Goal: Information Seeking & Learning: Learn about a topic

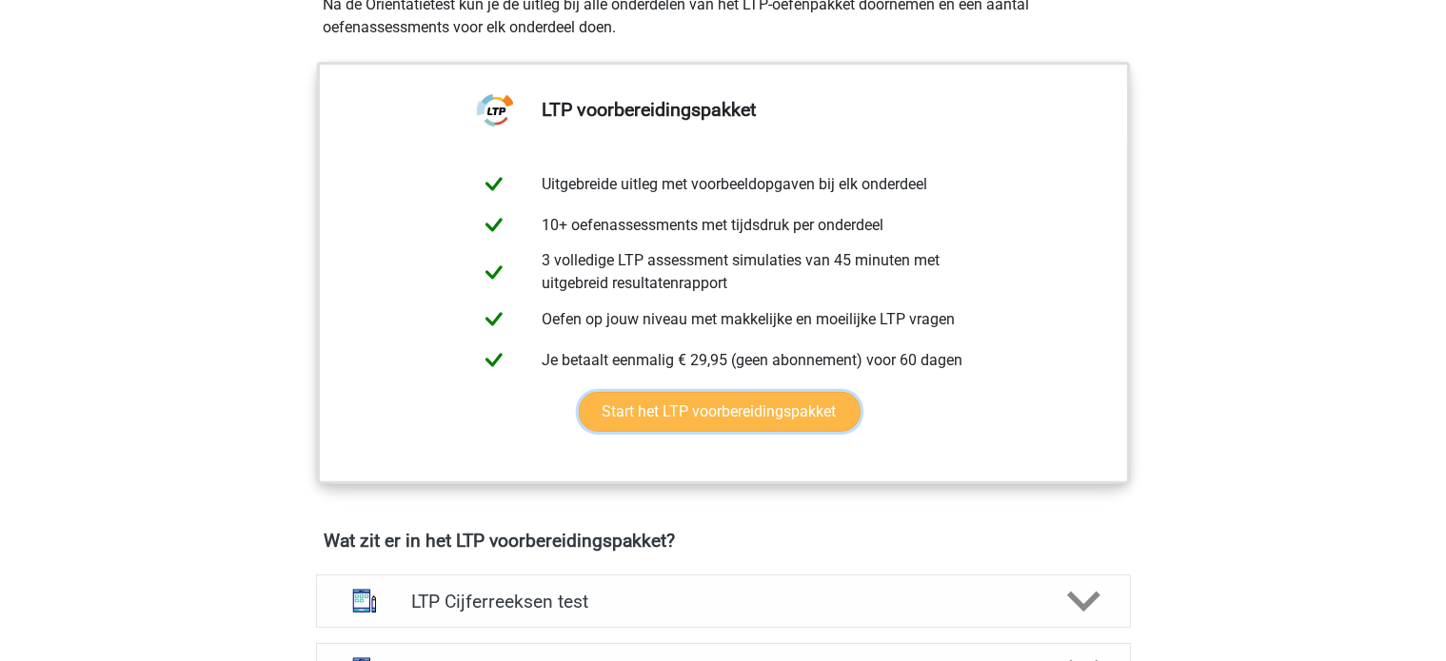
scroll to position [857, 0]
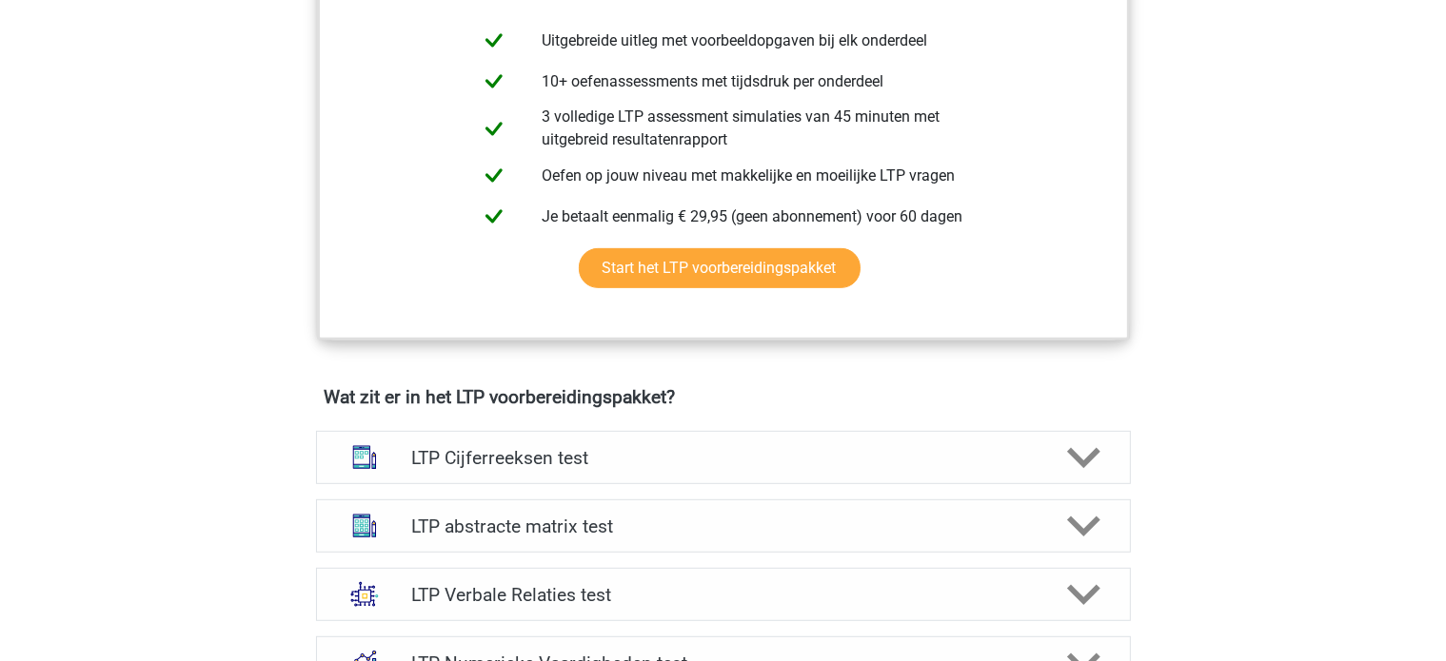
drag, startPoint x: 707, startPoint y: 388, endPoint x: 241, endPoint y: 390, distance: 466.3
click at [241, 390] on div "Kies premium Erza ezravdsande@gmail.com" at bounding box center [723, 625] width 1446 height 2964
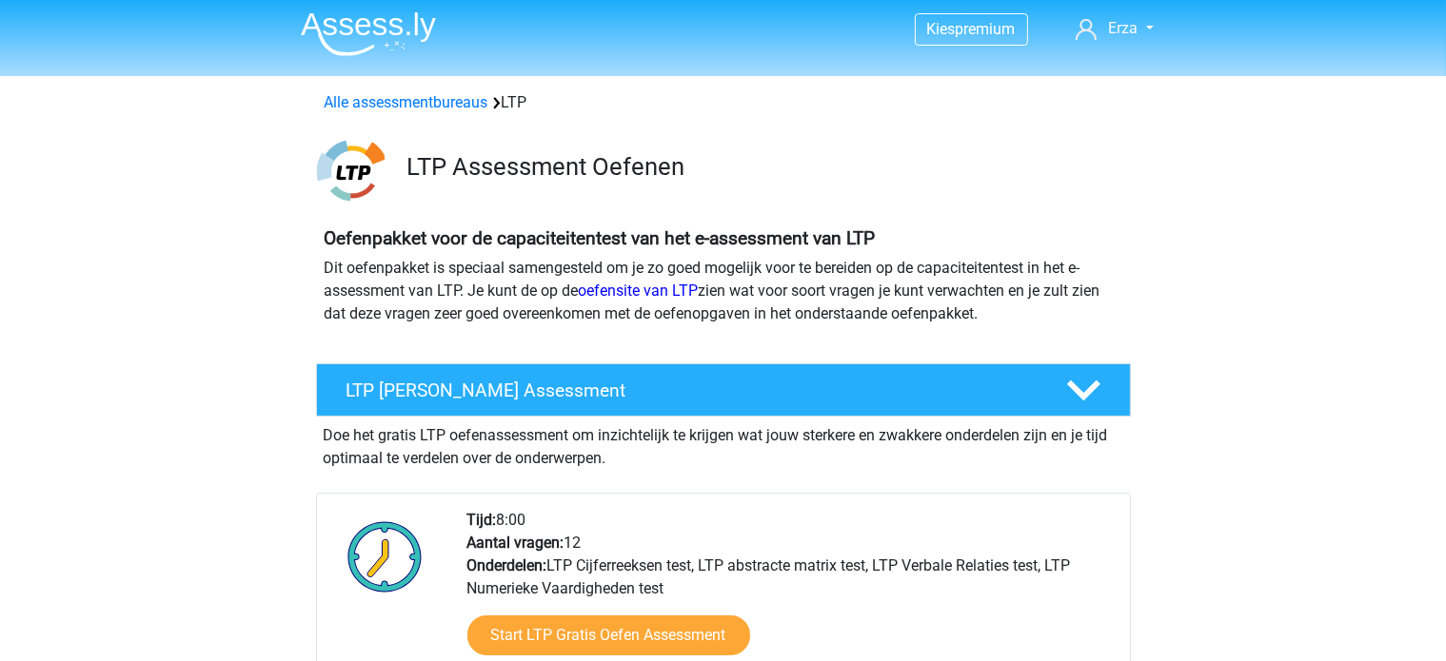
scroll to position [0, 0]
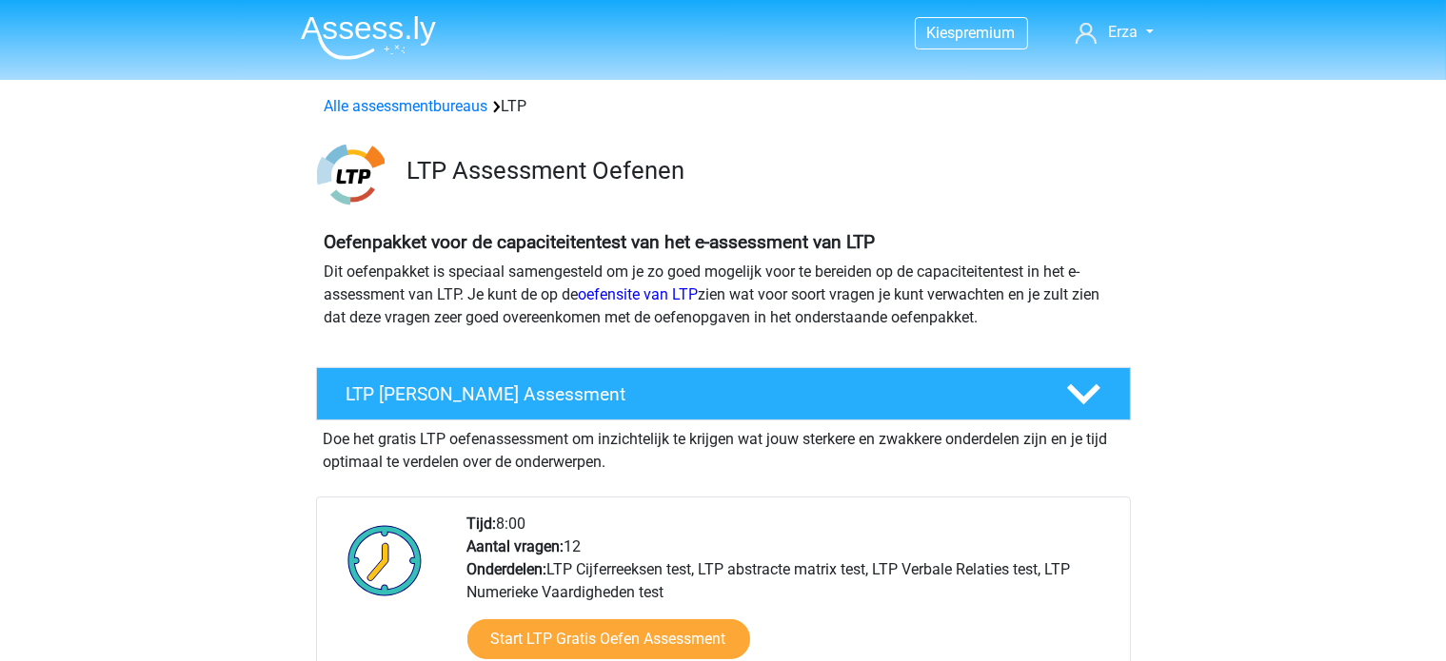
click at [369, 46] on img at bounding box center [368, 37] width 135 height 45
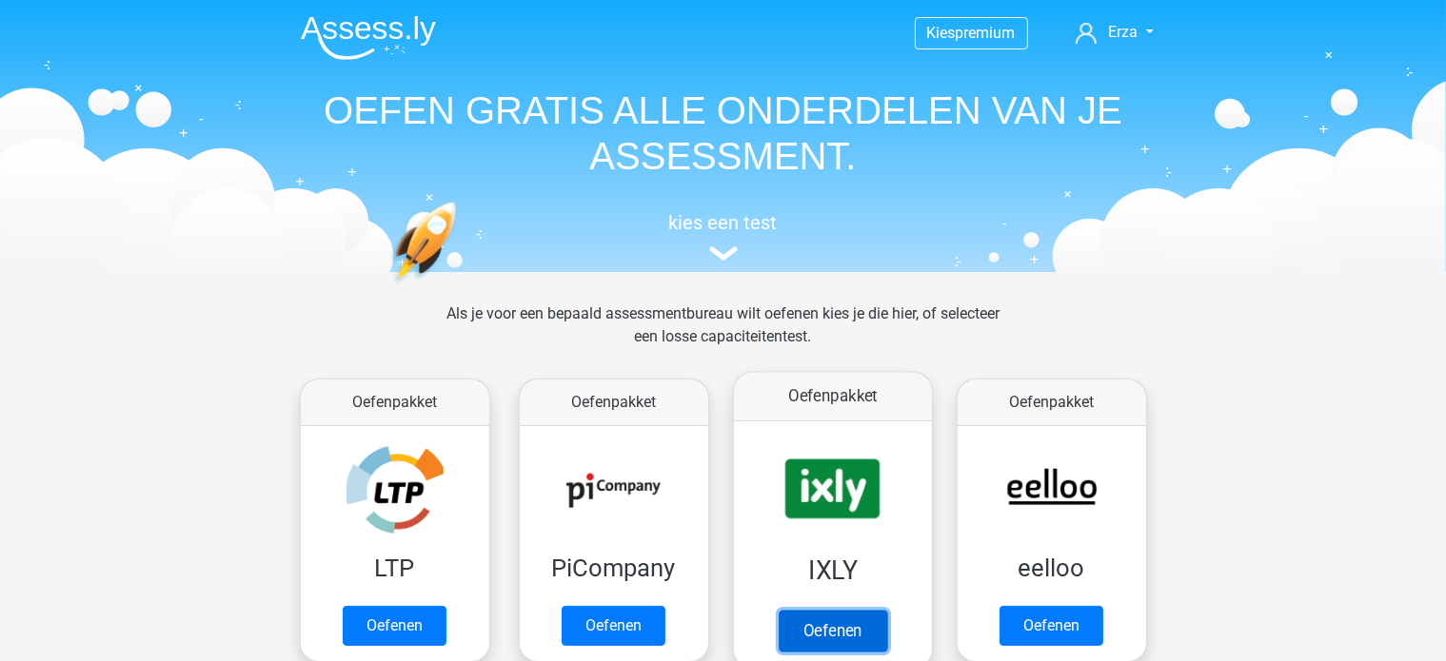
click at [778, 610] on link "Oefenen" at bounding box center [832, 631] width 108 height 42
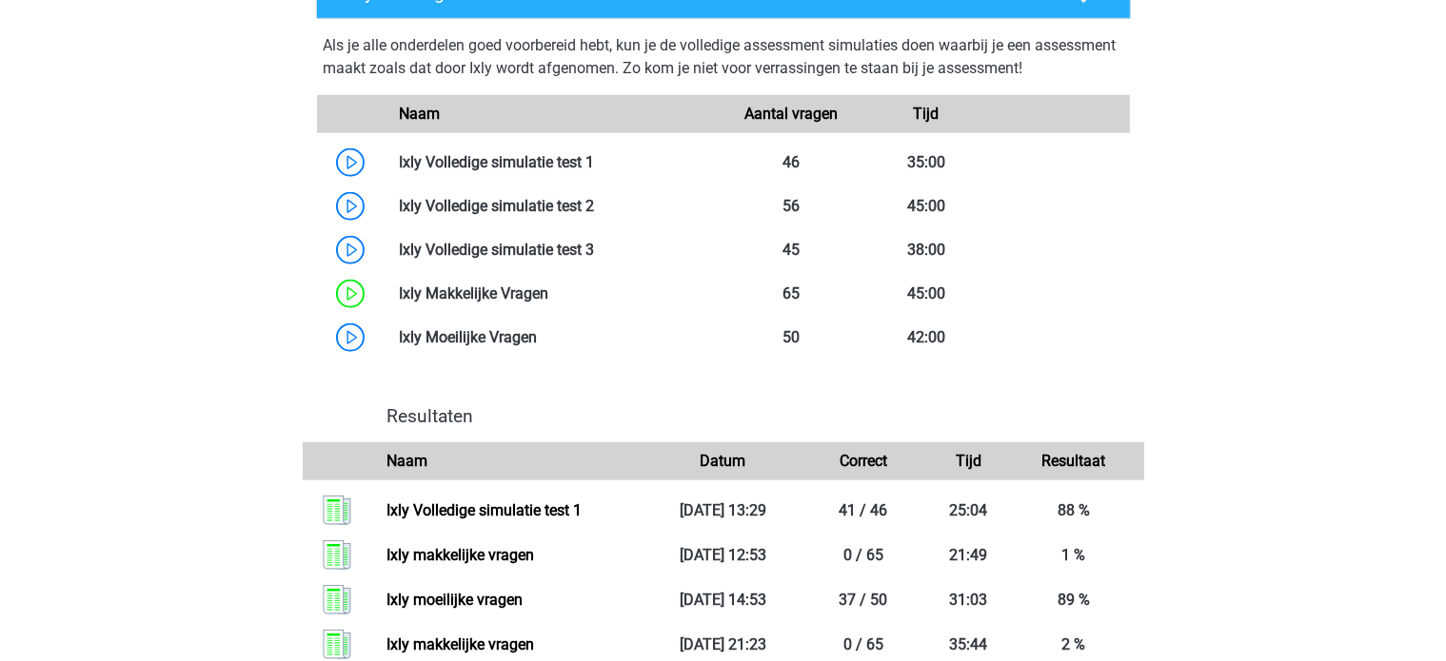
scroll to position [1713, 0]
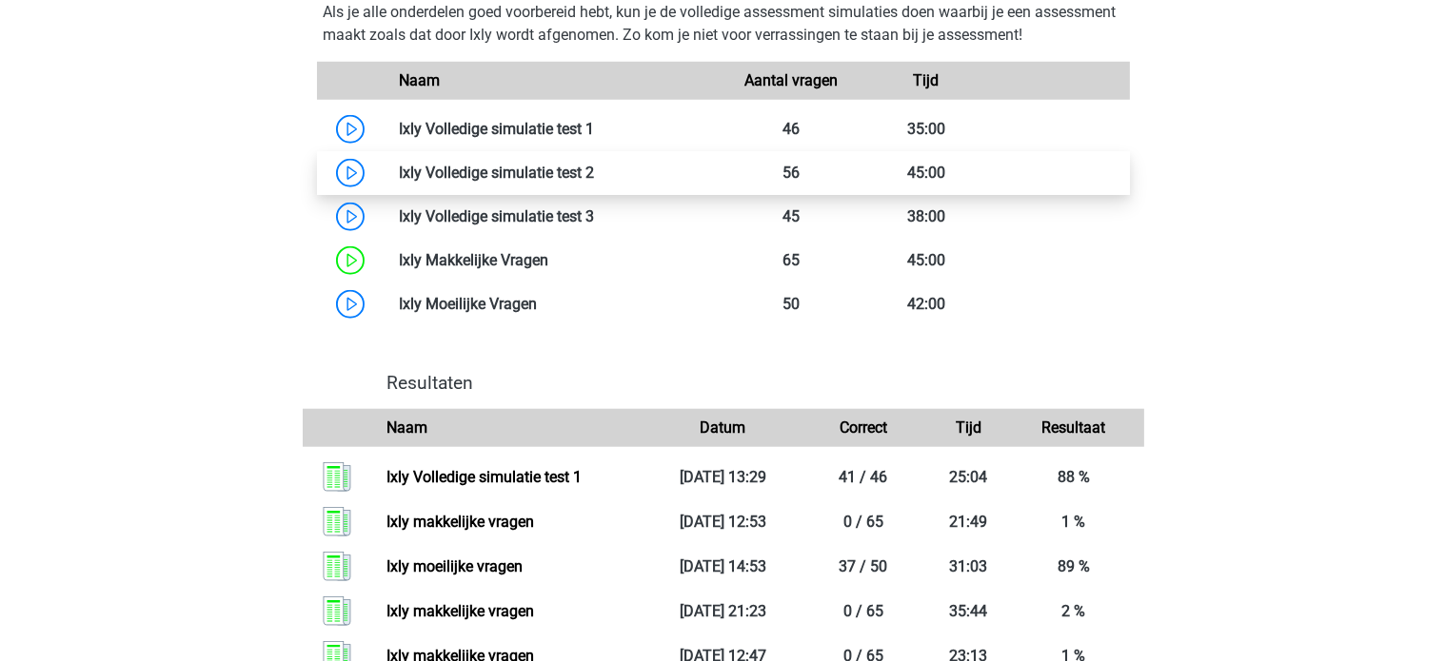
click at [594, 165] on link at bounding box center [594, 173] width 0 height 18
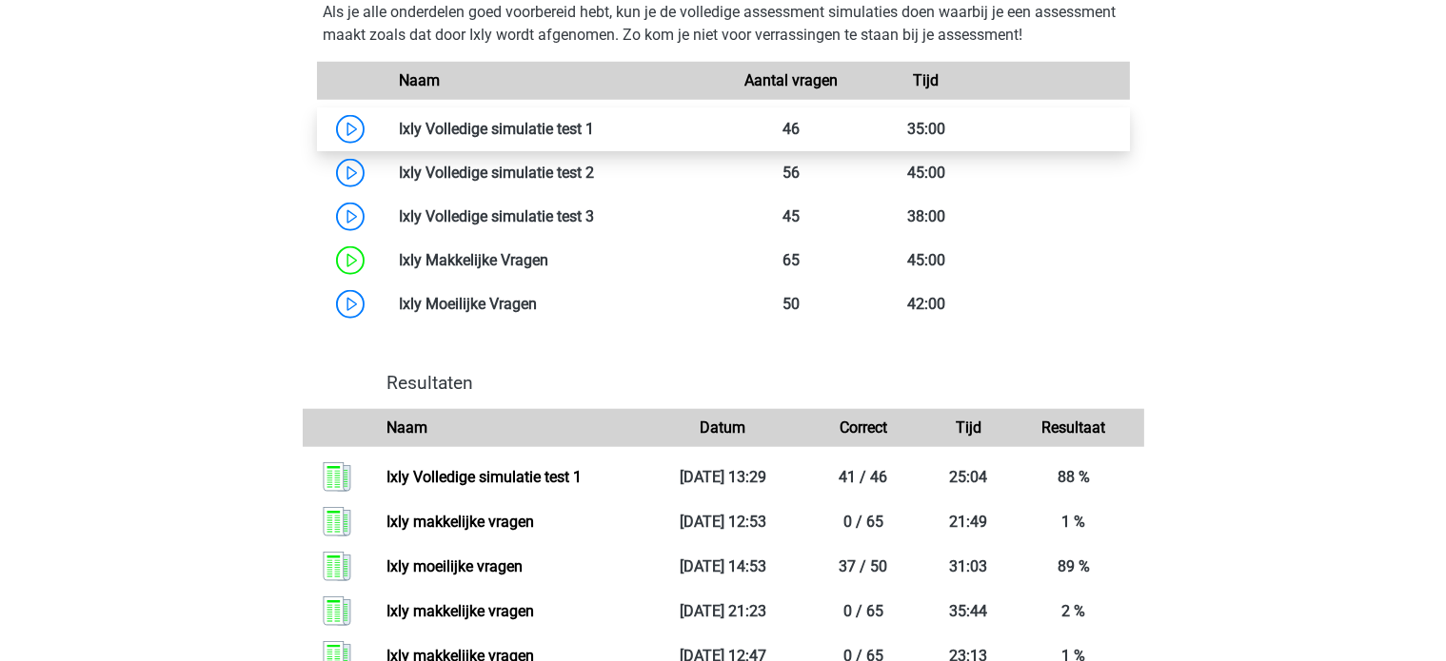
click at [594, 123] on link at bounding box center [594, 129] width 0 height 18
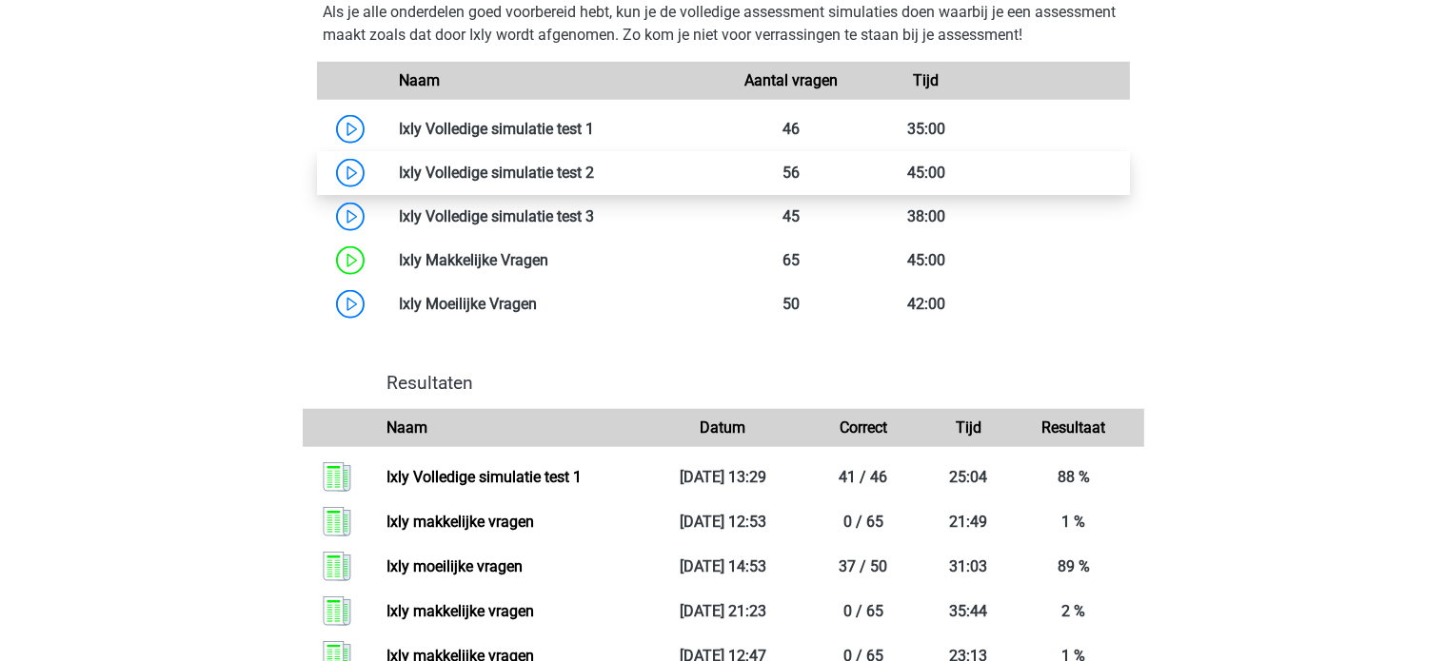
click at [594, 177] on link at bounding box center [594, 173] width 0 height 18
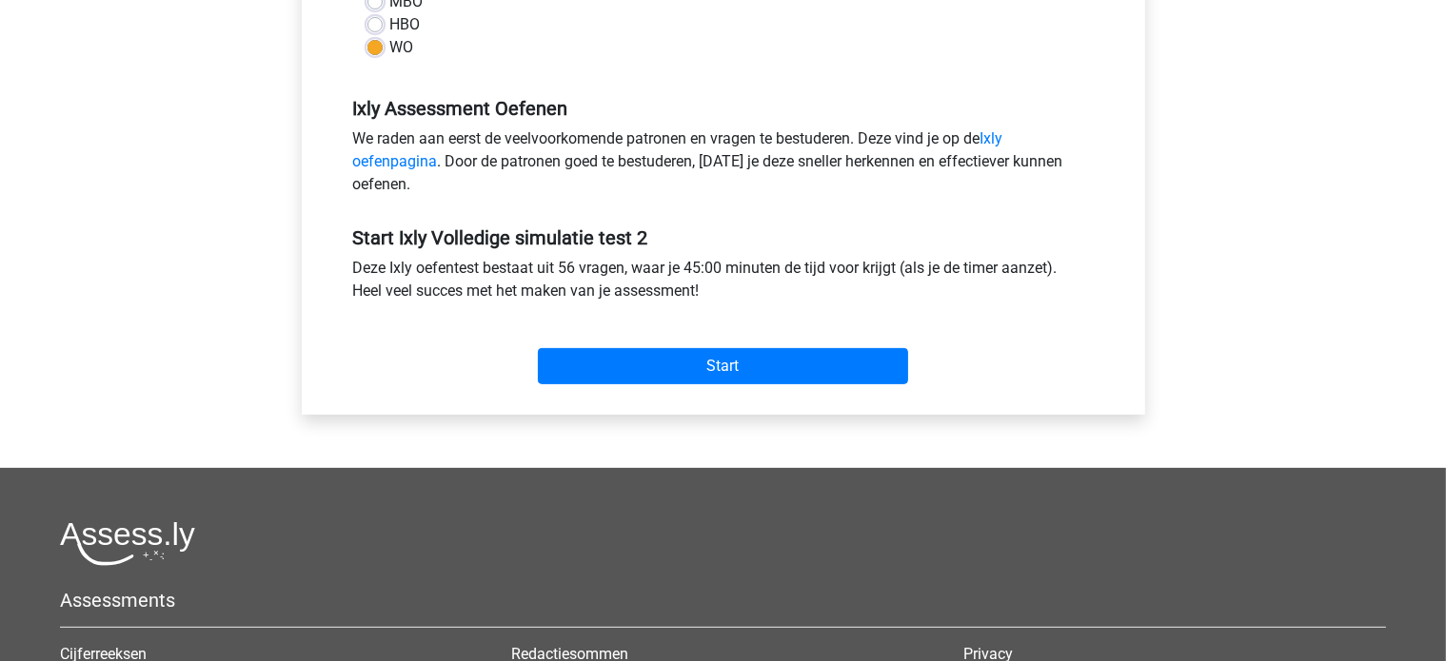
scroll to position [571, 0]
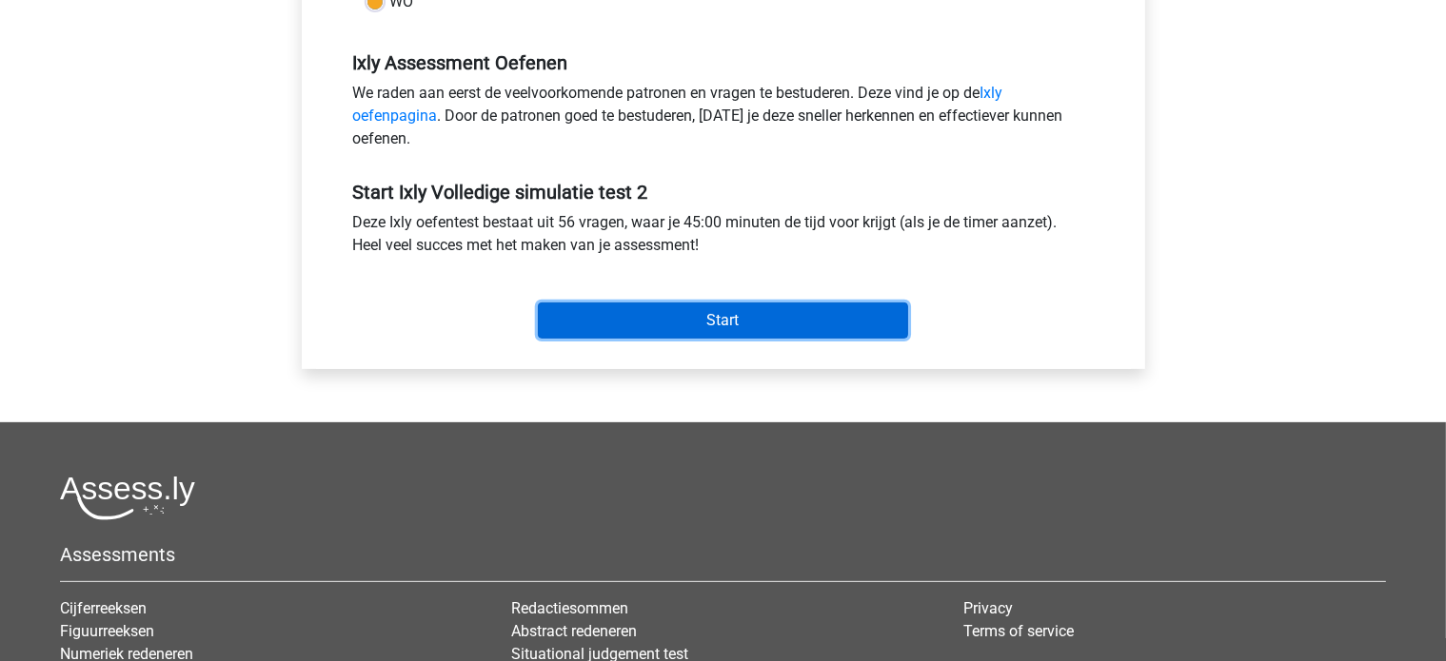
click at [714, 314] on input "Start" at bounding box center [723, 321] width 370 height 36
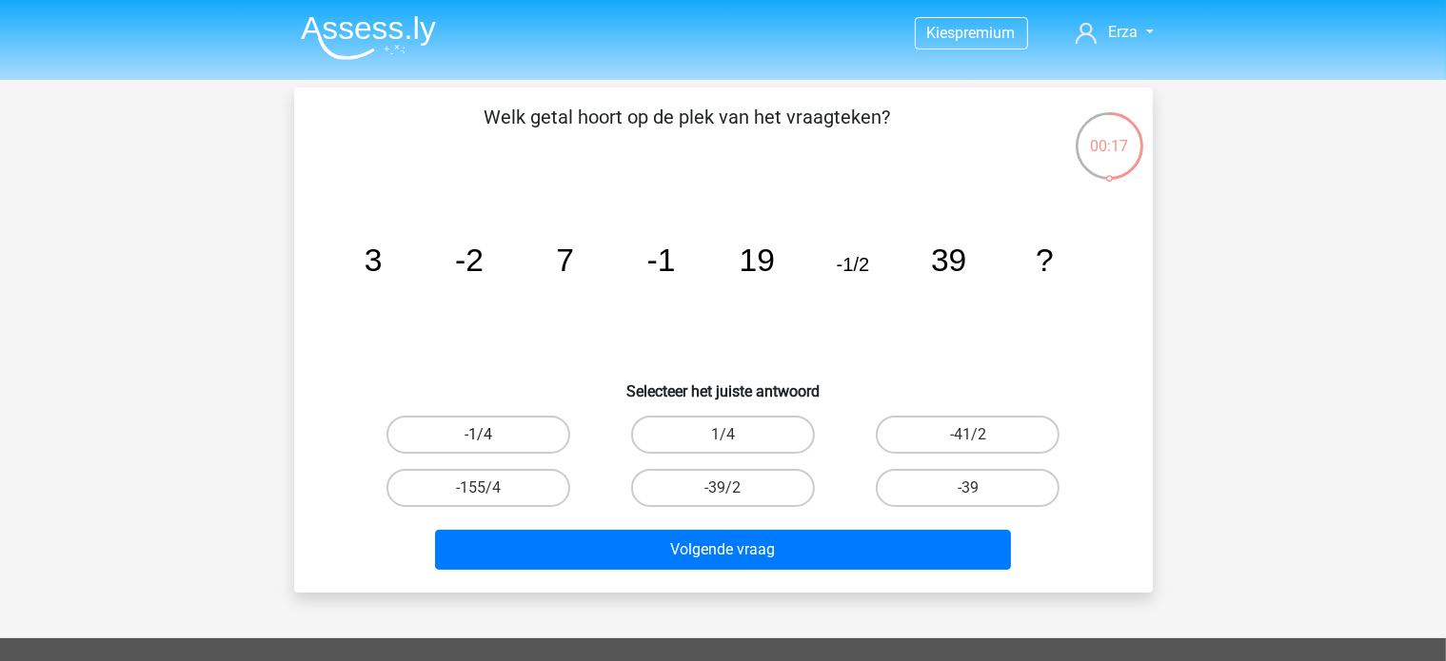
click at [489, 427] on label "-1/4" at bounding box center [478, 435] width 184 height 38
click at [489, 435] on input "-1/4" at bounding box center [484, 441] width 12 height 12
radio input "true"
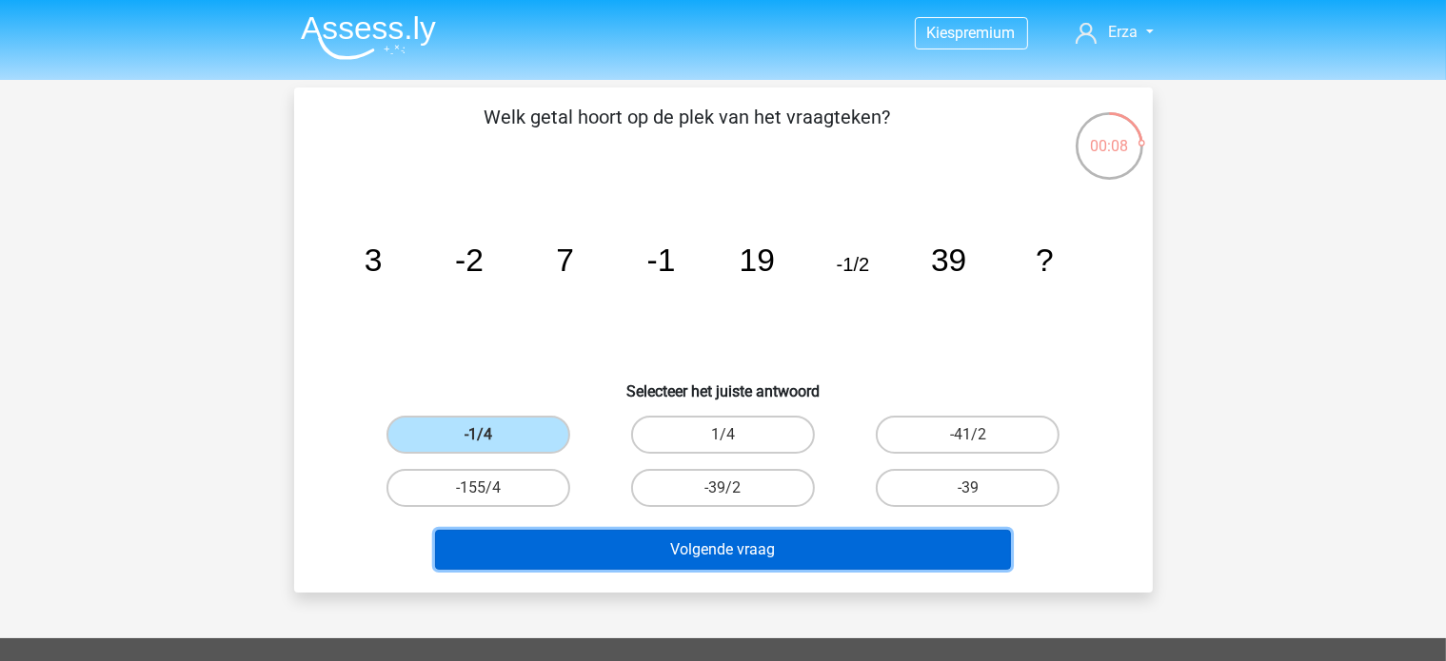
click at [660, 544] on button "Volgende vraag" at bounding box center [723, 550] width 576 height 40
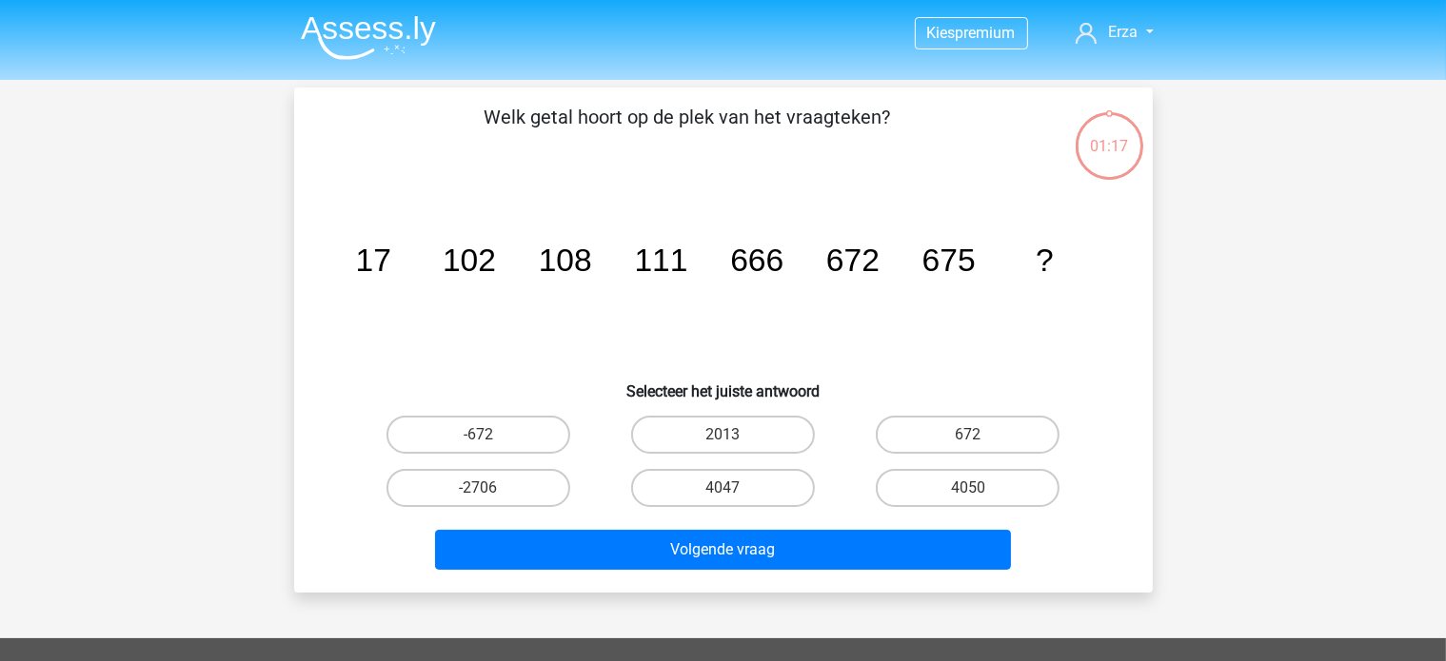
scroll to position [88, 0]
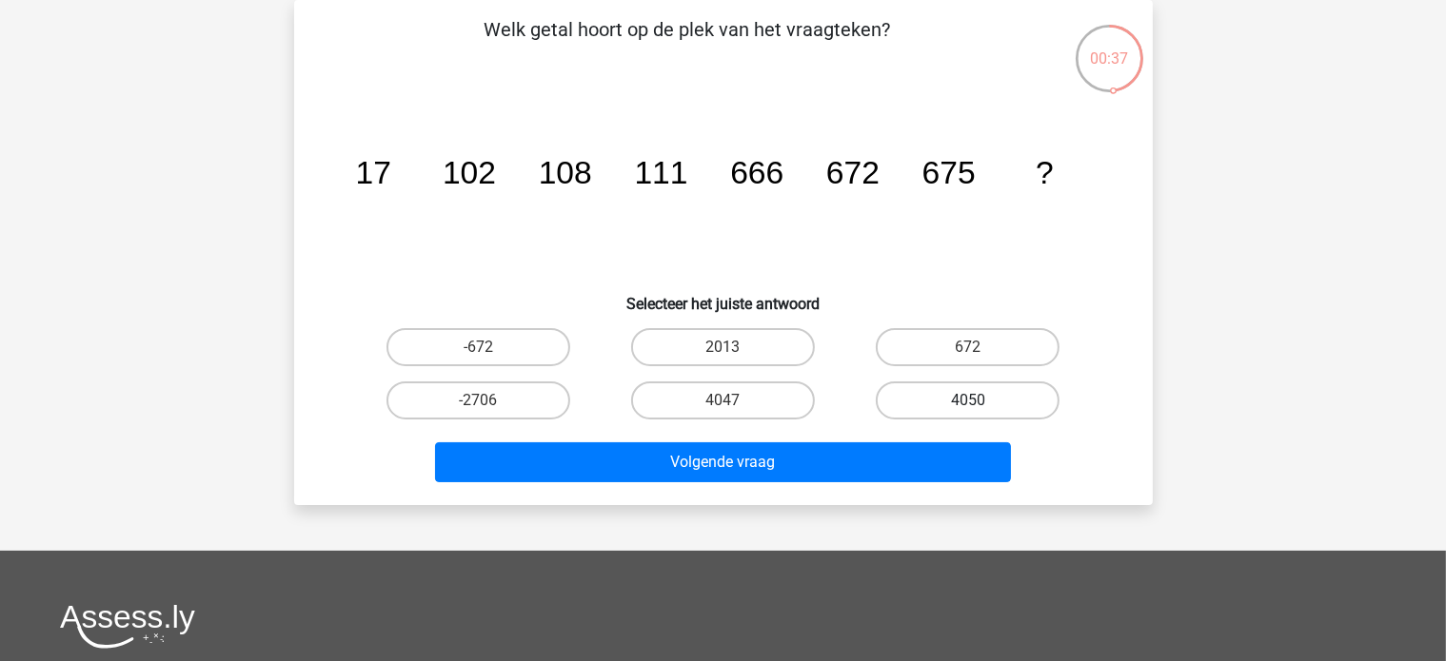
click at [955, 414] on label "4050" at bounding box center [968, 401] width 184 height 38
click at [968, 413] on input "4050" at bounding box center [974, 407] width 12 height 12
radio input "true"
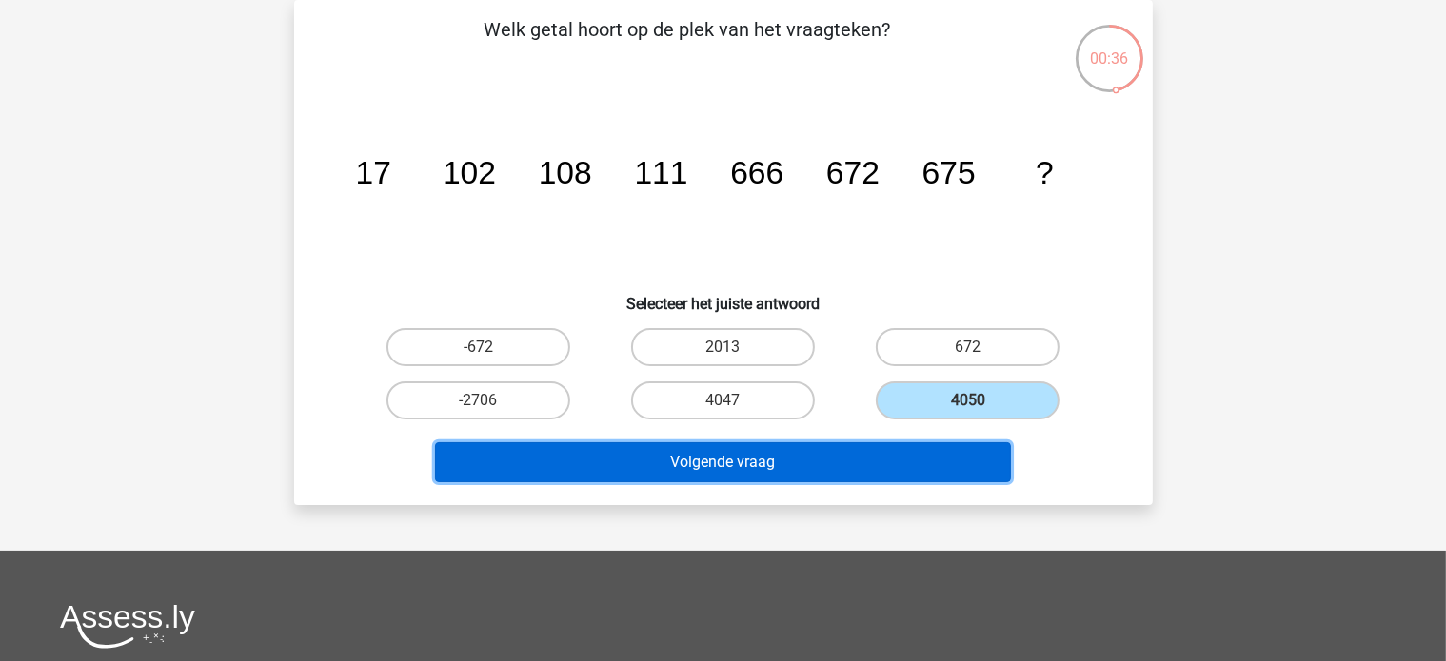
click at [932, 453] on button "Volgende vraag" at bounding box center [723, 463] width 576 height 40
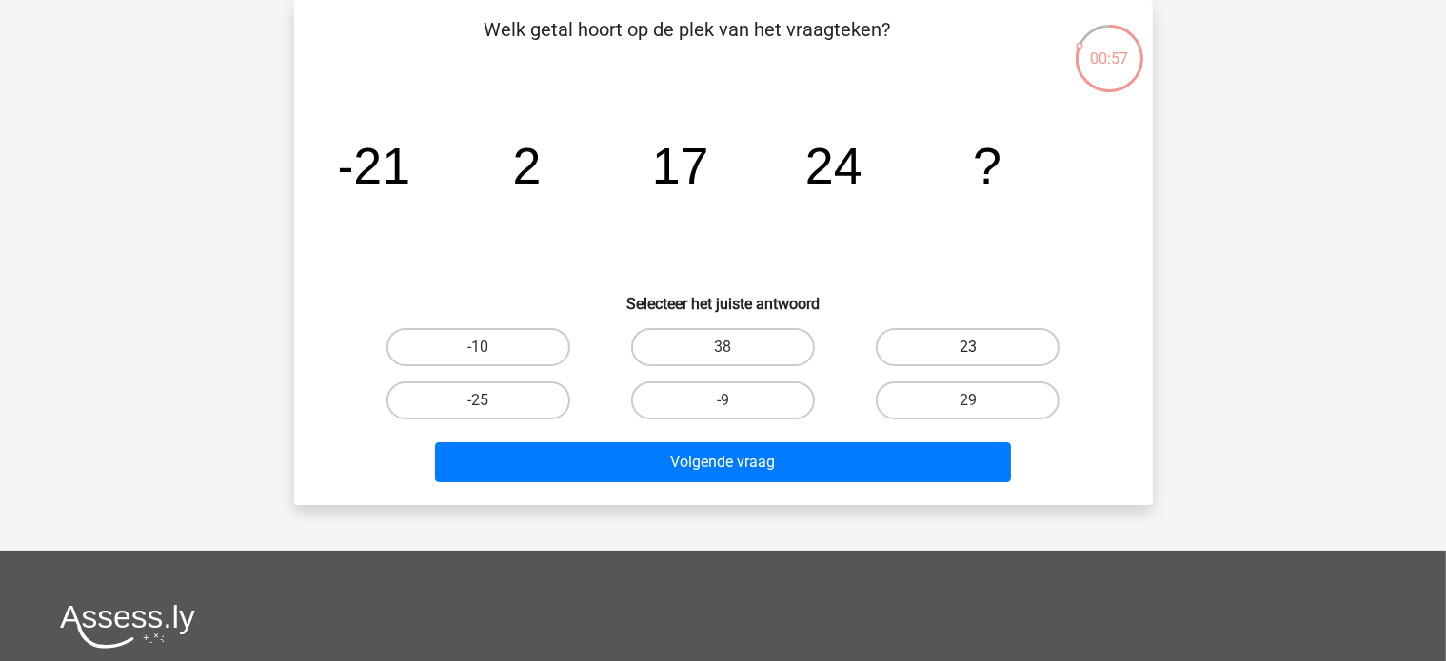
click at [995, 332] on label "23" at bounding box center [968, 347] width 184 height 38
click at [980, 347] on input "23" at bounding box center [974, 353] width 12 height 12
radio input "true"
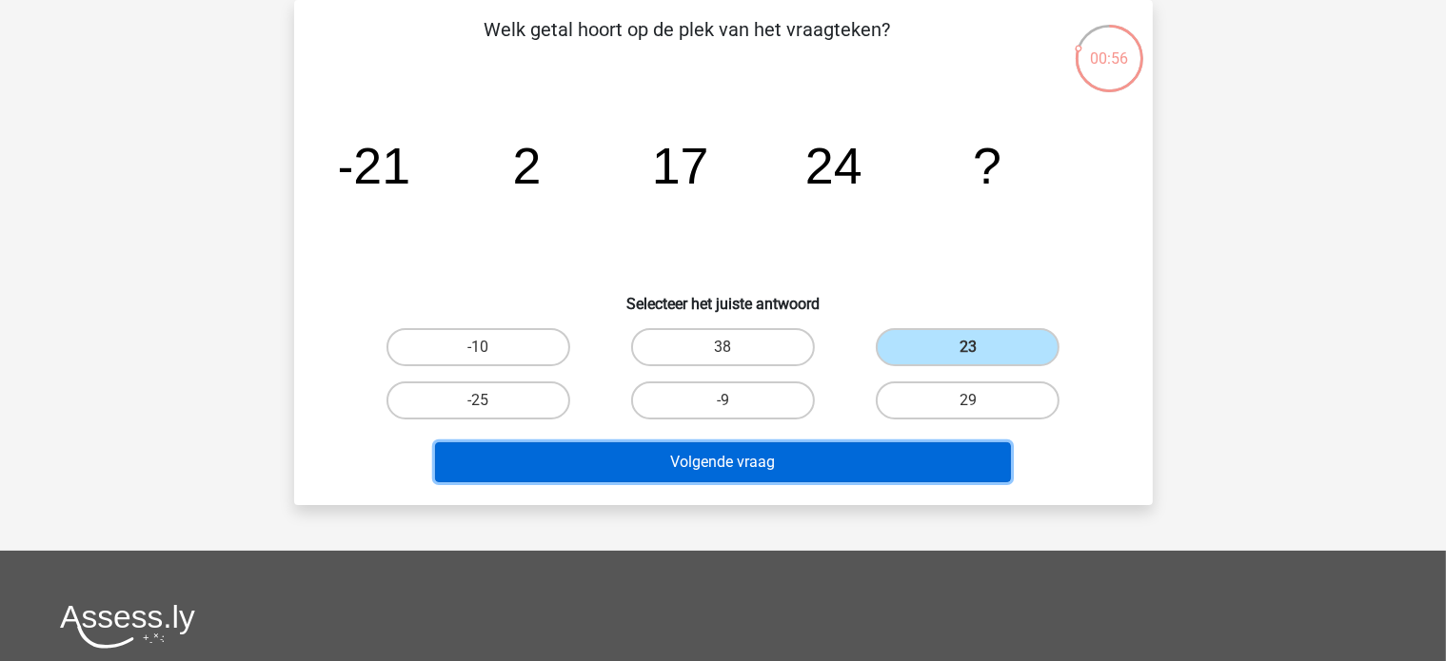
click at [906, 453] on button "Volgende vraag" at bounding box center [723, 463] width 576 height 40
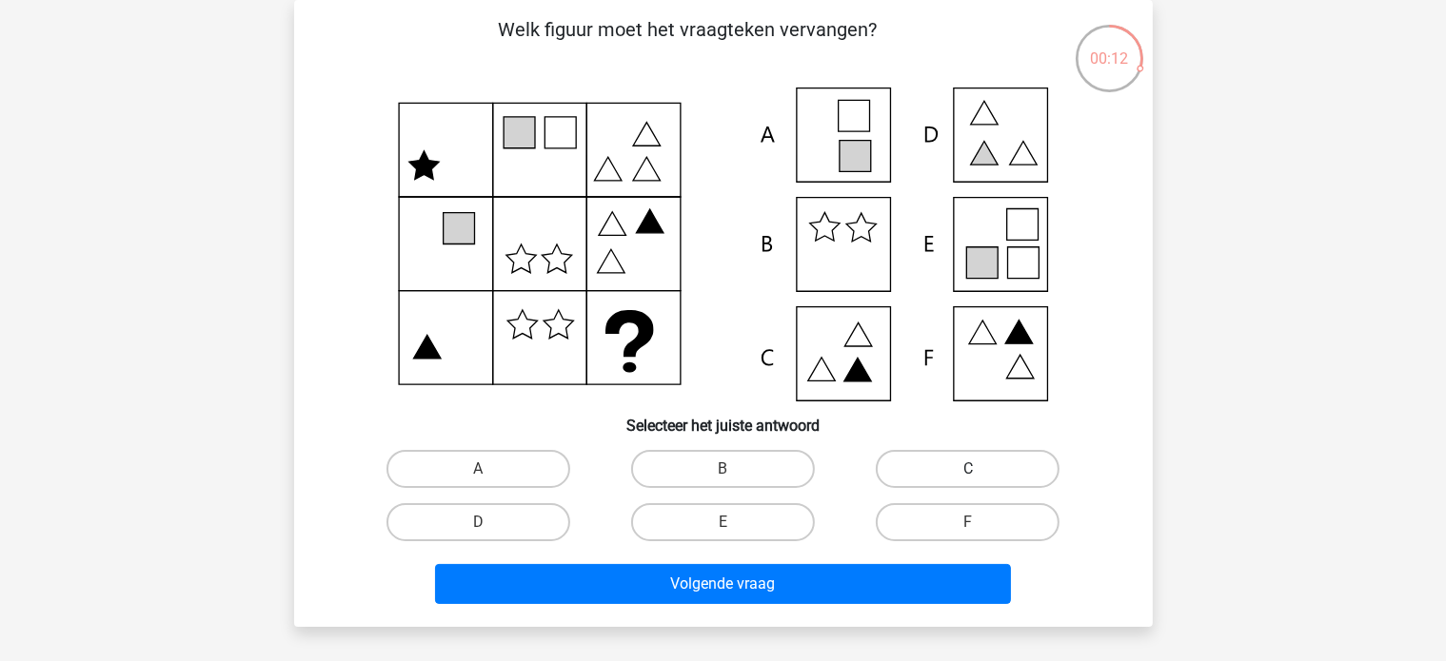
click at [933, 474] on label "C" at bounding box center [968, 469] width 184 height 38
click at [968, 474] on input "C" at bounding box center [974, 475] width 12 height 12
radio input "true"
click at [933, 474] on label "C" at bounding box center [968, 469] width 184 height 38
click at [968, 474] on input "C" at bounding box center [974, 475] width 12 height 12
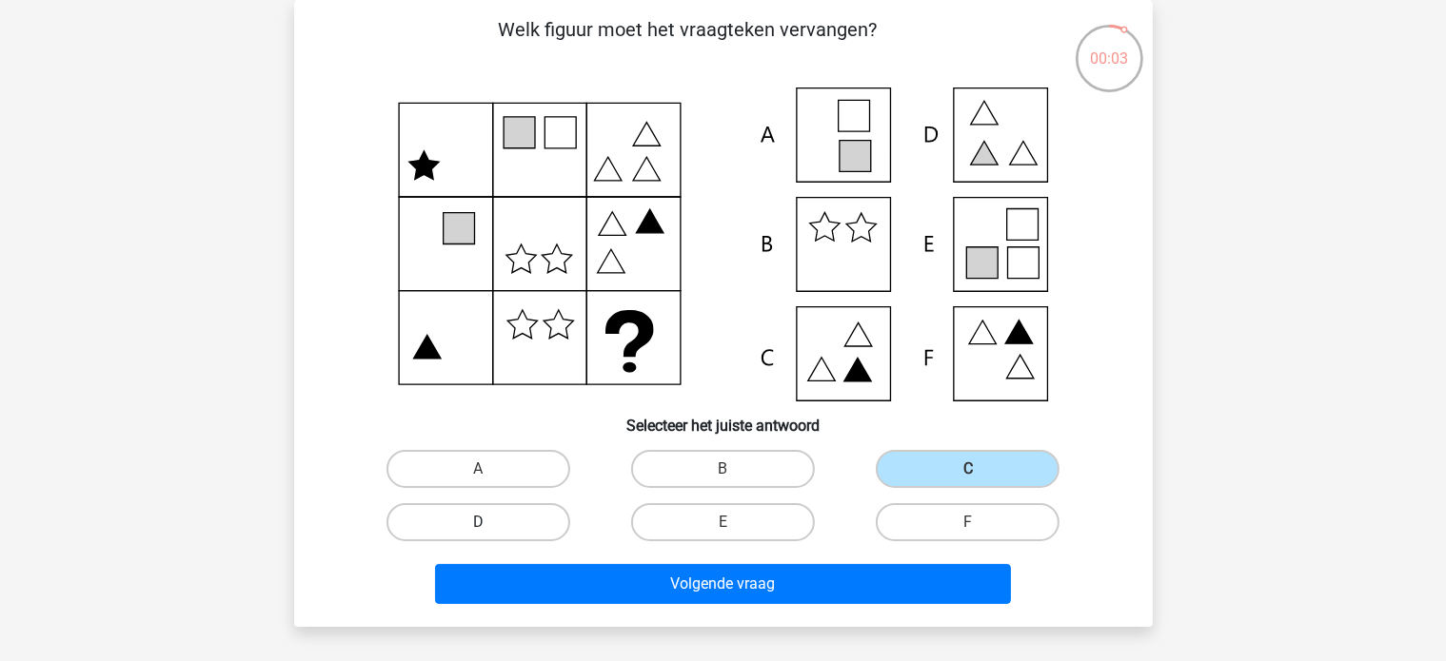
click at [529, 519] on label "D" at bounding box center [478, 522] width 184 height 38
click at [490, 522] on input "D" at bounding box center [484, 528] width 12 height 12
radio input "true"
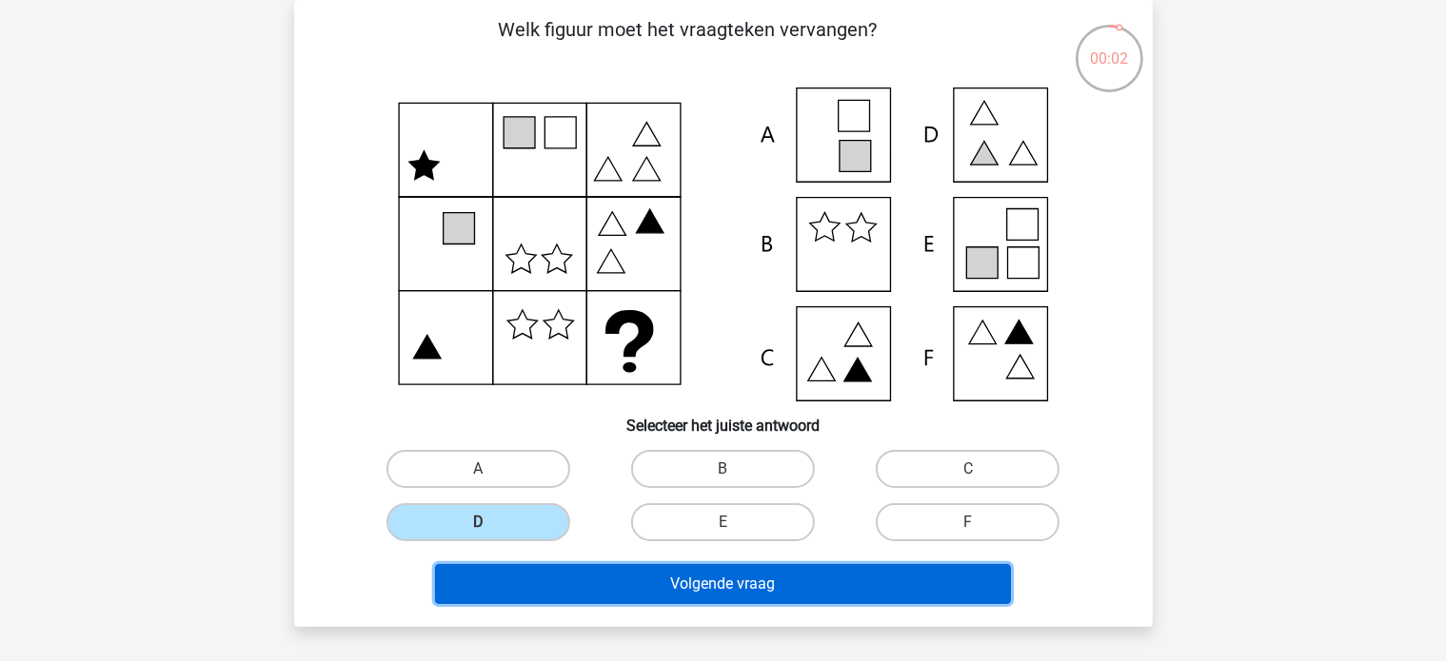
click at [598, 583] on button "Volgende vraag" at bounding box center [723, 584] width 576 height 40
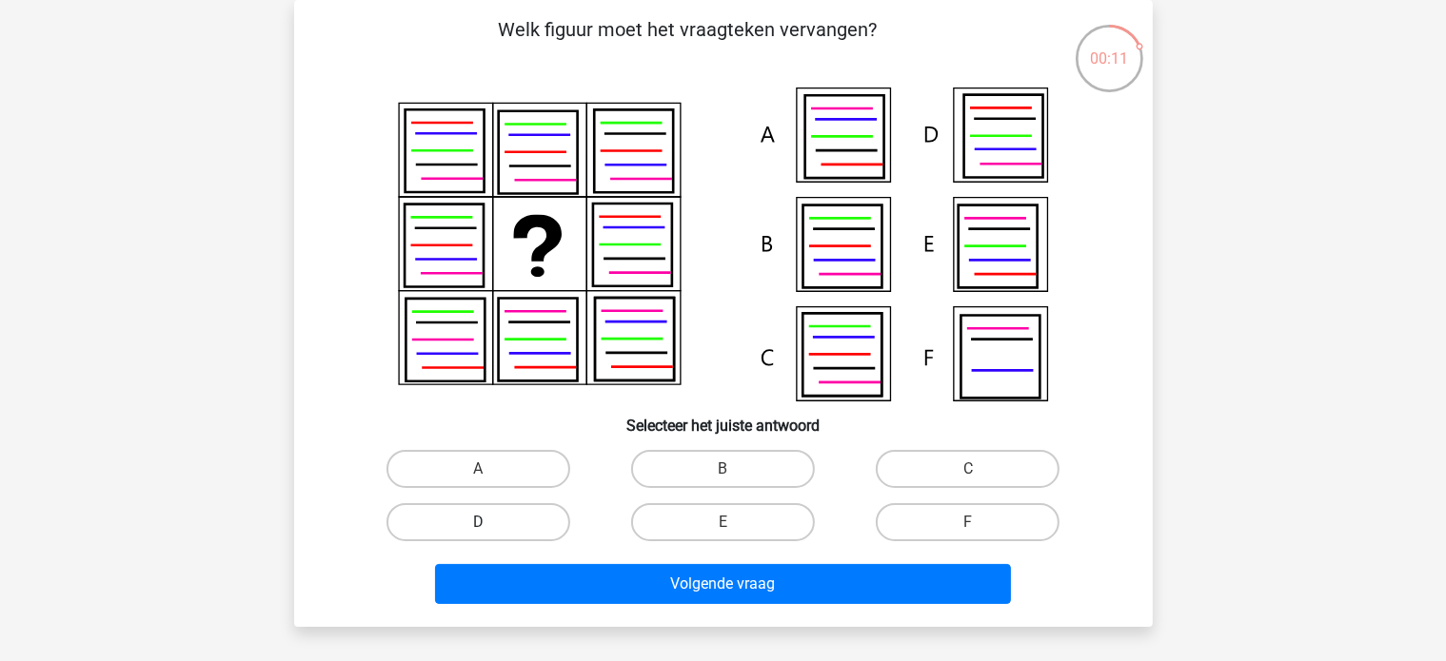
click at [521, 528] on label "D" at bounding box center [478, 522] width 184 height 38
click at [490, 528] on input "D" at bounding box center [484, 528] width 12 height 12
radio input "true"
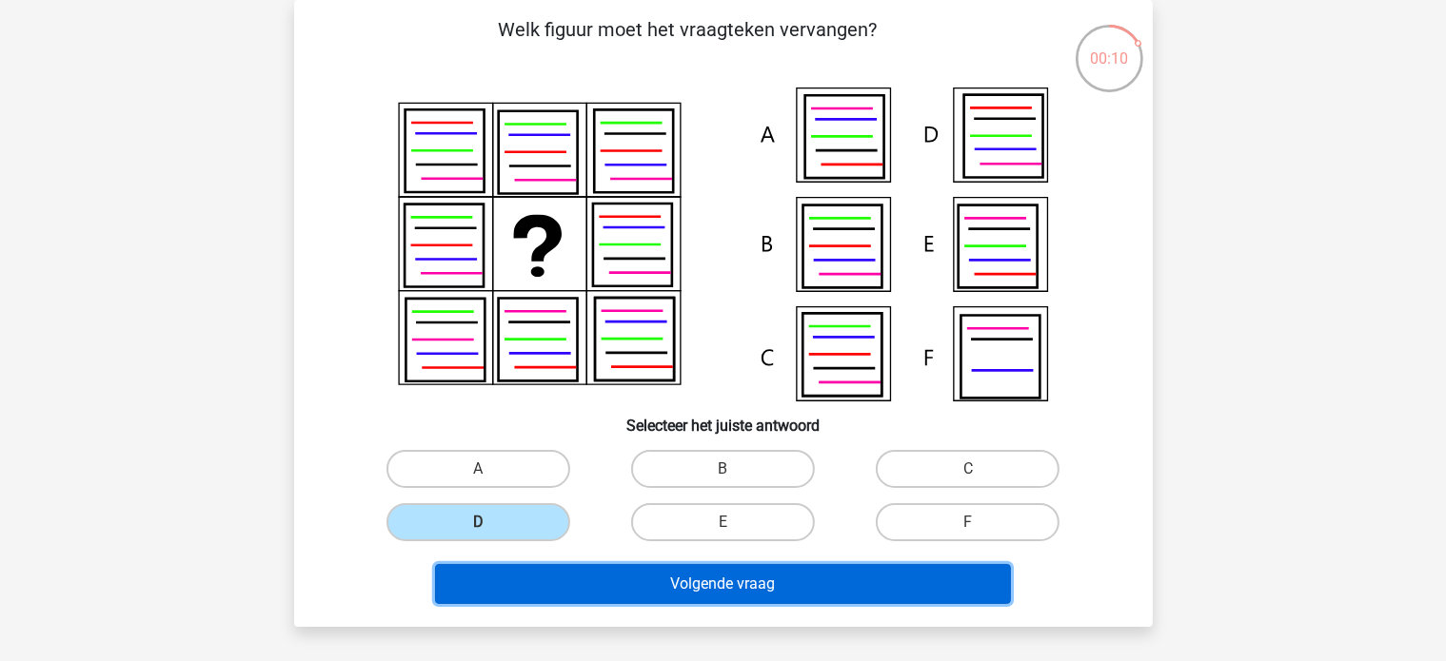
click at [551, 589] on button "Volgende vraag" at bounding box center [723, 584] width 576 height 40
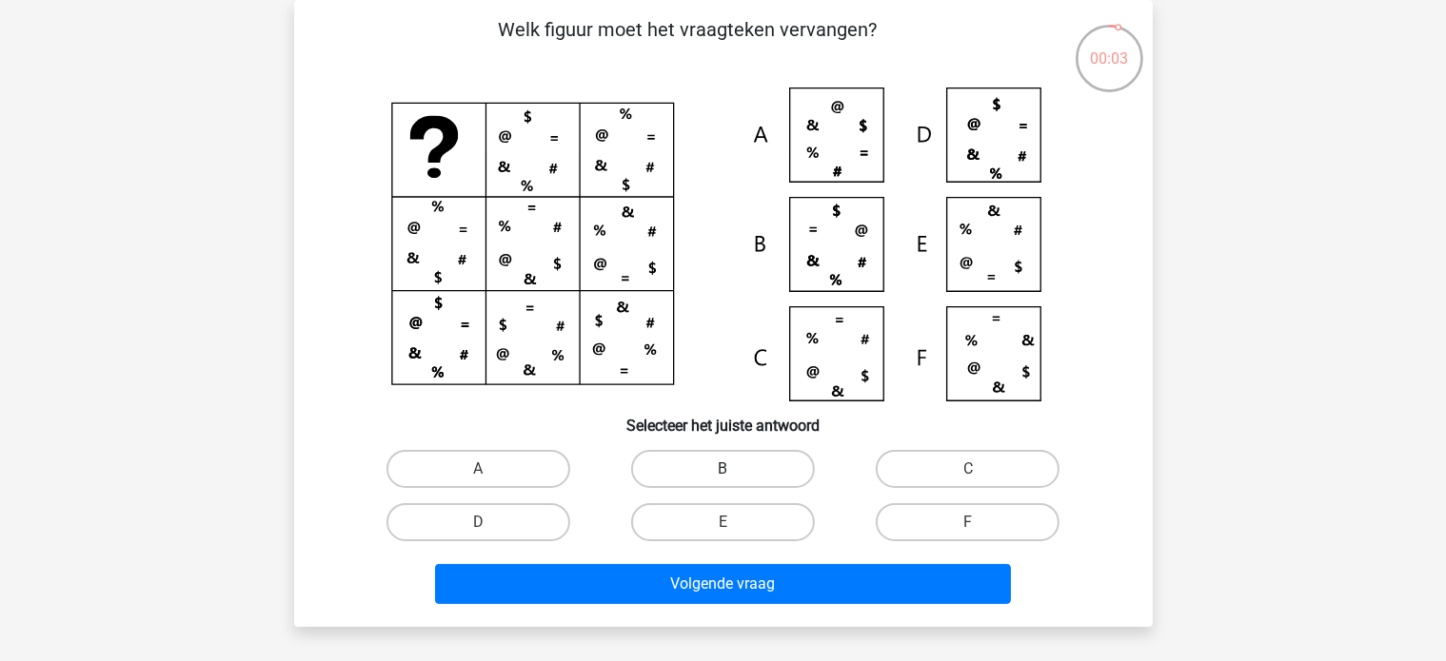
click at [748, 478] on label "B" at bounding box center [723, 469] width 184 height 38
click at [735, 478] on input "B" at bounding box center [728, 475] width 12 height 12
radio input "true"
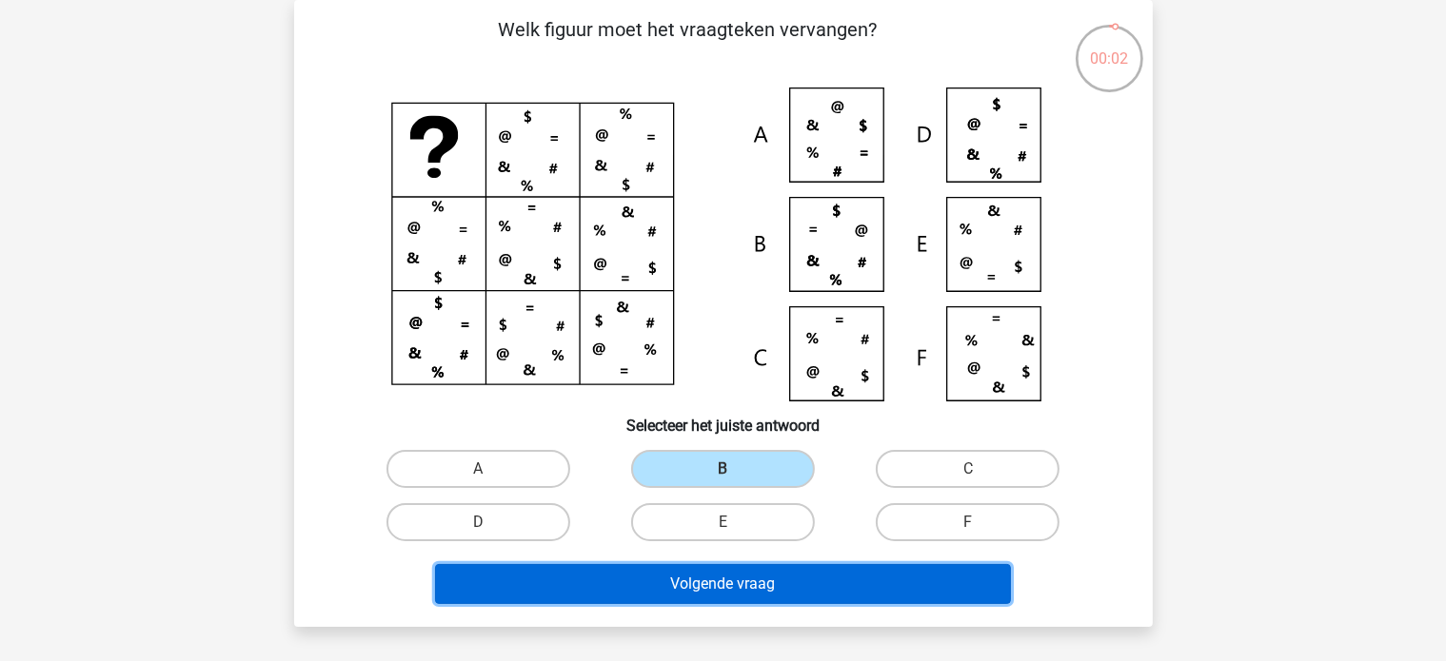
click at [733, 588] on button "Volgende vraag" at bounding box center [723, 584] width 576 height 40
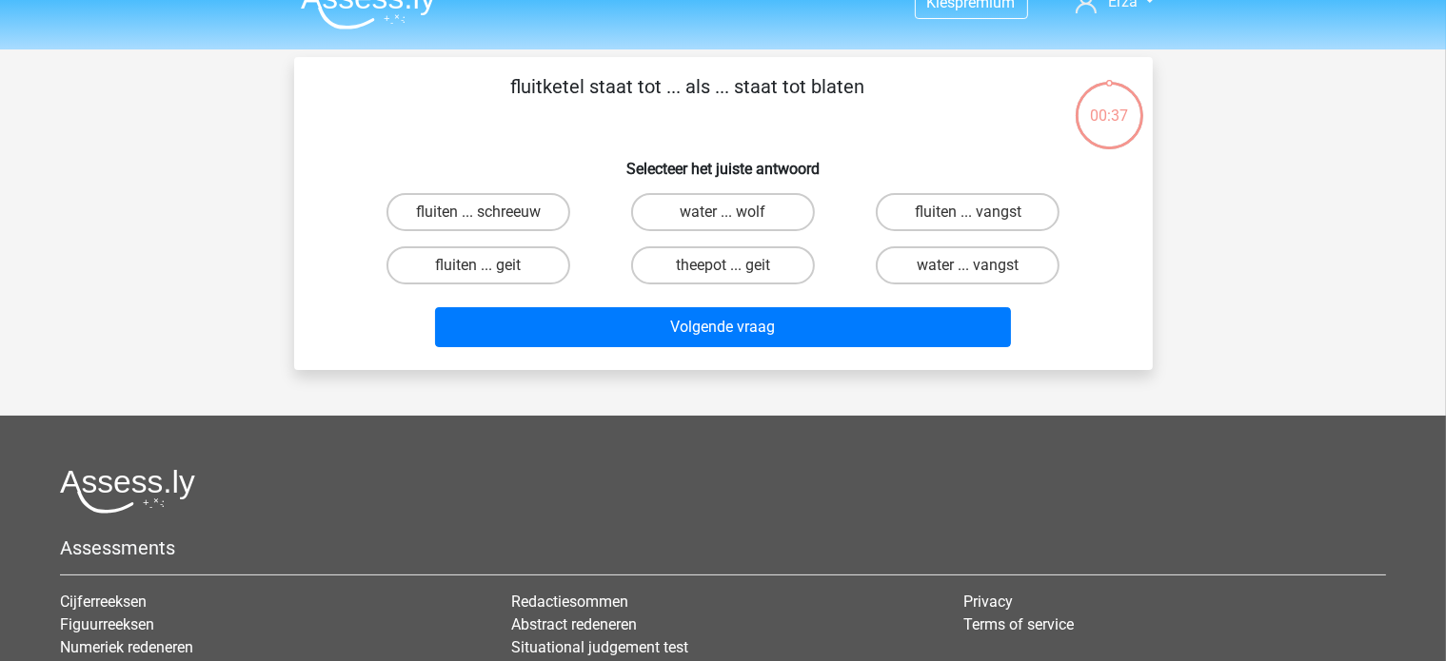
scroll to position [0, 0]
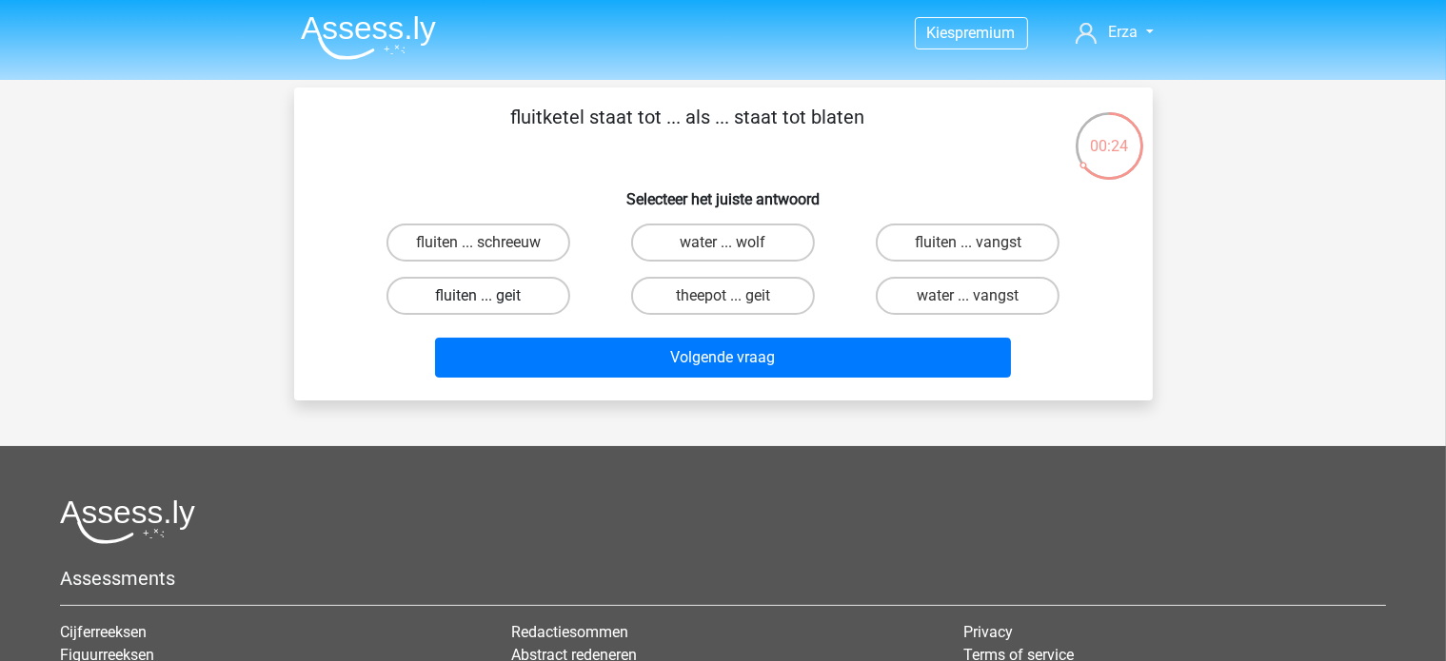
click at [470, 283] on label "fluiten ... geit" at bounding box center [478, 296] width 184 height 38
click at [478, 296] on input "fluiten ... geit" at bounding box center [484, 302] width 12 height 12
radio input "true"
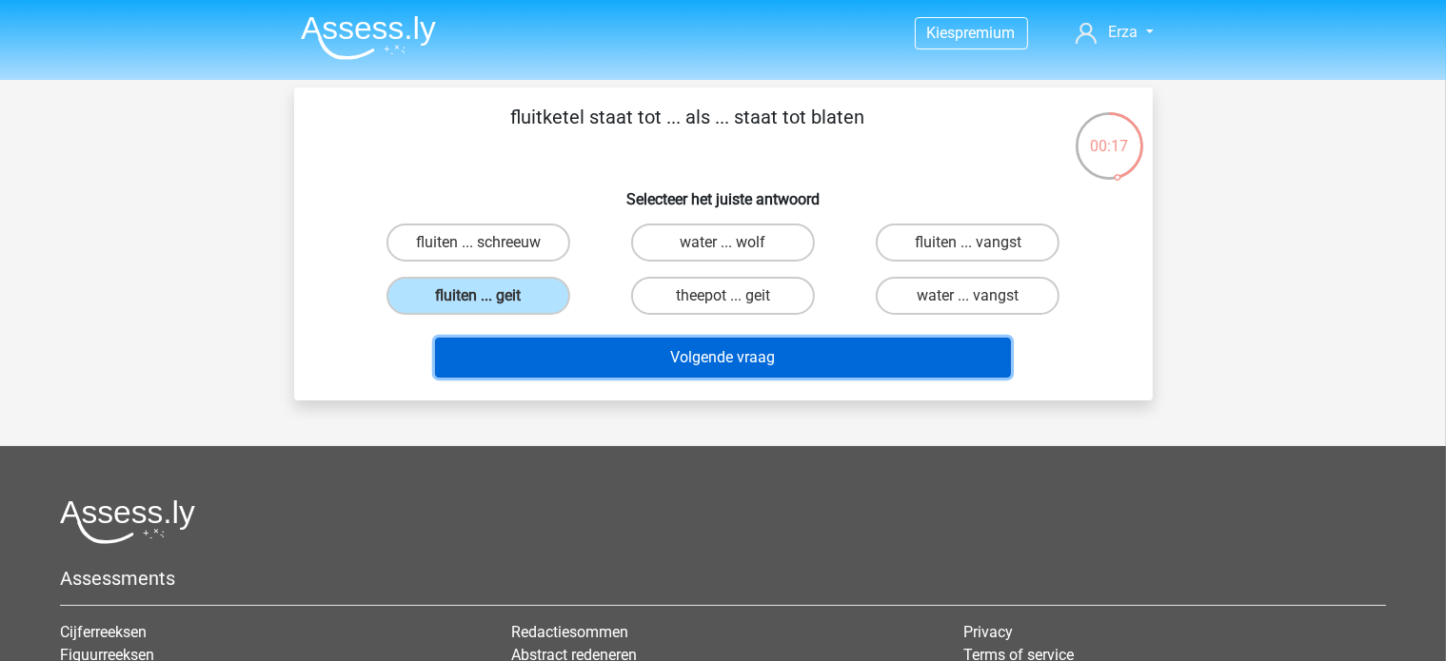
click at [590, 350] on button "Volgende vraag" at bounding box center [723, 358] width 576 height 40
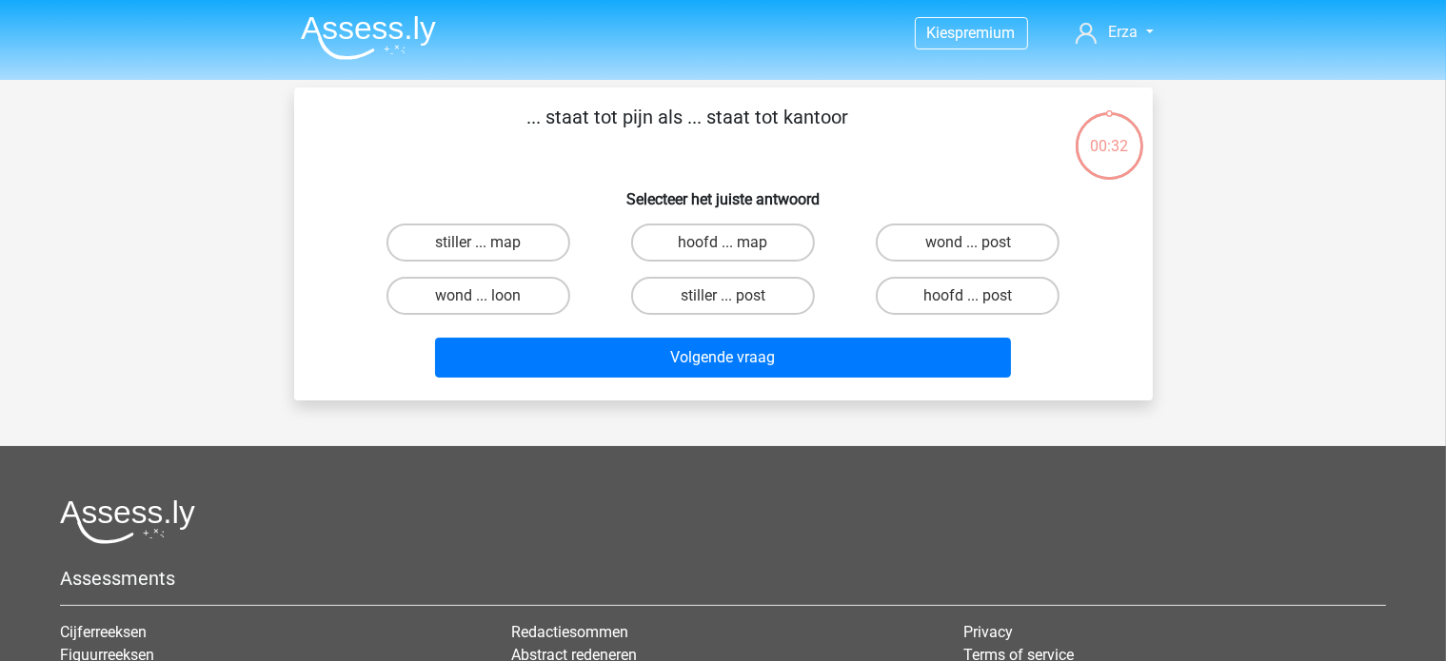
scroll to position [88, 0]
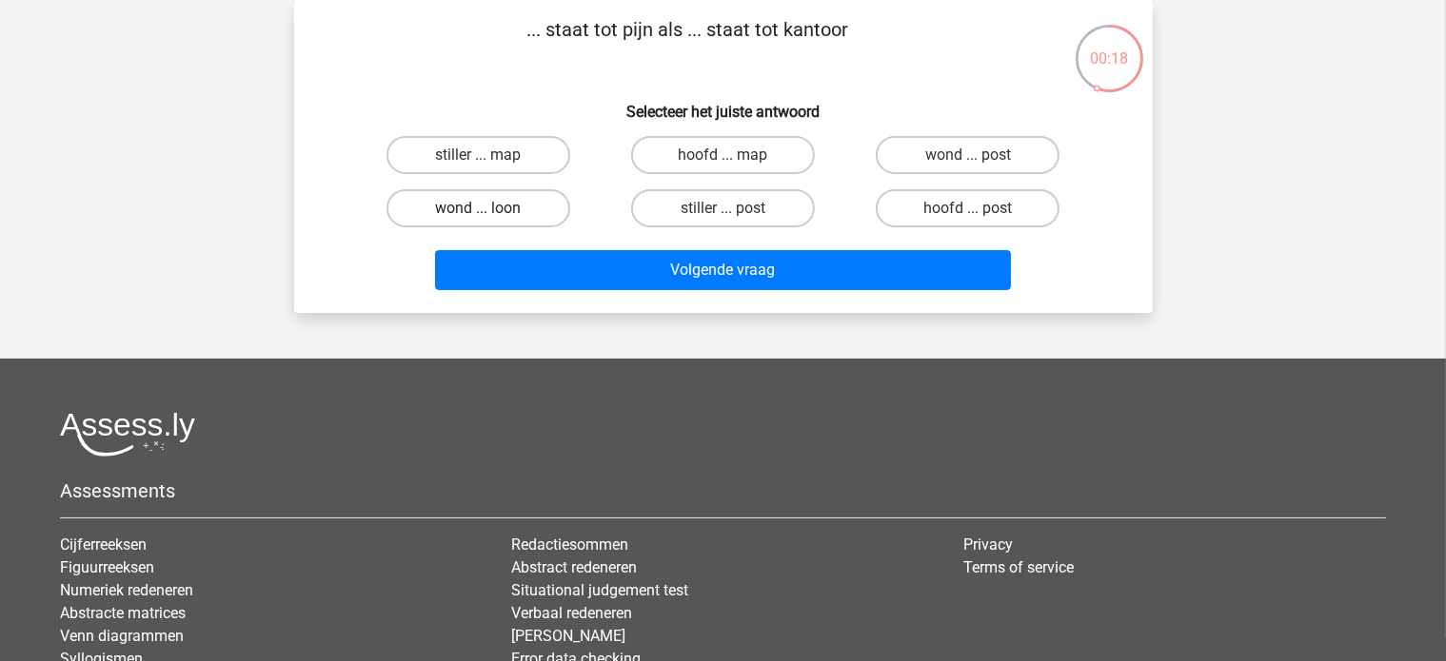
drag, startPoint x: 467, startPoint y: 239, endPoint x: 492, endPoint y: 188, distance: 56.2
drag, startPoint x: 492, startPoint y: 188, endPoint x: 156, endPoint y: 78, distance: 353.6
click at [156, 78] on div "Kies premium Erza ezravdsande@gmail.com" at bounding box center [723, 386] width 1446 height 949
click at [668, 195] on label "stiller ... post" at bounding box center [723, 208] width 184 height 38
click at [722, 208] on input "stiller ... post" at bounding box center [728, 214] width 12 height 12
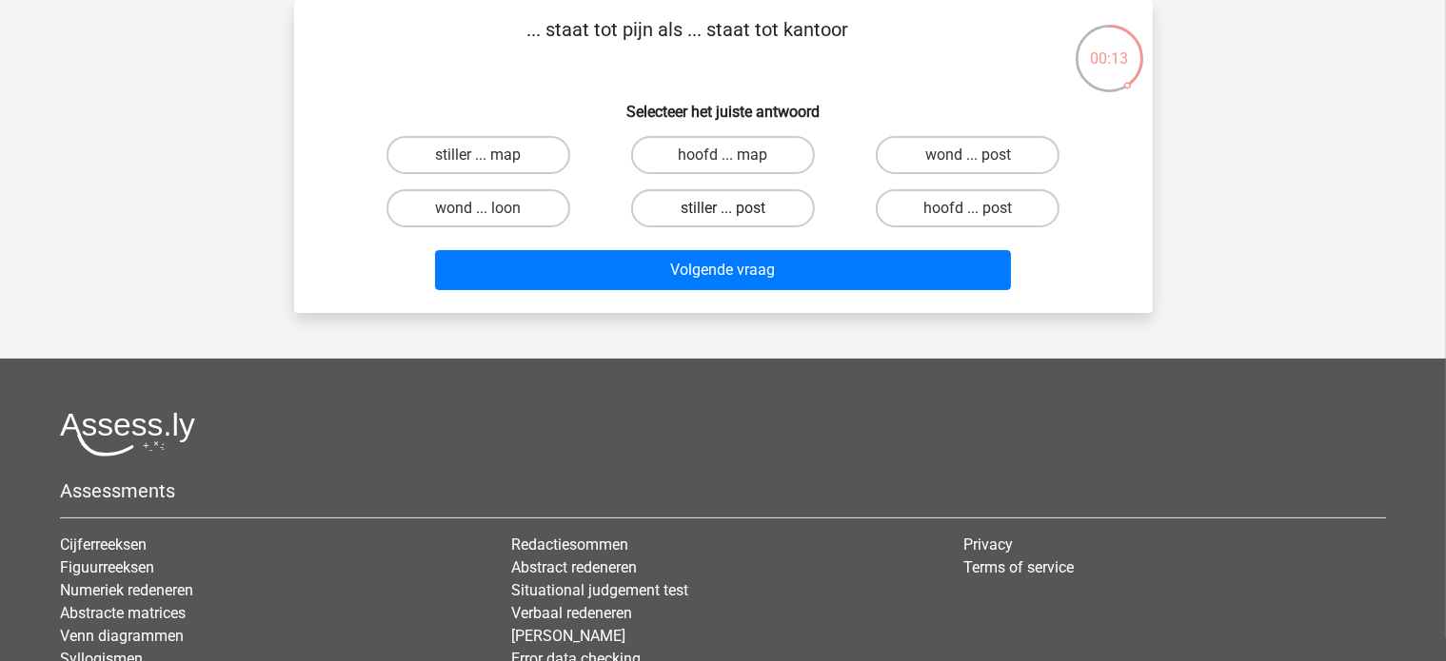
radio input "true"
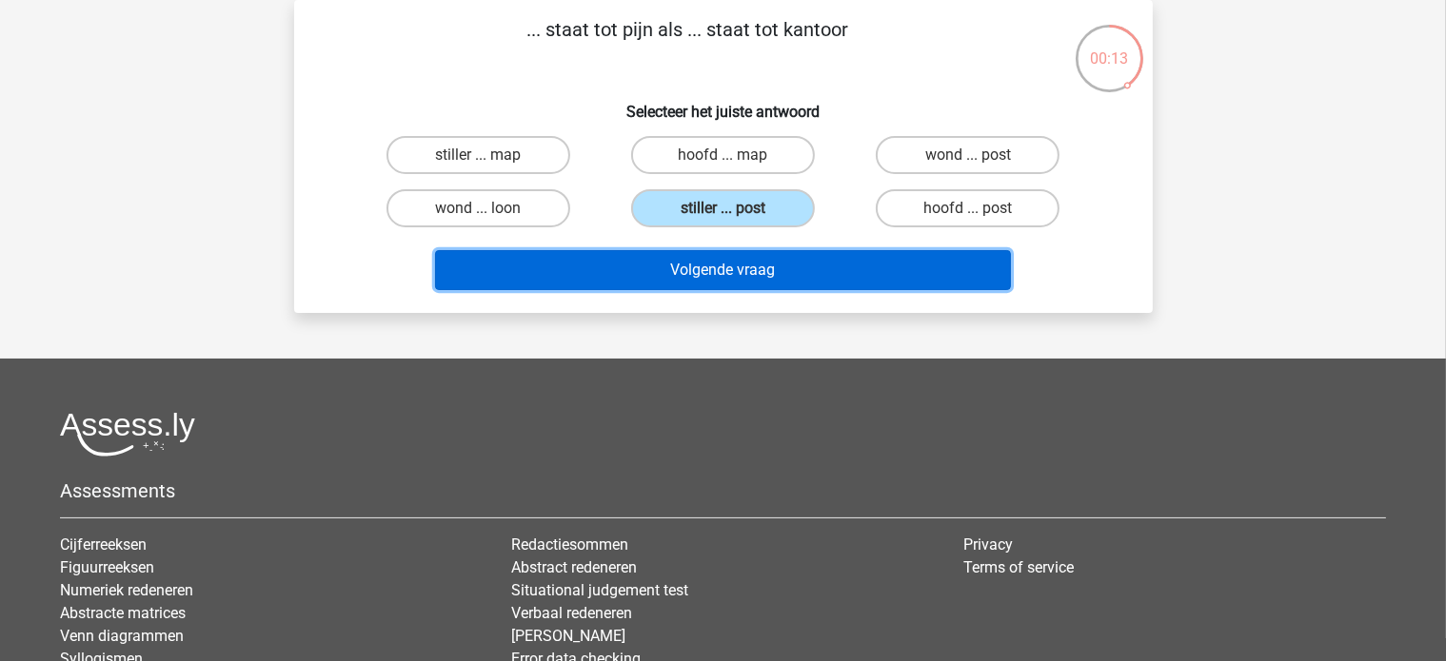
click at [659, 250] on button "Volgende vraag" at bounding box center [723, 270] width 576 height 40
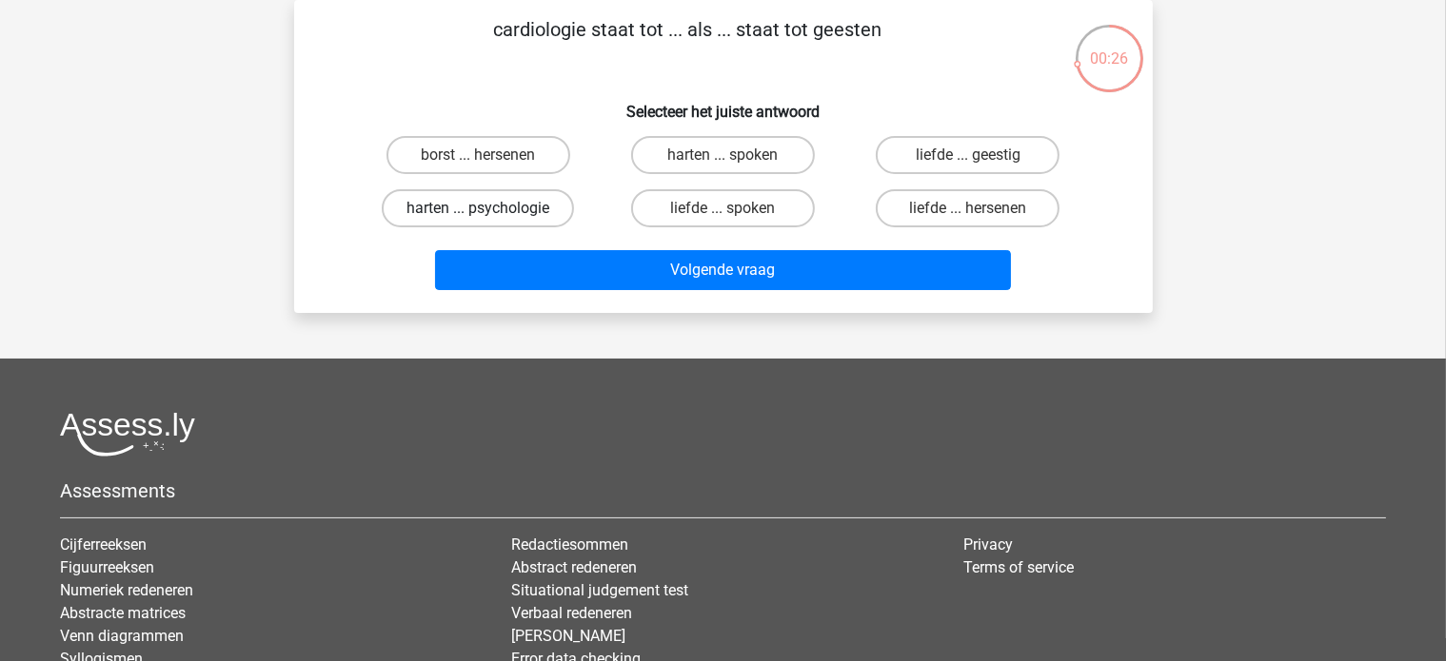
click at [446, 210] on label "harten ... psychologie" at bounding box center [478, 208] width 192 height 38
click at [478, 210] on input "harten ... psychologie" at bounding box center [484, 214] width 12 height 12
radio input "true"
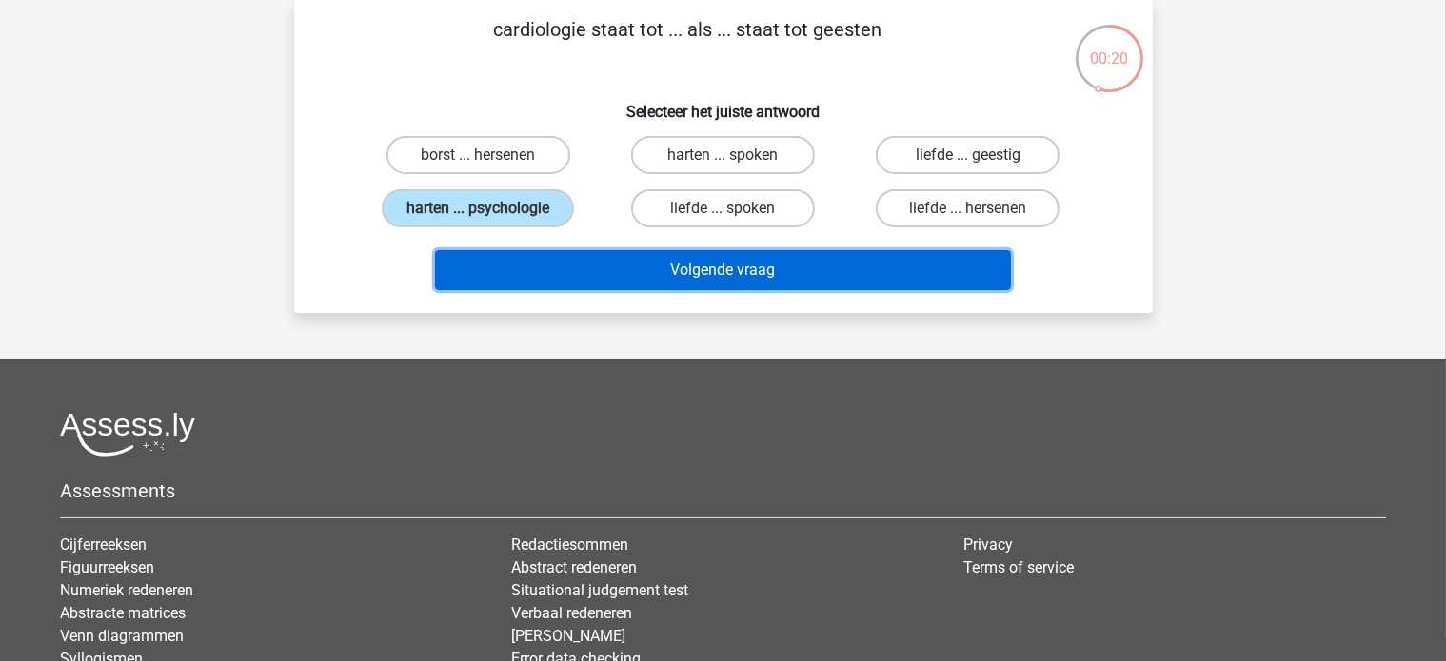
click at [475, 266] on button "Volgende vraag" at bounding box center [723, 270] width 576 height 40
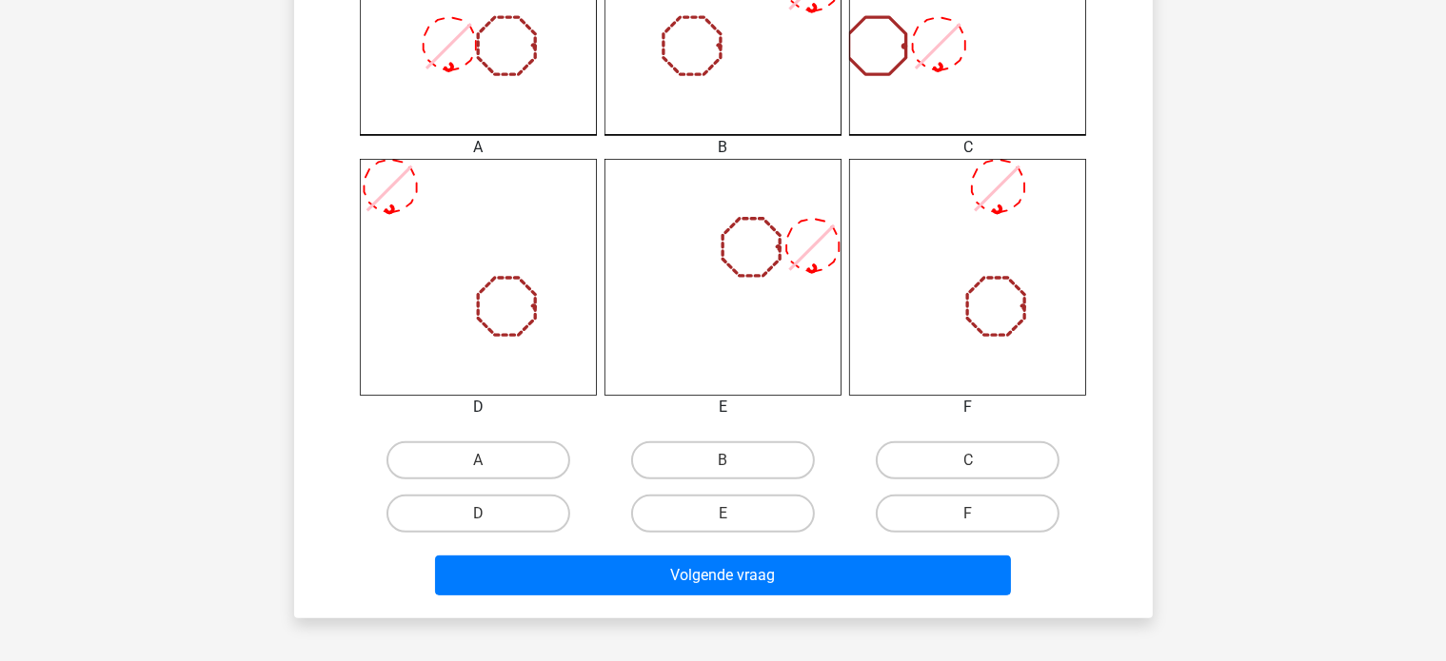
scroll to position [761, 0]
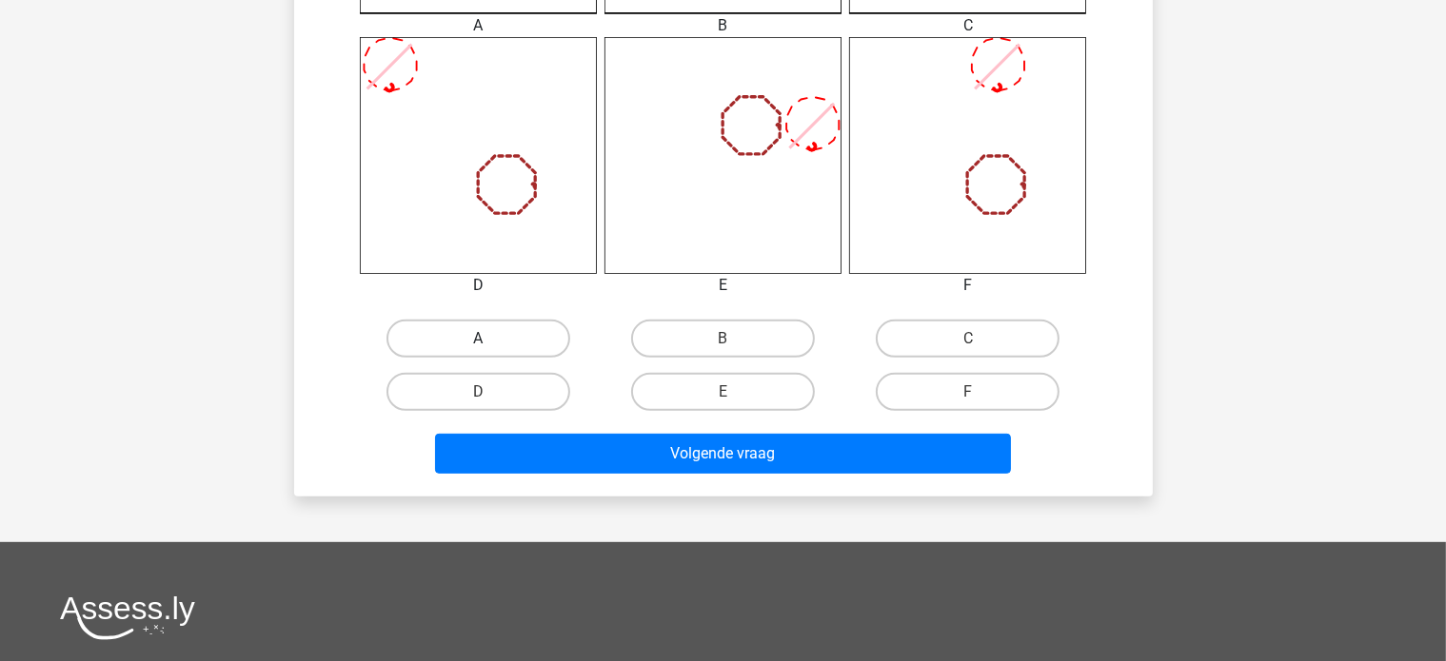
click at [514, 345] on label "A" at bounding box center [478, 339] width 184 height 38
click at [490, 345] on input "A" at bounding box center [484, 345] width 12 height 12
radio input "true"
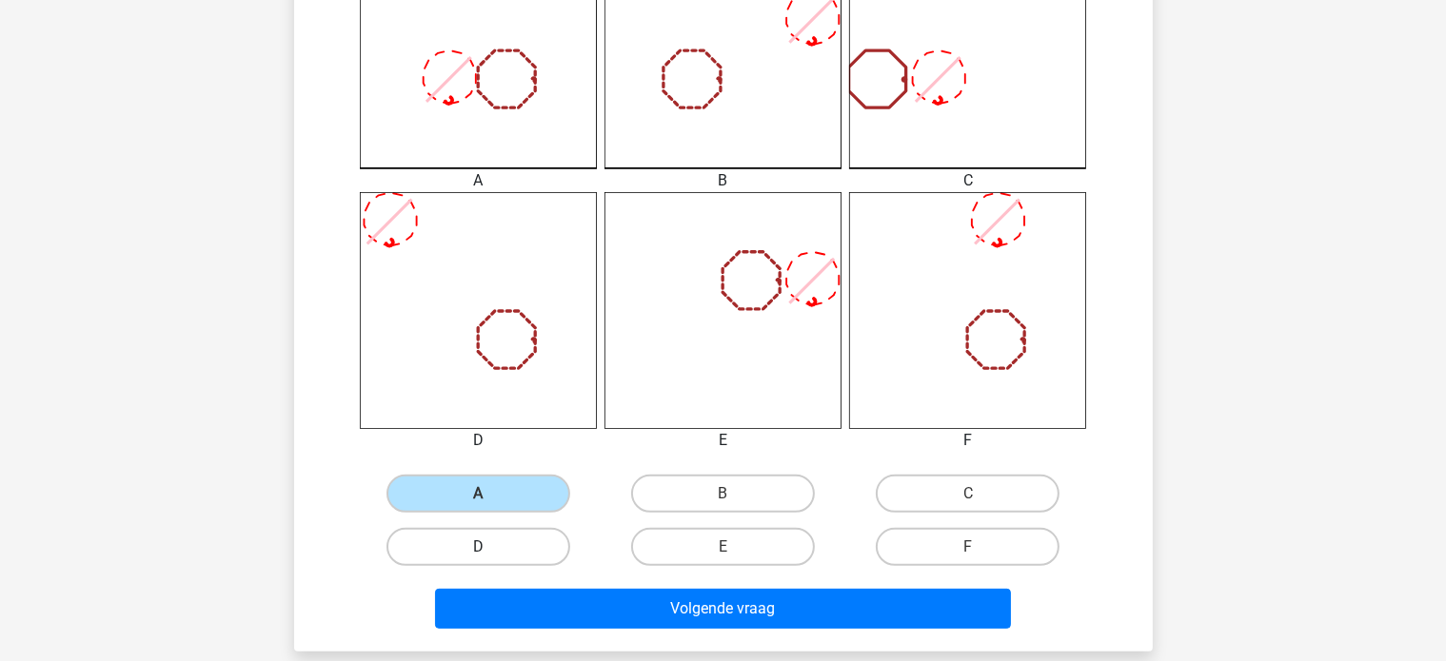
scroll to position [571, 0]
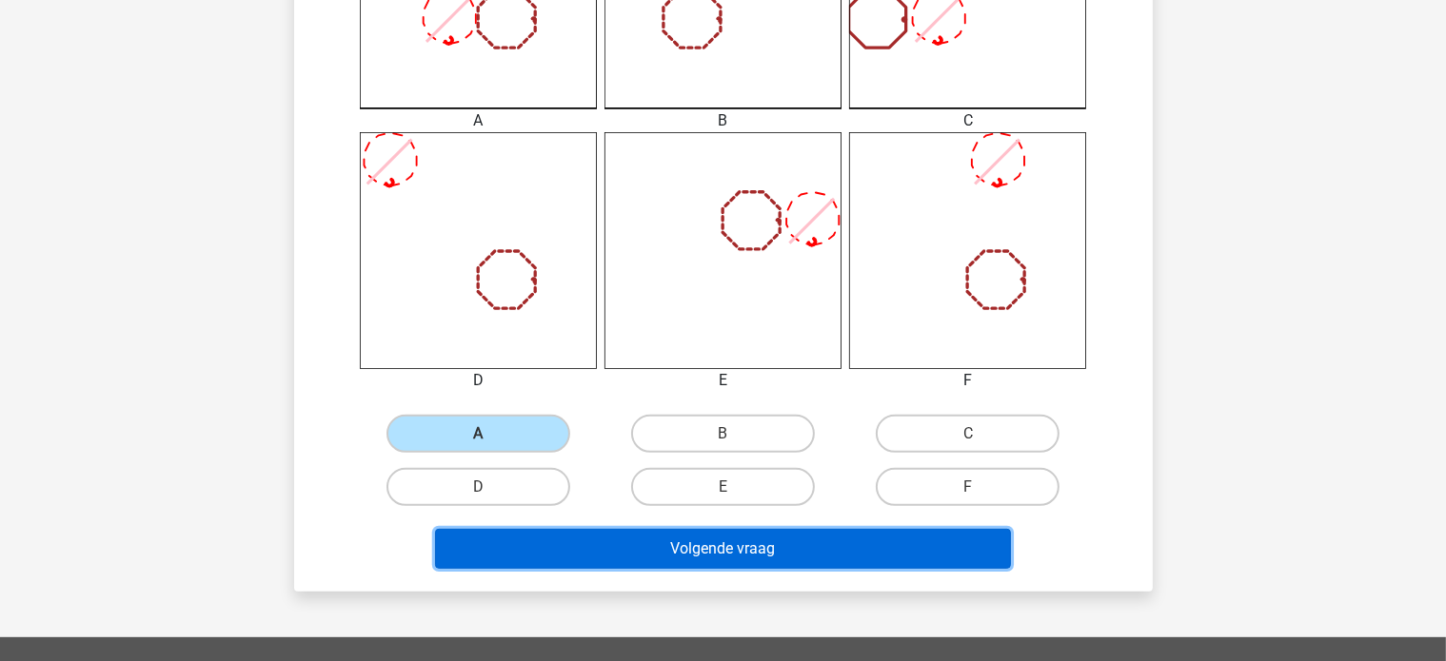
click at [606, 564] on button "Volgende vraag" at bounding box center [723, 549] width 576 height 40
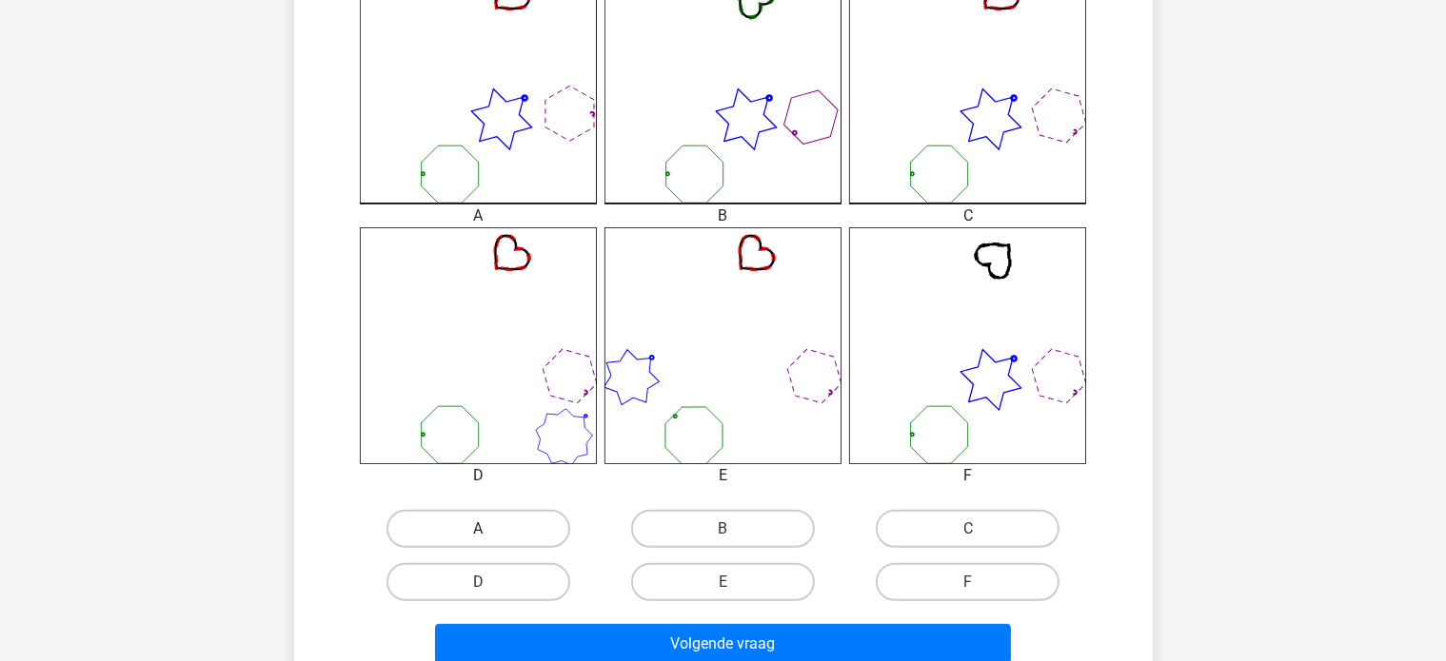
click at [521, 540] on label "A" at bounding box center [478, 529] width 184 height 38
click at [490, 540] on input "A" at bounding box center [484, 535] width 12 height 12
radio input "true"
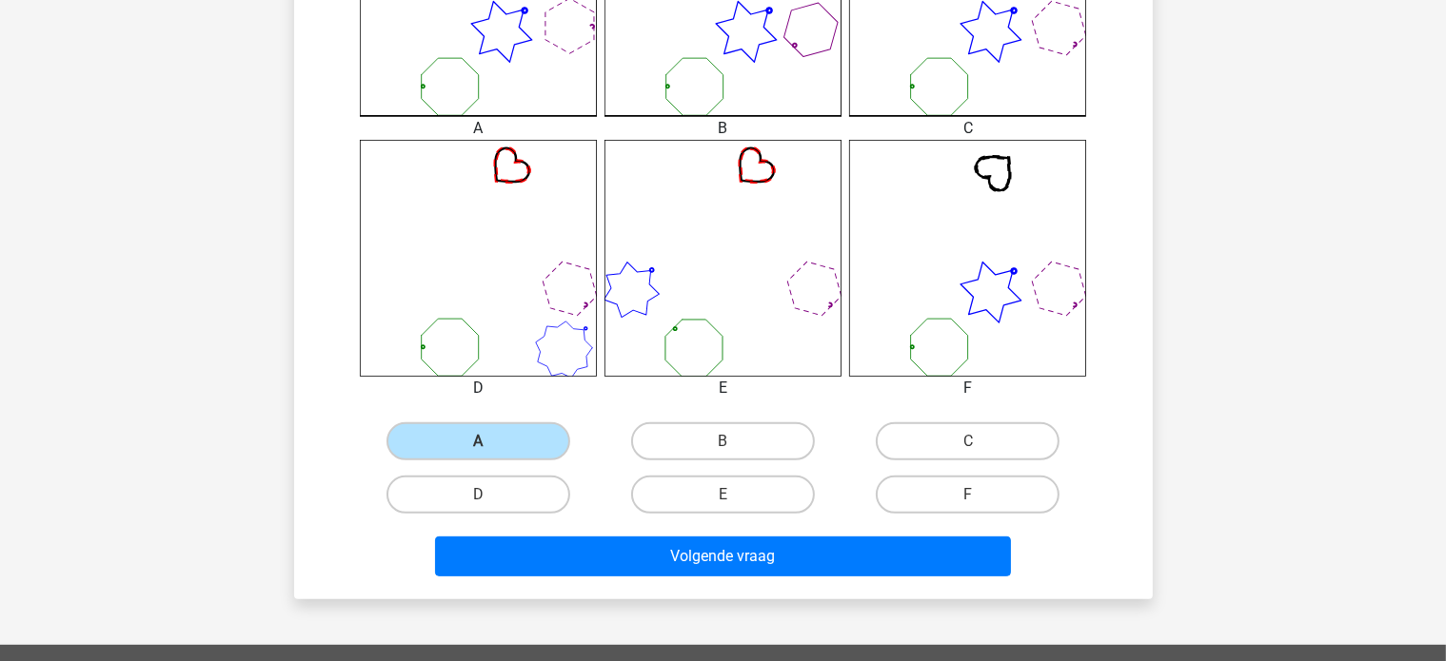
scroll to position [666, 0]
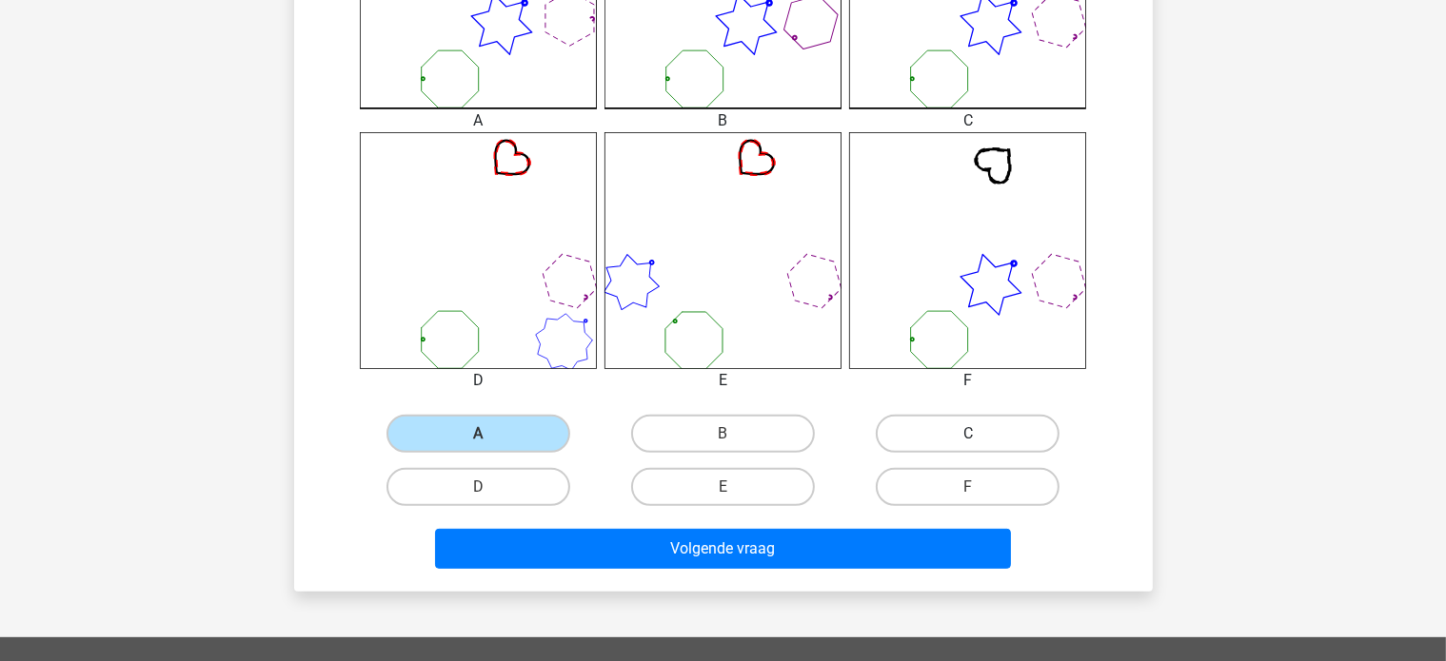
click at [892, 430] on label "C" at bounding box center [968, 434] width 184 height 38
click at [968, 434] on input "C" at bounding box center [974, 440] width 12 height 12
radio input "true"
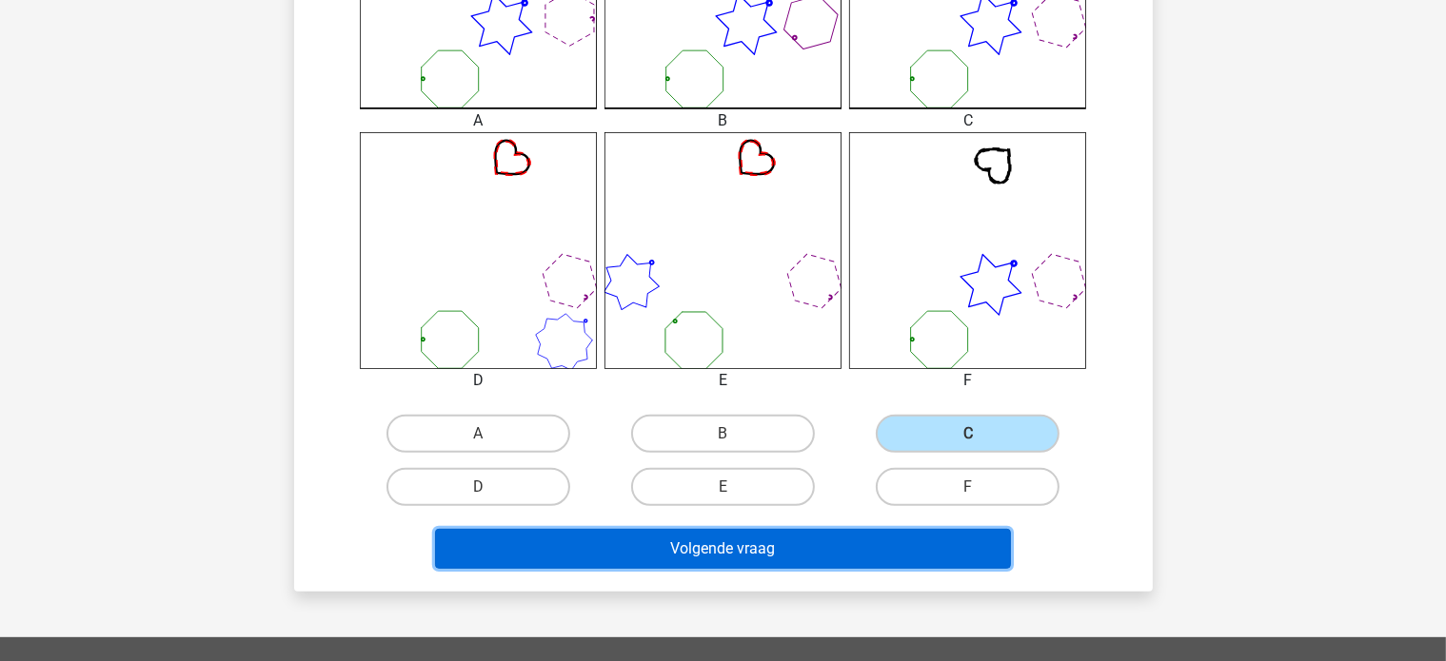
click at [845, 543] on button "Volgende vraag" at bounding box center [723, 549] width 576 height 40
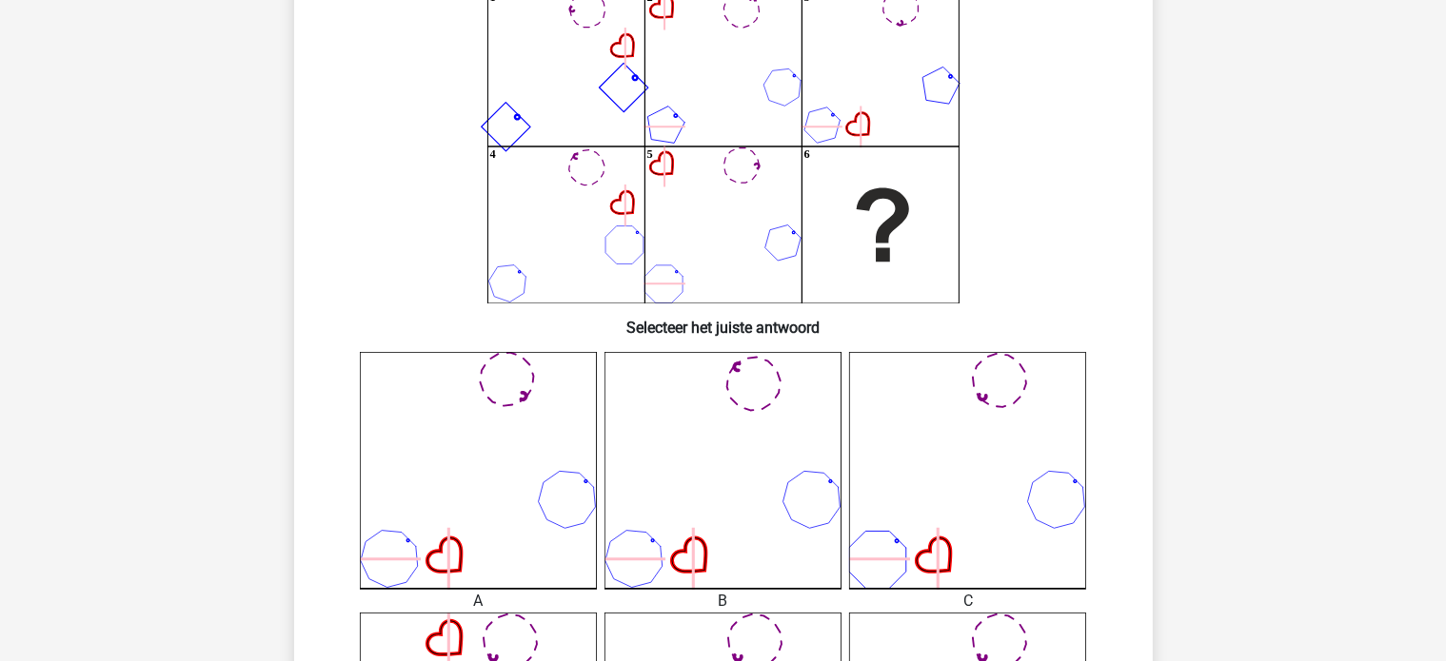
scroll to position [476, 0]
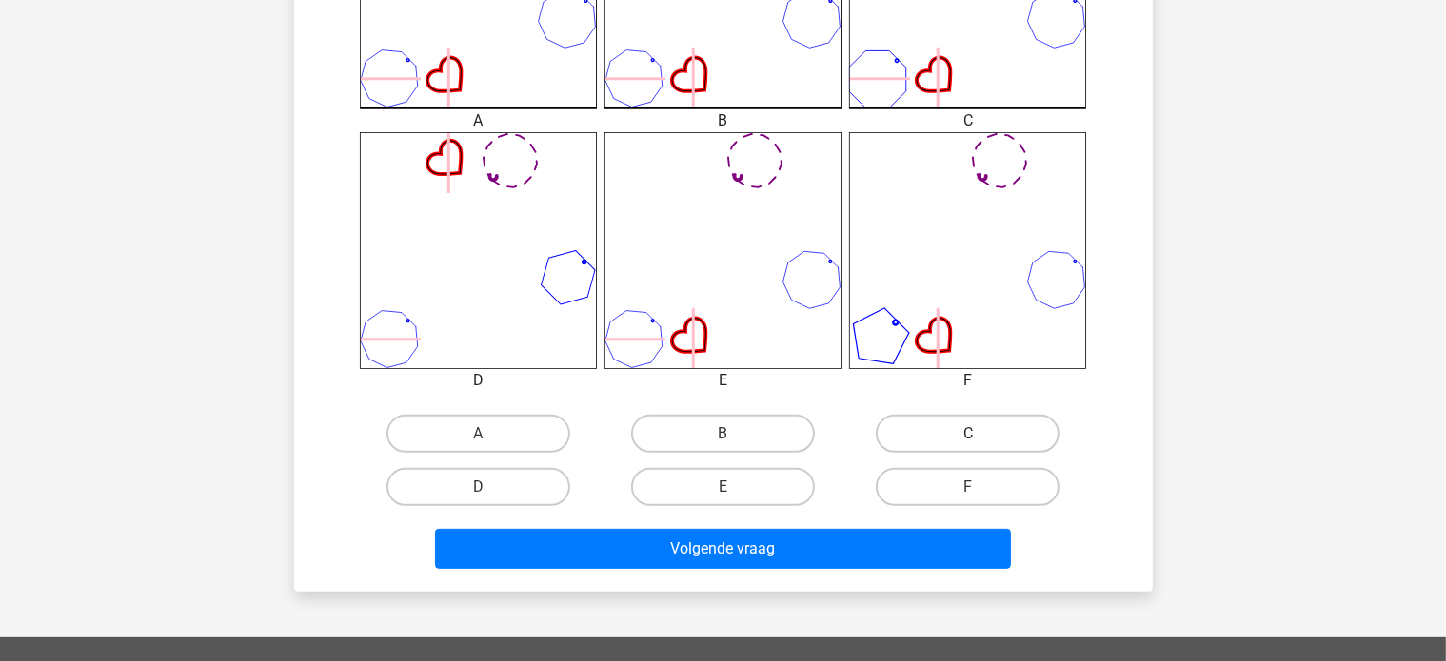
click at [947, 429] on label "C" at bounding box center [968, 434] width 184 height 38
click at [968, 434] on input "C" at bounding box center [974, 440] width 12 height 12
radio input "true"
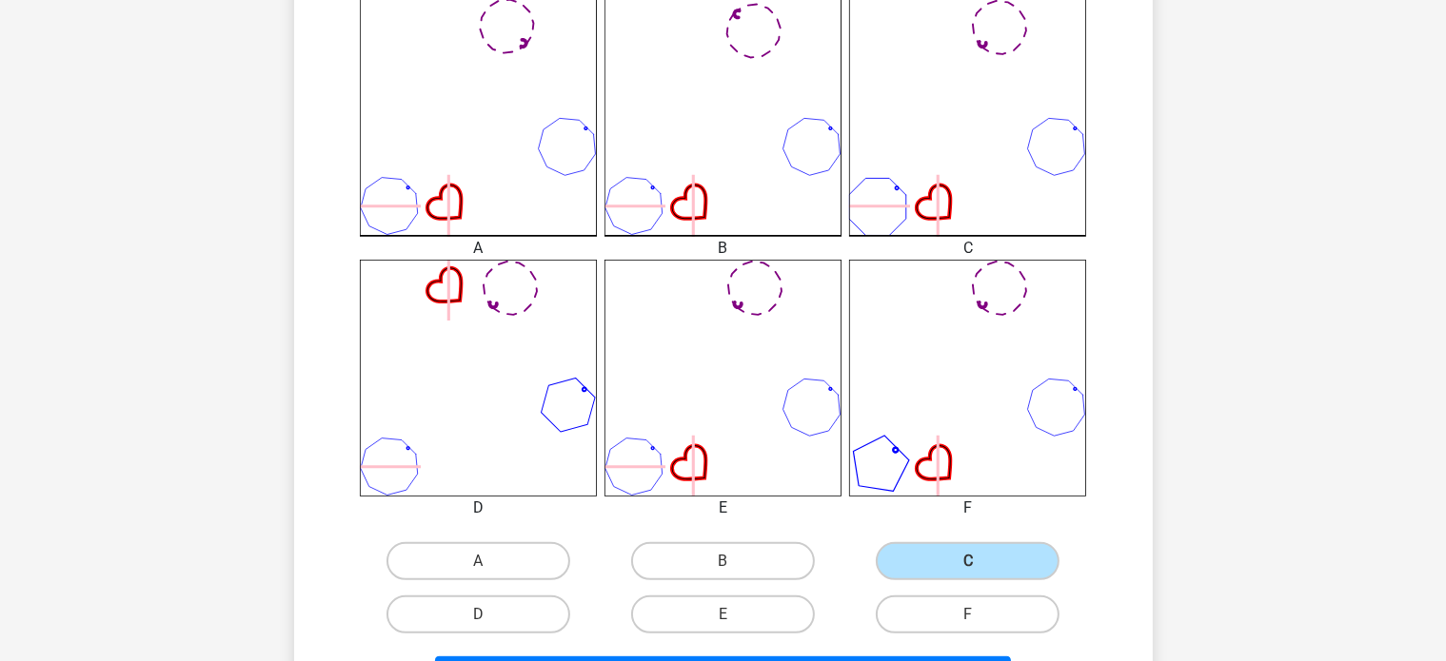
scroll to position [571, 0]
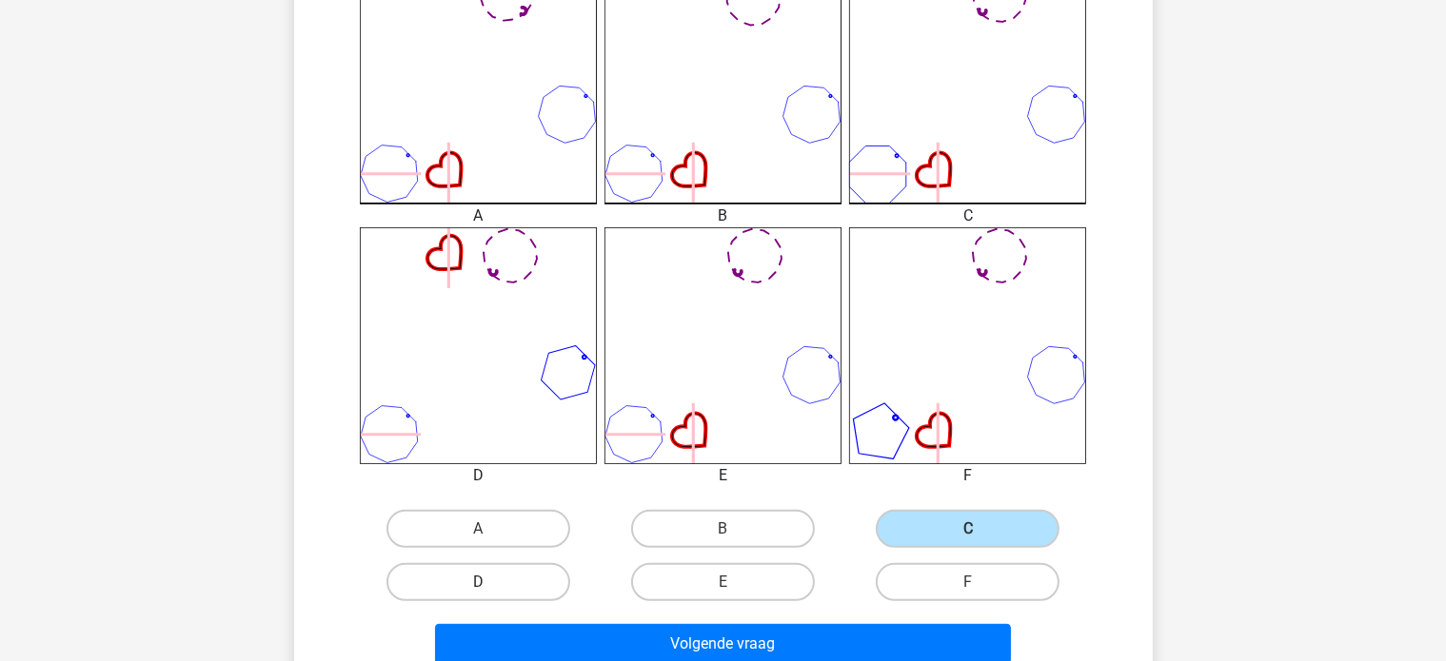
click at [472, 573] on label "D" at bounding box center [478, 582] width 184 height 38
click at [478, 582] on input "D" at bounding box center [484, 588] width 12 height 12
radio input "true"
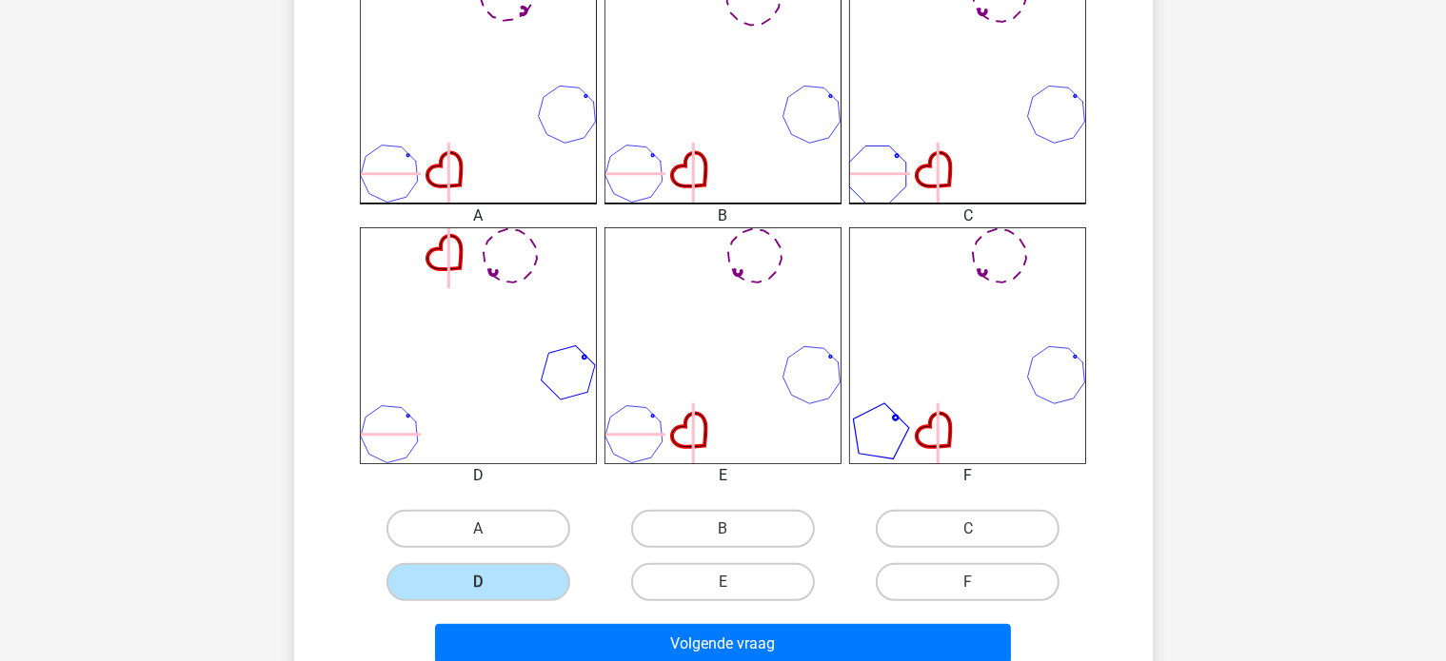
click at [700, 607] on div "E" at bounding box center [723, 582] width 245 height 53
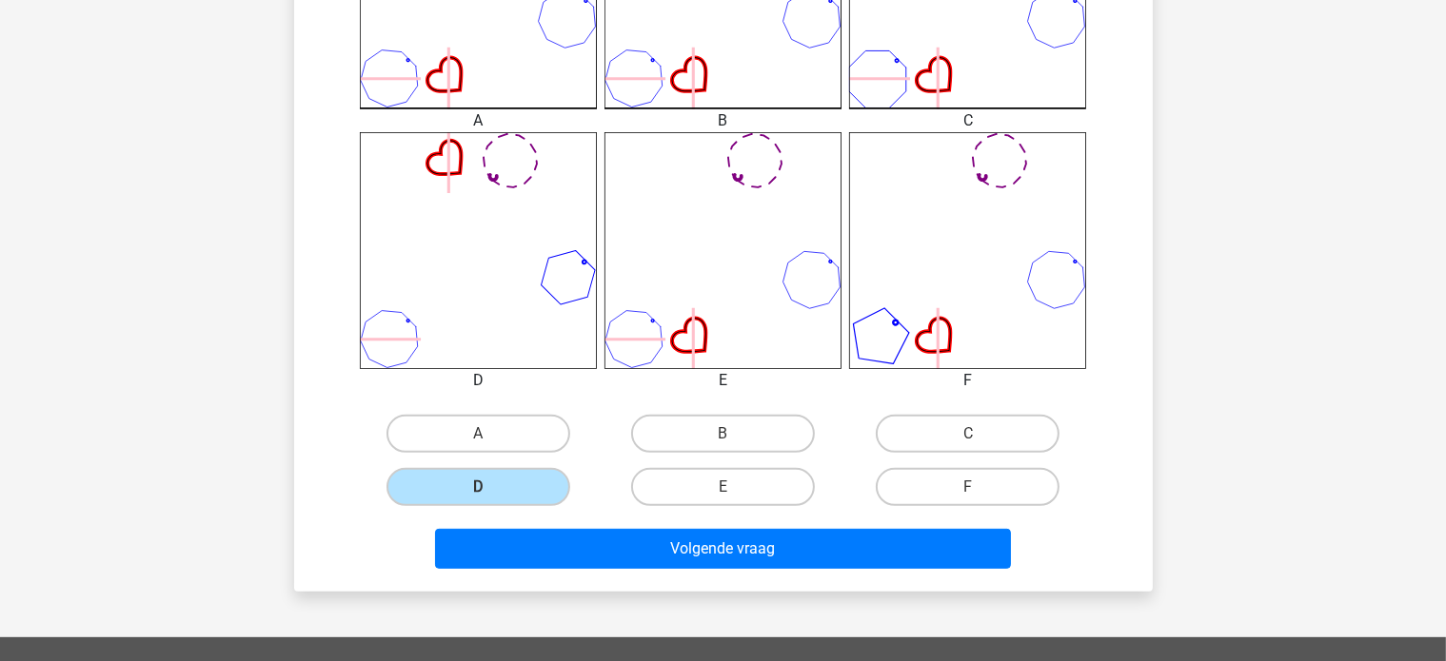
click at [679, 507] on div "E" at bounding box center [723, 487] width 245 height 53
click at [698, 466] on div "E" at bounding box center [723, 487] width 245 height 53
click at [691, 486] on label "E" at bounding box center [723, 487] width 184 height 38
click at [722, 487] on input "E" at bounding box center [728, 493] width 12 height 12
radio input "true"
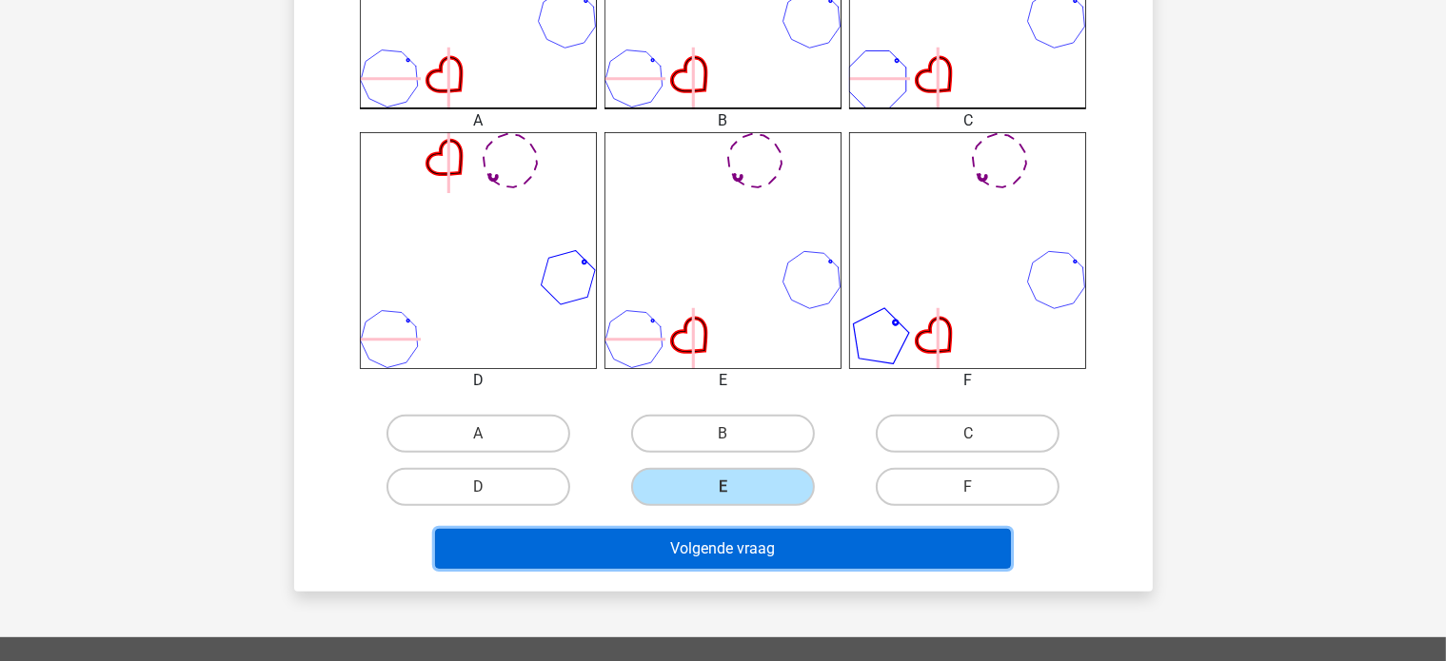
click at [685, 531] on button "Volgende vraag" at bounding box center [723, 549] width 576 height 40
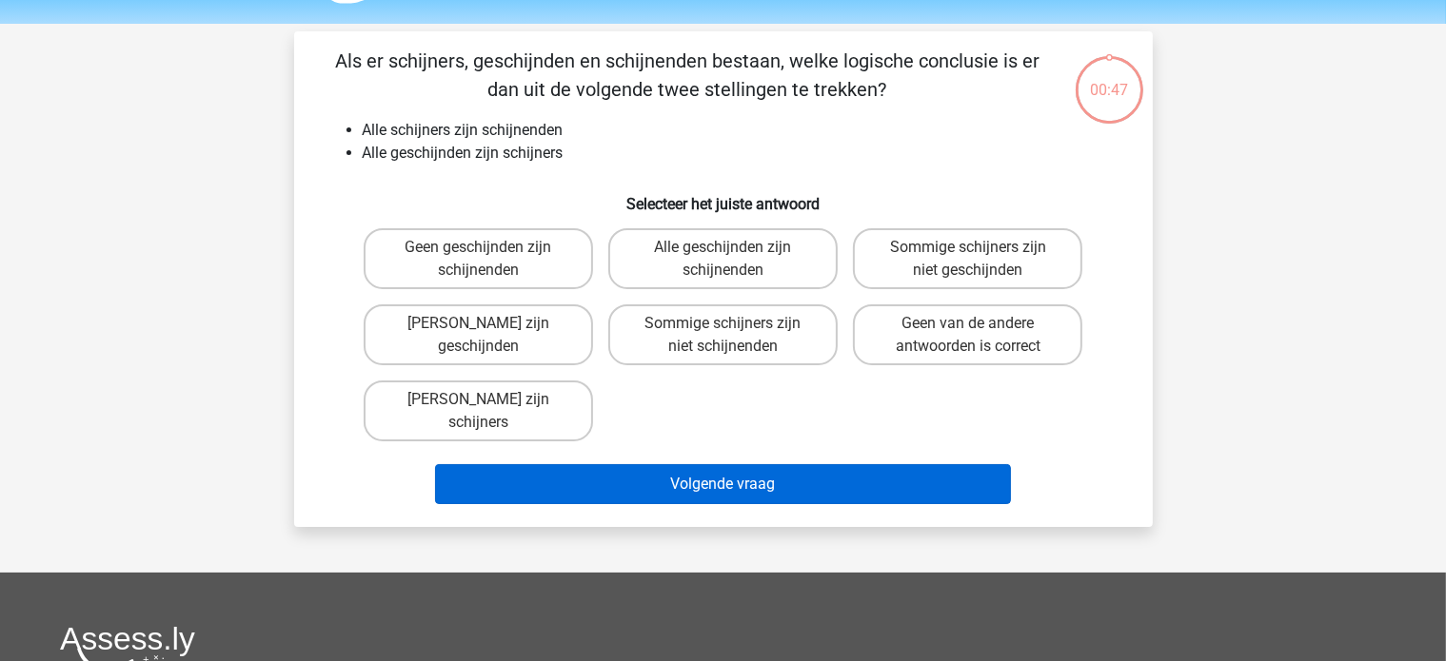
scroll to position [0, 0]
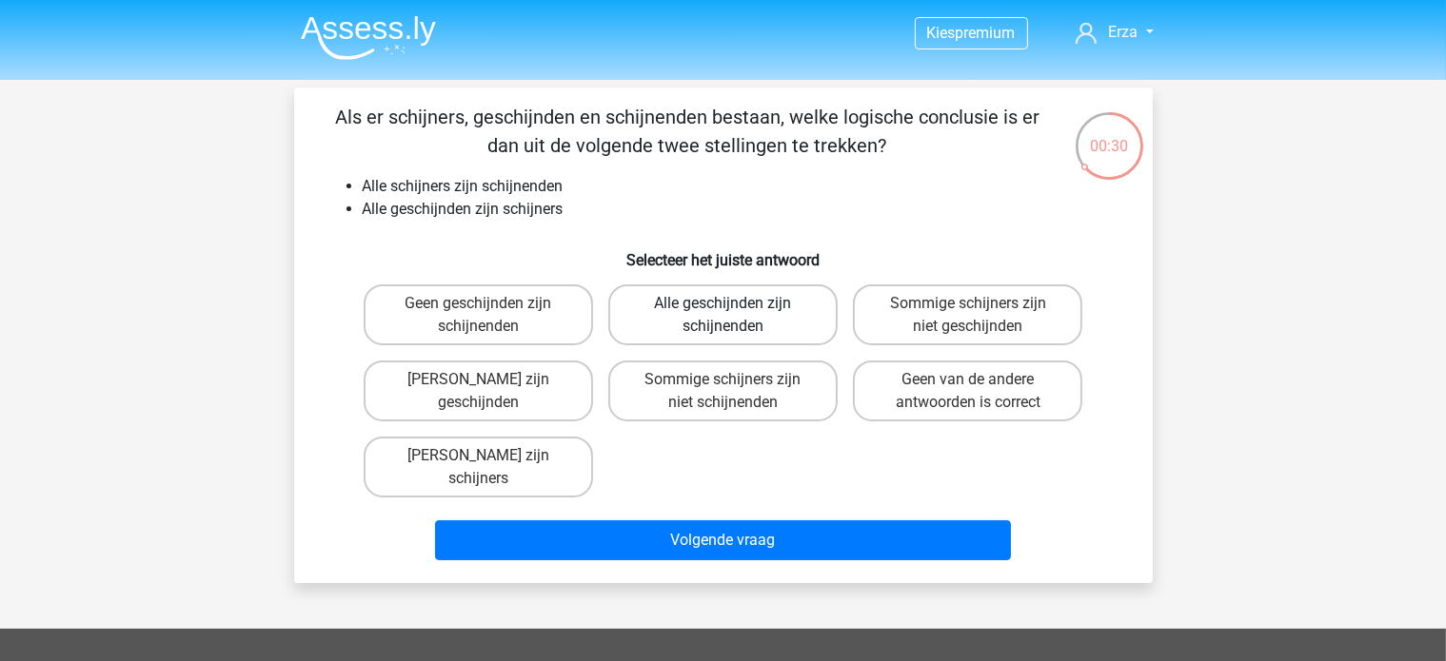
click at [662, 325] on label "Alle geschijnden zijn schijnenden" at bounding box center [722, 315] width 229 height 61
click at [722, 316] on input "Alle geschijnden zijn schijnenden" at bounding box center [728, 310] width 12 height 12
radio input "true"
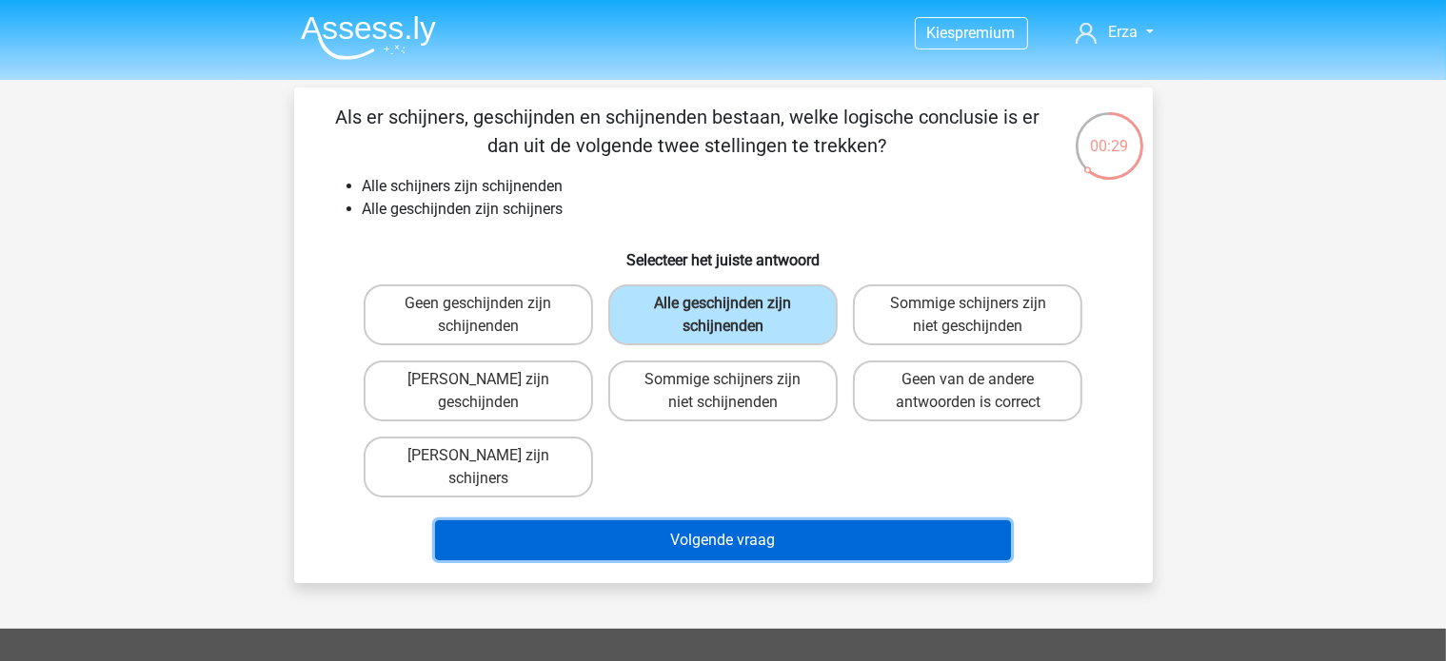
click at [636, 526] on button "Volgende vraag" at bounding box center [723, 541] width 576 height 40
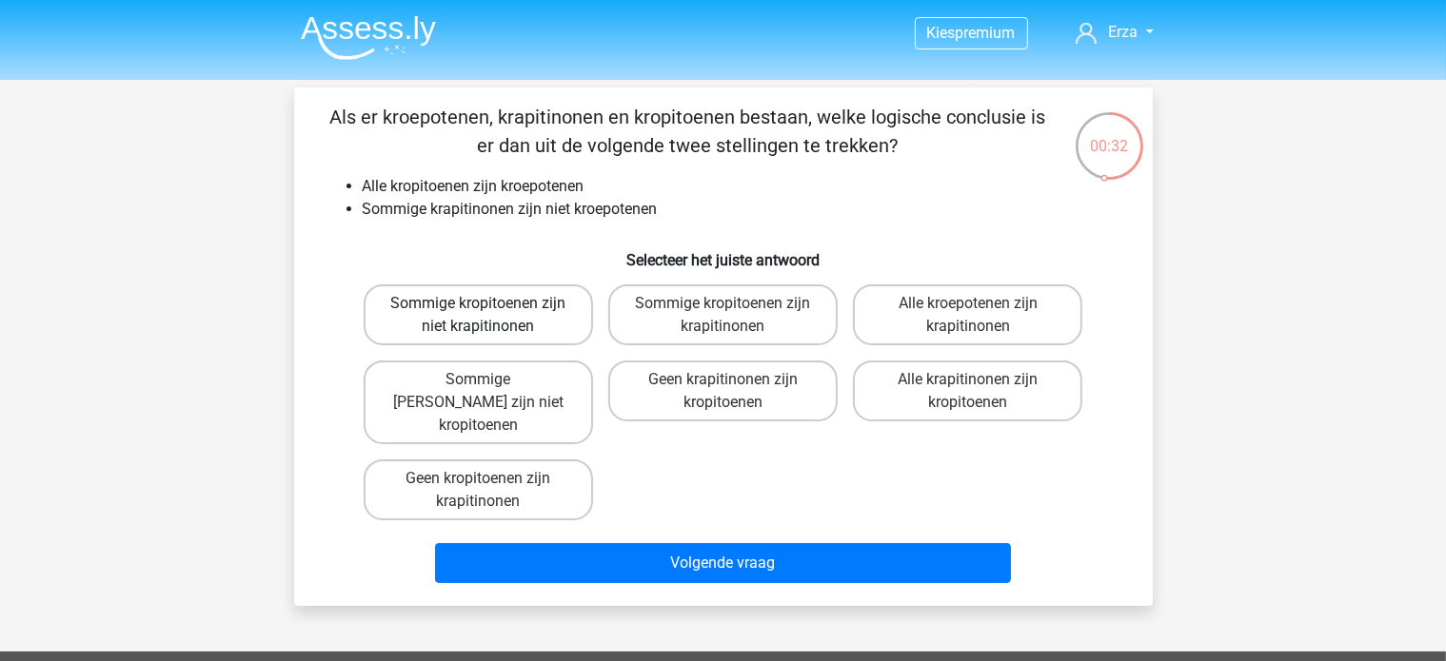
click at [532, 327] on label "Sommige kropitoenen zijn niet krapitinonen" at bounding box center [478, 315] width 229 height 61
click at [490, 316] on input "Sommige kropitoenen zijn niet krapitinonen" at bounding box center [484, 310] width 12 height 12
radio input "true"
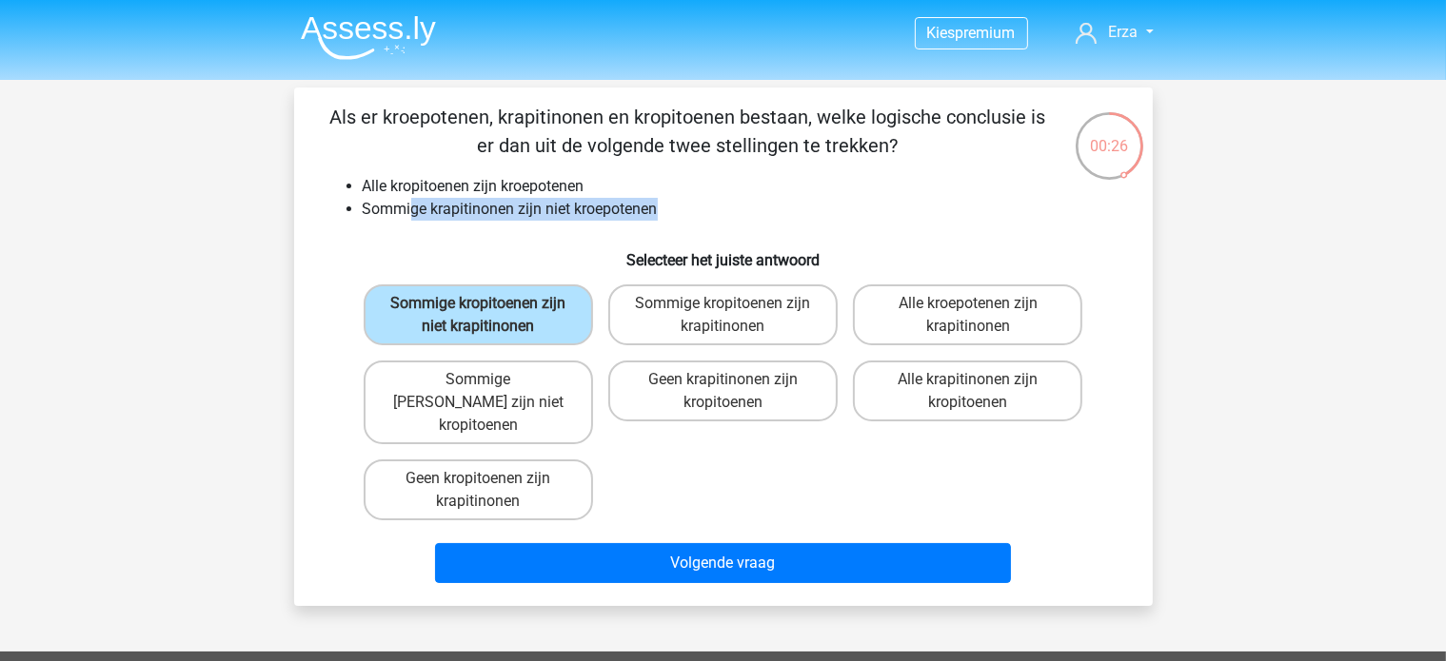
drag, startPoint x: 415, startPoint y: 198, endPoint x: 673, endPoint y: 205, distance: 258.0
click at [673, 205] on li "Sommige krapitinonen zijn niet kroepotenen" at bounding box center [742, 209] width 759 height 23
drag, startPoint x: 403, startPoint y: 185, endPoint x: 609, endPoint y: 192, distance: 206.7
click at [609, 192] on li "Alle kropitoenen zijn kroepotenen" at bounding box center [742, 186] width 759 height 23
click at [546, 386] on label "Sommige krapitinonen zijn niet kropitoenen" at bounding box center [478, 403] width 229 height 84
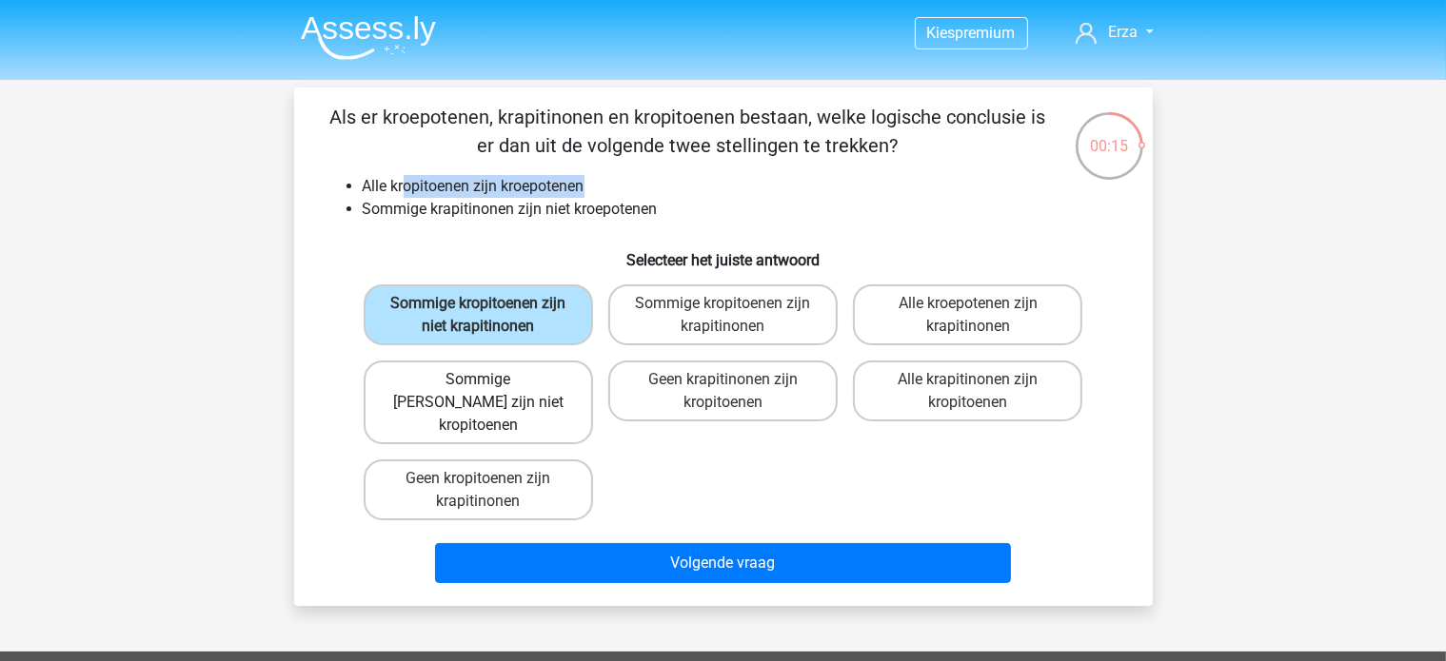
click at [490, 386] on input "Sommige krapitinonen zijn niet kropitoenen" at bounding box center [484, 386] width 12 height 12
radio input "true"
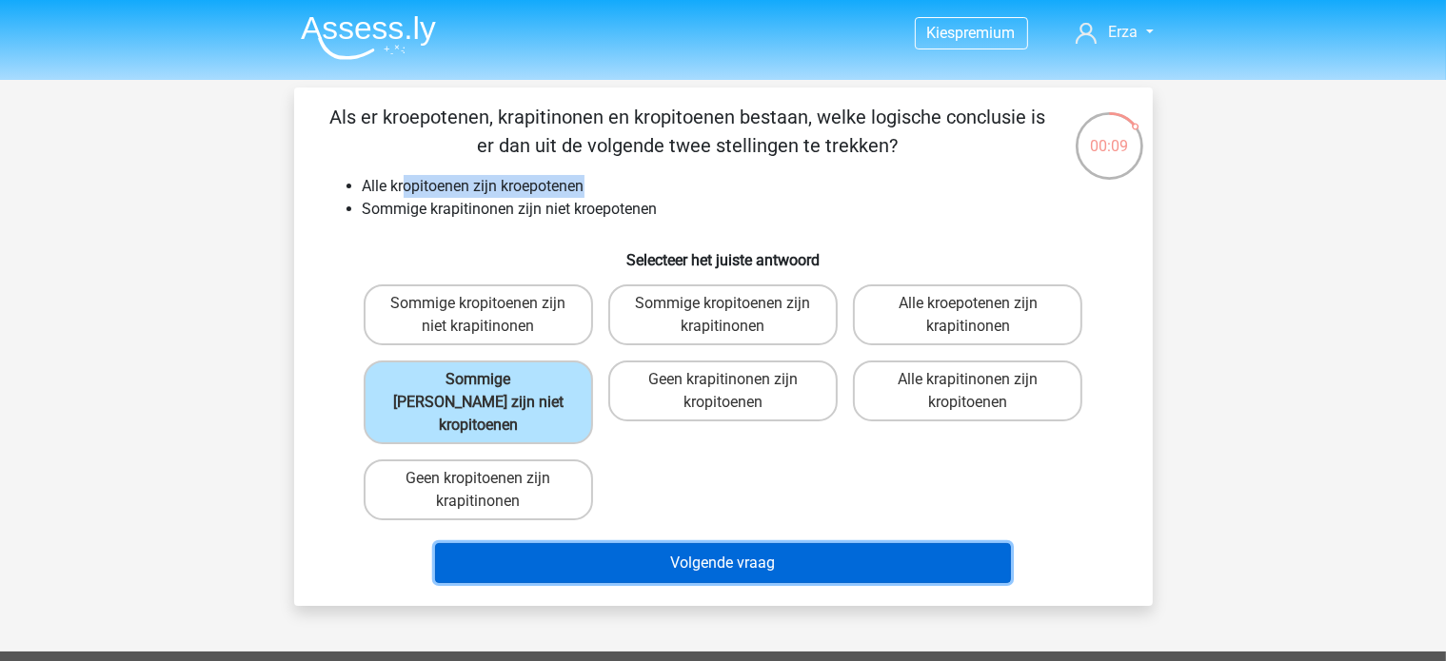
click at [560, 543] on button "Volgende vraag" at bounding box center [723, 563] width 576 height 40
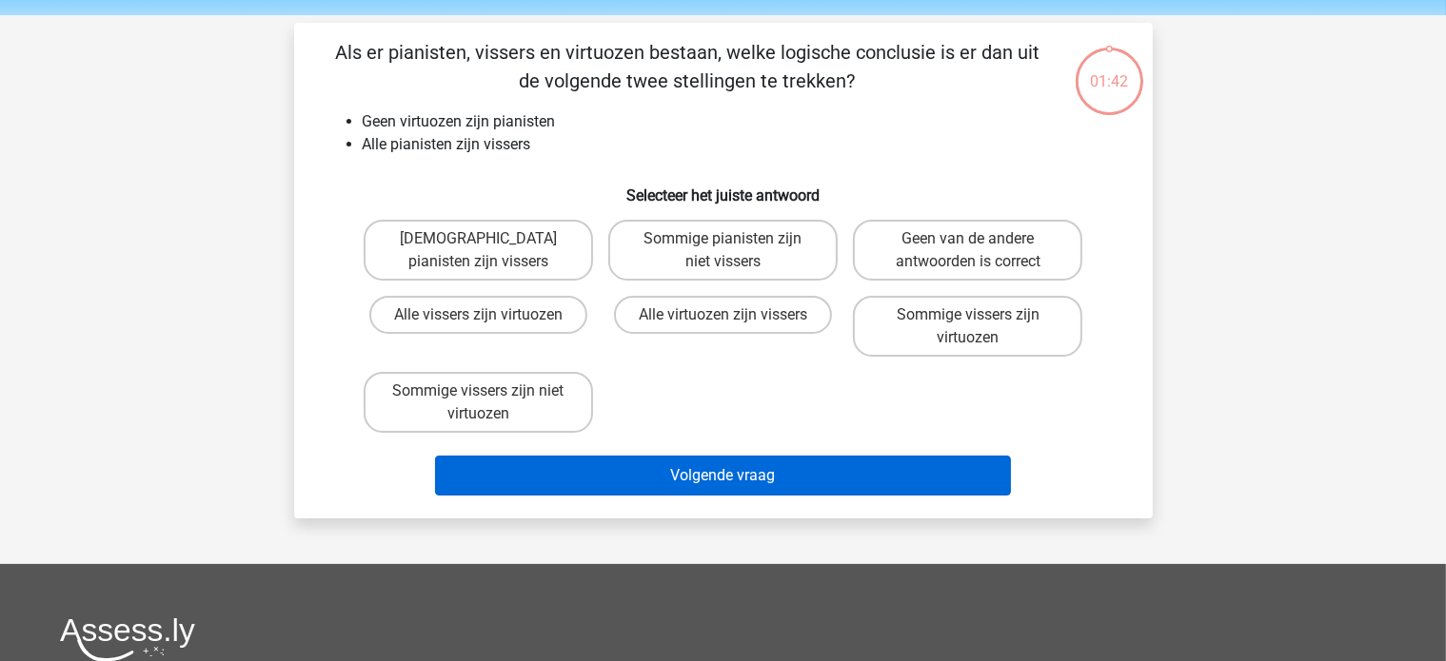
scroll to position [88, 0]
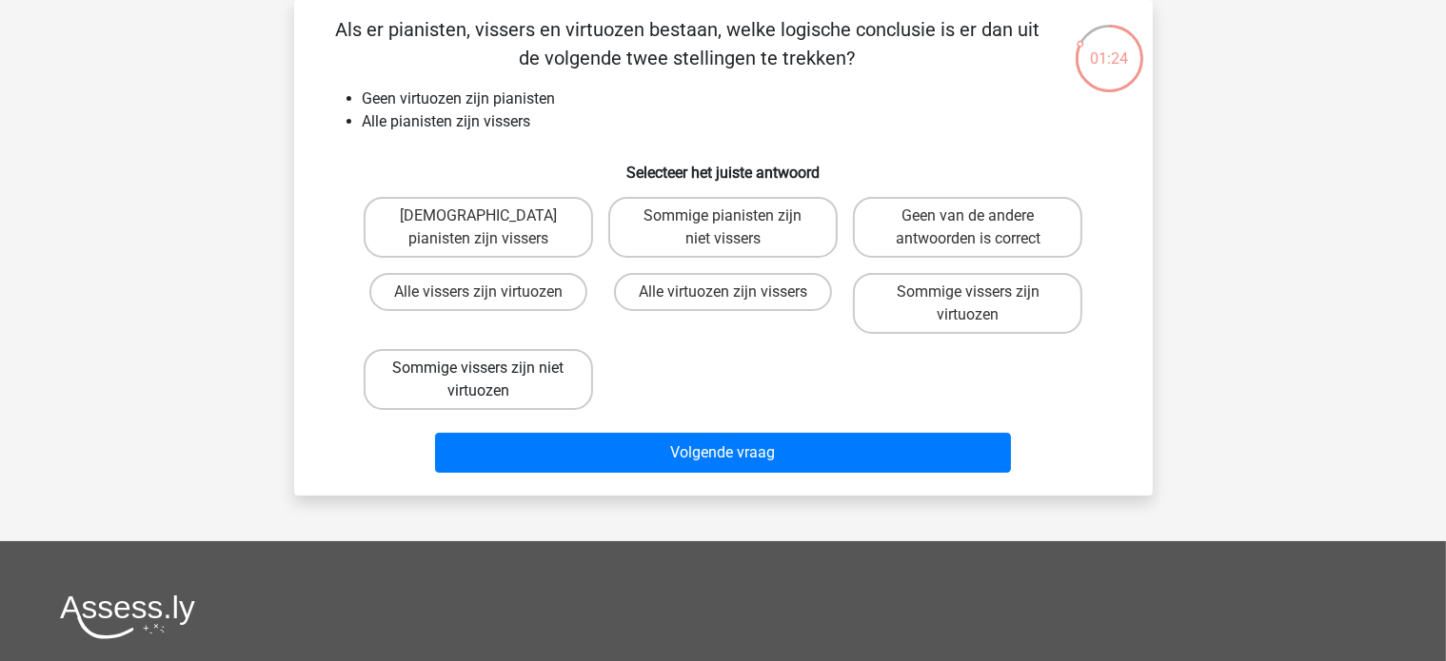
click at [475, 376] on label "Sommige vissers zijn niet virtuozen" at bounding box center [478, 379] width 229 height 61
click at [478, 376] on input "Sommige vissers zijn niet virtuozen" at bounding box center [484, 374] width 12 height 12
radio input "true"
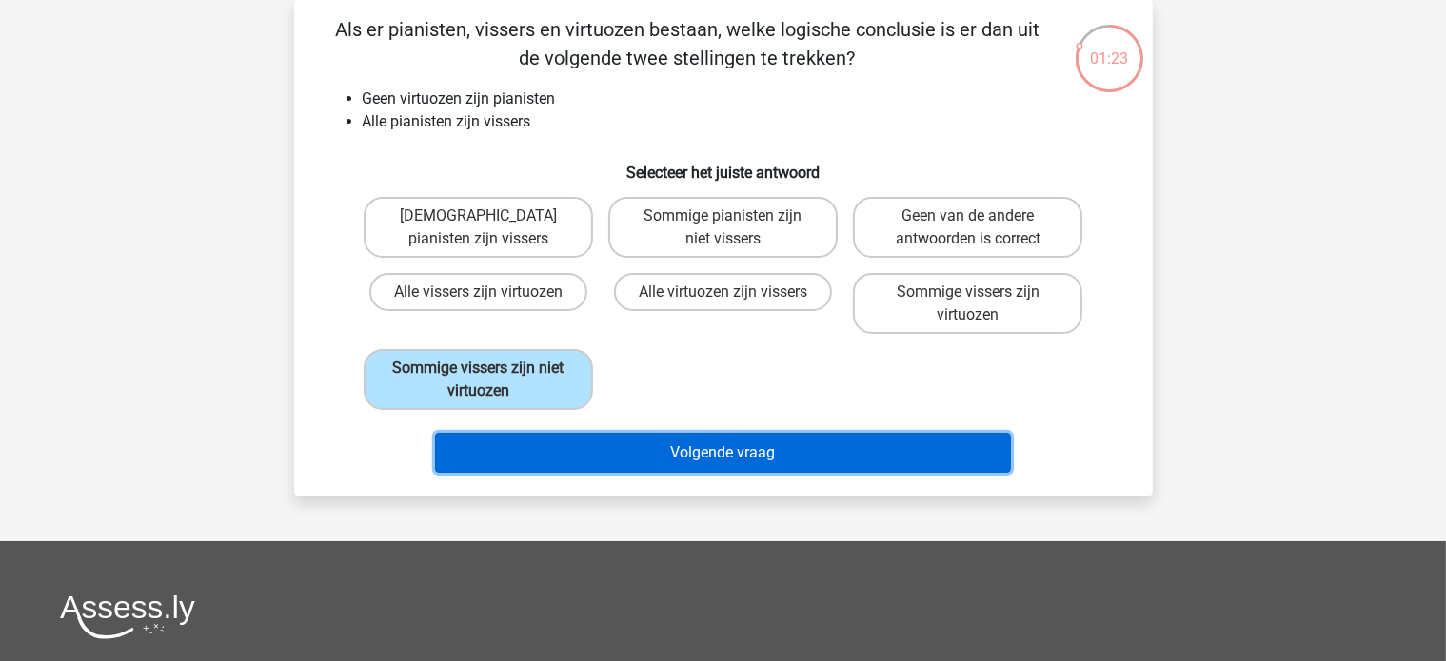
click at [539, 456] on button "Volgende vraag" at bounding box center [723, 453] width 576 height 40
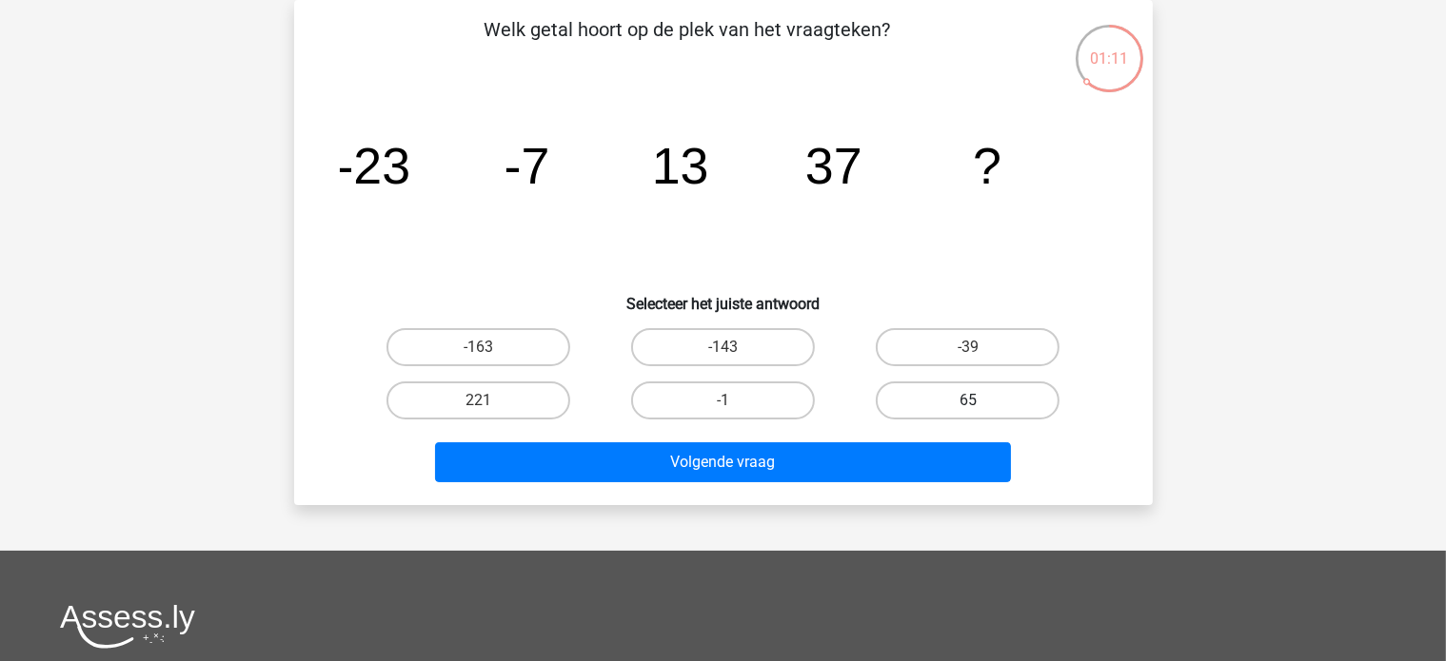
click at [933, 390] on label "65" at bounding box center [968, 401] width 184 height 38
click at [968, 401] on input "65" at bounding box center [974, 407] width 12 height 12
radio input "true"
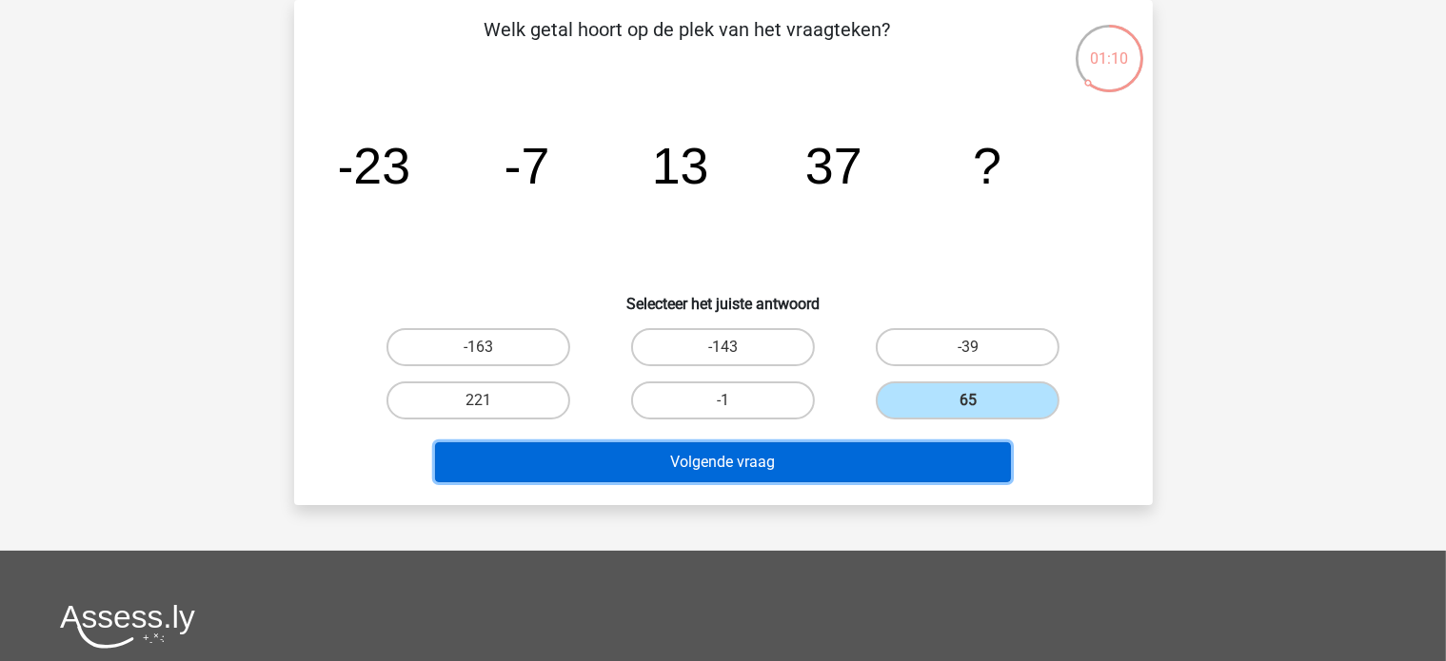
click at [921, 458] on button "Volgende vraag" at bounding box center [723, 463] width 576 height 40
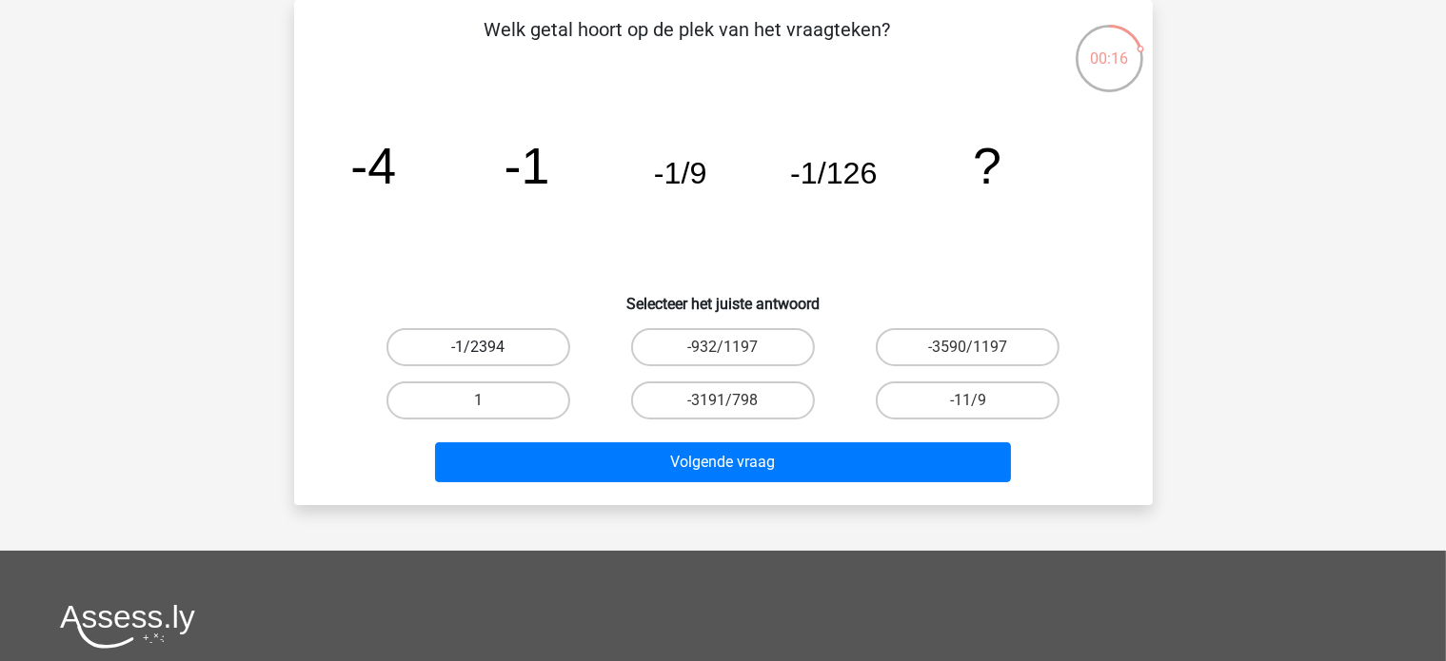
click at [489, 338] on label "-1/2394" at bounding box center [478, 347] width 184 height 38
click at [489, 347] on input "-1/2394" at bounding box center [484, 353] width 12 height 12
radio input "true"
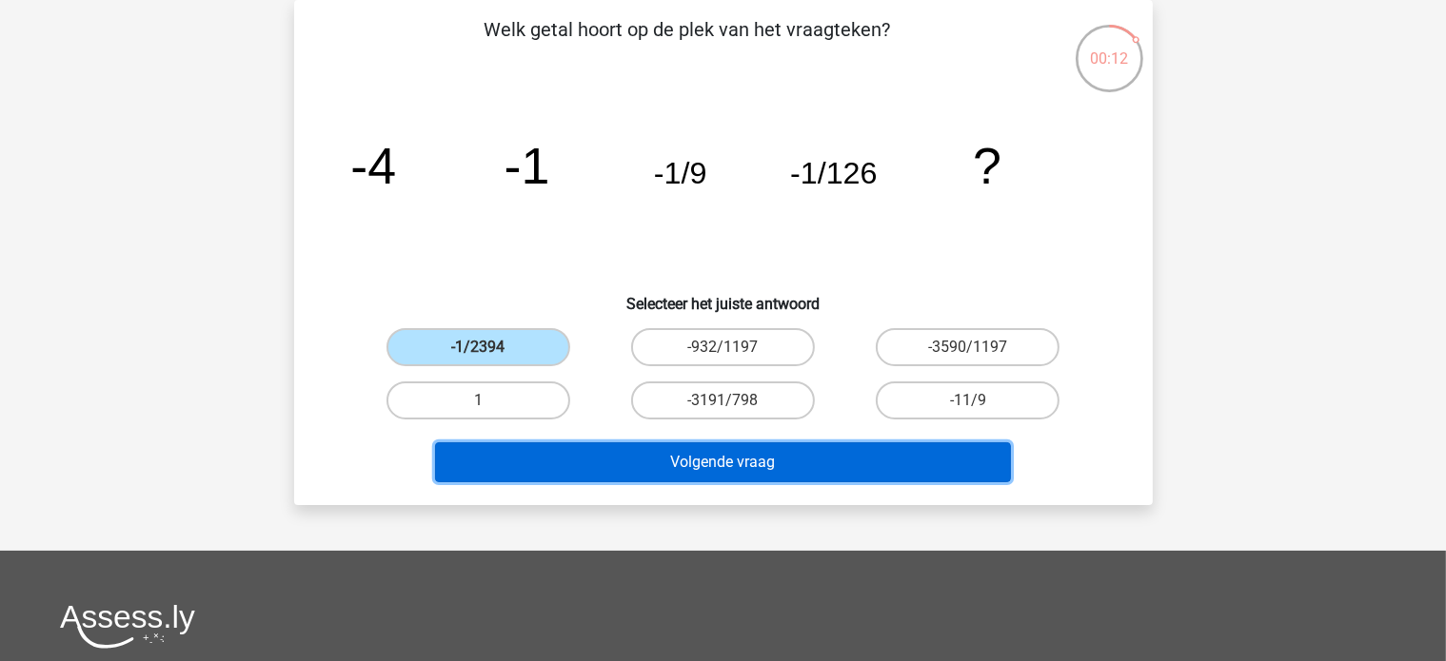
click at [627, 468] on button "Volgende vraag" at bounding box center [723, 463] width 576 height 40
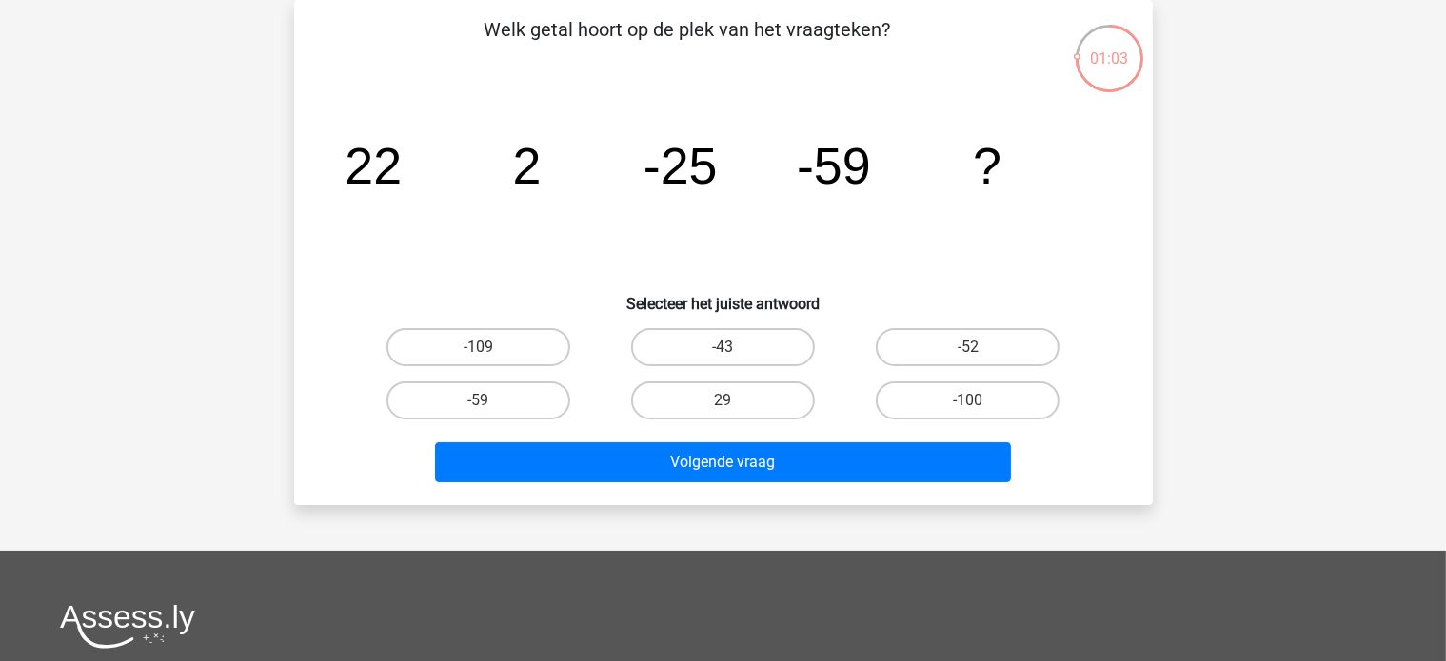
click at [527, 327] on div "-109" at bounding box center [478, 347] width 245 height 53
click at [967, 382] on label "-100" at bounding box center [968, 401] width 184 height 38
click at [968, 401] on input "-100" at bounding box center [974, 407] width 12 height 12
radio input "true"
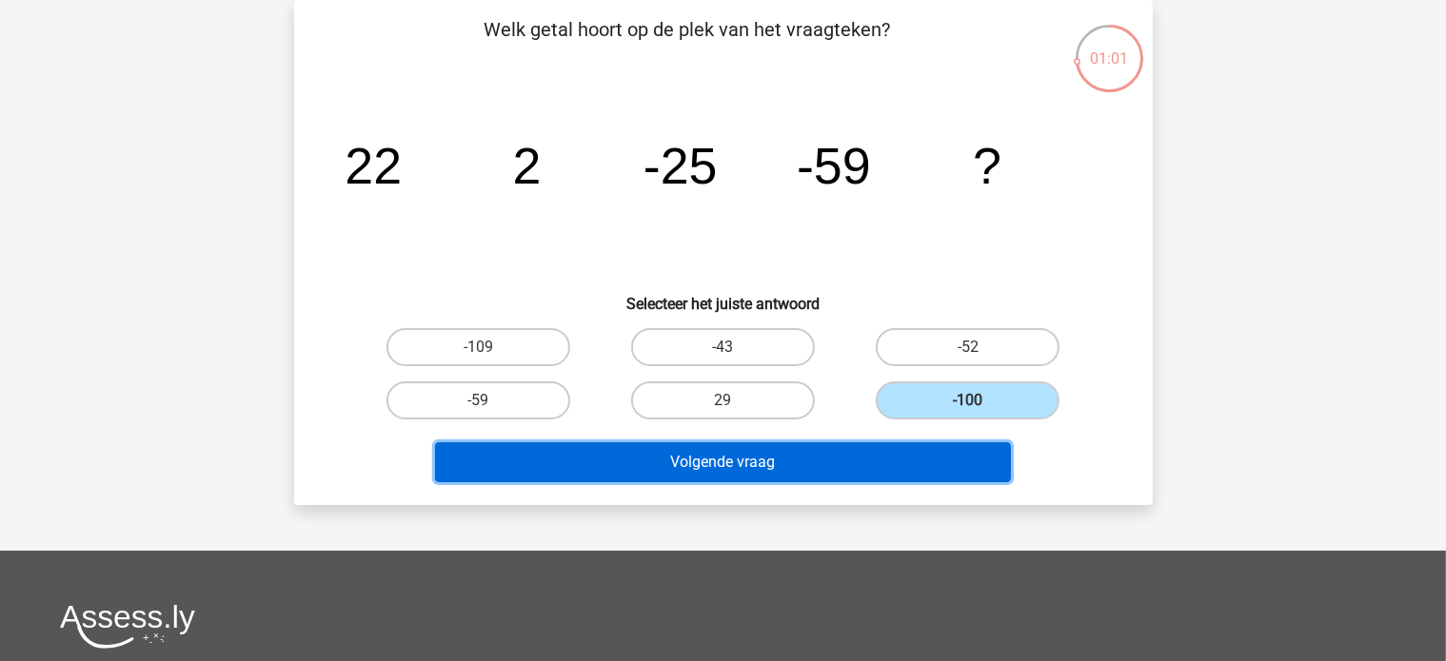
click at [925, 446] on button "Volgende vraag" at bounding box center [723, 463] width 576 height 40
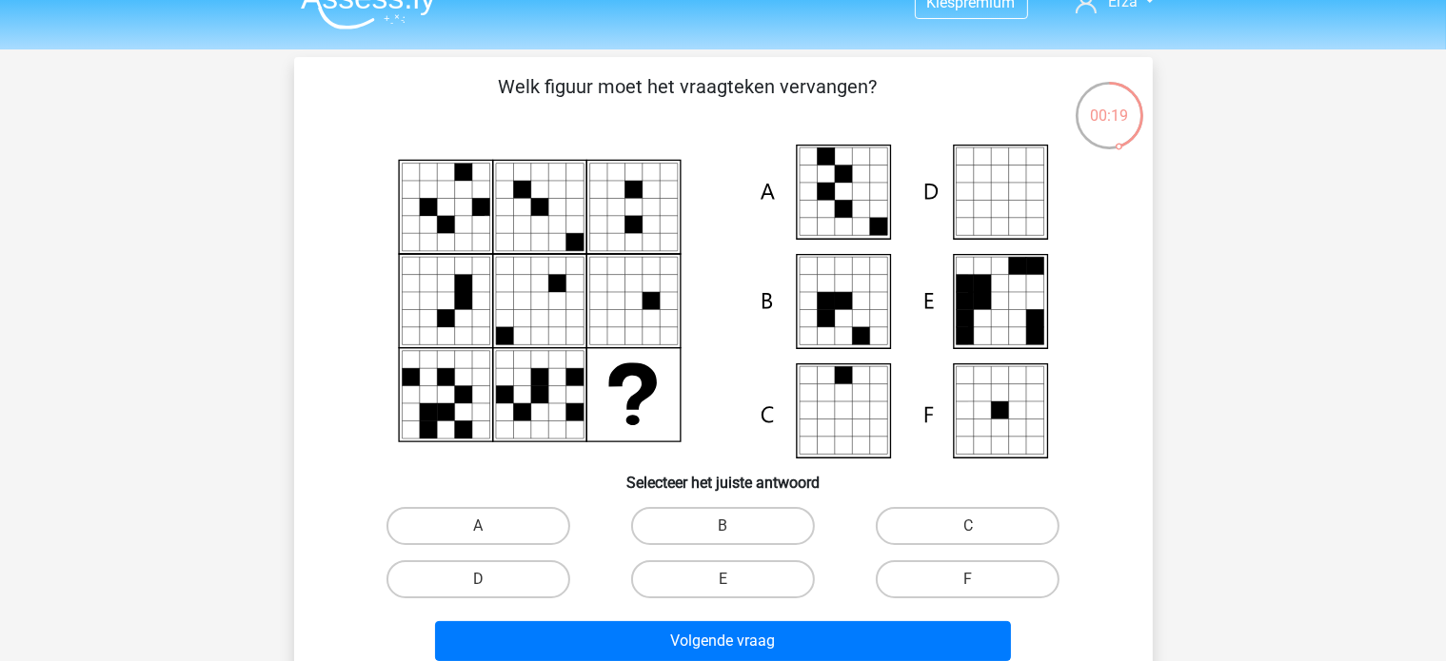
scroll to position [0, 0]
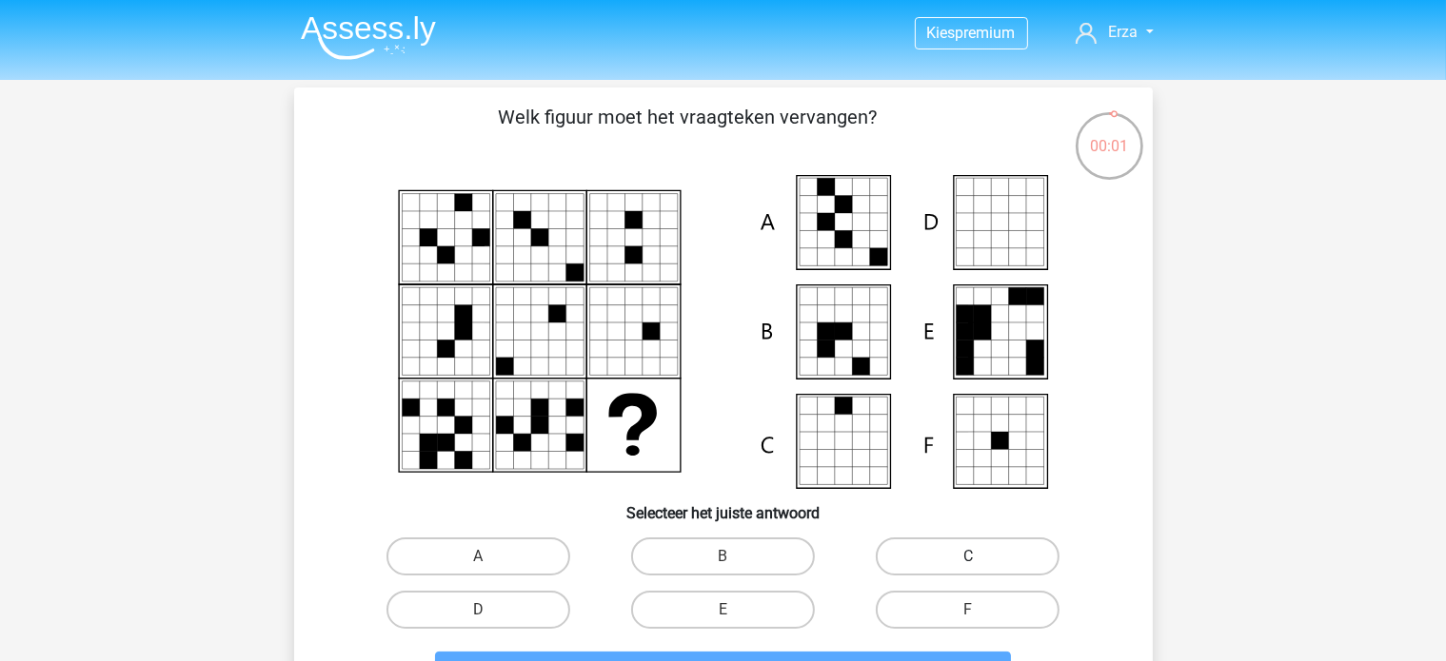
click at [892, 572] on label "C" at bounding box center [968, 557] width 184 height 38
click at [968, 569] on input "C" at bounding box center [974, 563] width 12 height 12
radio input "true"
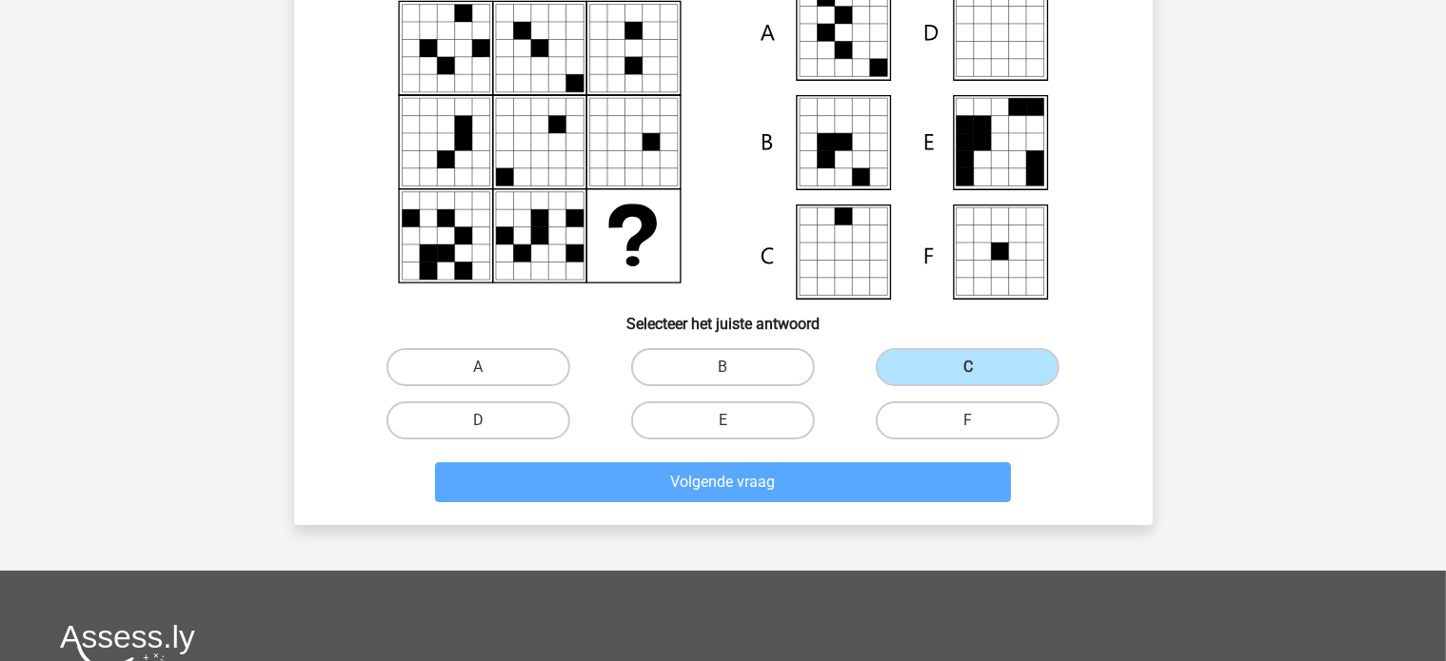
scroll to position [190, 0]
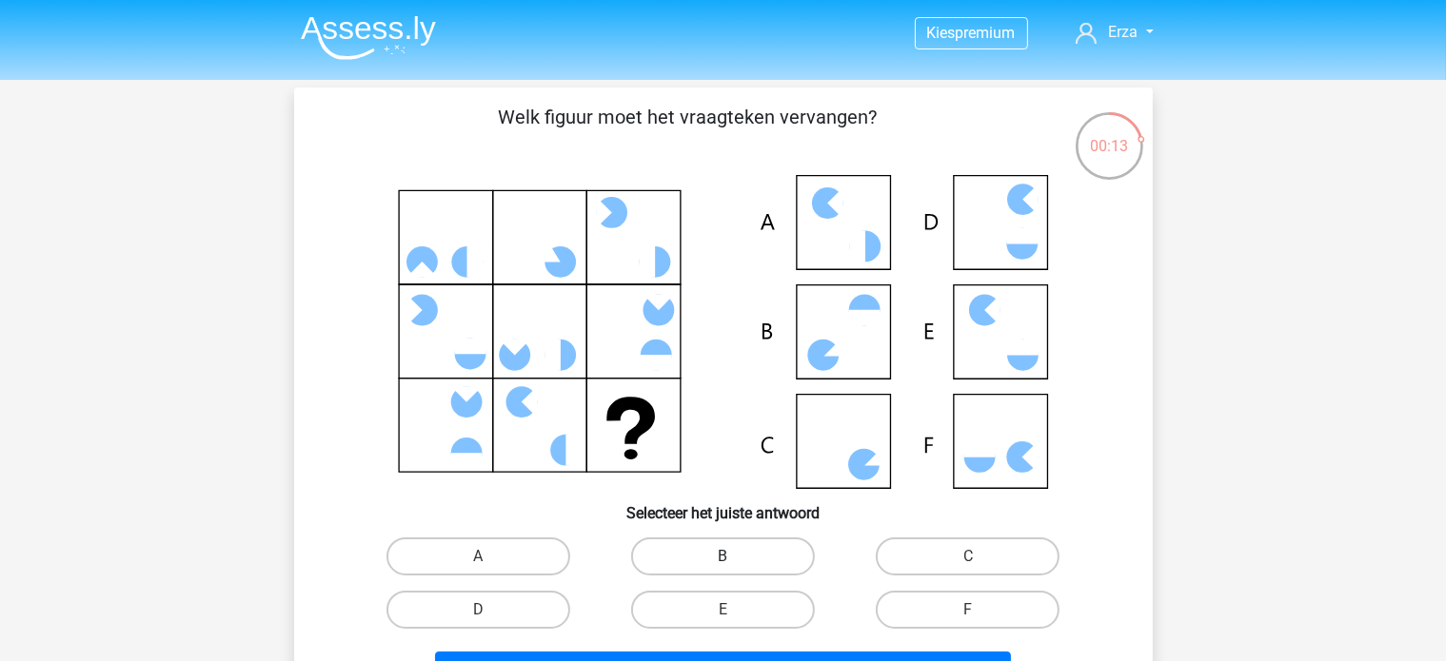
click at [781, 559] on label "B" at bounding box center [723, 557] width 184 height 38
click at [735, 559] on input "B" at bounding box center [728, 563] width 12 height 12
radio input "true"
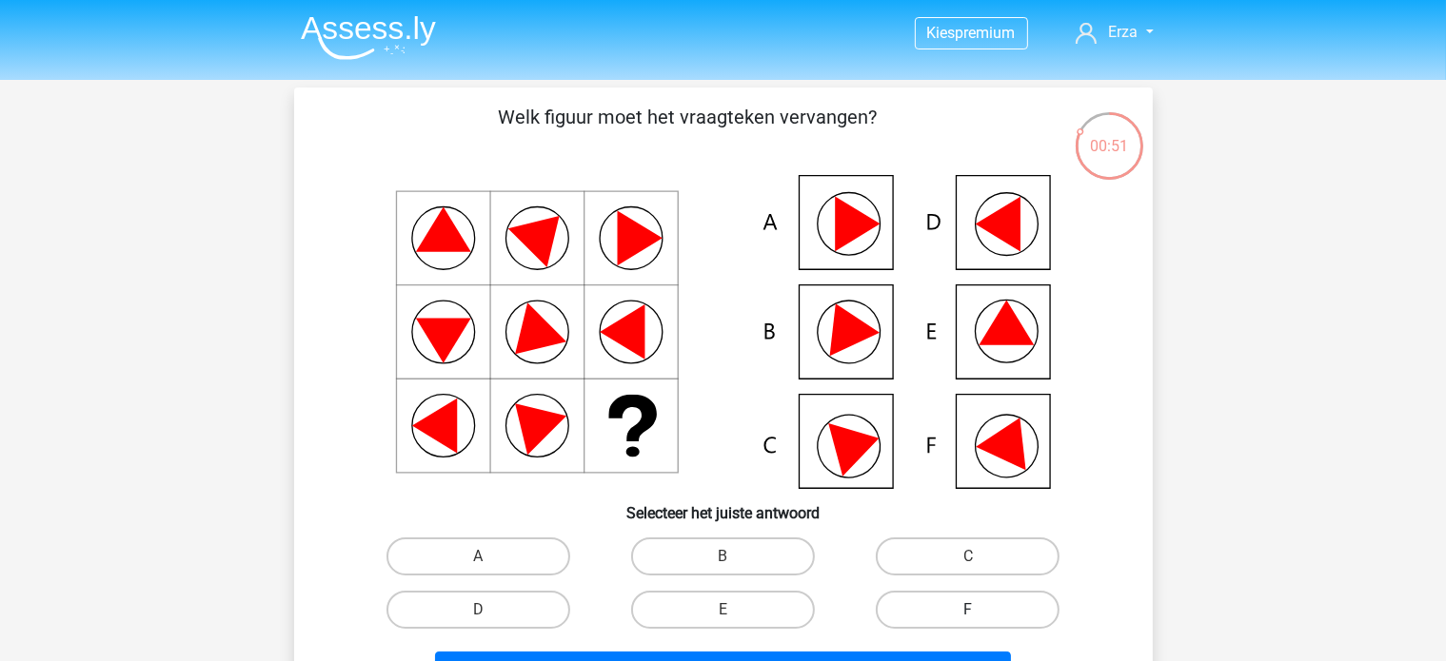
click at [1021, 617] on label "F" at bounding box center [968, 610] width 184 height 38
click at [980, 617] on input "F" at bounding box center [974, 616] width 12 height 12
radio input "true"
click at [522, 616] on label "D" at bounding box center [478, 610] width 184 height 38
click at [490, 616] on input "D" at bounding box center [484, 616] width 12 height 12
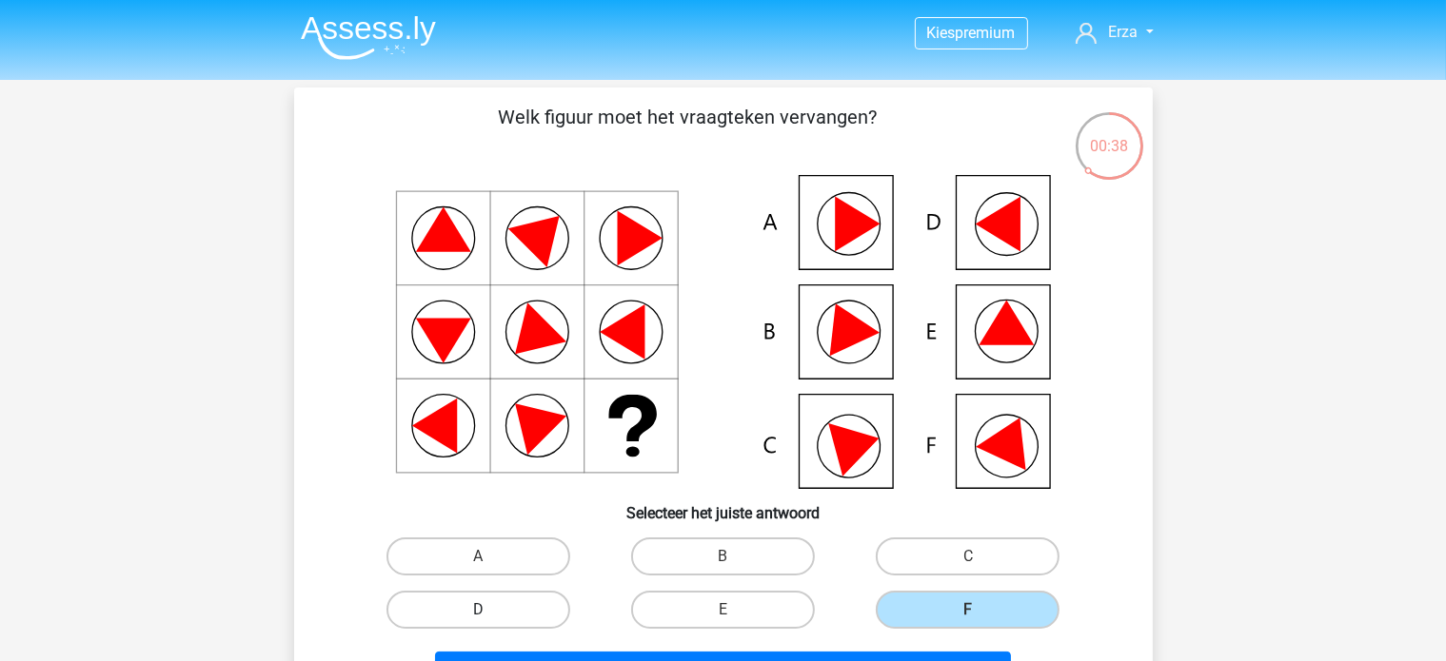
radio input "true"
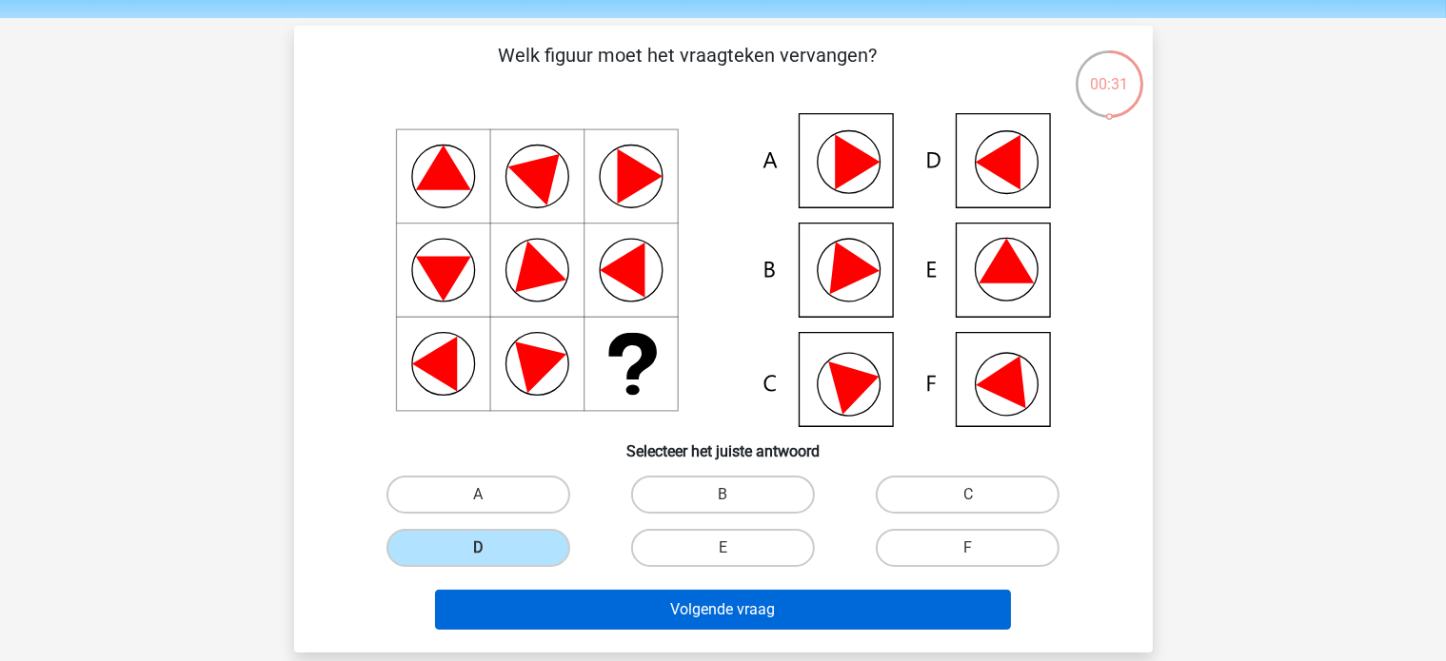
scroll to position [95, 0]
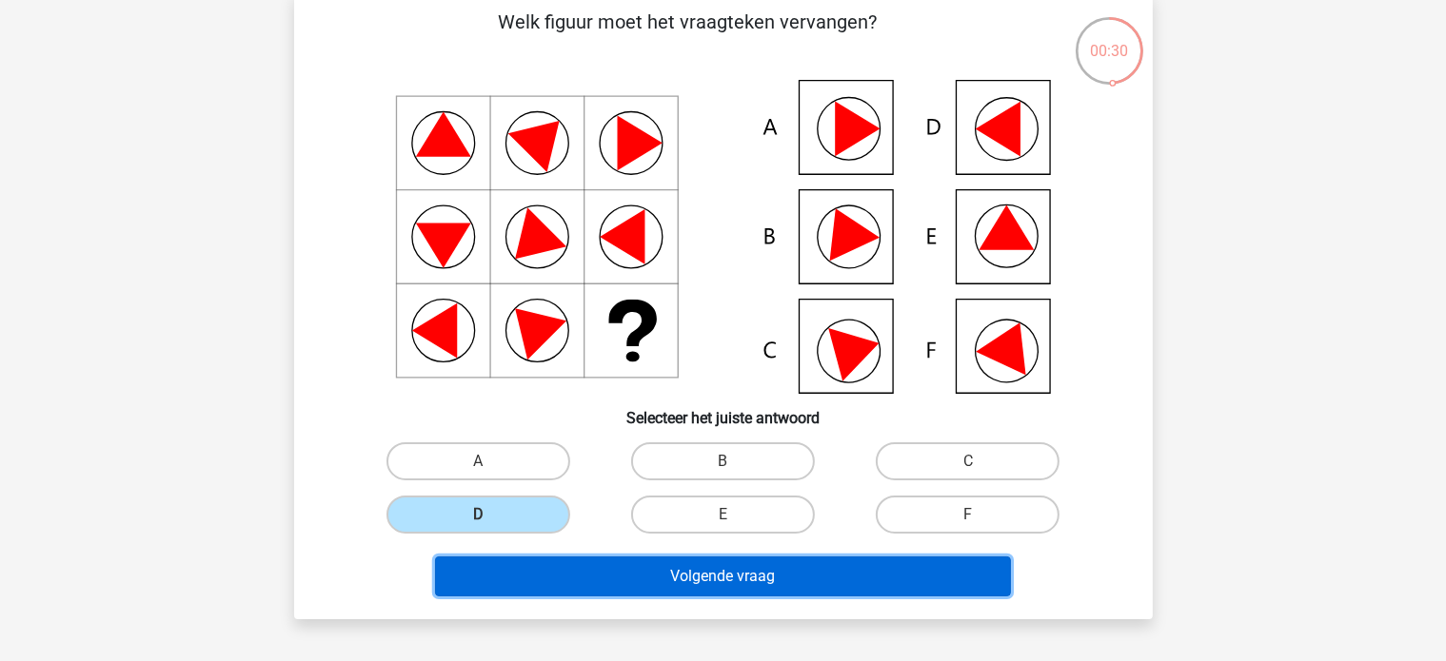
click at [762, 581] on button "Volgende vraag" at bounding box center [723, 577] width 576 height 40
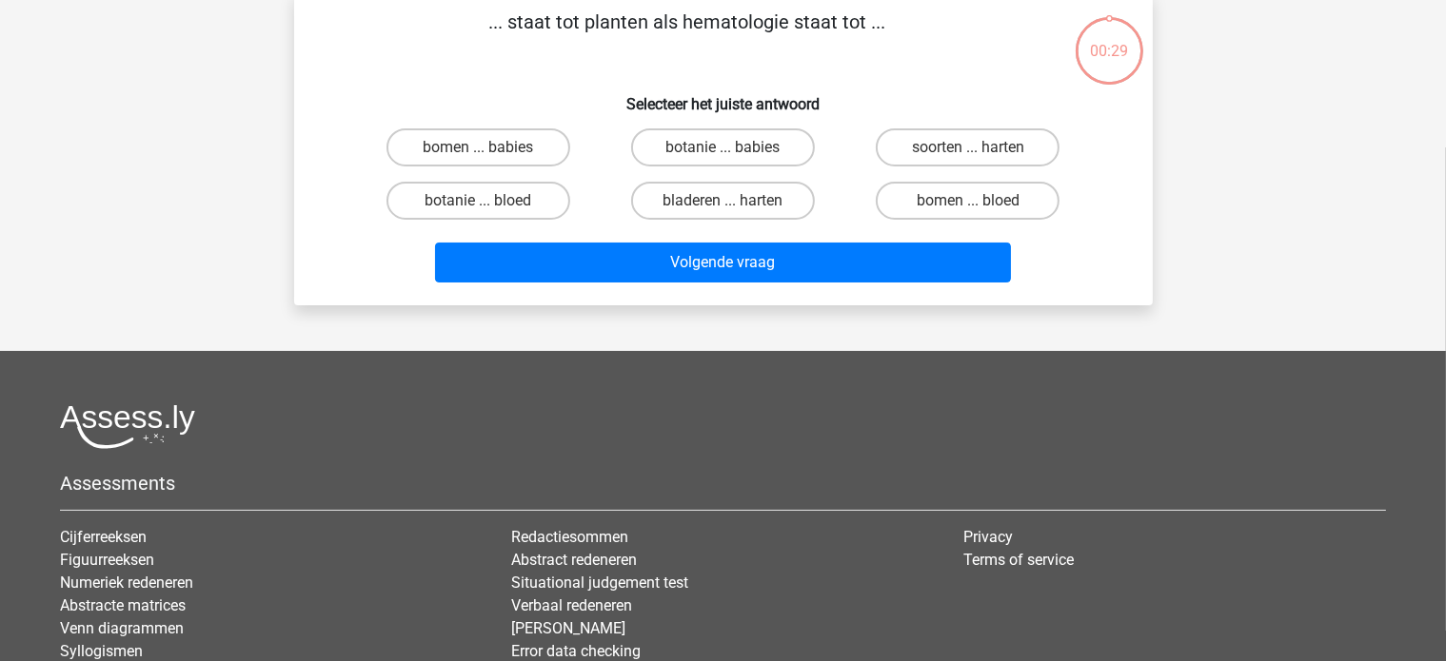
scroll to position [88, 0]
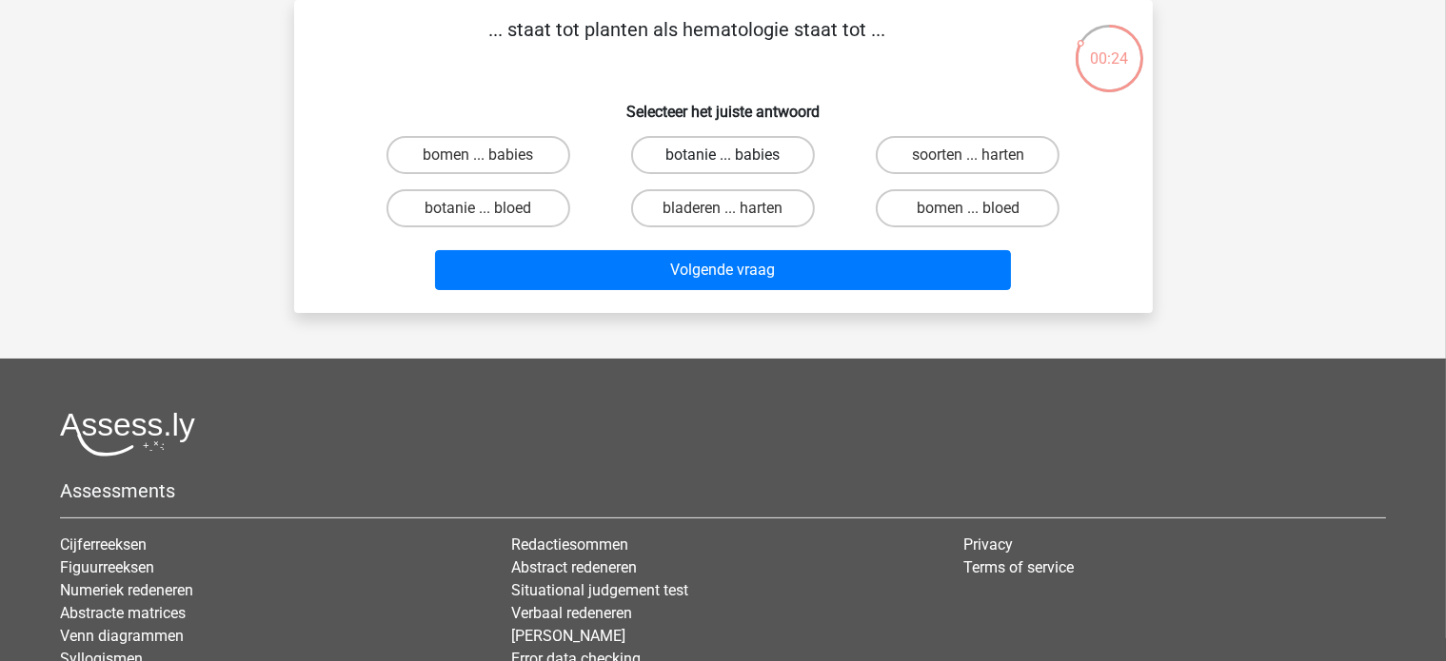
click at [685, 167] on label "botanie ... babies" at bounding box center [723, 155] width 184 height 38
click at [722, 167] on input "botanie ... babies" at bounding box center [728, 161] width 12 height 12
radio input "true"
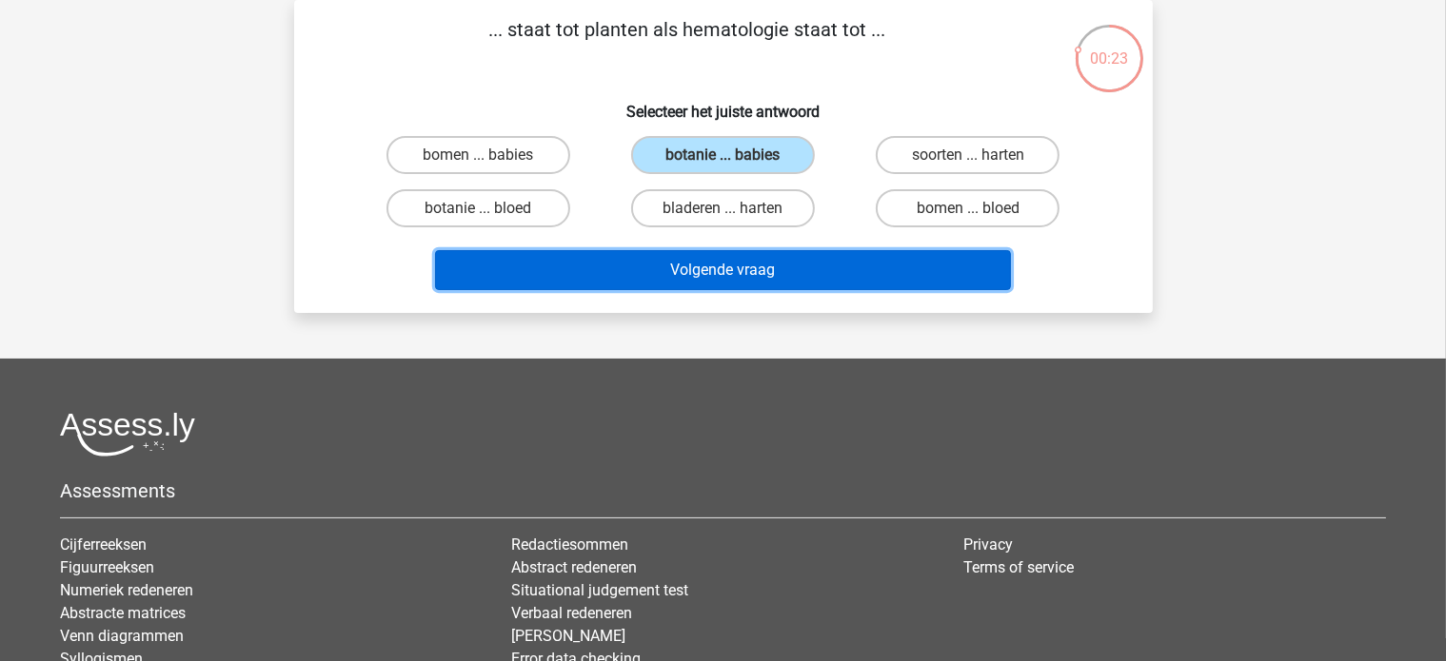
click at [700, 269] on button "Volgende vraag" at bounding box center [723, 270] width 576 height 40
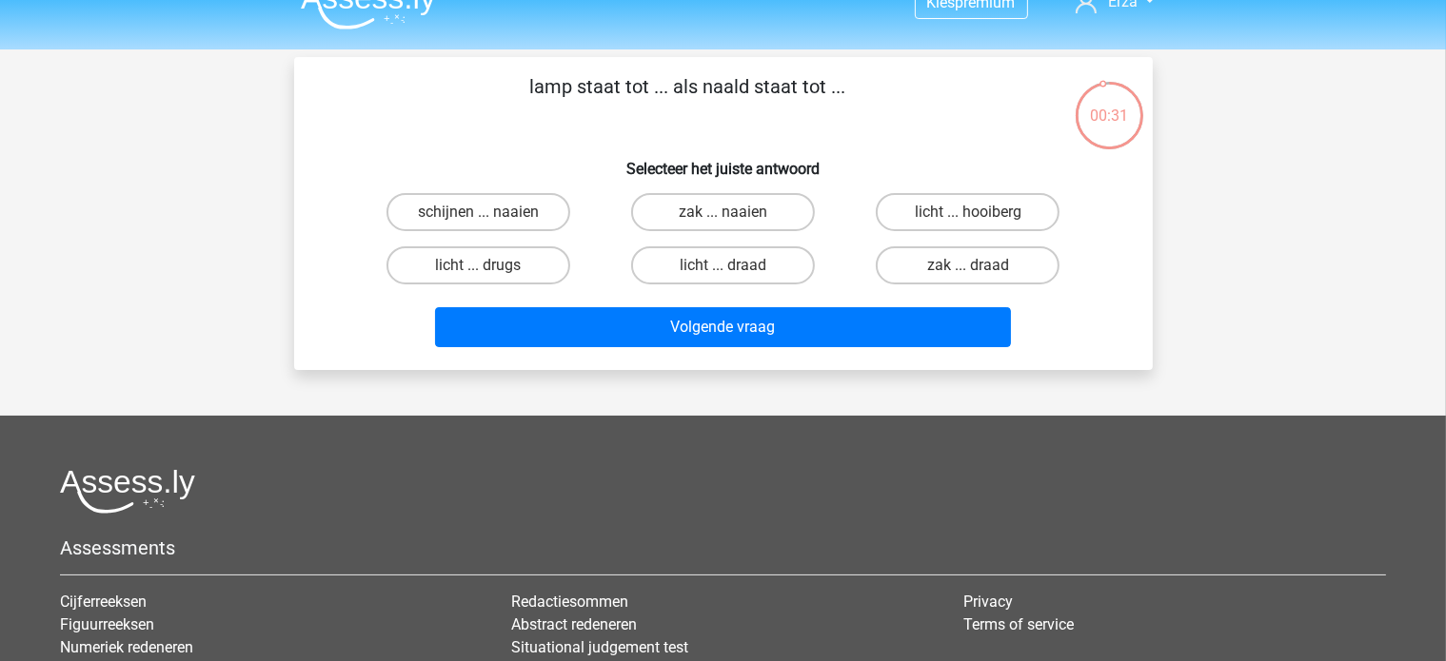
scroll to position [0, 0]
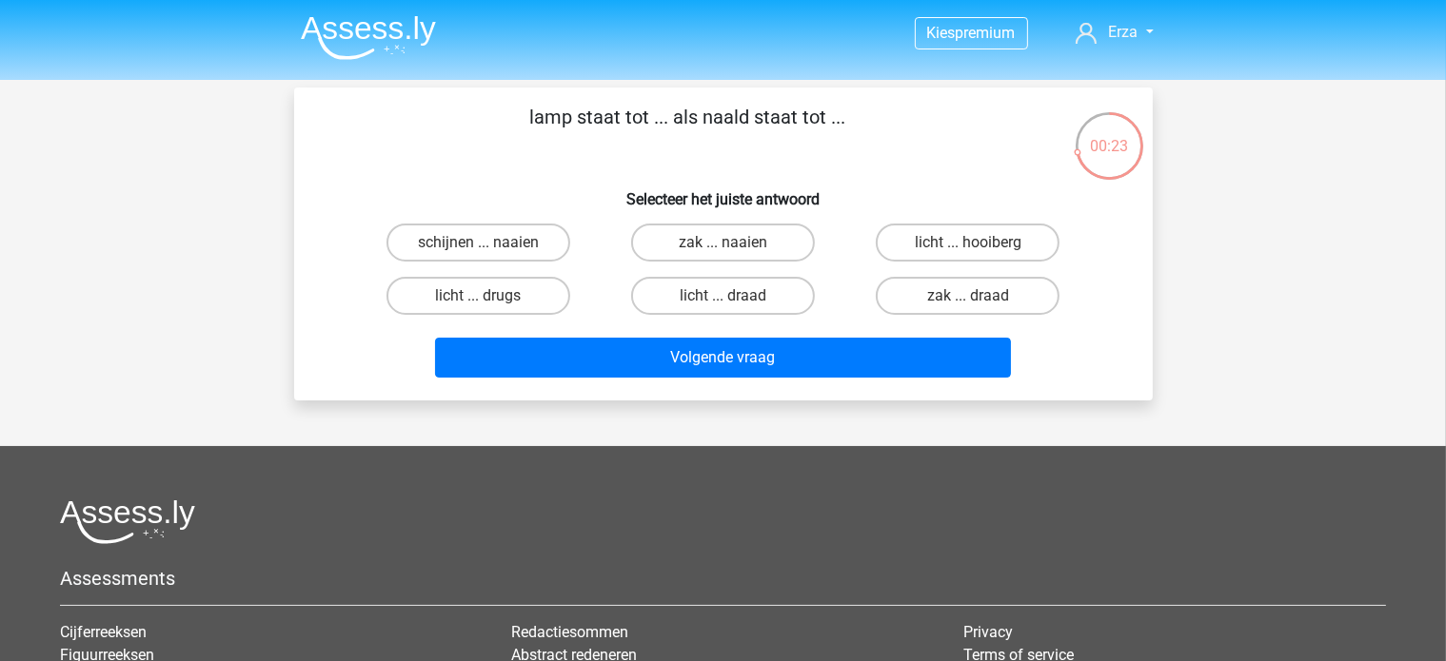
click at [467, 263] on div "schijnen ... naaien" at bounding box center [478, 242] width 245 height 53
click at [467, 256] on label "schijnen ... naaien" at bounding box center [478, 243] width 184 height 38
click at [478, 255] on input "schijnen ... naaien" at bounding box center [484, 249] width 12 height 12
radio input "true"
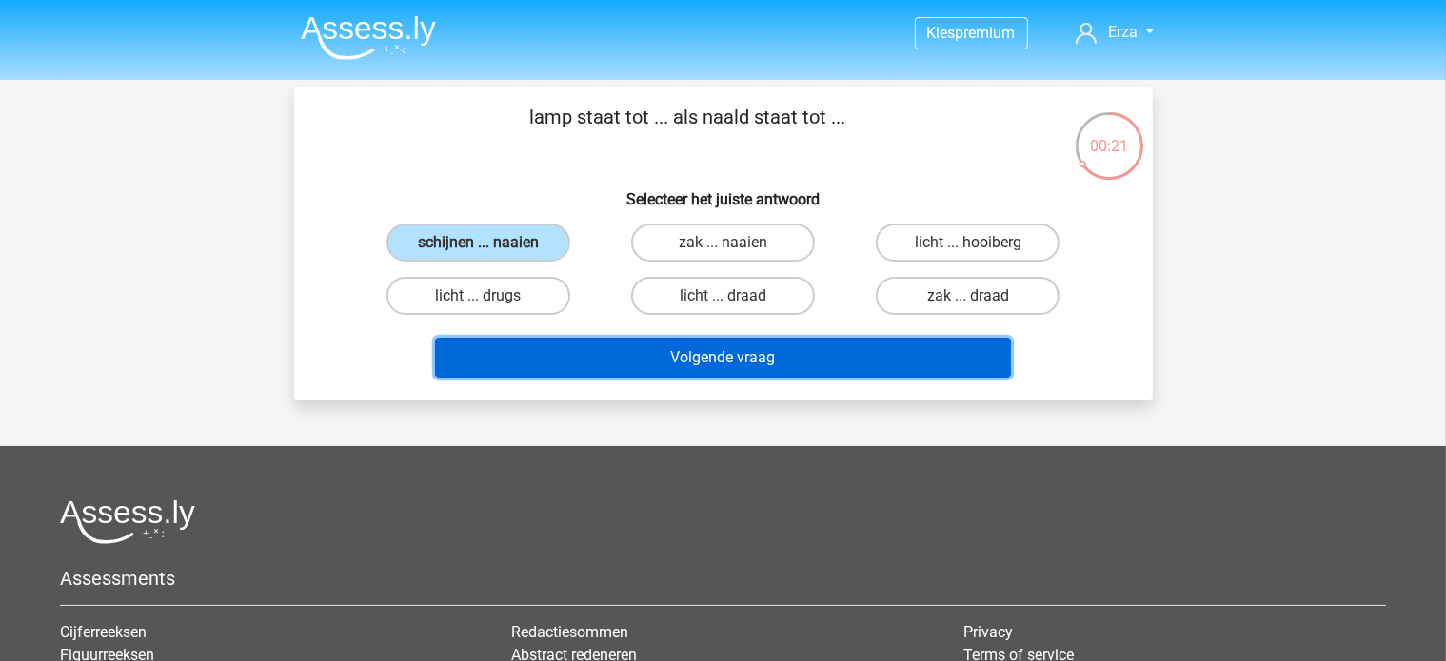
click at [533, 360] on button "Volgende vraag" at bounding box center [723, 358] width 576 height 40
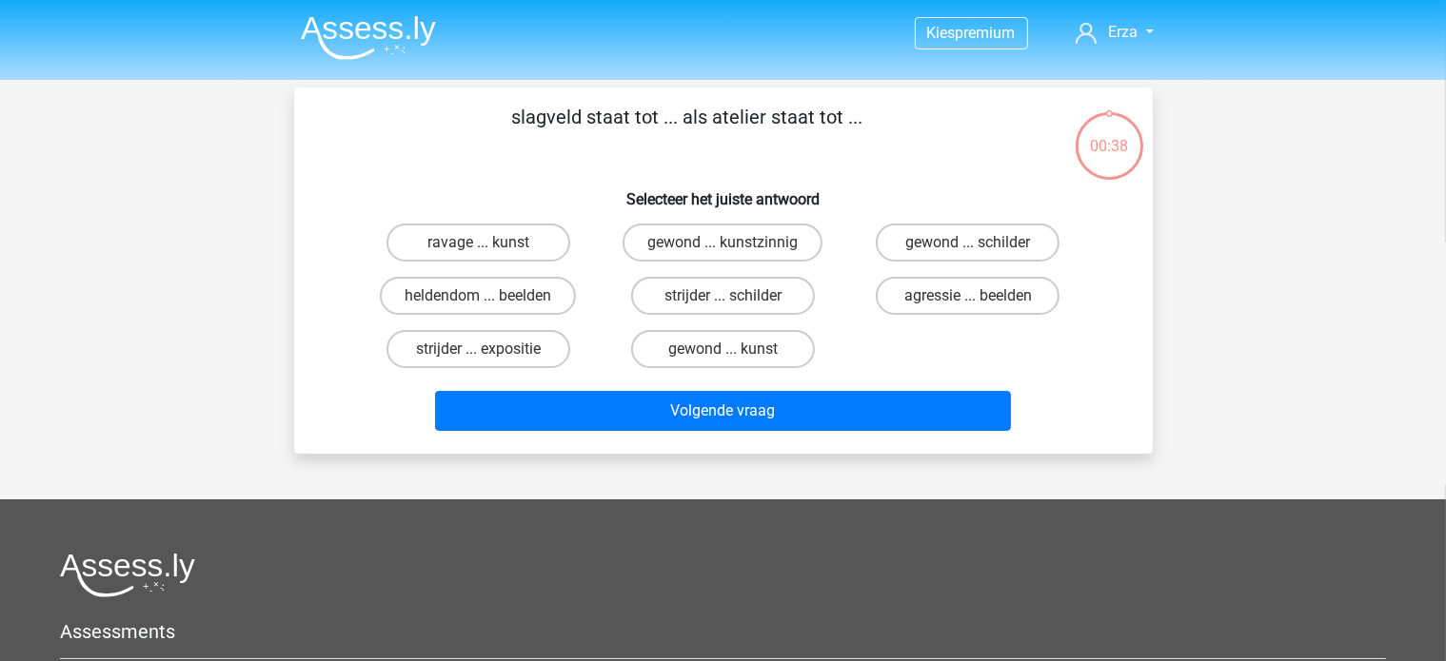
scroll to position [88, 0]
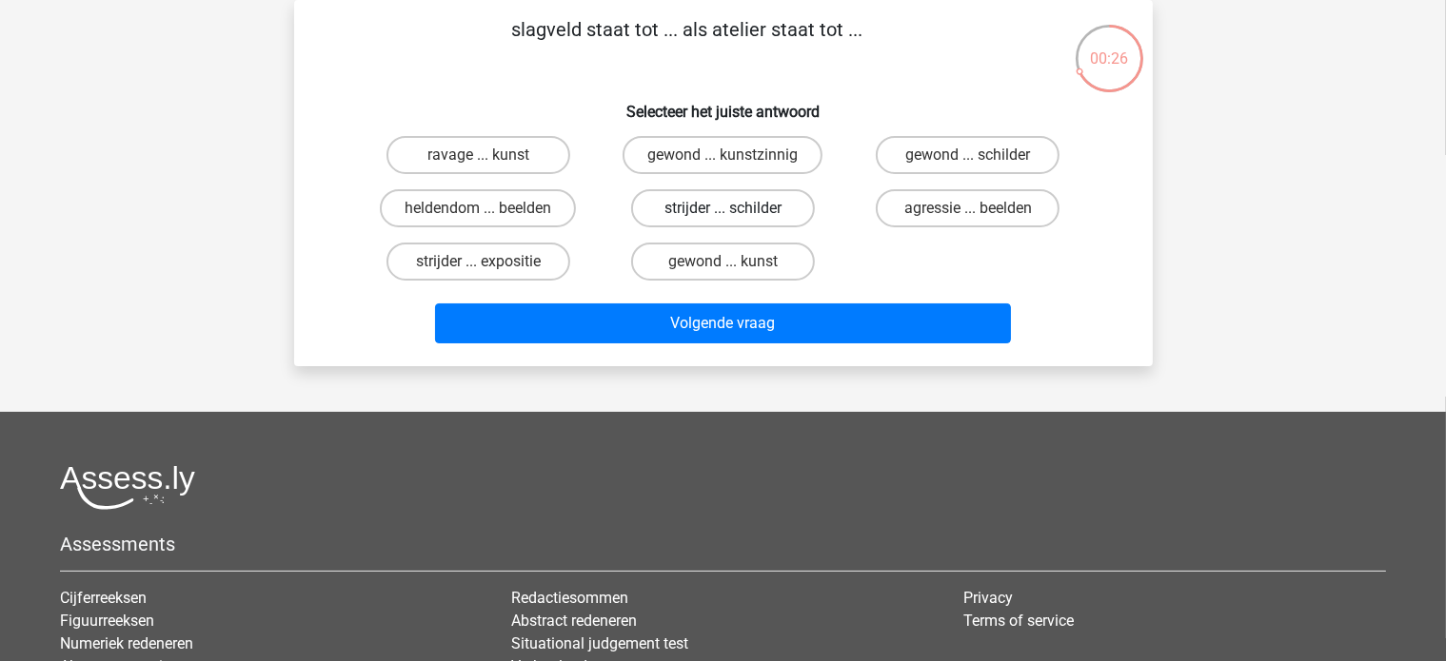
click at [688, 203] on label "strijder ... schilder" at bounding box center [723, 208] width 184 height 38
click at [722, 208] on input "strijder ... schilder" at bounding box center [728, 214] width 12 height 12
radio input "true"
click at [645, 297] on div "Volgende vraag" at bounding box center [724, 319] width 798 height 63
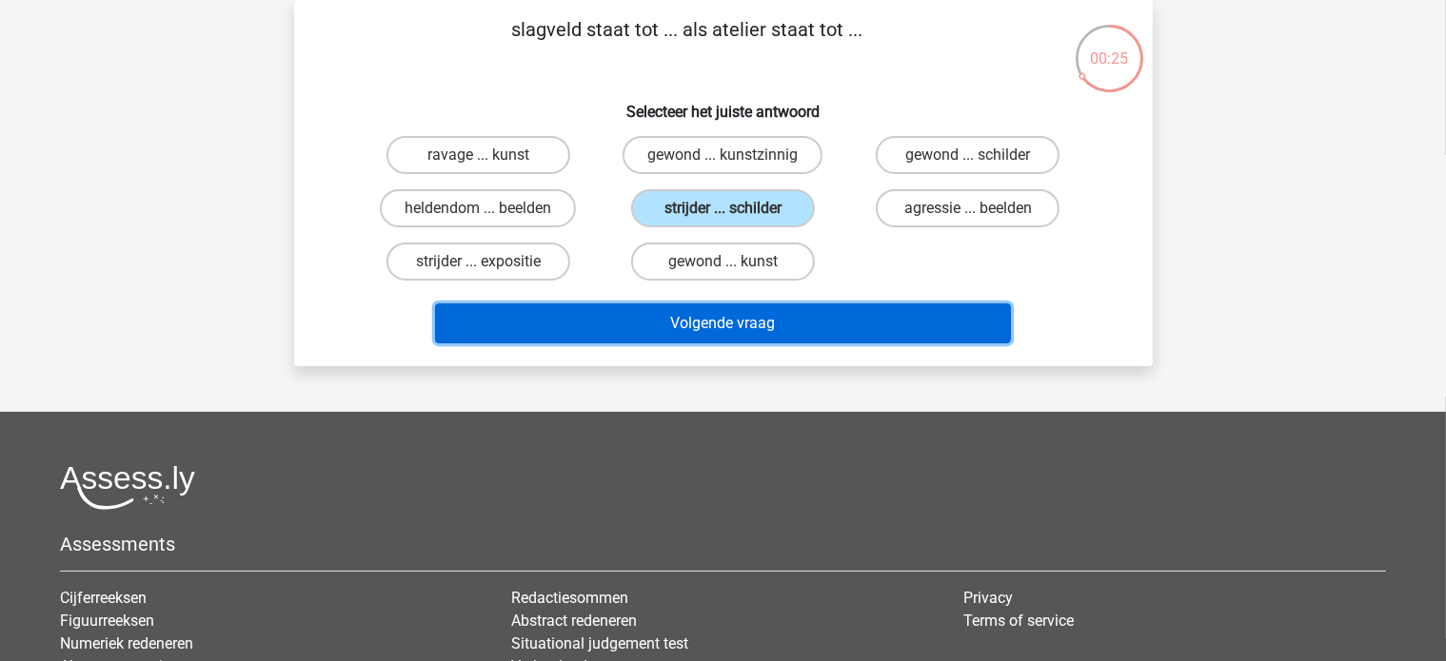
click at [638, 310] on button "Volgende vraag" at bounding box center [723, 324] width 576 height 40
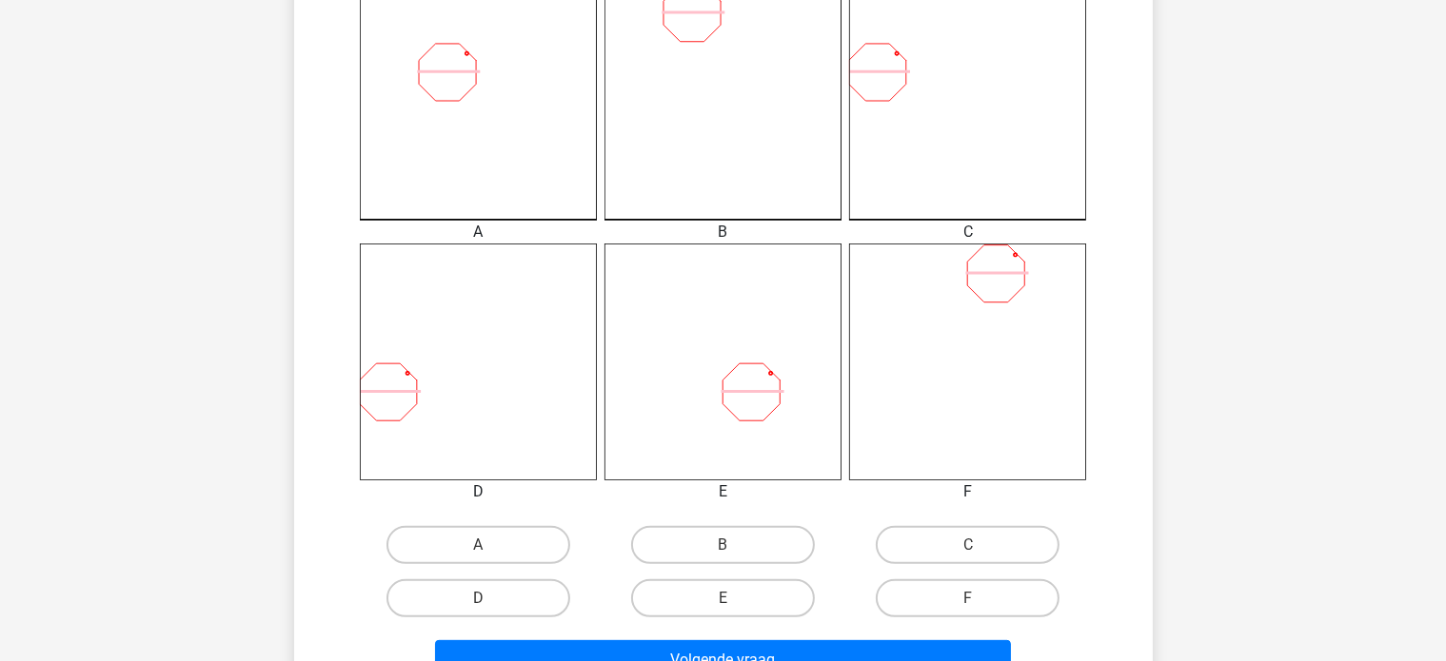
scroll to position [563, 0]
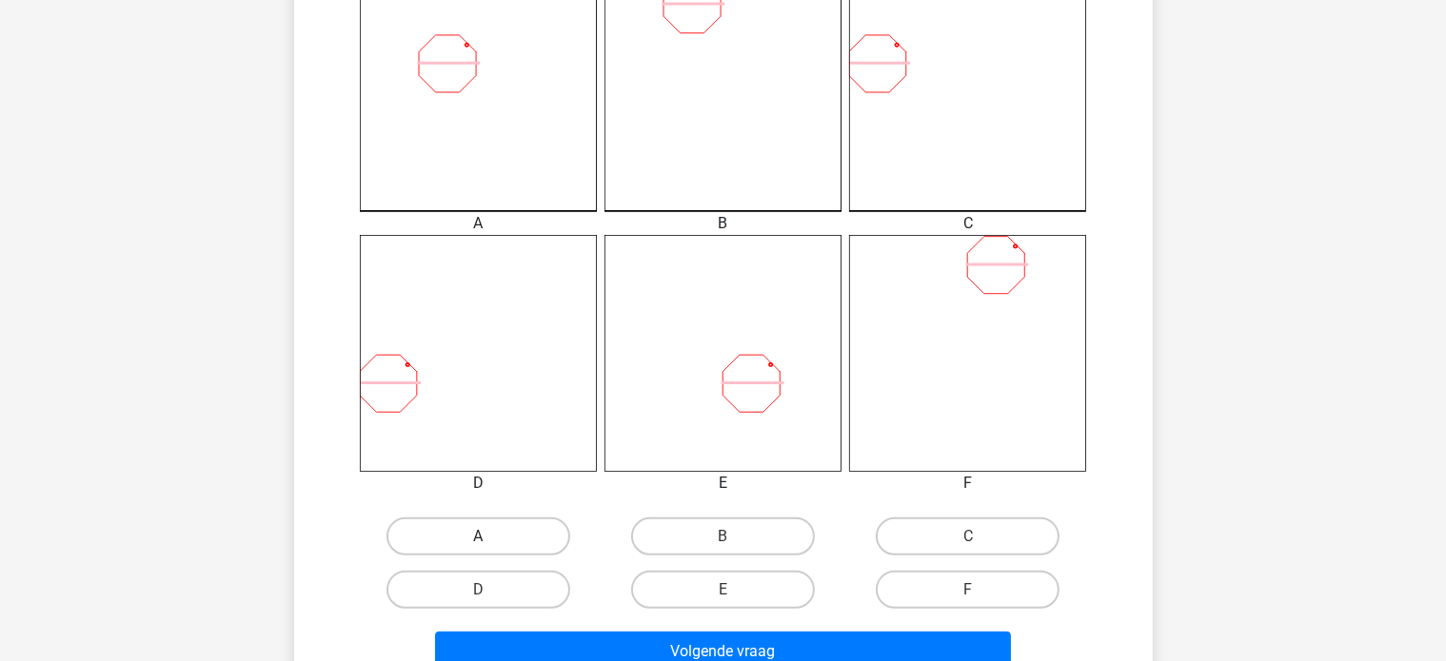
click at [526, 525] on label "A" at bounding box center [478, 537] width 184 height 38
click at [490, 537] on input "A" at bounding box center [484, 543] width 12 height 12
radio input "true"
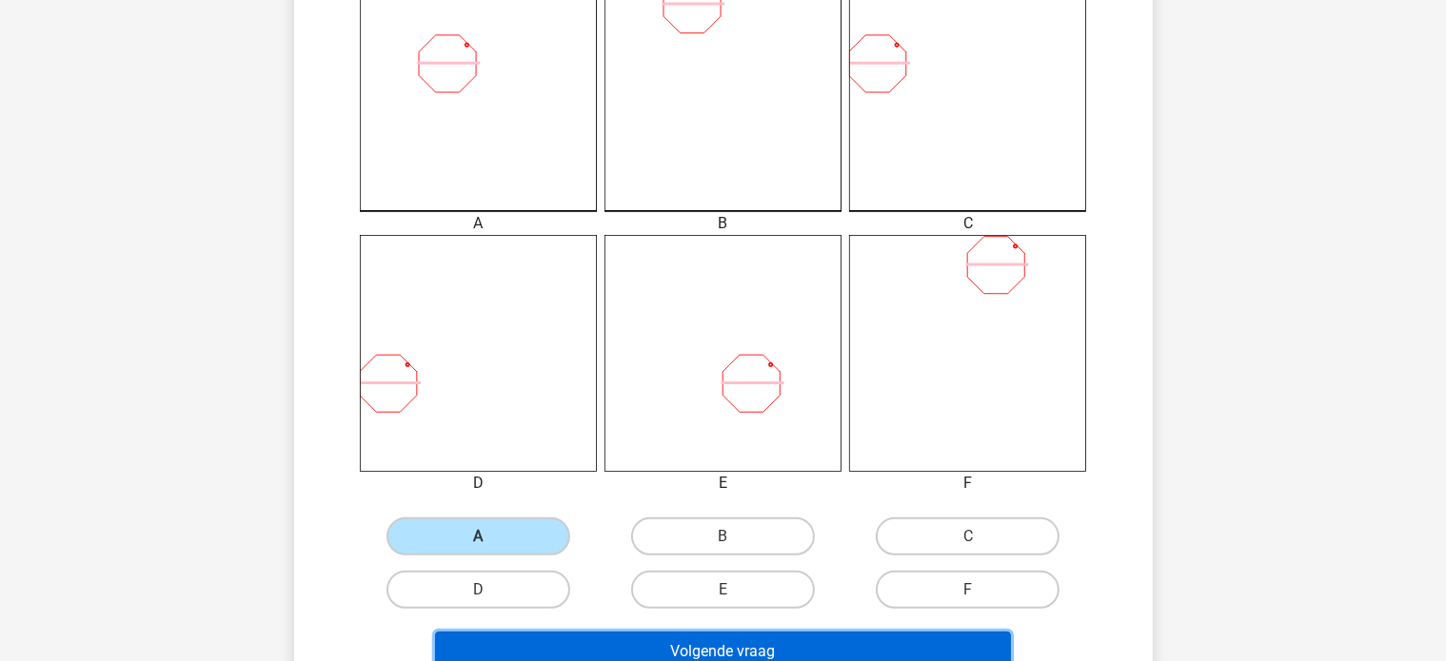
click at [602, 640] on button "Volgende vraag" at bounding box center [723, 652] width 576 height 40
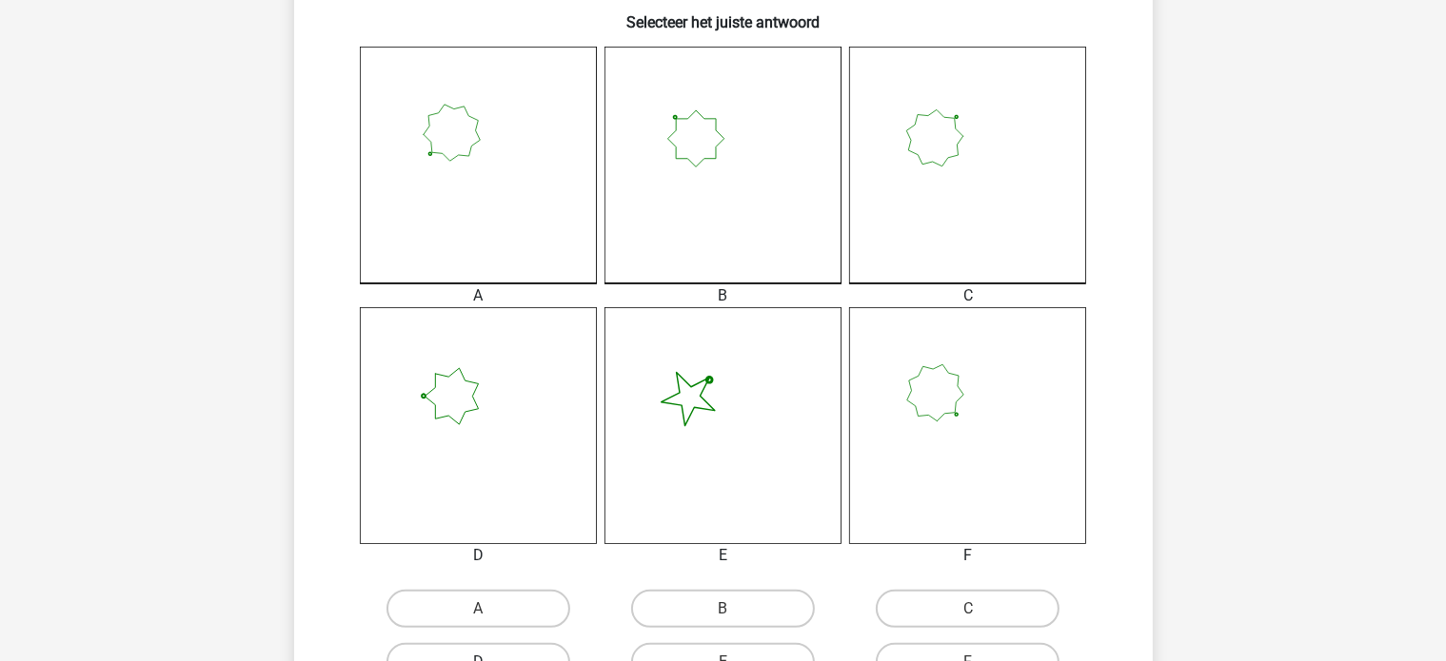
scroll to position [849, 0]
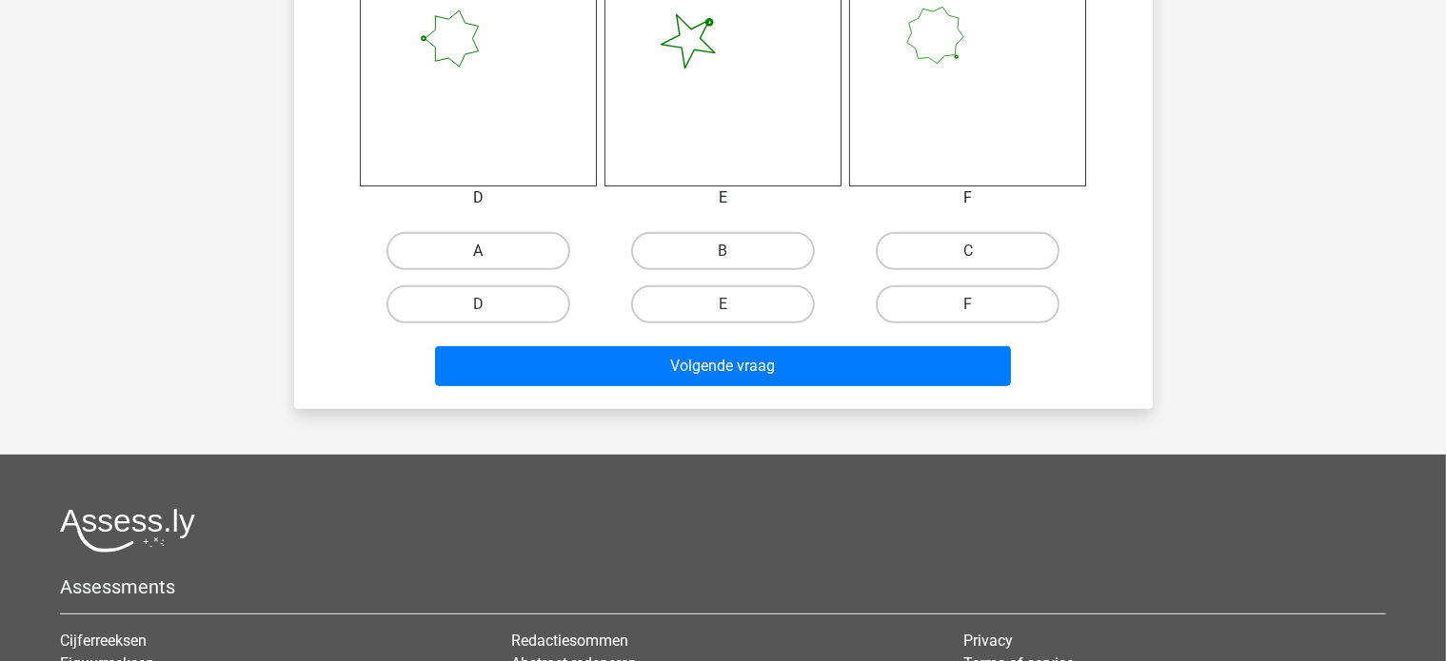
click at [525, 262] on label "A" at bounding box center [478, 251] width 184 height 38
click at [490, 262] on input "A" at bounding box center [484, 257] width 12 height 12
radio input "true"
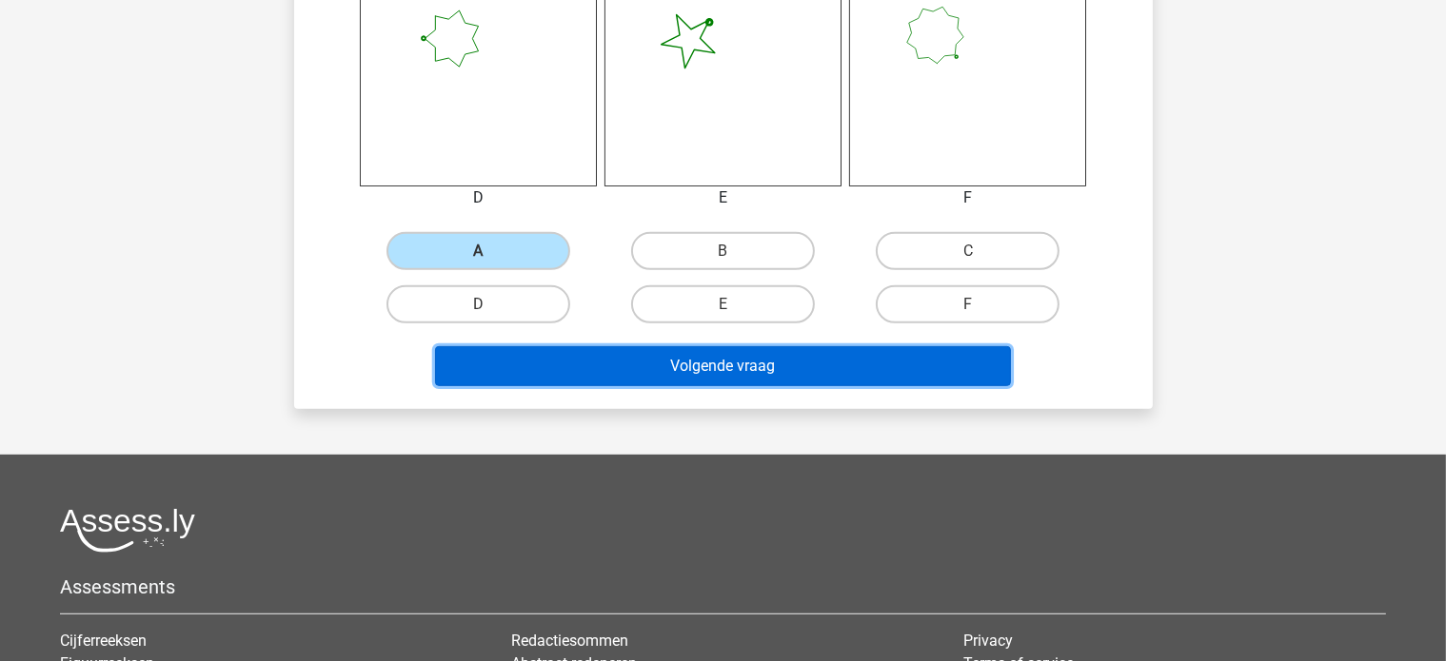
click at [532, 358] on button "Volgende vraag" at bounding box center [723, 366] width 576 height 40
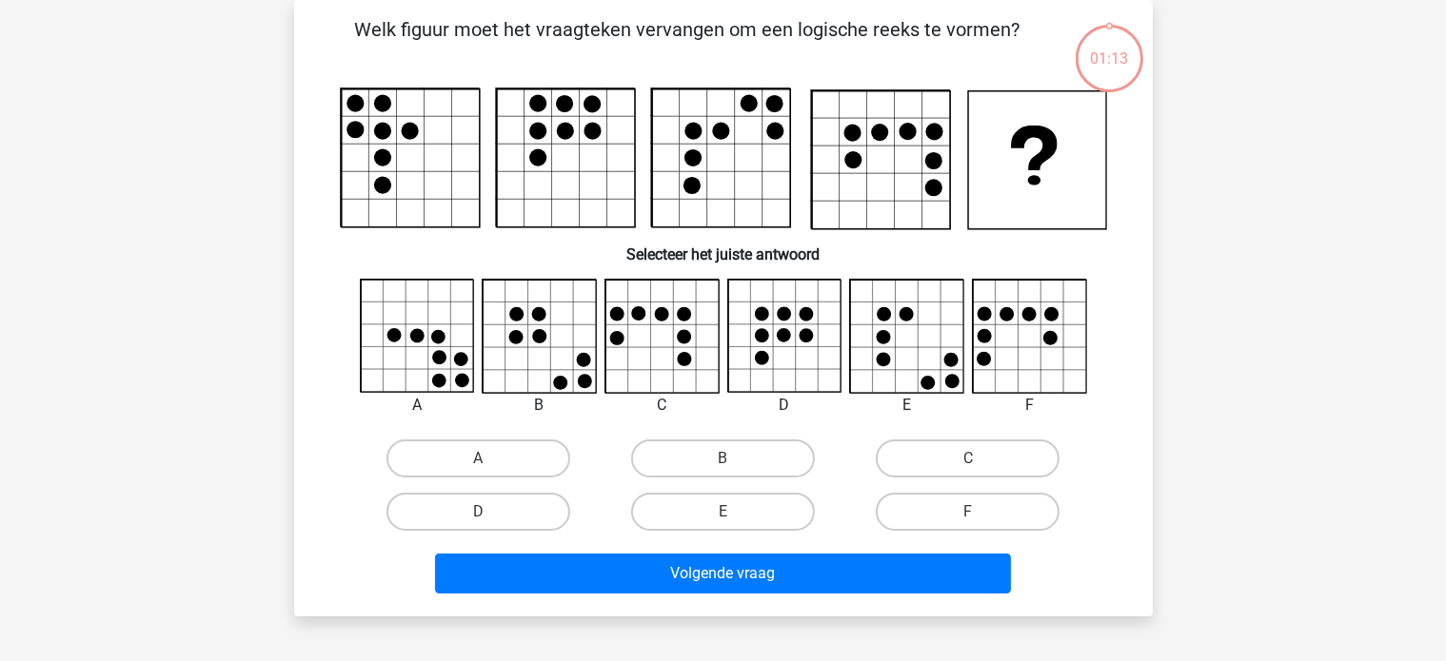
scroll to position [0, 0]
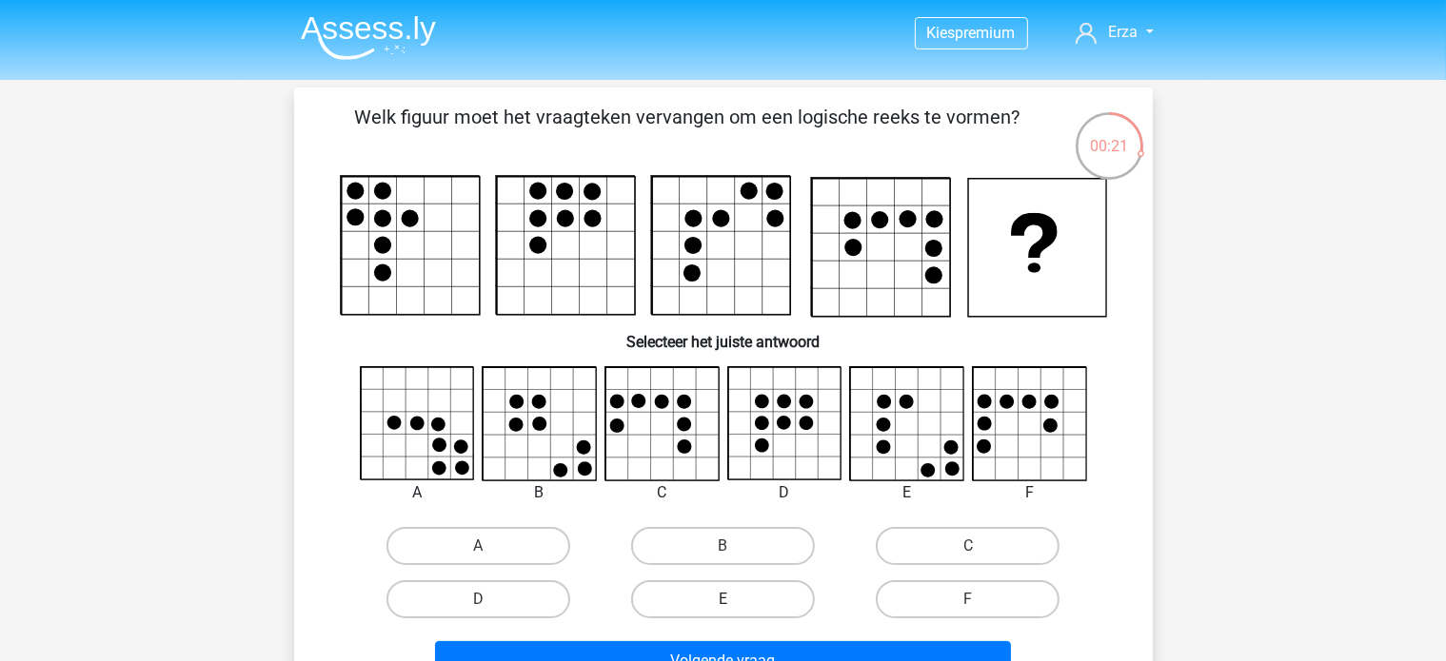
click at [712, 584] on label "E" at bounding box center [723, 600] width 184 height 38
click at [722, 600] on input "E" at bounding box center [728, 606] width 12 height 12
radio input "true"
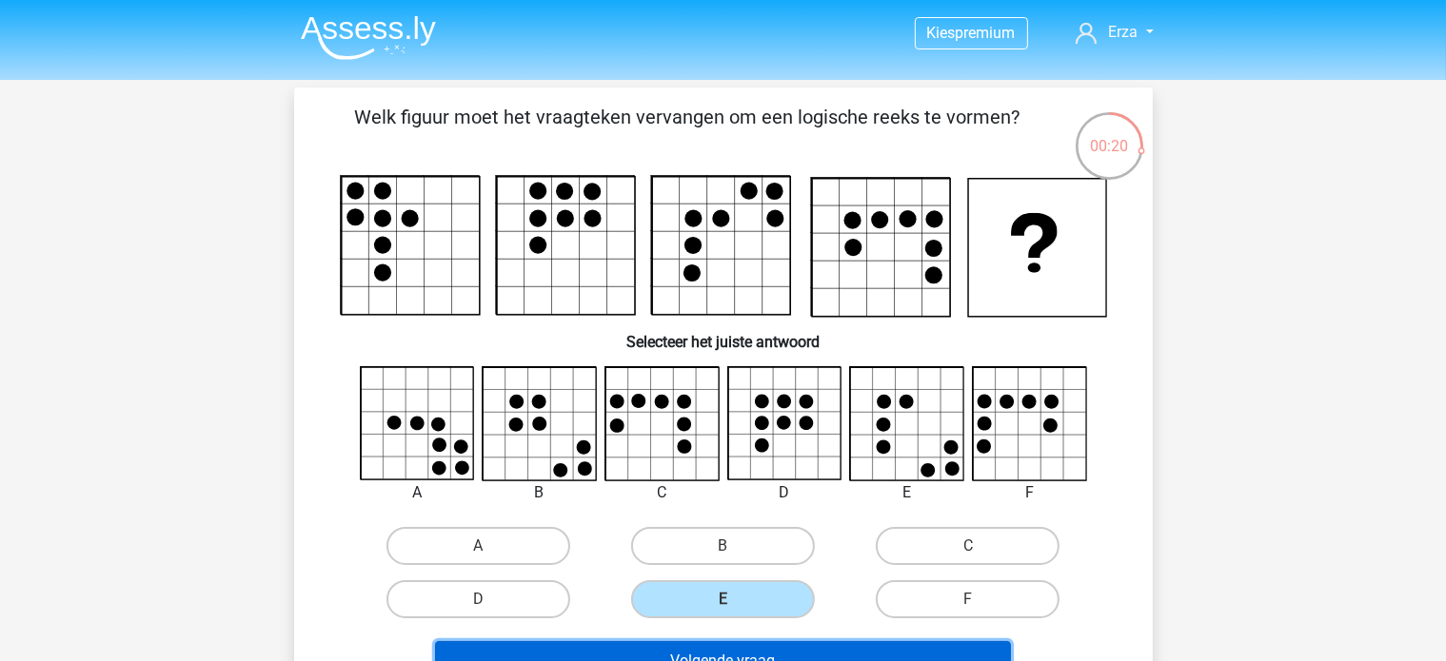
click at [708, 644] on button "Volgende vraag" at bounding box center [723, 661] width 576 height 40
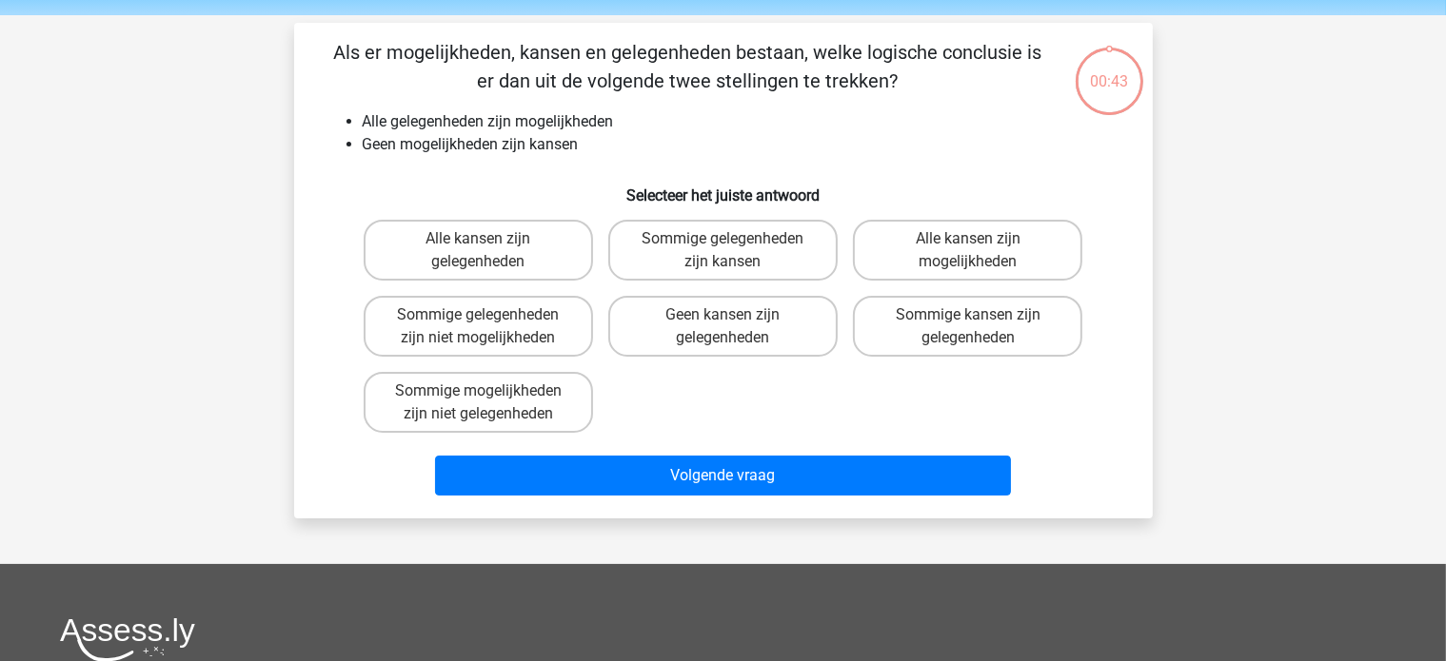
scroll to position [88, 0]
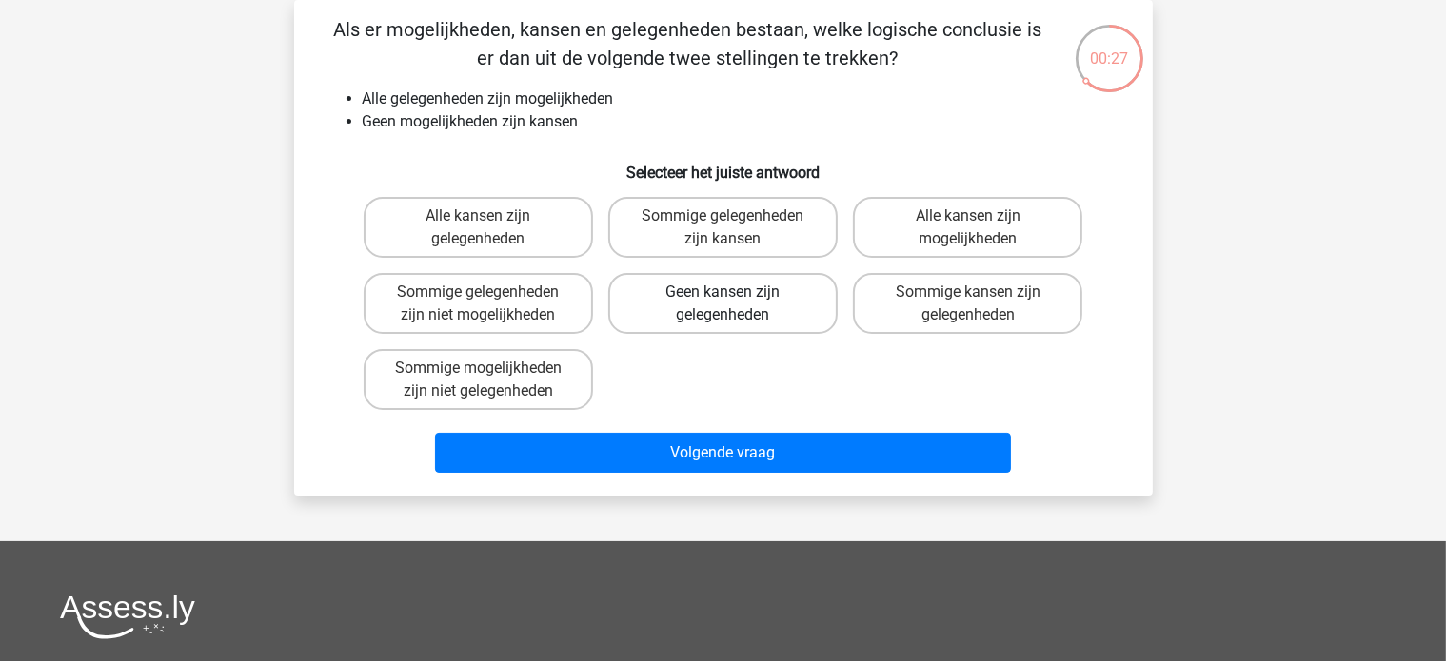
click at [655, 304] on label "Geen kansen zijn gelegenheden" at bounding box center [722, 303] width 229 height 61
click at [722, 304] on input "Geen kansen zijn gelegenheden" at bounding box center [728, 298] width 12 height 12
radio input "true"
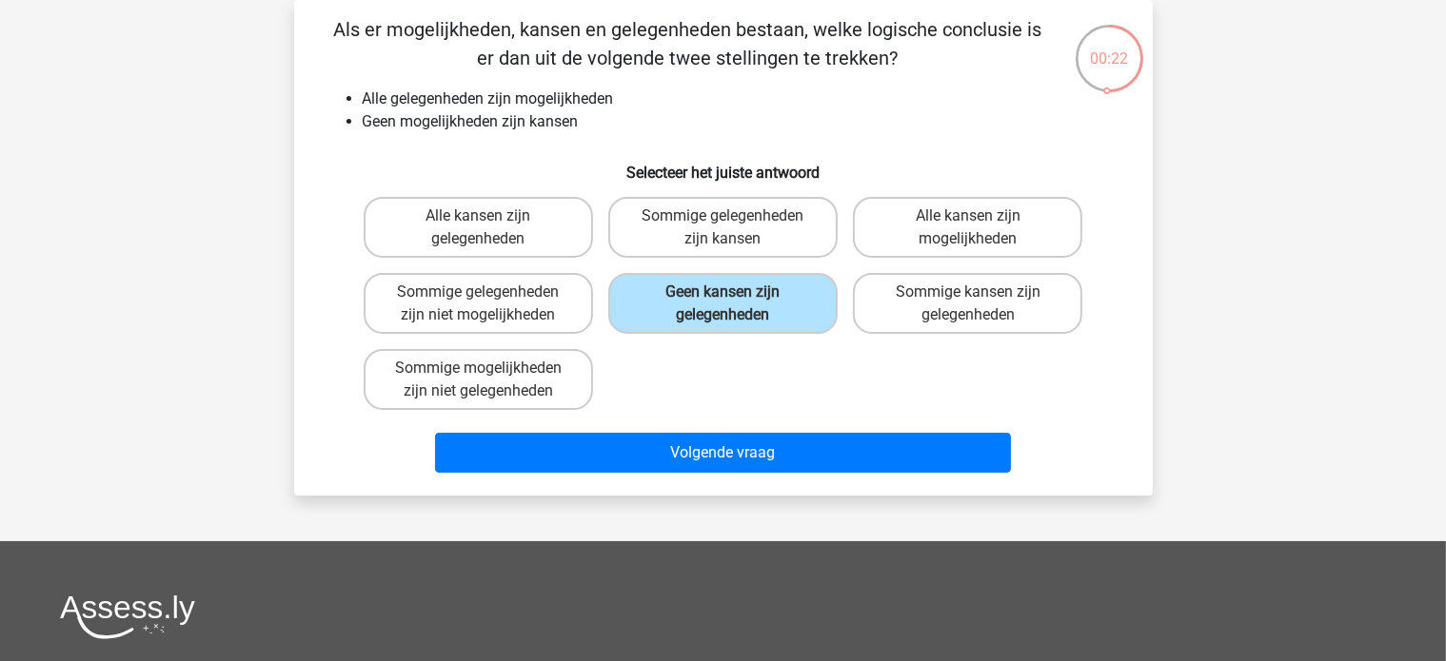
click at [734, 472] on div "Volgende vraag" at bounding box center [723, 457] width 735 height 48
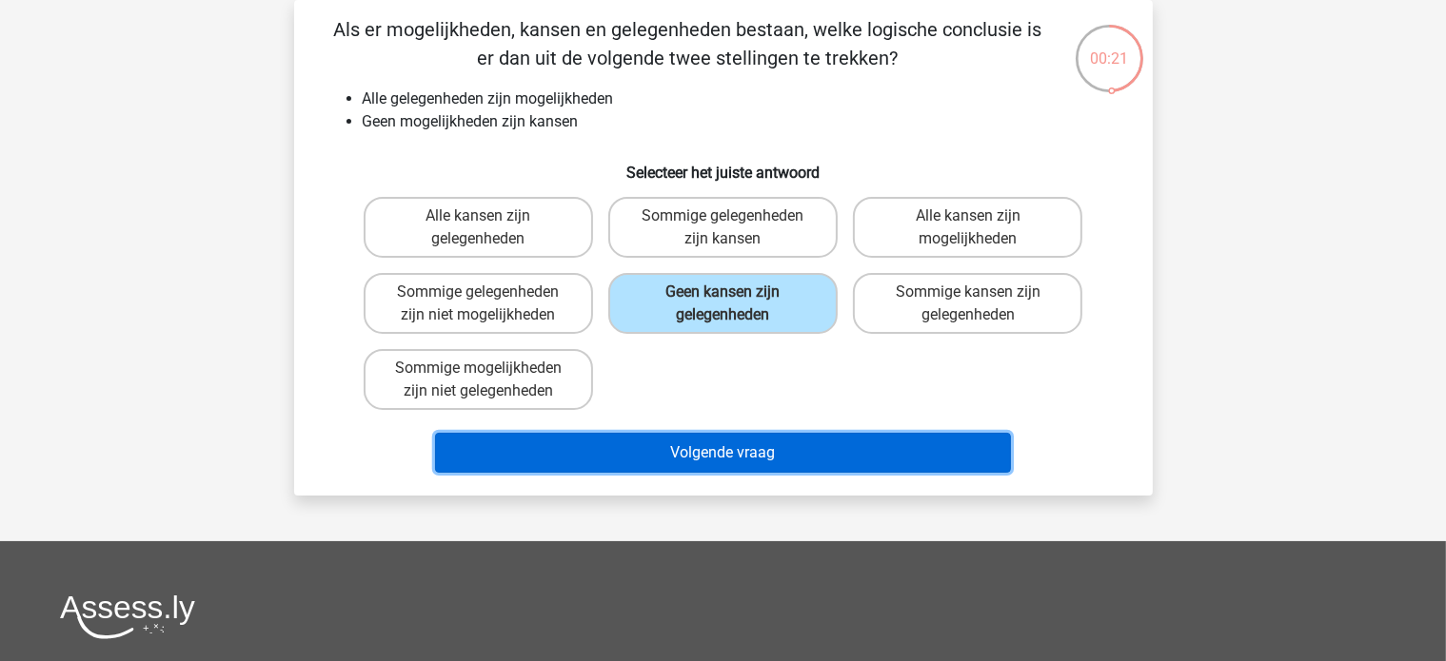
click at [734, 448] on button "Volgende vraag" at bounding box center [723, 453] width 576 height 40
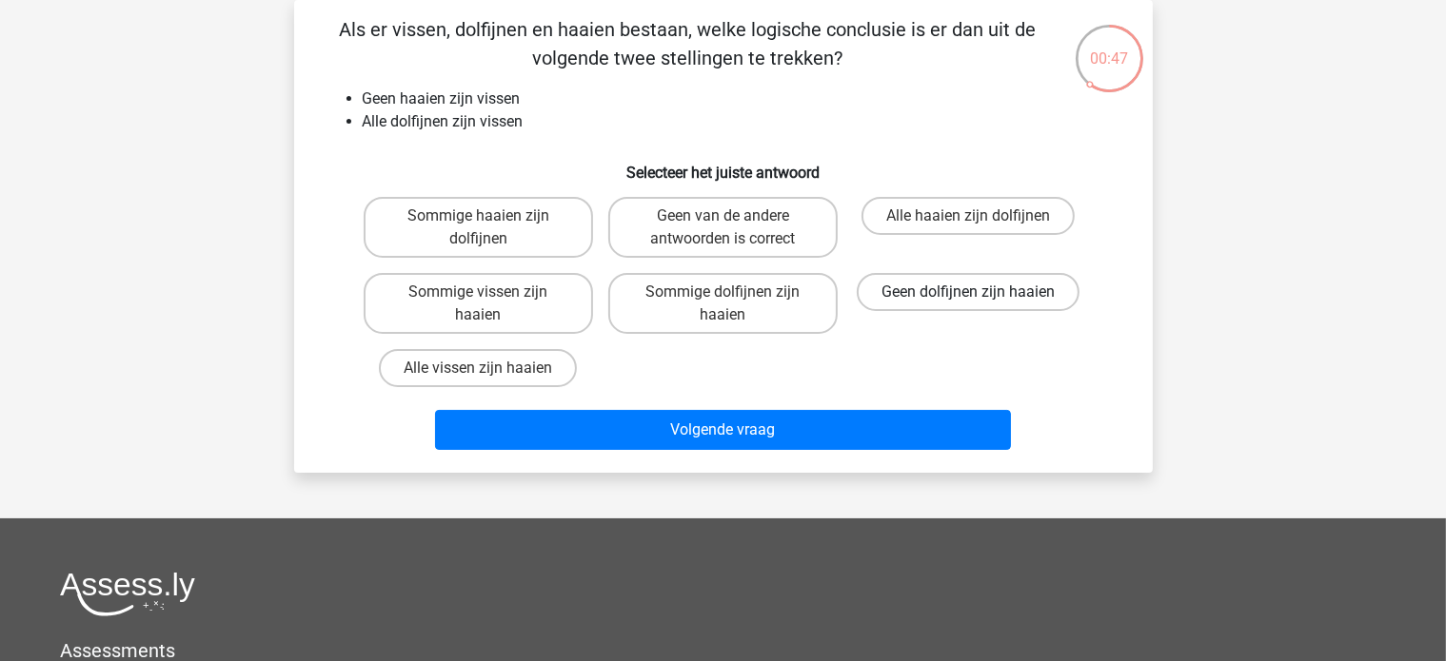
click at [1009, 282] on label "Geen dolfijnen zijn haaien" at bounding box center [968, 292] width 223 height 38
click at [980, 292] on input "Geen dolfijnen zijn haaien" at bounding box center [974, 298] width 12 height 12
radio input "true"
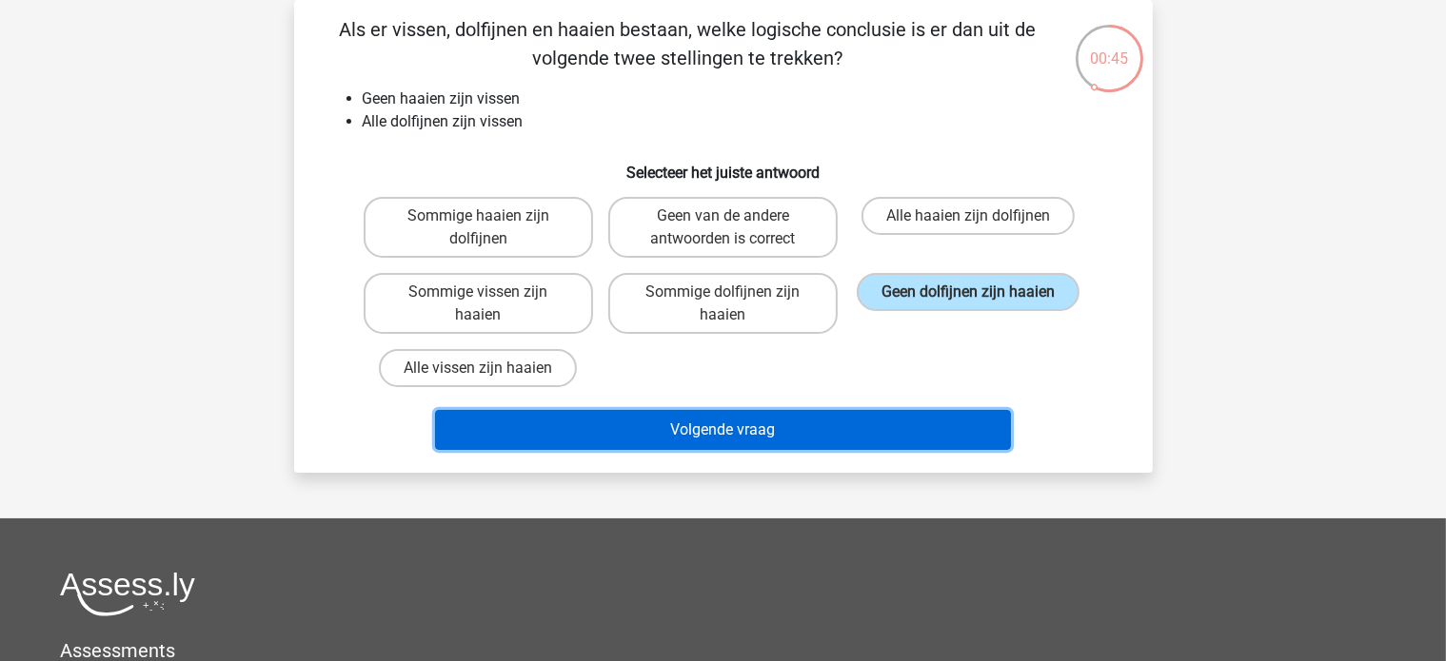
click at [799, 418] on button "Volgende vraag" at bounding box center [723, 430] width 576 height 40
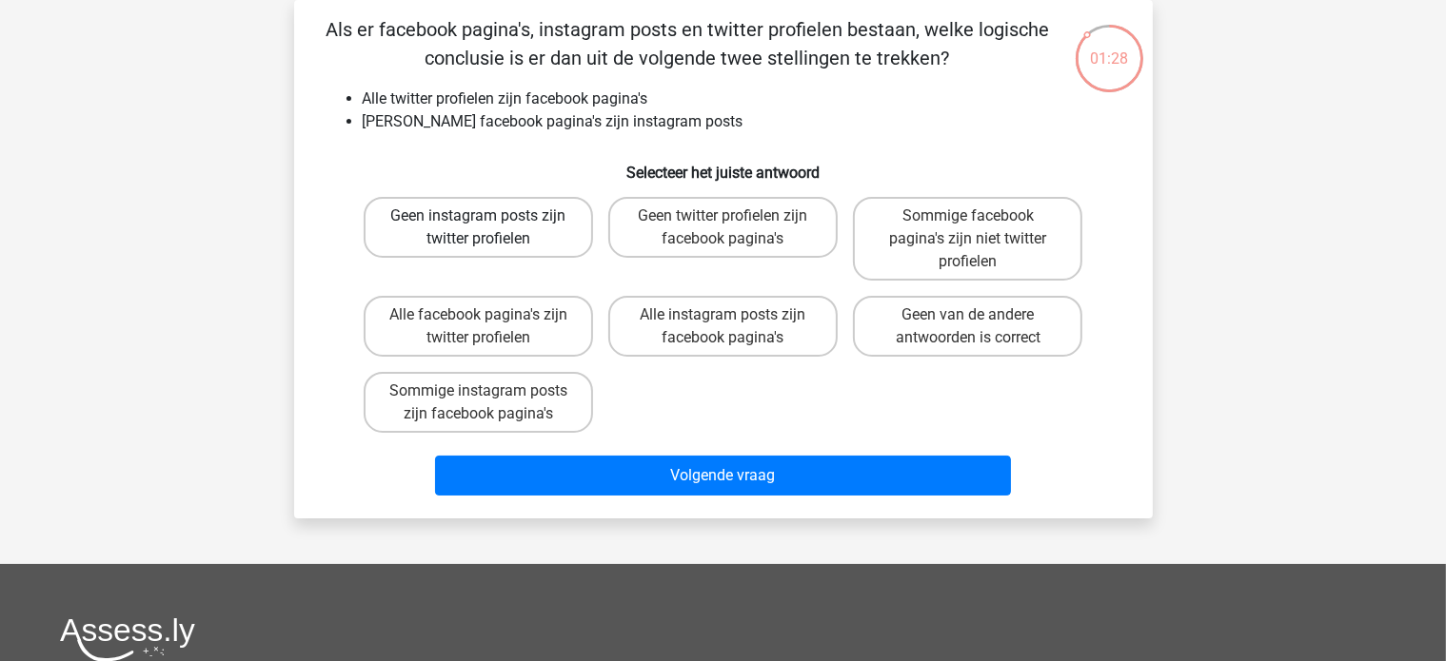
click at [516, 207] on label "Geen instagram posts zijn twitter profielen" at bounding box center [478, 227] width 229 height 61
click at [490, 216] on input "Geen instagram posts zijn twitter profielen" at bounding box center [484, 222] width 12 height 12
radio input "true"
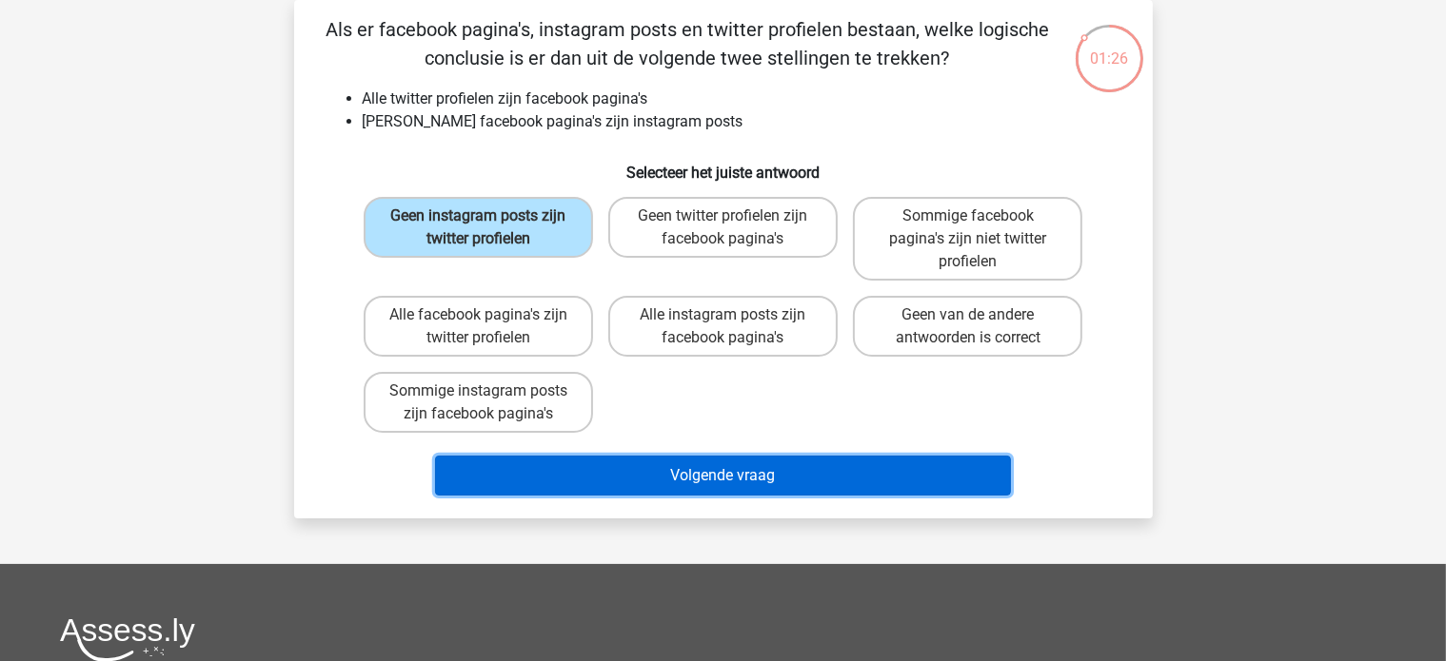
click at [570, 459] on button "Volgende vraag" at bounding box center [723, 476] width 576 height 40
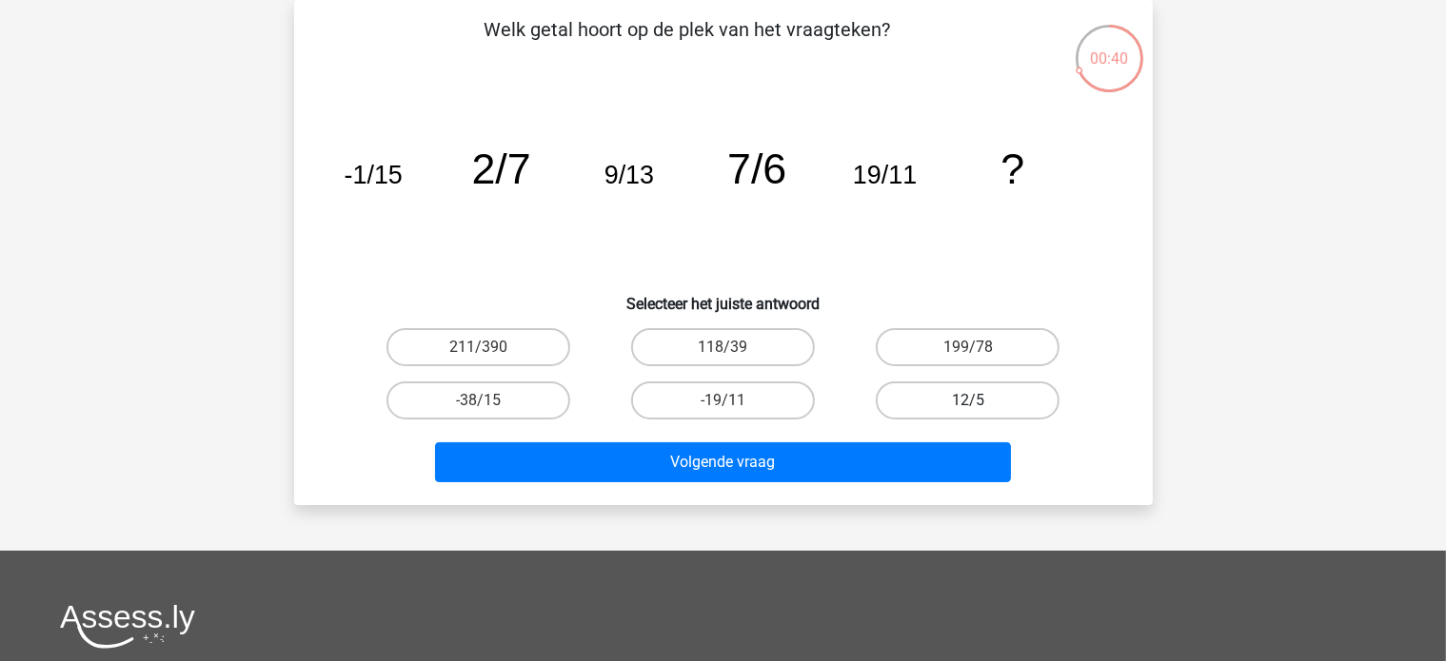
click at [953, 409] on label "12/5" at bounding box center [968, 401] width 184 height 38
click at [968, 409] on input "12/5" at bounding box center [974, 407] width 12 height 12
radio input "true"
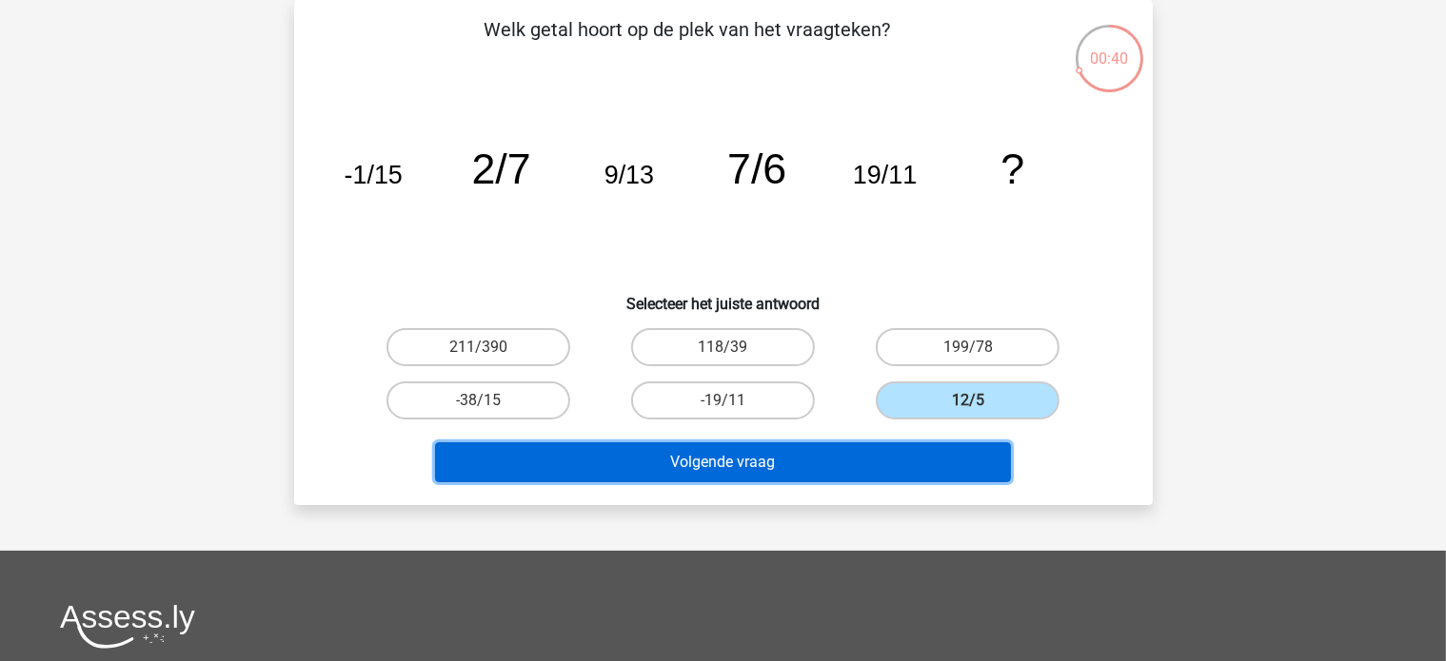
click at [940, 454] on button "Volgende vraag" at bounding box center [723, 463] width 576 height 40
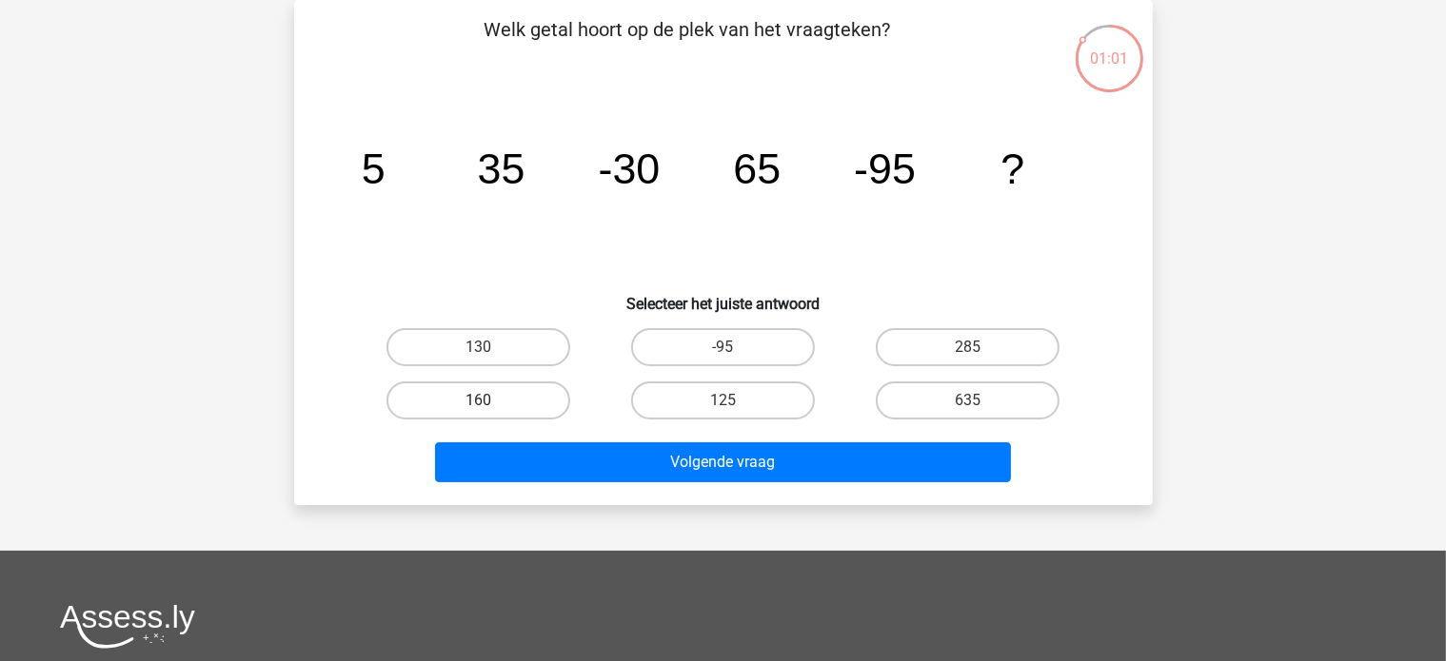
click at [495, 394] on label "160" at bounding box center [478, 401] width 184 height 38
click at [490, 401] on input "160" at bounding box center [484, 407] width 12 height 12
radio input "true"
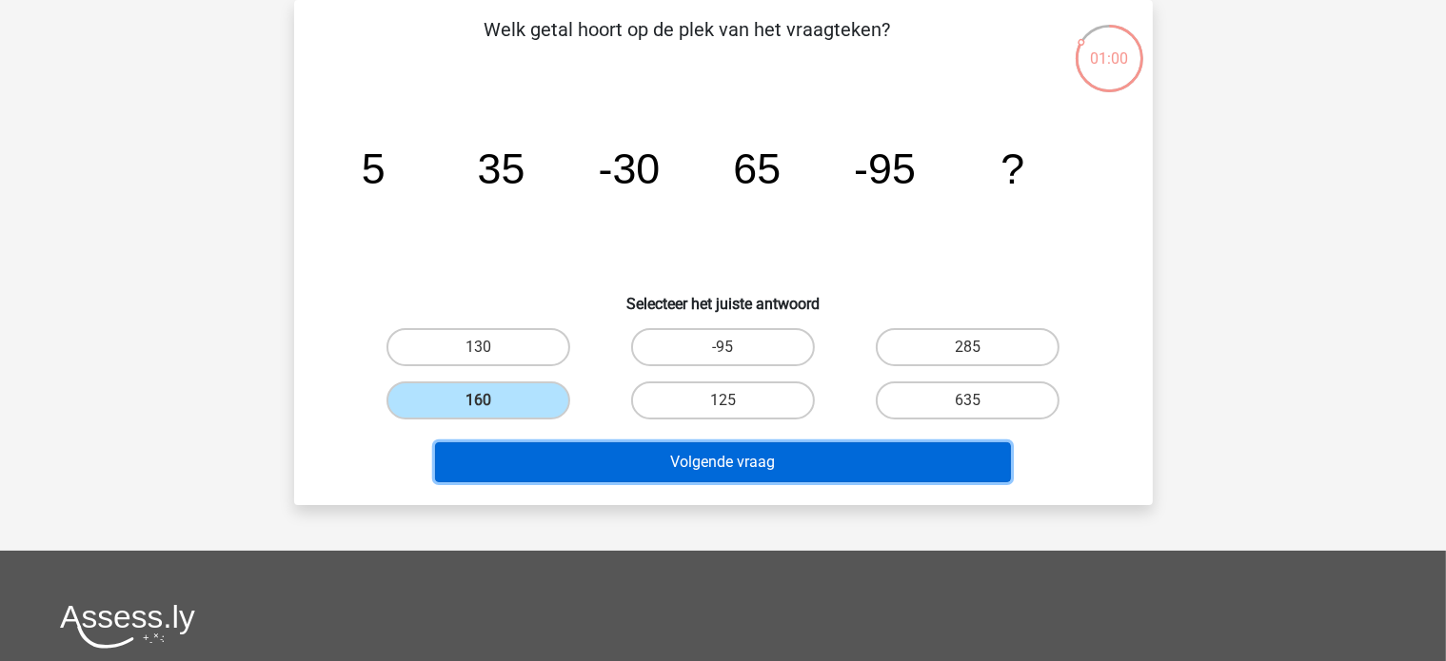
click at [507, 465] on button "Volgende vraag" at bounding box center [723, 463] width 576 height 40
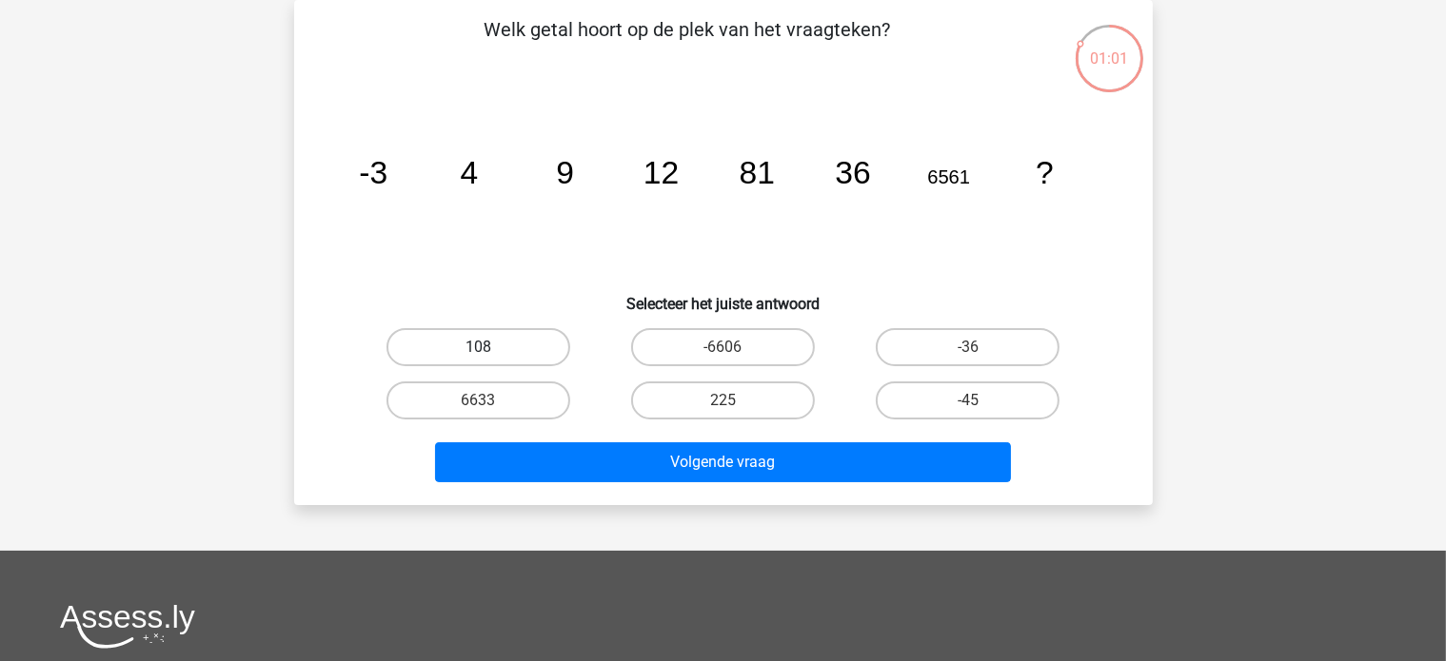
click at [495, 334] on label "108" at bounding box center [478, 347] width 184 height 38
click at [490, 347] on input "108" at bounding box center [484, 353] width 12 height 12
radio input "true"
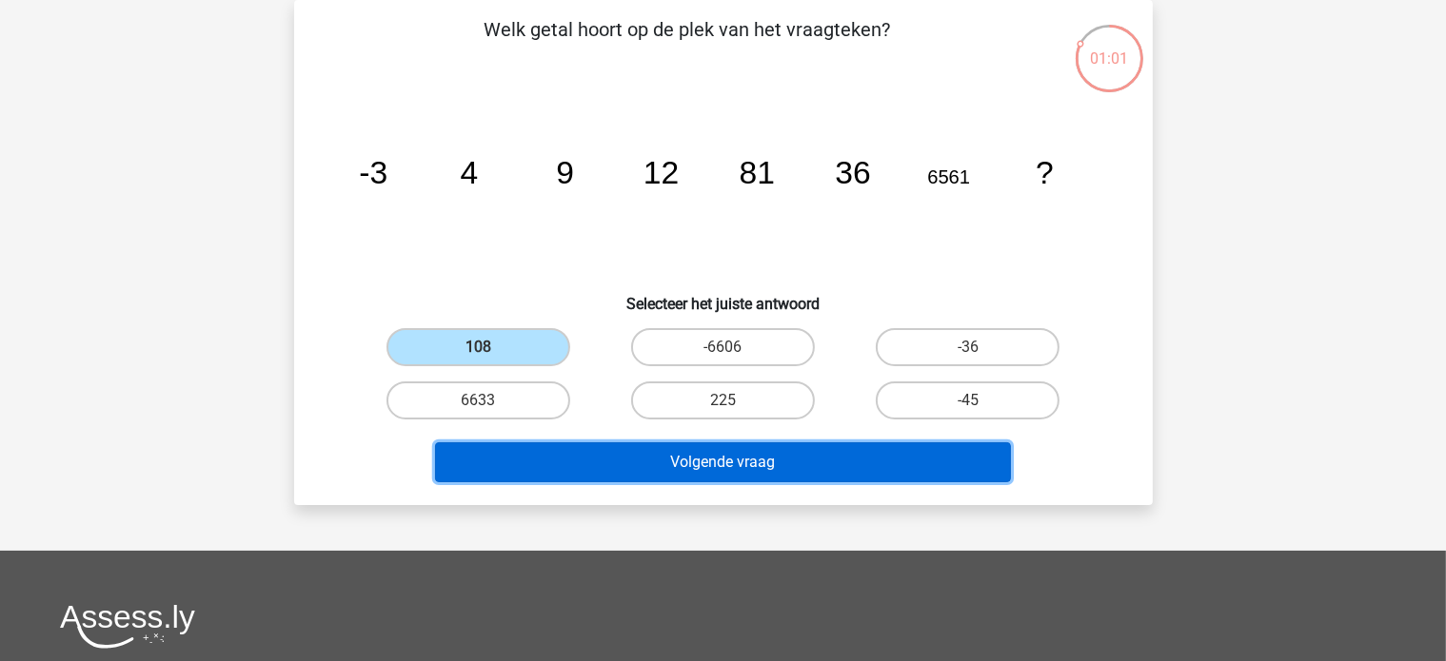
click at [510, 444] on button "Volgende vraag" at bounding box center [723, 463] width 576 height 40
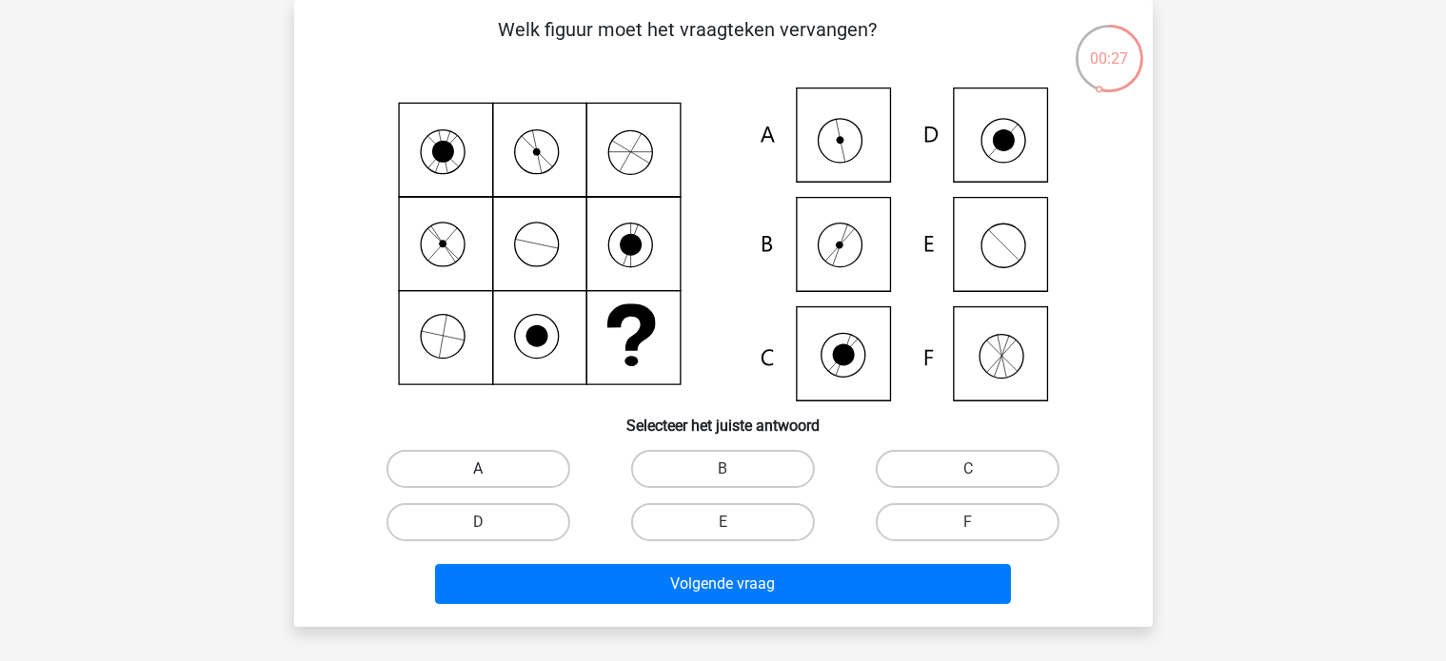
click at [518, 482] on label "A" at bounding box center [478, 469] width 184 height 38
click at [490, 482] on input "A" at bounding box center [484, 475] width 12 height 12
radio input "true"
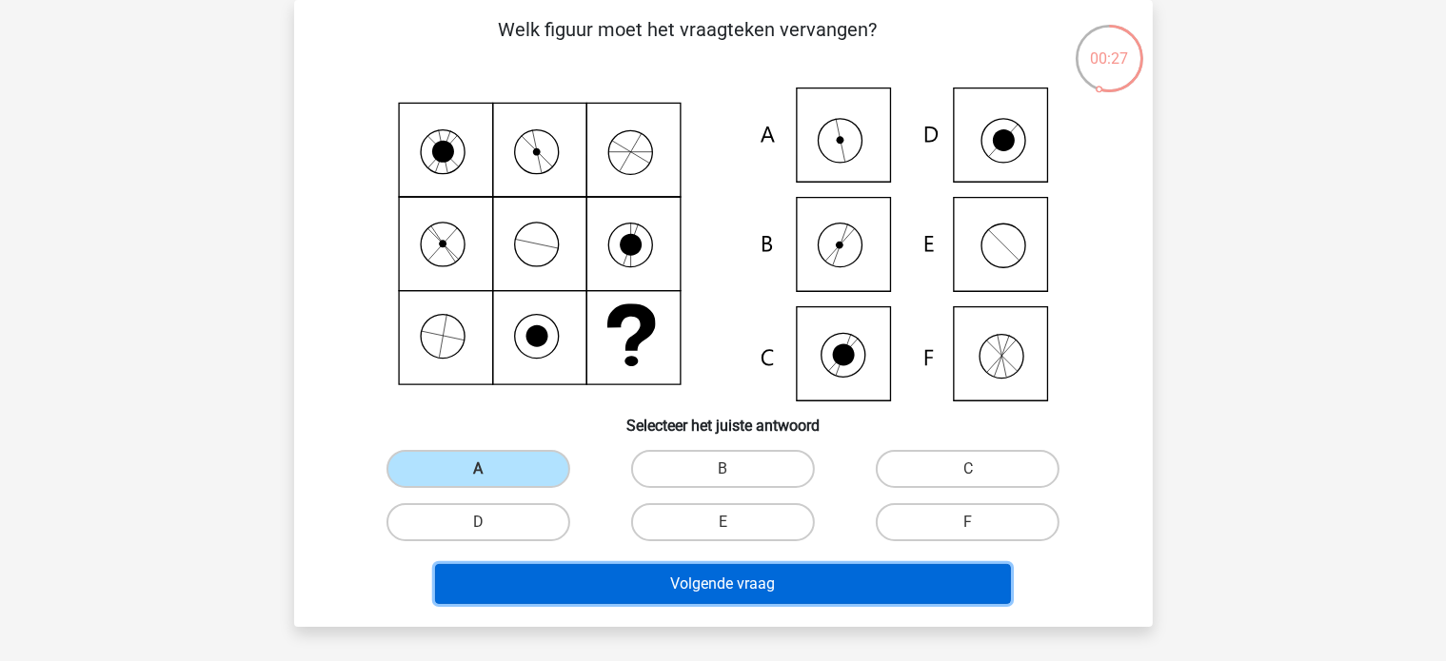
click at [556, 597] on button "Volgende vraag" at bounding box center [723, 584] width 576 height 40
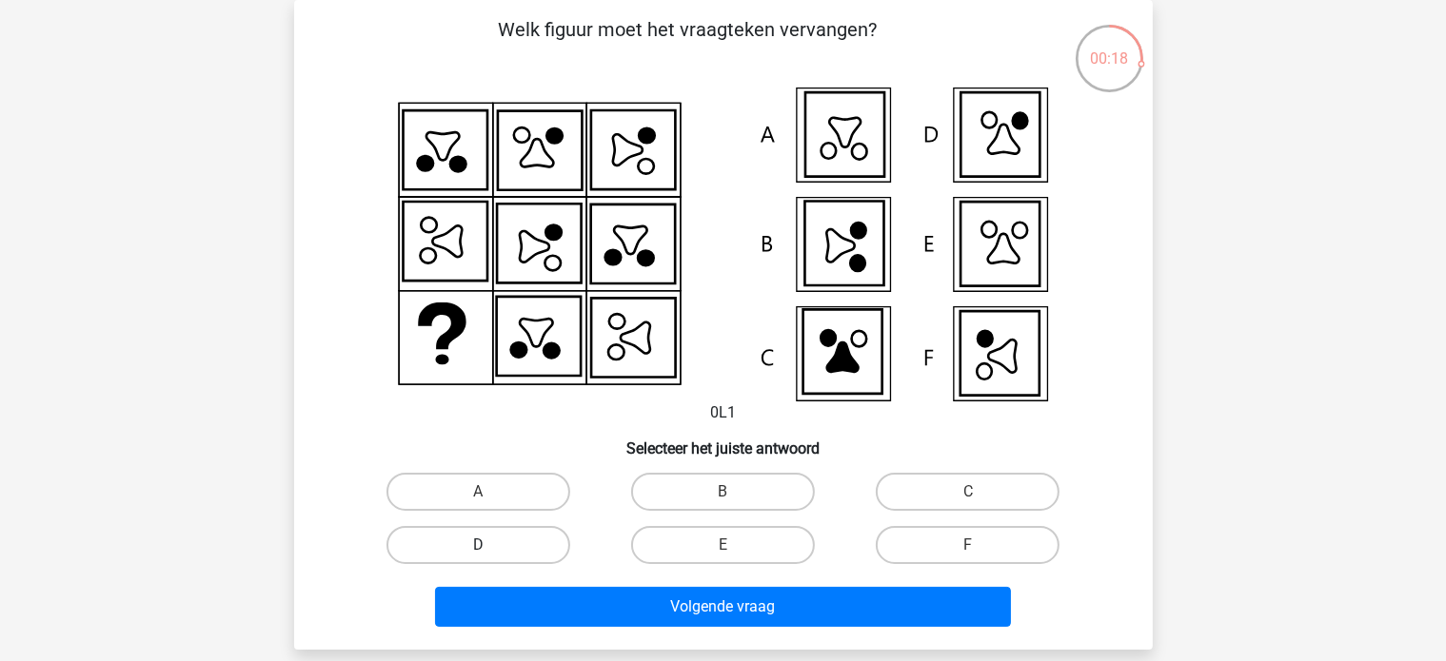
click at [494, 549] on label "D" at bounding box center [478, 545] width 184 height 38
click at [490, 549] on input "D" at bounding box center [484, 551] width 12 height 12
radio input "true"
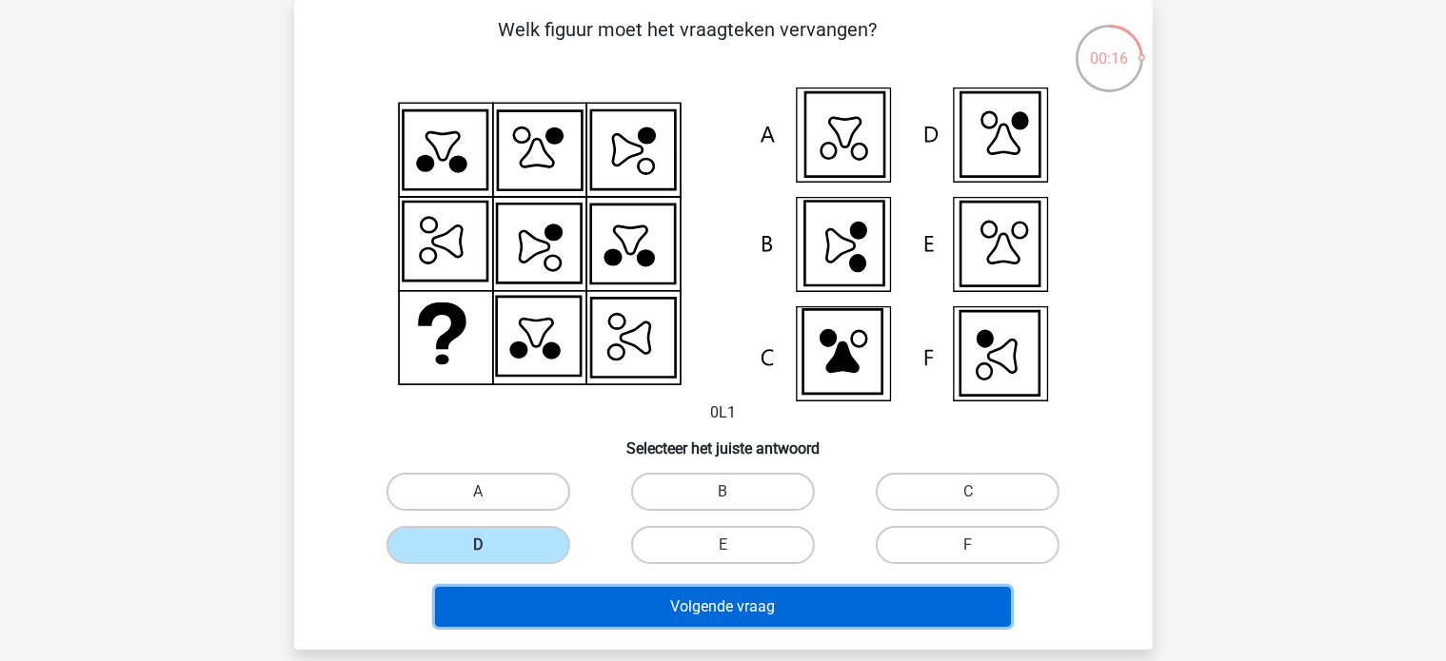
click at [605, 619] on button "Volgende vraag" at bounding box center [723, 607] width 576 height 40
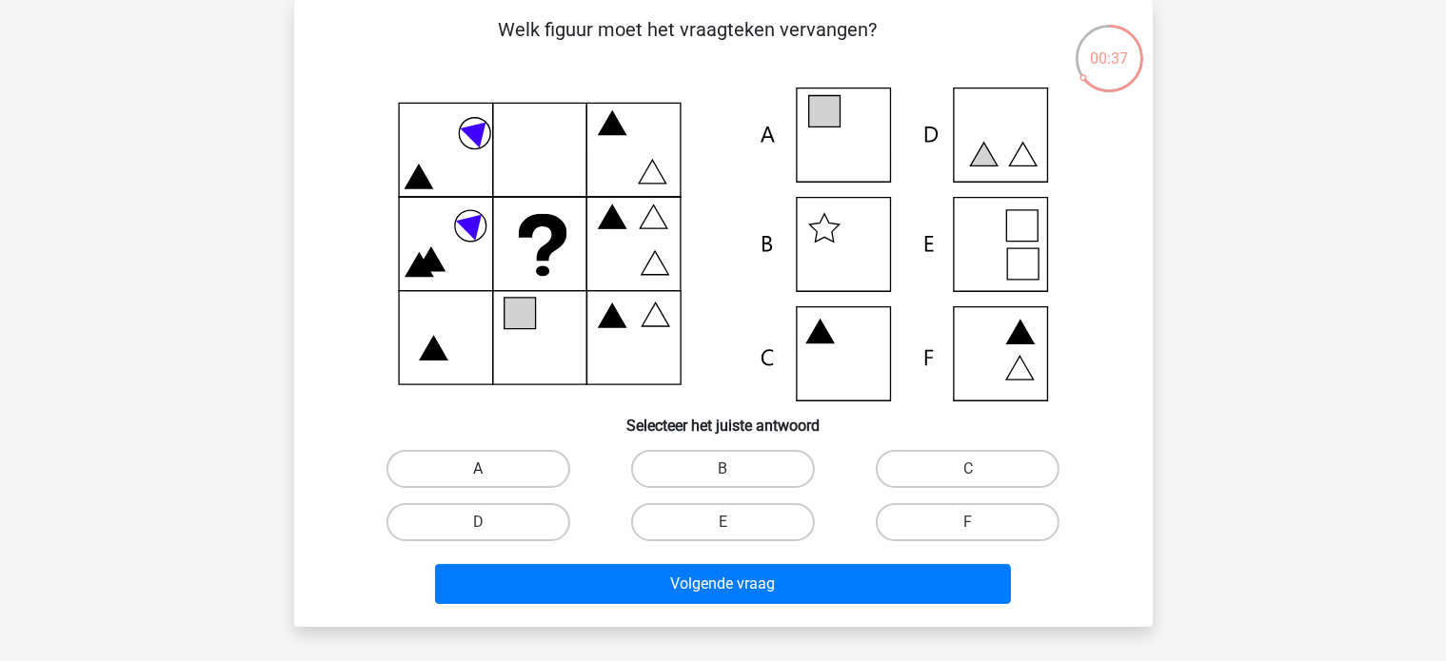
click at [499, 463] on label "A" at bounding box center [478, 469] width 184 height 38
click at [490, 469] on input "A" at bounding box center [484, 475] width 12 height 12
radio input "true"
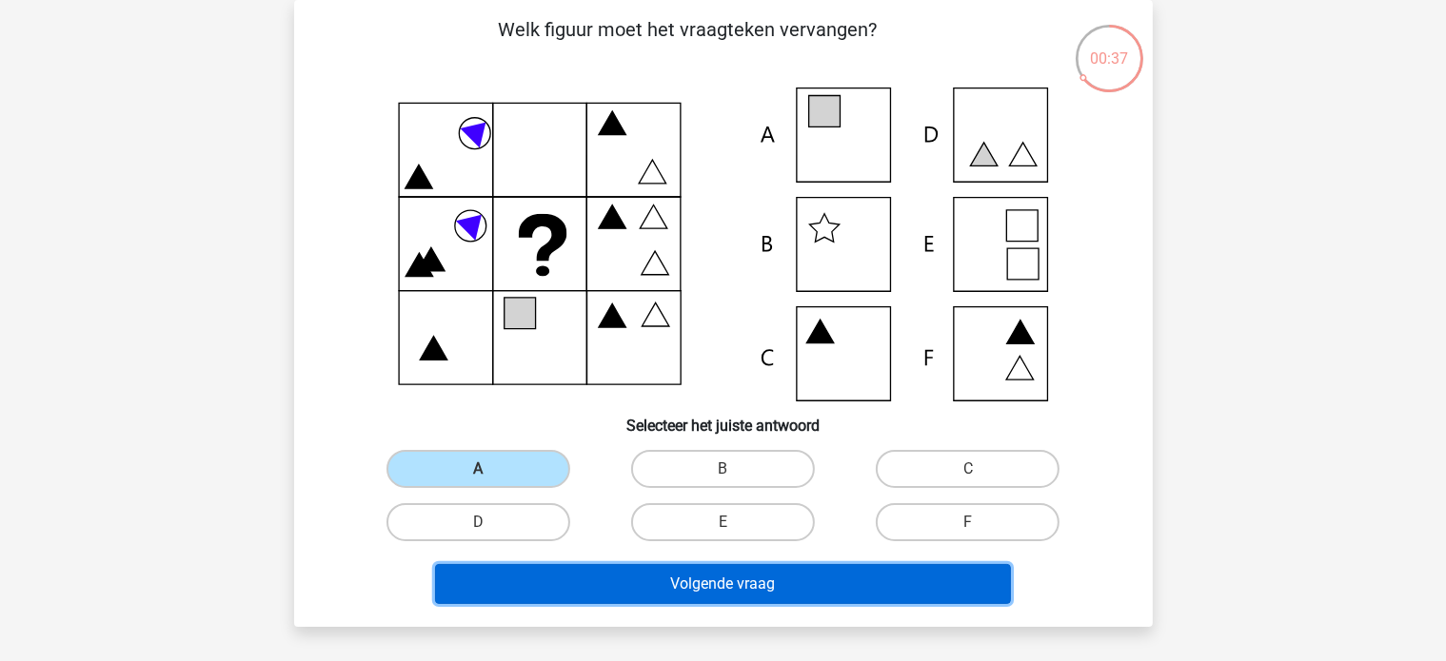
click at [487, 586] on button "Volgende vraag" at bounding box center [723, 584] width 576 height 40
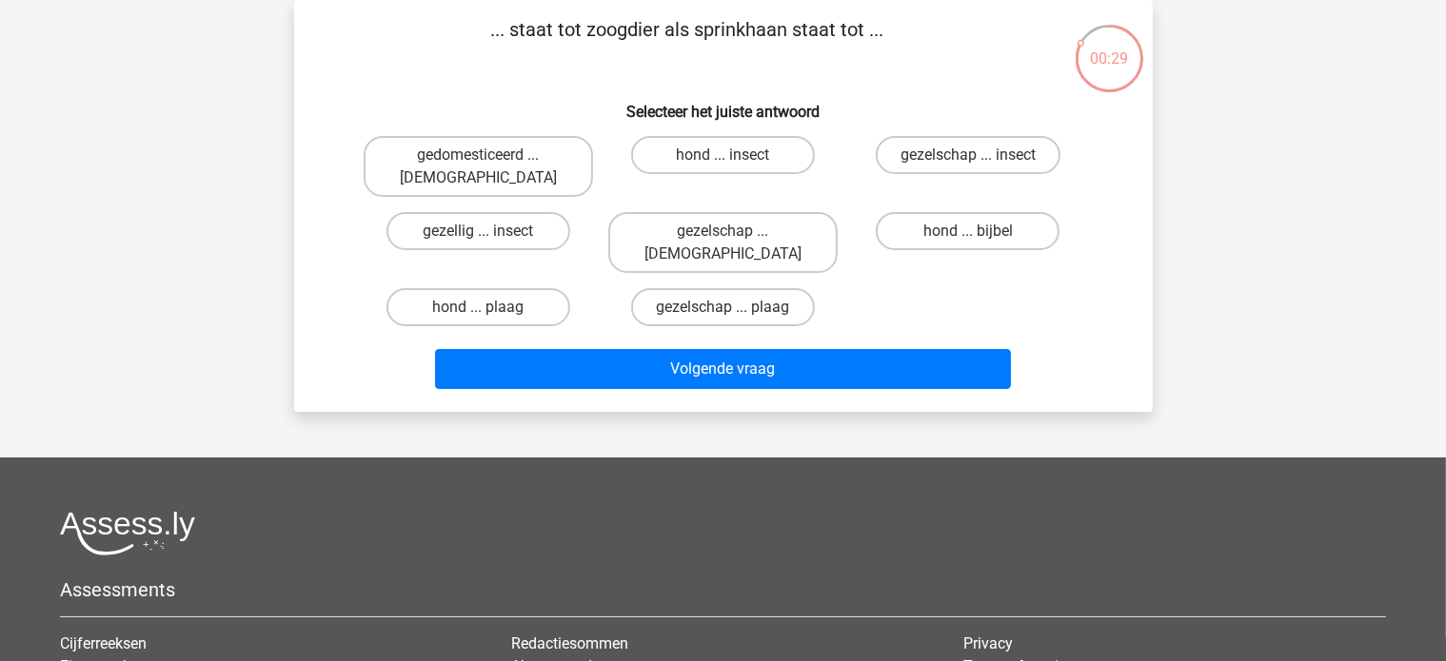
click at [665, 176] on div "hond ... insect" at bounding box center [723, 166] width 245 height 76
click at [667, 160] on label "hond ... insect" at bounding box center [723, 155] width 184 height 38
click at [722, 160] on input "hond ... insect" at bounding box center [728, 161] width 12 height 12
radio input "true"
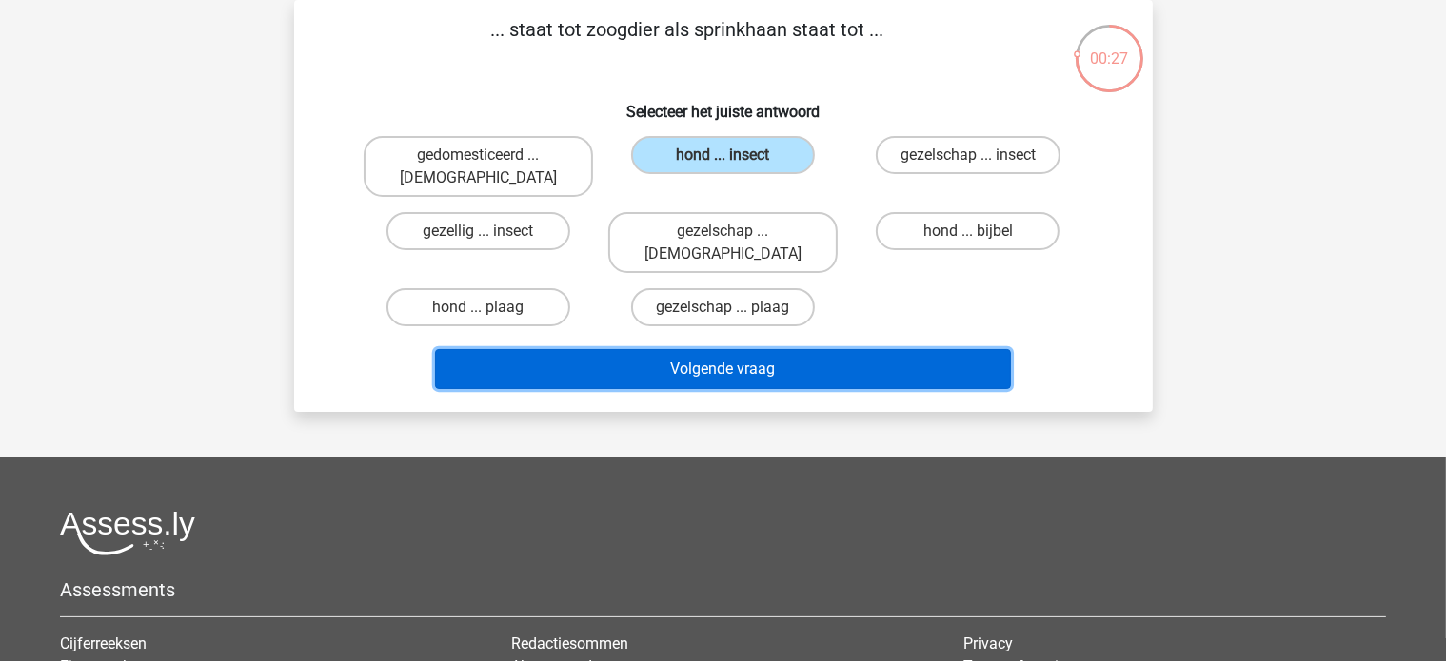
click at [689, 349] on button "Volgende vraag" at bounding box center [723, 369] width 576 height 40
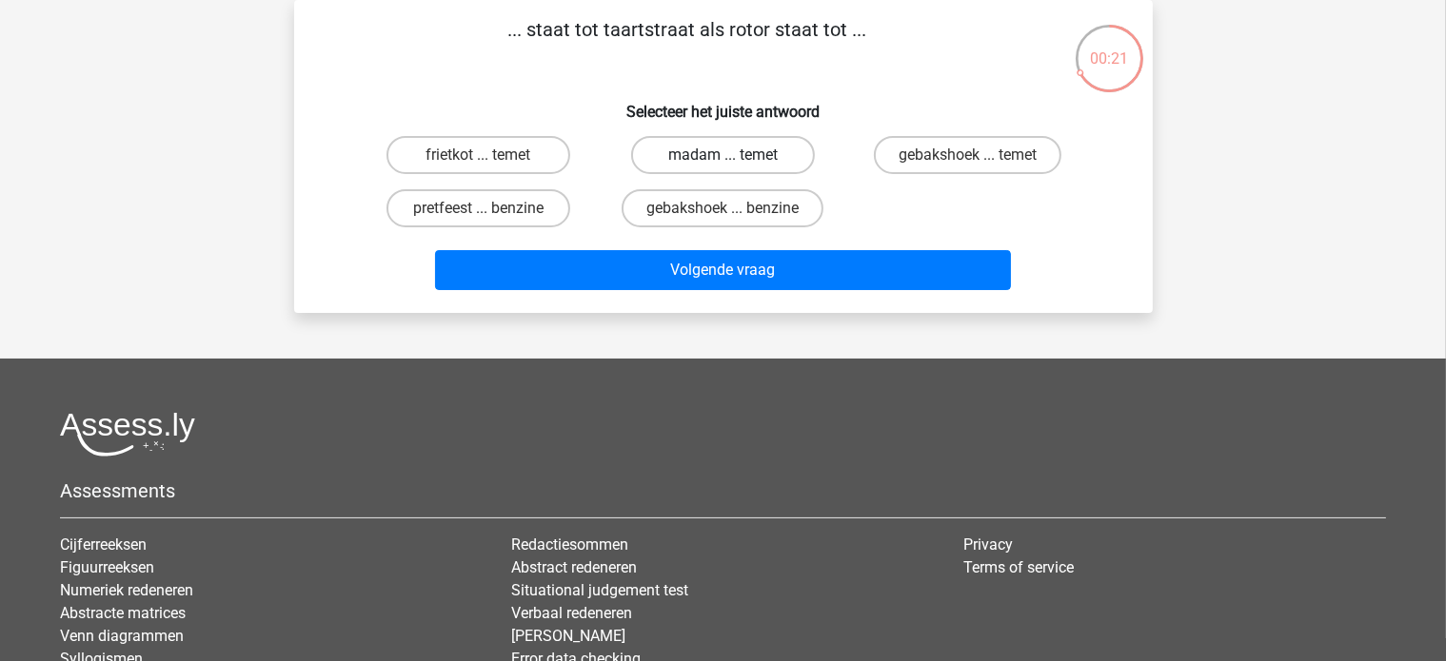
click at [724, 156] on input "madam ... temet" at bounding box center [728, 161] width 12 height 12
radio input "true"
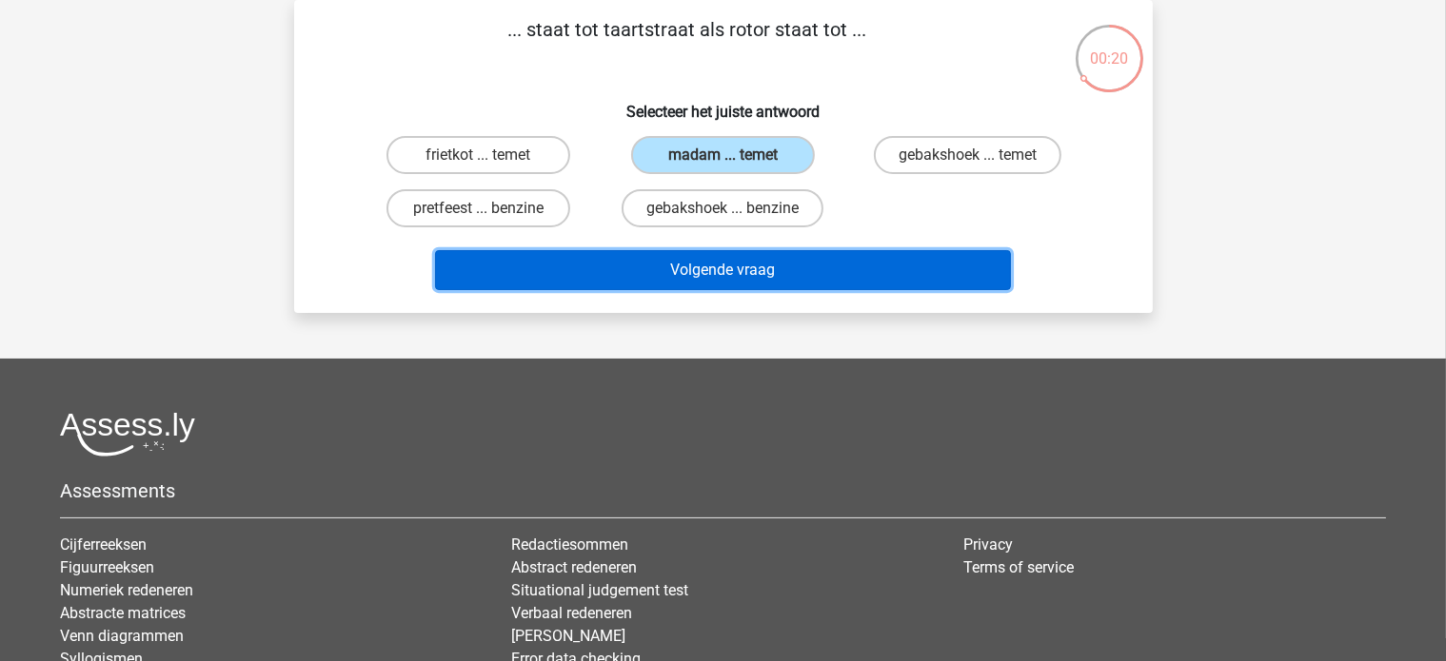
click at [666, 281] on button "Volgende vraag" at bounding box center [723, 270] width 576 height 40
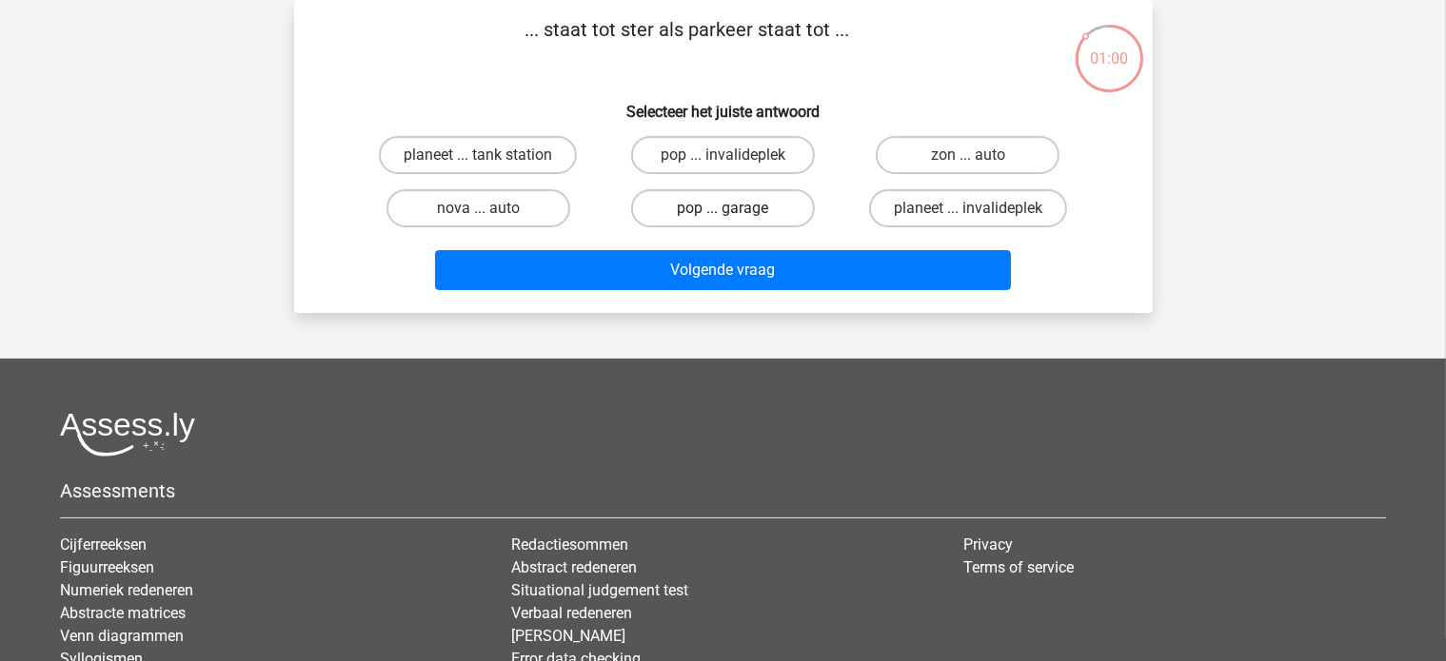
click at [703, 202] on label "pop ... garage" at bounding box center [723, 208] width 184 height 38
click at [722, 208] on input "pop ... garage" at bounding box center [728, 214] width 12 height 12
radio input "true"
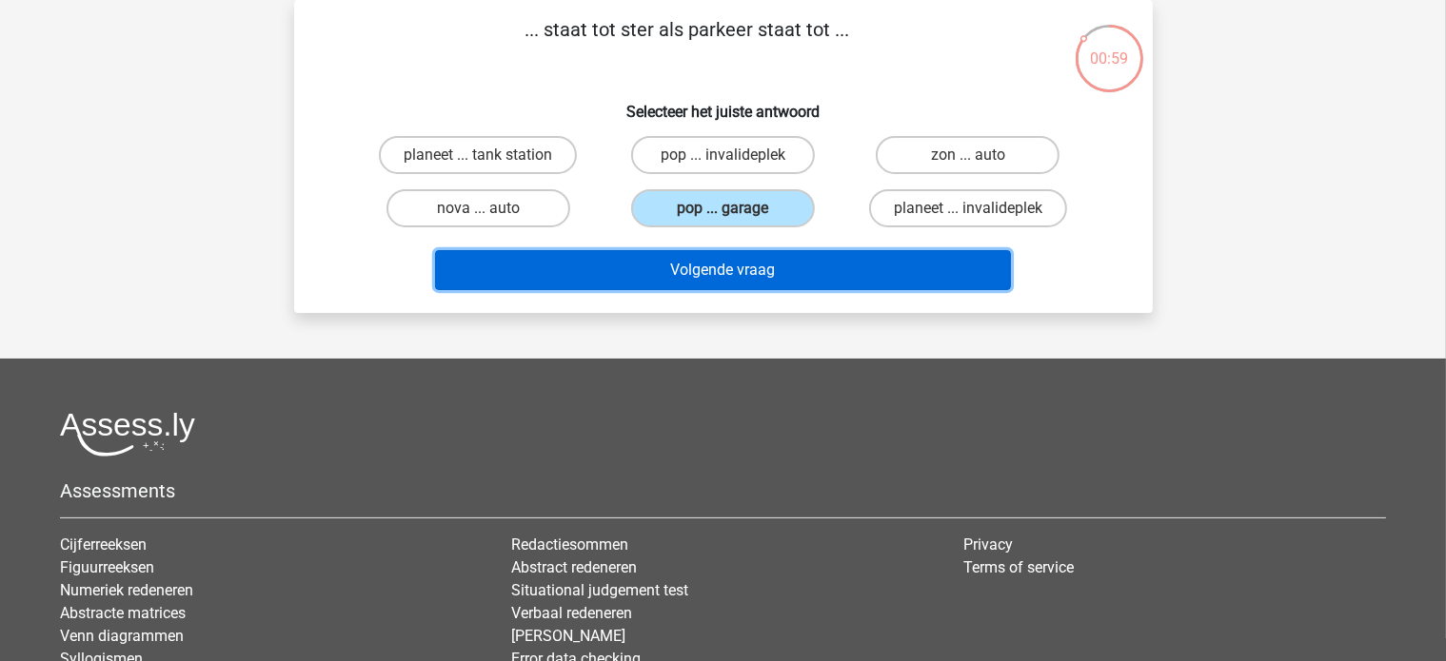
click at [713, 261] on button "Volgende vraag" at bounding box center [723, 270] width 576 height 40
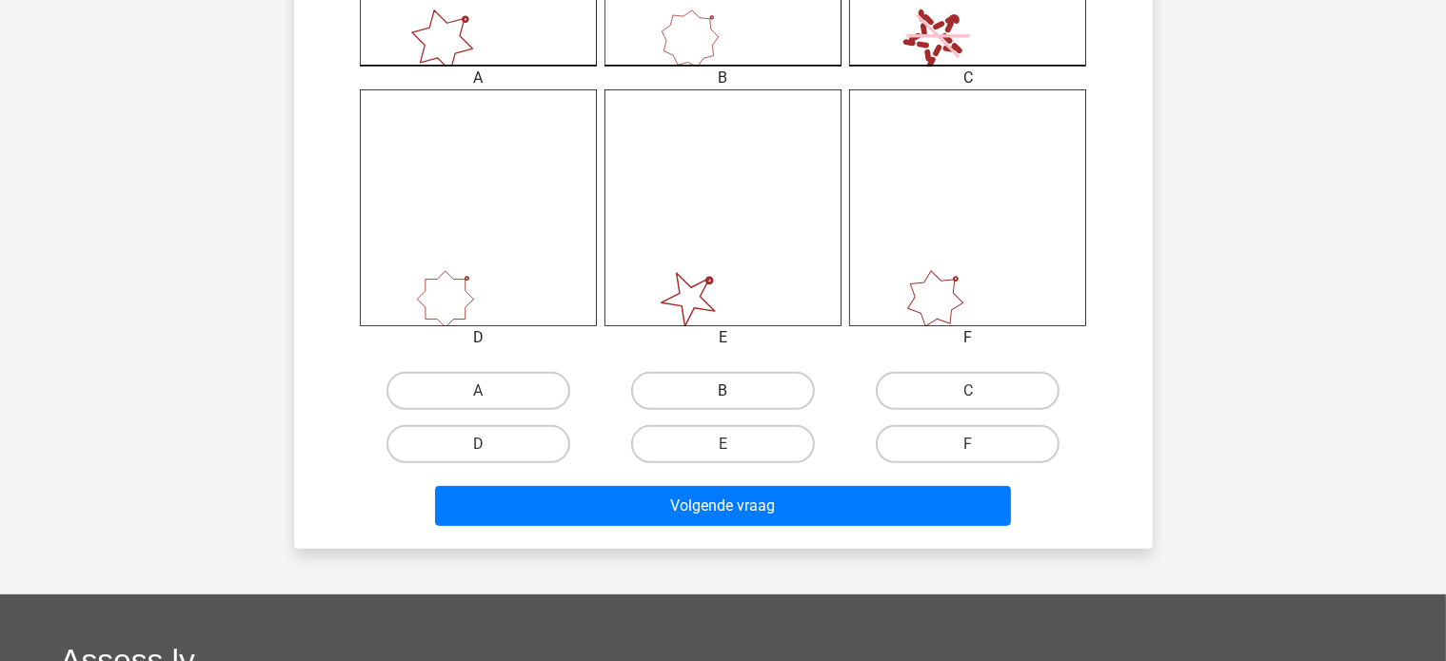
scroll to position [761, 0]
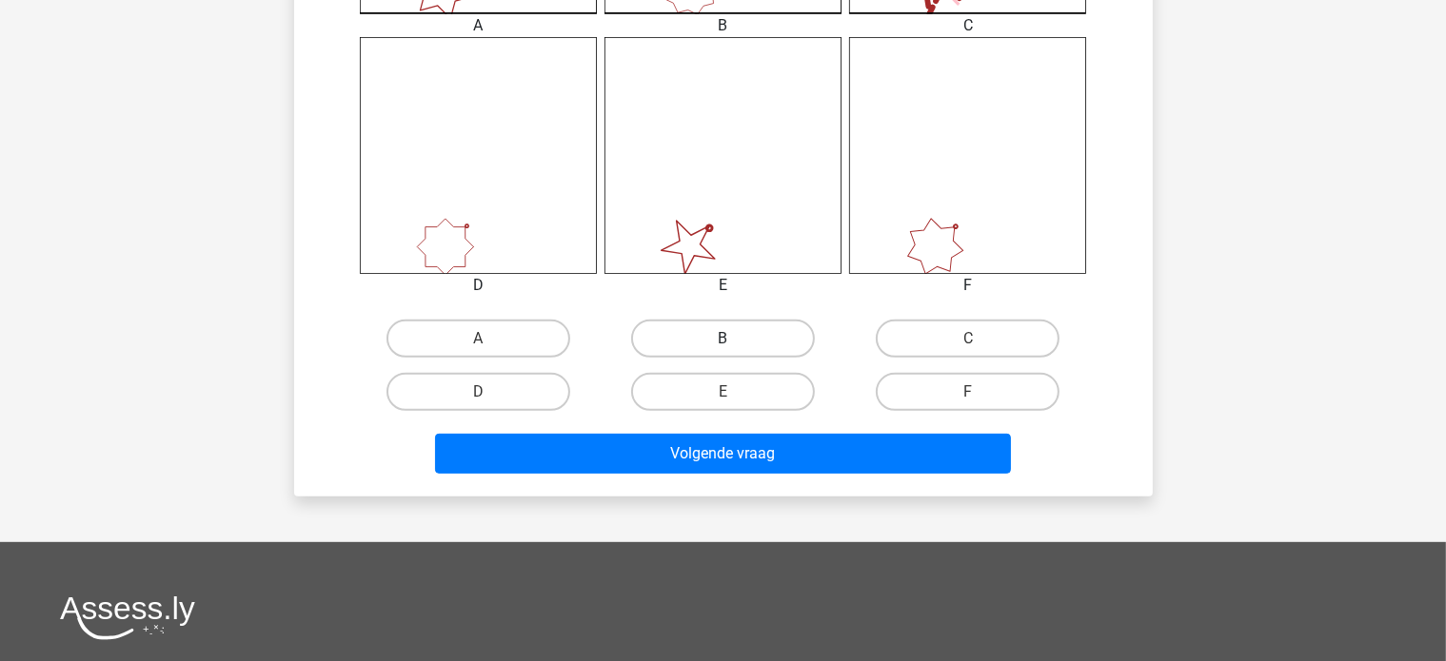
click at [716, 323] on label "B" at bounding box center [723, 339] width 184 height 38
click at [722, 339] on input "B" at bounding box center [728, 345] width 12 height 12
radio input "true"
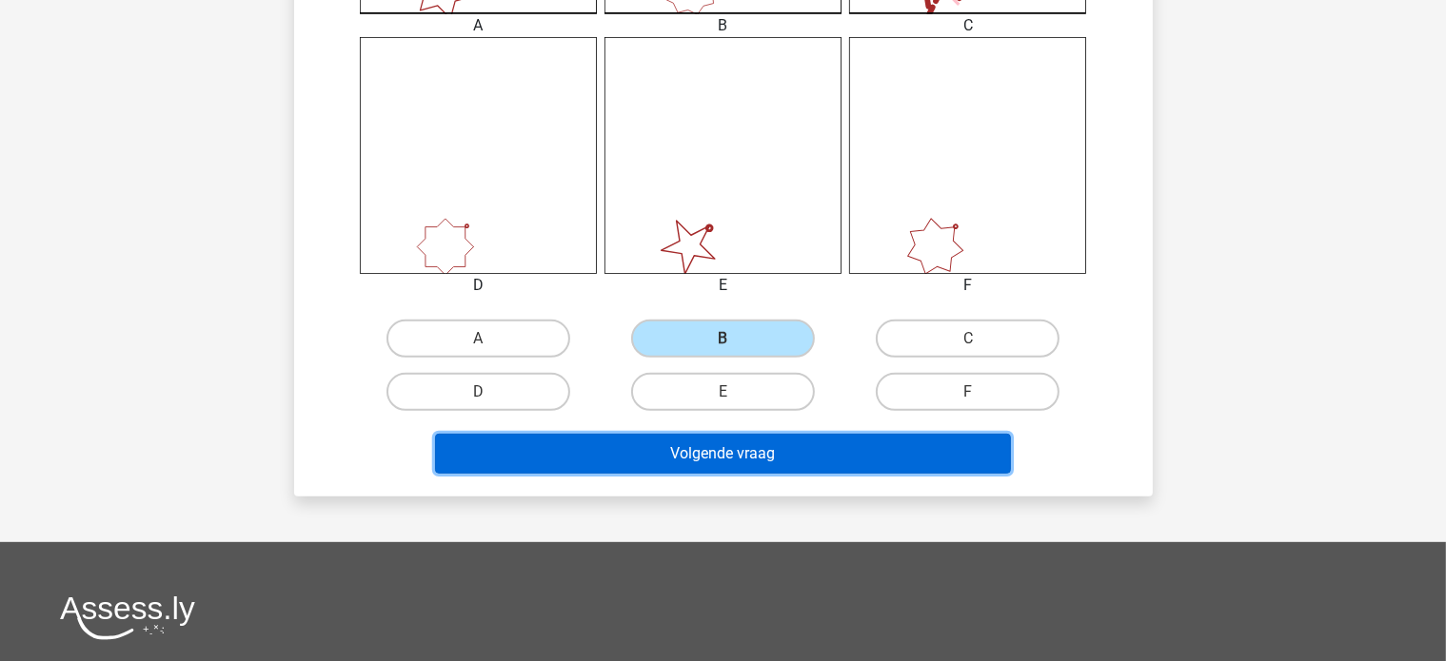
click at [708, 455] on button "Volgende vraag" at bounding box center [723, 454] width 576 height 40
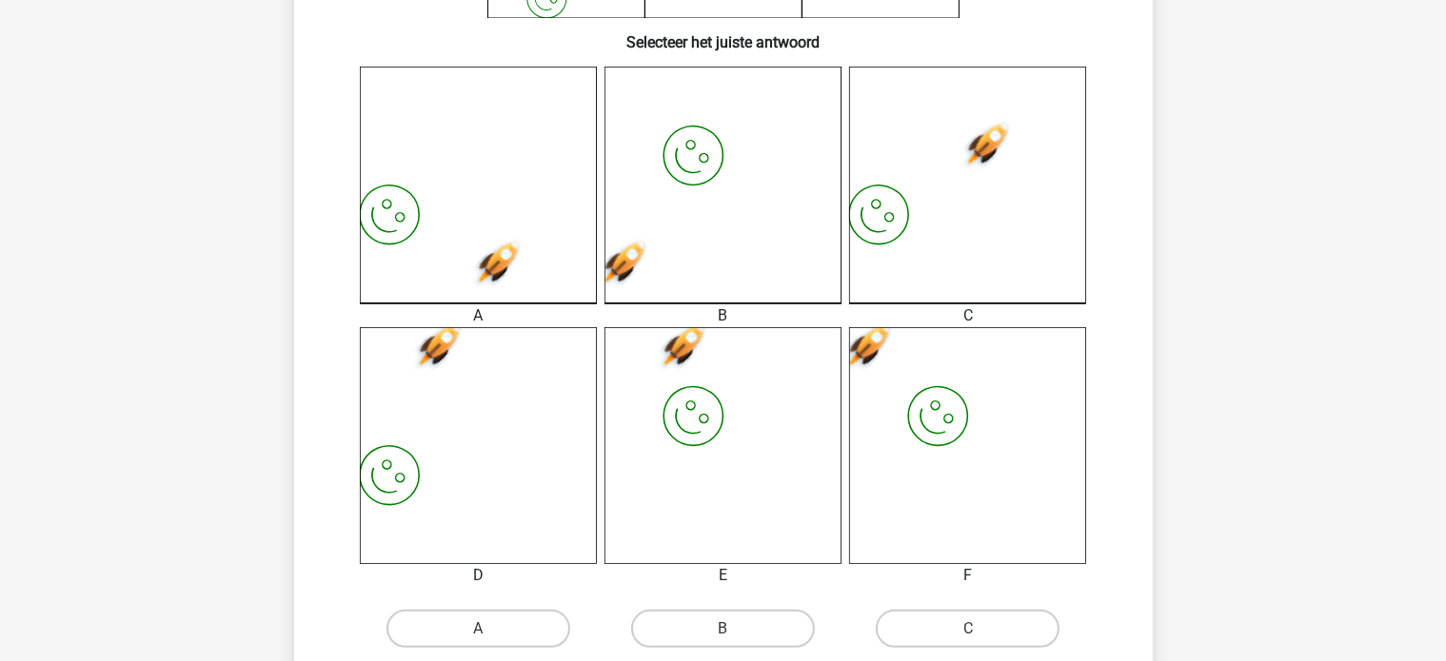
scroll to position [476, 0]
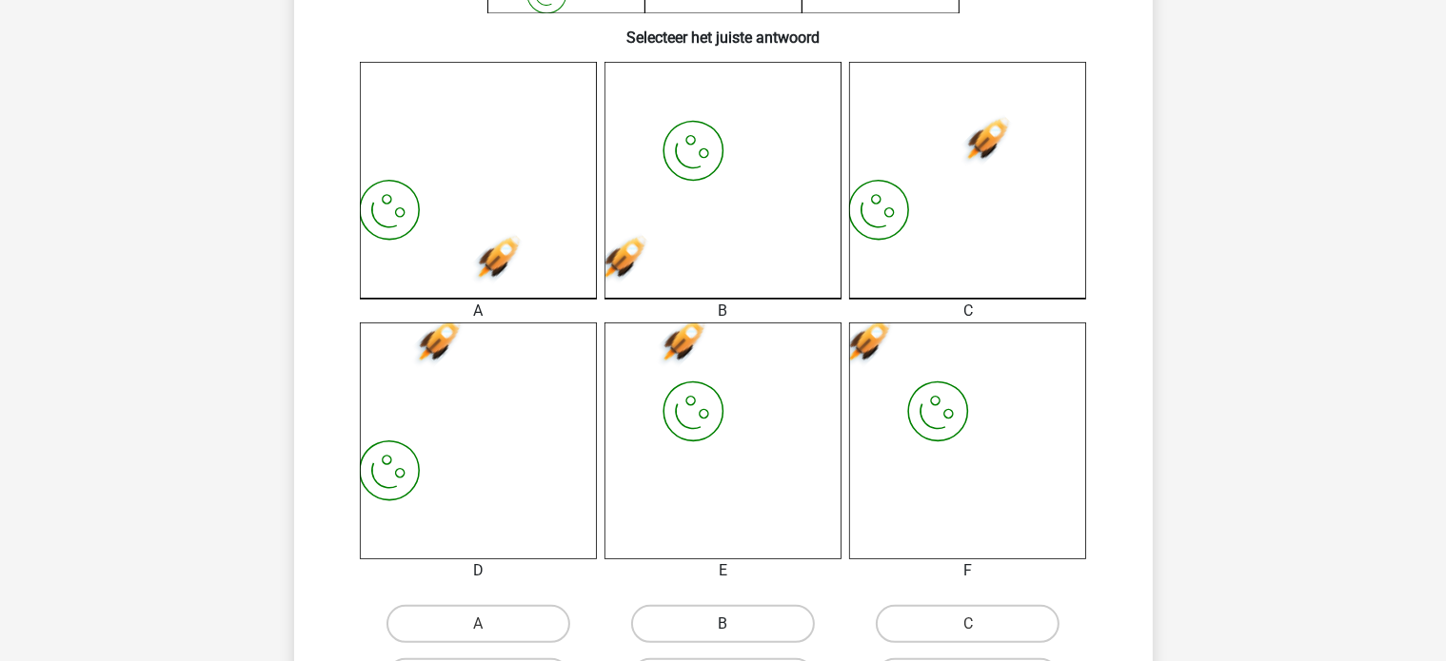
click at [734, 620] on label "B" at bounding box center [723, 624] width 184 height 38
click at [734, 624] on input "B" at bounding box center [728, 630] width 12 height 12
radio input "true"
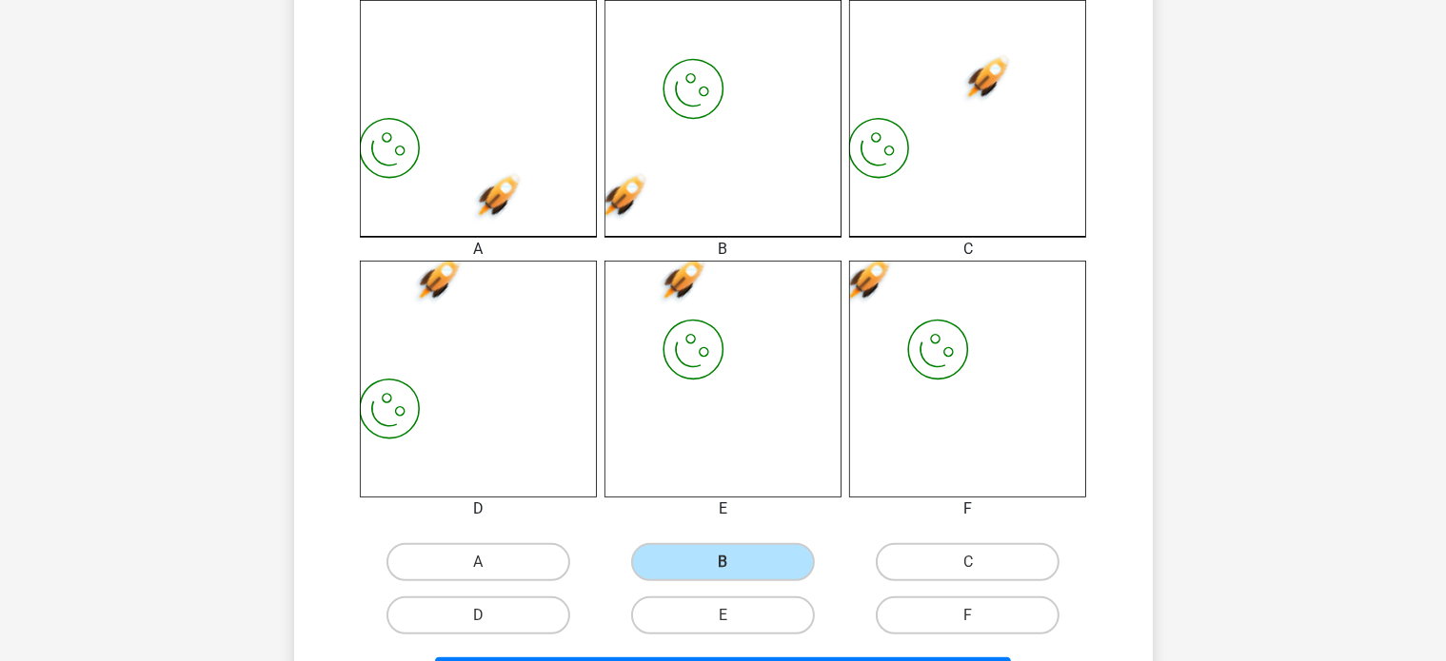
scroll to position [571, 0]
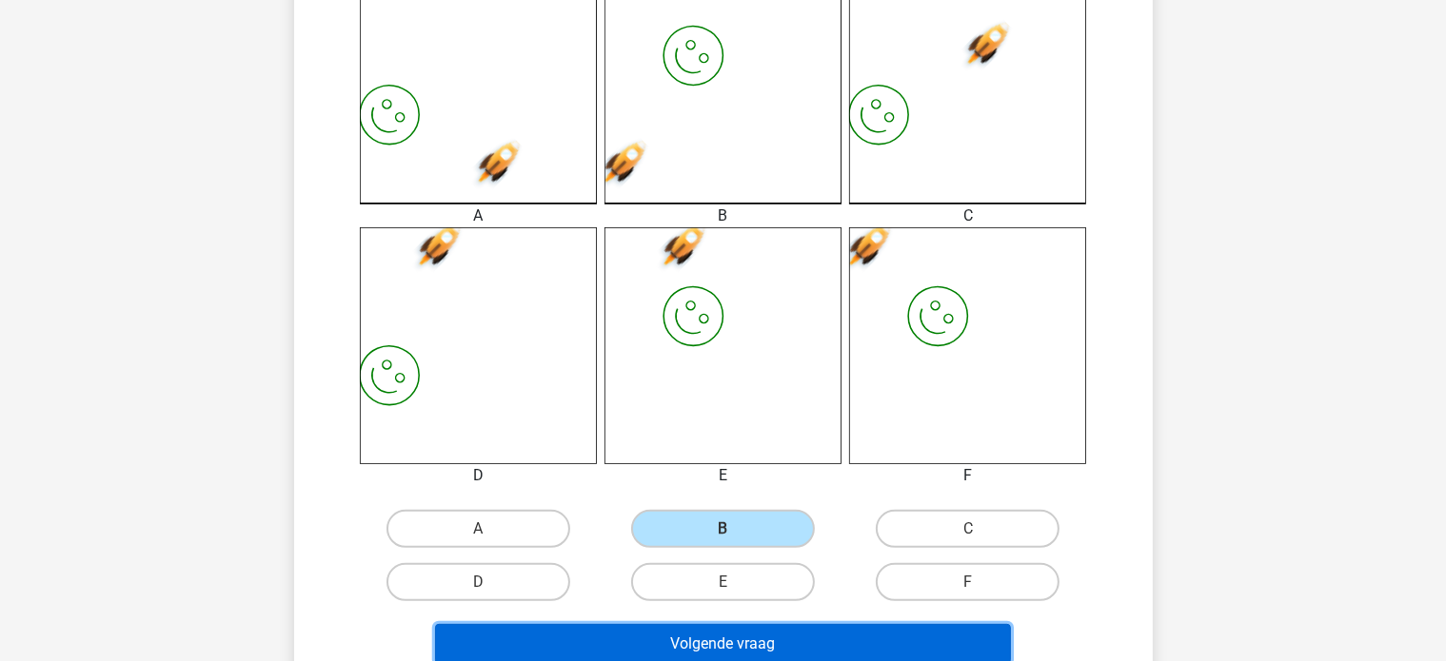
click at [677, 627] on button "Volgende vraag" at bounding box center [723, 644] width 576 height 40
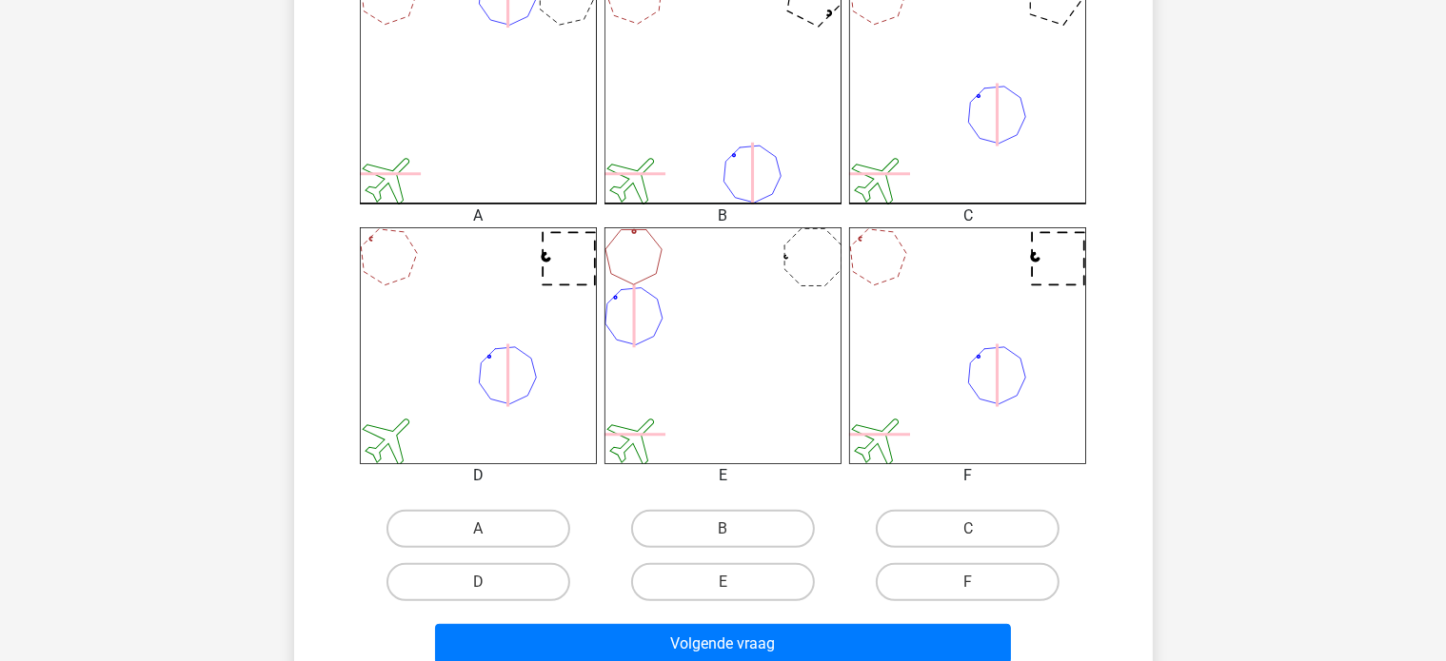
scroll to position [476, 0]
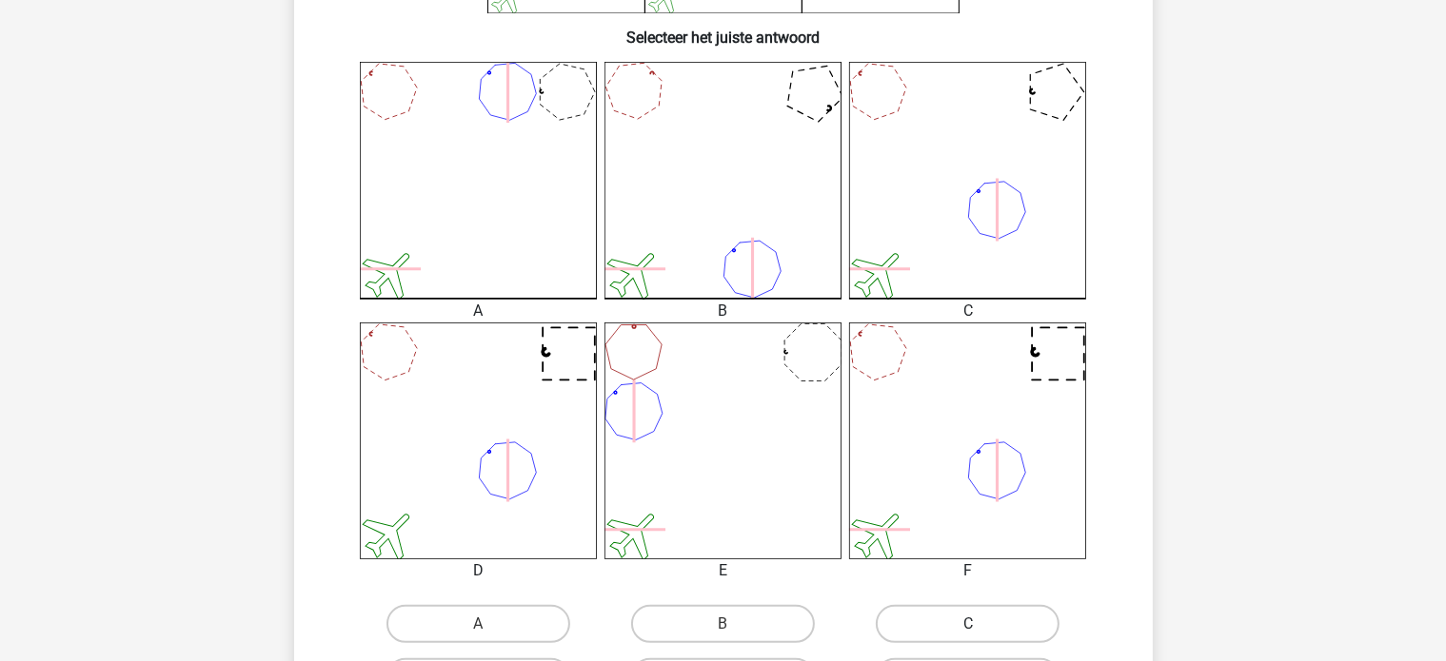
click at [939, 621] on label "C" at bounding box center [968, 624] width 184 height 38
click at [968, 624] on input "C" at bounding box center [974, 630] width 12 height 12
radio input "true"
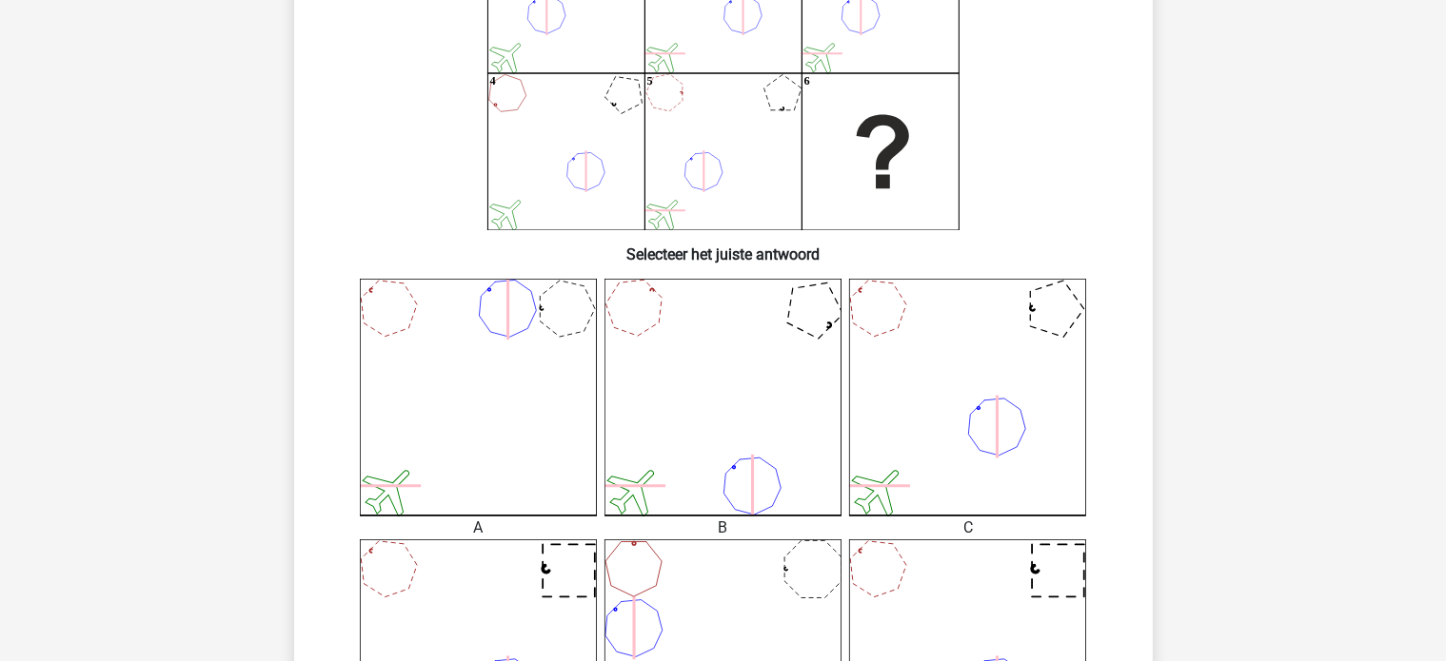
scroll to position [666, 0]
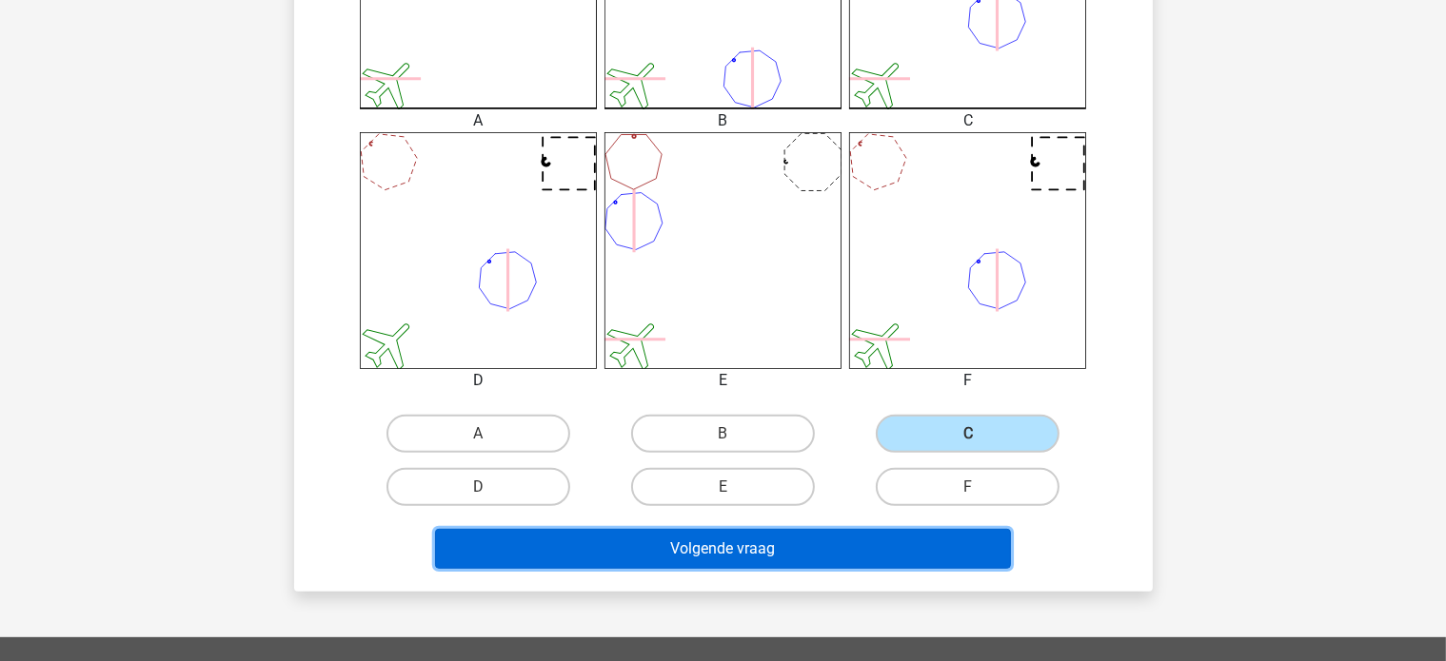
click at [663, 547] on button "Volgende vraag" at bounding box center [723, 549] width 576 height 40
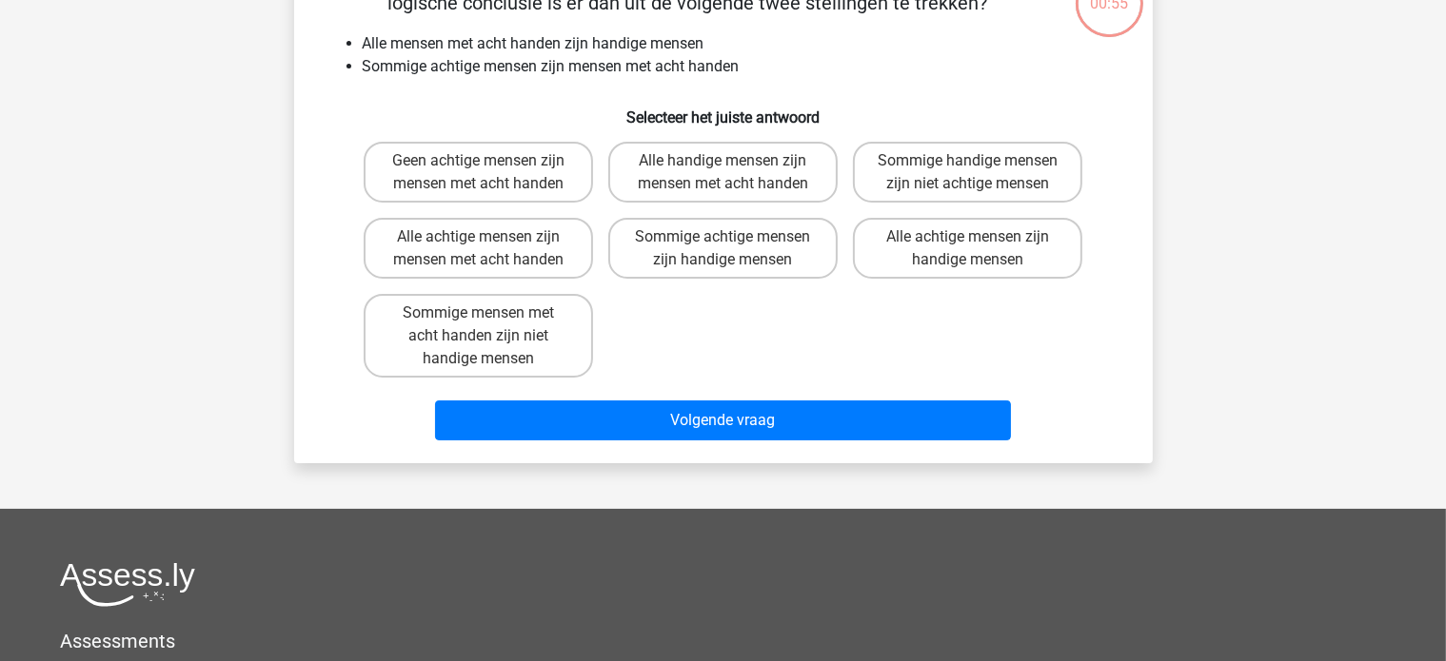
scroll to position [88, 0]
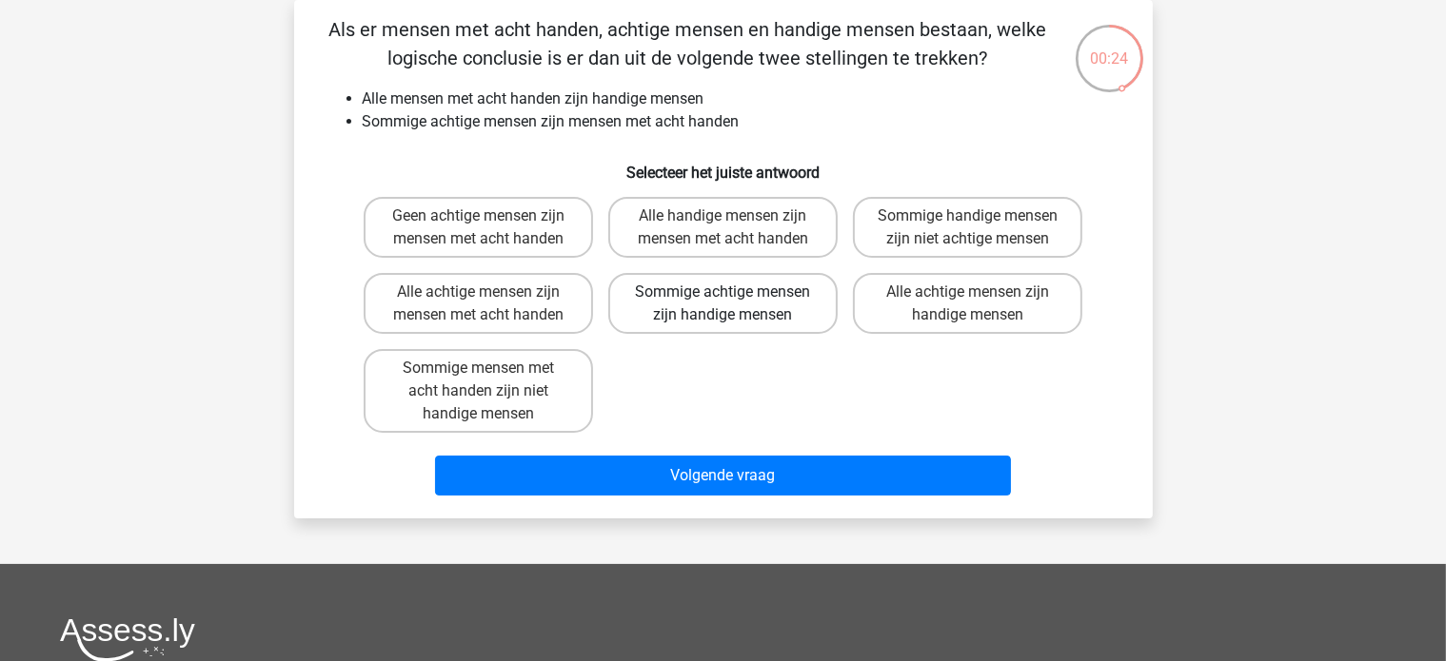
click at [757, 311] on label "Sommige achtige mensen zijn handige mensen" at bounding box center [722, 303] width 229 height 61
click at [735, 305] on input "Sommige achtige mensen zijn handige mensen" at bounding box center [728, 298] width 12 height 12
radio input "true"
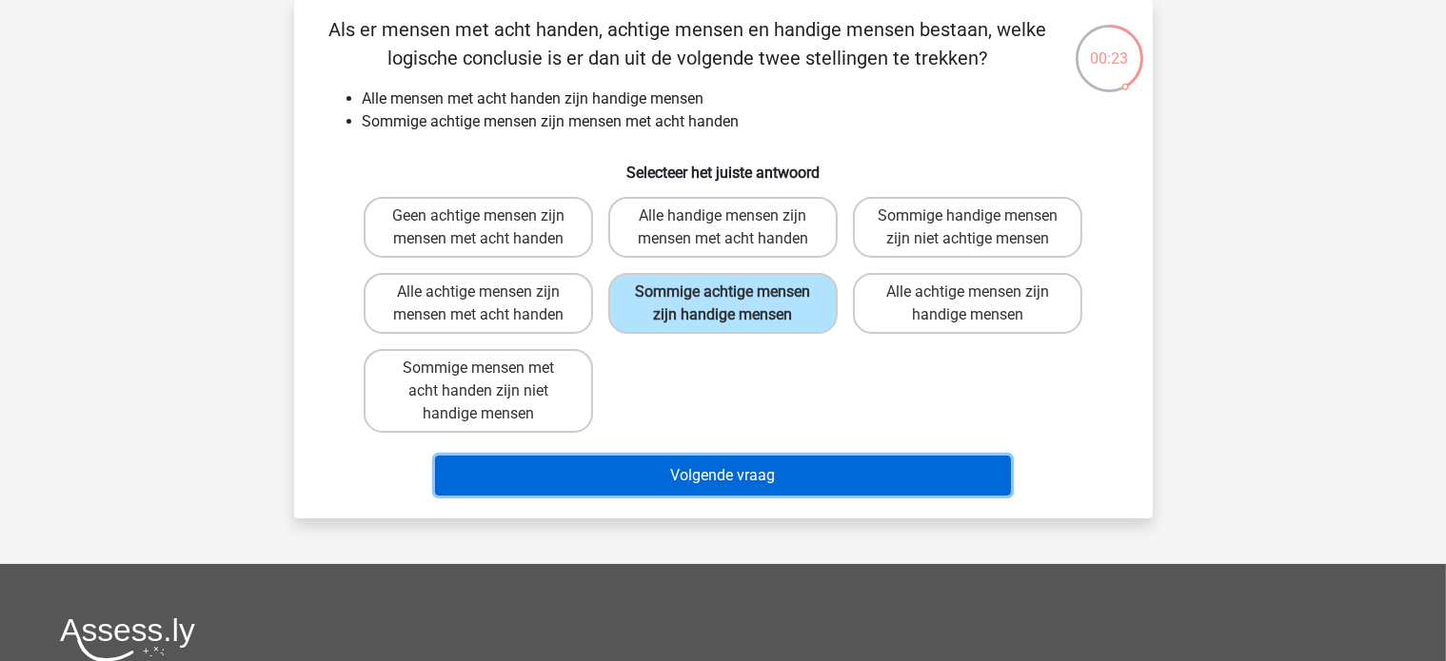
drag, startPoint x: 739, startPoint y: 471, endPoint x: 677, endPoint y: 471, distance: 61.9
click at [739, 473] on button "Volgende vraag" at bounding box center [723, 476] width 576 height 40
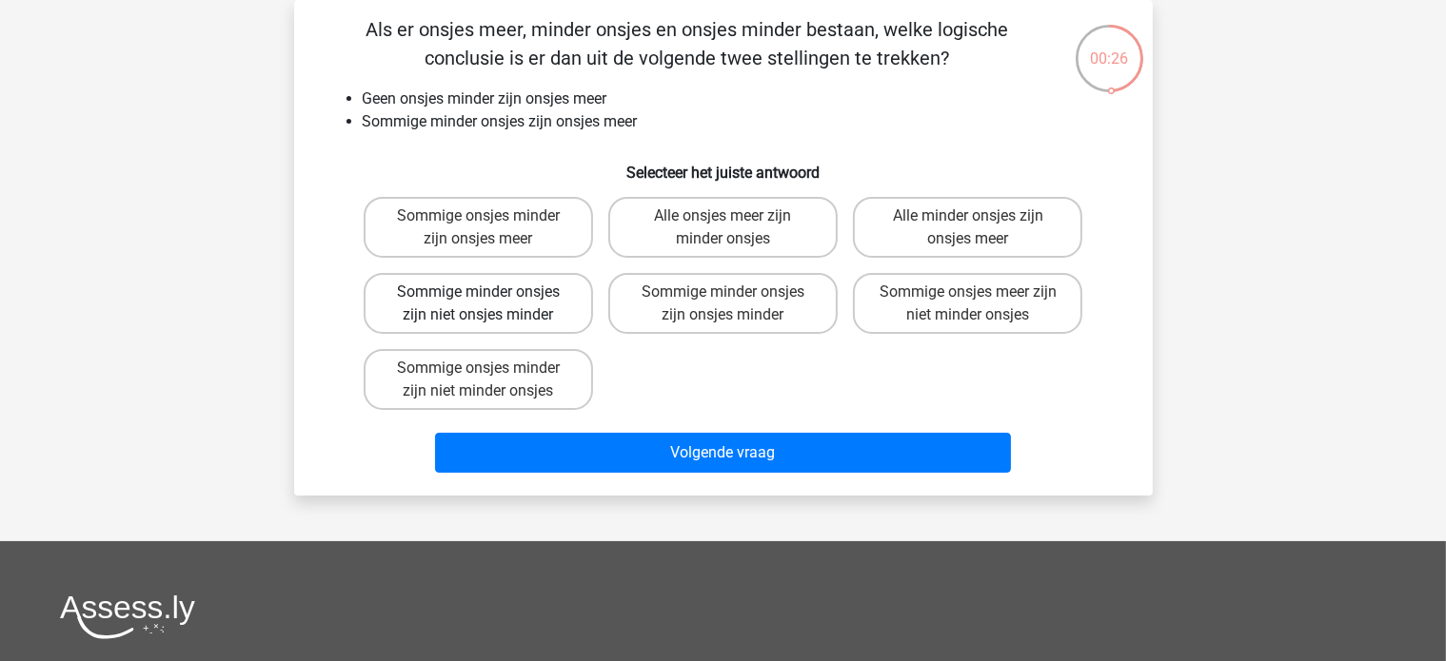
click at [484, 310] on label "Sommige minder onsjes zijn niet onsjes minder" at bounding box center [478, 303] width 229 height 61
click at [484, 305] on input "Sommige minder onsjes zijn niet onsjes minder" at bounding box center [484, 298] width 12 height 12
radio input "true"
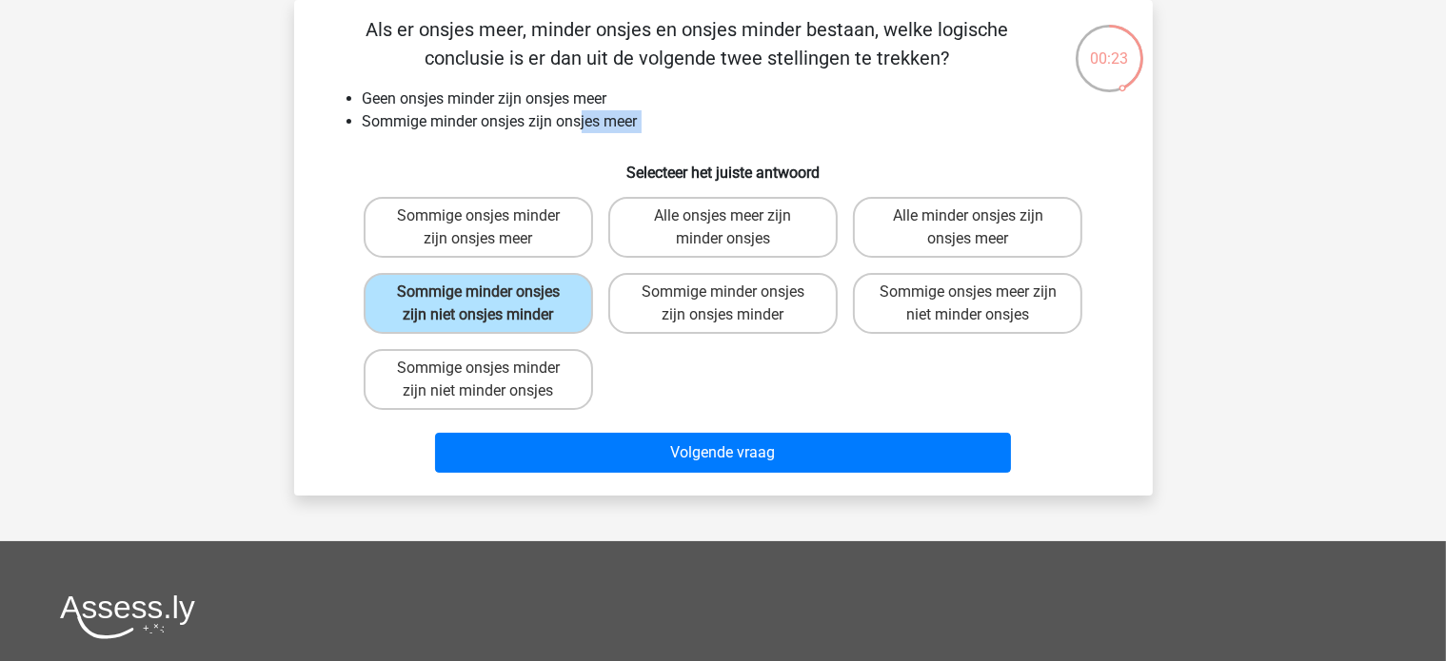
drag, startPoint x: 502, startPoint y: 129, endPoint x: 557, endPoint y: 123, distance: 54.7
click at [568, 125] on div "Als er onsjes meer, minder onsjes en onsjes minder bestaan, welke logische conc…" at bounding box center [723, 247] width 843 height 465
drag, startPoint x: 541, startPoint y: 102, endPoint x: 392, endPoint y: 91, distance: 148.8
click at [392, 91] on li "Geen onsjes minder zijn onsjes meer" at bounding box center [742, 99] width 759 height 23
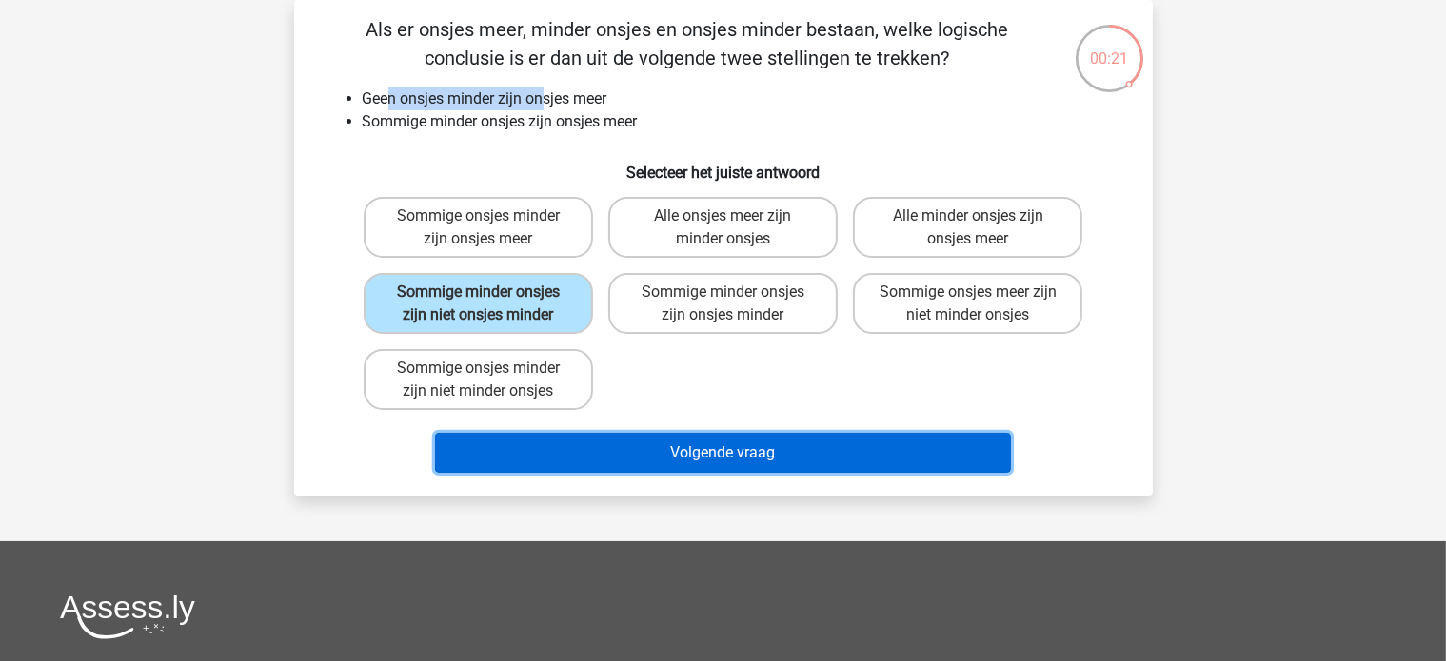
click at [542, 441] on button "Volgende vraag" at bounding box center [723, 453] width 576 height 40
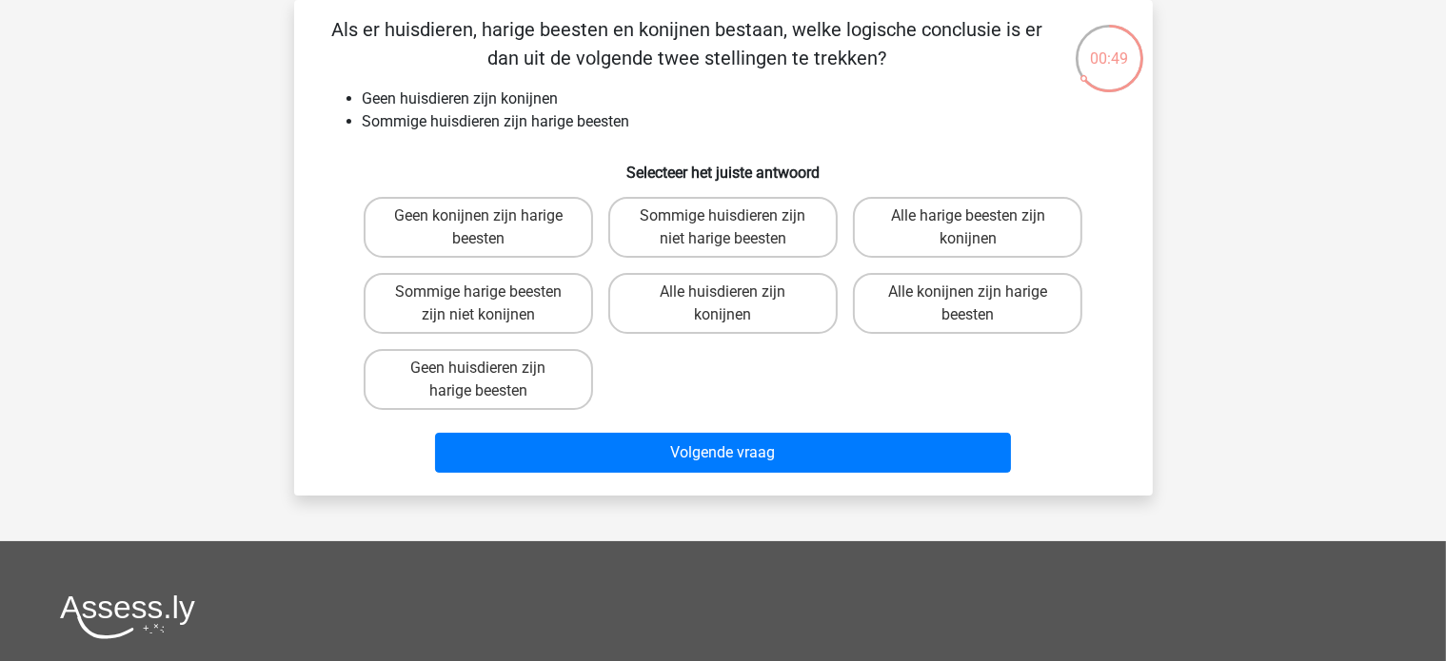
click at [483, 296] on input "Sommige harige beesten zijn niet konijnen" at bounding box center [484, 298] width 12 height 12
radio input "true"
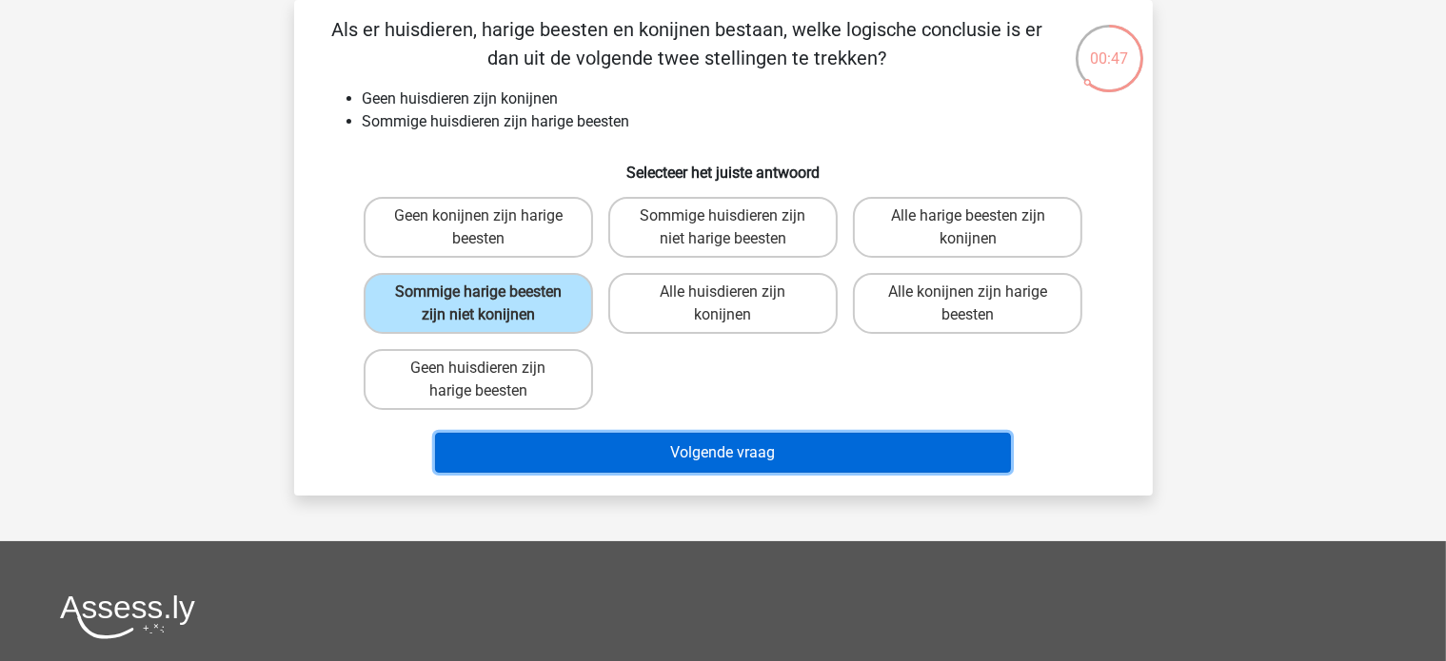
click at [539, 433] on button "Volgende vraag" at bounding box center [723, 453] width 576 height 40
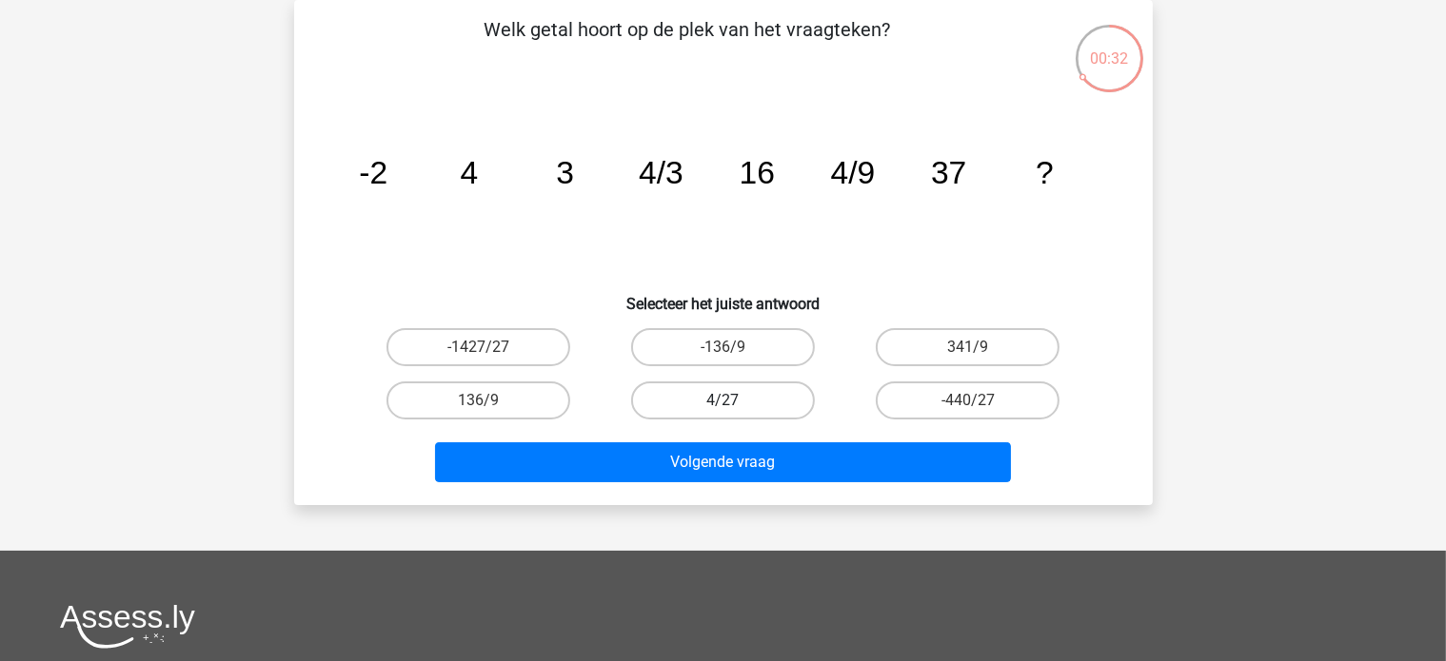
click at [746, 402] on label "4/27" at bounding box center [723, 401] width 184 height 38
click at [735, 402] on input "4/27" at bounding box center [728, 407] width 12 height 12
radio input "true"
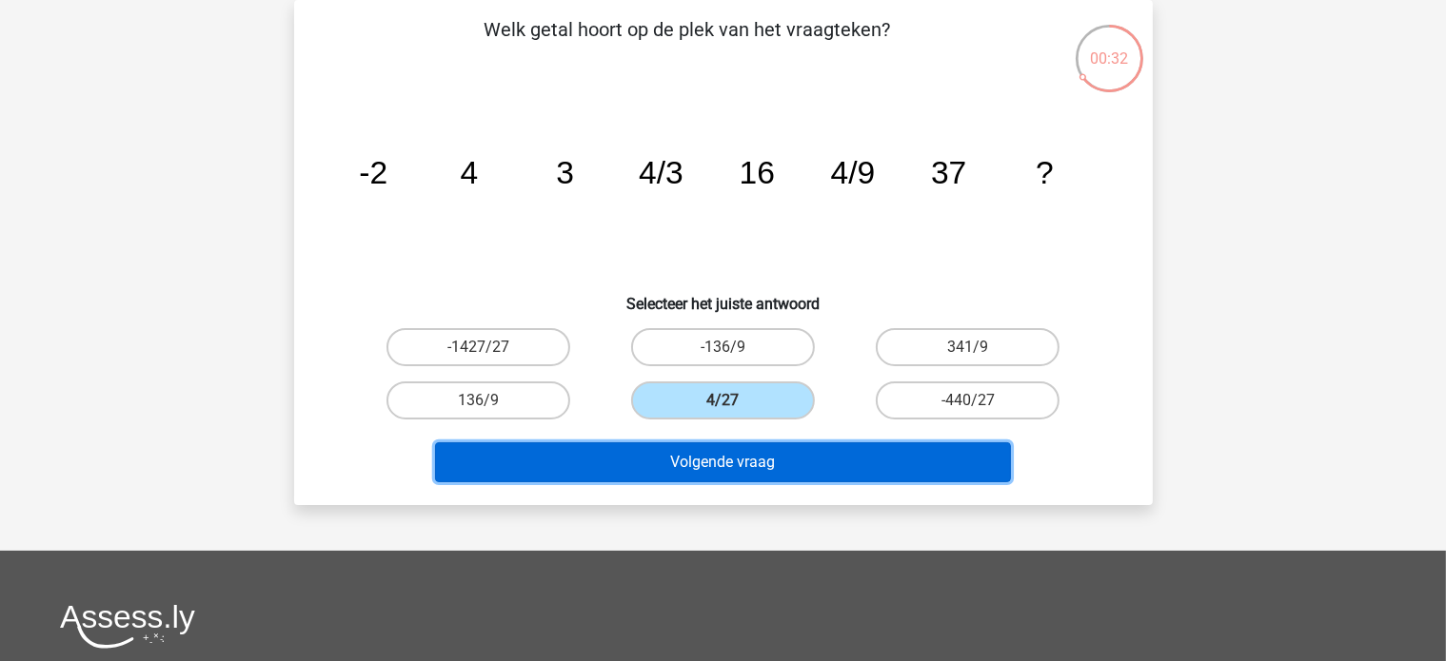
click at [732, 474] on button "Volgende vraag" at bounding box center [723, 463] width 576 height 40
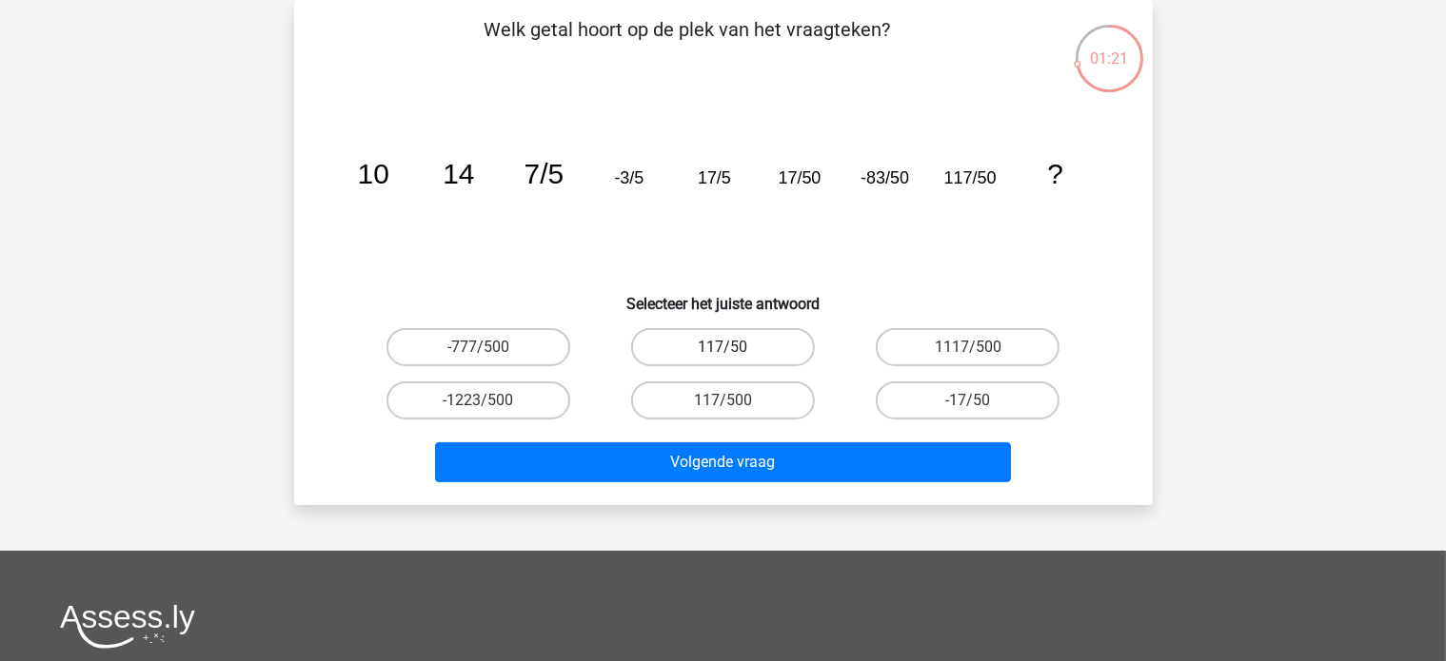
click at [690, 357] on label "117/50" at bounding box center [723, 347] width 184 height 38
click at [722, 357] on input "117/50" at bounding box center [728, 353] width 12 height 12
radio input "true"
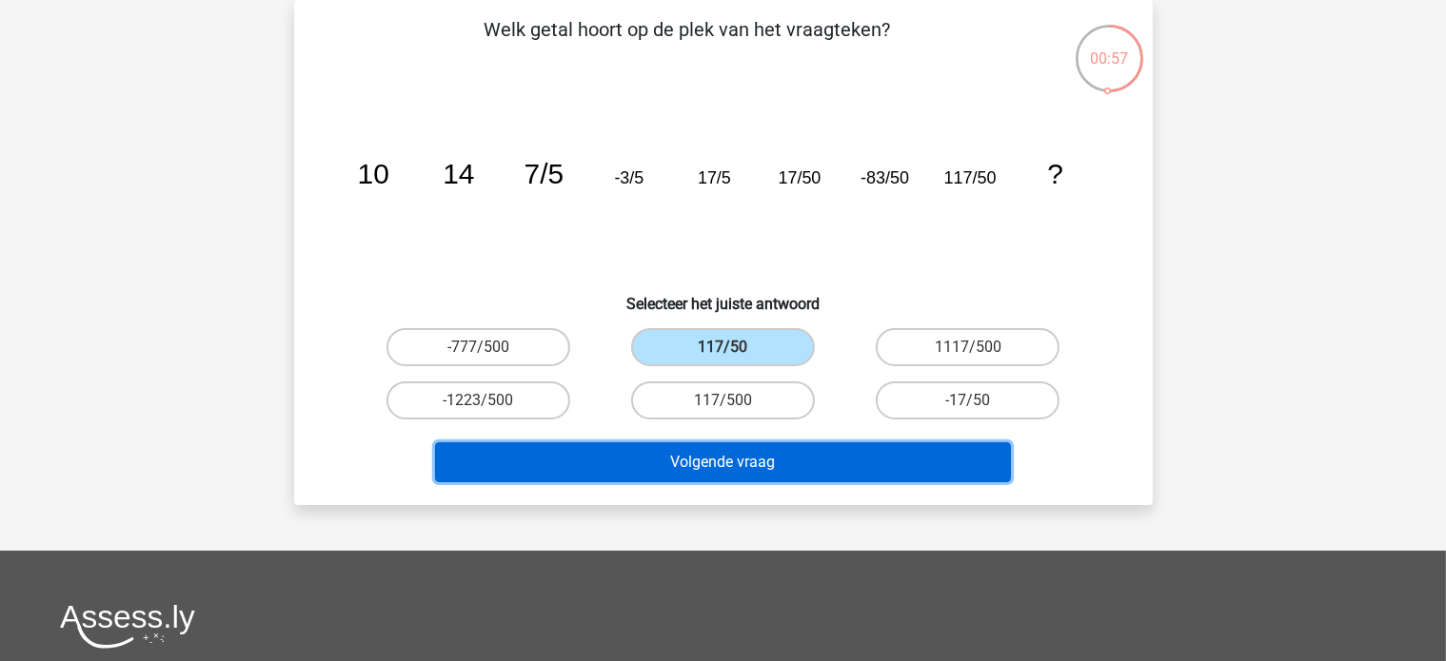
click at [738, 459] on button "Volgende vraag" at bounding box center [723, 463] width 576 height 40
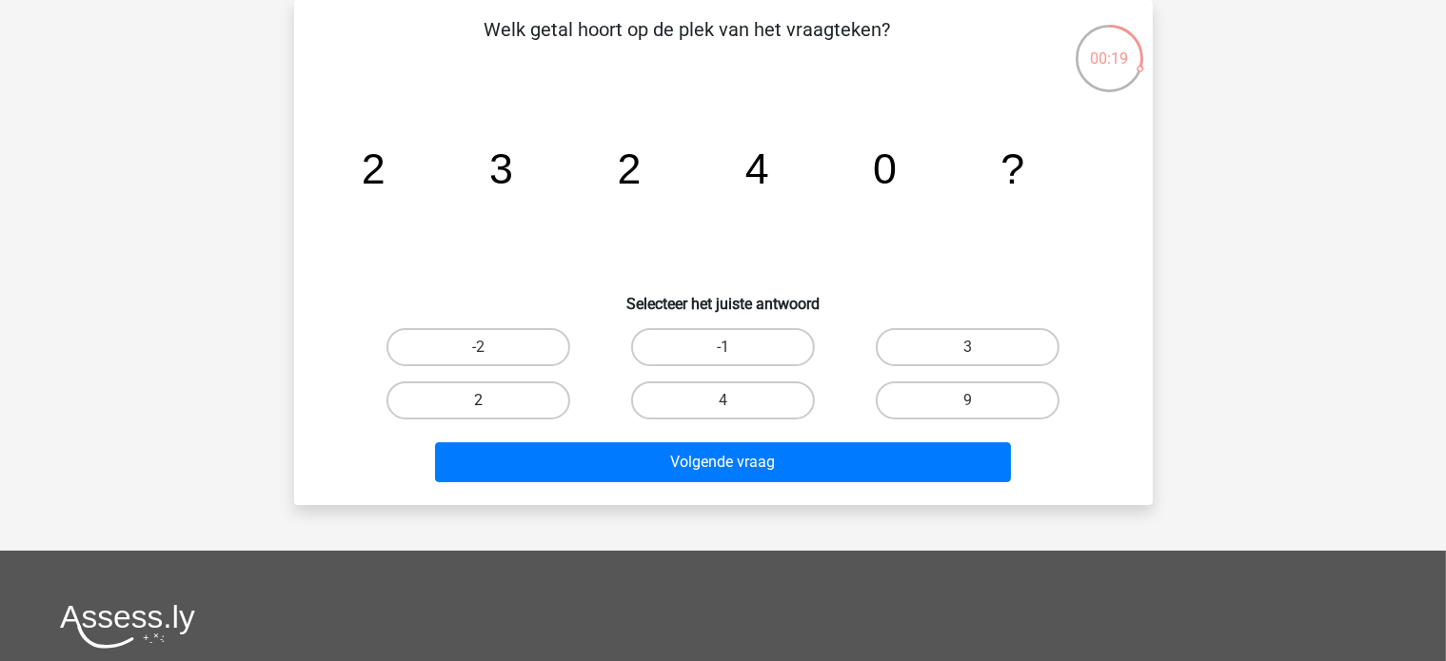
click at [515, 392] on label "2" at bounding box center [478, 401] width 184 height 38
click at [490, 401] on input "2" at bounding box center [484, 407] width 12 height 12
radio input "true"
click at [708, 414] on label "4" at bounding box center [723, 401] width 184 height 38
click at [722, 413] on input "4" at bounding box center [728, 407] width 12 height 12
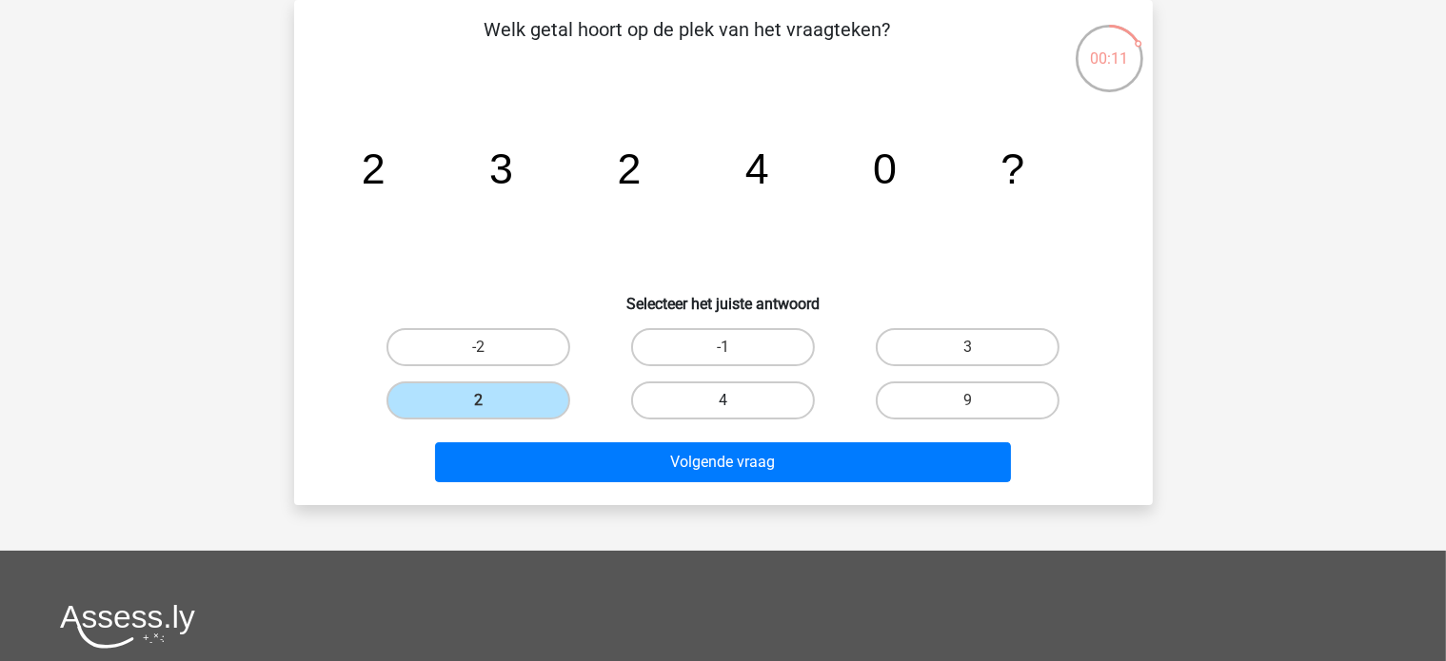
radio input "true"
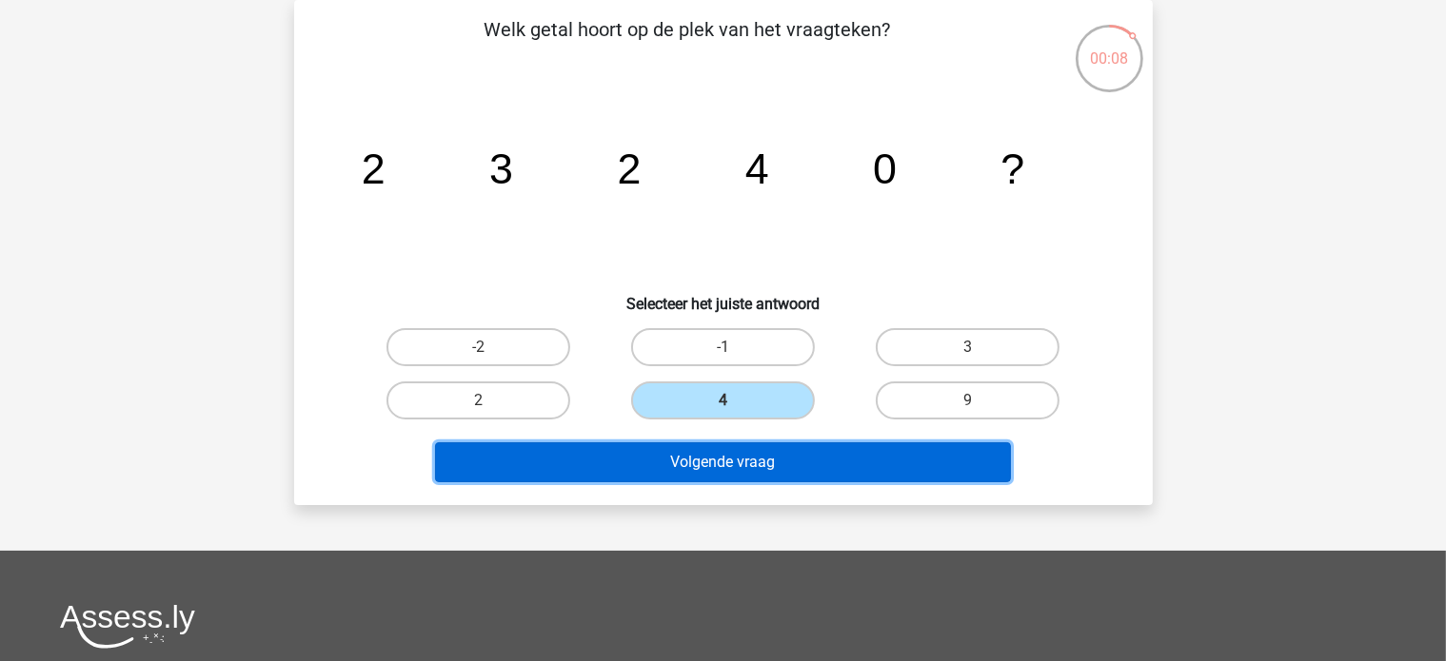
click at [631, 474] on button "Volgende vraag" at bounding box center [723, 463] width 576 height 40
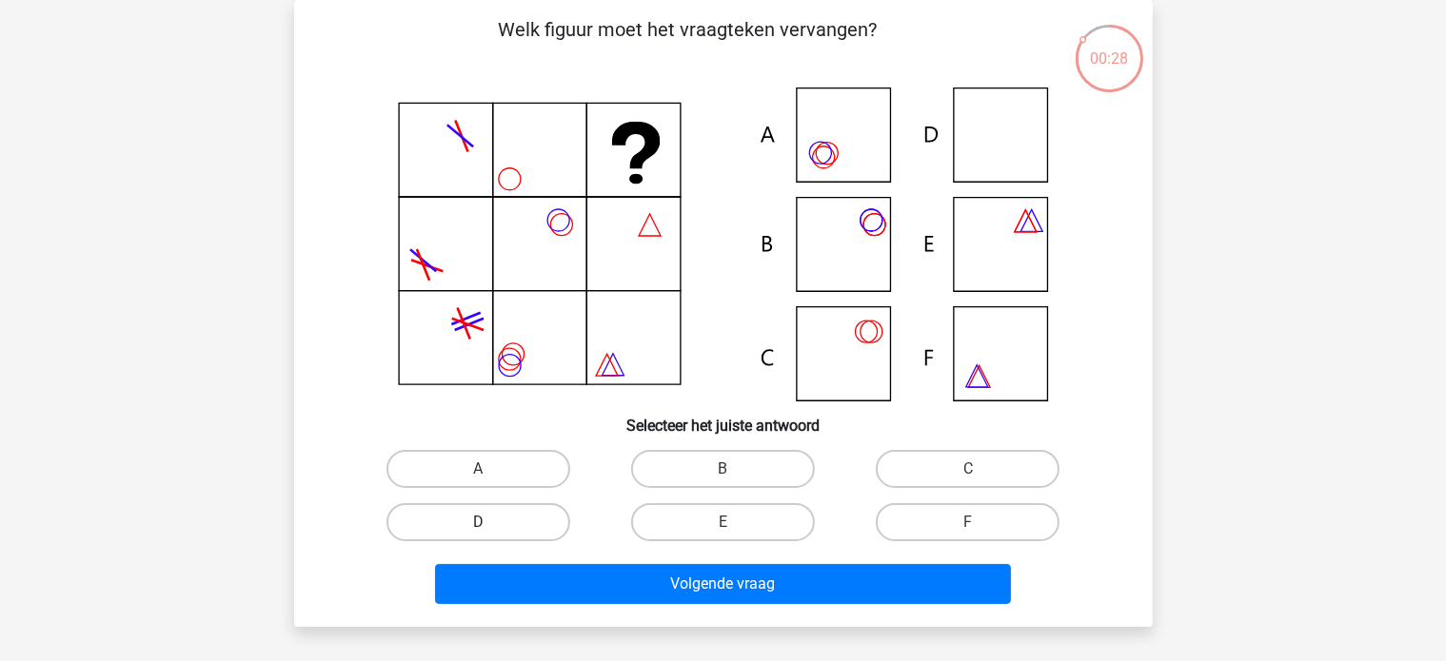
click at [499, 529] on label "D" at bounding box center [478, 522] width 184 height 38
click at [490, 529] on input "D" at bounding box center [484, 528] width 12 height 12
radio input "true"
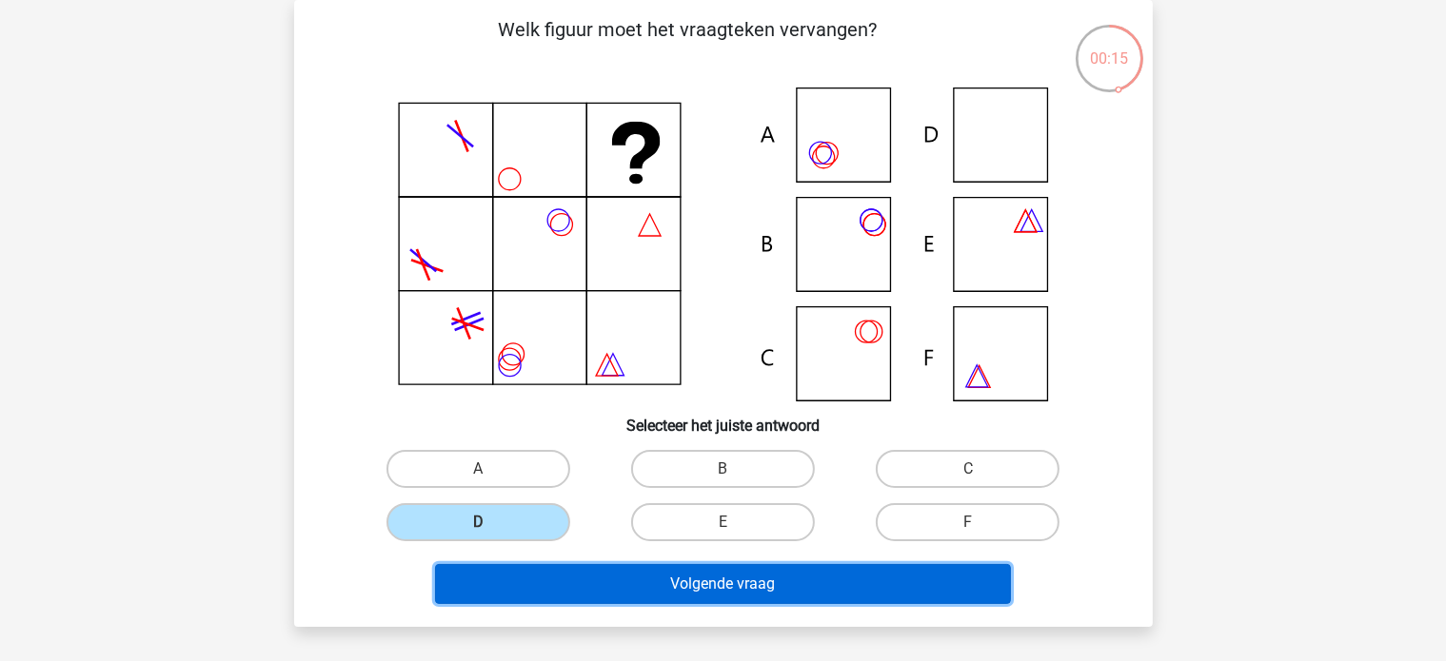
click at [624, 578] on button "Volgende vraag" at bounding box center [723, 584] width 576 height 40
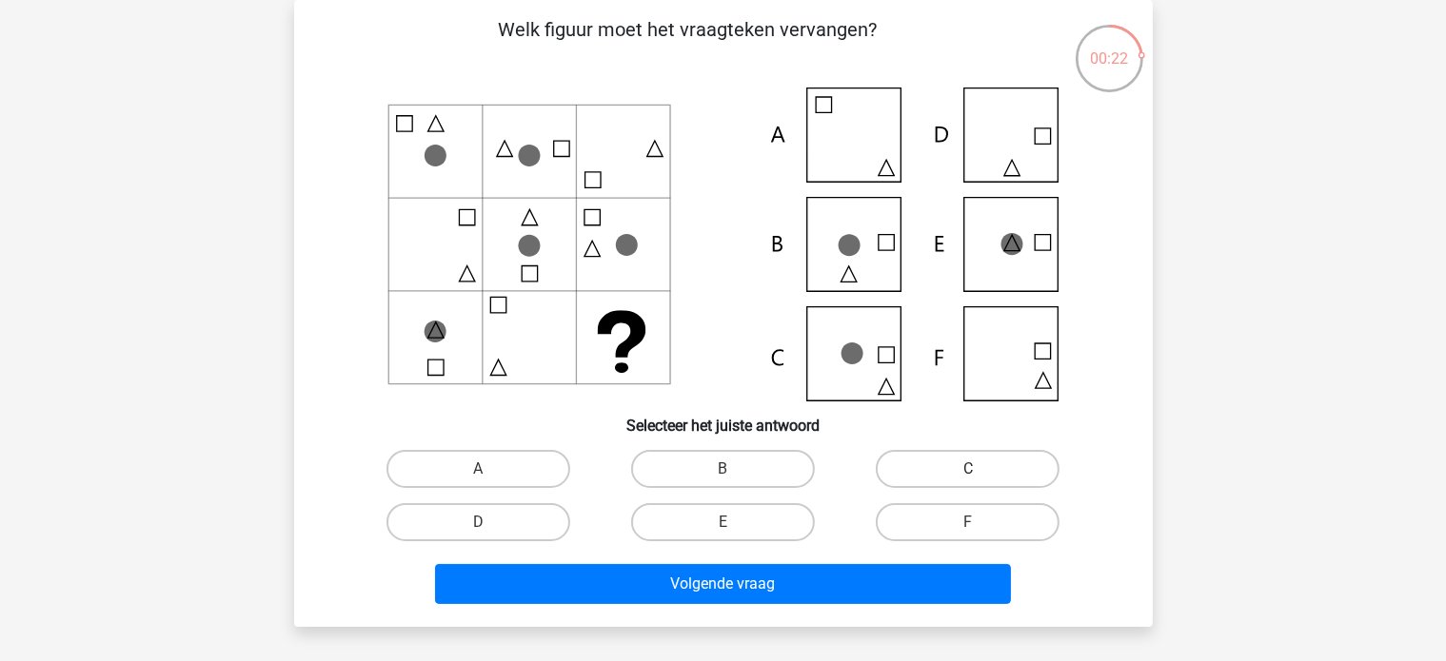
click at [896, 473] on label "C" at bounding box center [968, 469] width 184 height 38
click at [968, 473] on input "C" at bounding box center [974, 475] width 12 height 12
radio input "true"
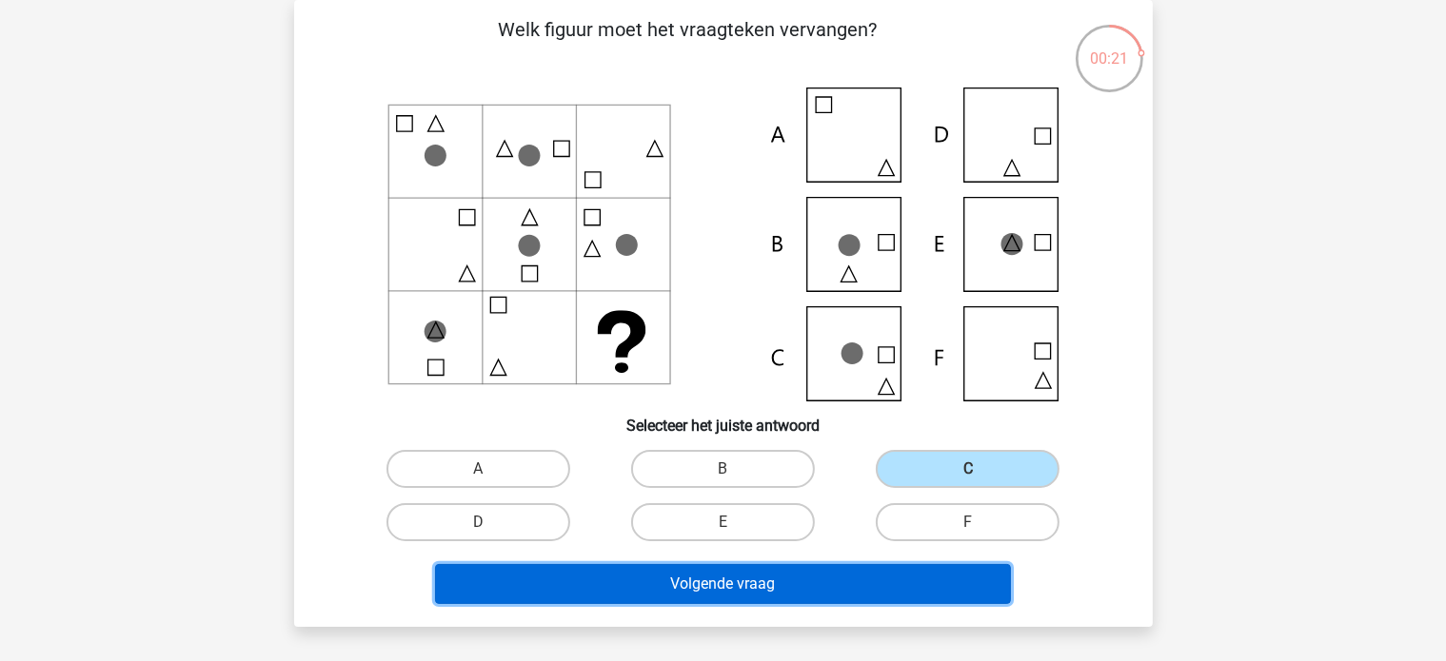
click at [877, 585] on button "Volgende vraag" at bounding box center [723, 584] width 576 height 40
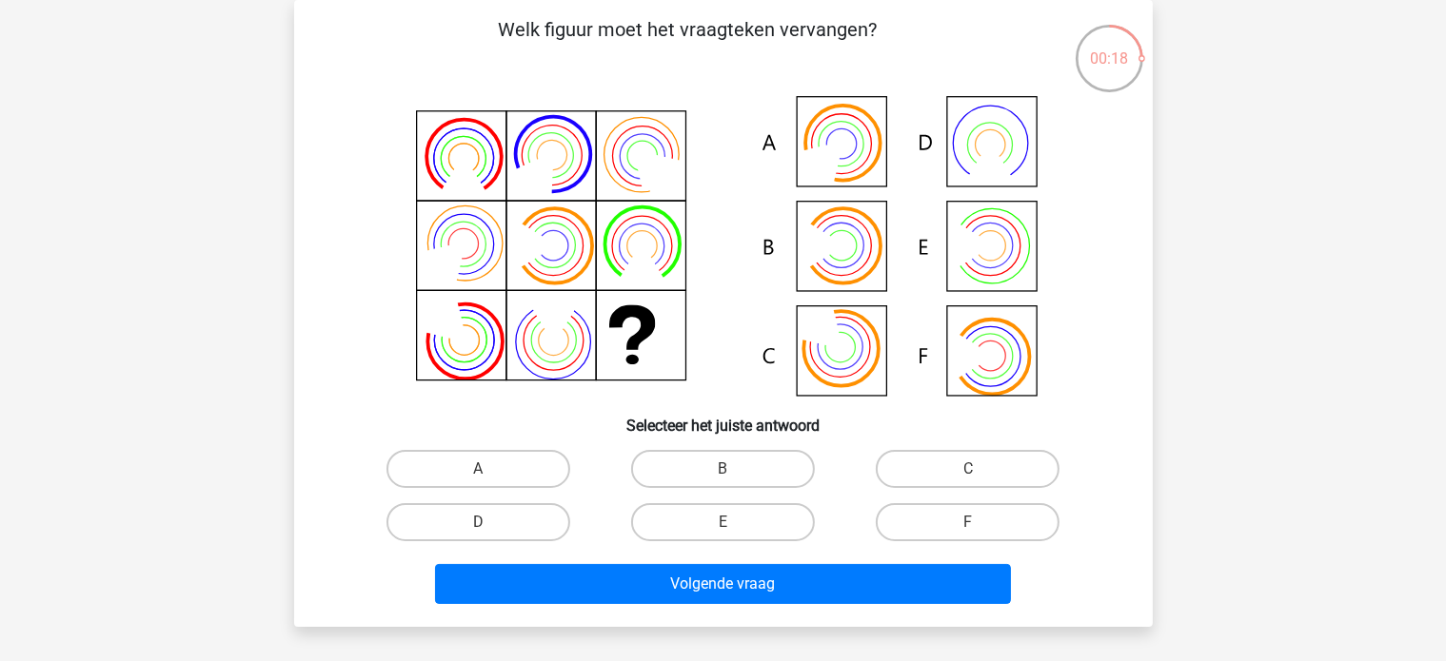
drag, startPoint x: 675, startPoint y: 471, endPoint x: 662, endPoint y: 490, distance: 22.7
click at [679, 483] on label "B" at bounding box center [723, 469] width 184 height 38
click at [722, 482] on input "B" at bounding box center [728, 475] width 12 height 12
radio input "true"
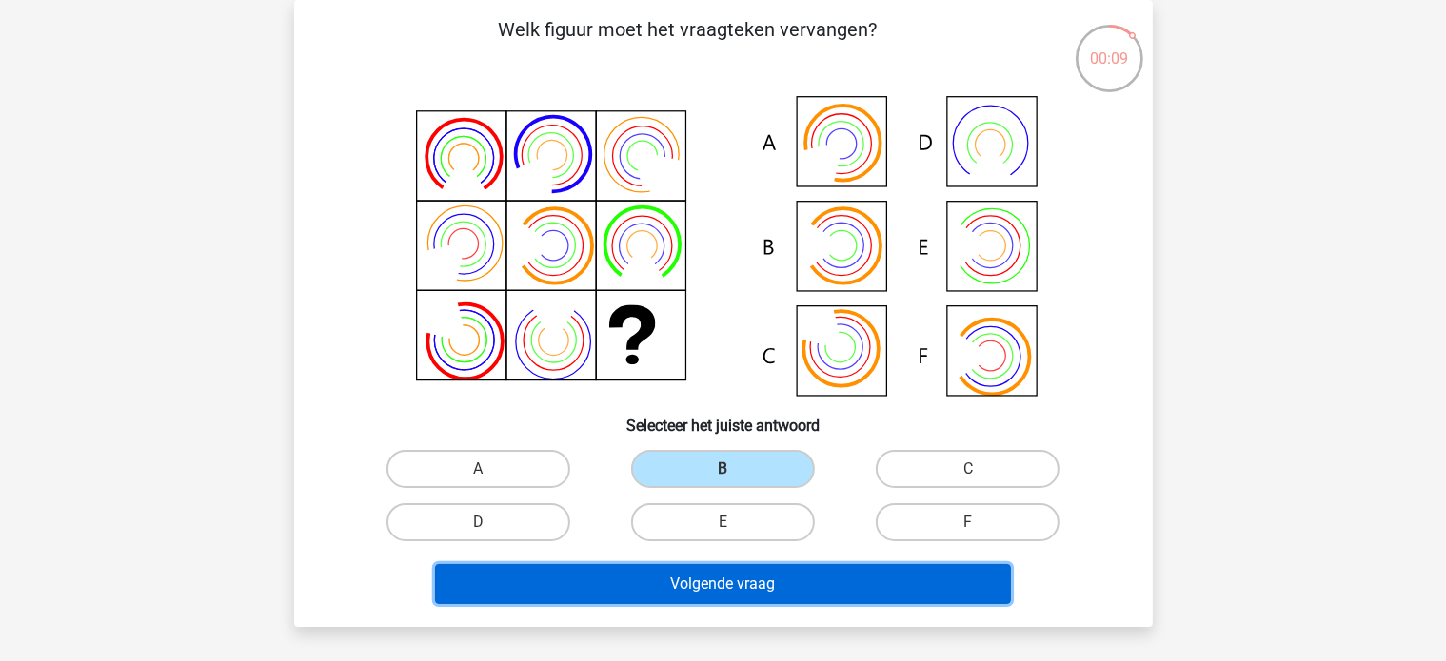
click at [738, 570] on button "Volgende vraag" at bounding box center [723, 584] width 576 height 40
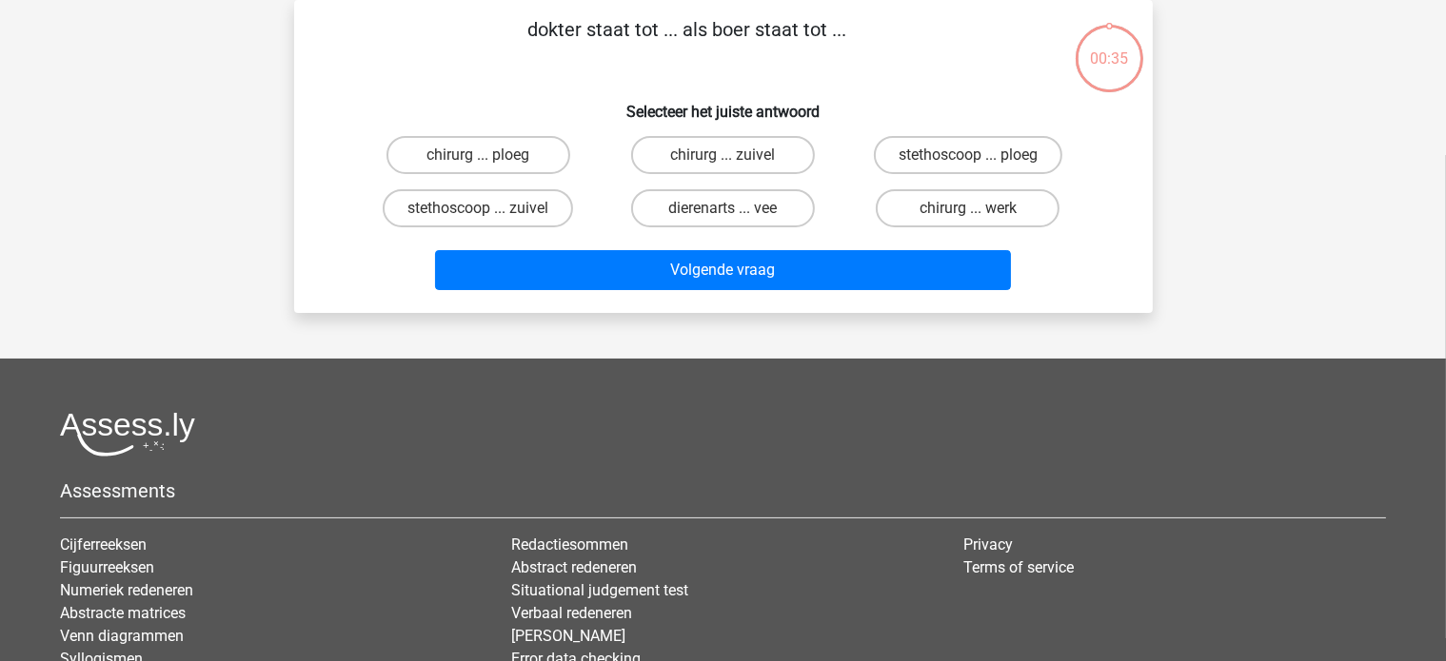
scroll to position [0, 0]
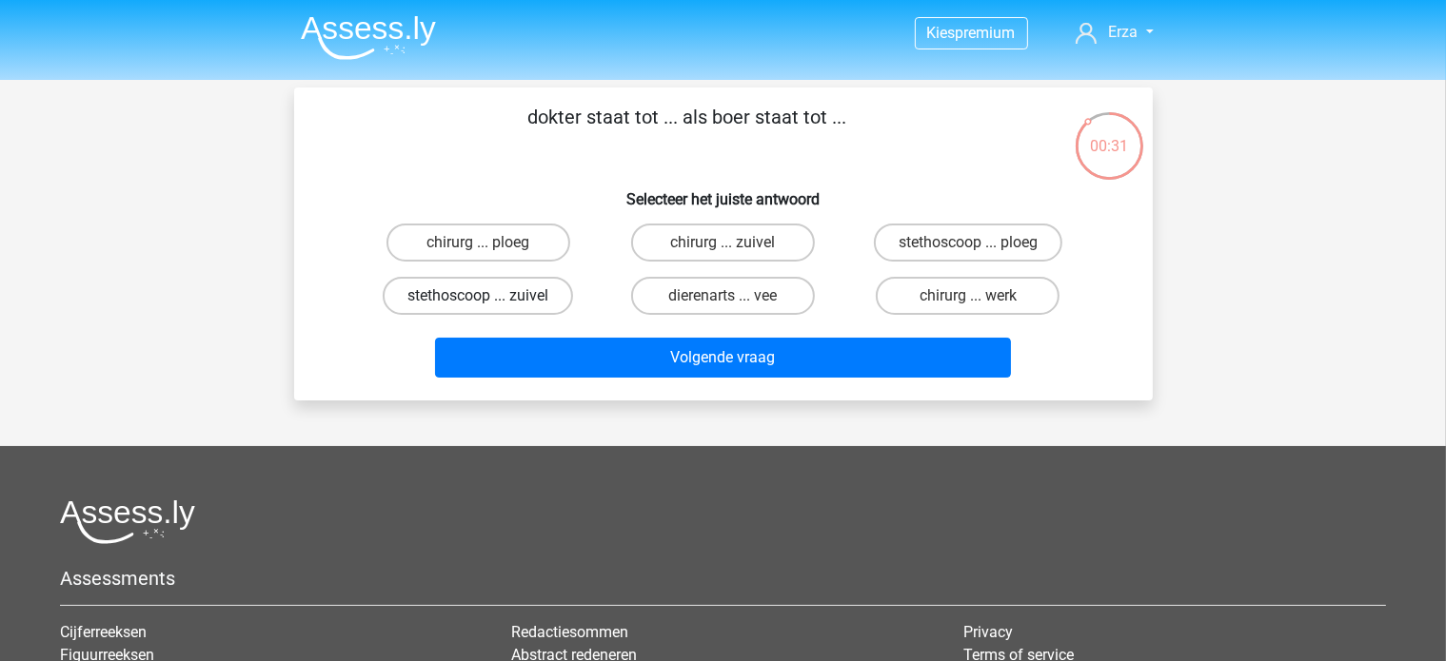
click at [425, 301] on label "stethoscoop ... zuivel" at bounding box center [478, 296] width 190 height 38
click at [478, 301] on input "stethoscoop ... zuivel" at bounding box center [484, 302] width 12 height 12
radio input "true"
click at [966, 247] on label "stethoscoop ... ploeg" at bounding box center [968, 243] width 188 height 38
click at [968, 247] on input "stethoscoop ... ploeg" at bounding box center [974, 249] width 12 height 12
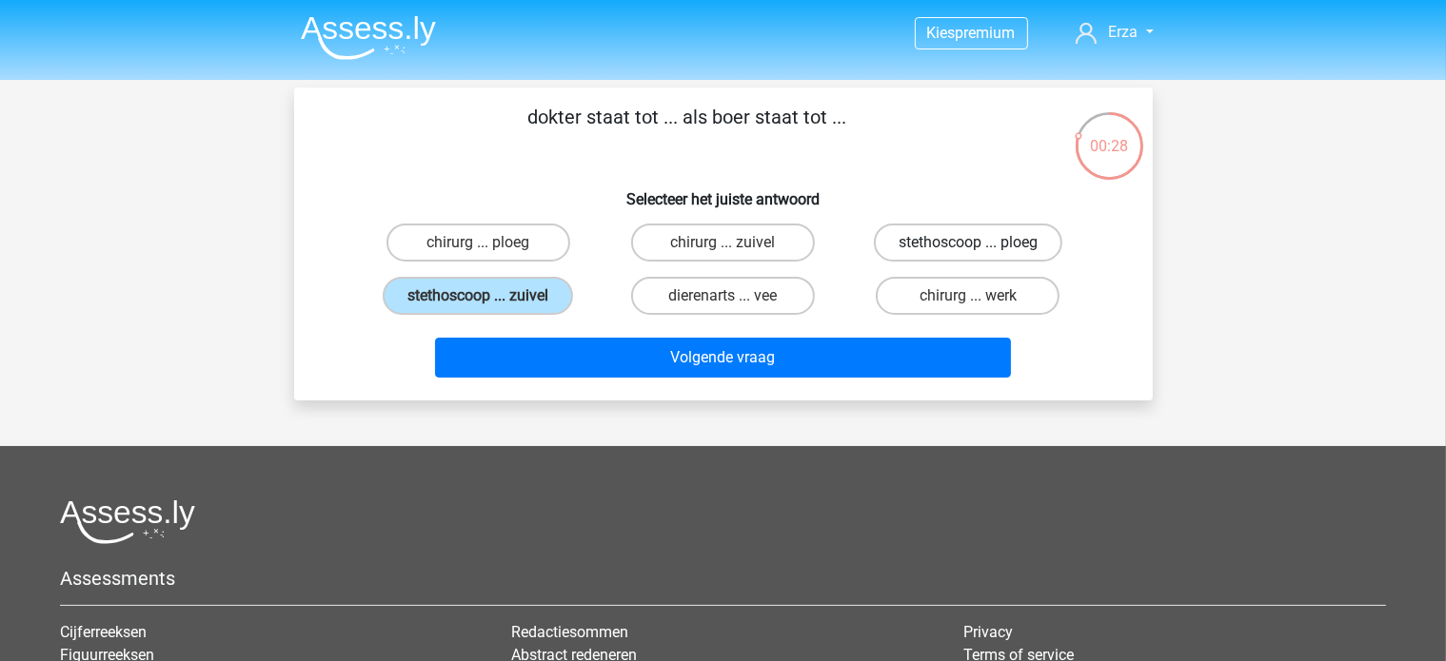
radio input "true"
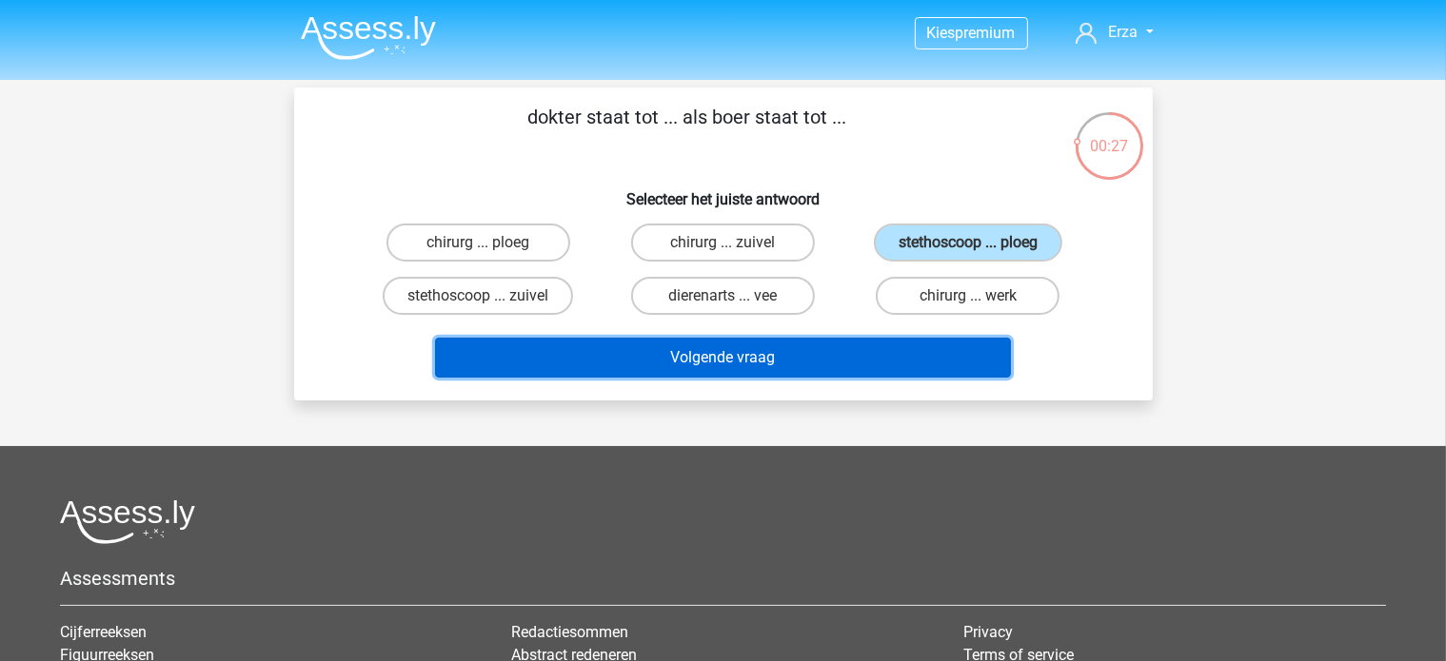
click at [857, 349] on button "Volgende vraag" at bounding box center [723, 358] width 576 height 40
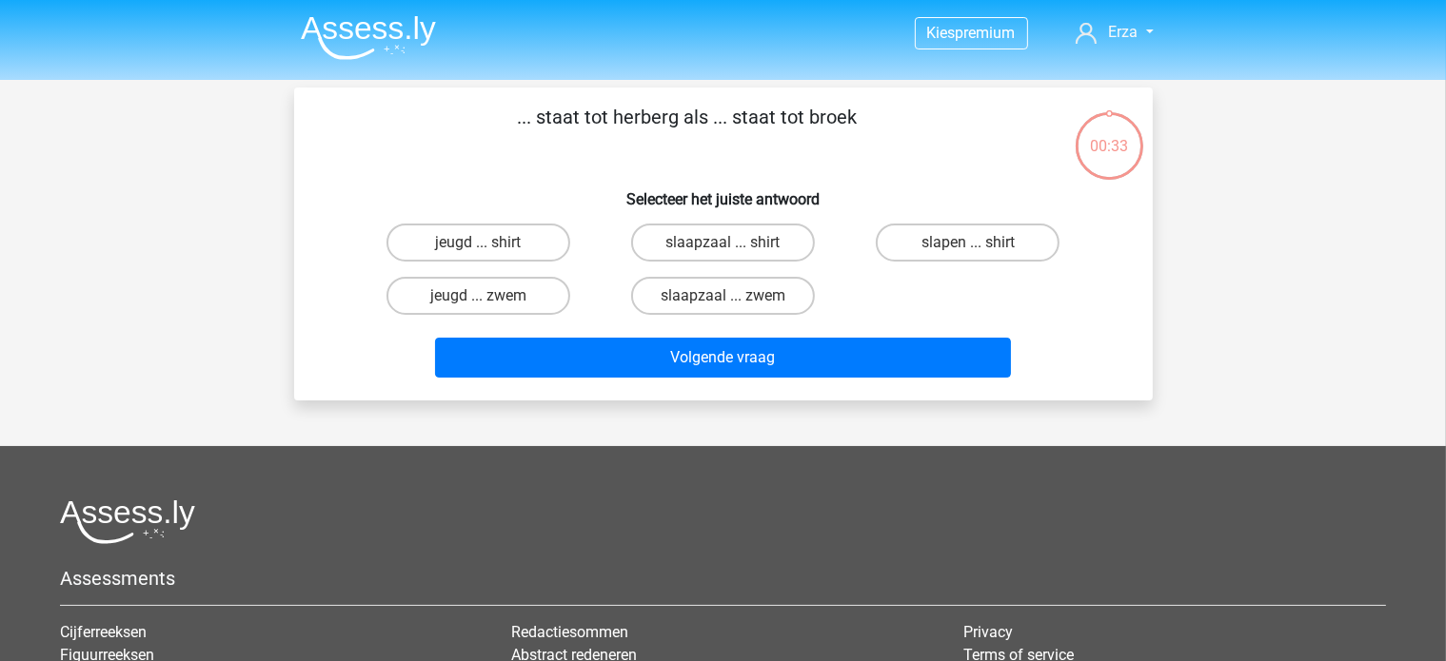
scroll to position [88, 0]
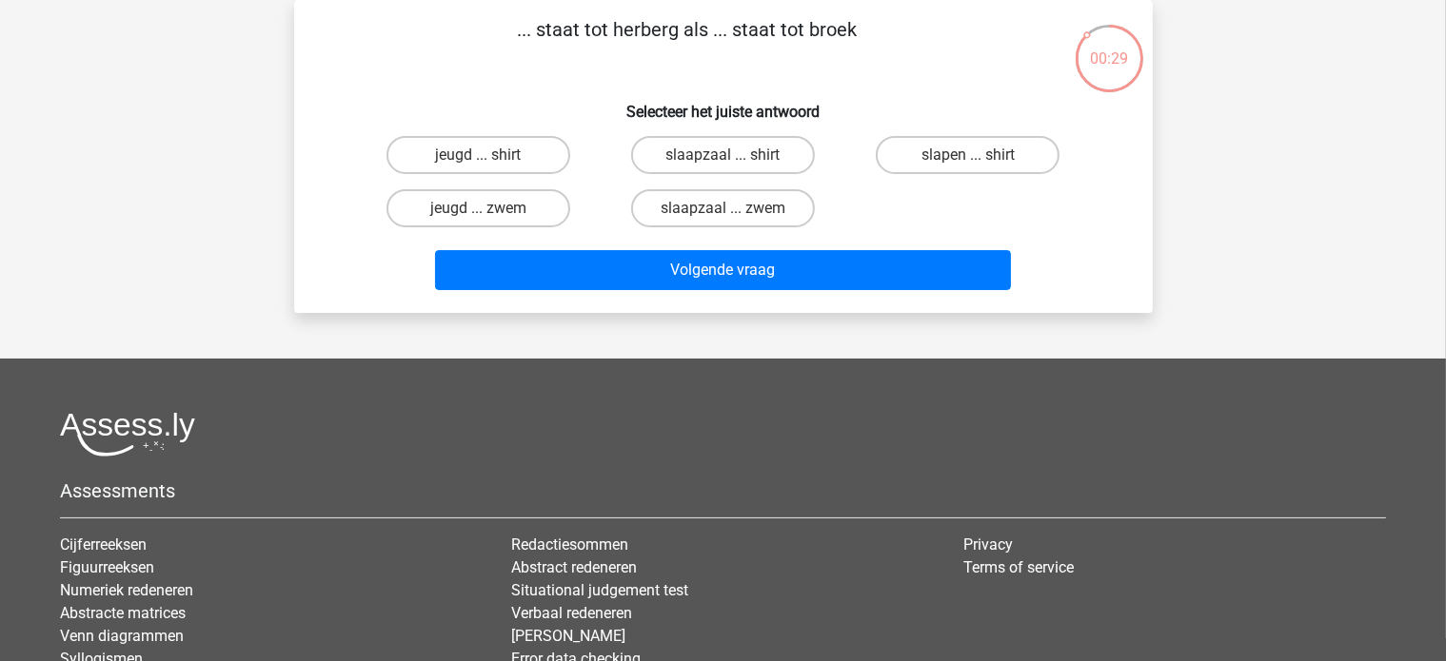
click at [482, 209] on input "jeugd ... zwem" at bounding box center [484, 214] width 12 height 12
radio input "true"
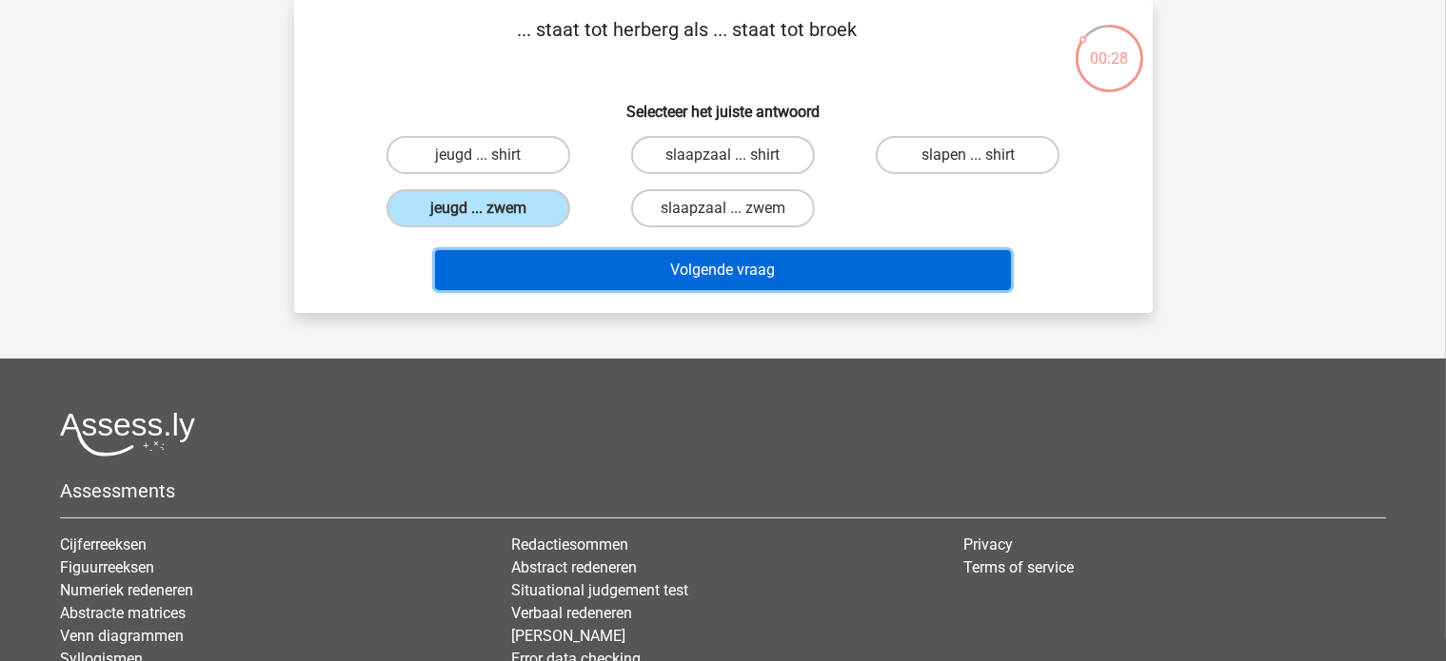
click at [471, 259] on button "Volgende vraag" at bounding box center [723, 270] width 576 height 40
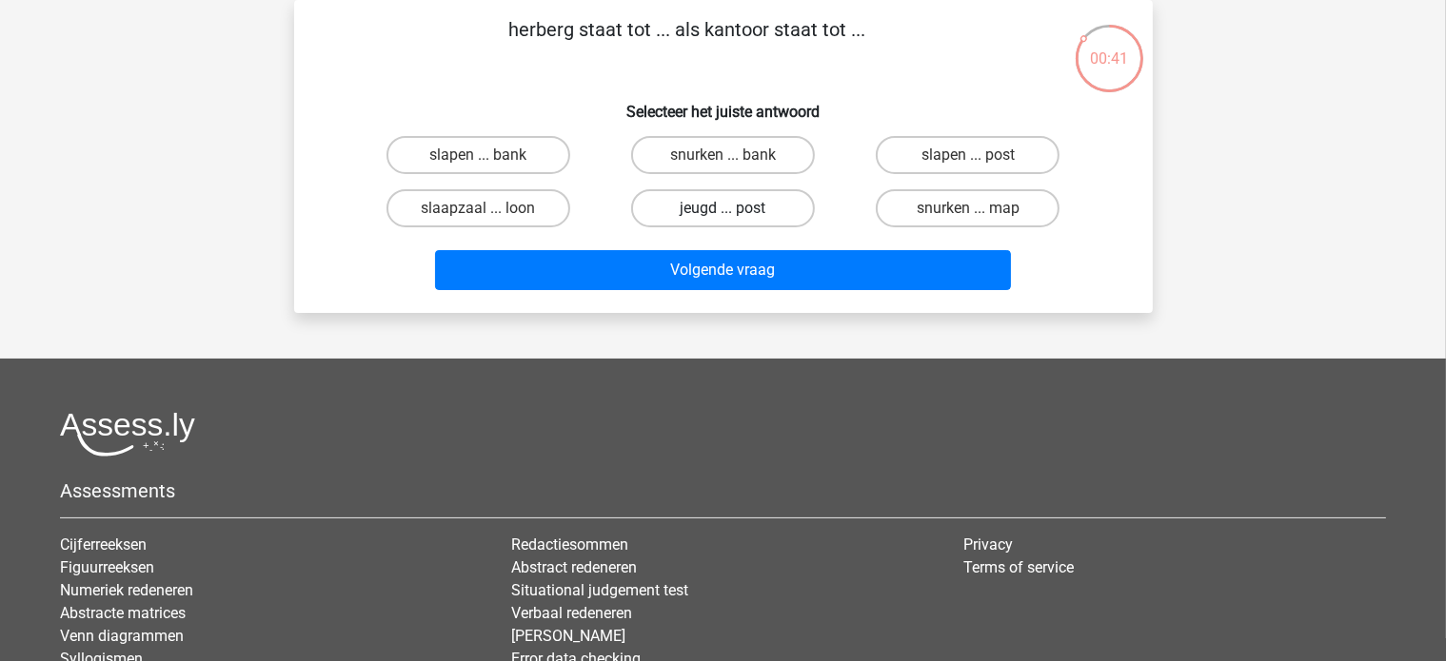
click at [662, 209] on label "jeugd ... post" at bounding box center [723, 208] width 184 height 38
click at [722, 209] on input "jeugd ... post" at bounding box center [728, 214] width 12 height 12
radio input "true"
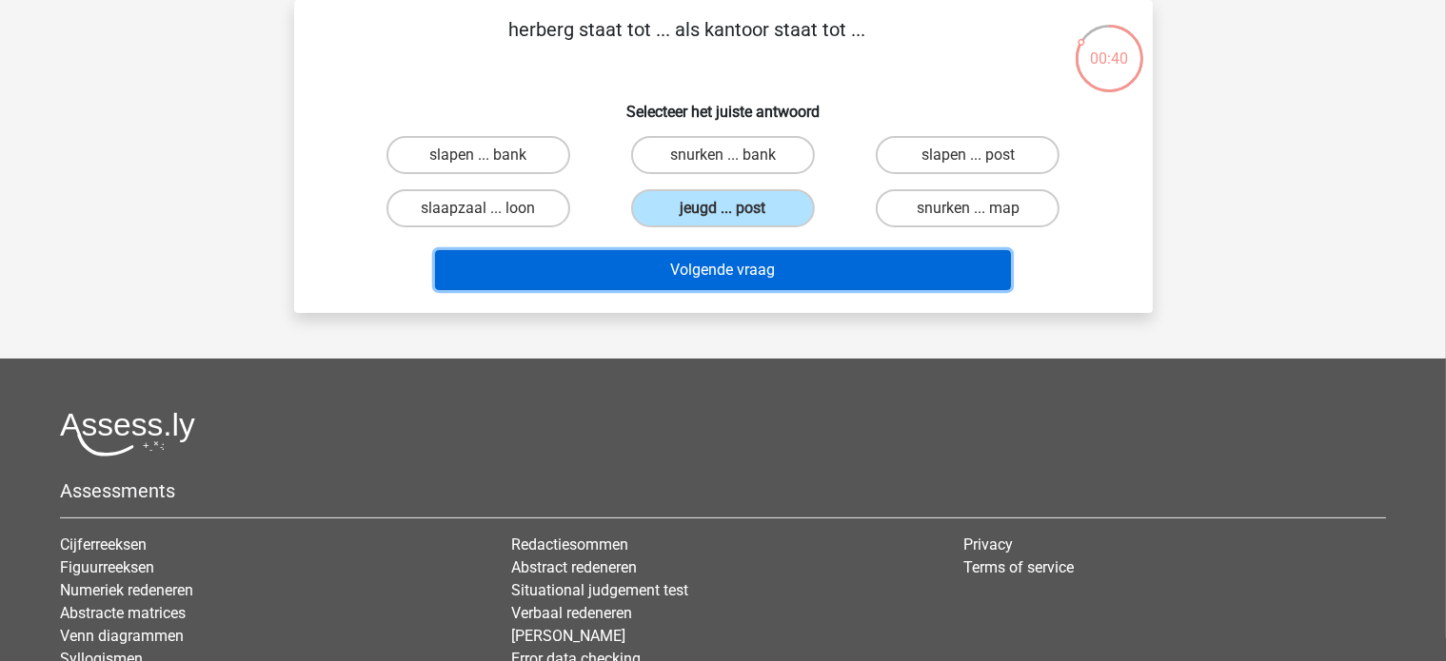
click at [645, 256] on button "Volgende vraag" at bounding box center [723, 270] width 576 height 40
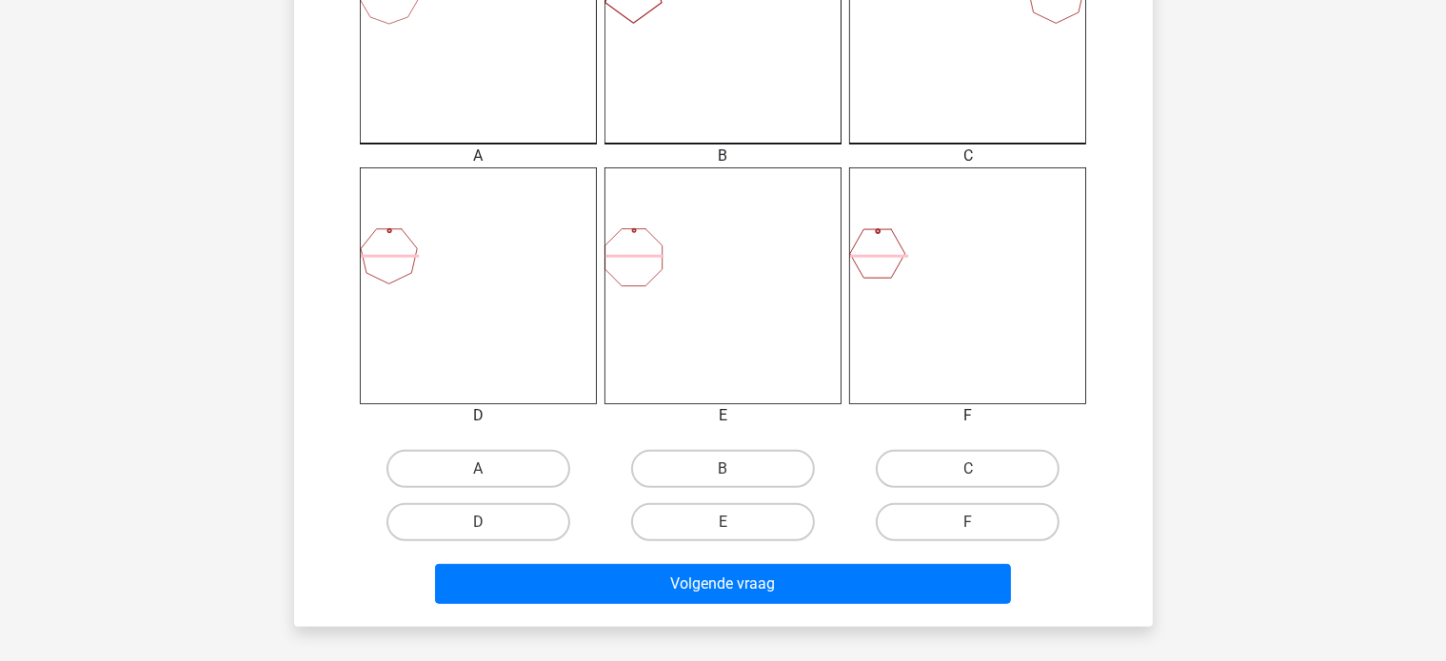
scroll to position [659, 0]
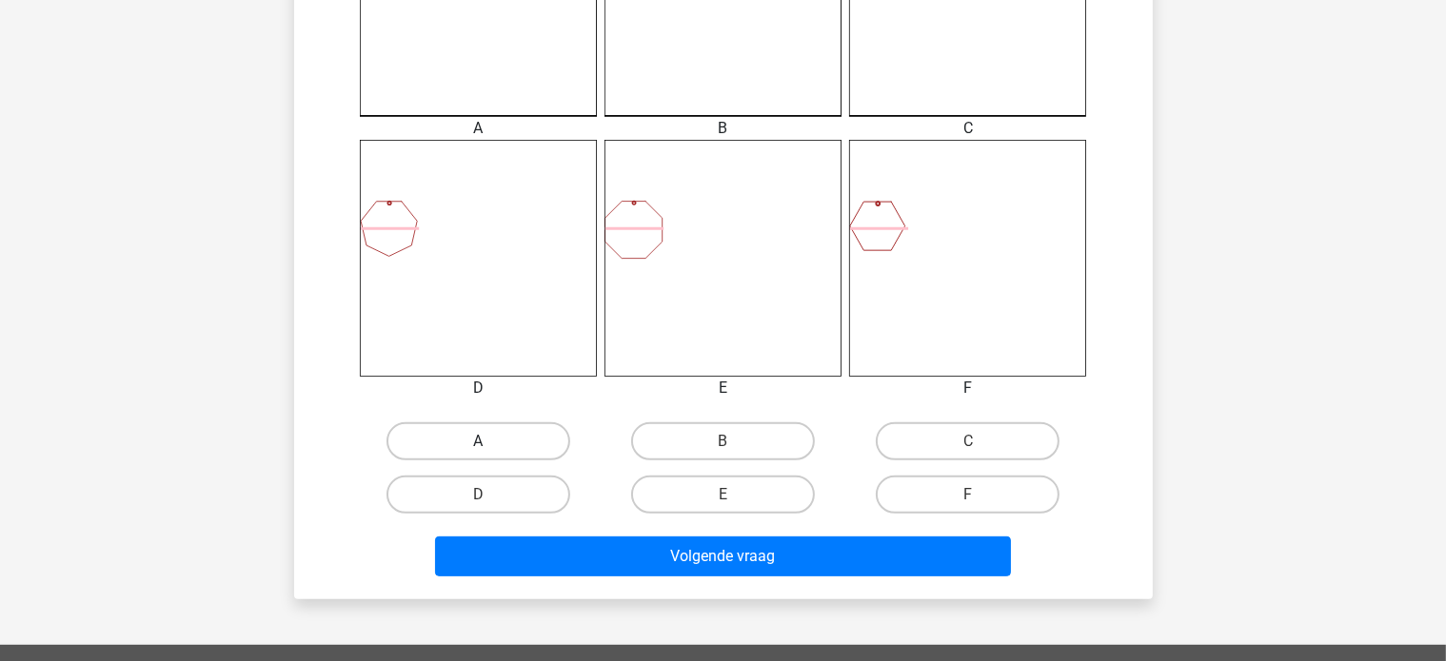
click at [438, 445] on label "A" at bounding box center [478, 442] width 184 height 38
click at [478, 445] on input "A" at bounding box center [484, 448] width 12 height 12
radio input "true"
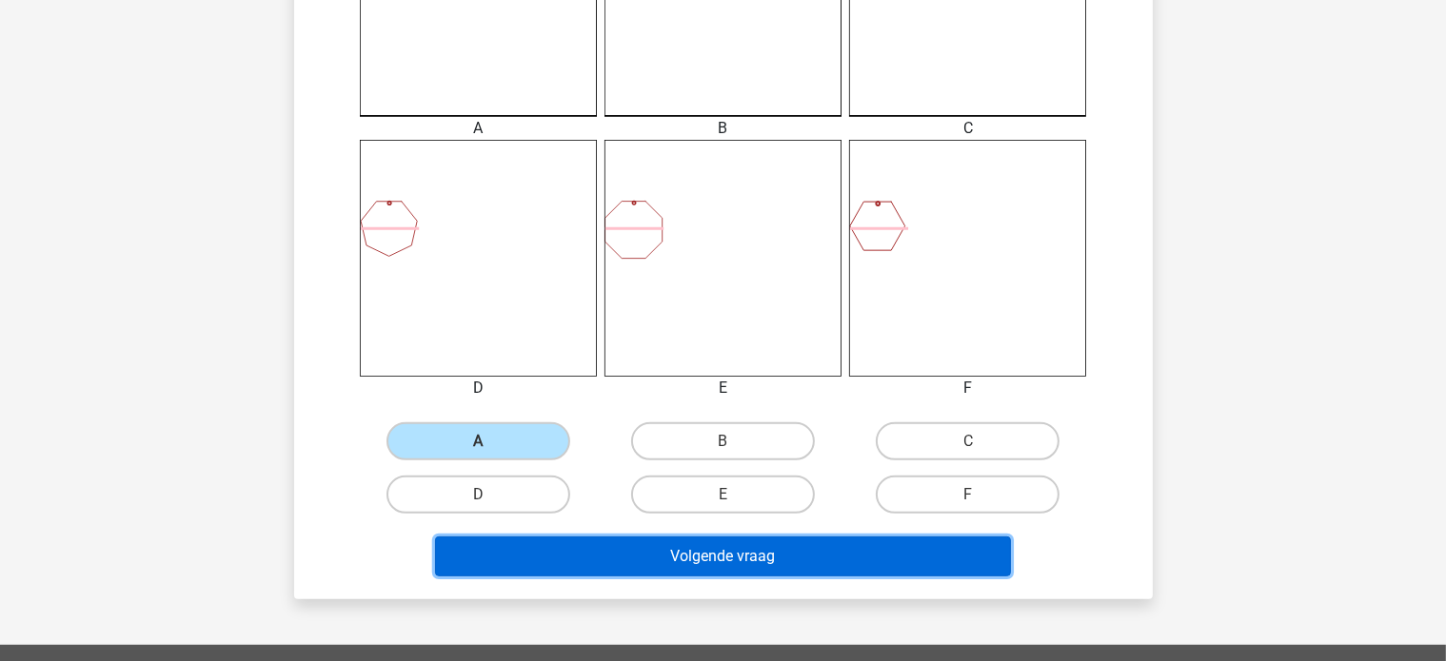
click at [504, 537] on button "Volgende vraag" at bounding box center [723, 557] width 576 height 40
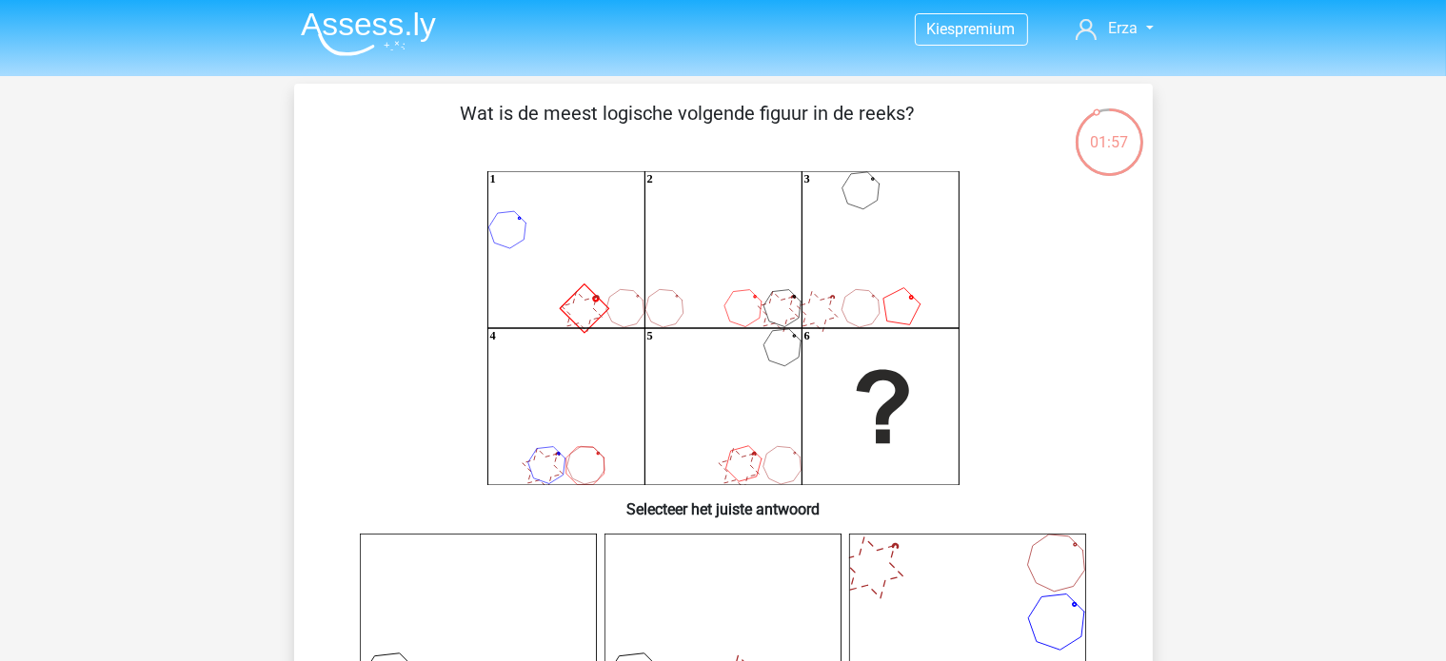
scroll to position [0, 0]
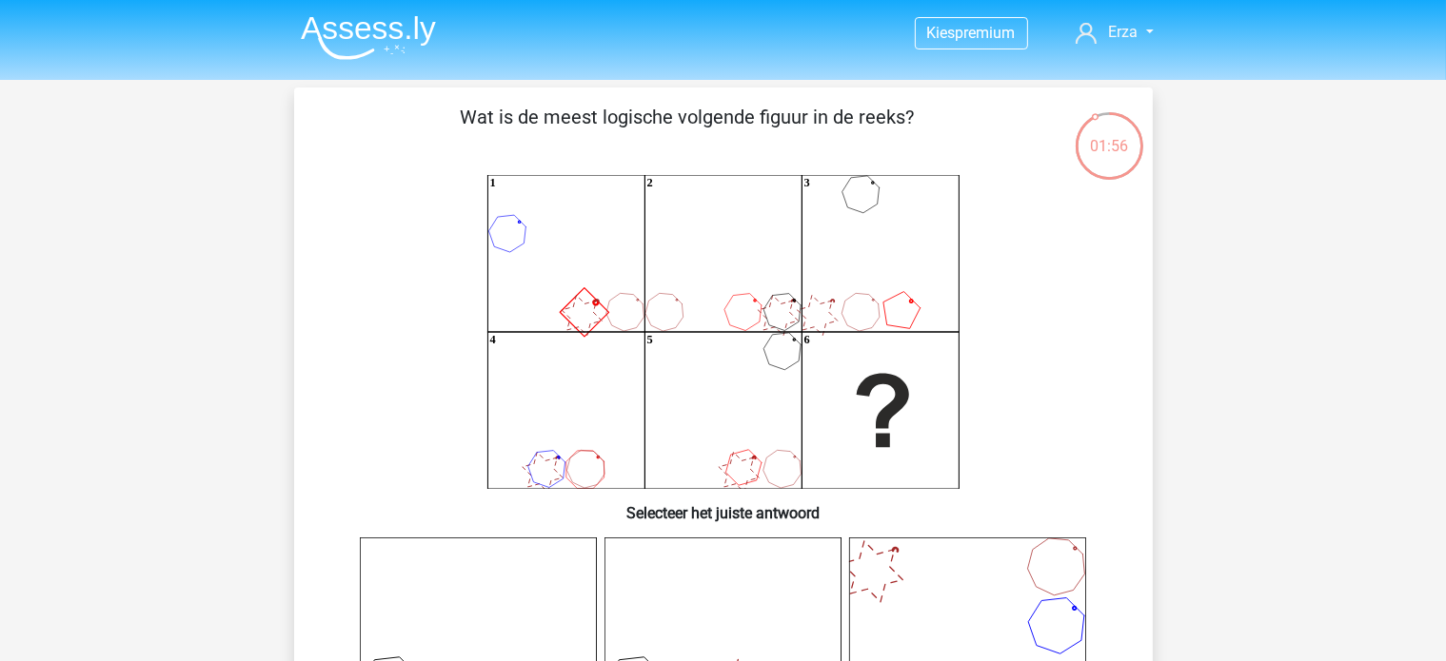
drag, startPoint x: 790, startPoint y: 138, endPoint x: 778, endPoint y: 148, distance: 14.9
drag, startPoint x: 778, startPoint y: 148, endPoint x: 485, endPoint y: 238, distance: 306.7
click at [485, 238] on icon "1 2 3 4 5 6" at bounding box center [723, 332] width 767 height 314
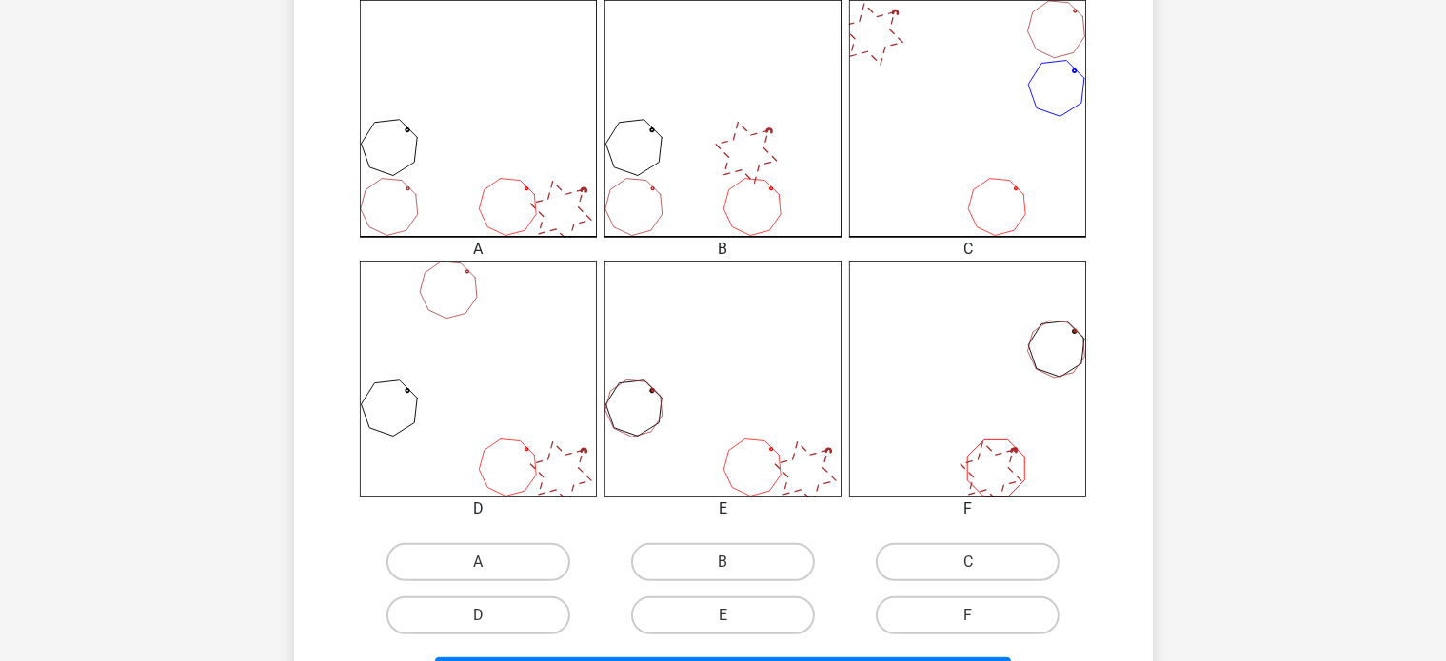
scroll to position [571, 0]
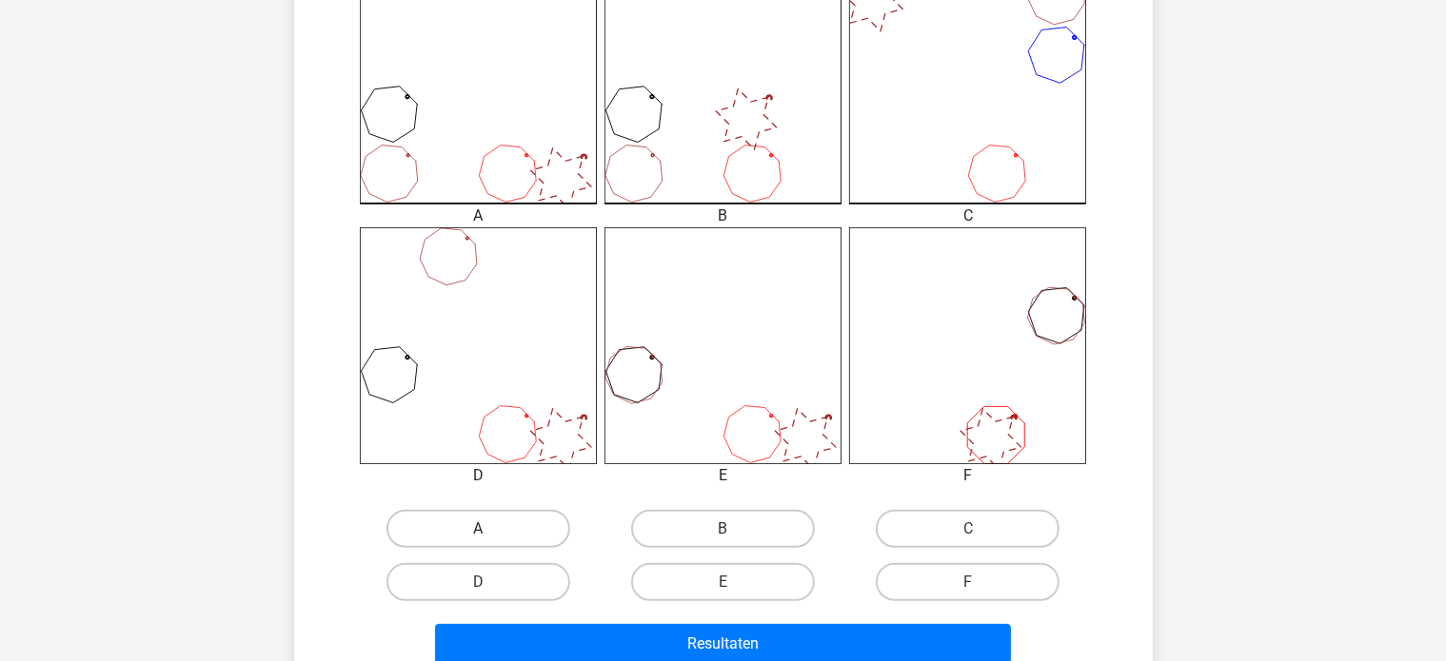
click at [556, 527] on label "A" at bounding box center [478, 529] width 184 height 38
click at [490, 529] on input "A" at bounding box center [484, 535] width 12 height 12
radio input "true"
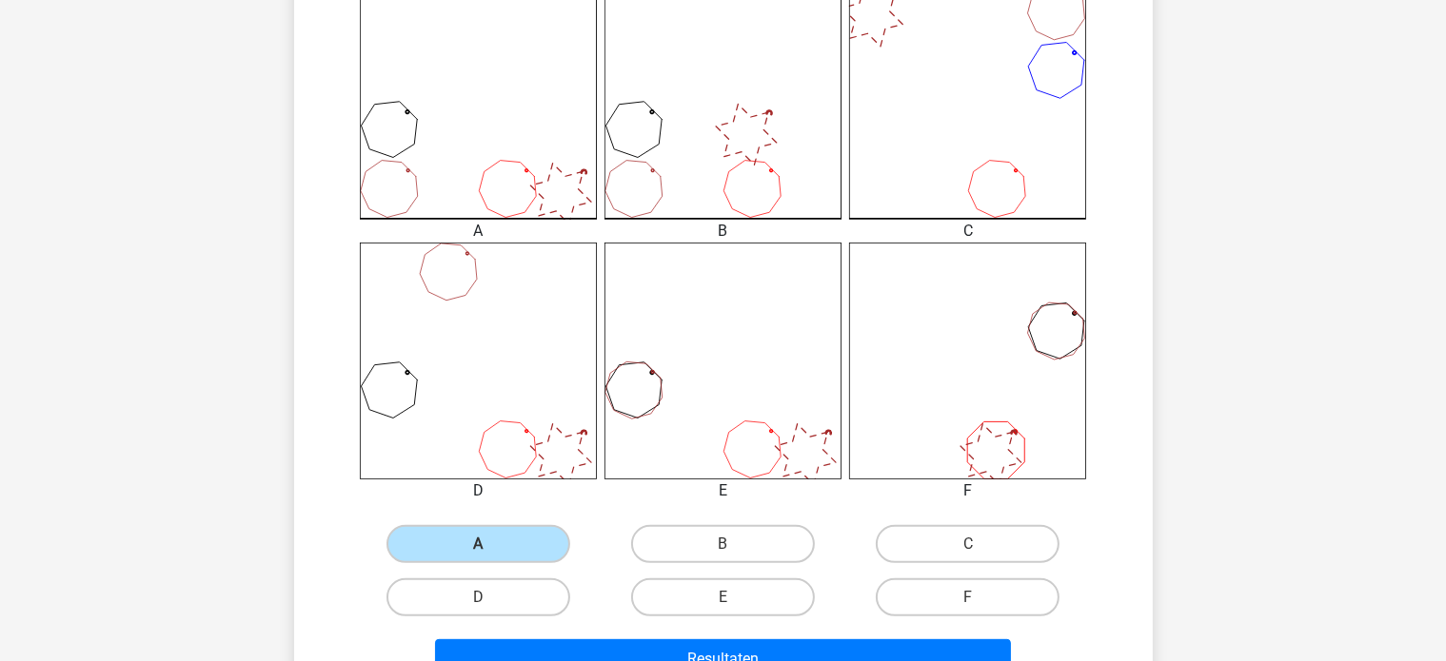
scroll to position [666, 0]
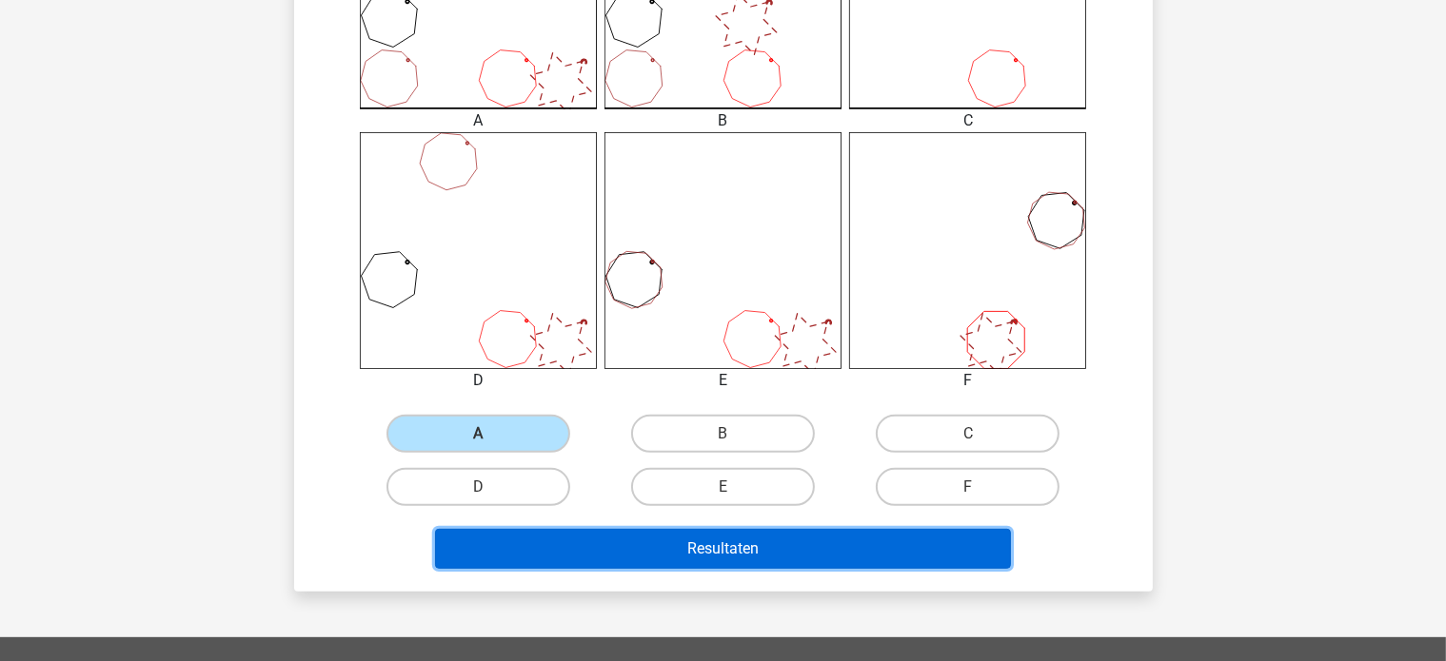
click at [617, 540] on button "Resultaten" at bounding box center [723, 549] width 576 height 40
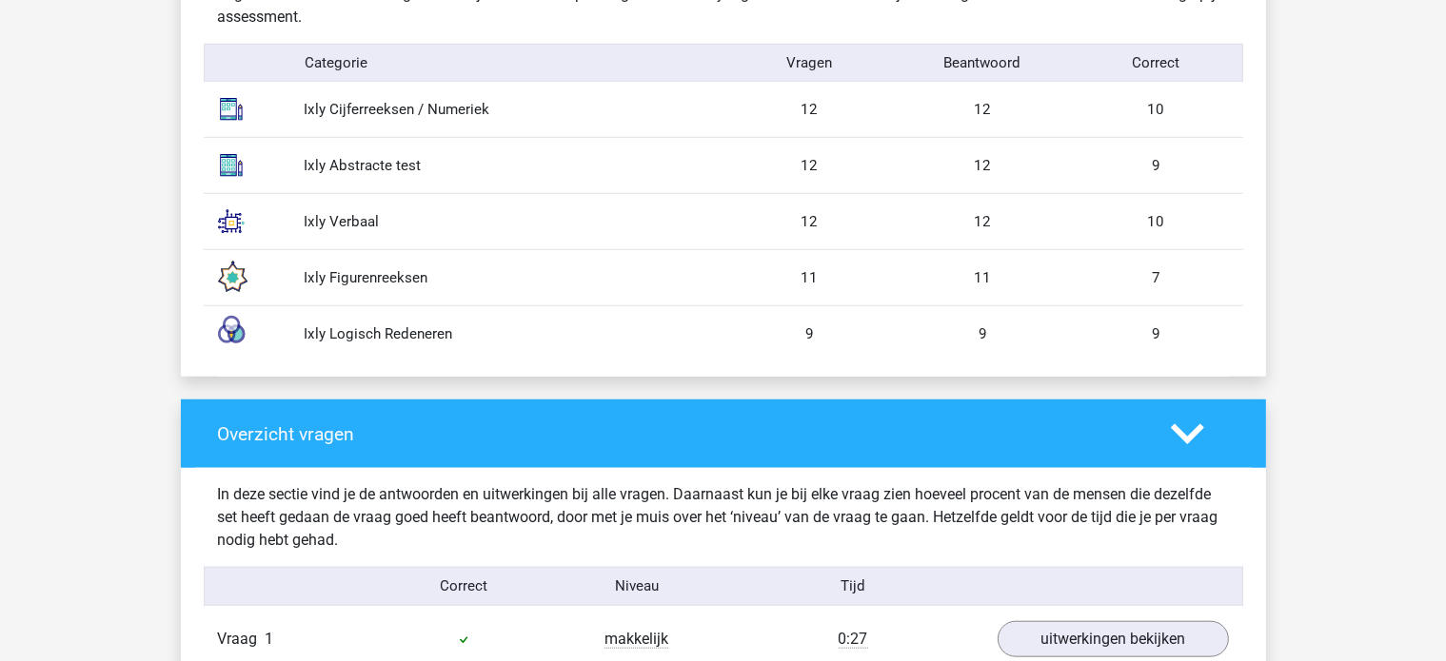
scroll to position [2097, 0]
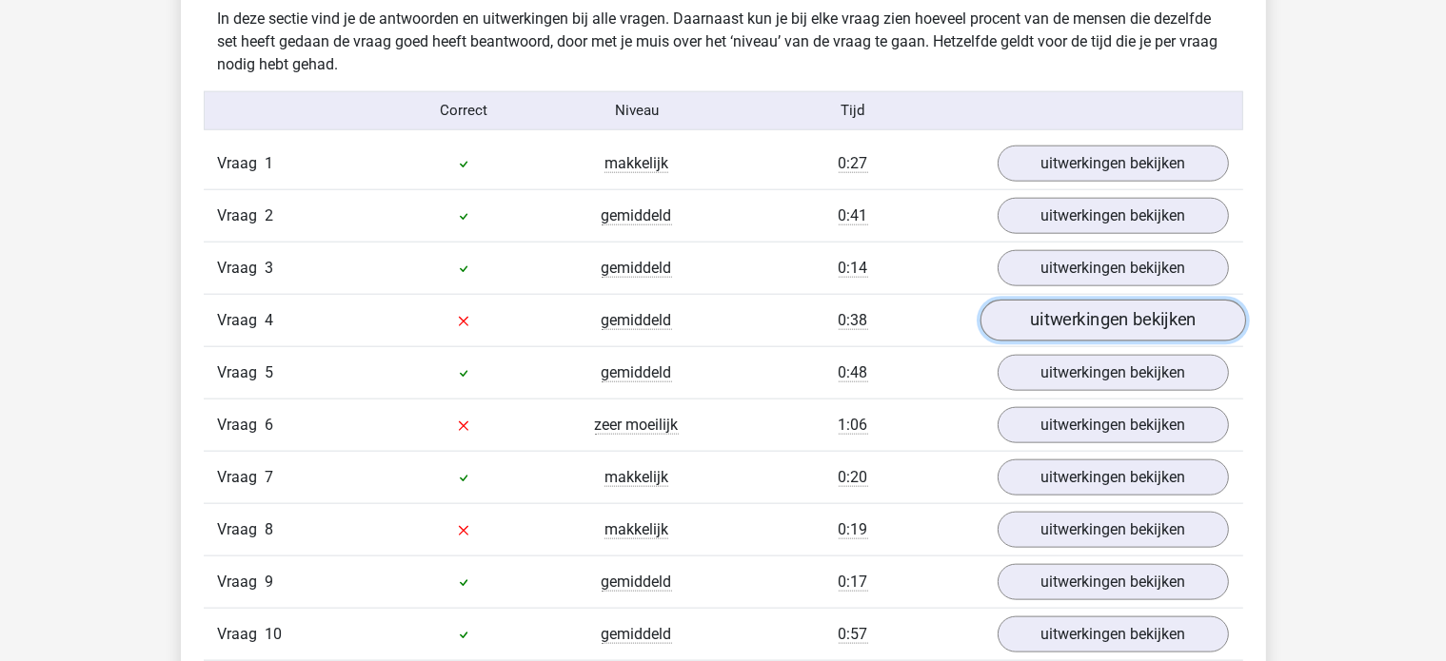
click at [1073, 308] on link "uitwerkingen bekijken" at bounding box center [1112, 321] width 266 height 42
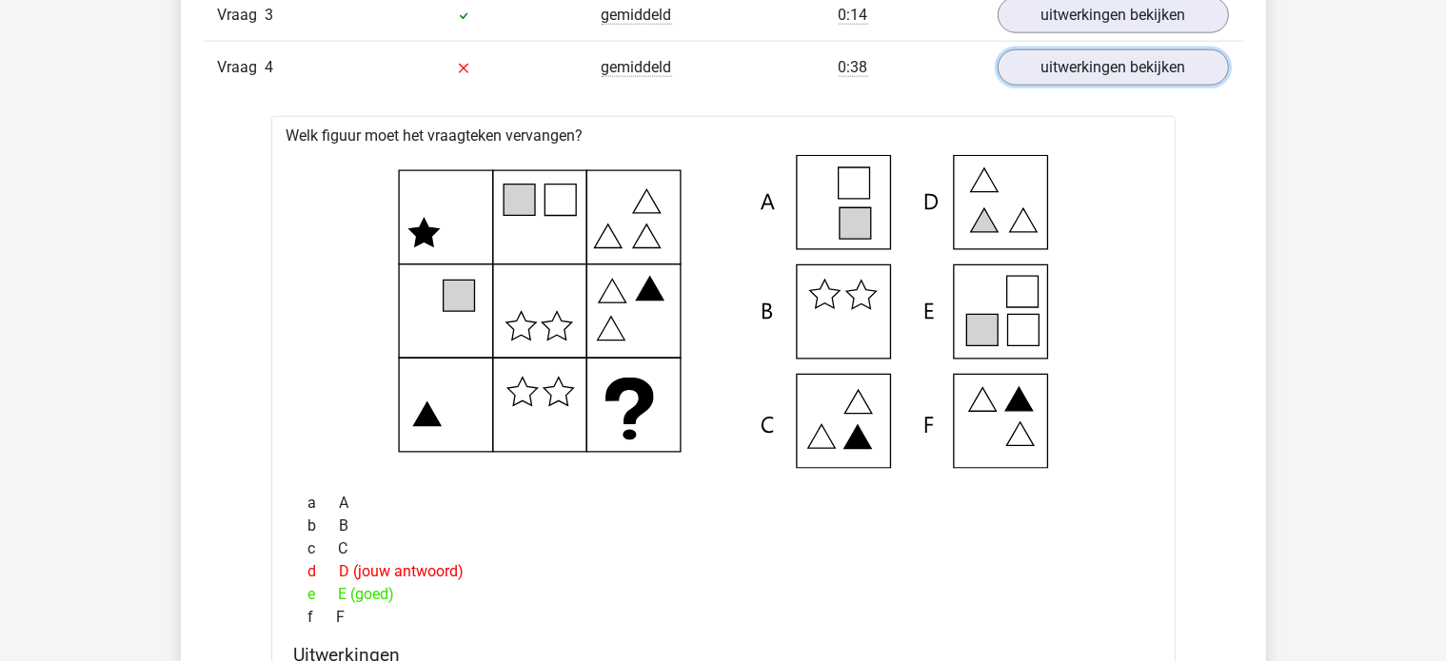
scroll to position [2382, 0]
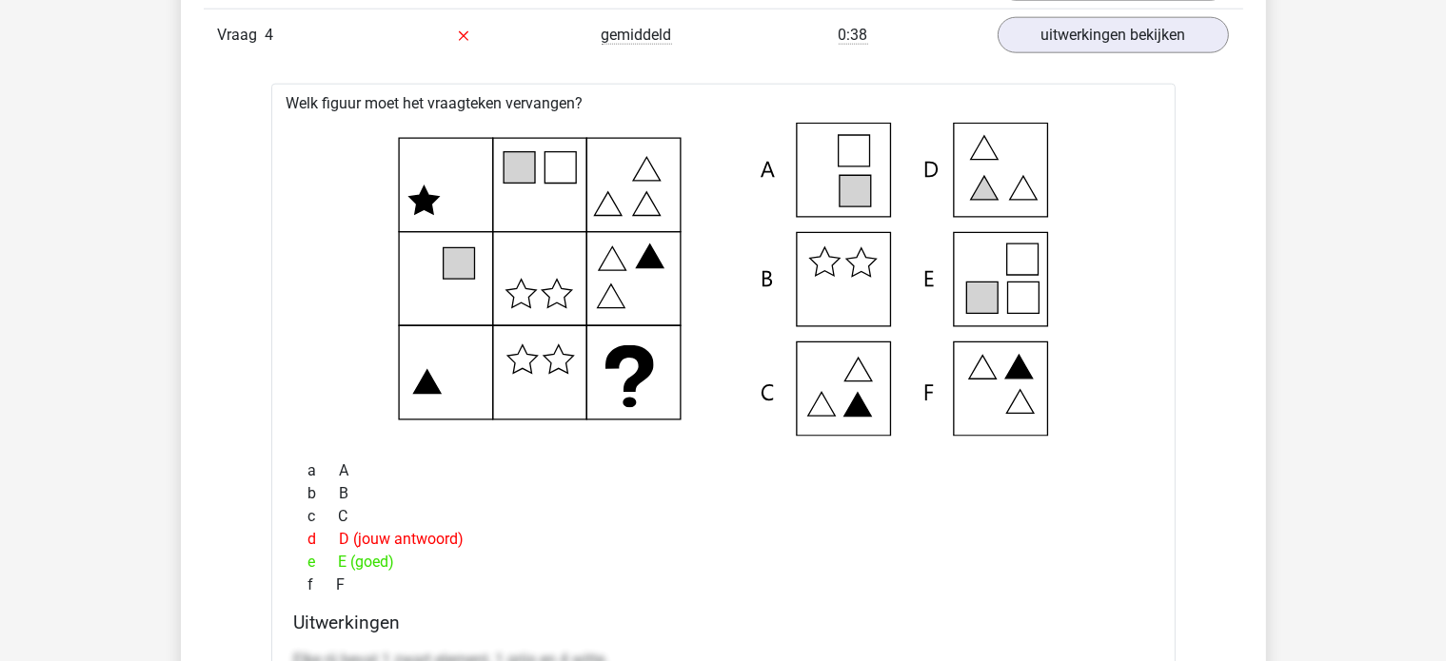
drag, startPoint x: 658, startPoint y: 307, endPoint x: 697, endPoint y: 410, distance: 109.9
click at [697, 410] on icon at bounding box center [723, 280] width 843 height 314
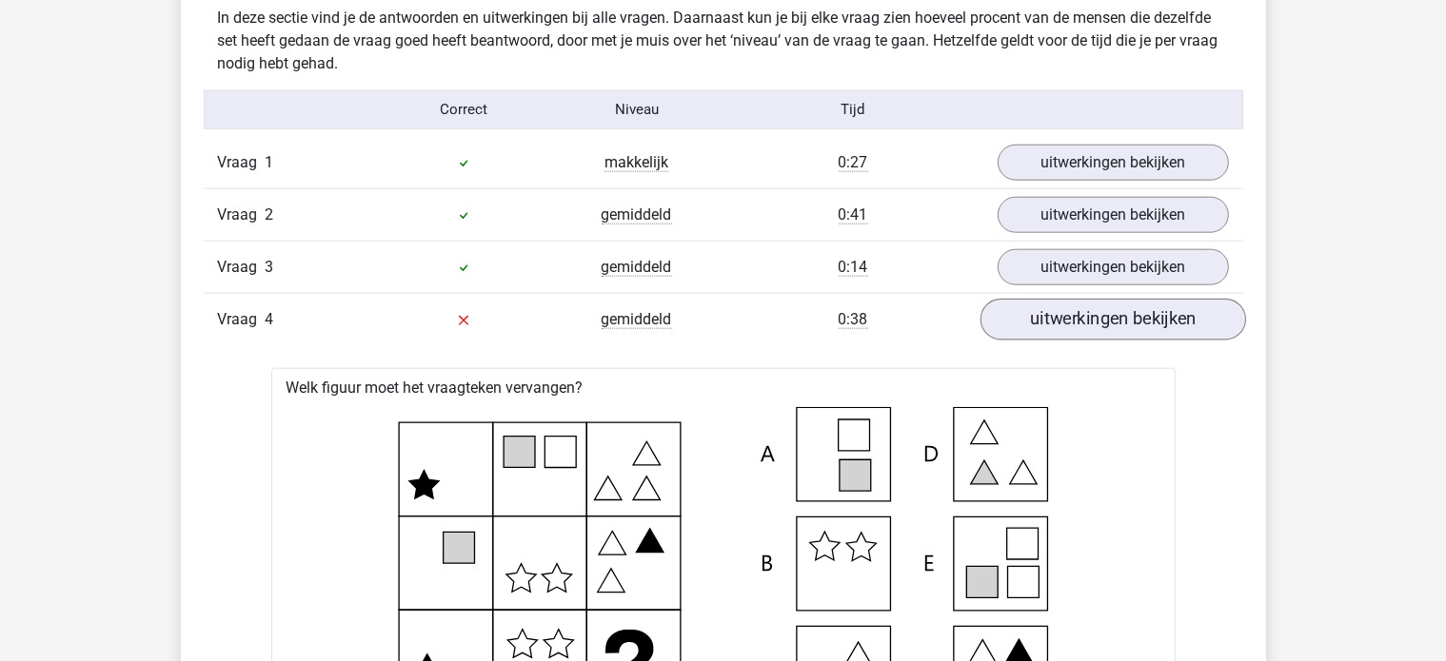
scroll to position [2097, 0]
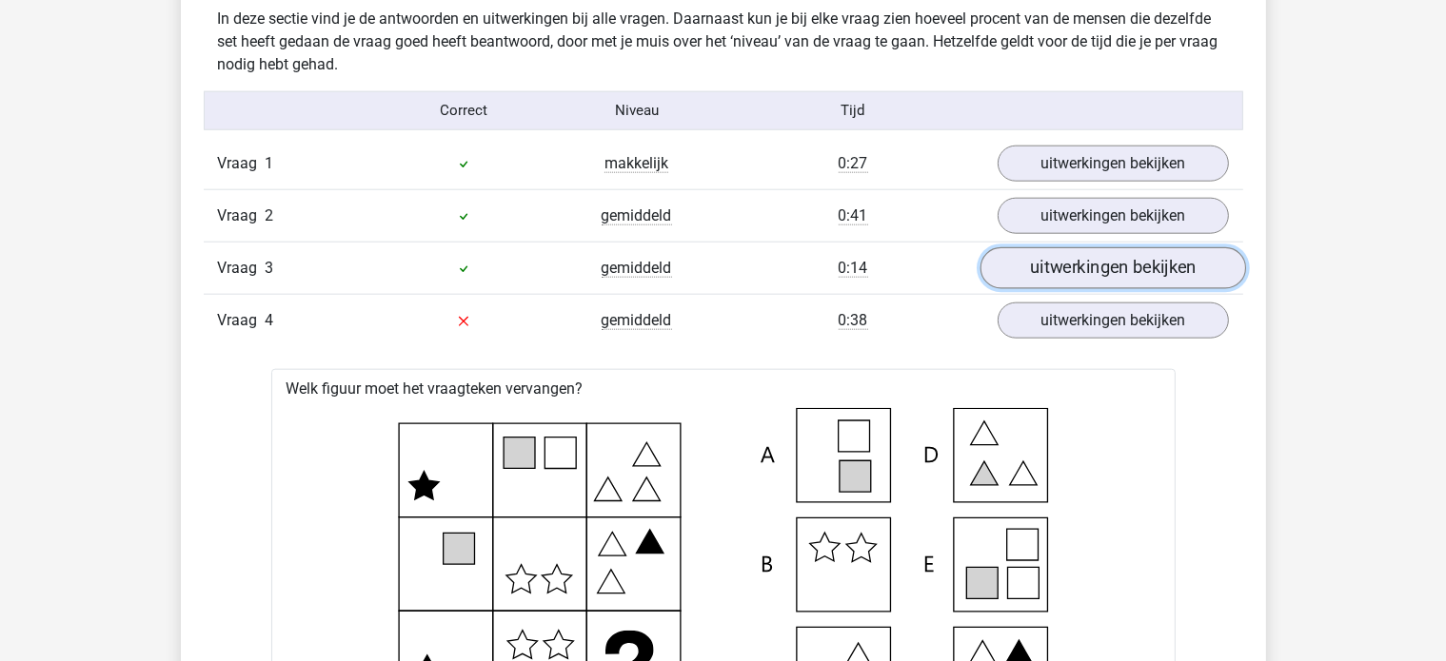
drag, startPoint x: 1096, startPoint y: 266, endPoint x: 1098, endPoint y: 278, distance: 12.5
click at [1096, 268] on link "uitwerkingen bekijken" at bounding box center [1112, 268] width 266 height 42
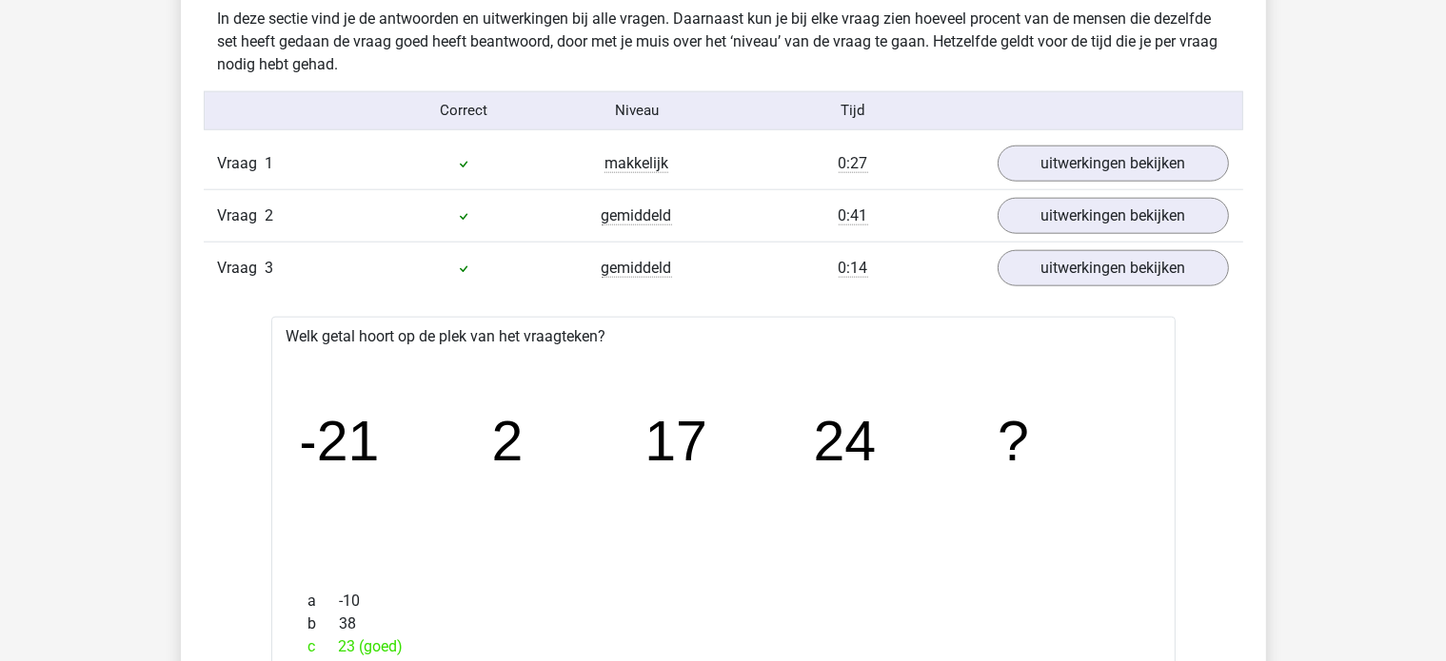
click at [1093, 286] on div "Vraag 3 gemiddeld 0:14 uitwerkingen bekijken" at bounding box center [723, 268] width 1039 height 52
click at [1093, 274] on link "uitwerkingen bekijken" at bounding box center [1112, 268] width 266 height 42
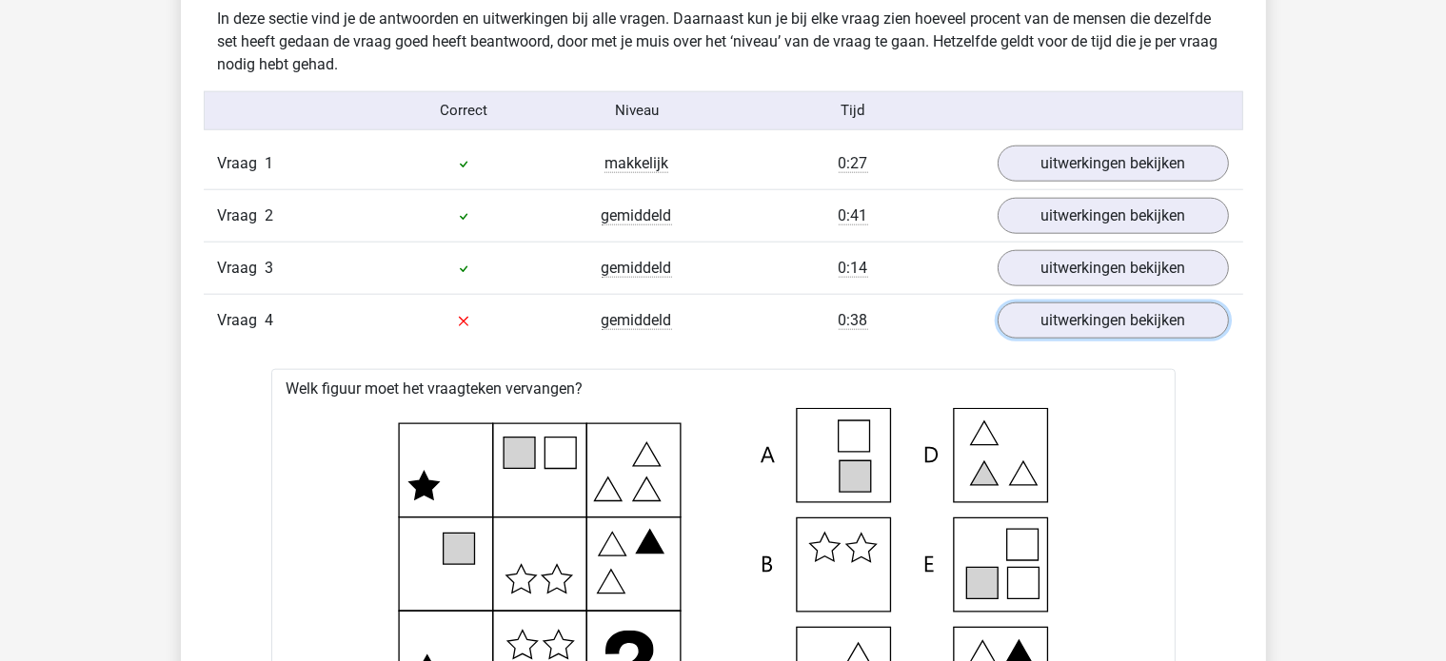
click at [1083, 303] on link "uitwerkingen bekijken" at bounding box center [1112, 321] width 231 height 36
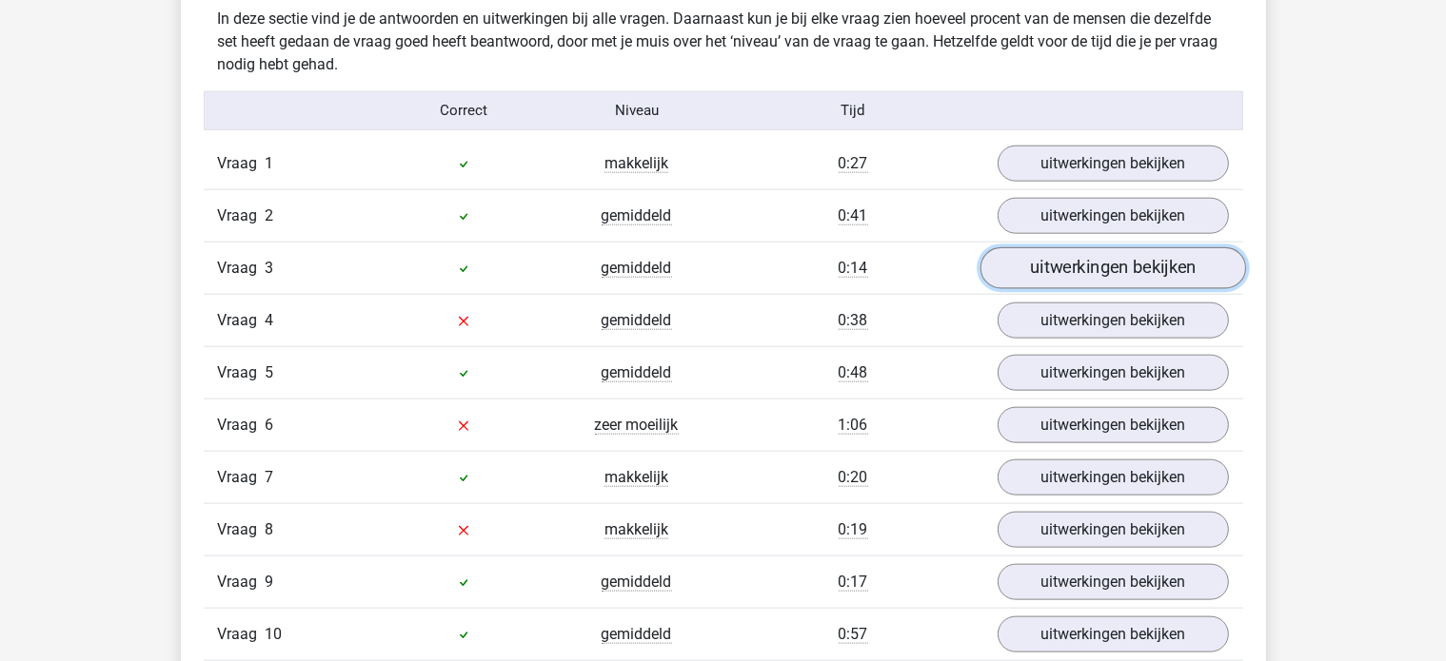
click at [1080, 277] on link "uitwerkingen bekijken" at bounding box center [1112, 268] width 266 height 42
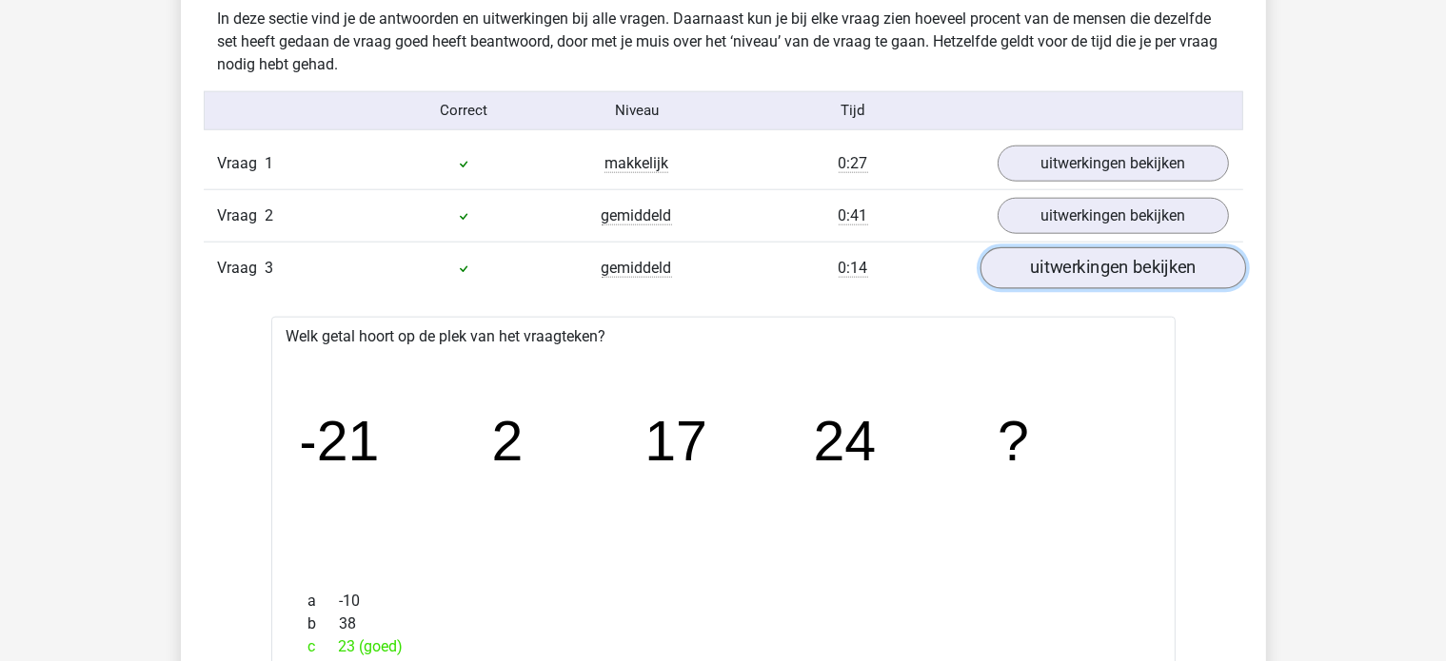
click at [1080, 277] on link "uitwerkingen bekijken" at bounding box center [1112, 268] width 266 height 42
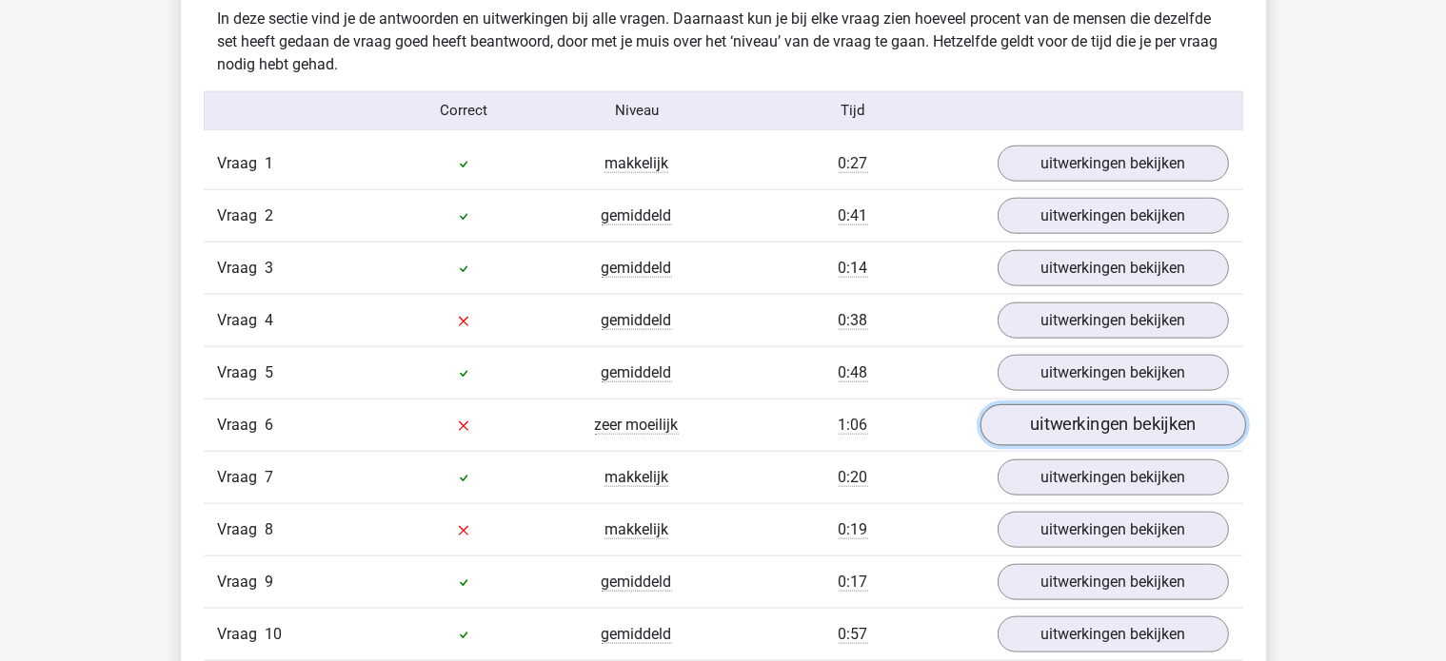
click at [1049, 422] on link "uitwerkingen bekijken" at bounding box center [1112, 425] width 266 height 42
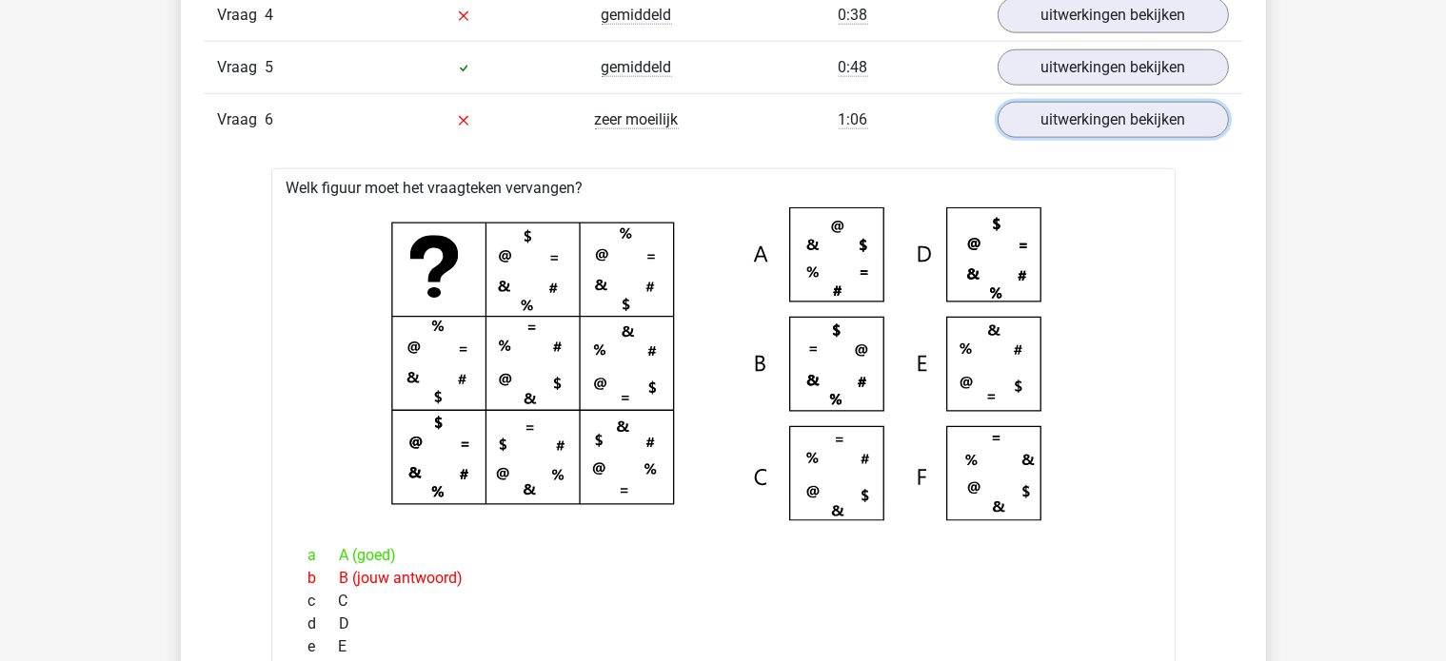
scroll to position [2382, 0]
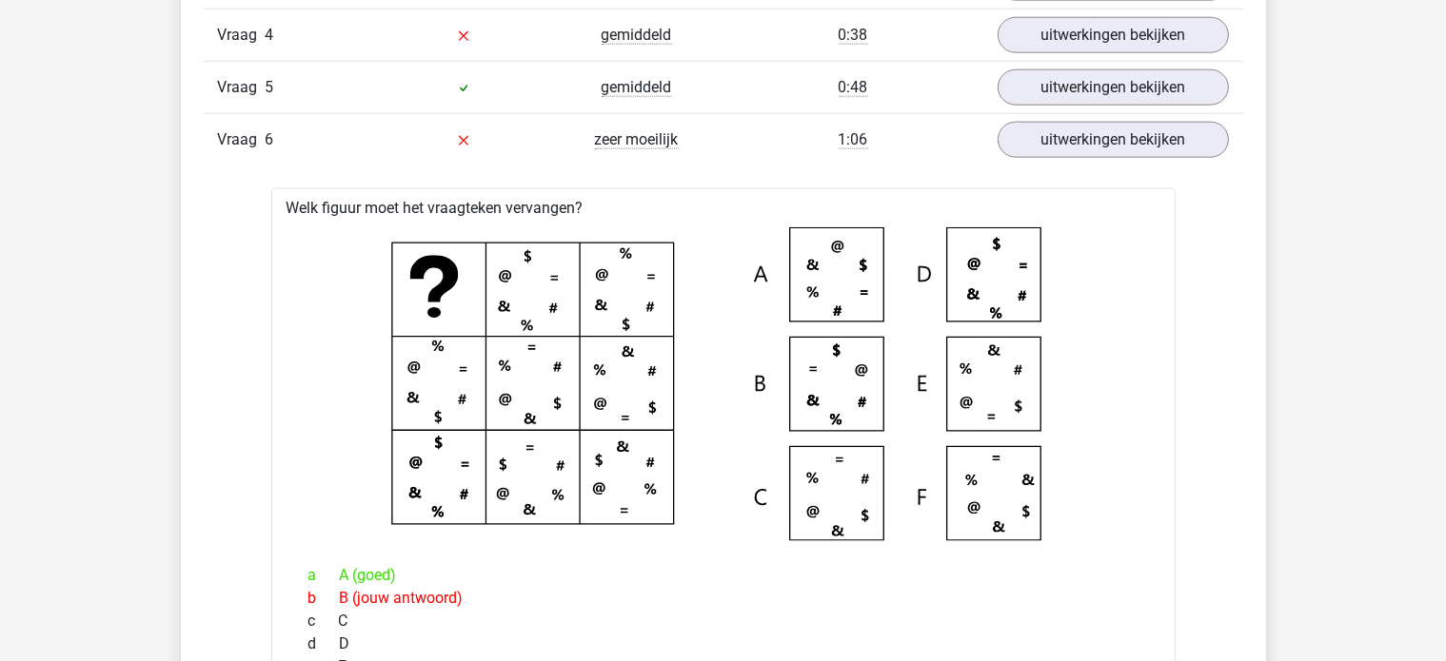
click at [381, 352] on icon at bounding box center [723, 384] width 843 height 314
drag, startPoint x: 560, startPoint y: 305, endPoint x: 583, endPoint y: 304, distance: 23.9
drag, startPoint x: 583, startPoint y: 304, endPoint x: 484, endPoint y: 305, distance: 99.0
click at [480, 311] on icon at bounding box center [723, 384] width 843 height 314
click at [1032, 129] on link "uitwerkingen bekijken" at bounding box center [1112, 140] width 266 height 42
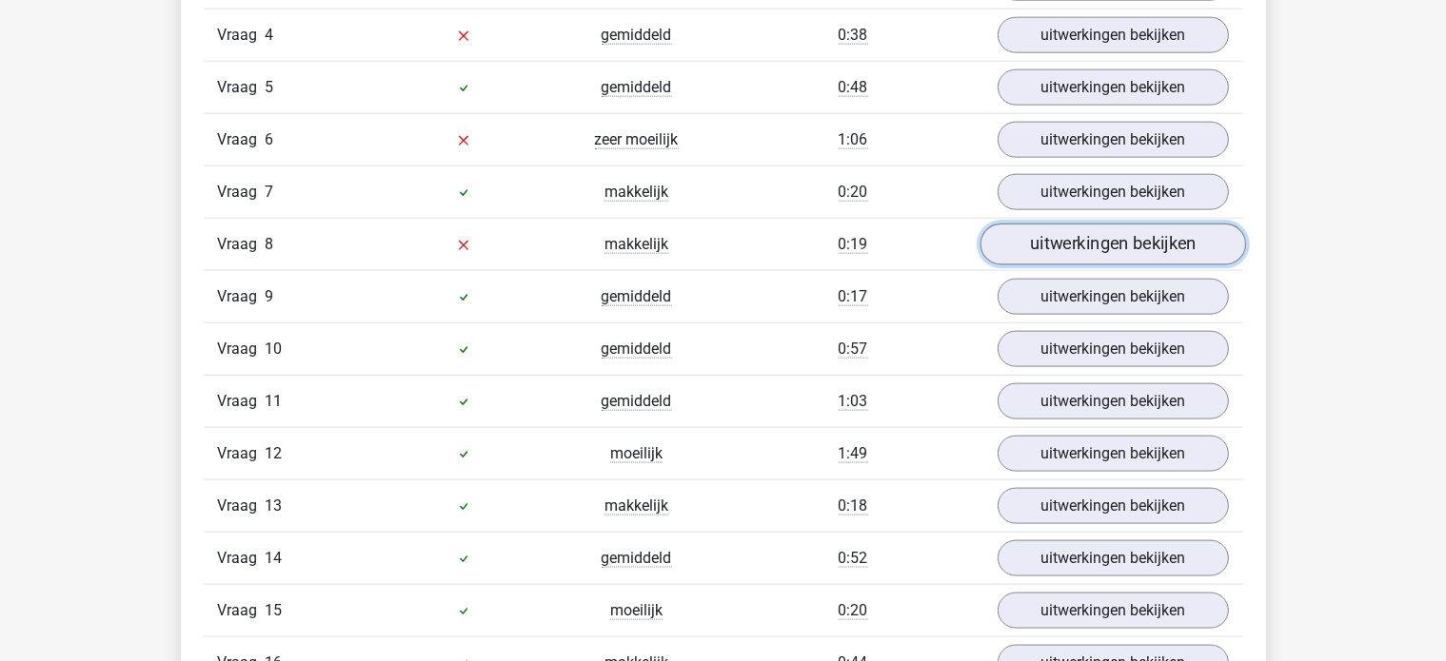
click at [1026, 224] on link "uitwerkingen bekijken" at bounding box center [1112, 245] width 266 height 42
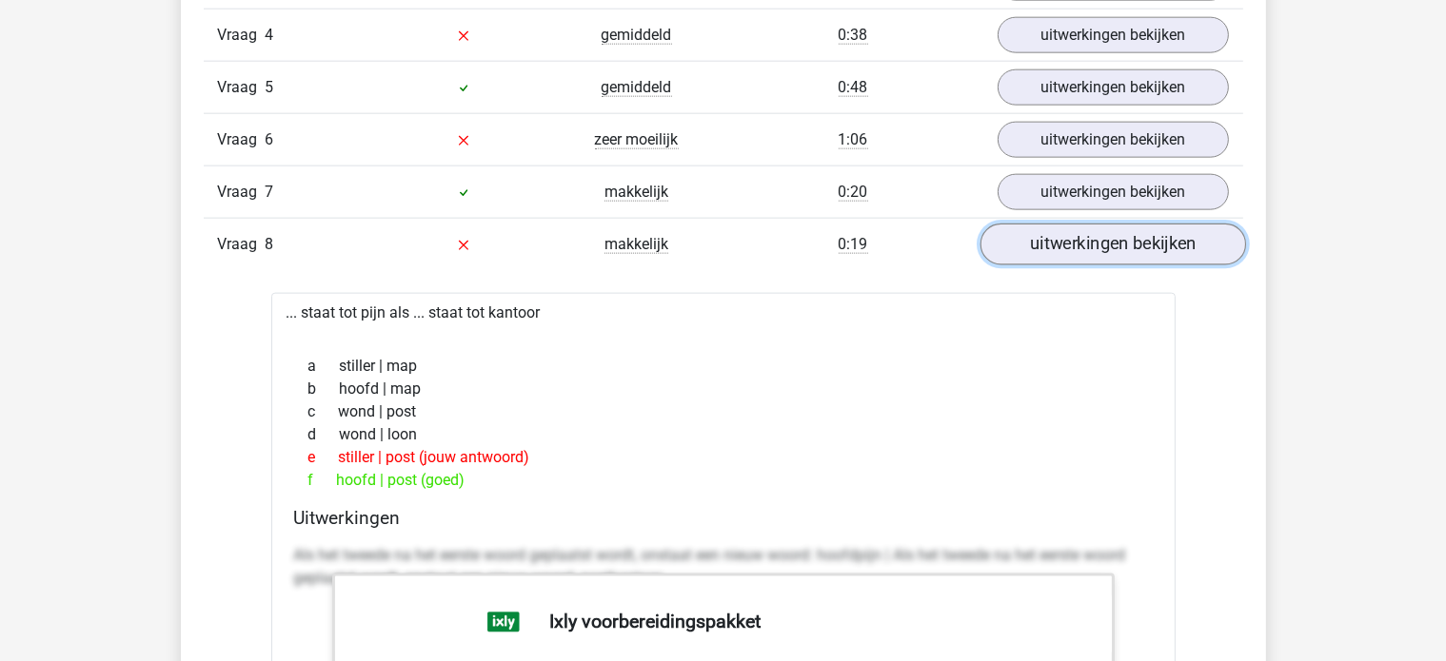
click at [1087, 227] on link "uitwerkingen bekijken" at bounding box center [1112, 245] width 266 height 42
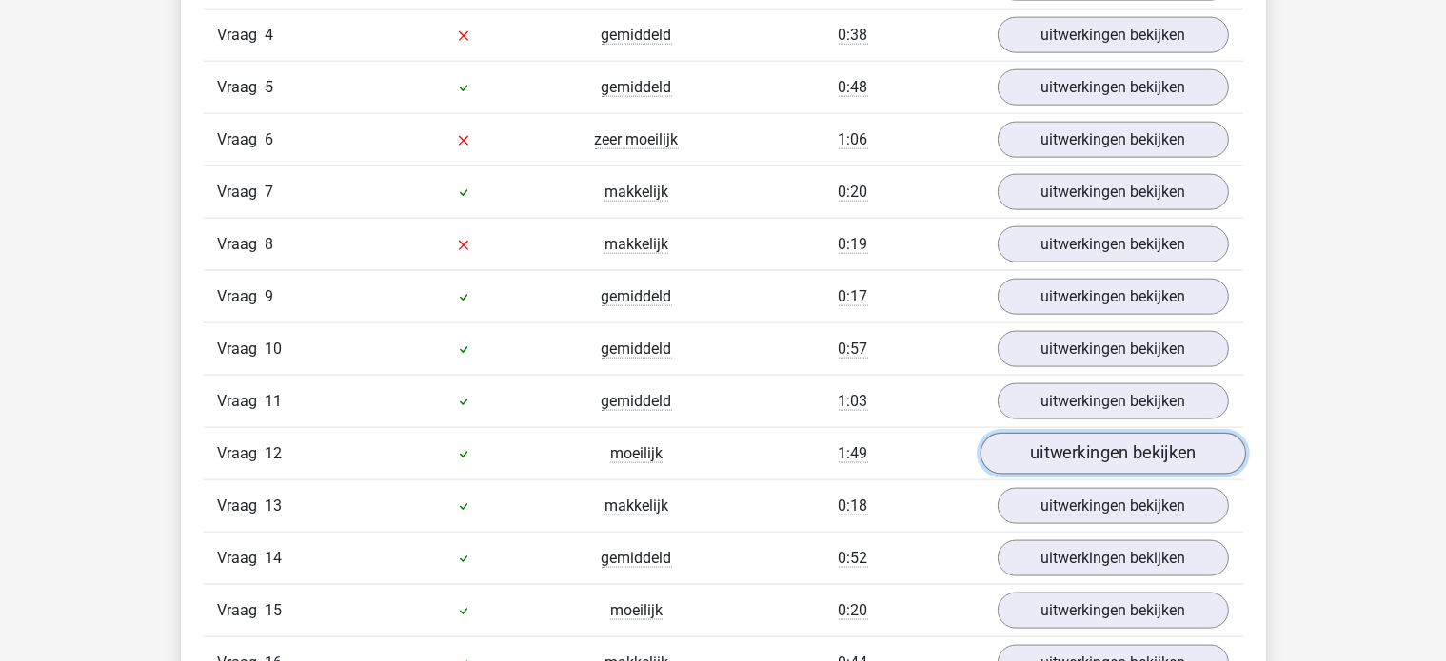
click at [1073, 460] on link "uitwerkingen bekijken" at bounding box center [1112, 454] width 266 height 42
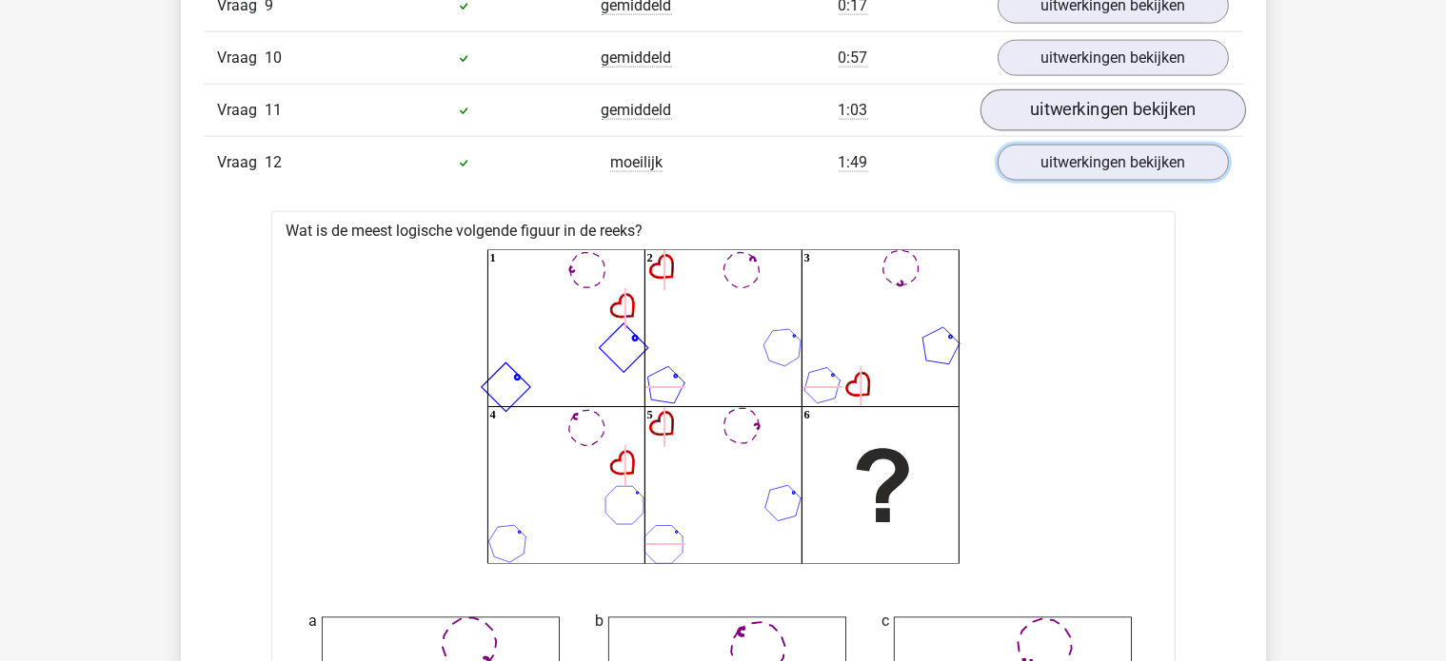
scroll to position [2668, 0]
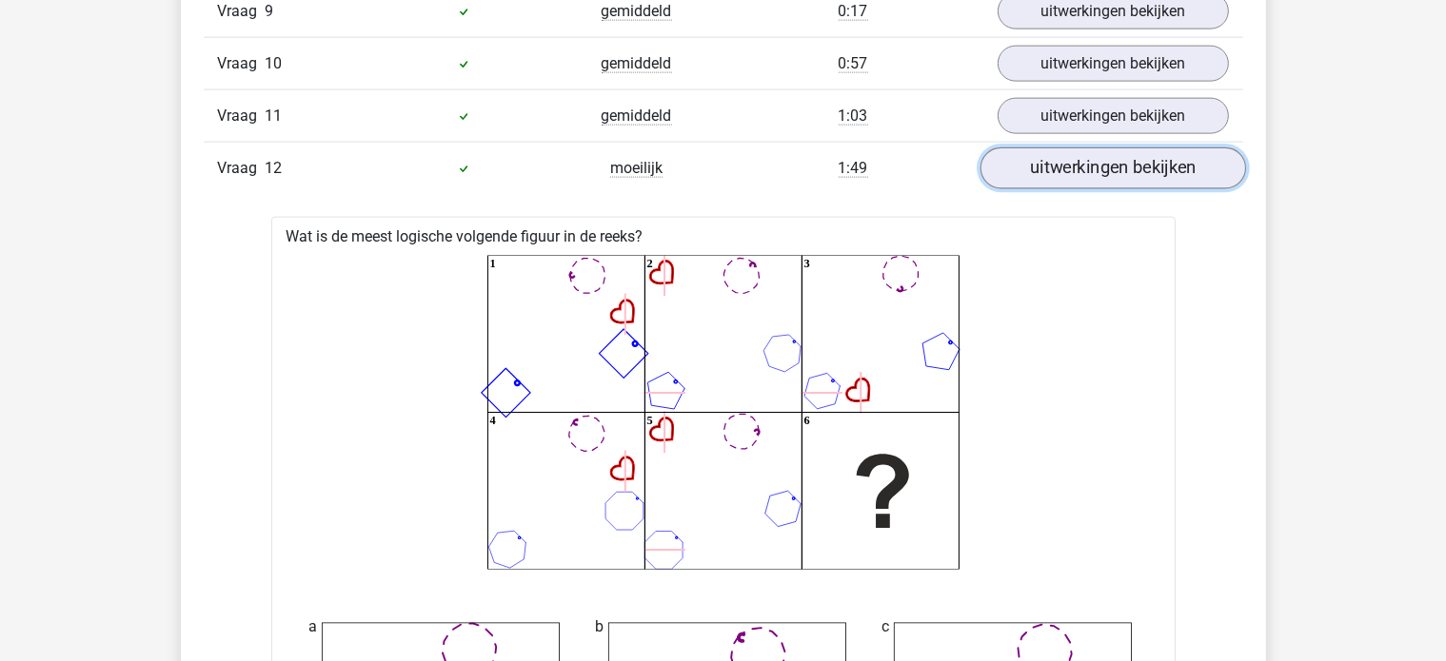
click at [1042, 150] on link "uitwerkingen bekijken" at bounding box center [1112, 169] width 266 height 42
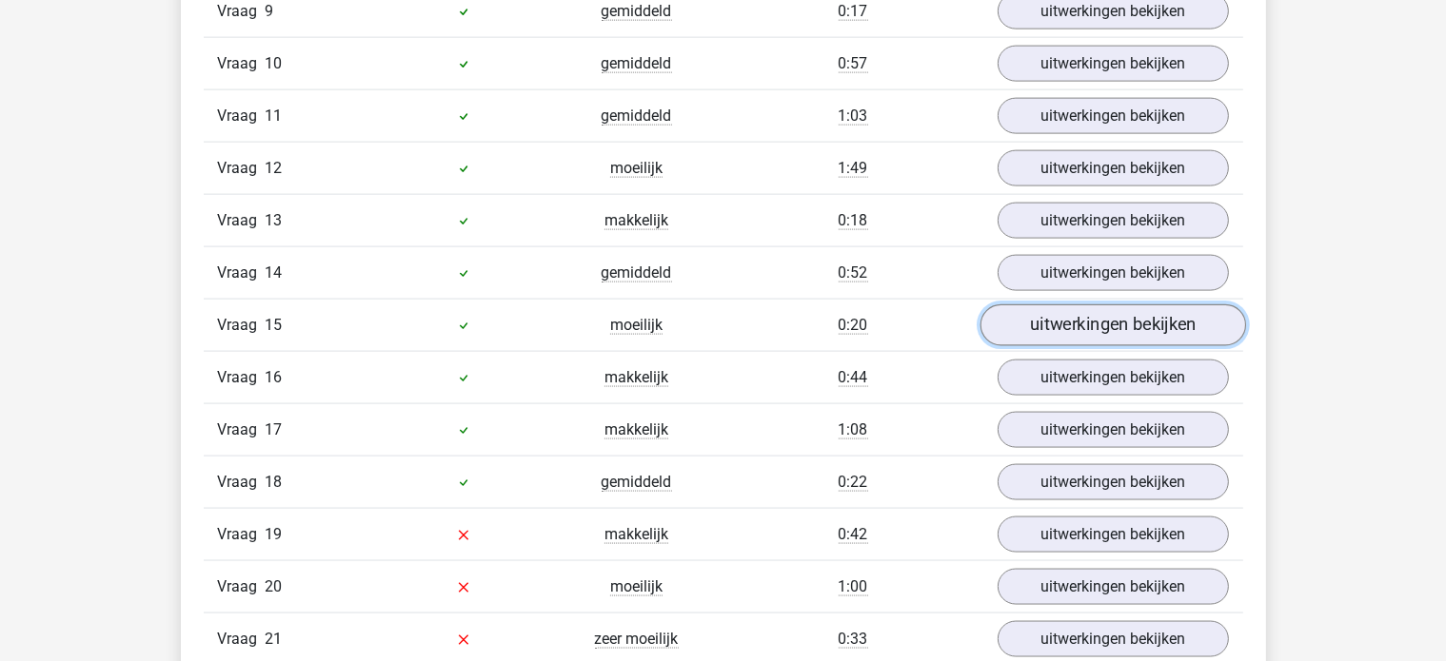
click at [1071, 311] on link "uitwerkingen bekijken" at bounding box center [1112, 326] width 266 height 42
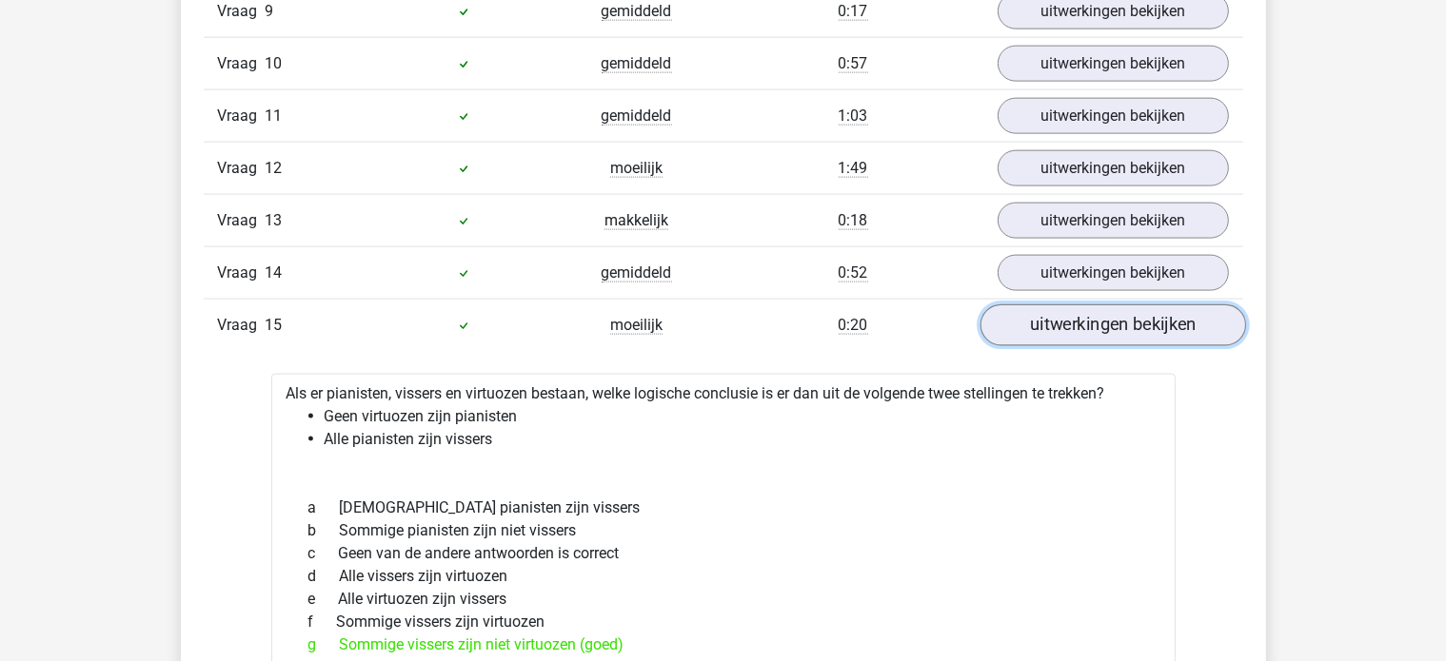
click at [1071, 311] on link "uitwerkingen bekijken" at bounding box center [1112, 326] width 266 height 42
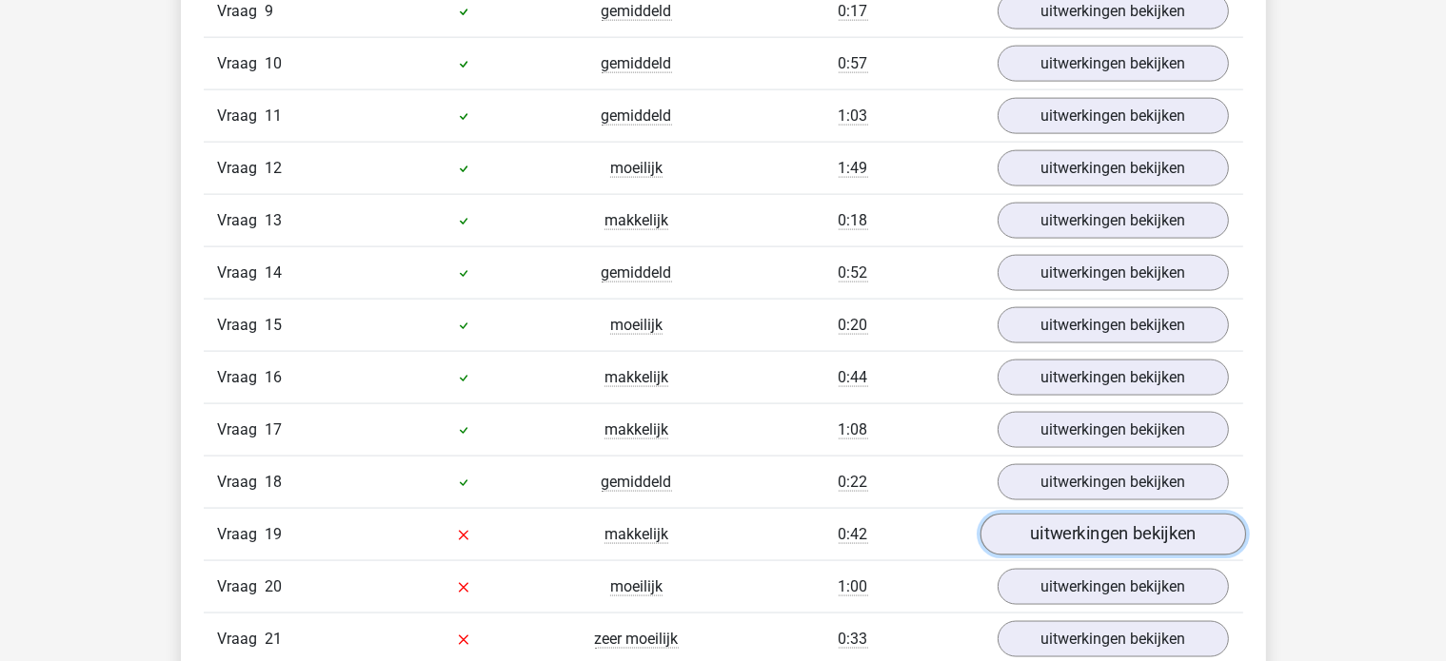
click at [1074, 520] on link "uitwerkingen bekijken" at bounding box center [1112, 535] width 266 height 42
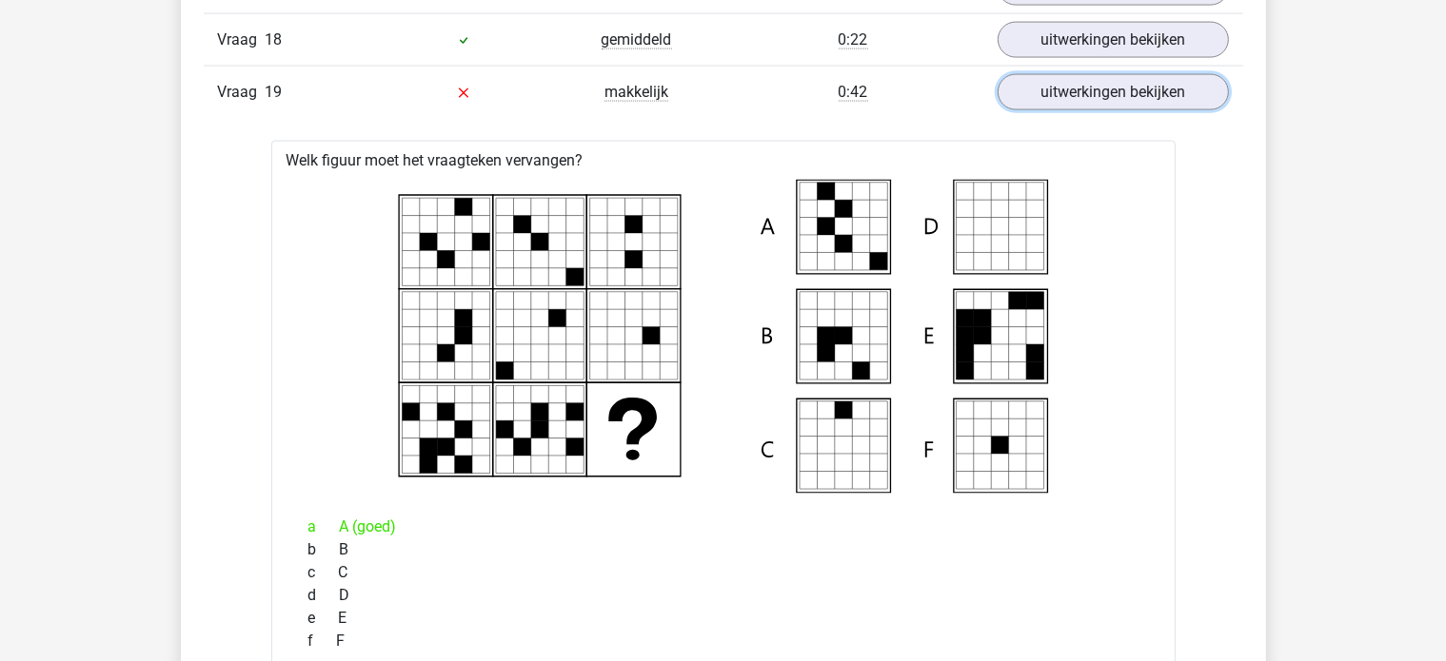
scroll to position [3143, 0]
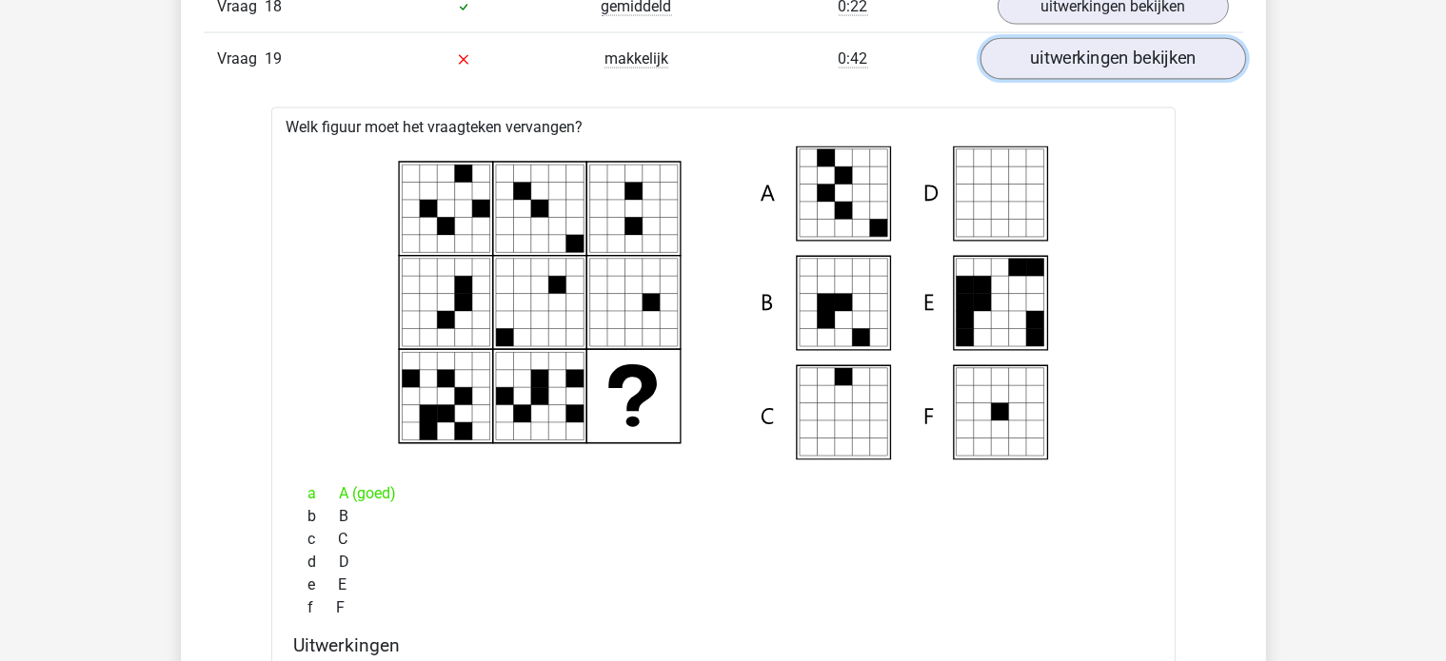
click at [1169, 38] on link "uitwerkingen bekijken" at bounding box center [1112, 59] width 266 height 42
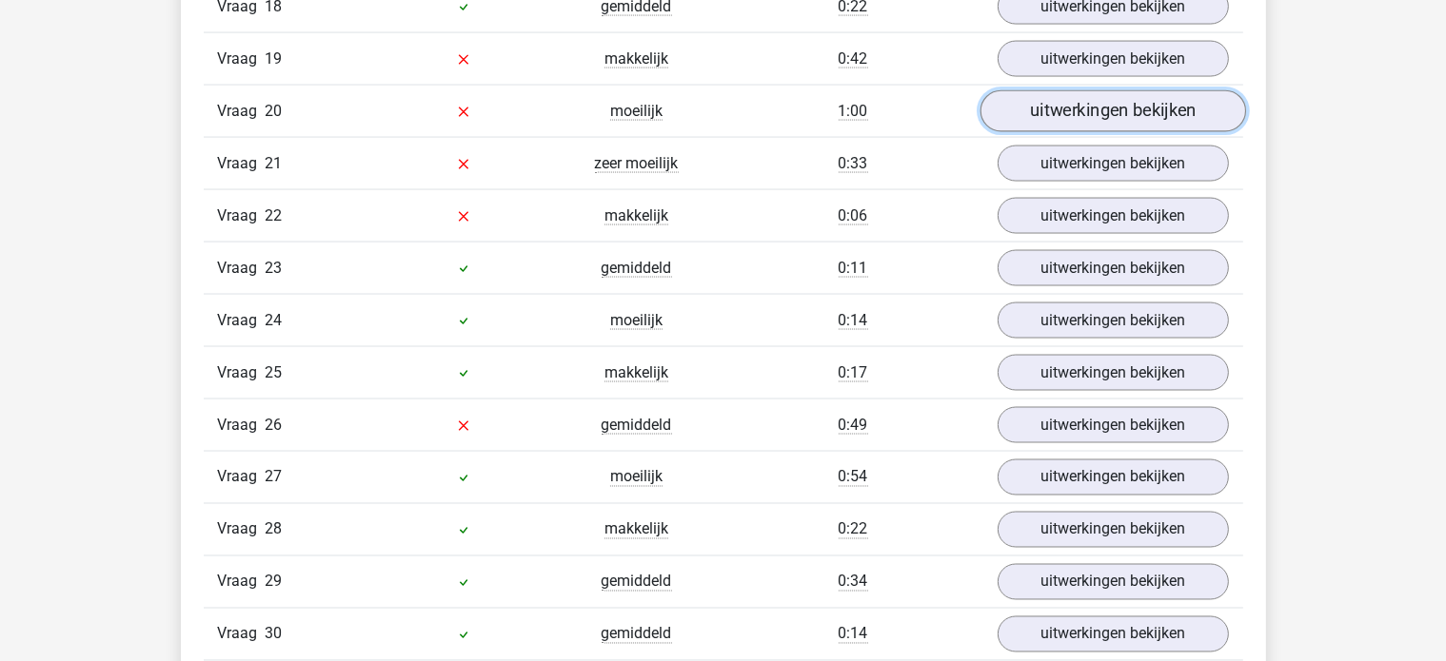
click at [1057, 108] on link "uitwerkingen bekijken" at bounding box center [1112, 111] width 266 height 42
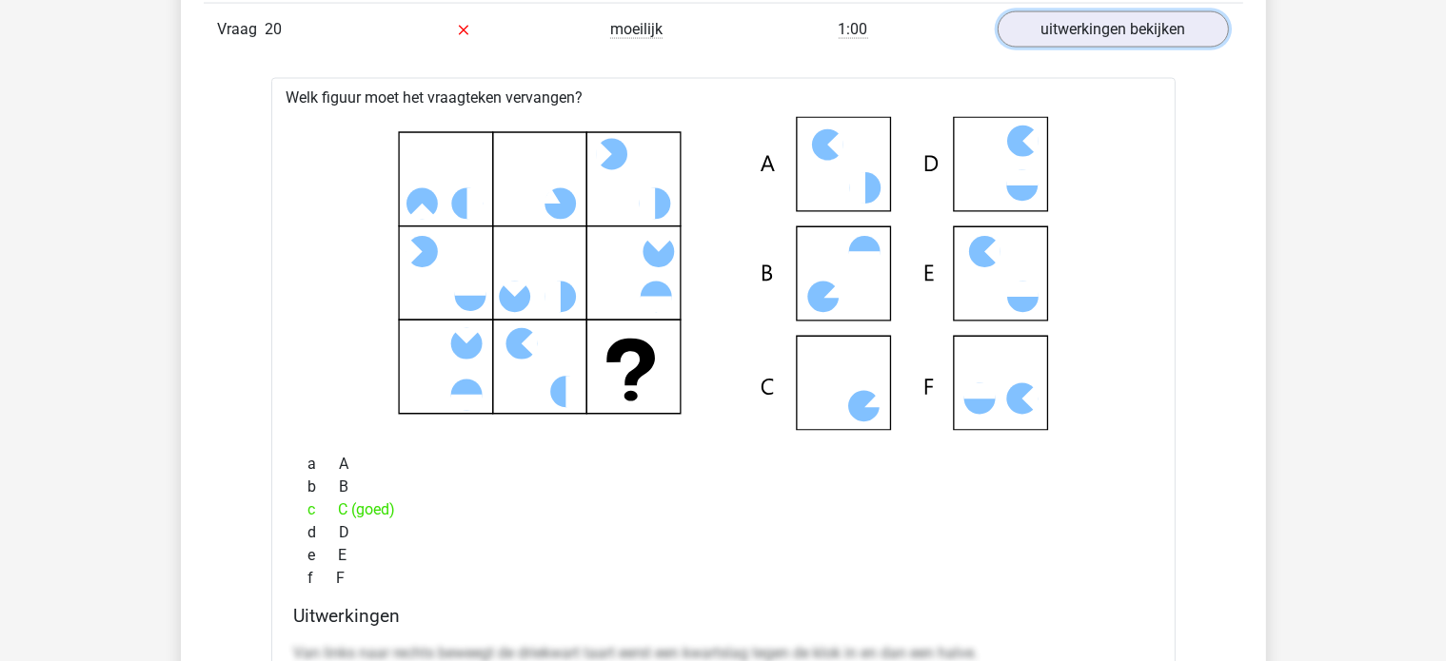
scroll to position [3239, 0]
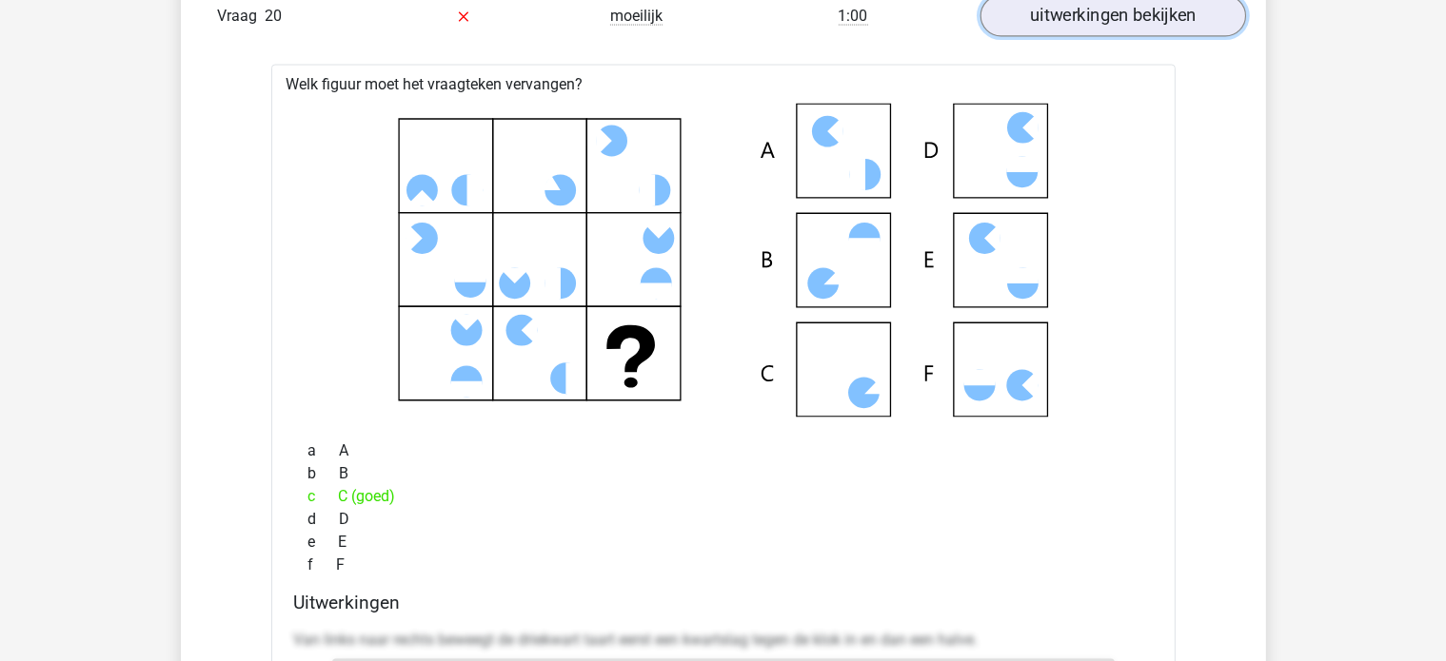
click at [1115, 10] on link "uitwerkingen bekijken" at bounding box center [1112, 16] width 266 height 42
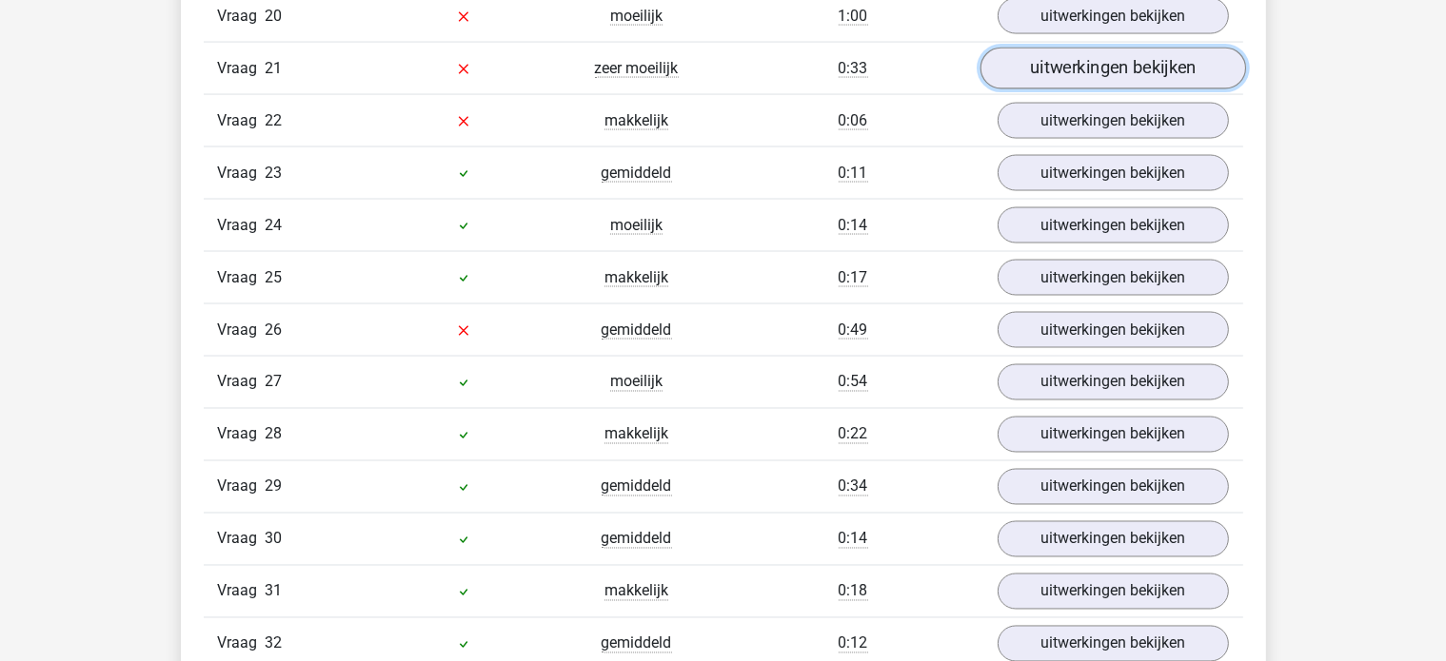
click at [1091, 48] on link "uitwerkingen bekijken" at bounding box center [1112, 69] width 266 height 42
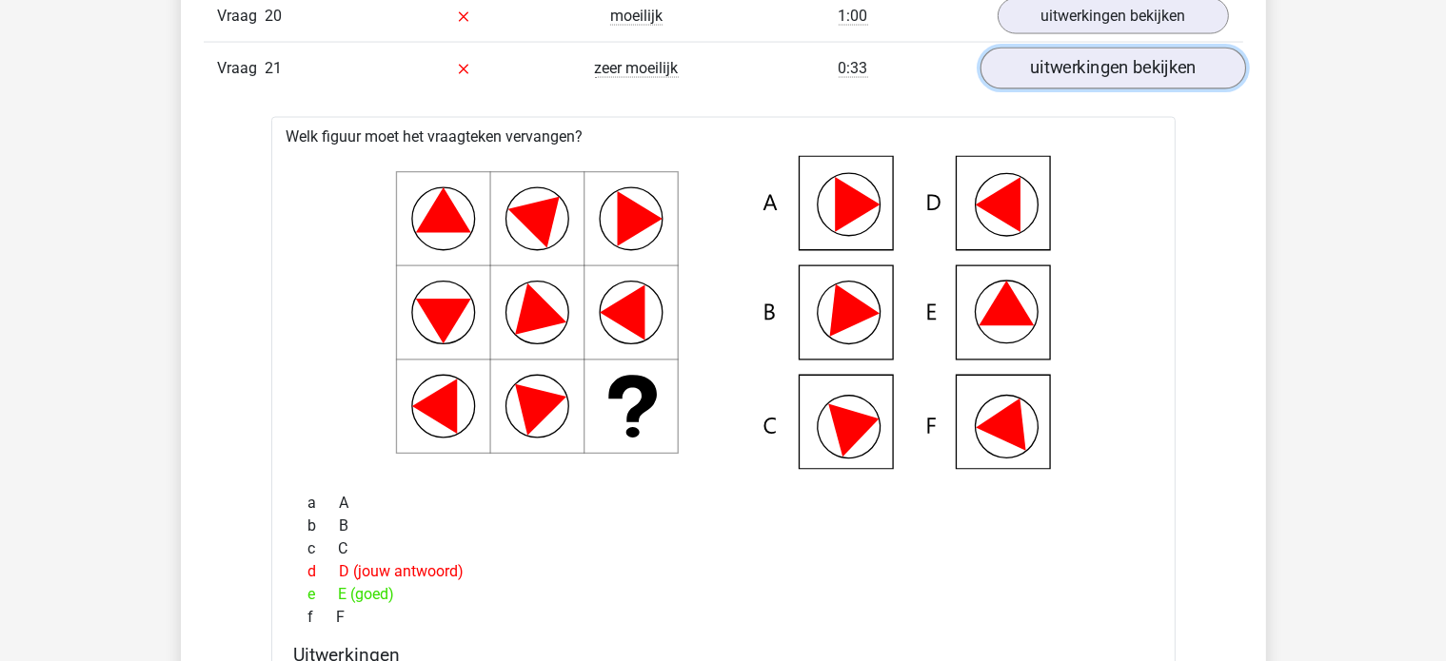
click at [1054, 63] on link "uitwerkingen bekijken" at bounding box center [1112, 69] width 266 height 42
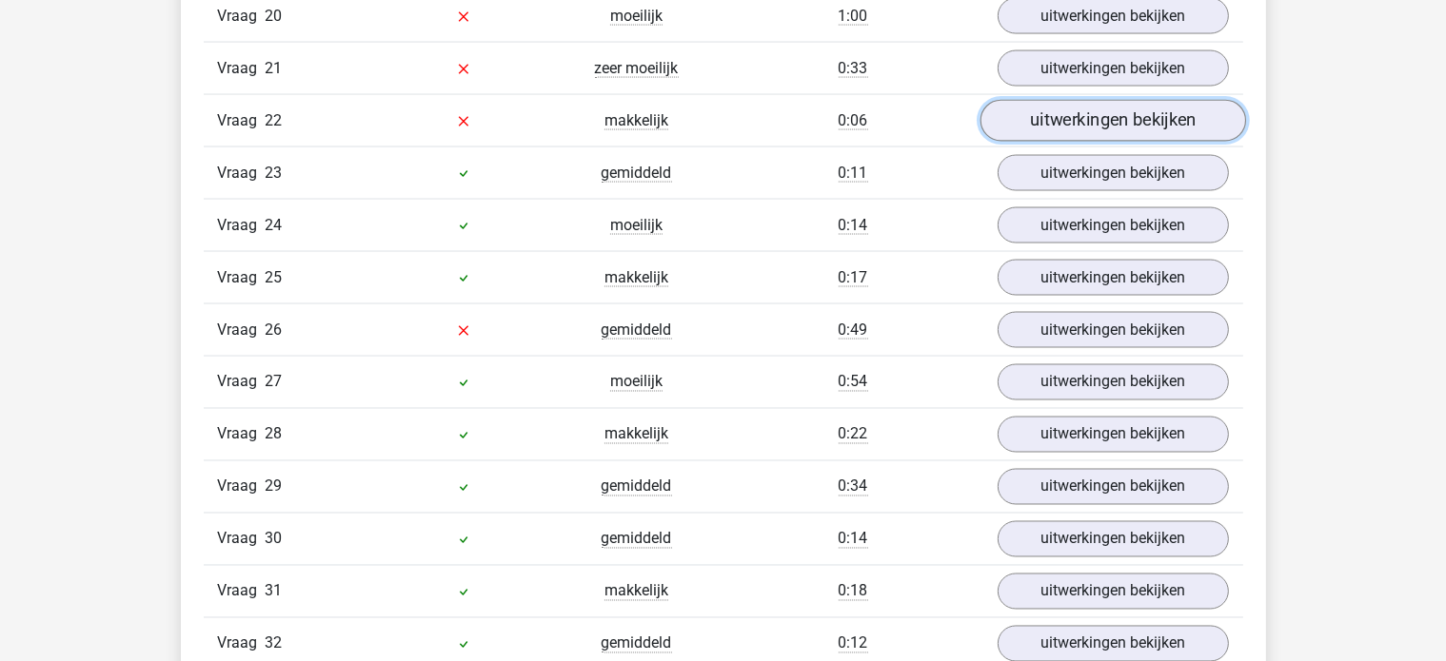
drag, startPoint x: 1046, startPoint y: 98, endPoint x: 1028, endPoint y: 101, distance: 18.3
click at [1047, 100] on link "uitwerkingen bekijken" at bounding box center [1112, 121] width 266 height 42
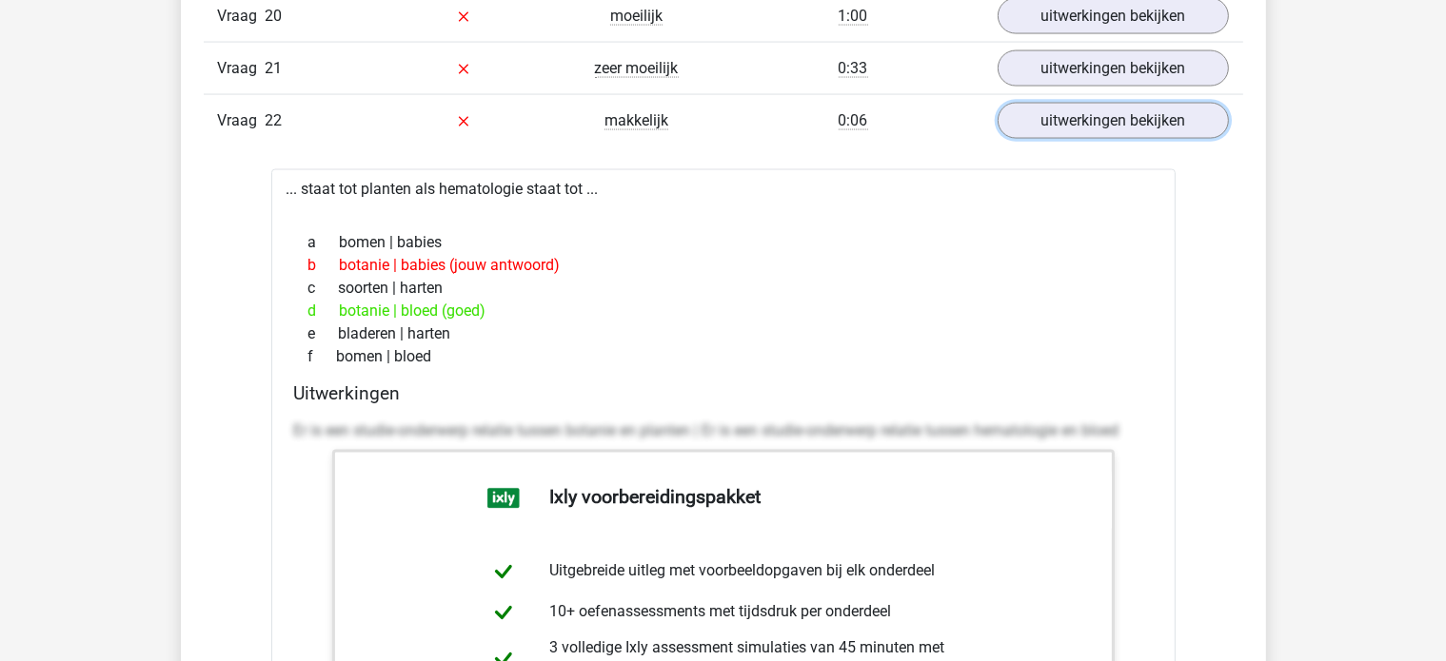
drag, startPoint x: 1028, startPoint y: 102, endPoint x: 940, endPoint y: 127, distance: 91.0
drag, startPoint x: 940, startPoint y: 127, endPoint x: 906, endPoint y: 132, distance: 34.7
click at [1046, 105] on link "uitwerkingen bekijken" at bounding box center [1112, 121] width 266 height 42
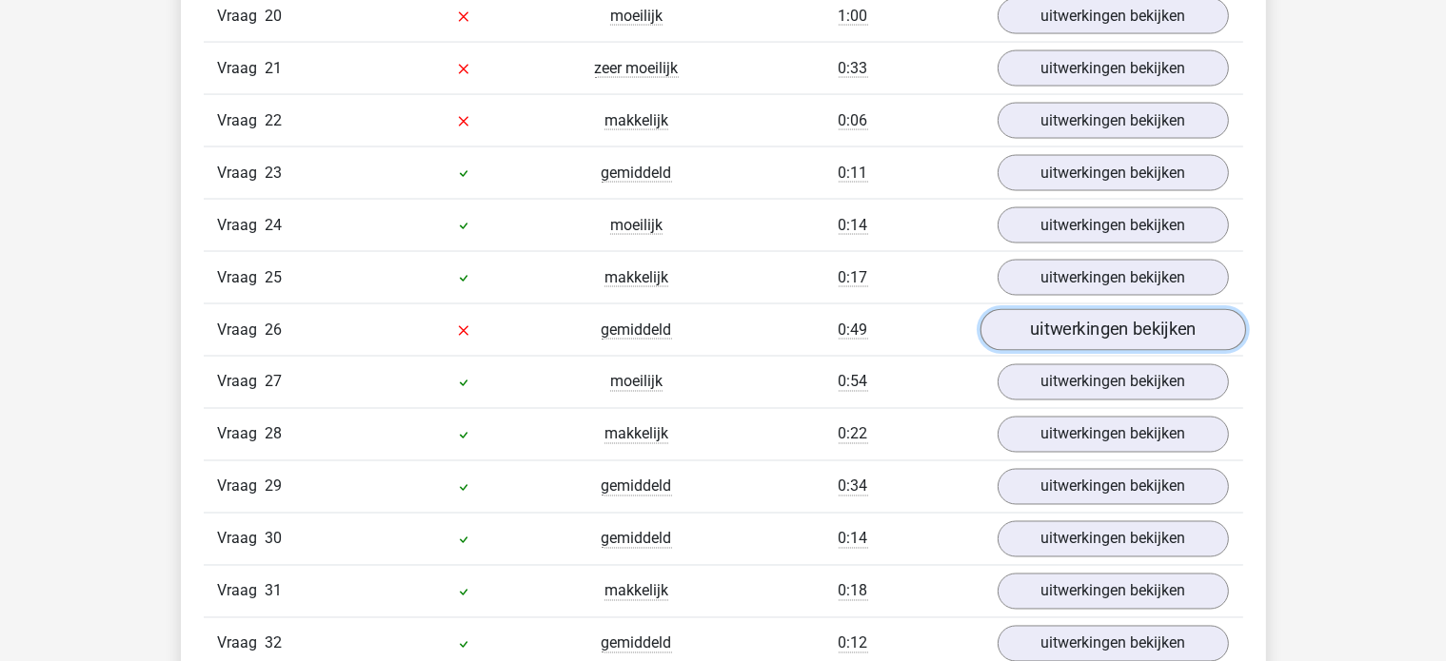
click at [1084, 309] on link "uitwerkingen bekijken" at bounding box center [1112, 330] width 266 height 42
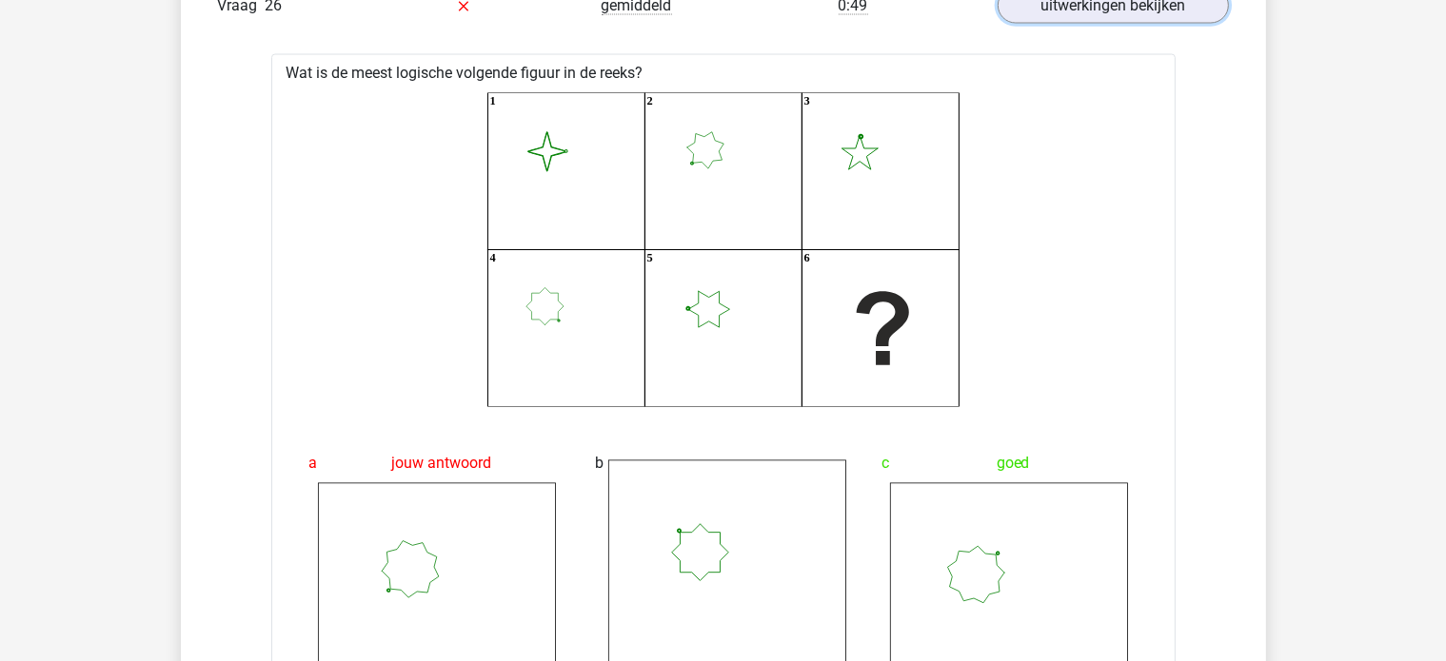
scroll to position [3524, 0]
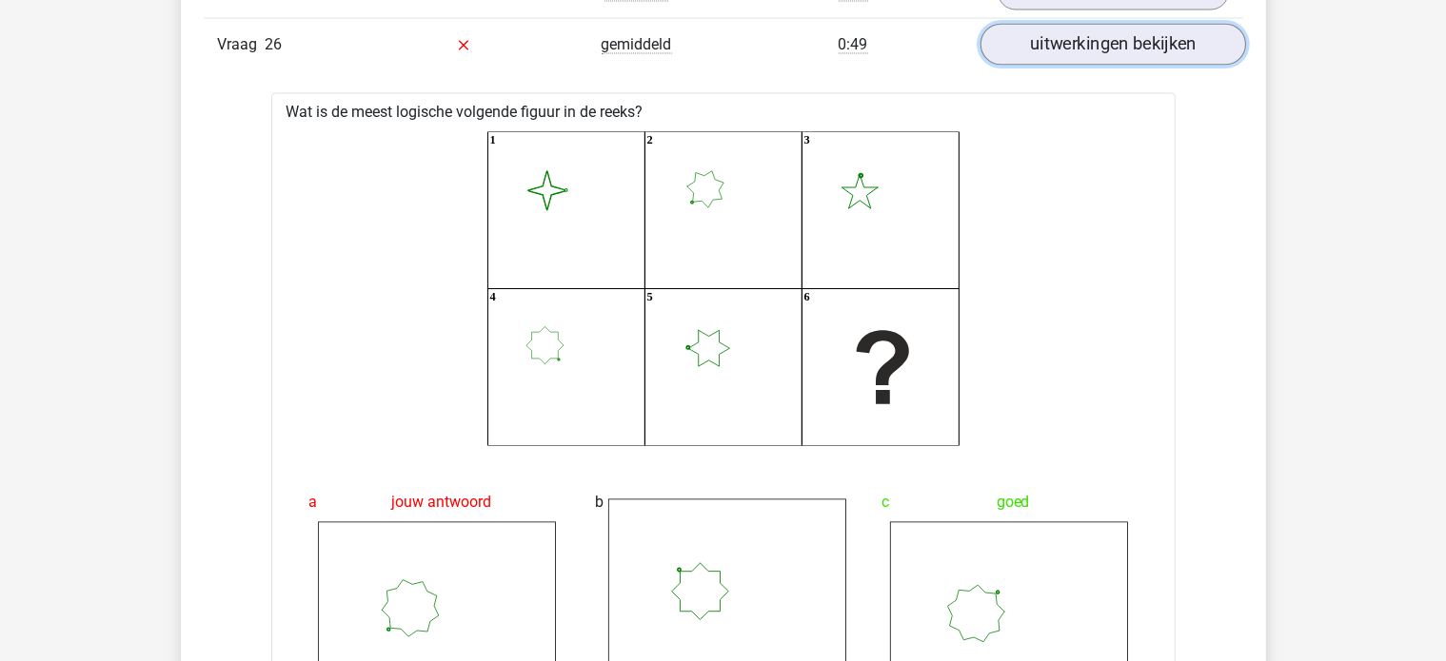
click at [1017, 29] on link "uitwerkingen bekijken" at bounding box center [1112, 45] width 266 height 42
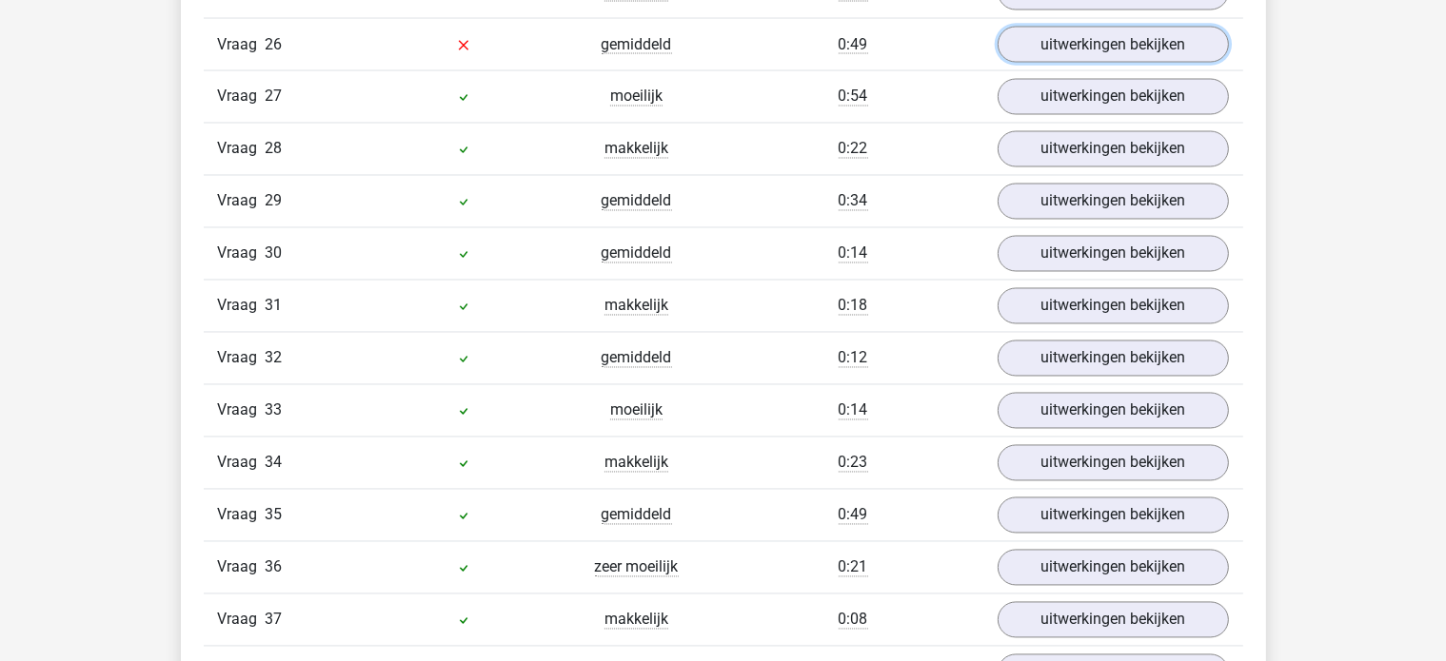
scroll to position [3619, 0]
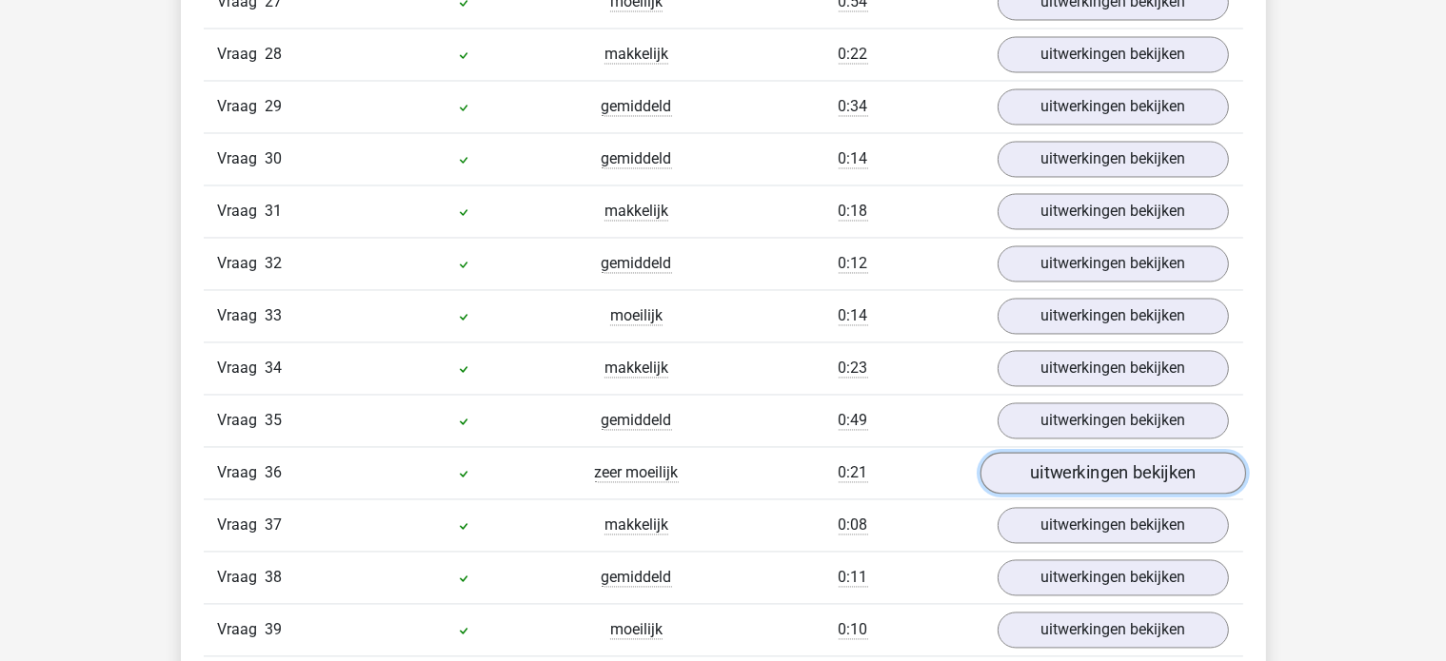
click at [1008, 452] on link "uitwerkingen bekijken" at bounding box center [1112, 473] width 266 height 42
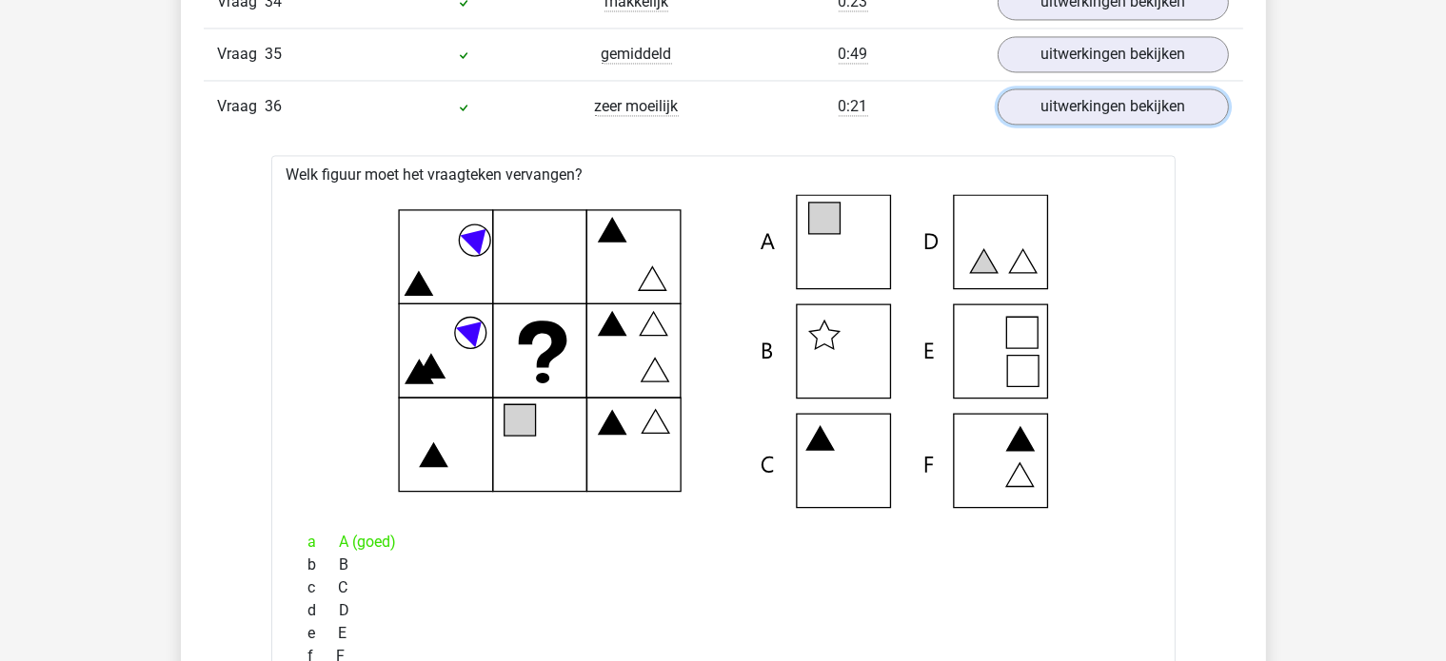
scroll to position [4000, 0]
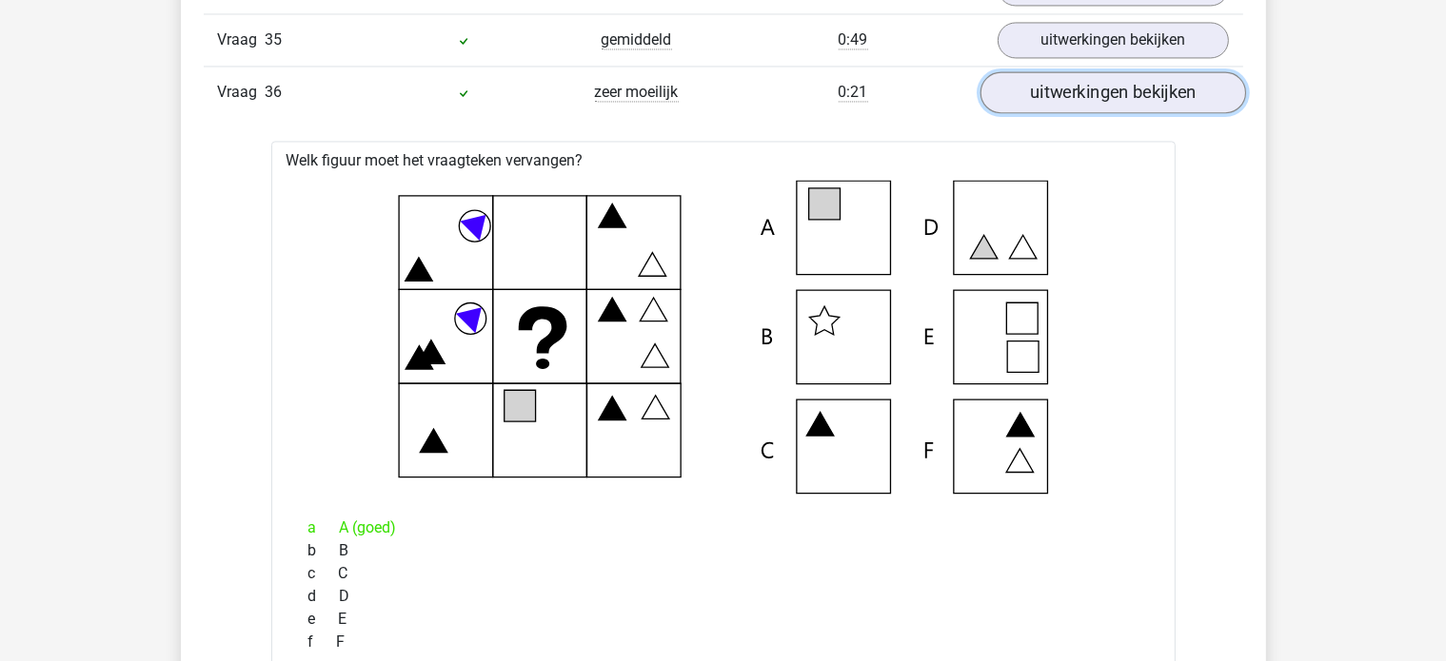
click at [1094, 71] on link "uitwerkingen bekijken" at bounding box center [1112, 92] width 266 height 42
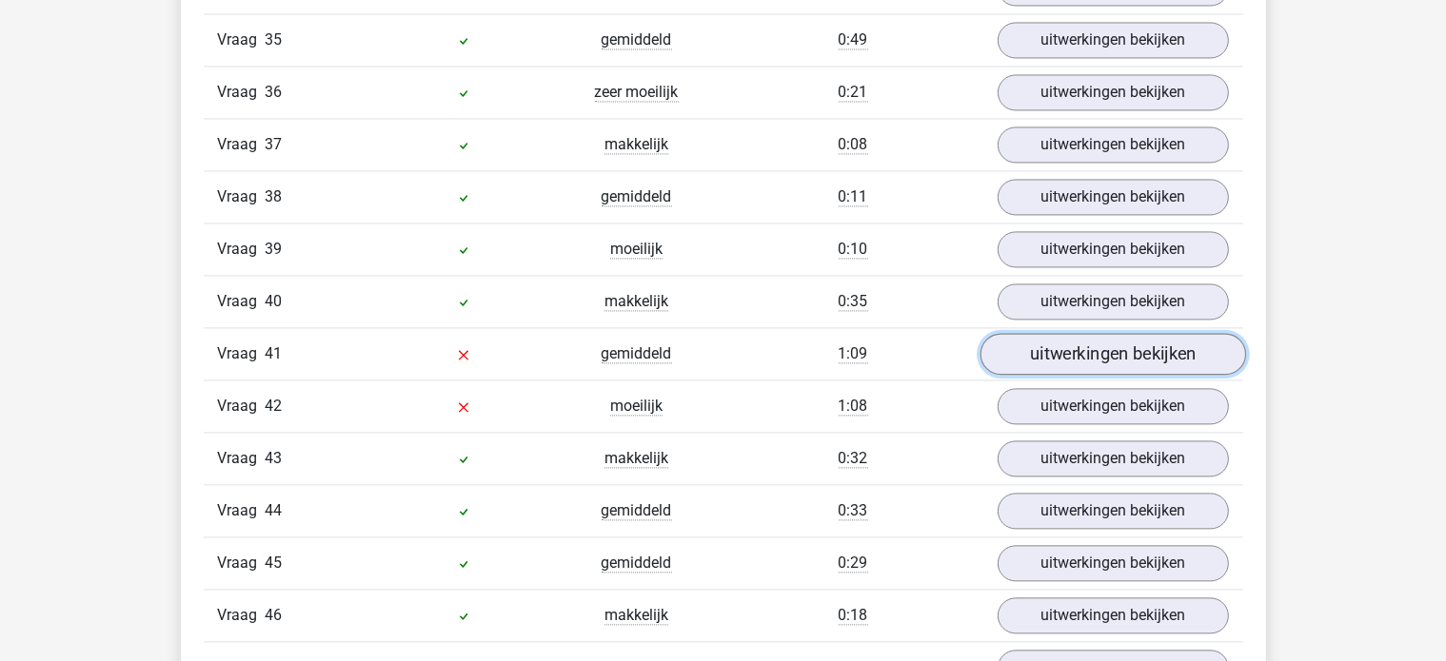
click at [1043, 338] on link "uitwerkingen bekijken" at bounding box center [1112, 354] width 266 height 42
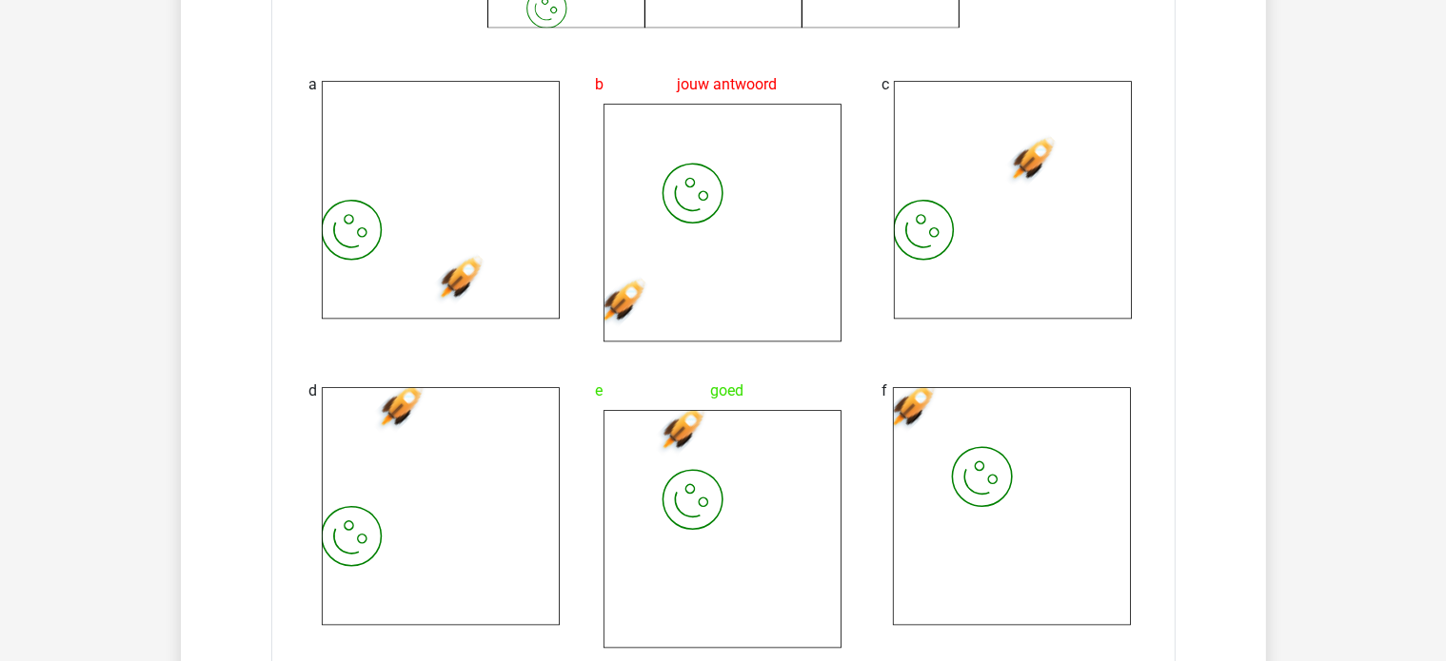
scroll to position [4761, 0]
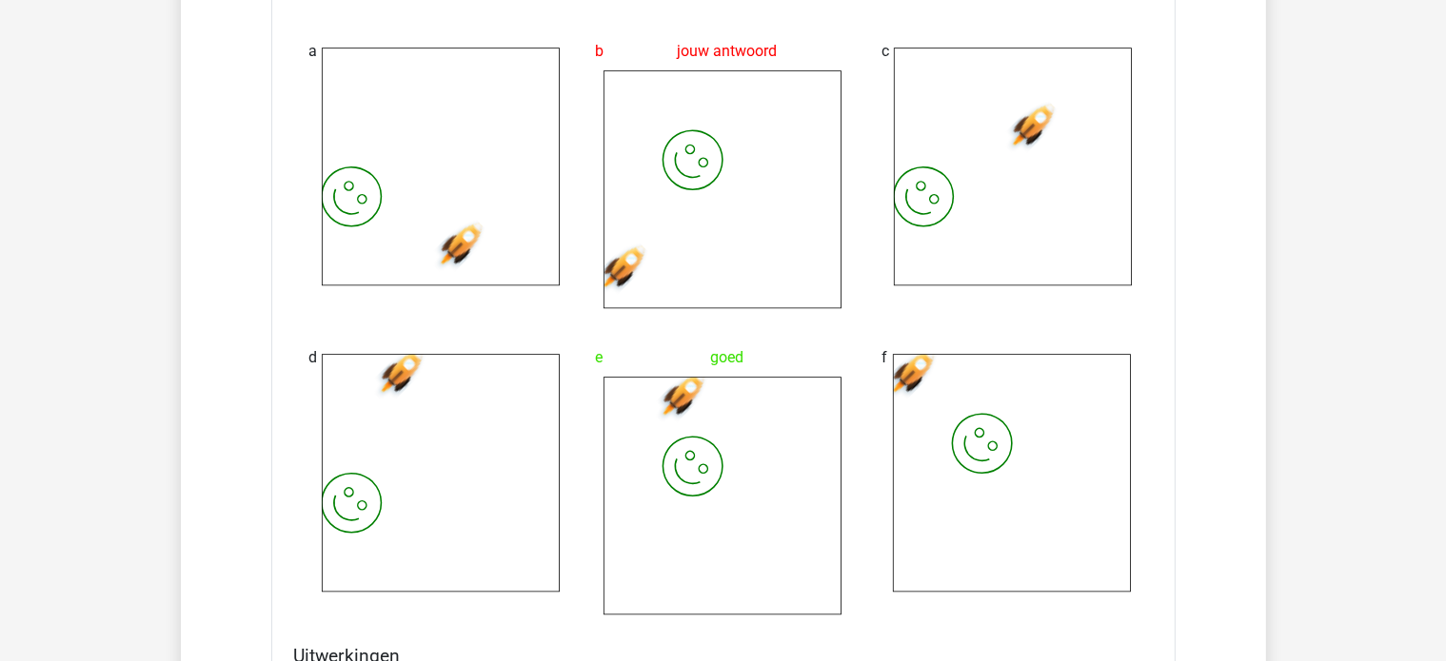
drag, startPoint x: 896, startPoint y: 149, endPoint x: 734, endPoint y: 224, distance: 178.9
click at [733, 212] on icon "image/svg+xml" at bounding box center [722, 189] width 238 height 238
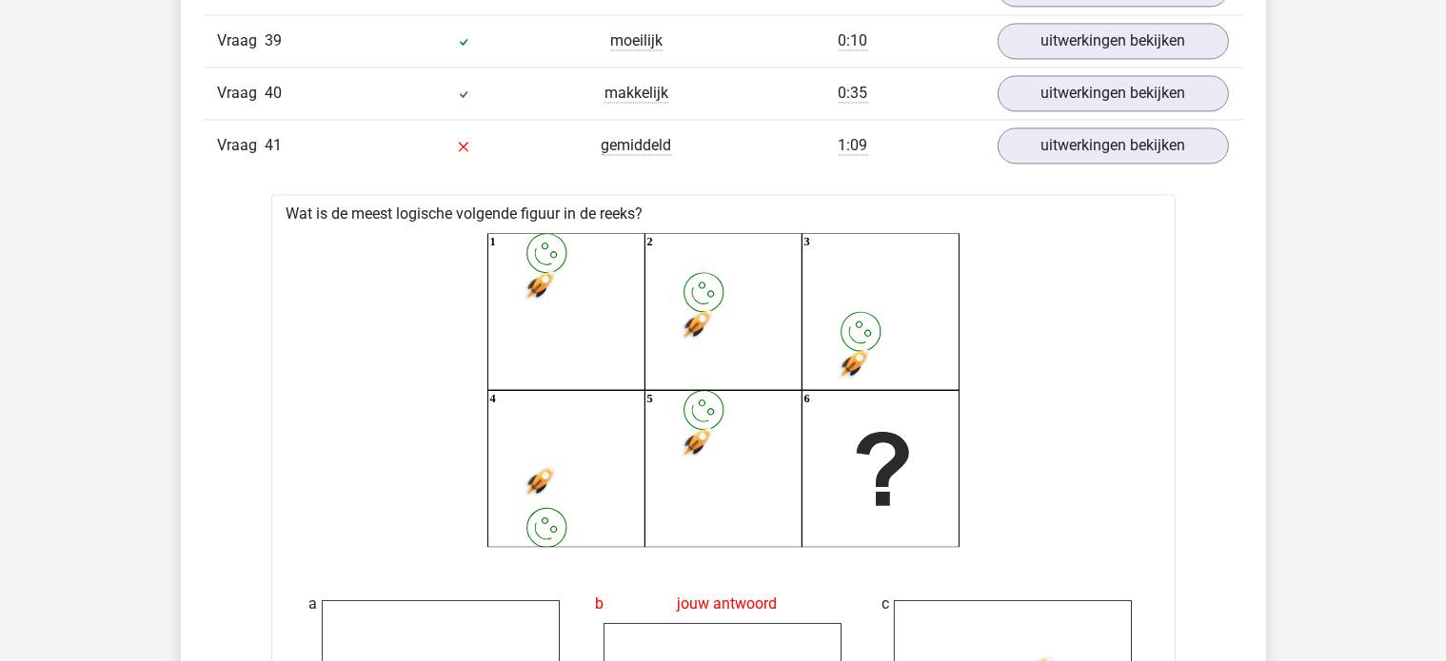
scroll to position [4190, 0]
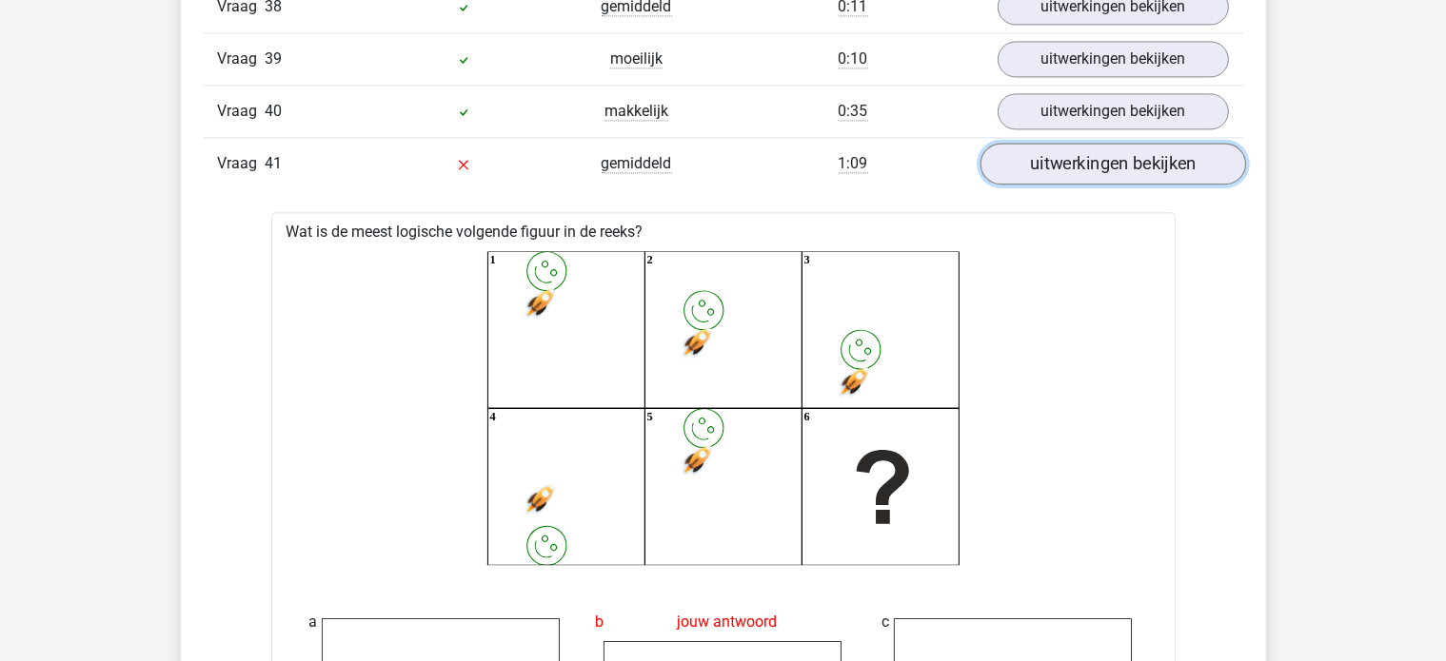
click at [1135, 143] on link "uitwerkingen bekijken" at bounding box center [1112, 164] width 266 height 42
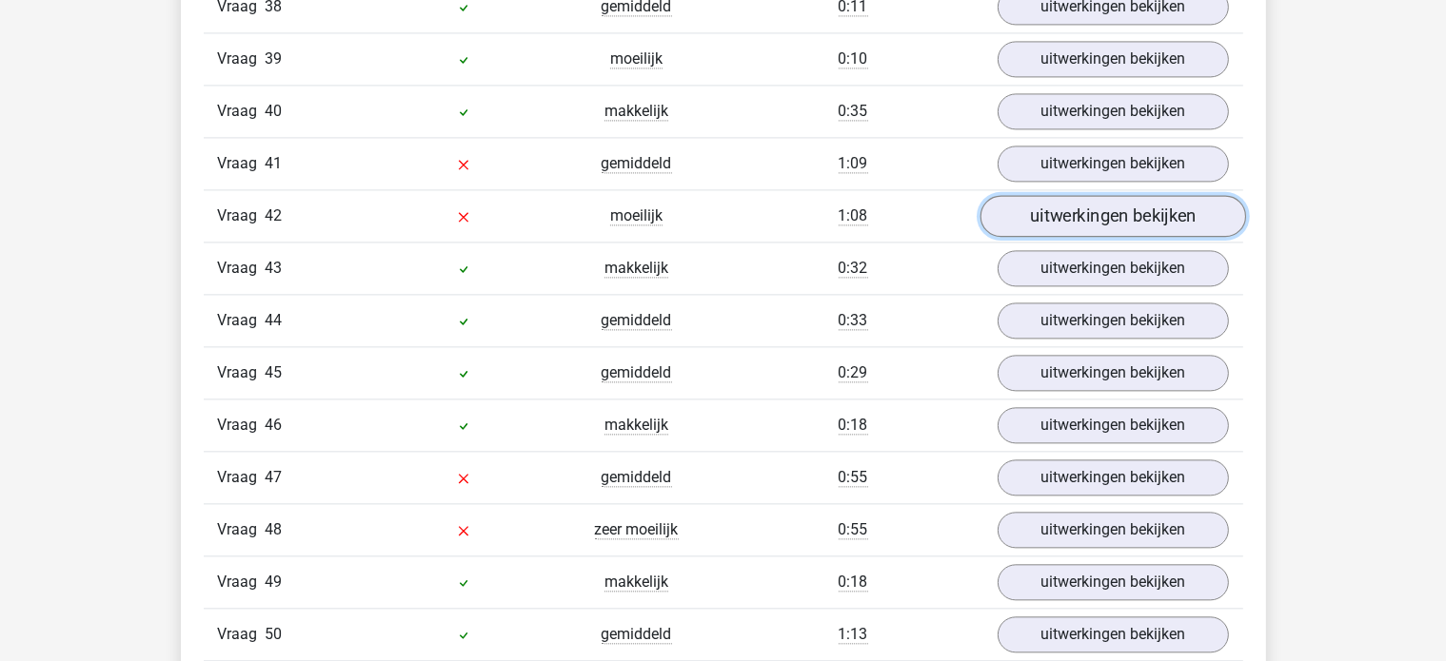
click at [1057, 195] on link "uitwerkingen bekijken" at bounding box center [1112, 216] width 266 height 42
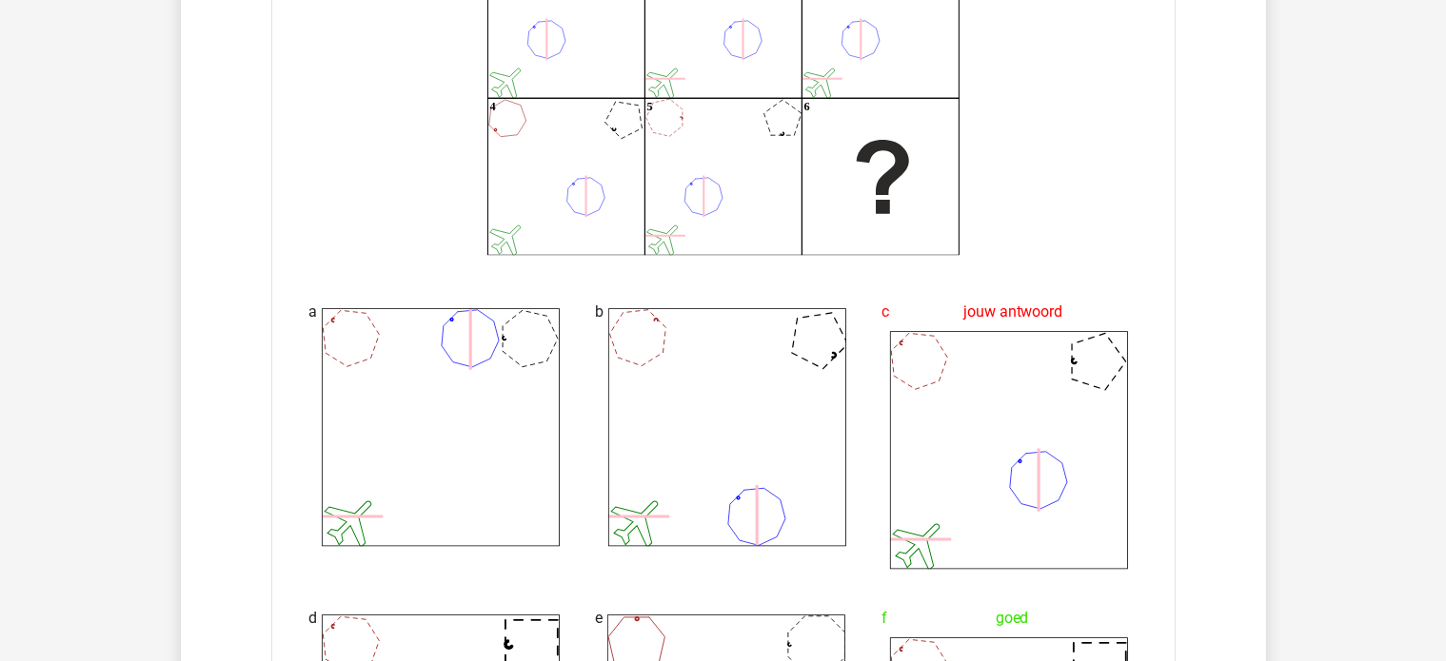
scroll to position [4571, 0]
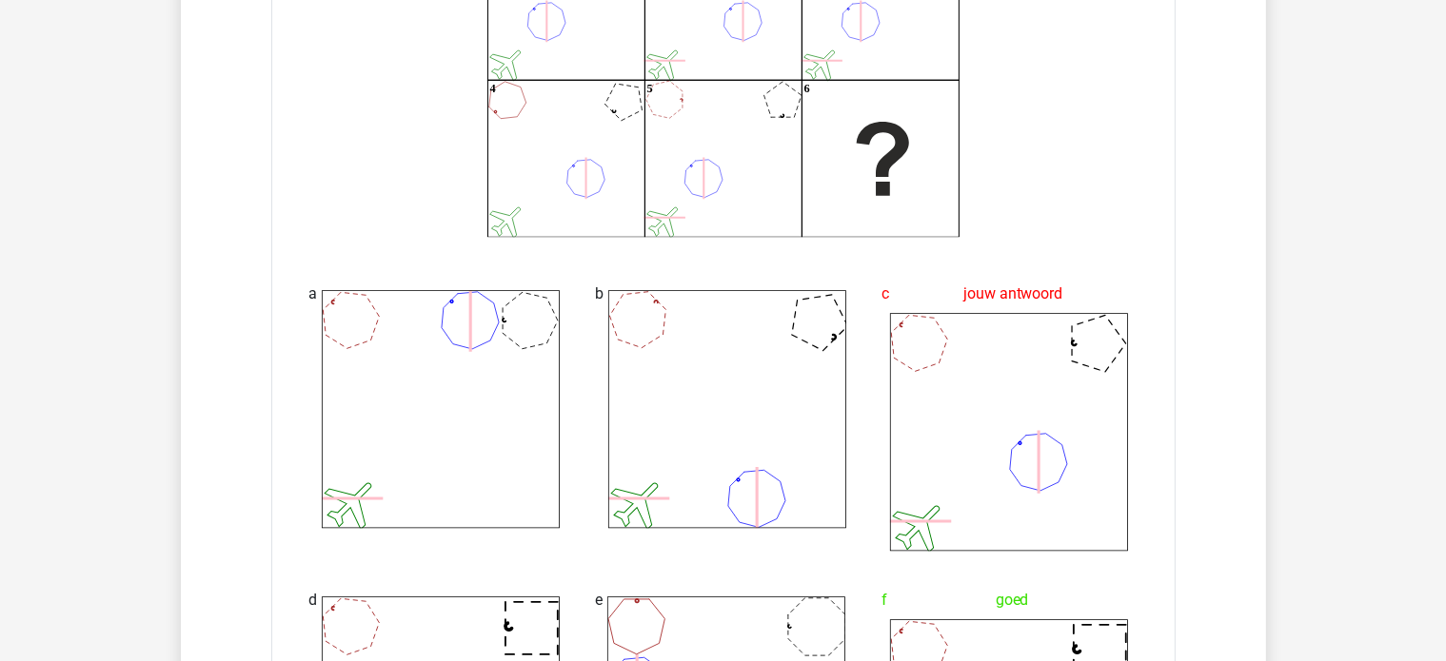
drag, startPoint x: 904, startPoint y: 230, endPoint x: 689, endPoint y: 233, distance: 215.1
click at [689, 252] on div "a b c jouw antwoord d" at bounding box center [723, 566] width 858 height 628
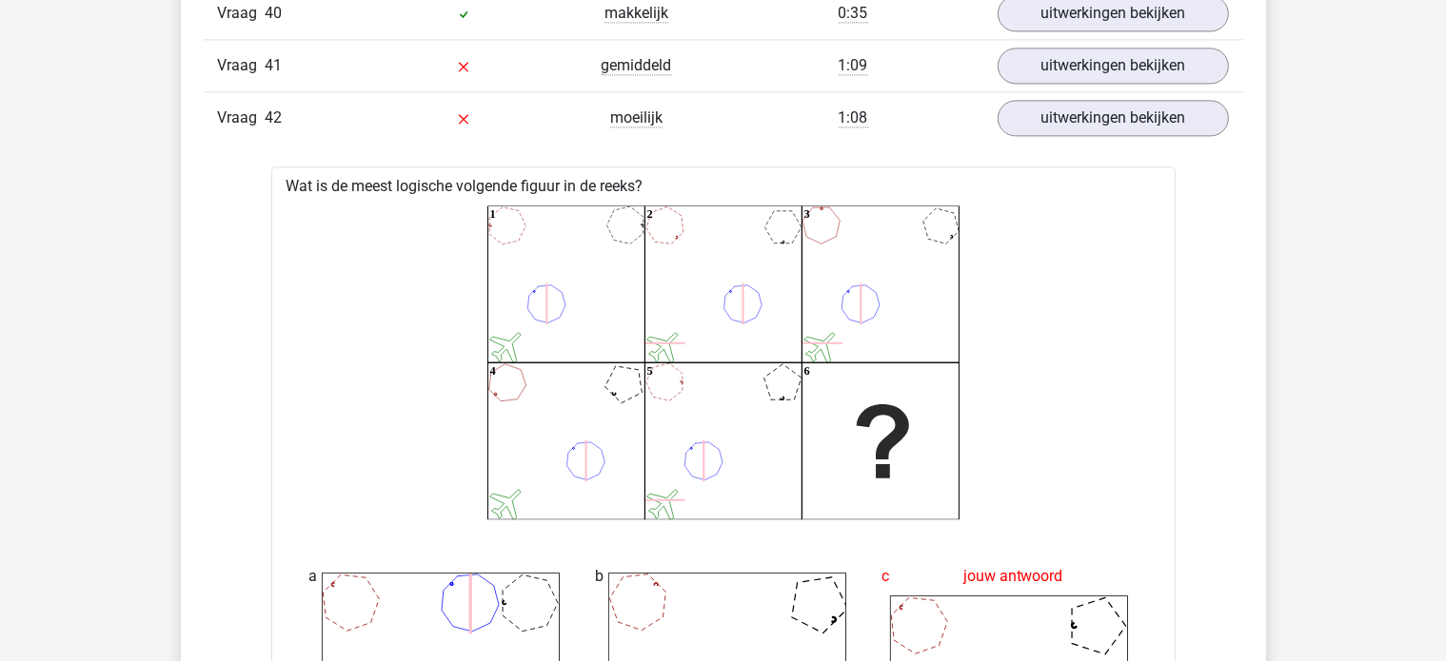
scroll to position [4285, 0]
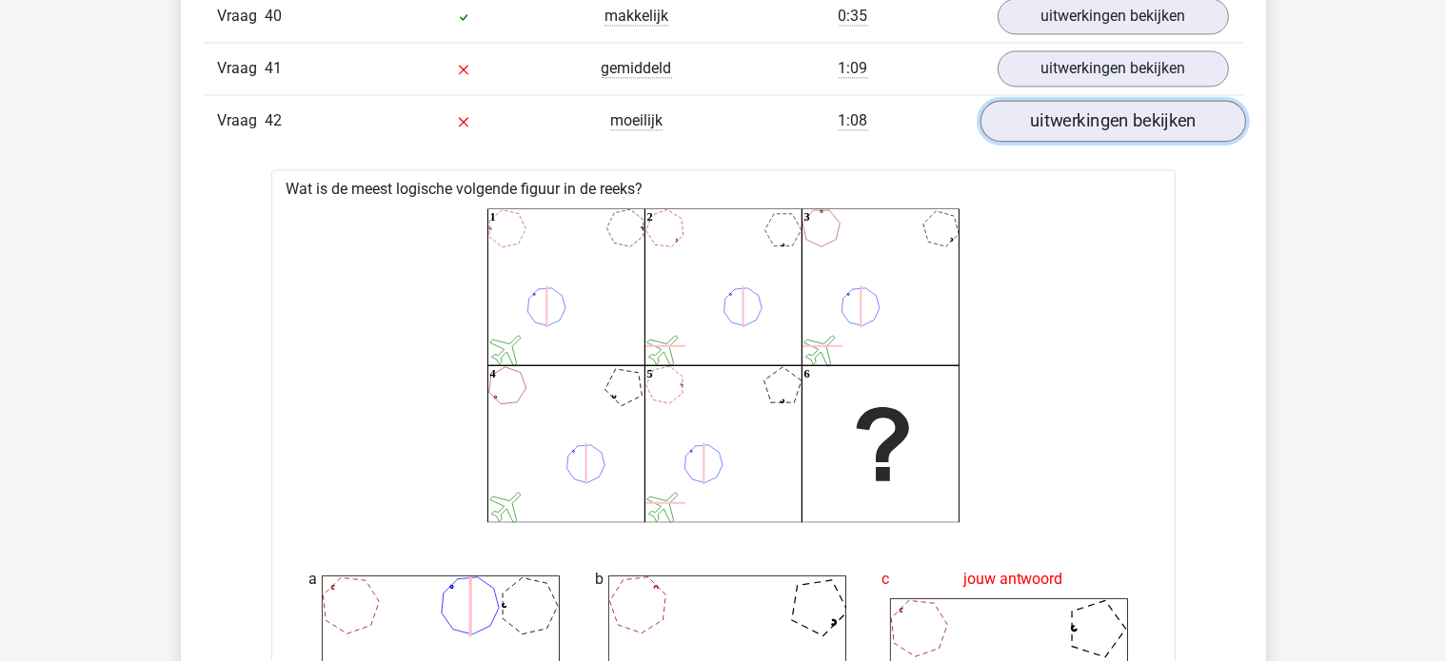
click at [1073, 100] on link "uitwerkingen bekijken" at bounding box center [1112, 121] width 266 height 42
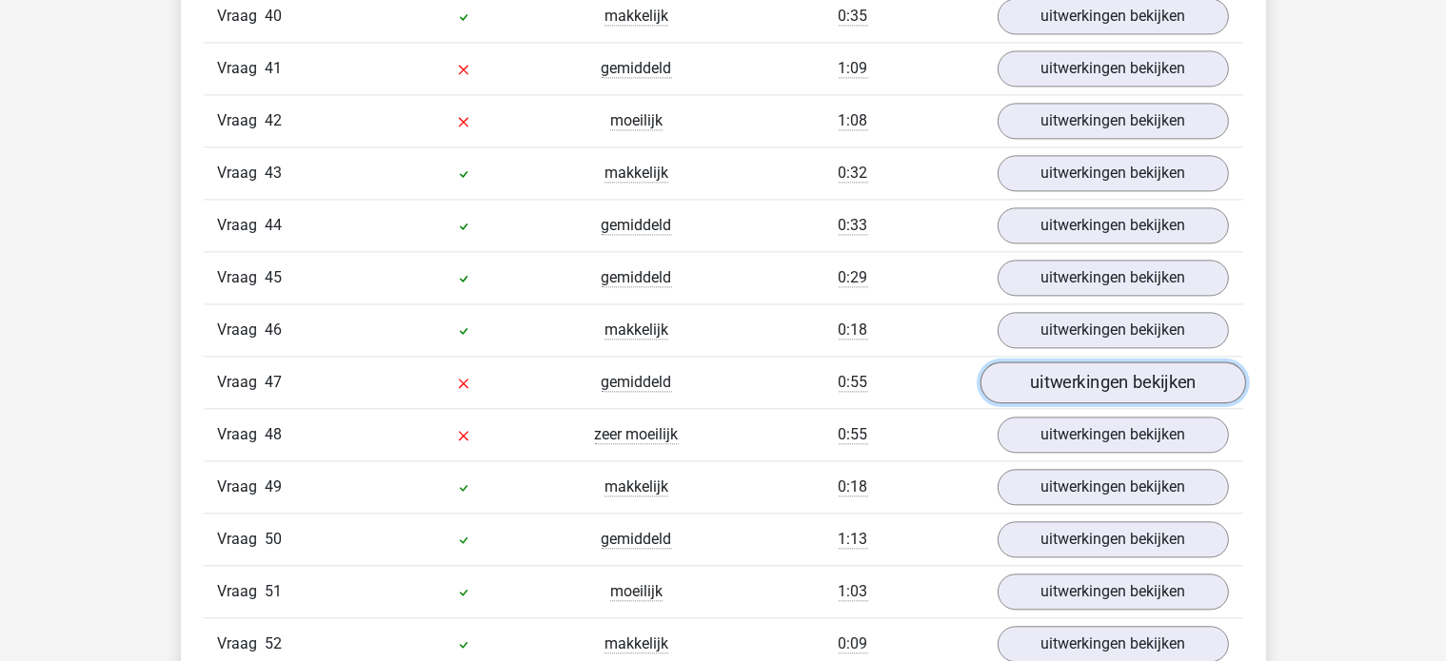
click at [1020, 364] on link "uitwerkingen bekijken" at bounding box center [1112, 383] width 266 height 42
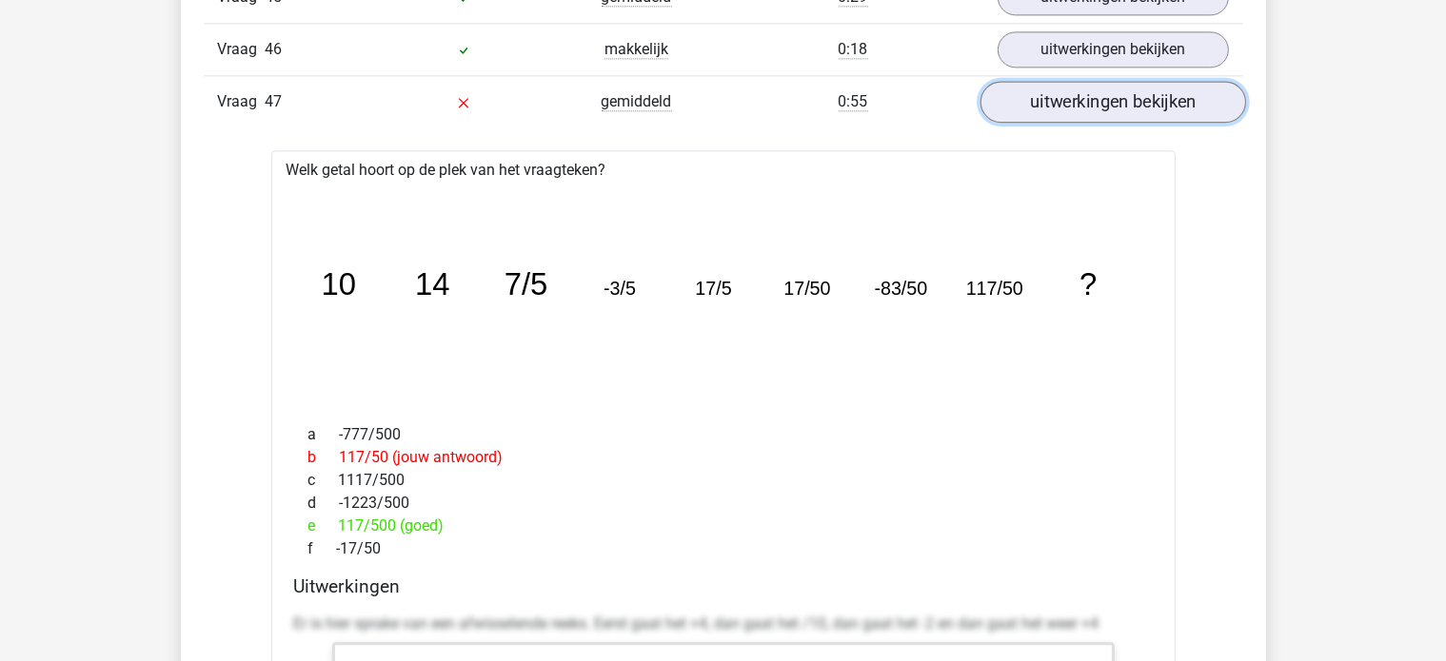
scroll to position [4571, 0]
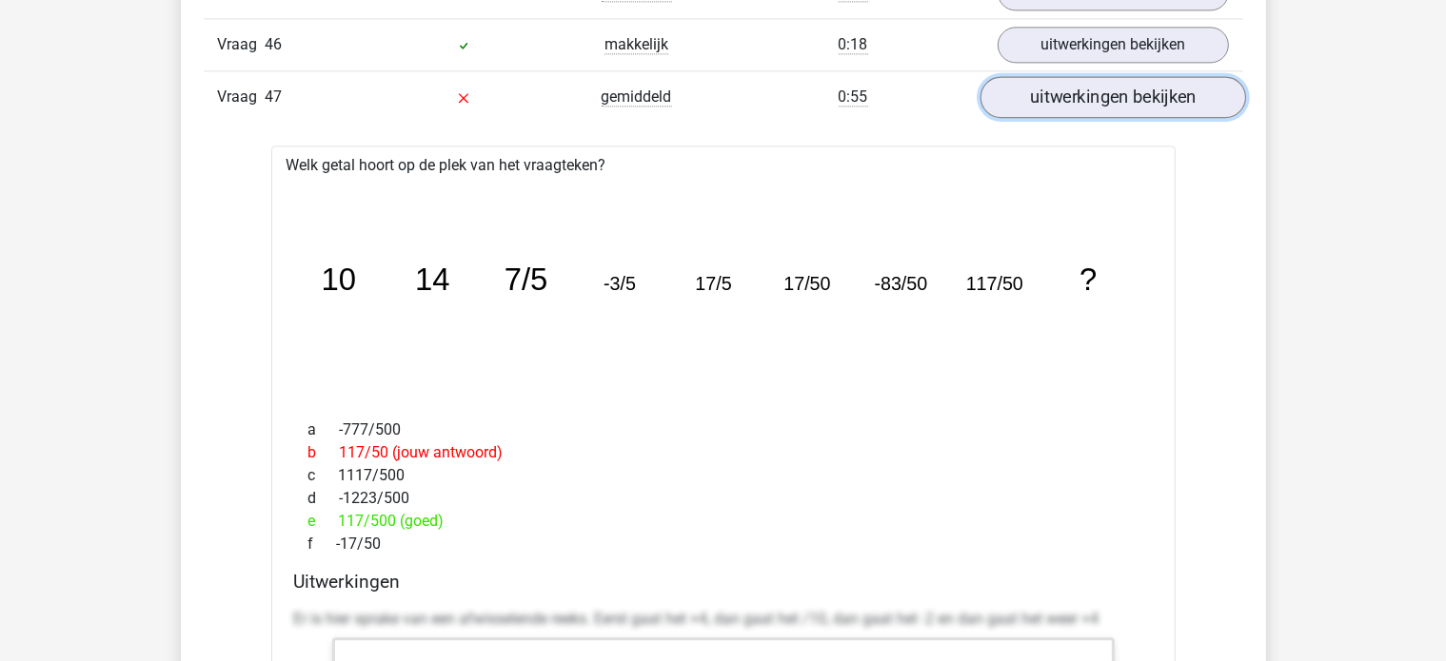
click at [1155, 76] on link "uitwerkingen bekijken" at bounding box center [1112, 97] width 266 height 42
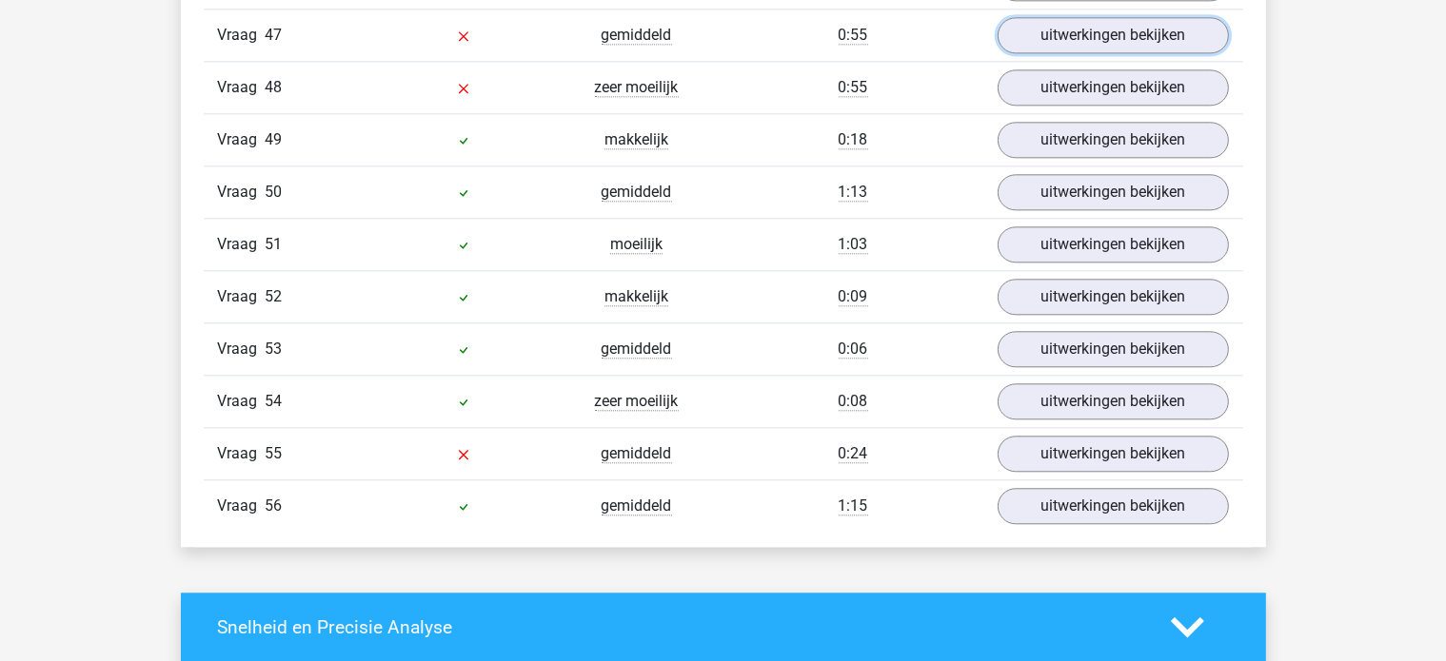
scroll to position [4666, 0]
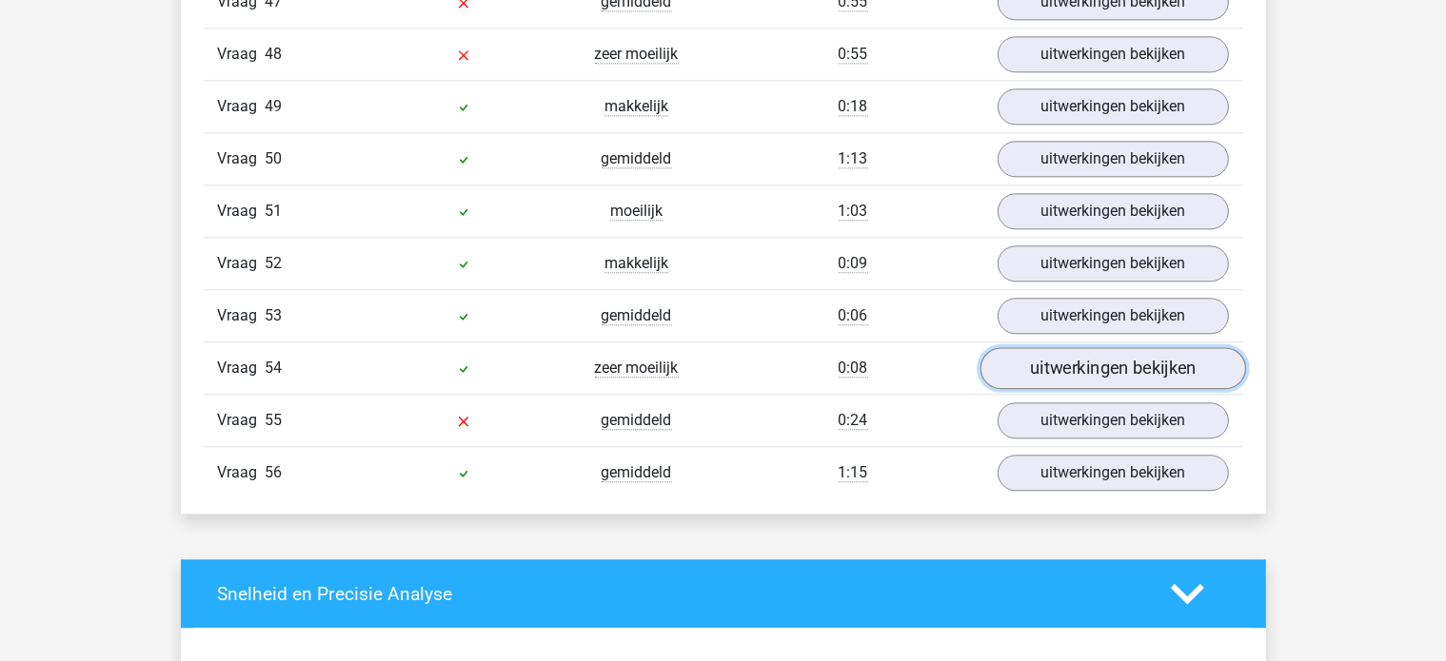
click at [1046, 347] on link "uitwerkingen bekijken" at bounding box center [1112, 368] width 266 height 42
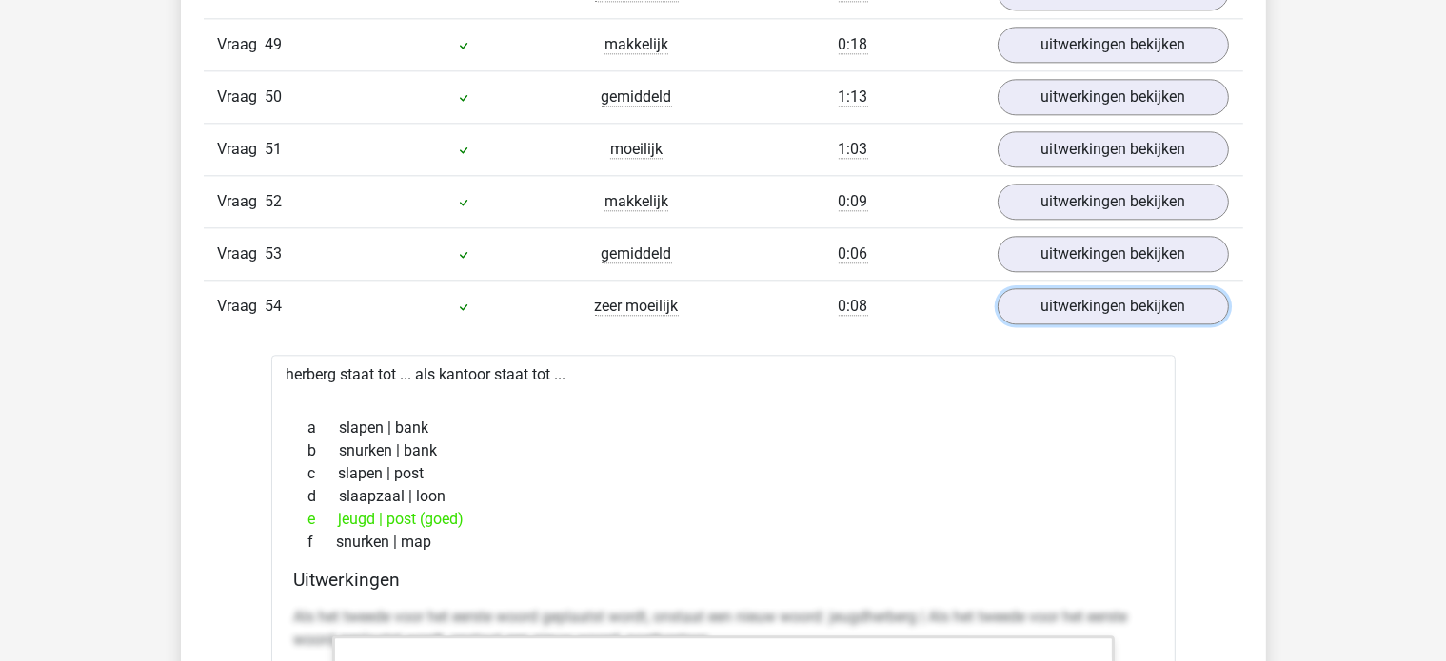
scroll to position [4761, 0]
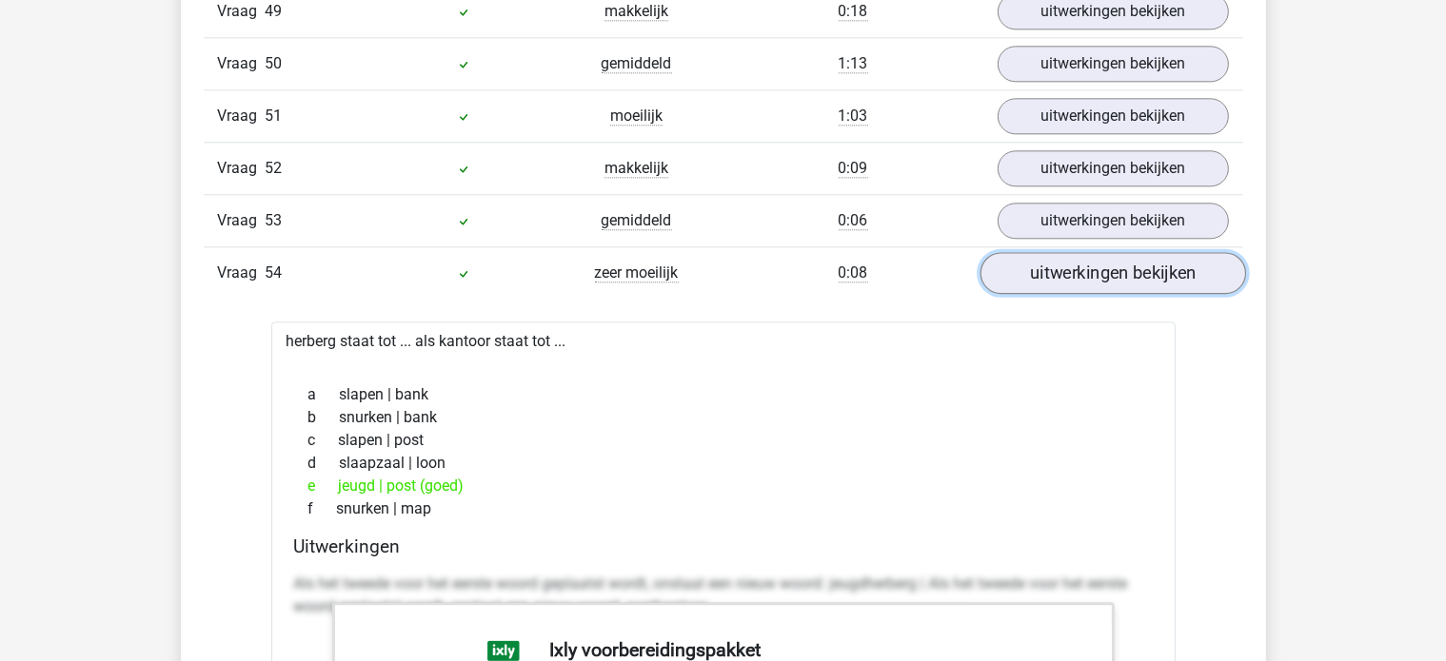
click at [1013, 252] on link "uitwerkingen bekijken" at bounding box center [1112, 273] width 266 height 42
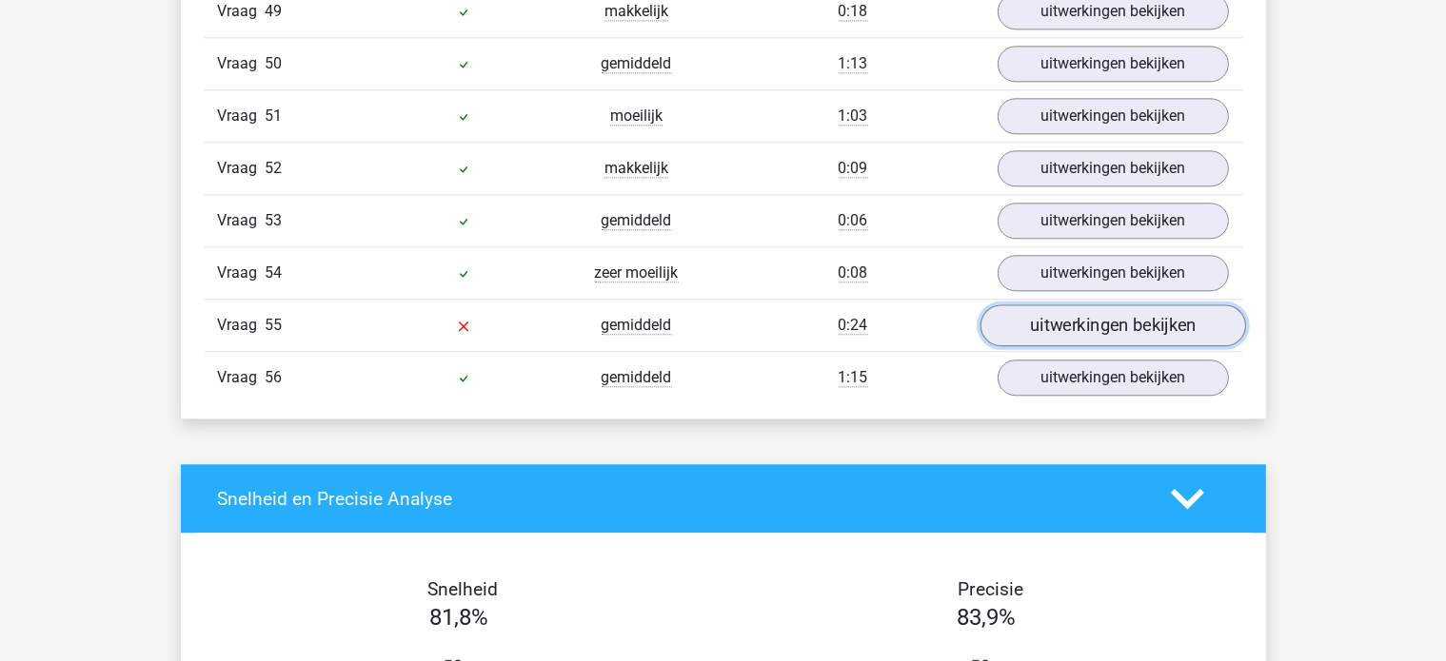
click at [1070, 305] on link "uitwerkingen bekijken" at bounding box center [1112, 326] width 266 height 42
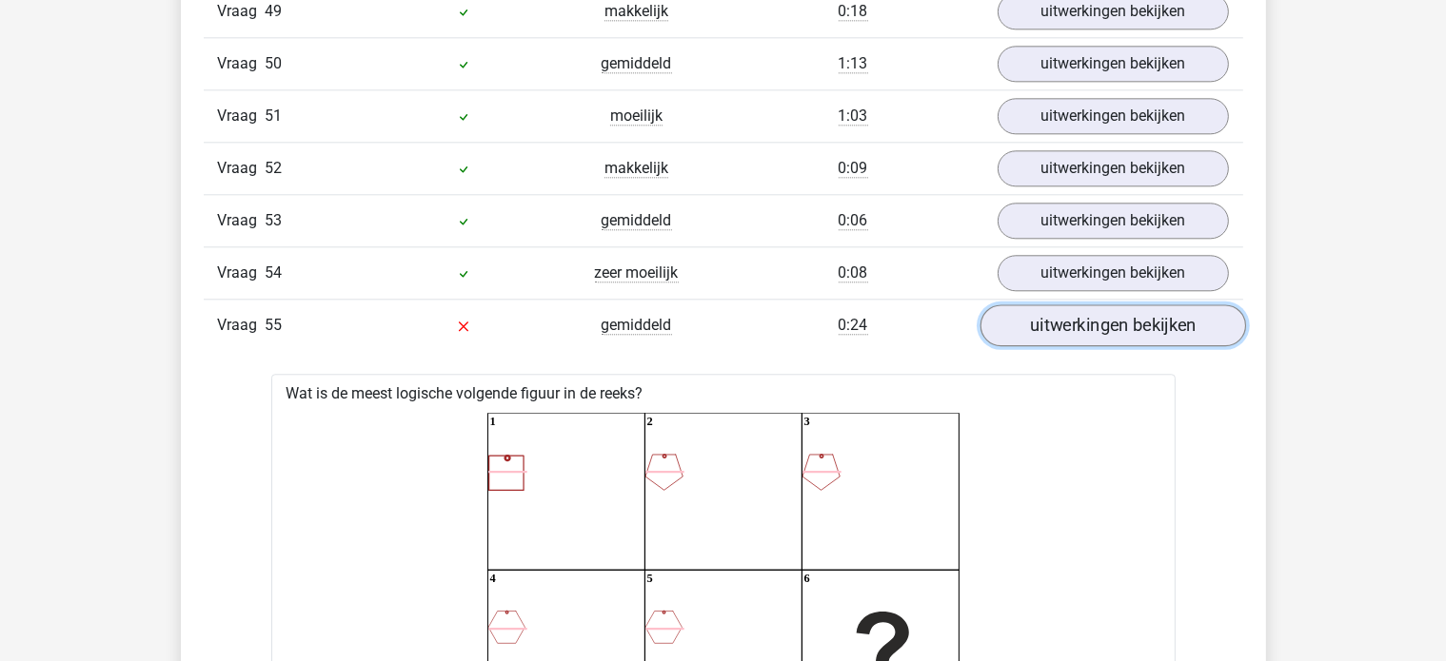
click at [1064, 305] on link "uitwerkingen bekijken" at bounding box center [1112, 326] width 266 height 42
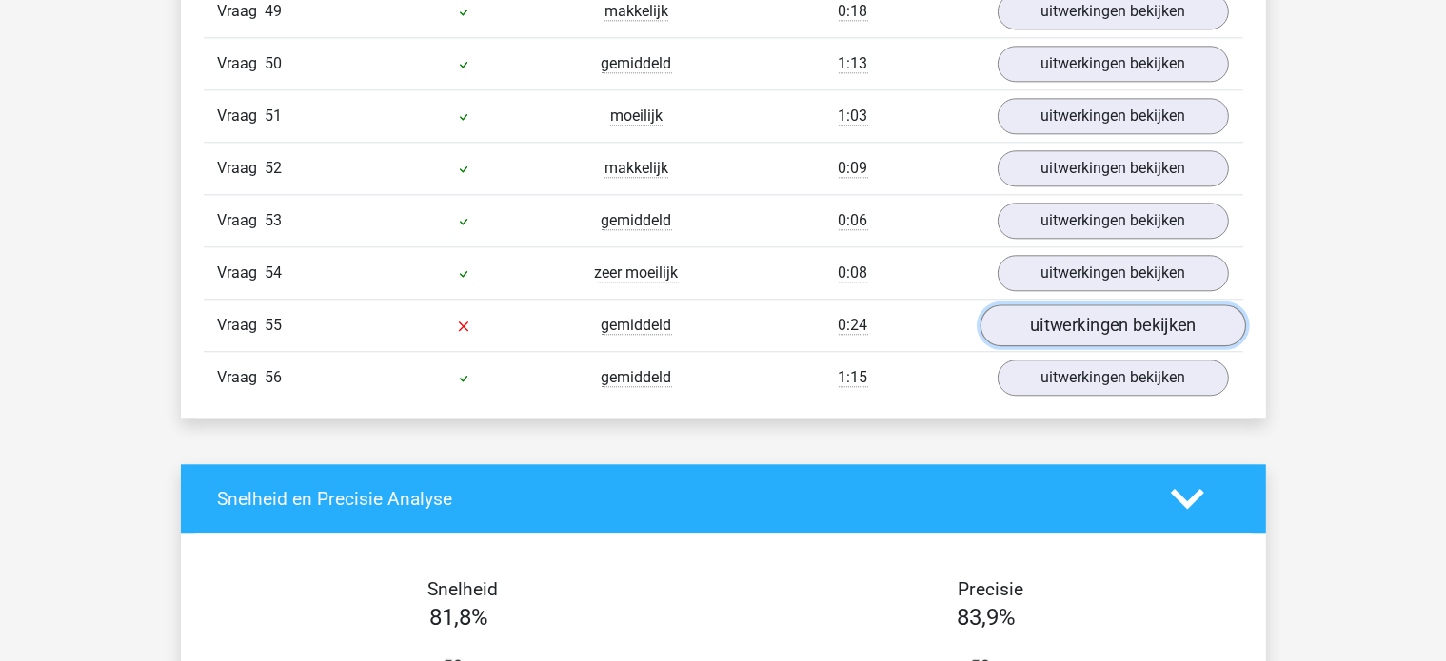
click at [1064, 305] on link "uitwerkingen bekijken" at bounding box center [1112, 326] width 266 height 42
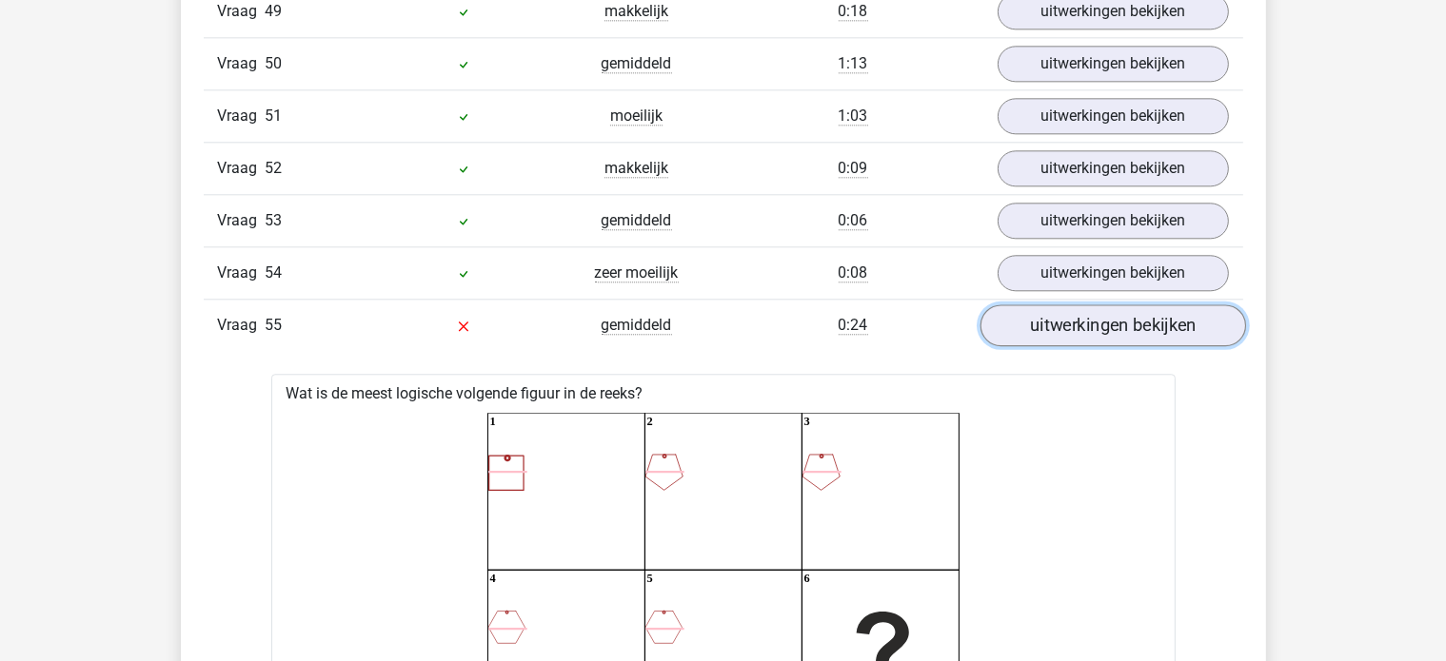
click at [1064, 305] on link "uitwerkingen bekijken" at bounding box center [1112, 326] width 266 height 42
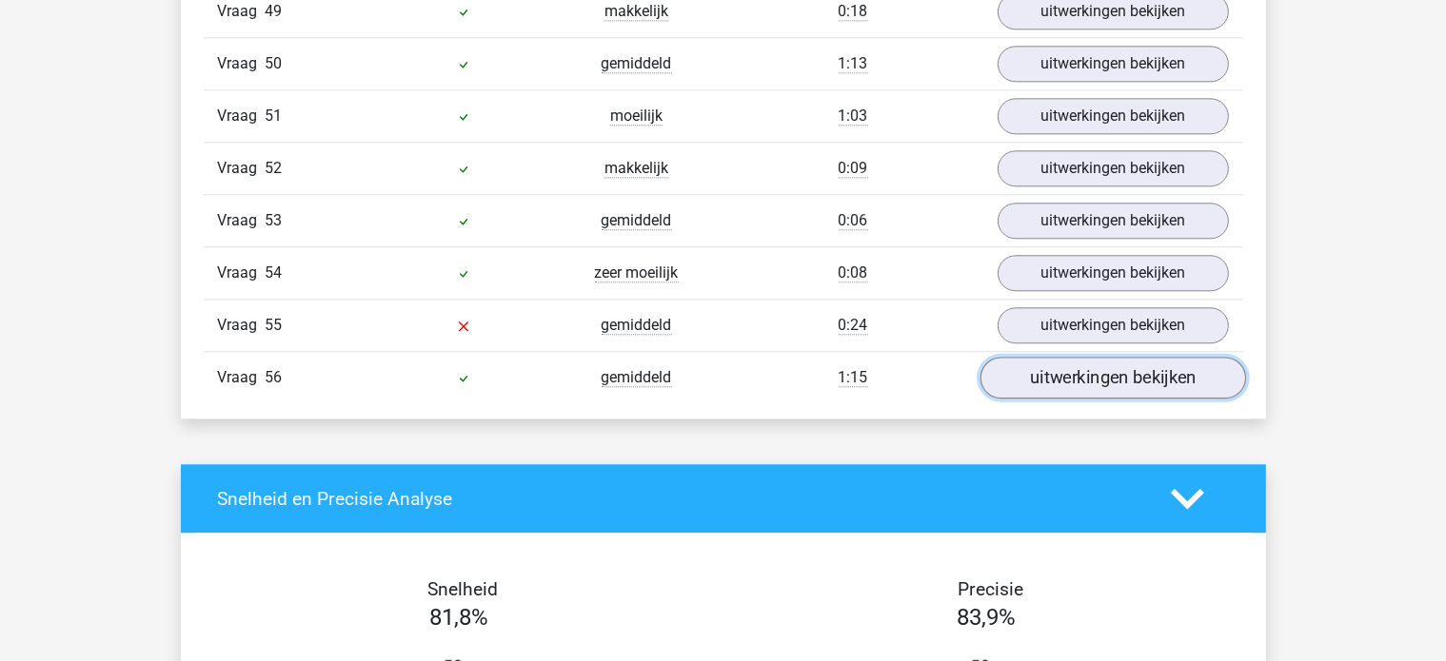
click at [1045, 357] on link "uitwerkingen bekijken" at bounding box center [1112, 378] width 266 height 42
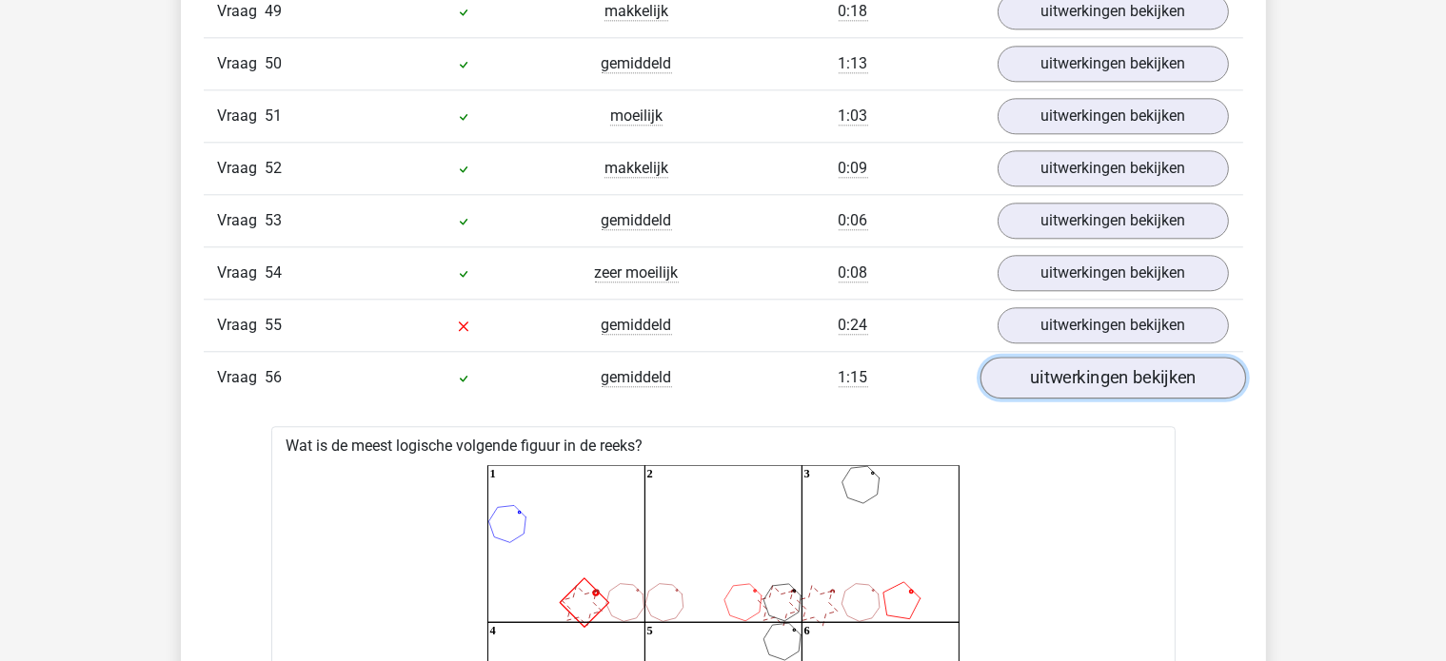
click at [1045, 357] on link "uitwerkingen bekijken" at bounding box center [1112, 378] width 266 height 42
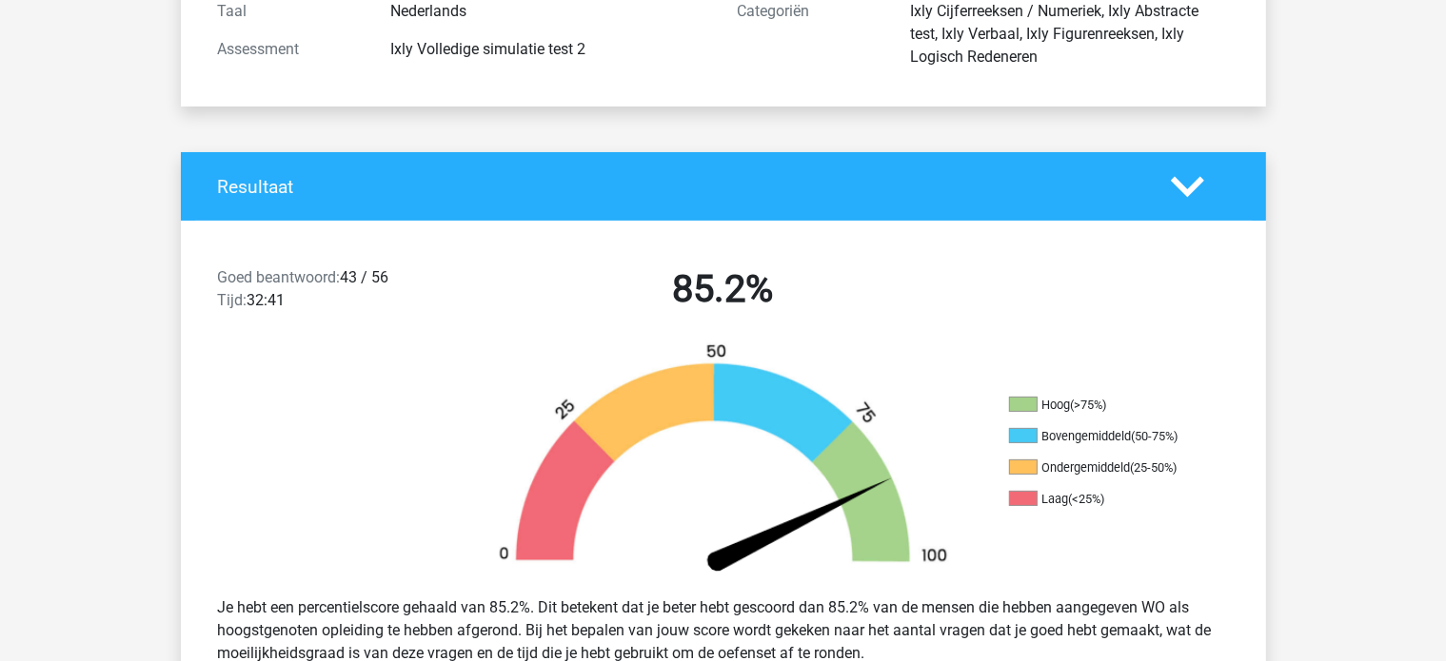
scroll to position [0, 0]
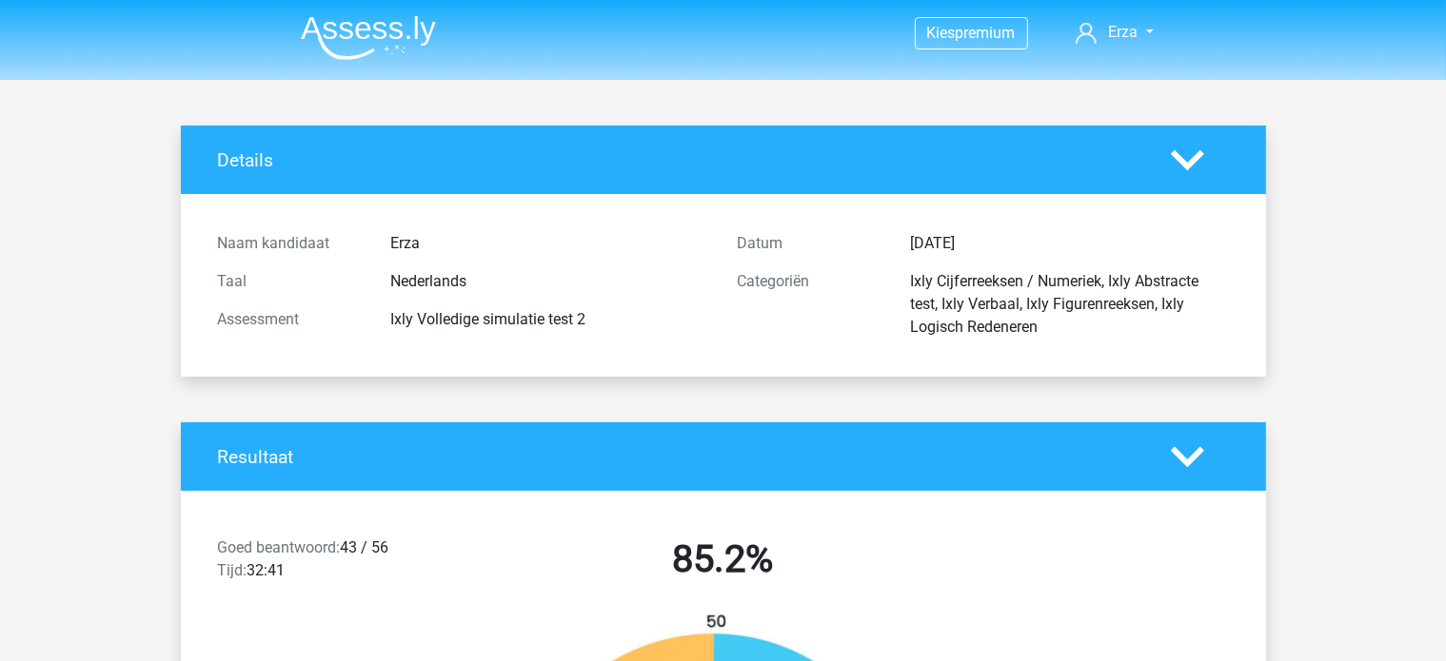
click at [373, 25] on img at bounding box center [368, 37] width 135 height 45
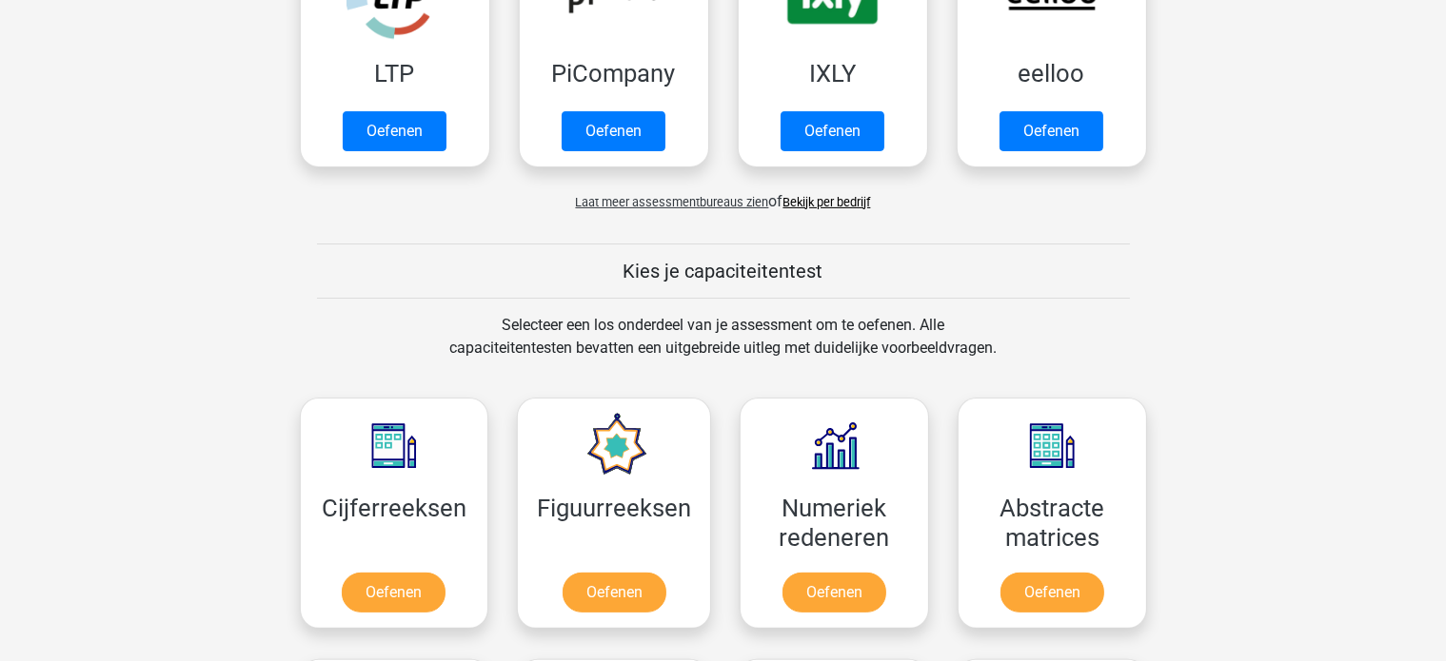
scroll to position [491, 0]
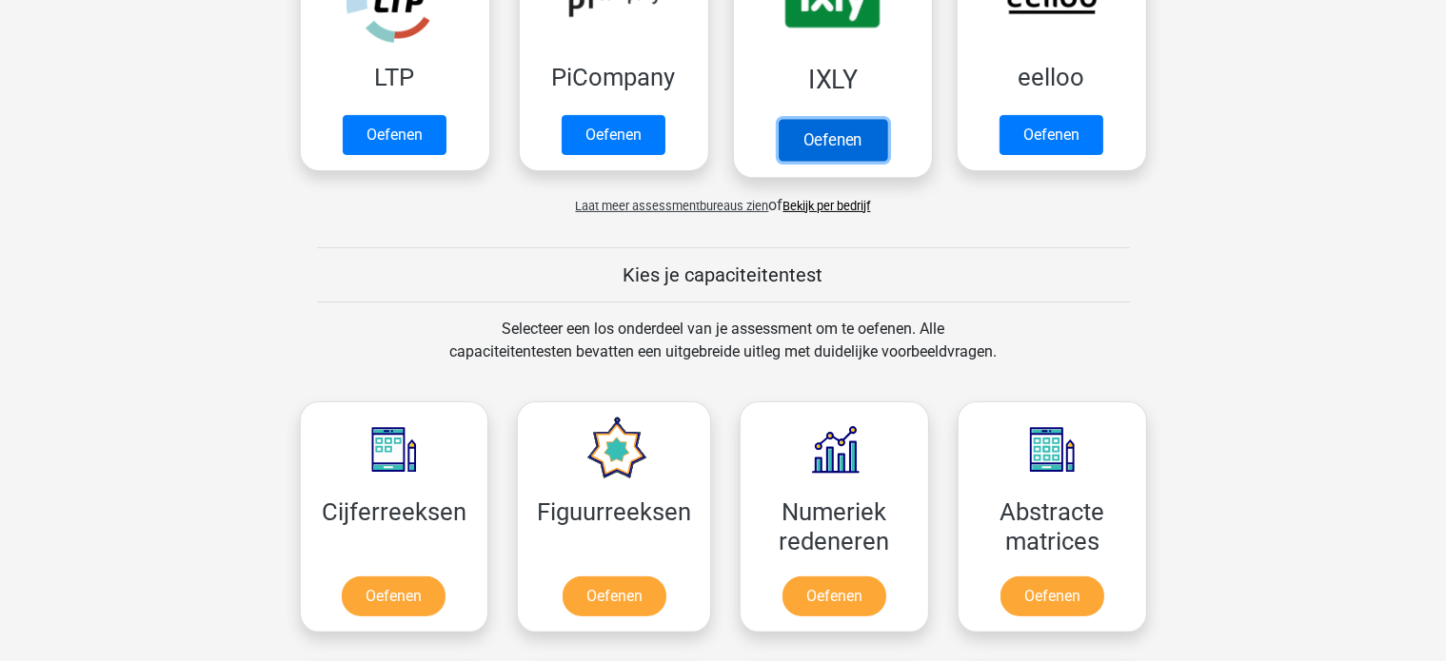
click at [785, 119] on link "Oefenen" at bounding box center [832, 140] width 108 height 42
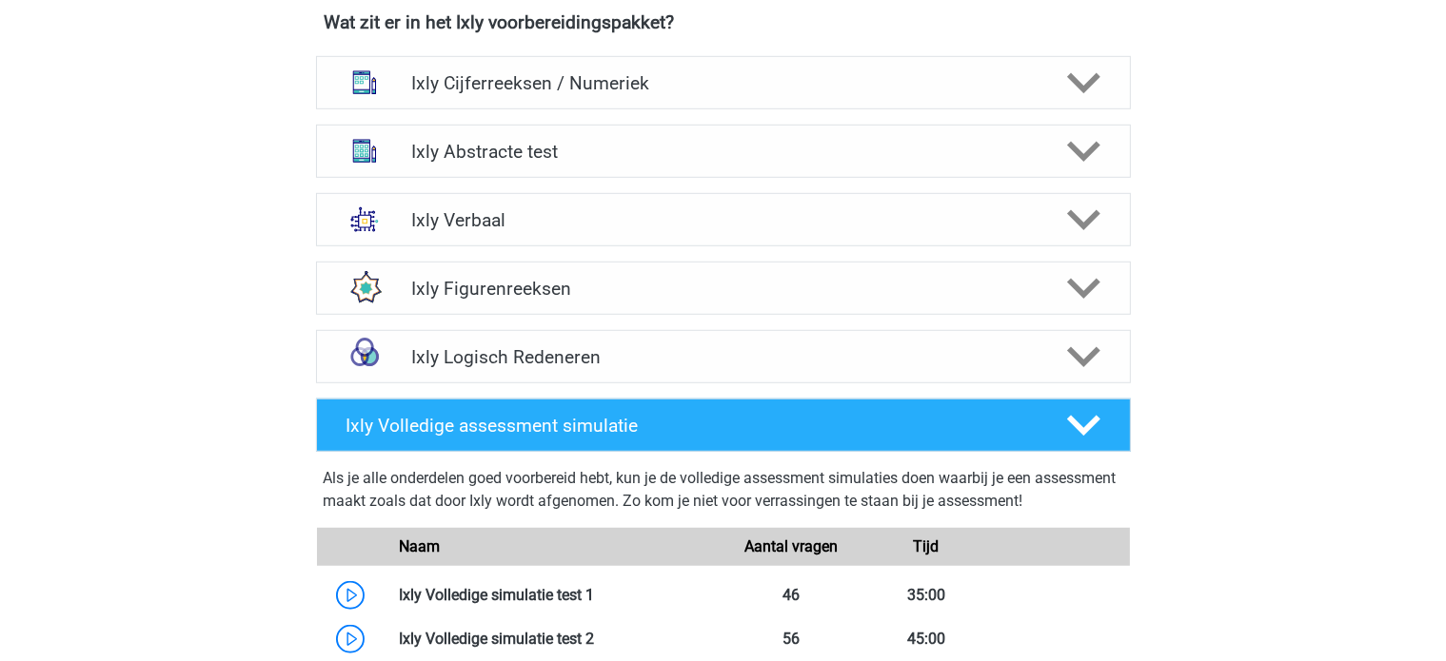
scroll to position [1237, 0]
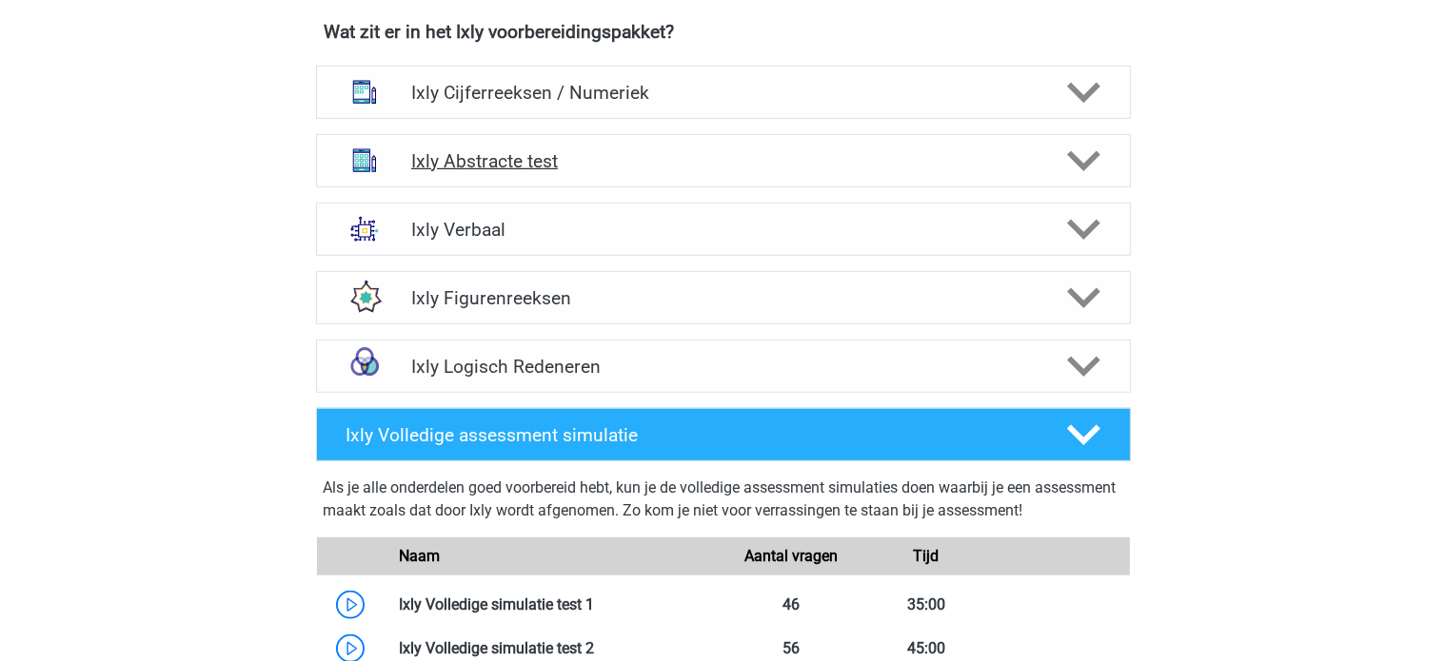
drag, startPoint x: 521, startPoint y: 174, endPoint x: 469, endPoint y: 171, distance: 51.5
click at [521, 176] on div "Ixly Abstracte test" at bounding box center [723, 160] width 815 height 53
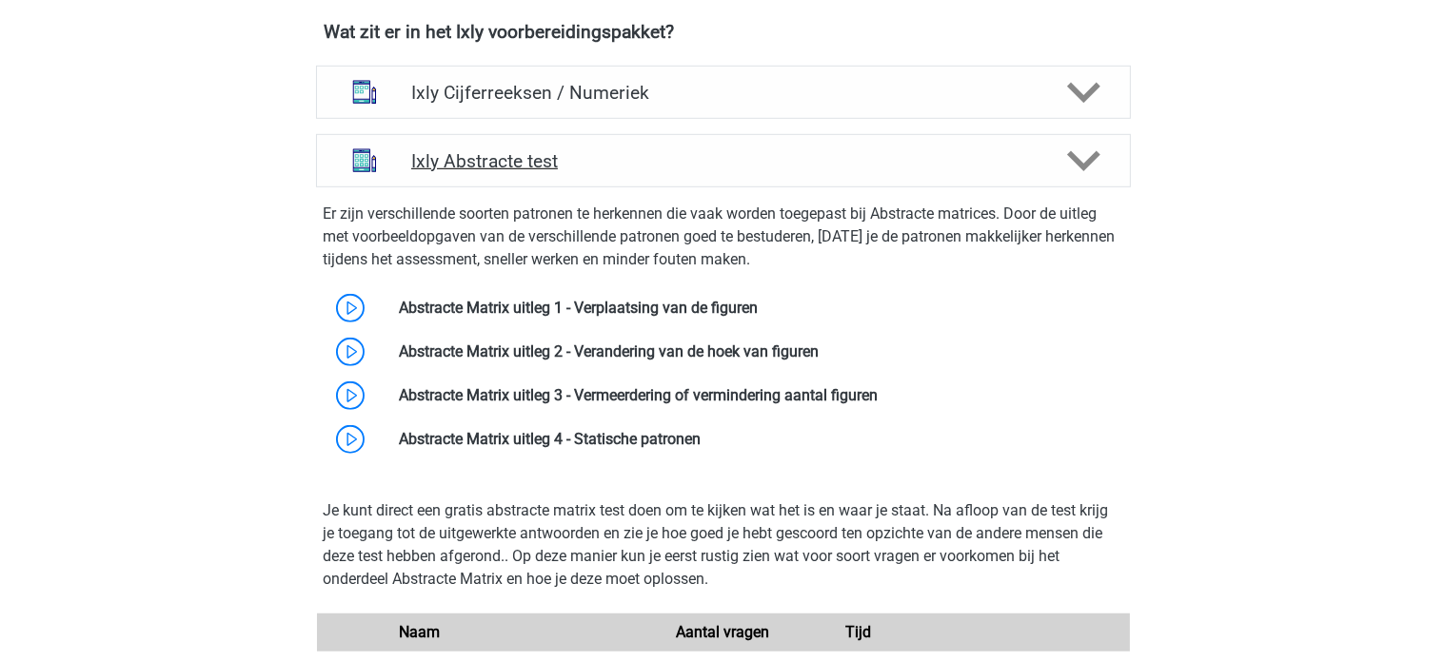
click at [485, 167] on h4 "Ixly Abstracte test" at bounding box center [722, 161] width 623 height 22
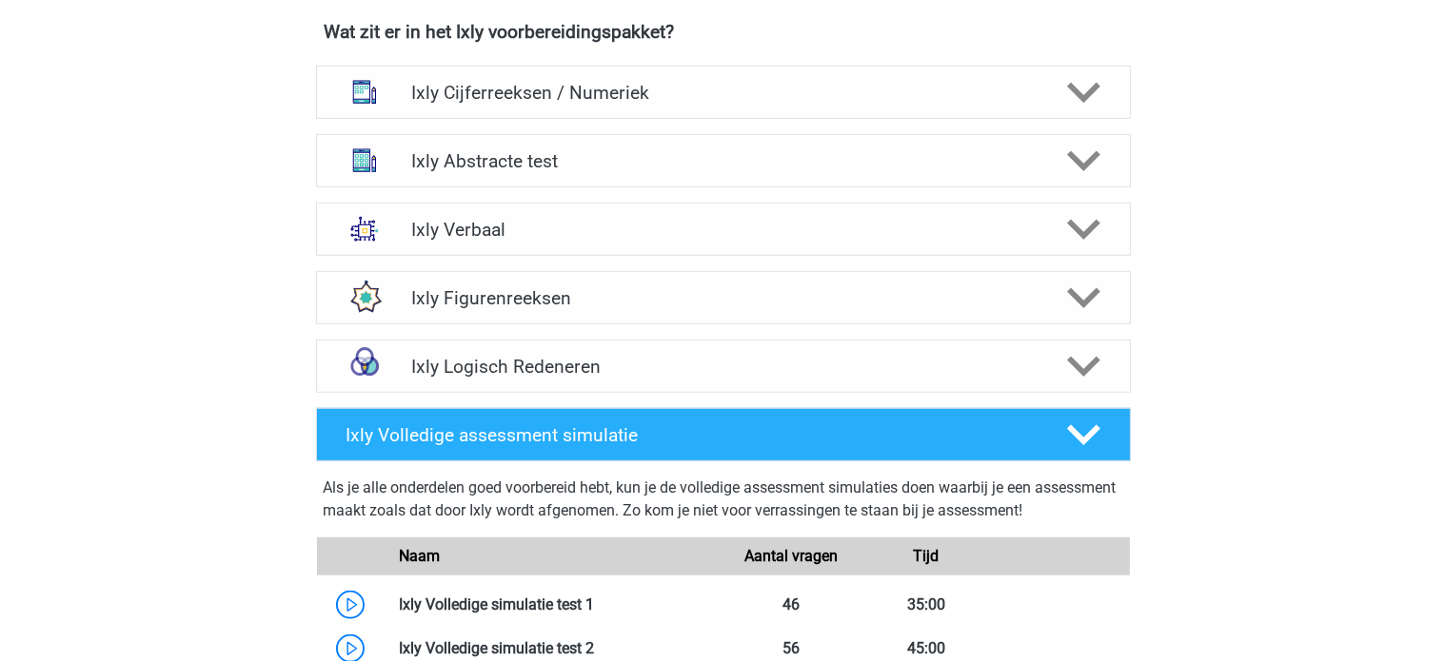
click at [510, 189] on div "Ixly Abstracte test Er zijn verschillende soorten patronen te herkennen die vaa…" at bounding box center [723, 161] width 889 height 69
click at [532, 214] on div "Ixly Verbaal" at bounding box center [723, 229] width 815 height 53
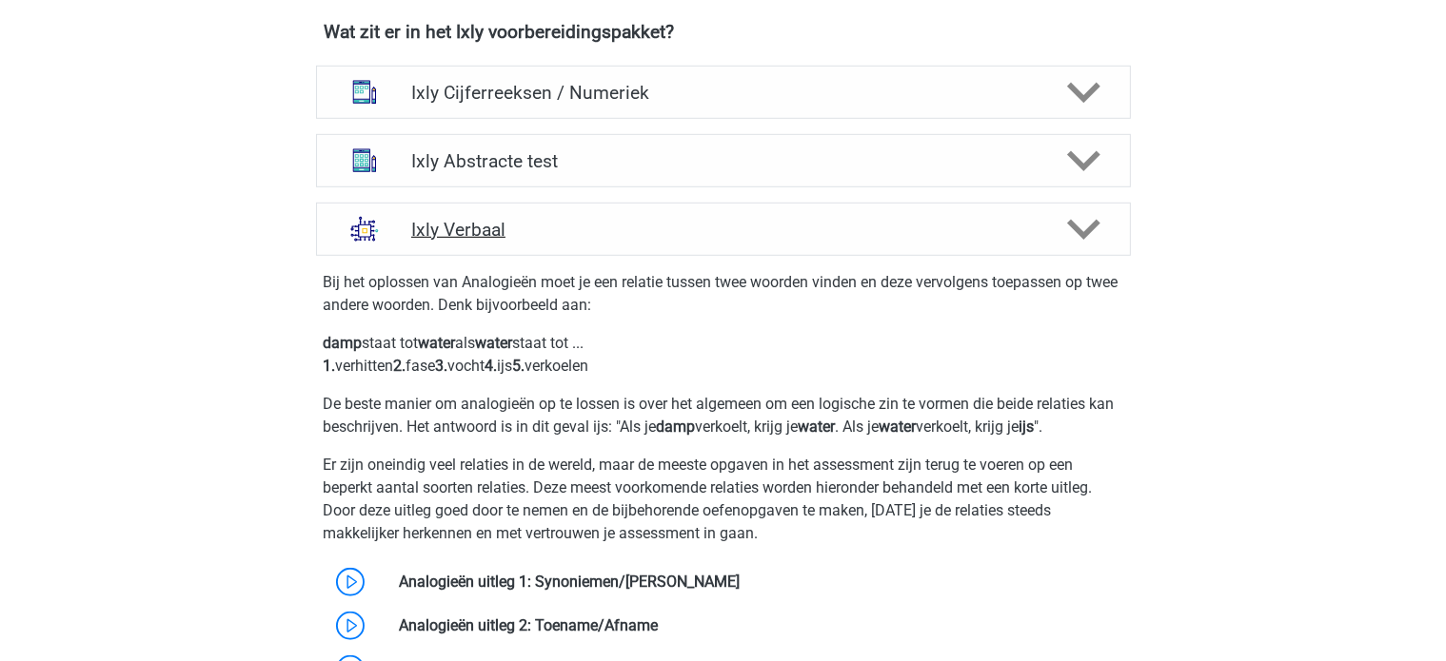
click at [525, 214] on div "Ixly Verbaal" at bounding box center [723, 229] width 815 height 53
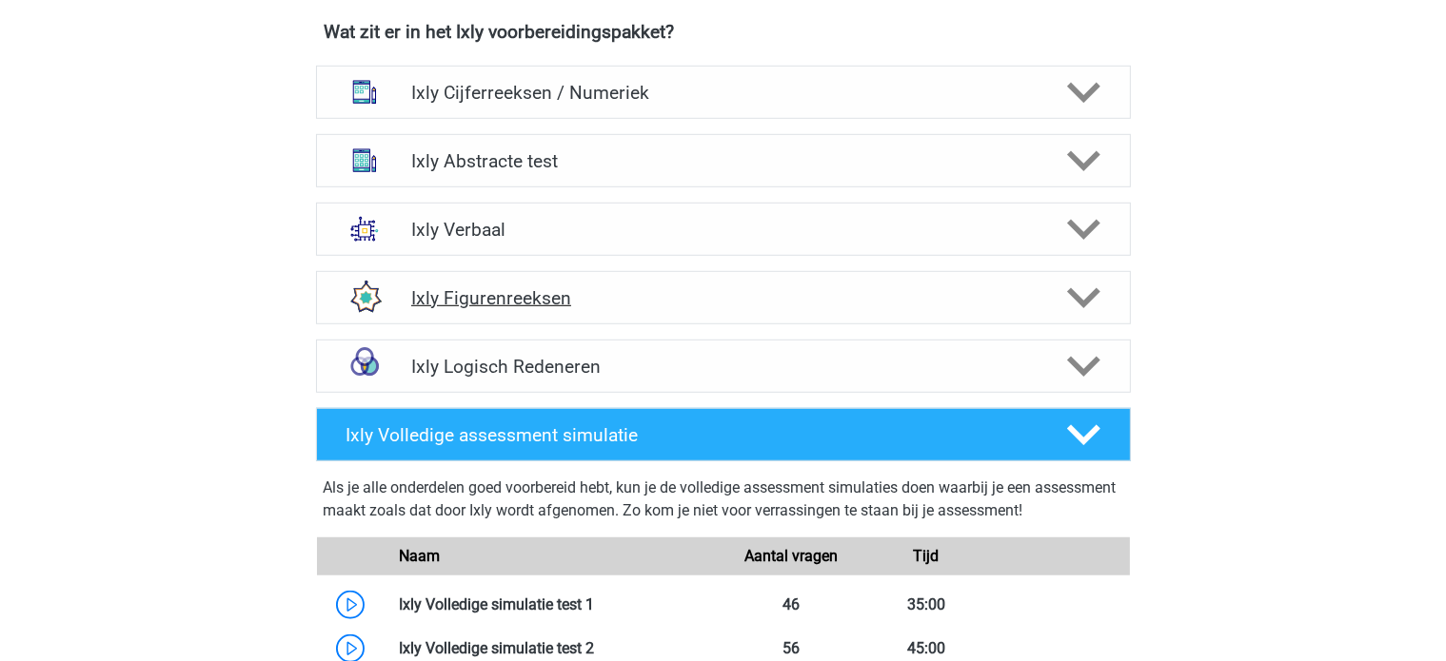
click at [490, 307] on div "Ixly Figurenreeksen" at bounding box center [723, 297] width 815 height 53
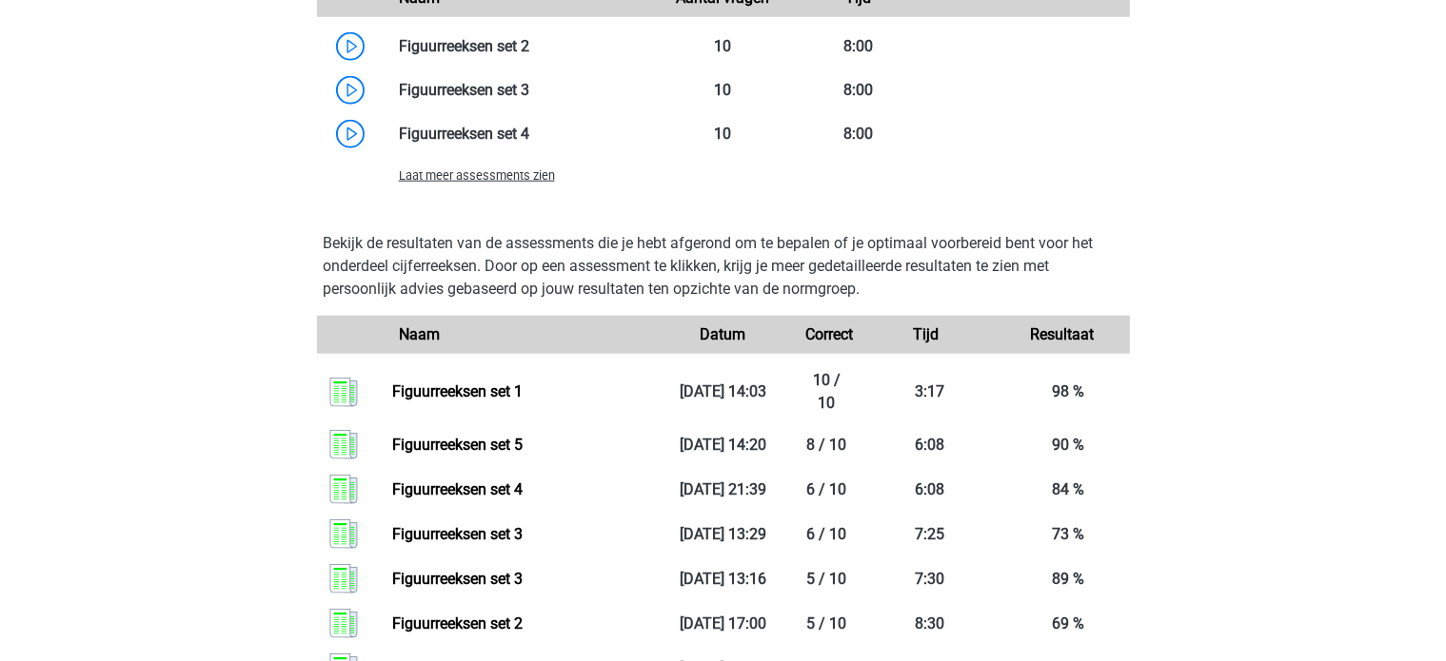
scroll to position [1999, 0]
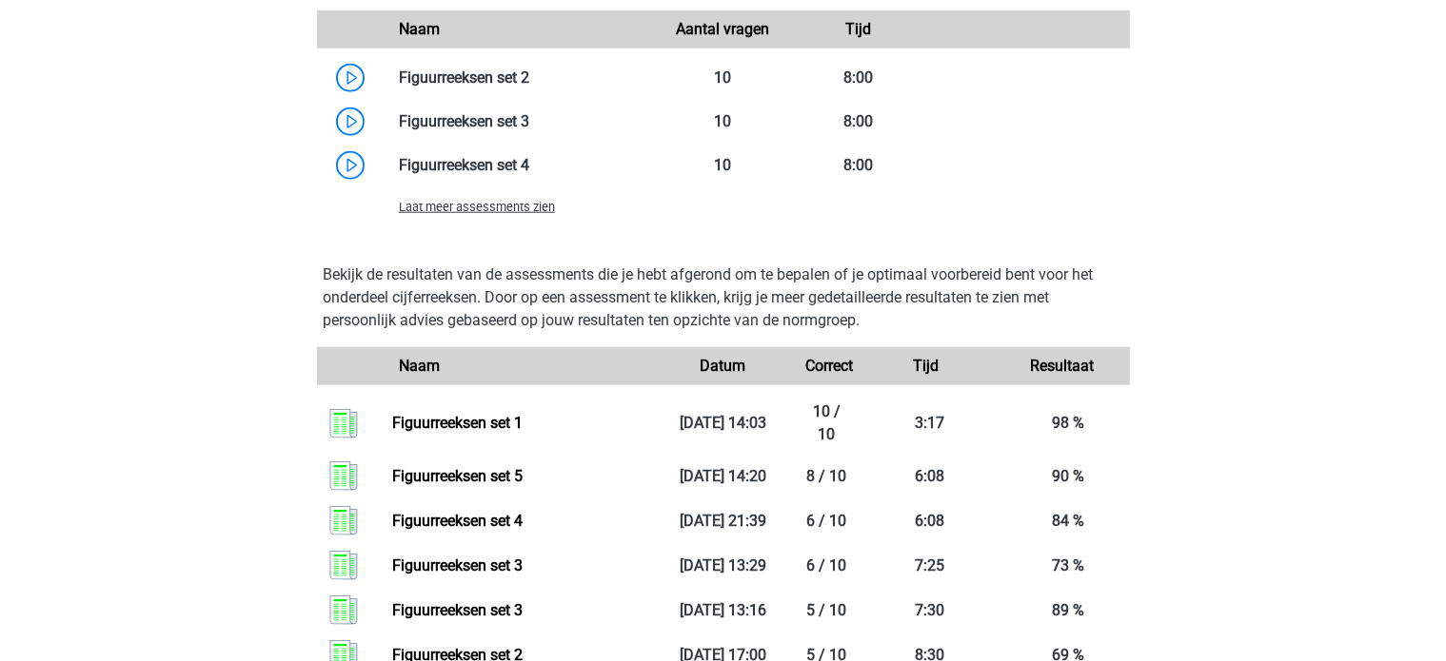
click at [510, 195] on div "Laat meer assessments zien" at bounding box center [519, 206] width 271 height 23
click at [502, 207] on span "Laat meer assessments zien" at bounding box center [477, 207] width 156 height 14
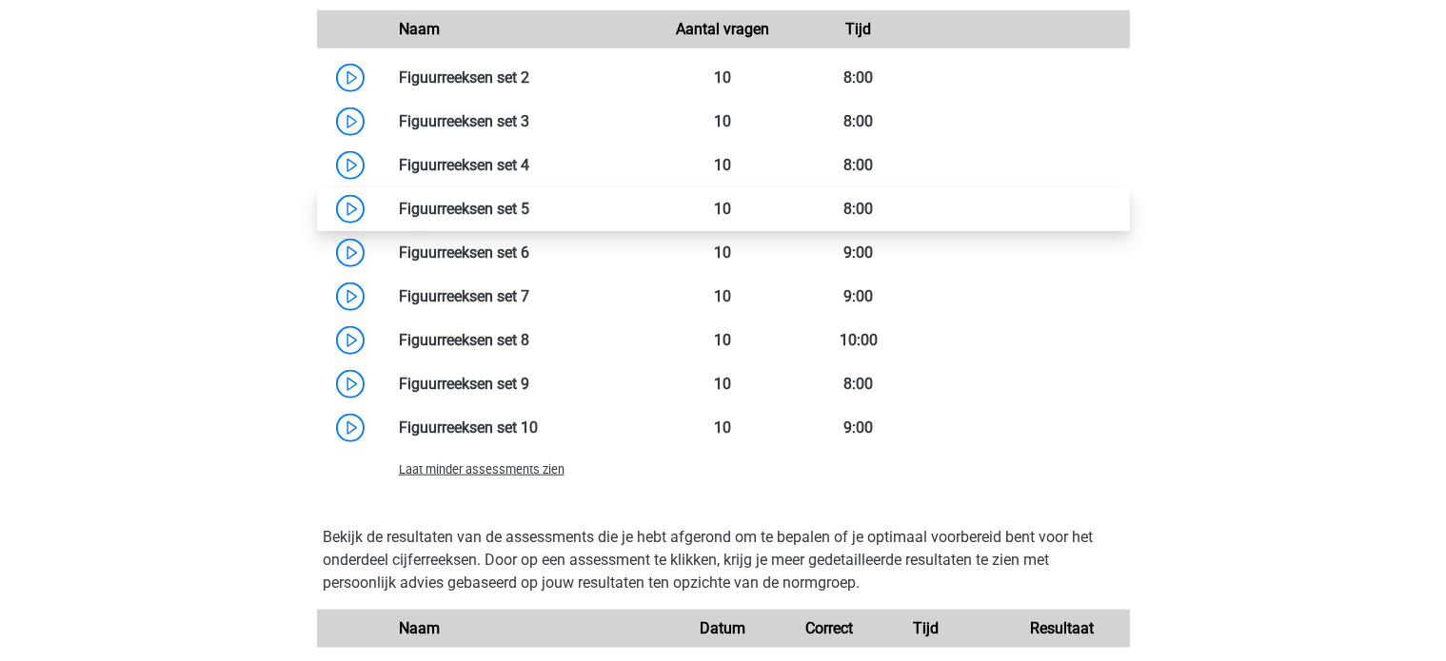
click at [529, 217] on link at bounding box center [529, 209] width 0 height 18
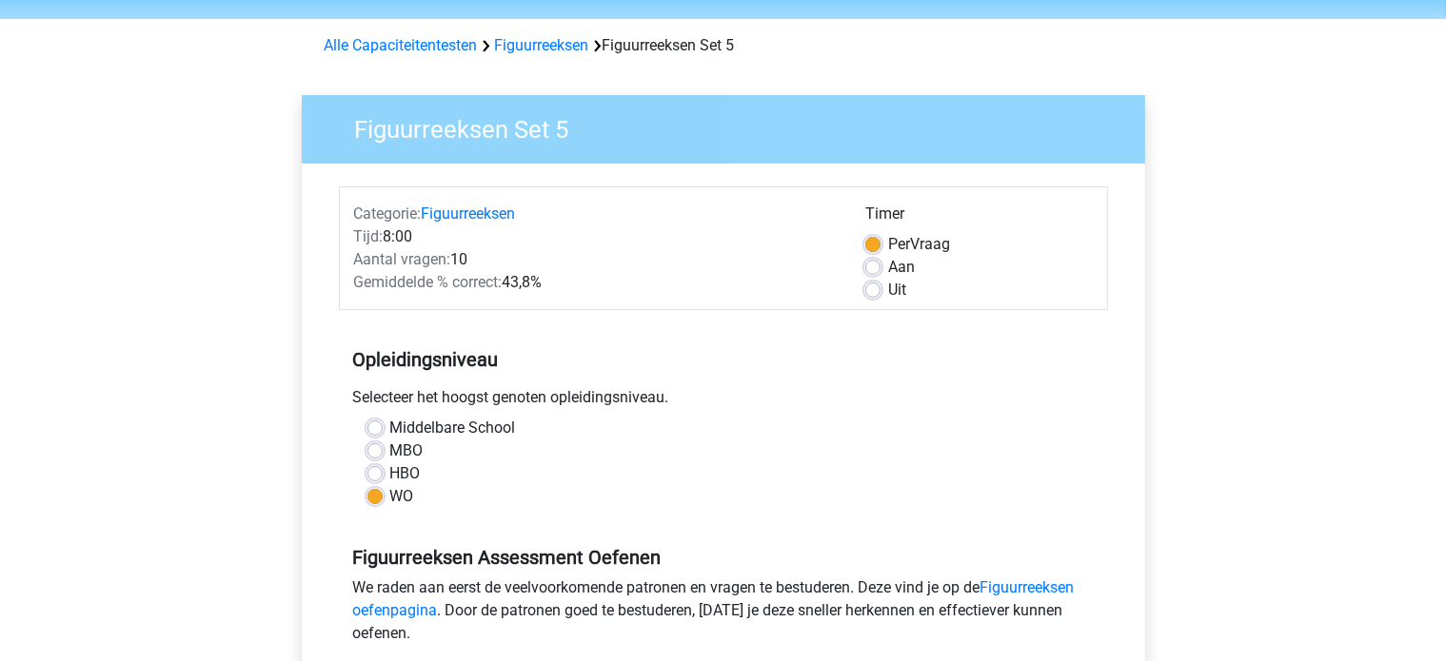
scroll to position [95, 0]
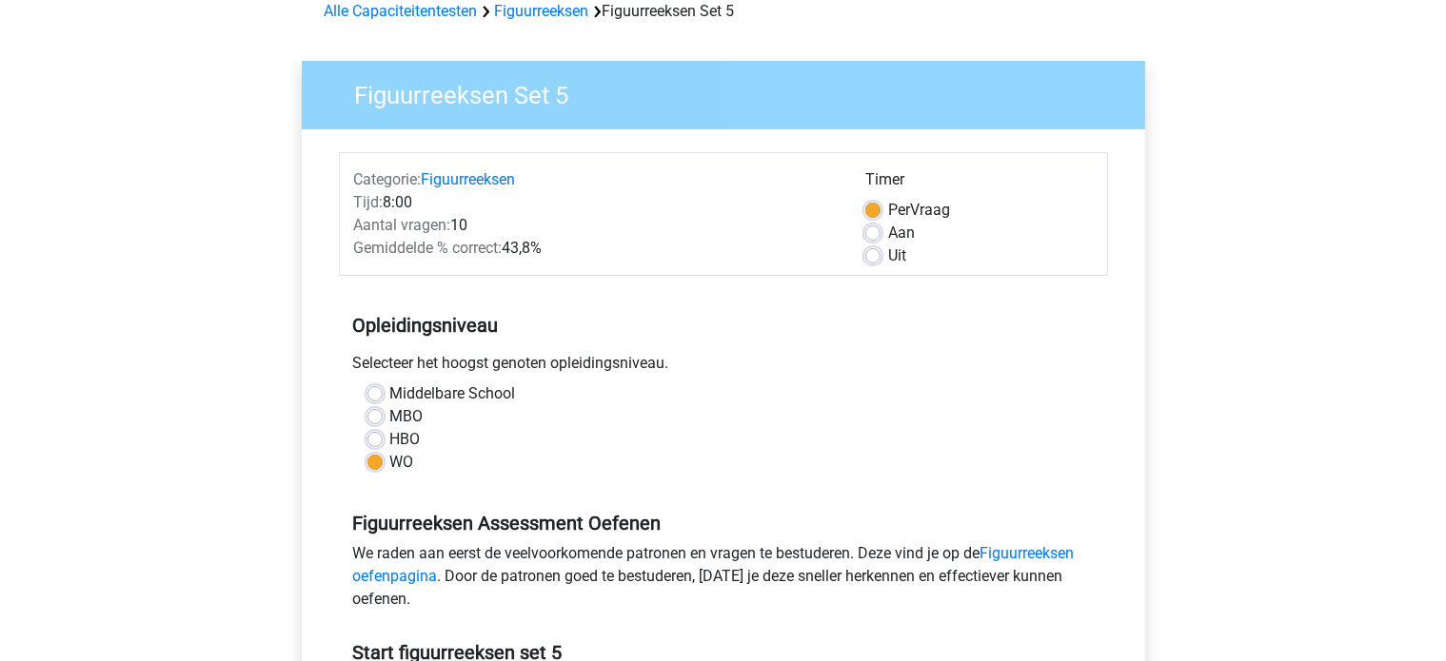
click at [390, 386] on label "Middelbare School" at bounding box center [453, 394] width 126 height 23
click at [369, 386] on input "Middelbare School" at bounding box center [374, 392] width 15 height 19
radio input "true"
click at [390, 460] on label "WO" at bounding box center [402, 462] width 24 height 23
click at [376, 460] on input "WO" at bounding box center [374, 460] width 15 height 19
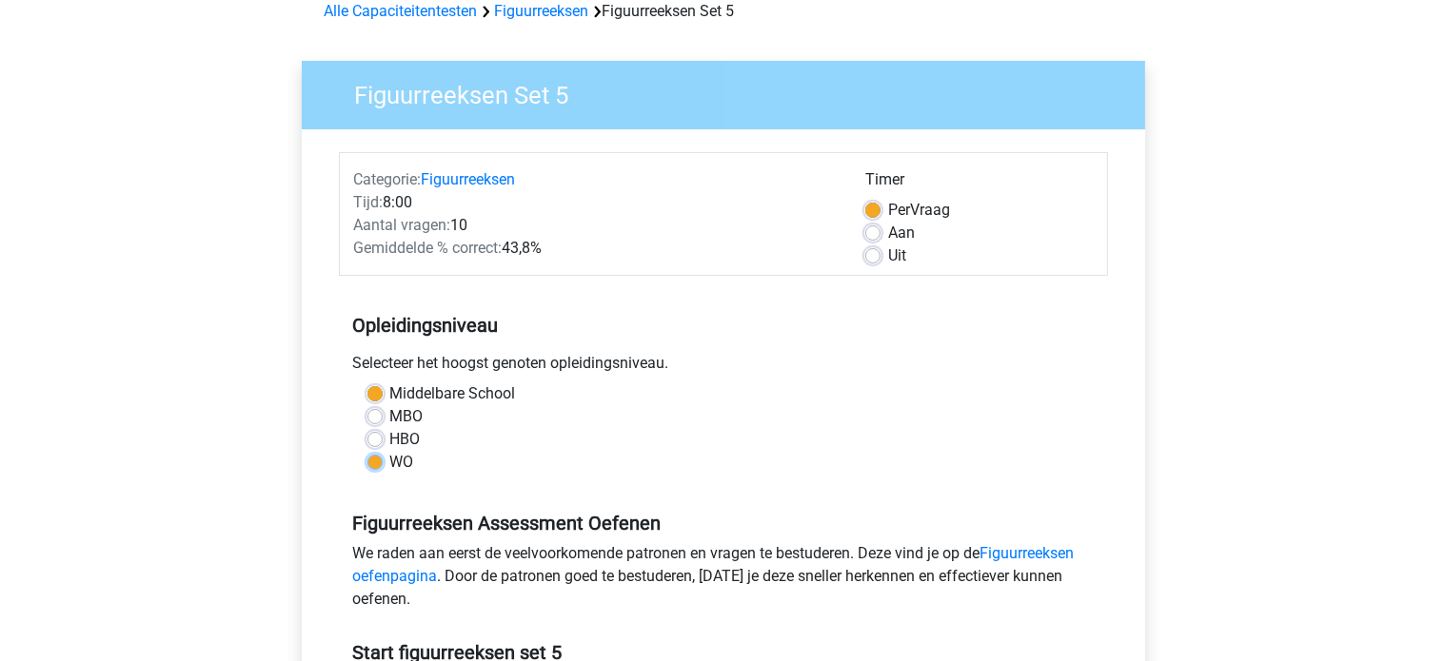
radio input "true"
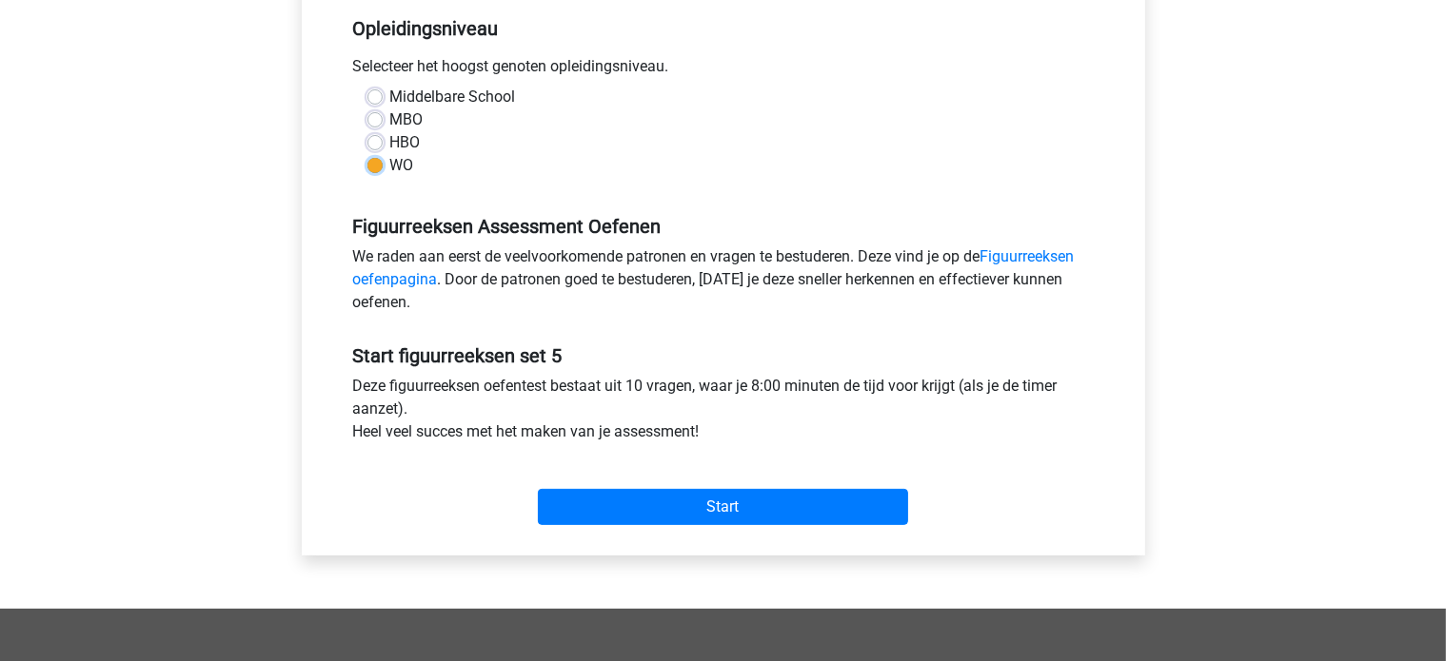
scroll to position [476, 0]
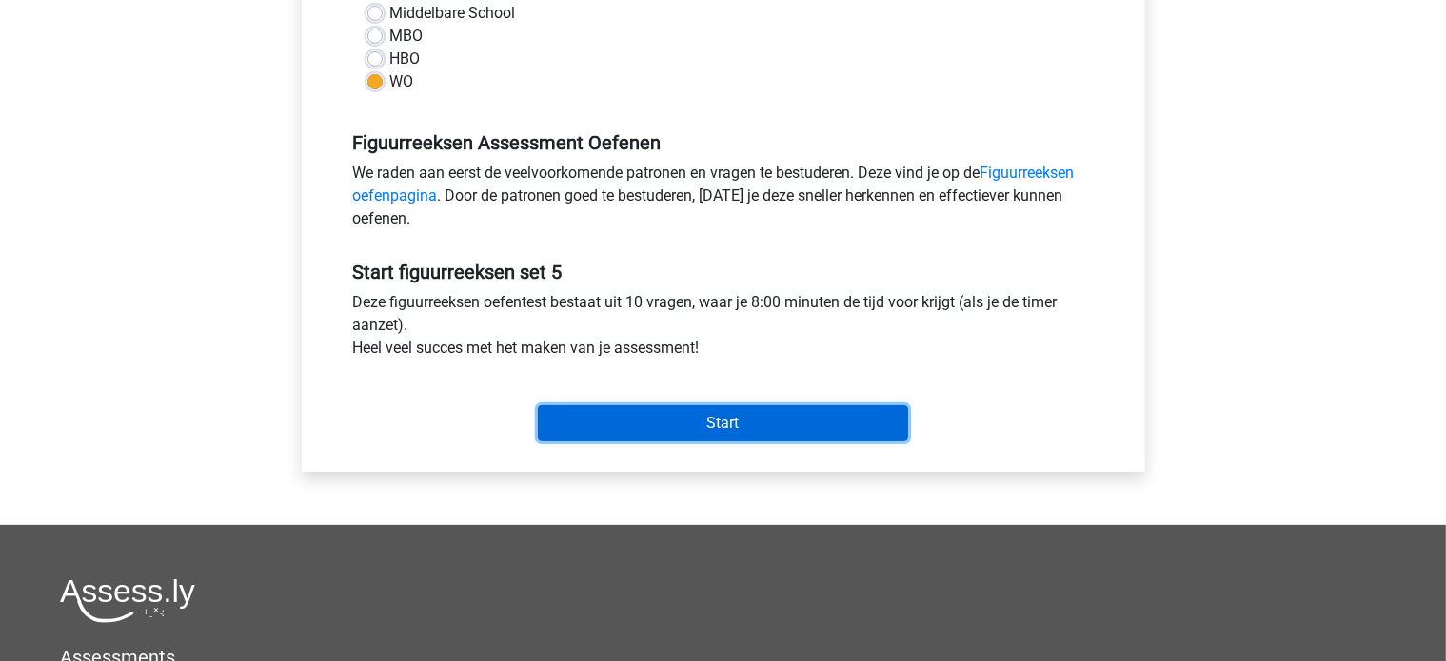
click at [574, 435] on input "Start" at bounding box center [723, 423] width 370 height 36
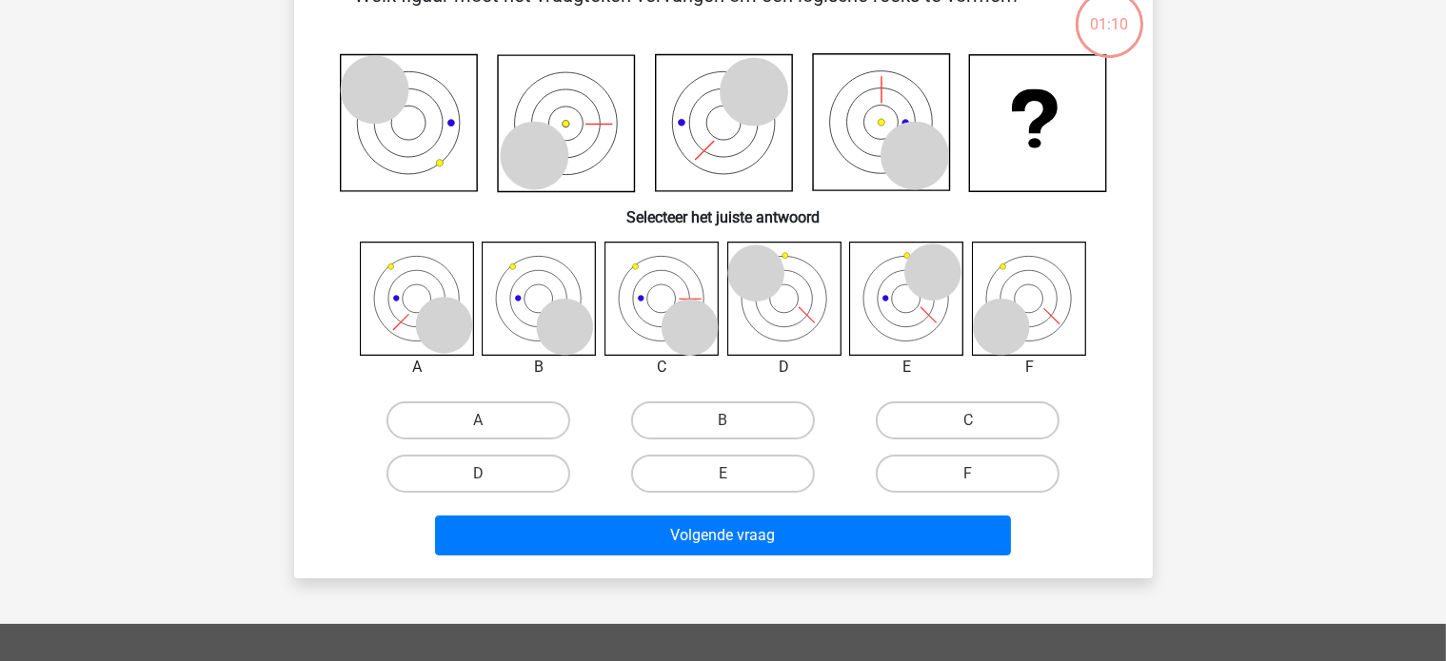
scroll to position [95, 0]
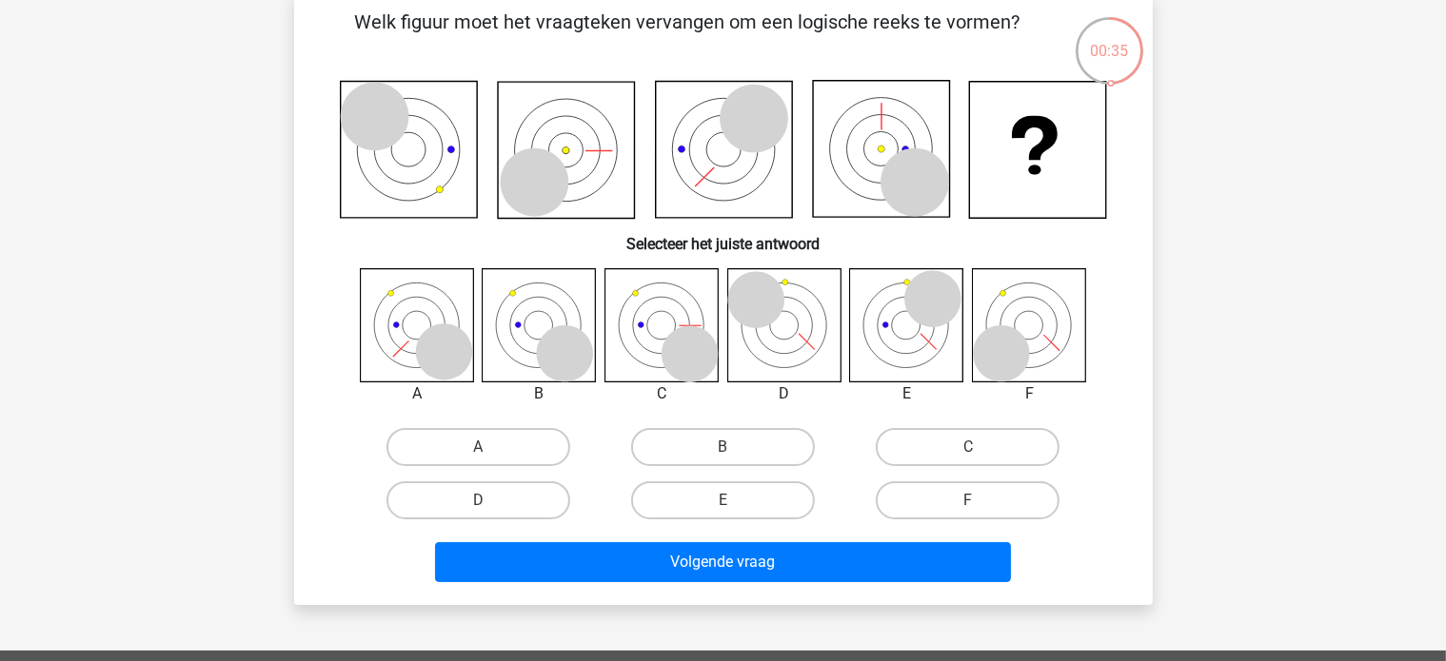
click at [725, 451] on input "B" at bounding box center [728, 453] width 12 height 12
radio input "true"
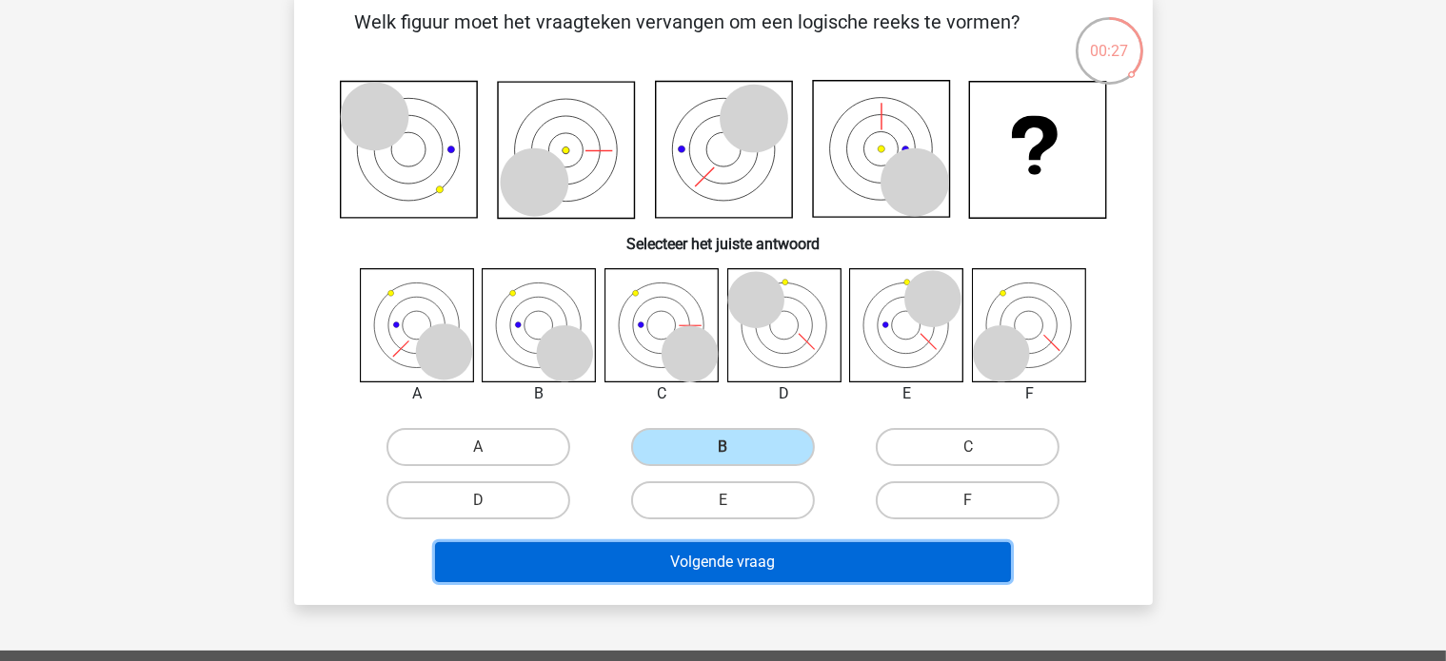
click at [763, 570] on button "Volgende vraag" at bounding box center [723, 562] width 576 height 40
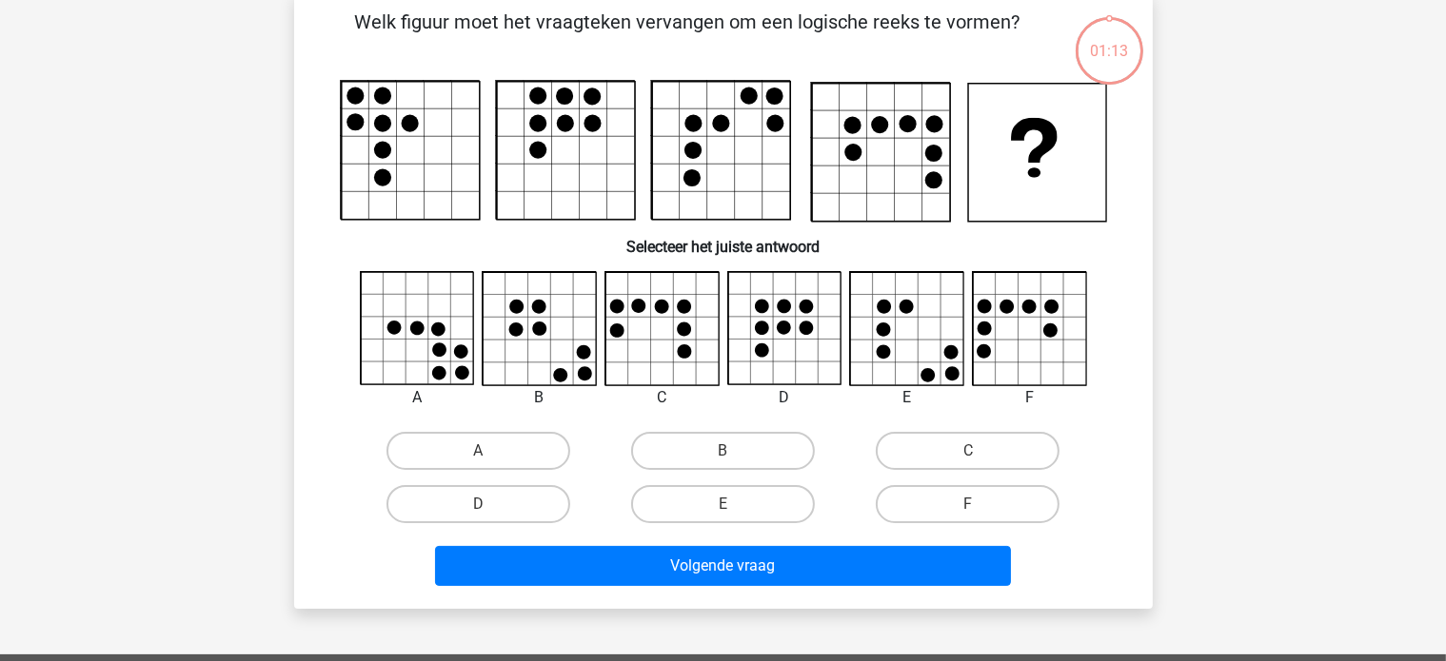
scroll to position [88, 0]
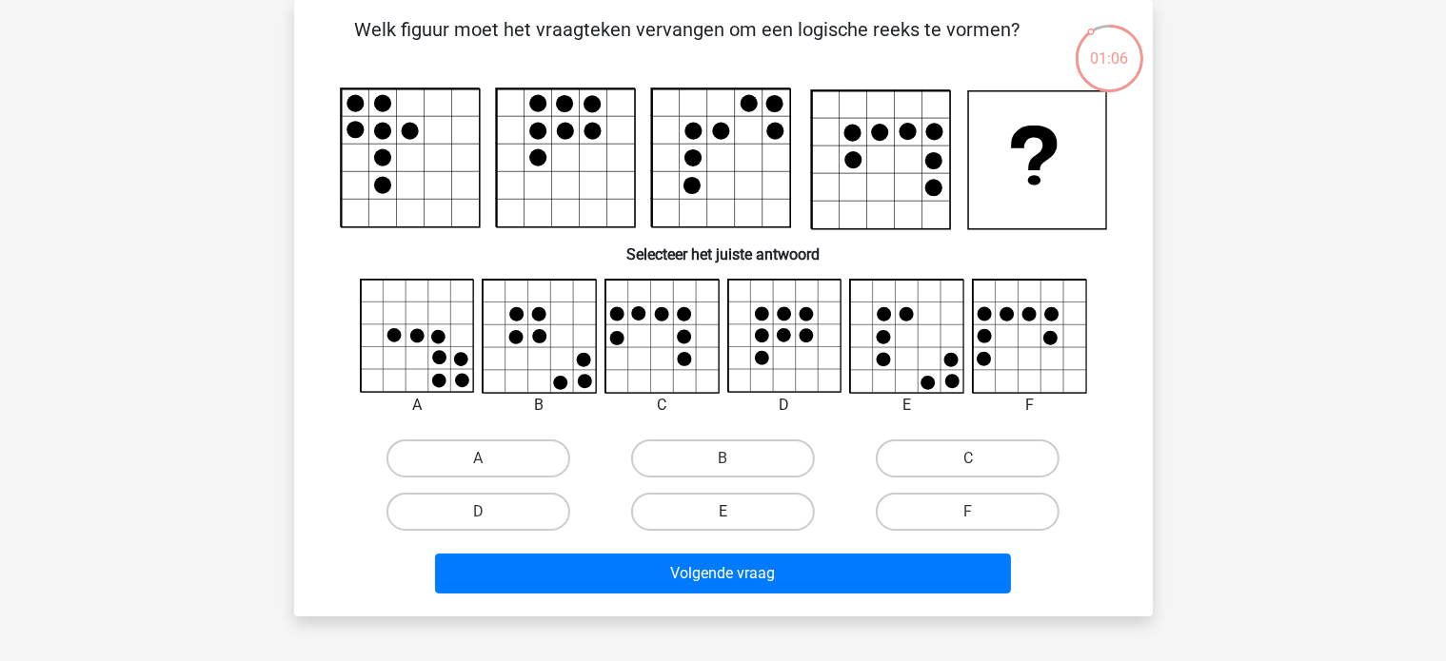
click at [698, 521] on label "E" at bounding box center [723, 512] width 184 height 38
click at [722, 521] on input "E" at bounding box center [728, 518] width 12 height 12
radio input "true"
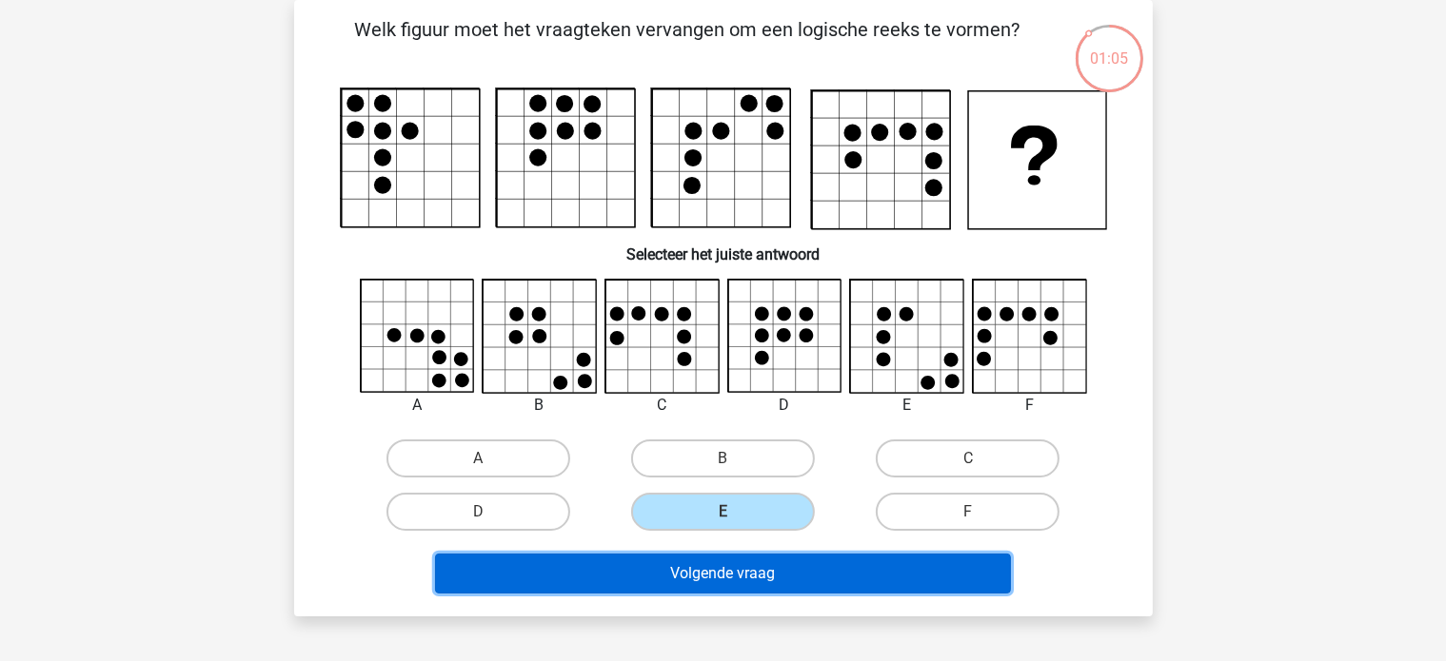
click at [724, 570] on button "Volgende vraag" at bounding box center [723, 574] width 576 height 40
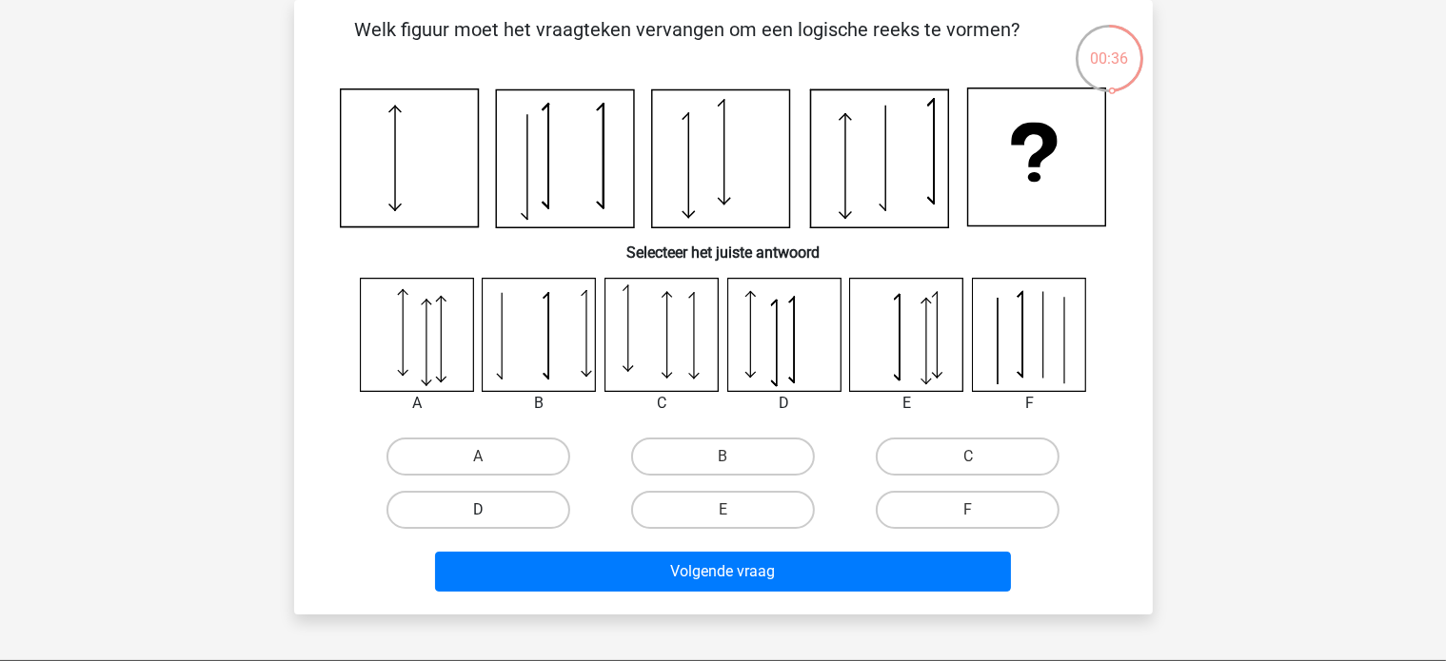
click at [514, 521] on label "D" at bounding box center [478, 510] width 184 height 38
click at [490, 521] on input "D" at bounding box center [484, 516] width 12 height 12
radio input "true"
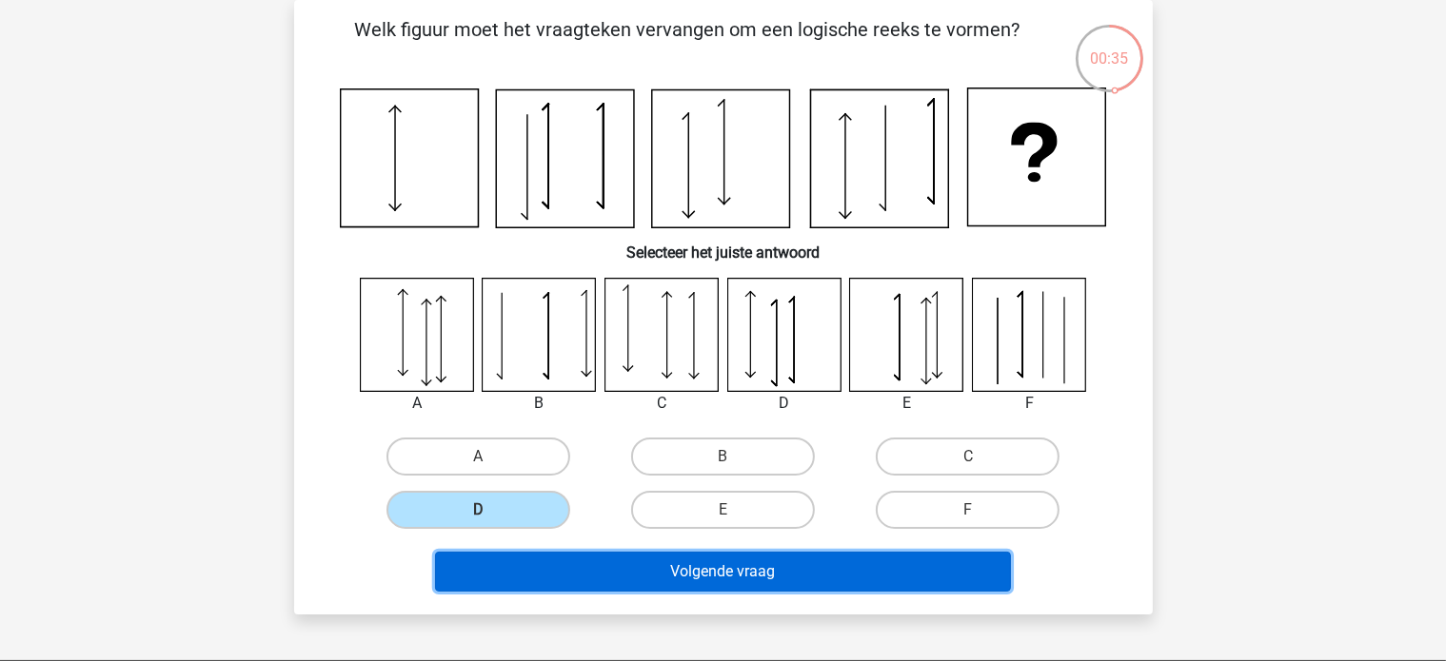
click at [563, 576] on button "Volgende vraag" at bounding box center [723, 572] width 576 height 40
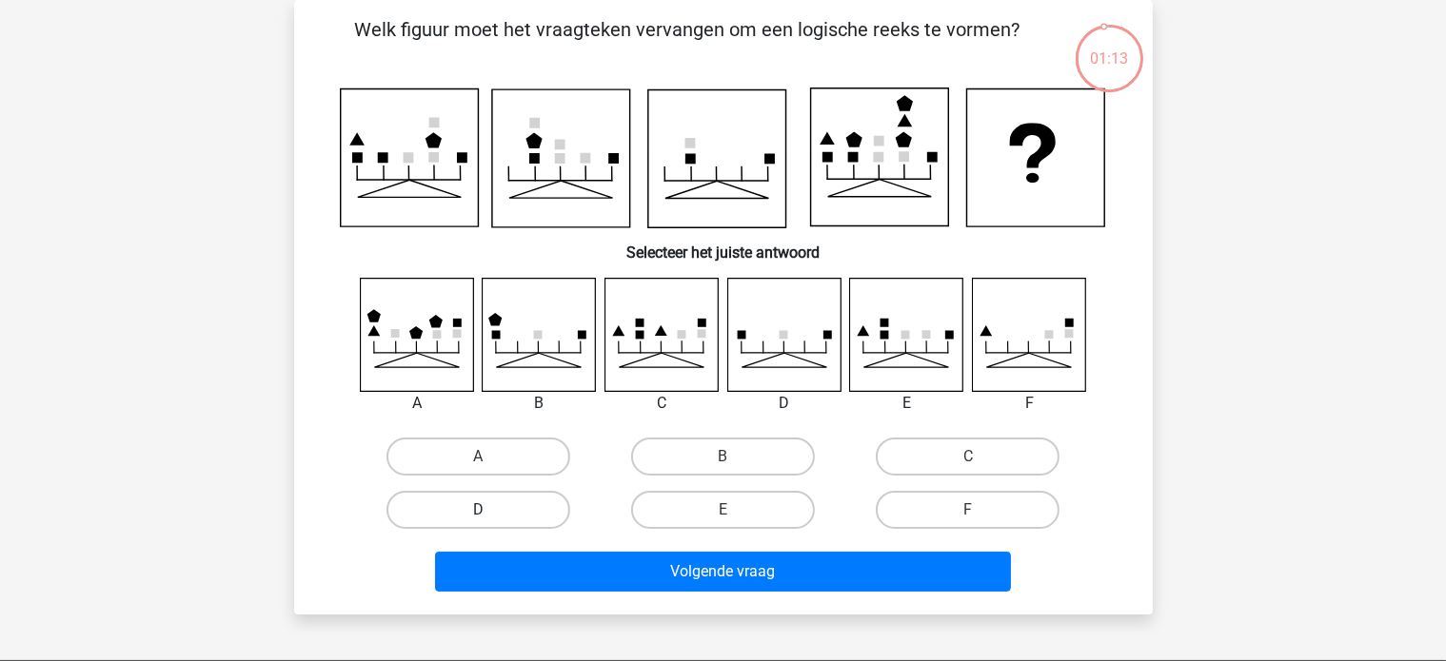
click at [487, 494] on label "D" at bounding box center [478, 510] width 184 height 38
click at [487, 510] on input "D" at bounding box center [484, 516] width 12 height 12
radio input "true"
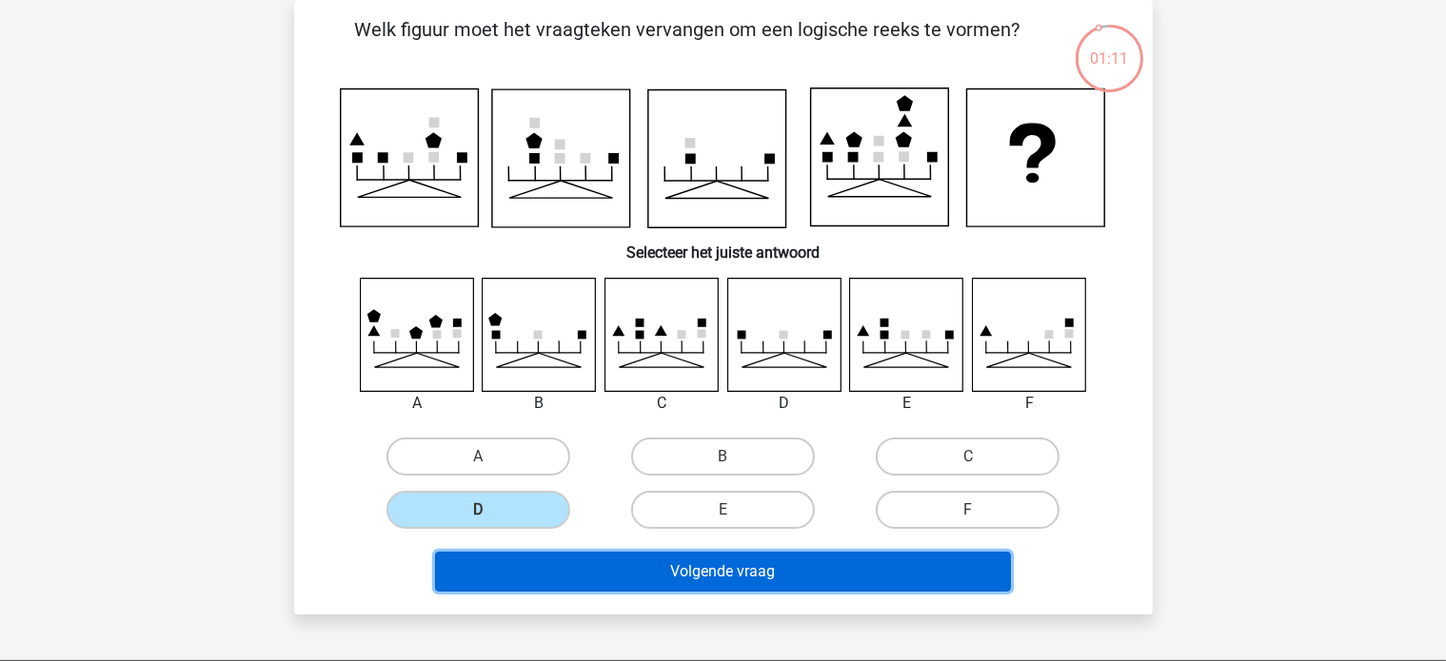
click at [499, 564] on button "Volgende vraag" at bounding box center [723, 572] width 576 height 40
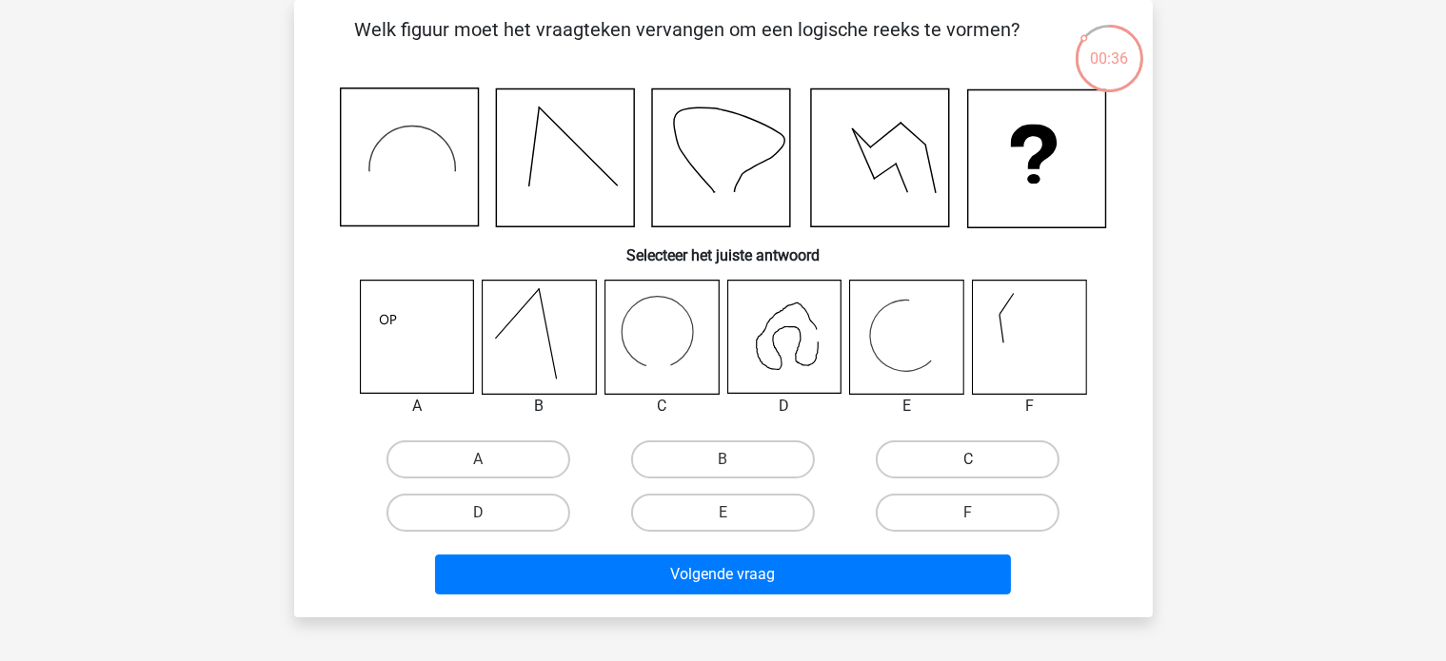
click at [902, 463] on label "C" at bounding box center [968, 460] width 184 height 38
click at [968, 463] on input "C" at bounding box center [974, 466] width 12 height 12
radio input "true"
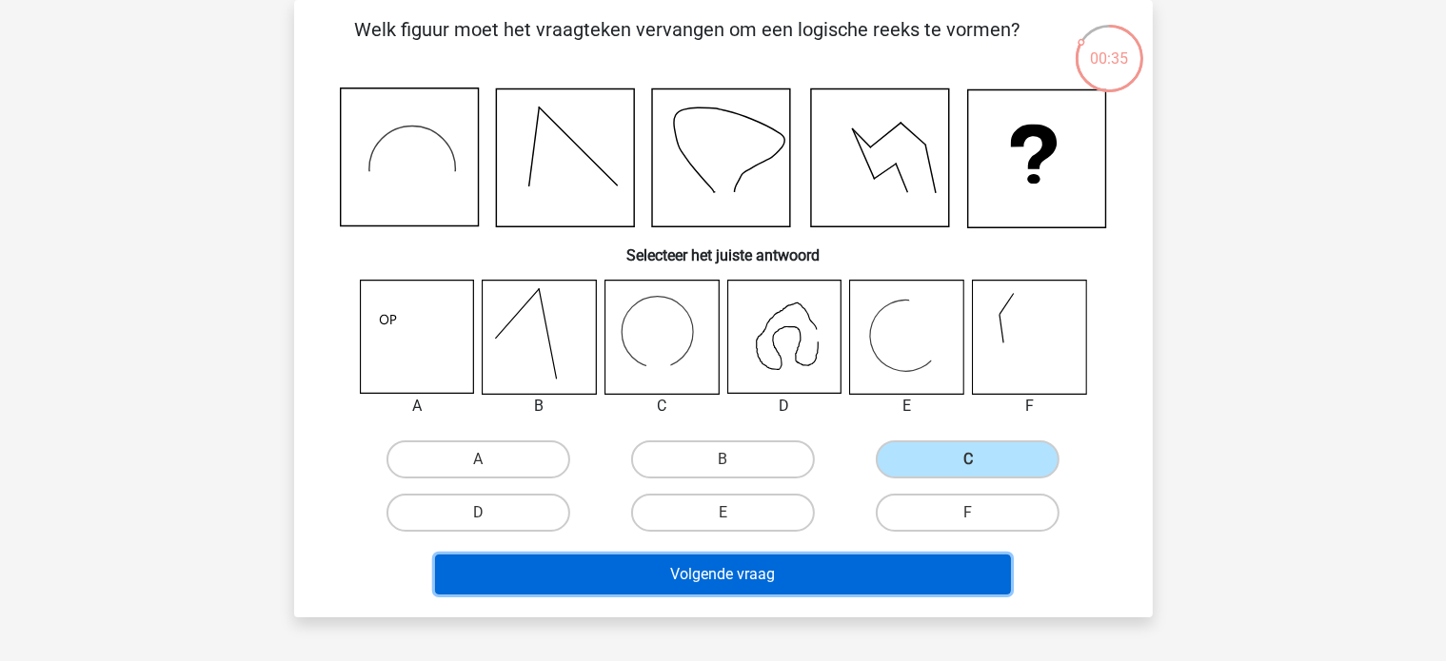
click at [884, 575] on button "Volgende vraag" at bounding box center [723, 575] width 576 height 40
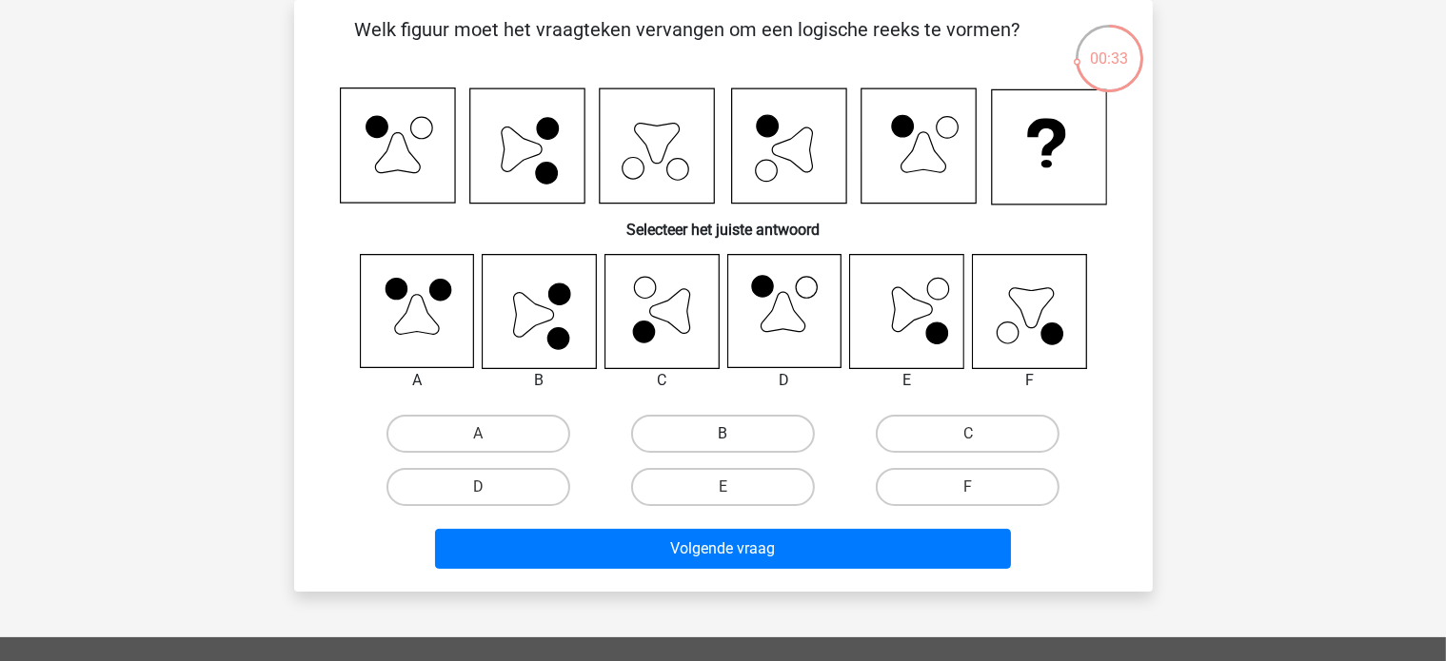
click at [714, 442] on label "B" at bounding box center [723, 434] width 184 height 38
click at [722, 442] on input "B" at bounding box center [728, 440] width 12 height 12
radio input "true"
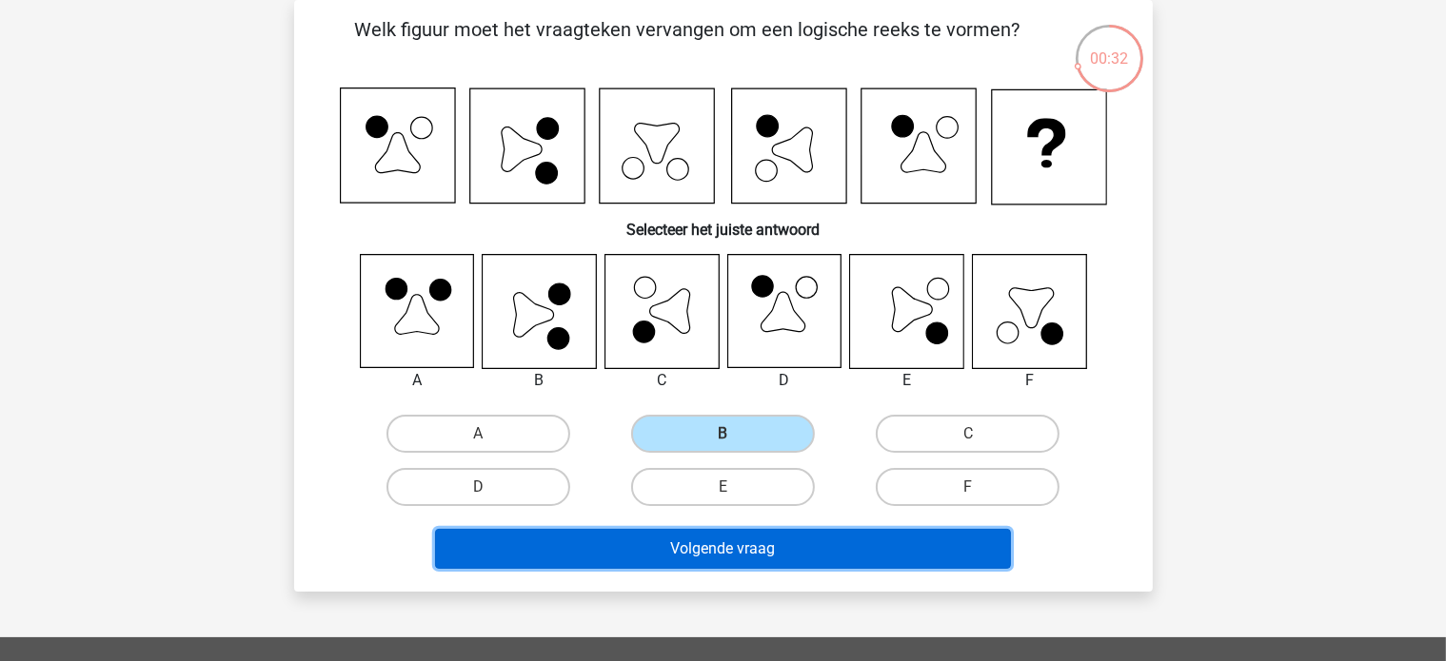
click at [684, 537] on button "Volgende vraag" at bounding box center [723, 549] width 576 height 40
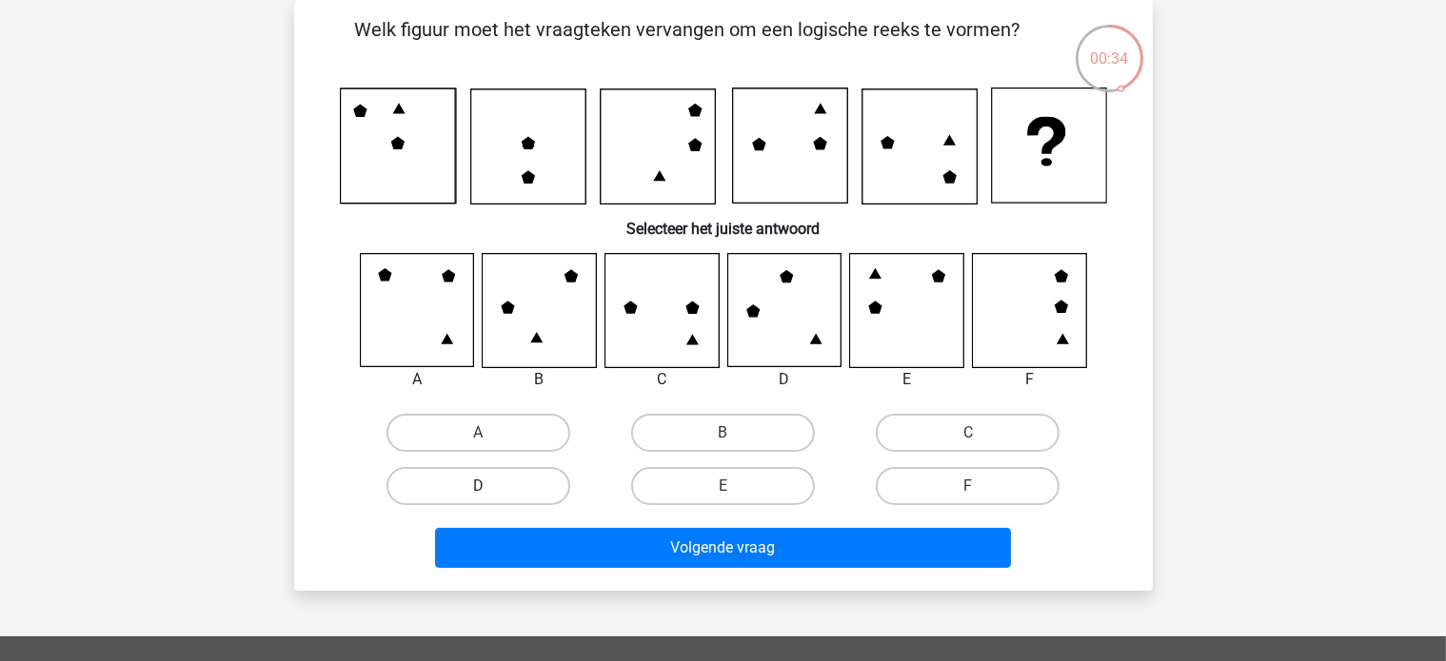
click at [413, 478] on label "D" at bounding box center [478, 486] width 184 height 38
click at [478, 486] on input "D" at bounding box center [484, 492] width 12 height 12
radio input "true"
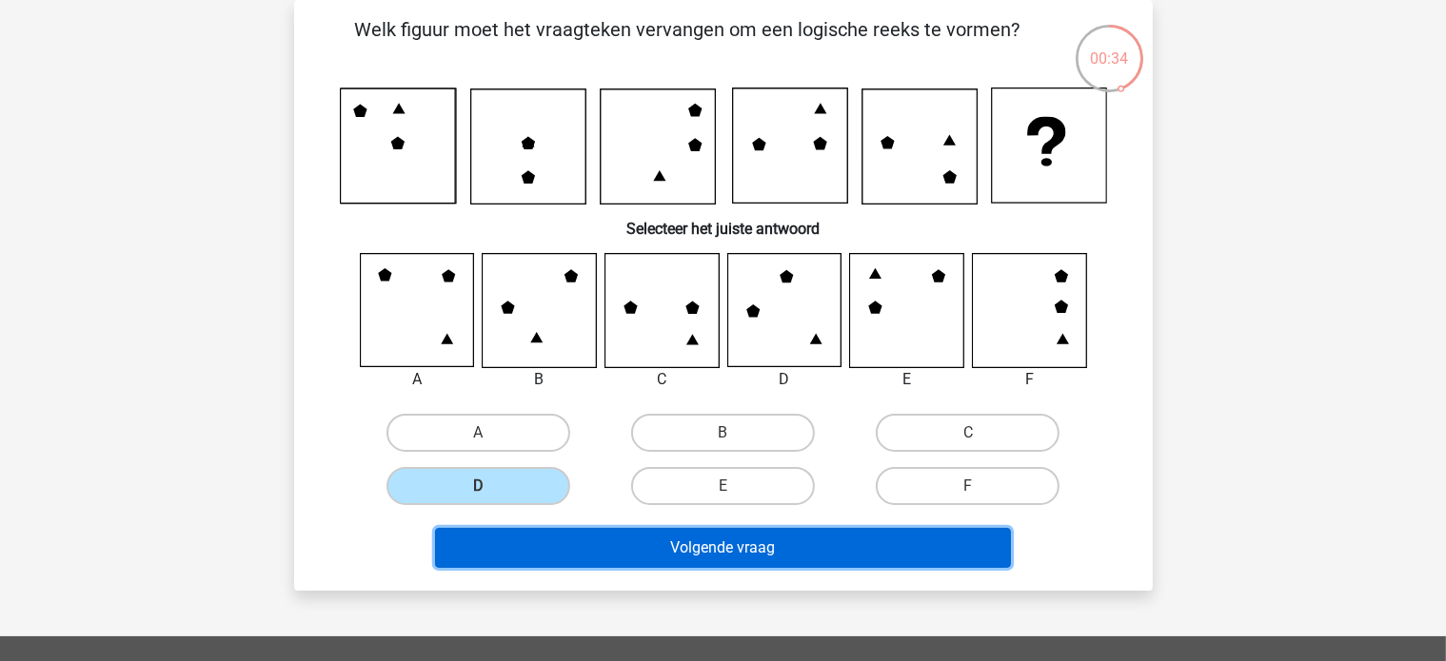
click at [499, 551] on button "Volgende vraag" at bounding box center [723, 548] width 576 height 40
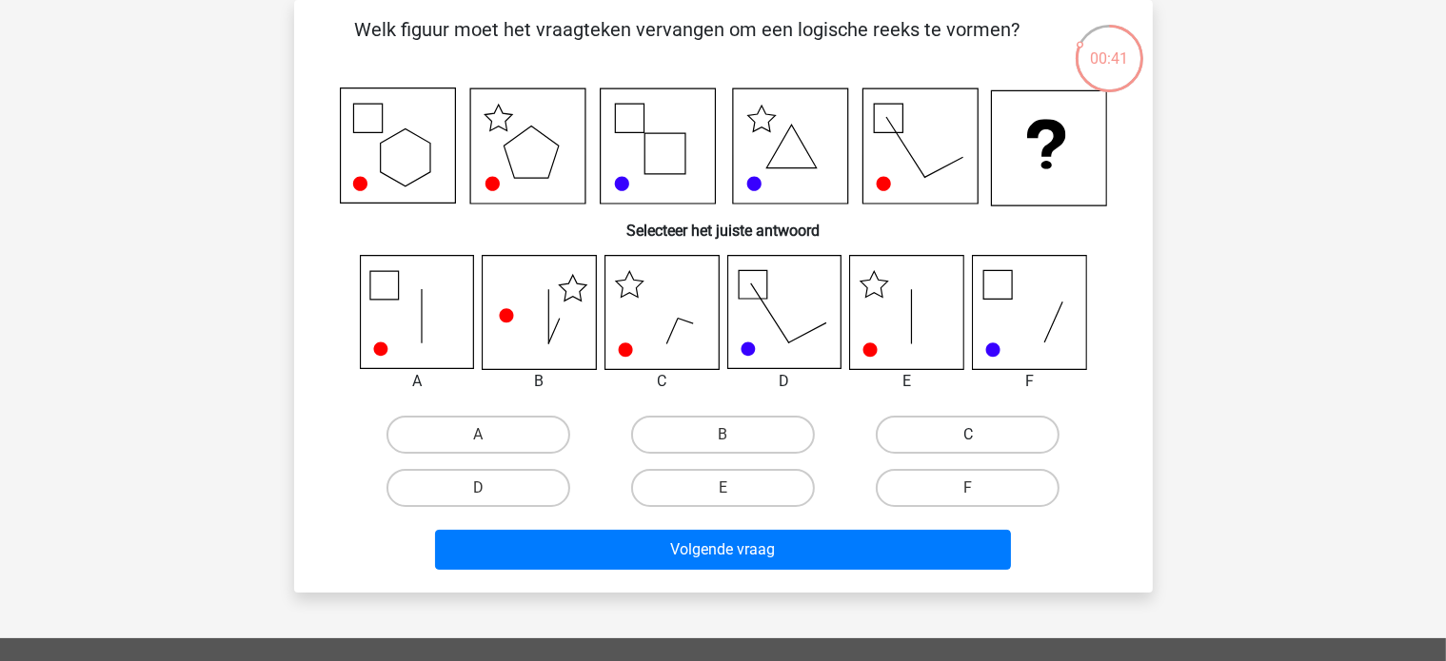
click at [902, 441] on label "C" at bounding box center [968, 435] width 184 height 38
click at [968, 441] on input "C" at bounding box center [974, 441] width 12 height 12
radio input "true"
click at [682, 494] on label "E" at bounding box center [723, 488] width 184 height 38
click at [722, 494] on input "E" at bounding box center [728, 494] width 12 height 12
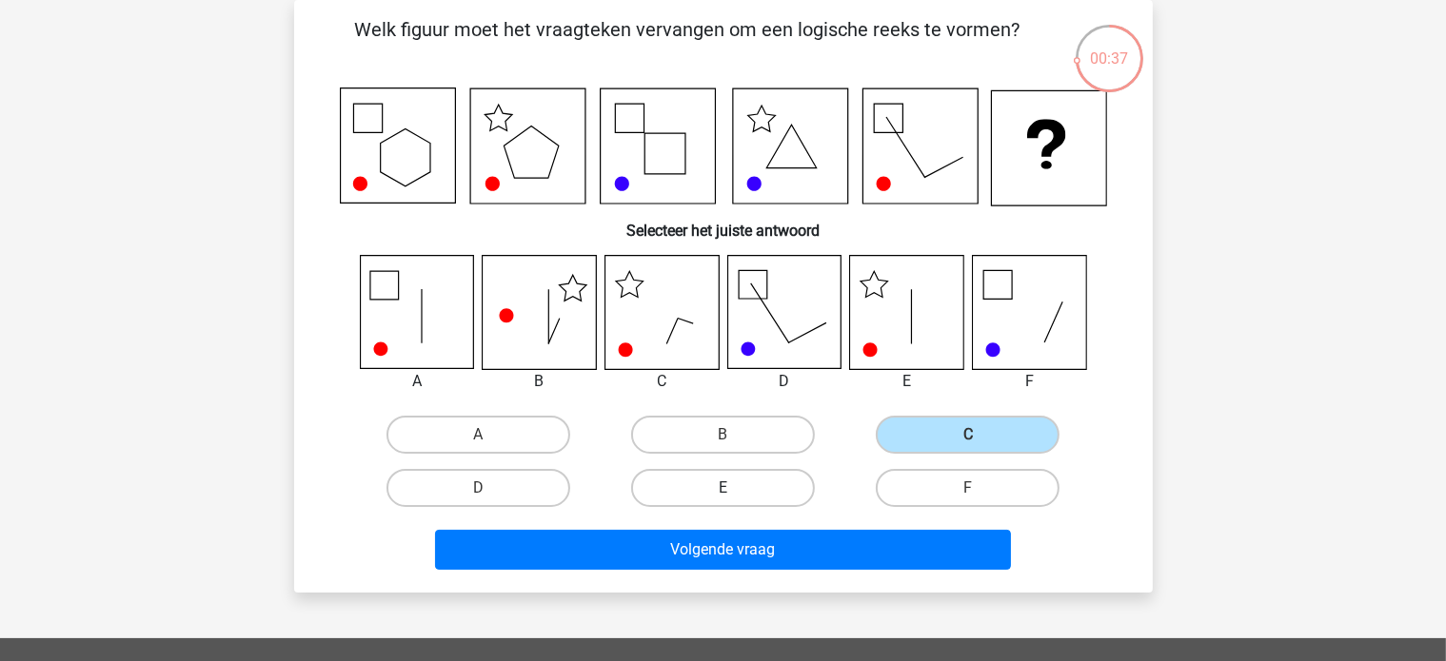
radio input "true"
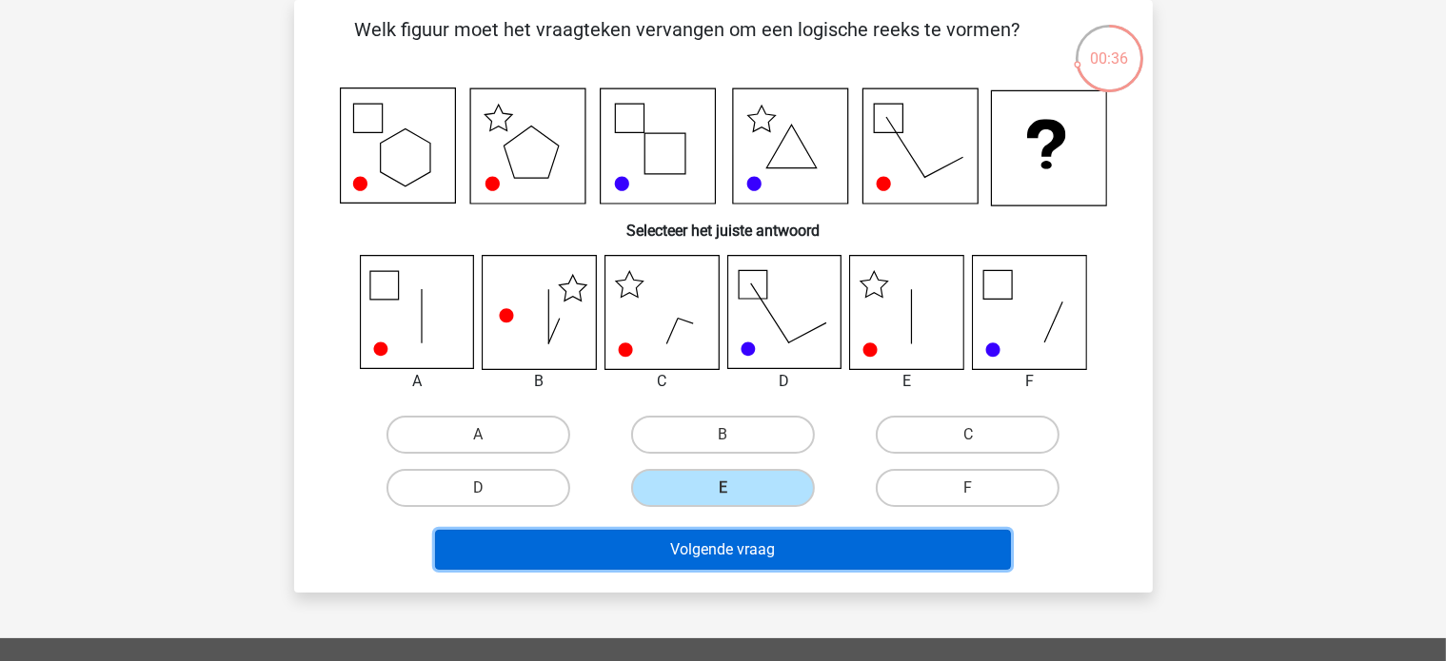
click at [670, 555] on button "Volgende vraag" at bounding box center [723, 550] width 576 height 40
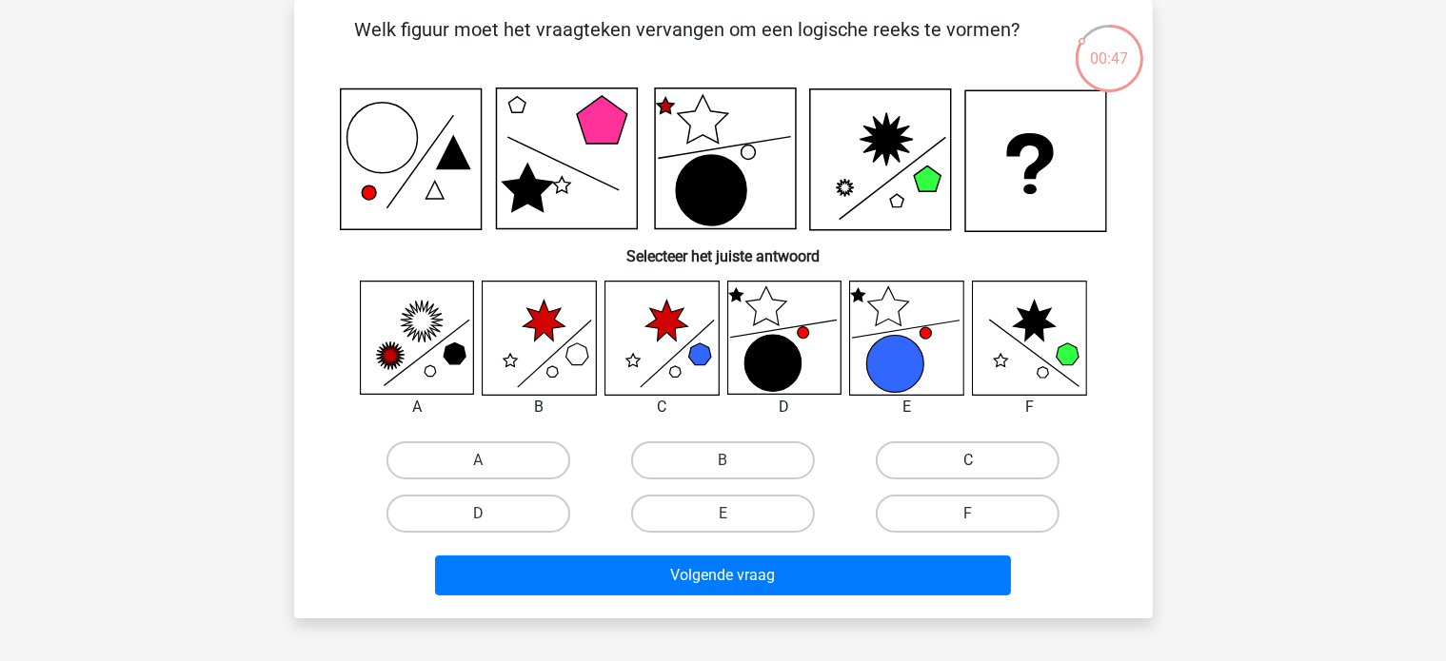
click at [911, 447] on label "C" at bounding box center [968, 461] width 184 height 38
click at [968, 461] on input "C" at bounding box center [974, 467] width 12 height 12
radio input "true"
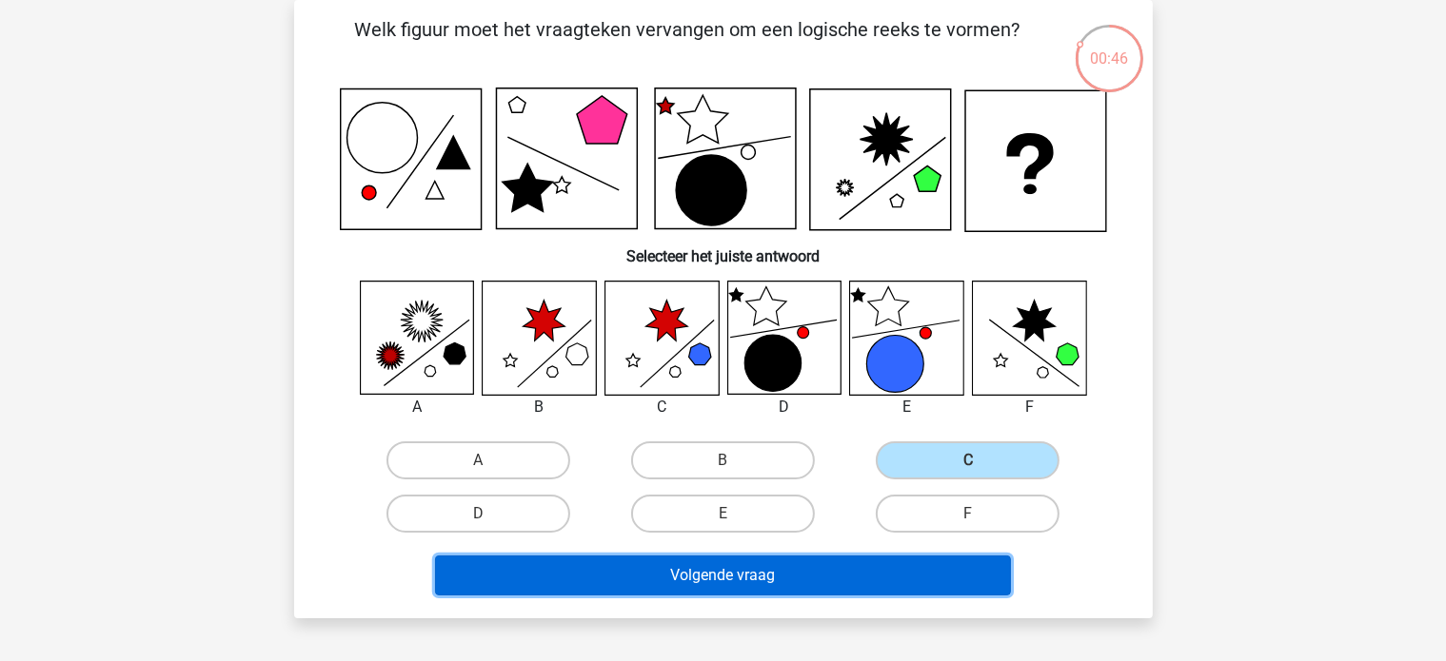
click at [818, 585] on button "Volgende vraag" at bounding box center [723, 576] width 576 height 40
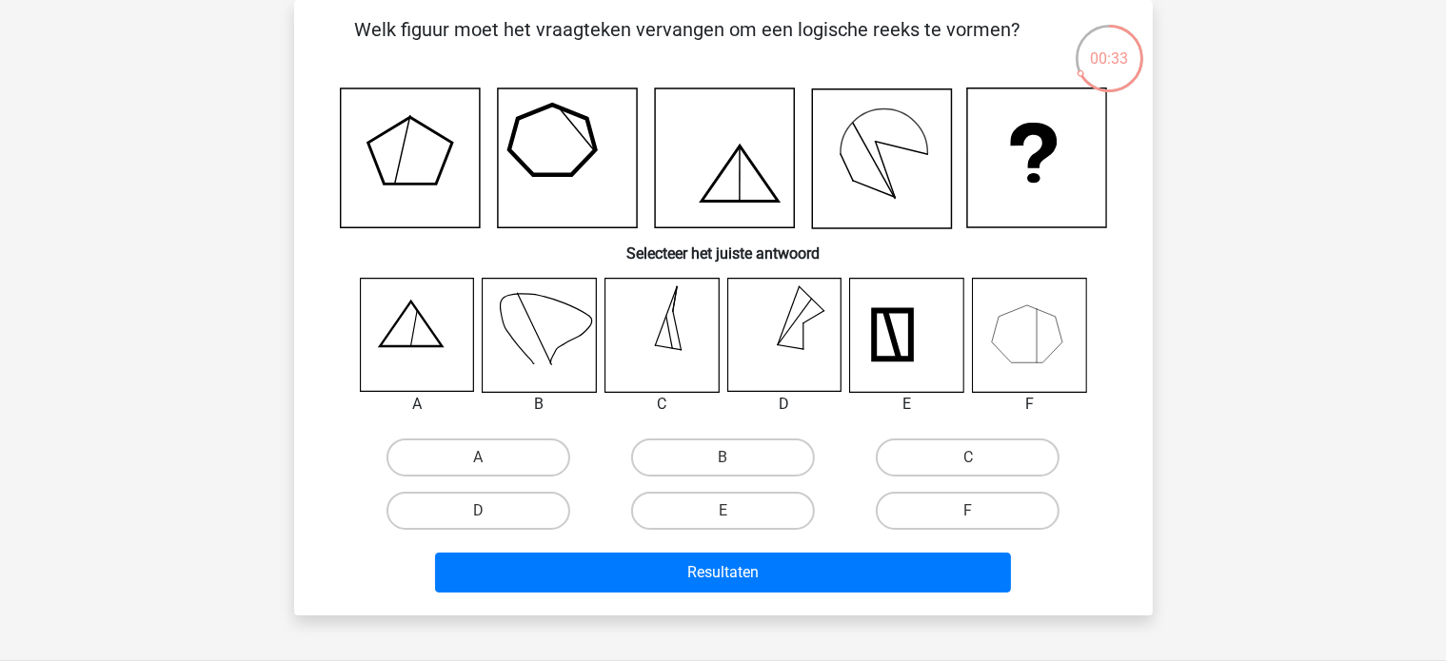
click at [432, 549] on div "Resultaten" at bounding box center [724, 569] width 798 height 63
click at [452, 532] on div "D" at bounding box center [478, 510] width 245 height 53
click at [459, 527] on label "D" at bounding box center [478, 511] width 184 height 38
click at [478, 523] on input "D" at bounding box center [484, 517] width 12 height 12
radio input "true"
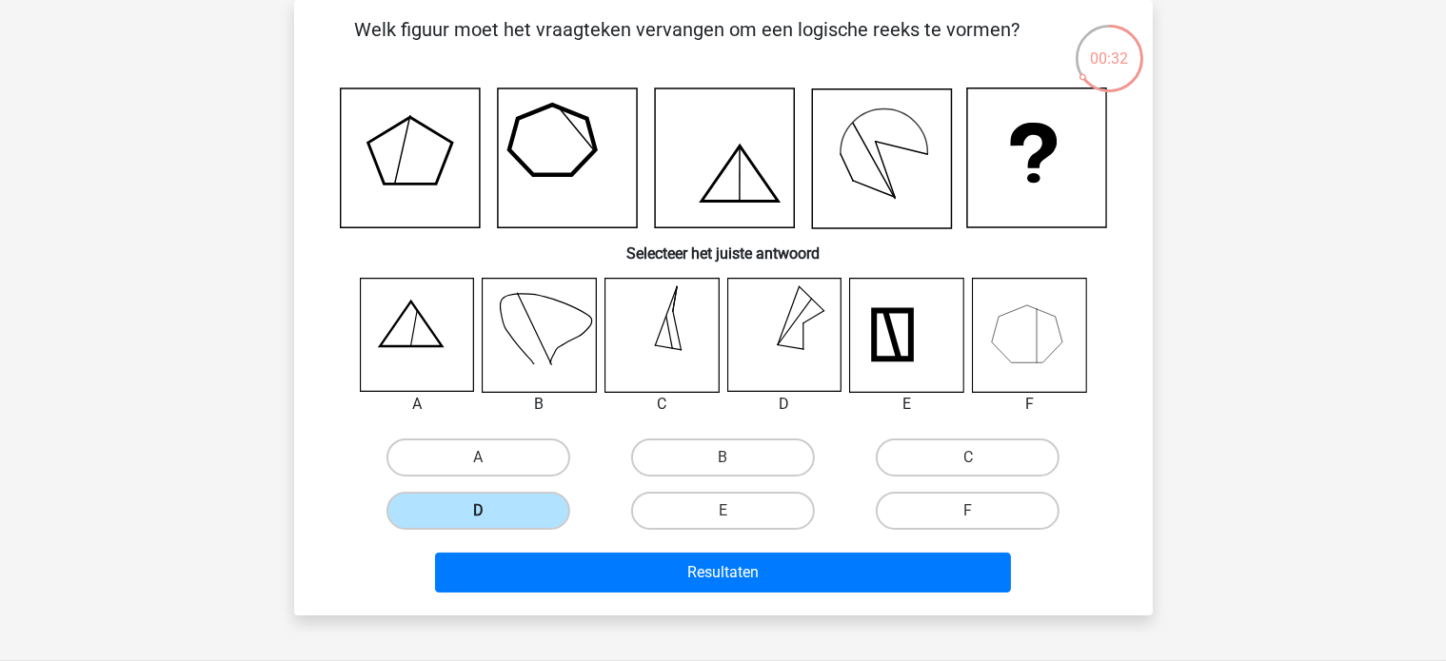
click at [456, 511] on label "D" at bounding box center [478, 511] width 184 height 38
click at [478, 511] on input "D" at bounding box center [484, 517] width 12 height 12
click at [456, 511] on label "D" at bounding box center [478, 511] width 184 height 38
click at [478, 511] on input "D" at bounding box center [484, 517] width 12 height 12
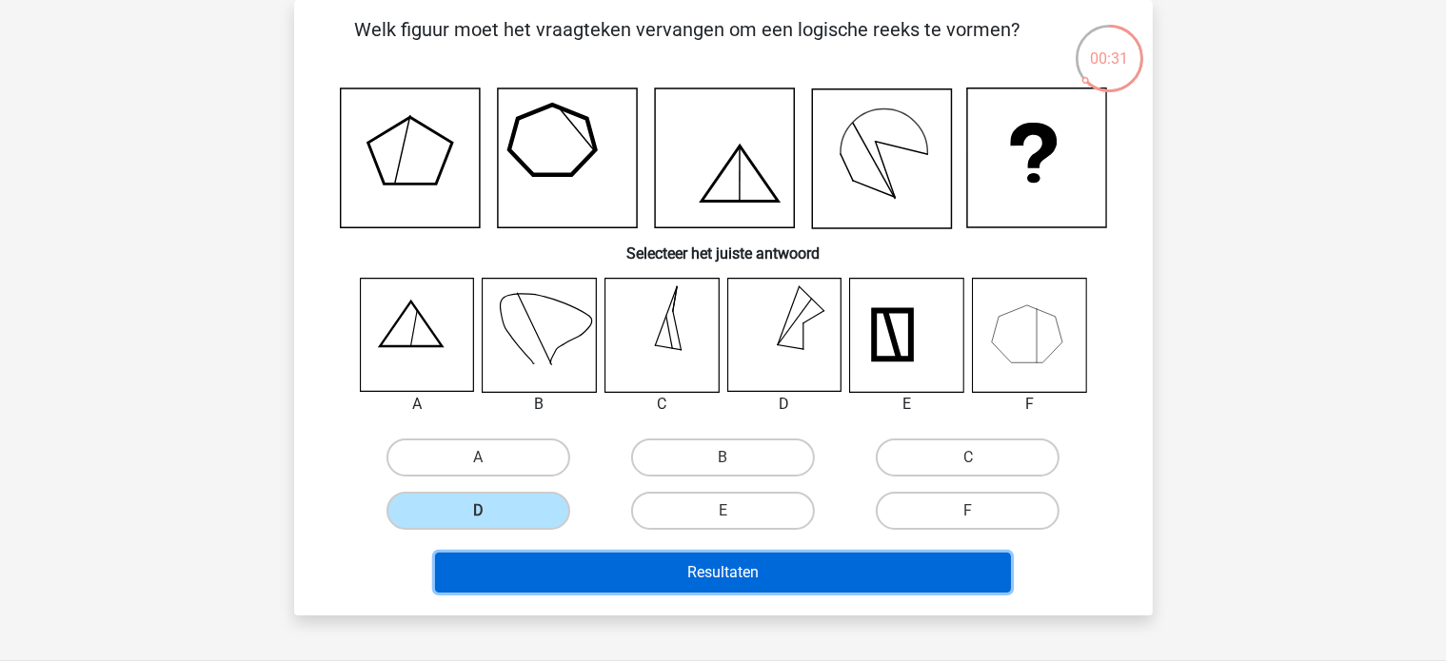
click at [472, 553] on button "Resultaten" at bounding box center [723, 573] width 576 height 40
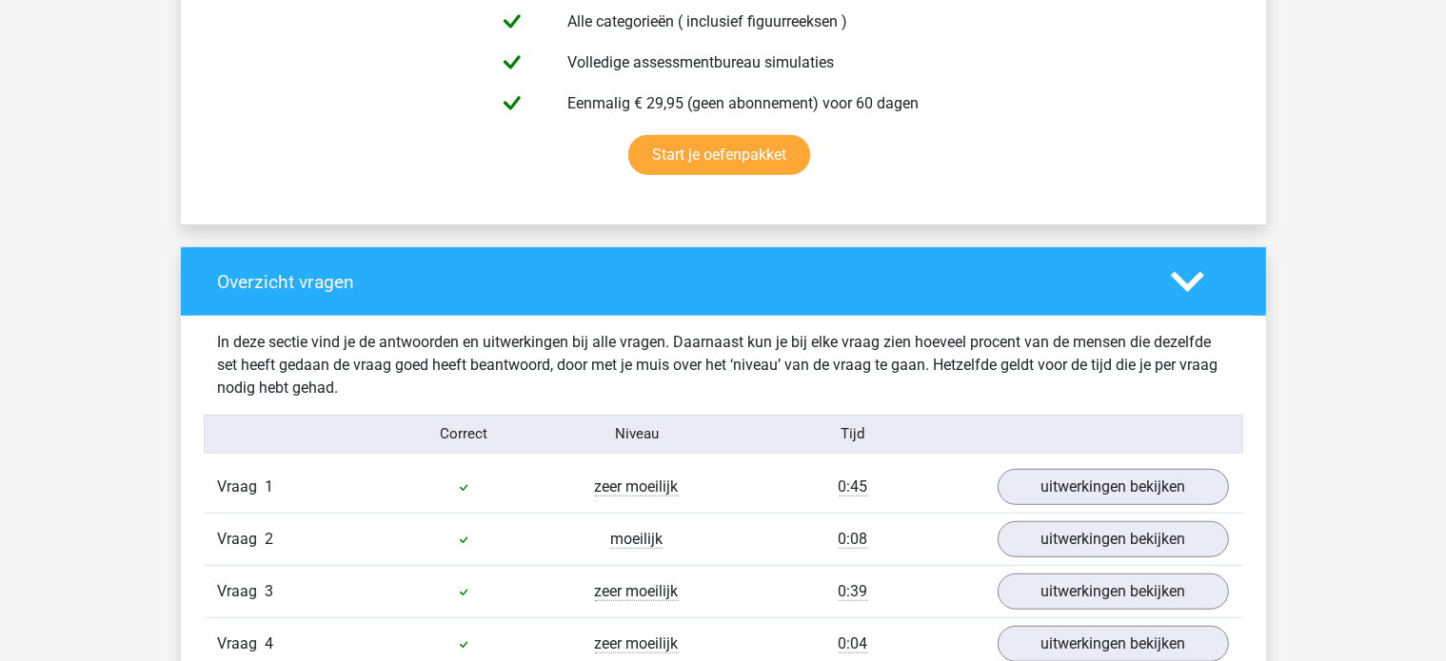
scroll to position [1523, 0]
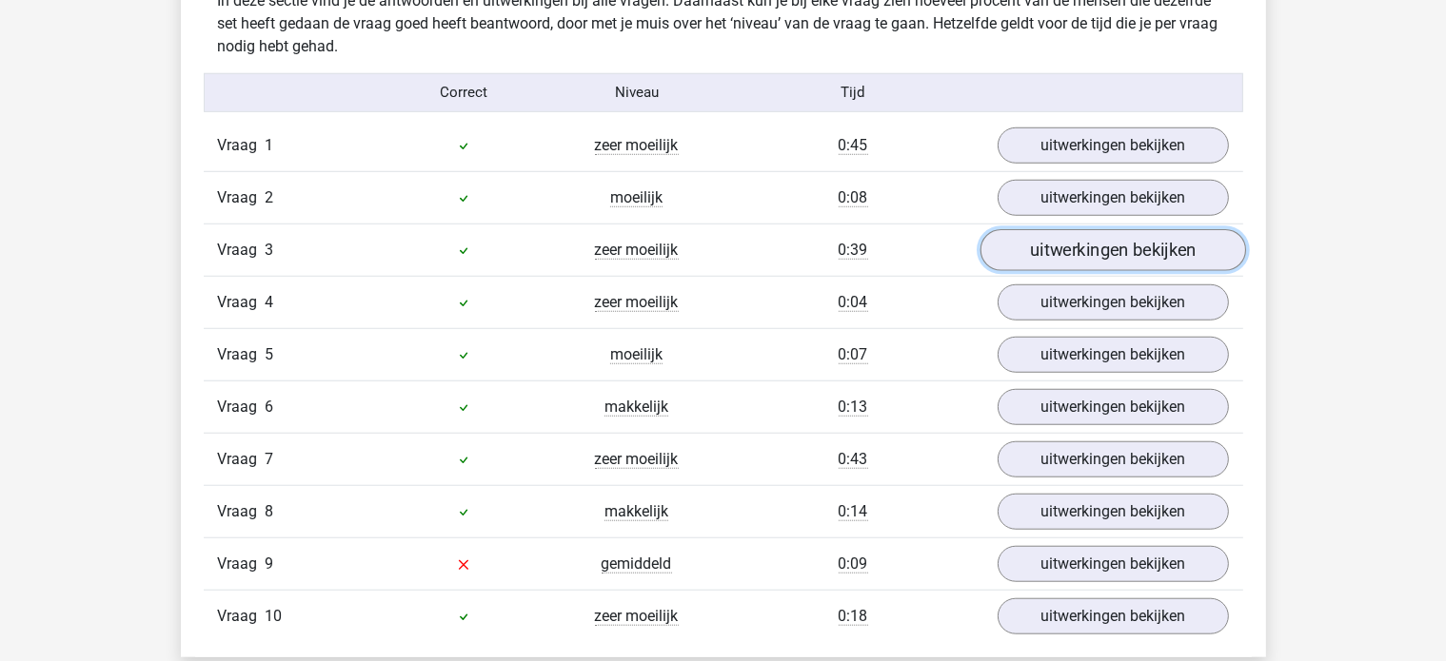
click at [1112, 262] on link "uitwerkingen bekijken" at bounding box center [1112, 250] width 266 height 42
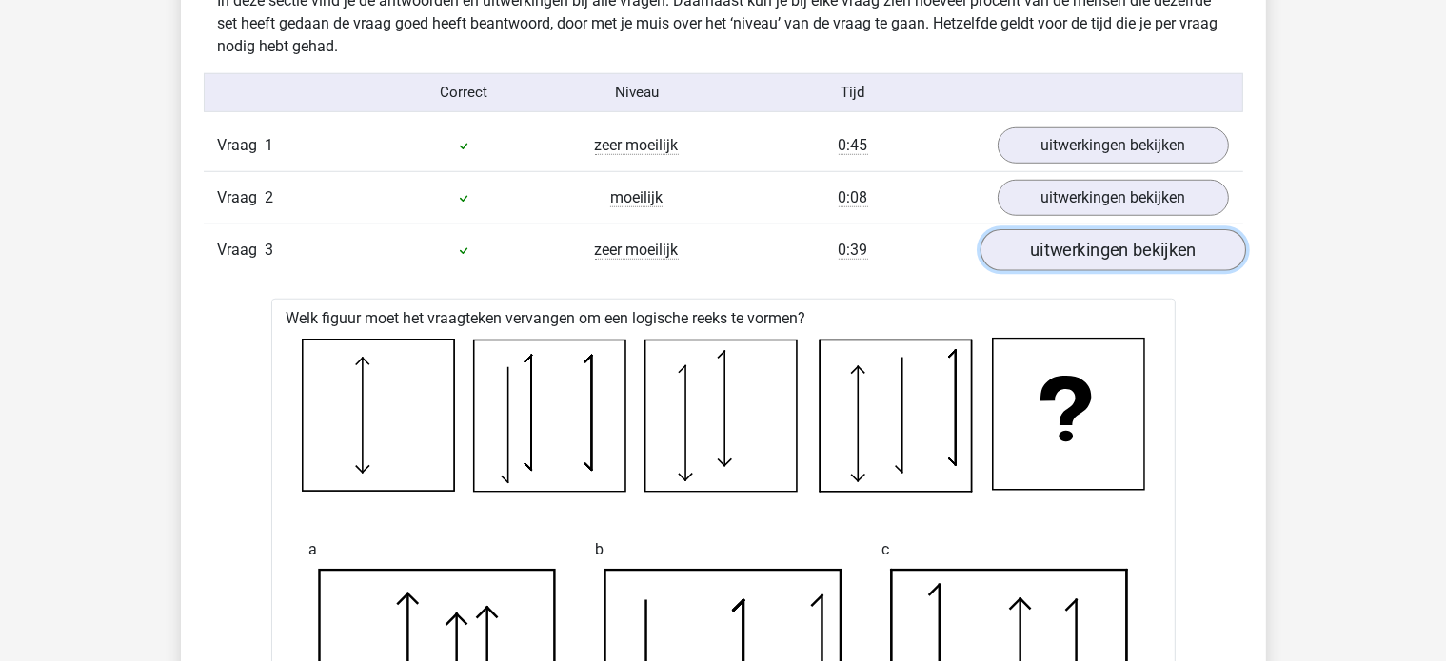
click at [1112, 262] on link "uitwerkingen bekijken" at bounding box center [1112, 250] width 266 height 42
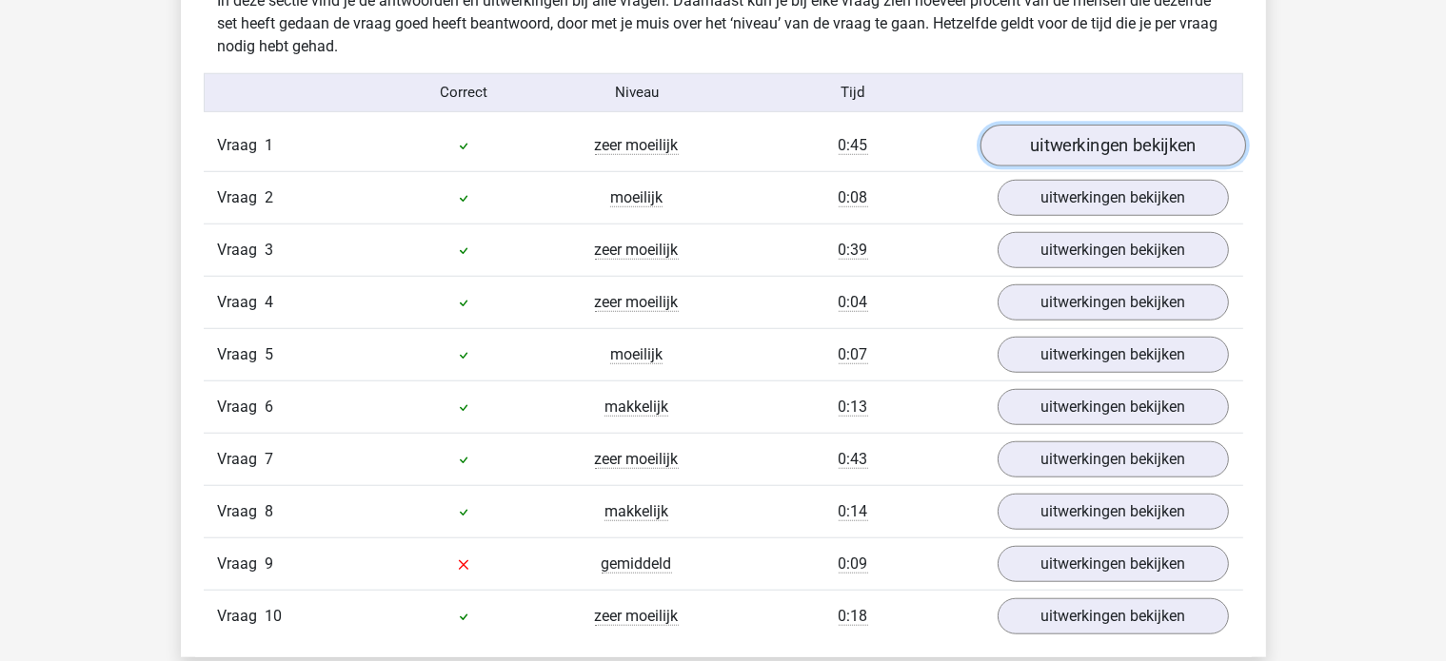
click at [1108, 127] on link "uitwerkingen bekijken" at bounding box center [1112, 146] width 266 height 42
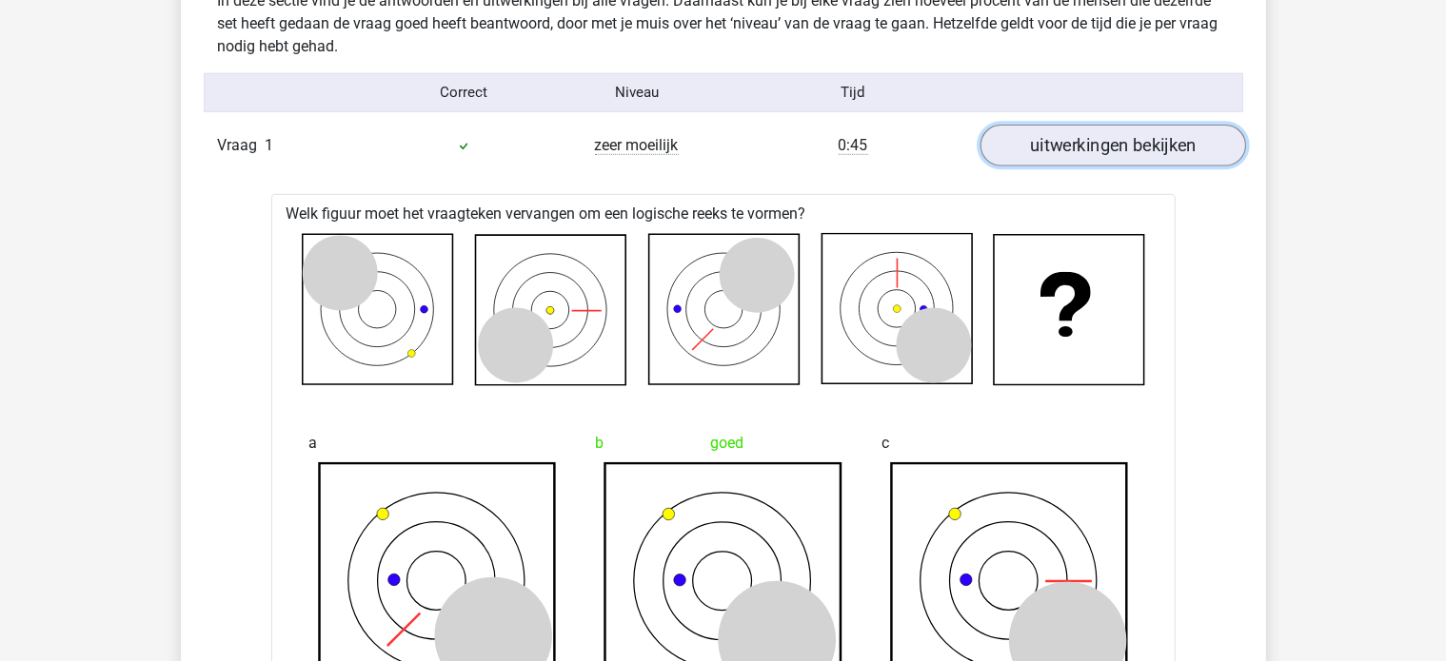
click at [1101, 140] on link "uitwerkingen bekijken" at bounding box center [1112, 146] width 266 height 42
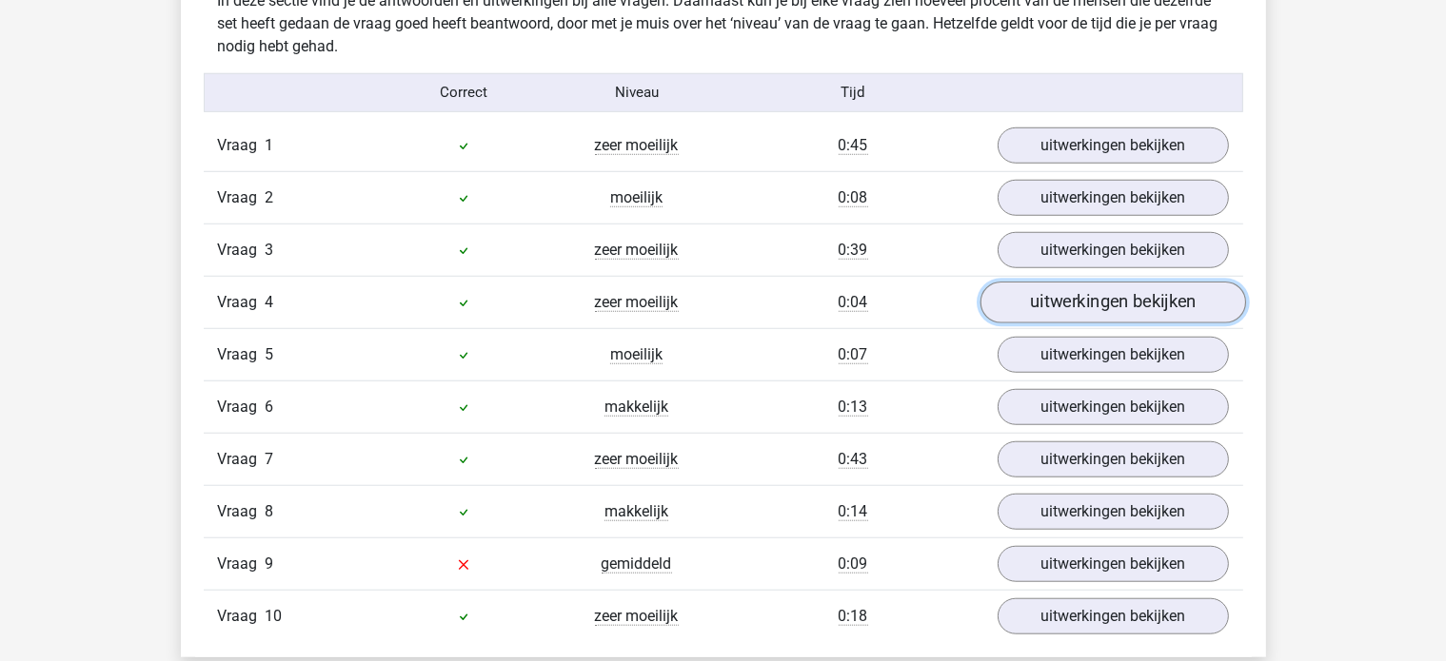
click at [1050, 303] on link "uitwerkingen bekijken" at bounding box center [1112, 303] width 266 height 42
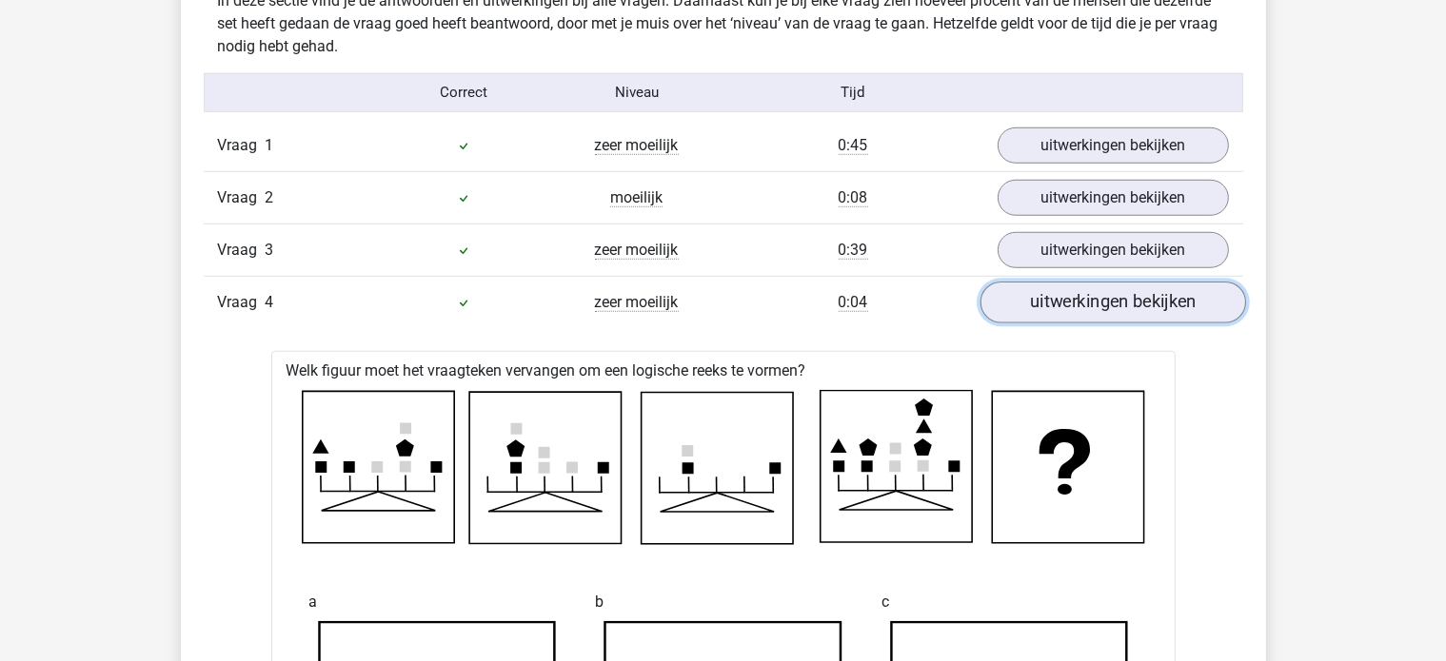
click at [1048, 303] on link "uitwerkingen bekijken" at bounding box center [1112, 303] width 266 height 42
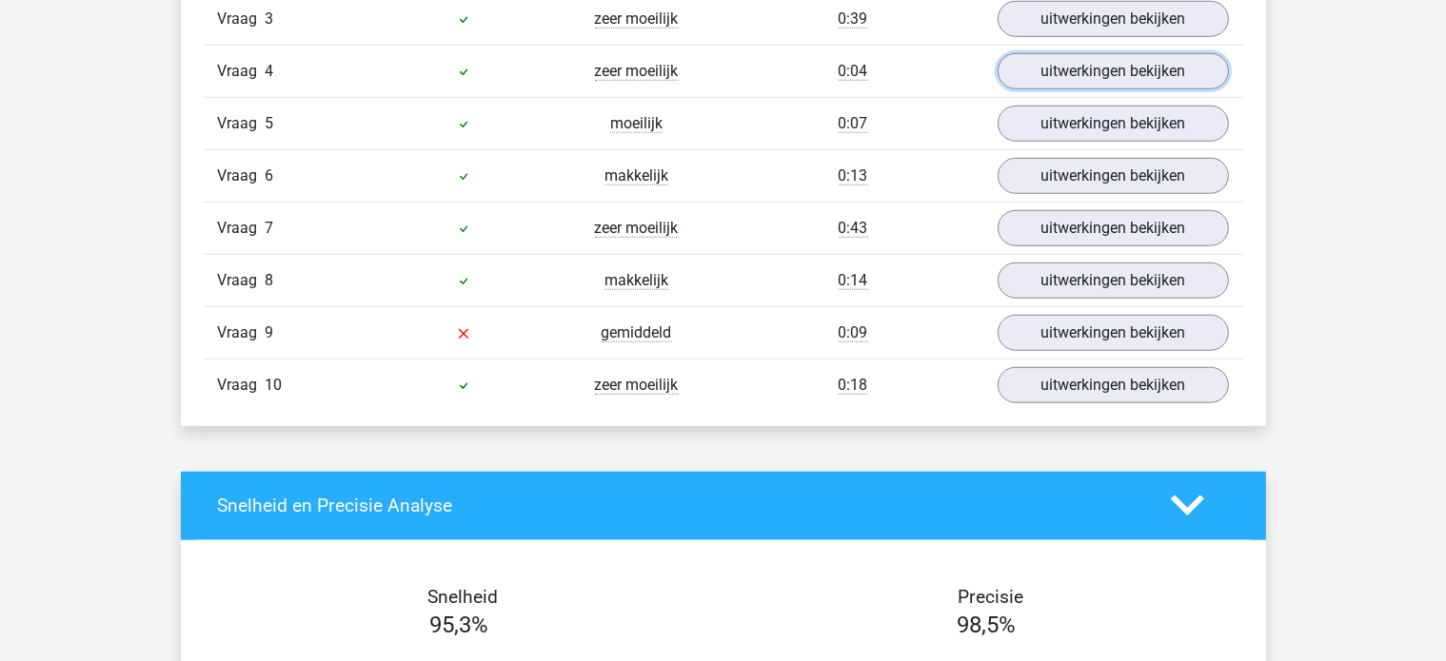
scroll to position [1808, 0]
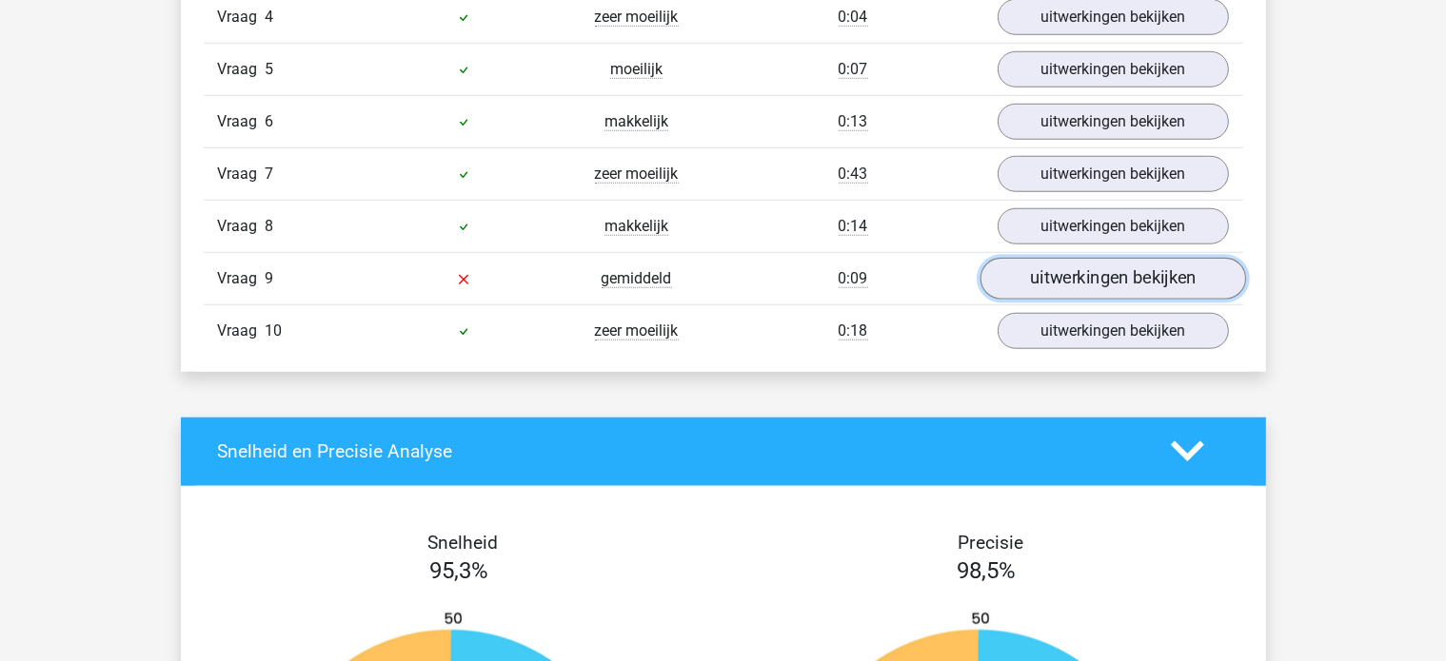
click at [1023, 261] on link "uitwerkingen bekijken" at bounding box center [1112, 279] width 266 height 42
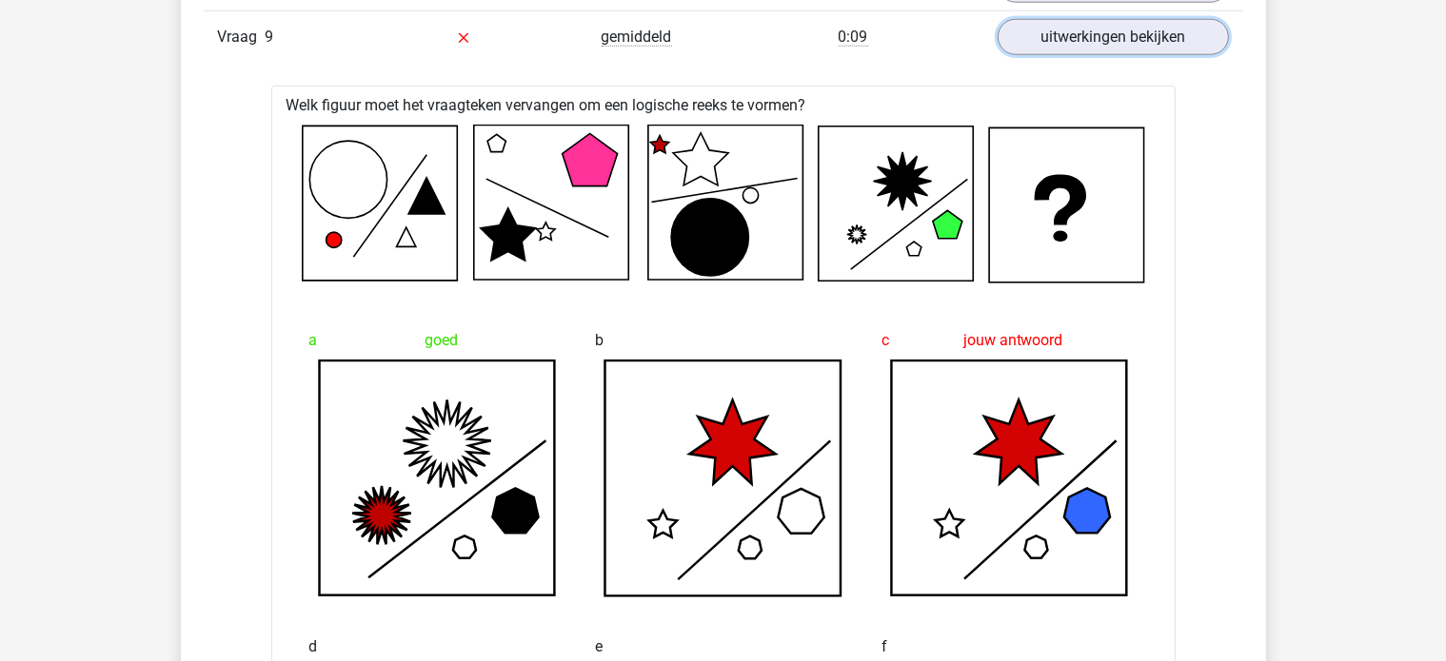
scroll to position [1999, 0]
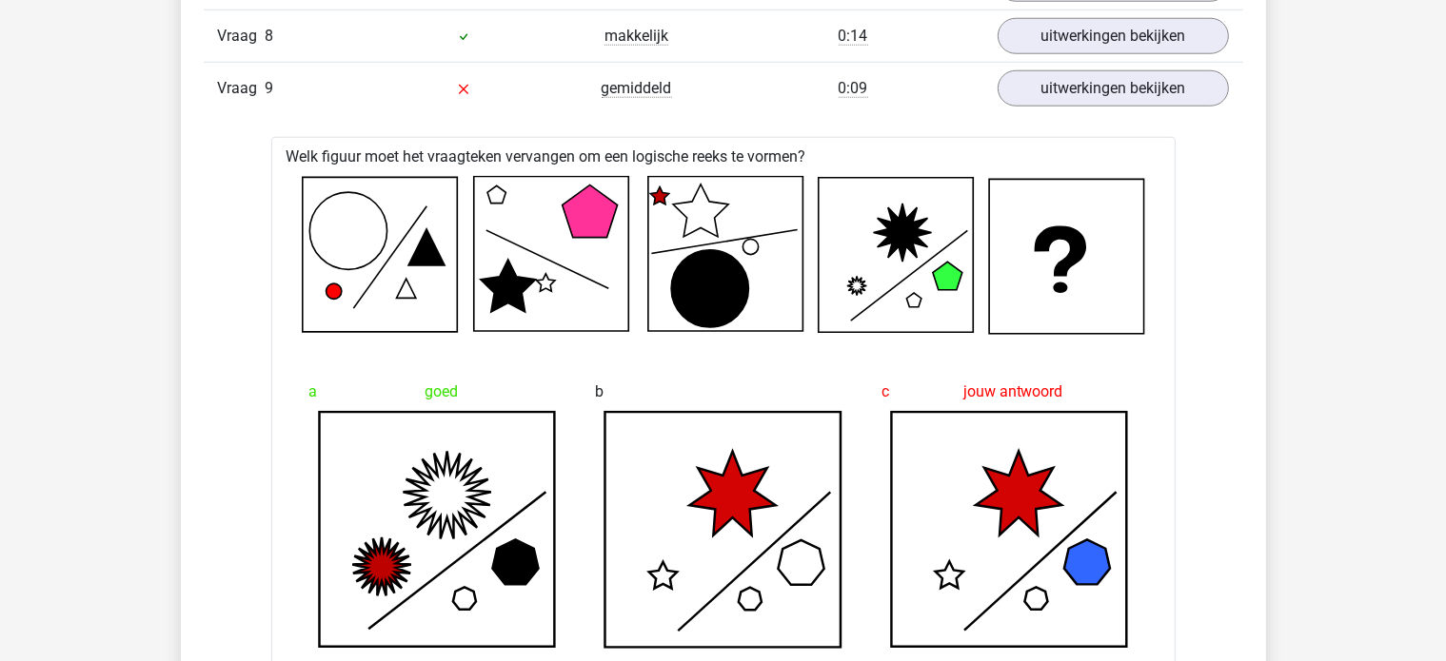
click at [1061, 53] on div "Vraag 8 makkelijk 0:14 uitwerkingen bekijken" at bounding box center [723, 36] width 1039 height 52
click at [1054, 96] on link "uitwerkingen bekijken" at bounding box center [1112, 89] width 266 height 42
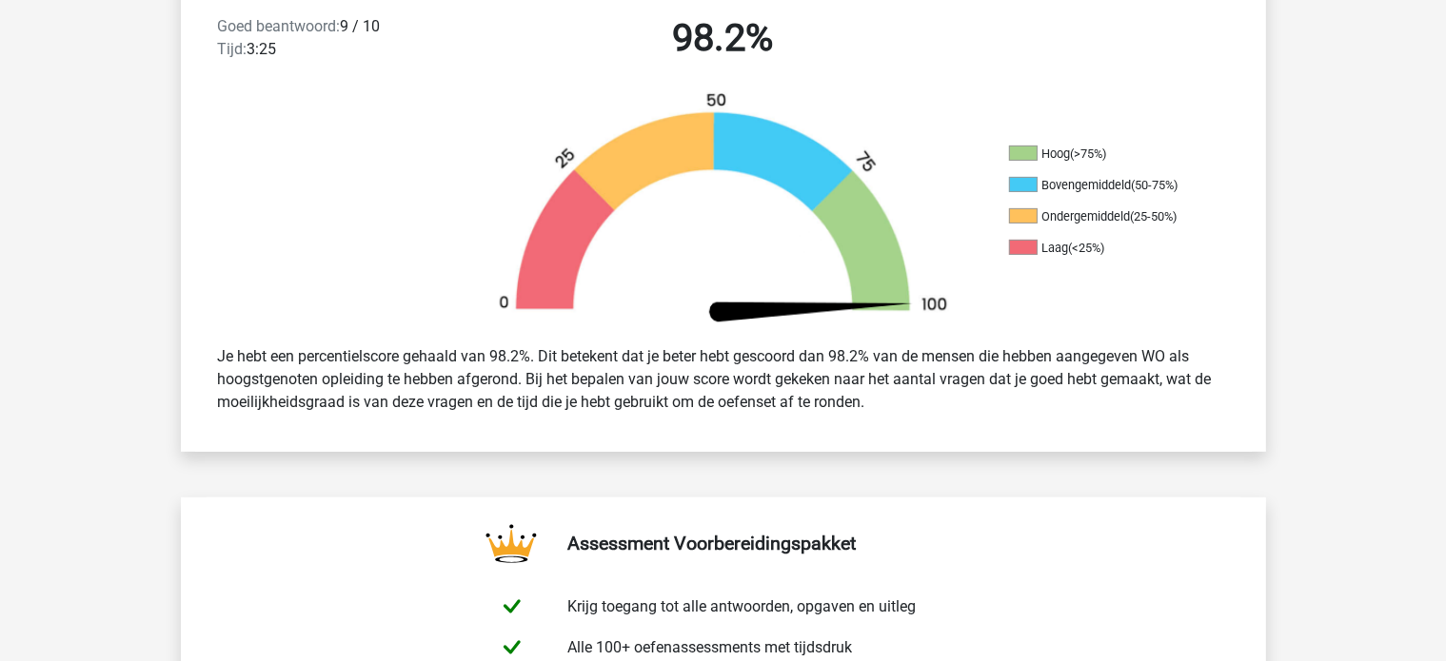
scroll to position [0, 0]
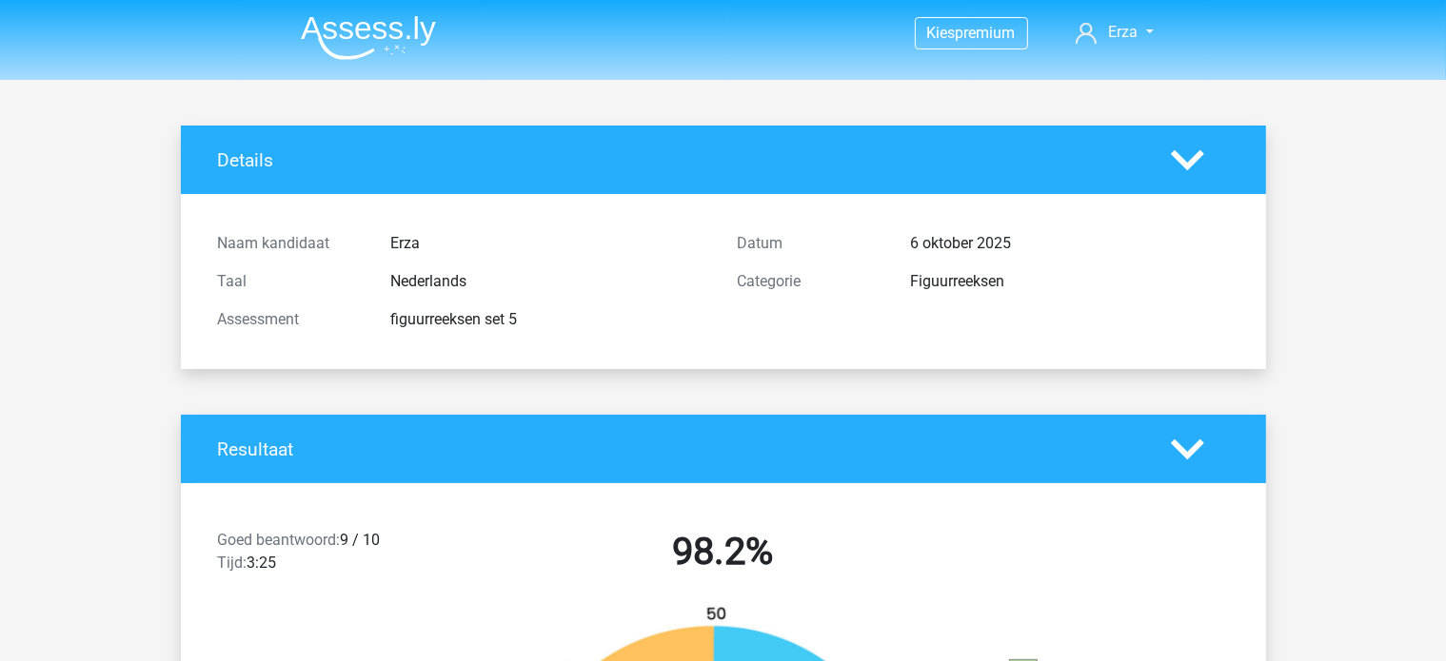
click at [420, 8] on li at bounding box center [361, 34] width 150 height 52
click at [414, 24] on img at bounding box center [368, 37] width 135 height 45
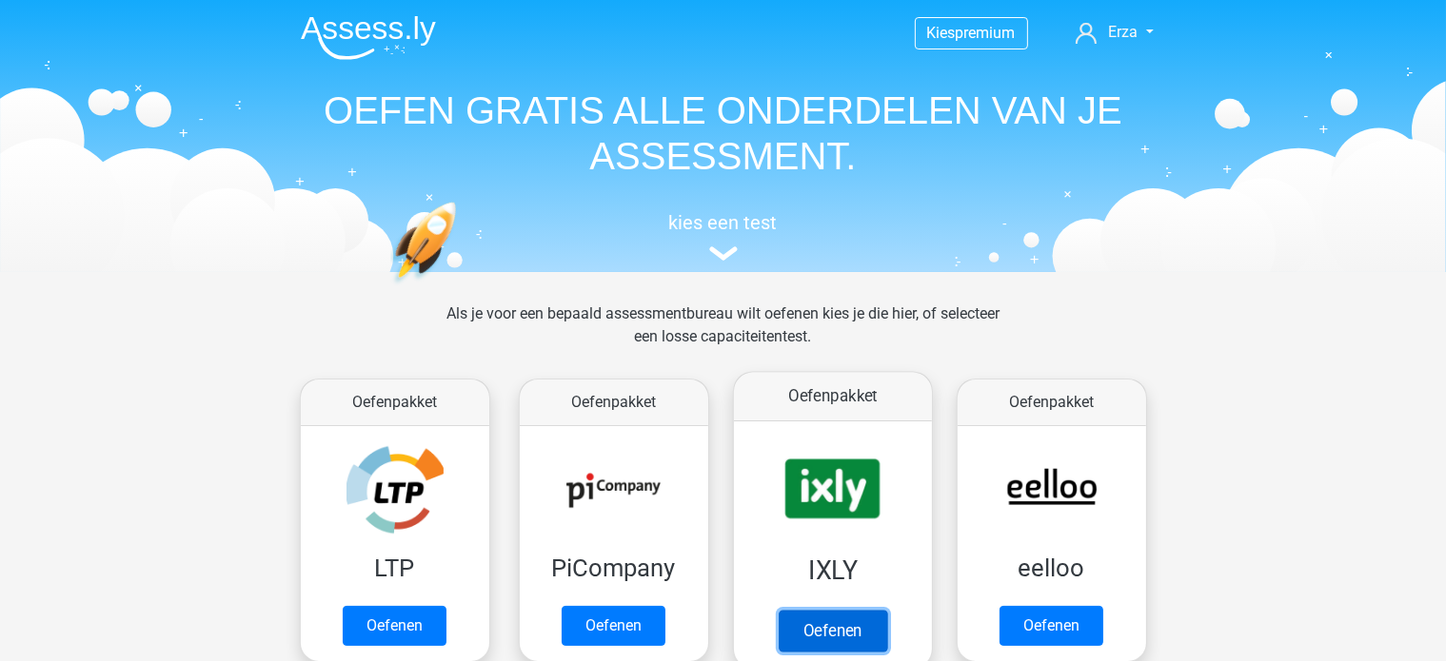
click at [810, 610] on link "Oefenen" at bounding box center [832, 631] width 108 height 42
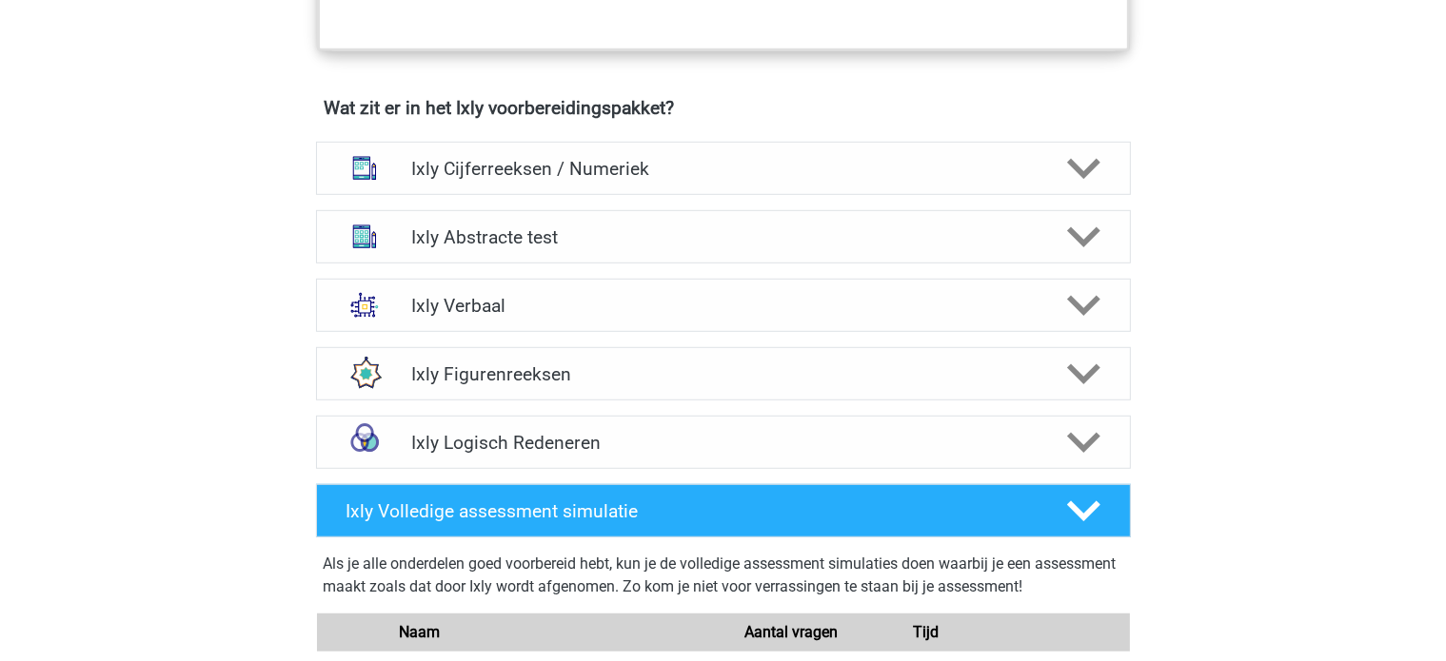
scroll to position [1047, 0]
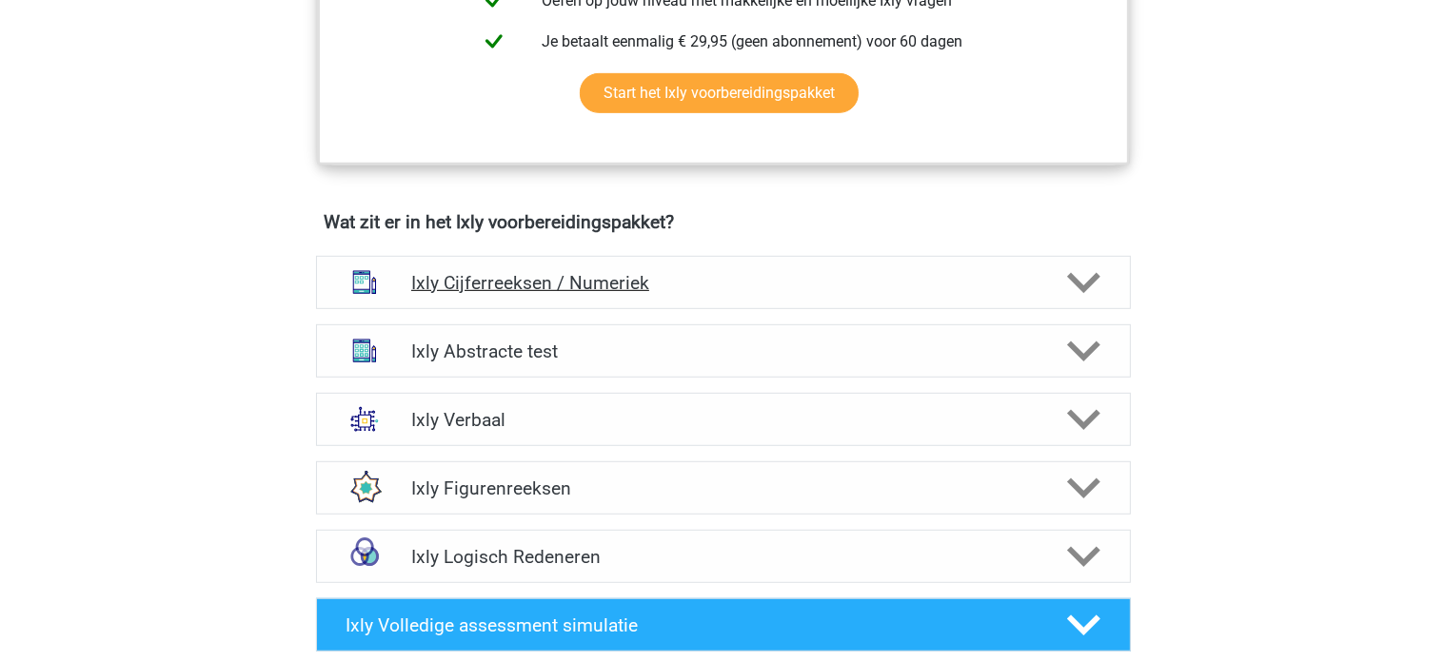
click at [542, 297] on div "Ixly Cijferreeksen / Numeriek" at bounding box center [723, 282] width 815 height 53
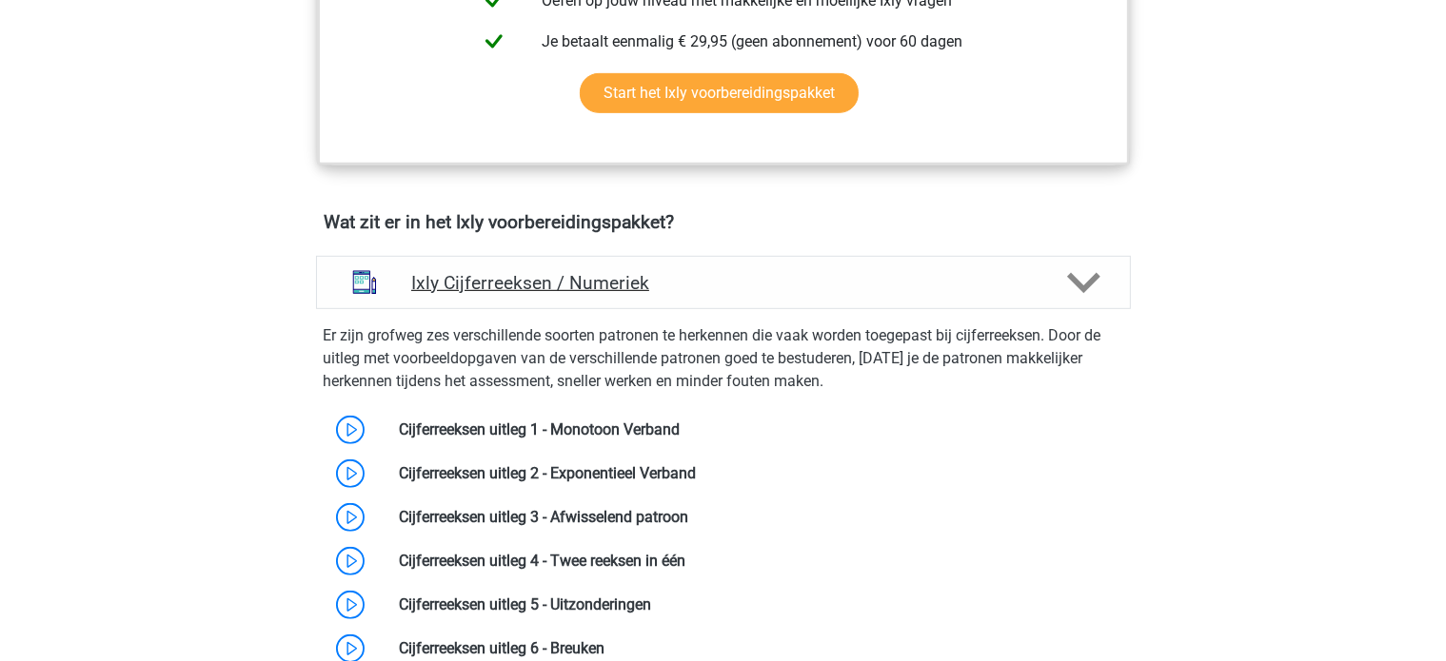
click at [542, 297] on div "Ixly Cijferreeksen / Numeriek" at bounding box center [723, 282] width 815 height 53
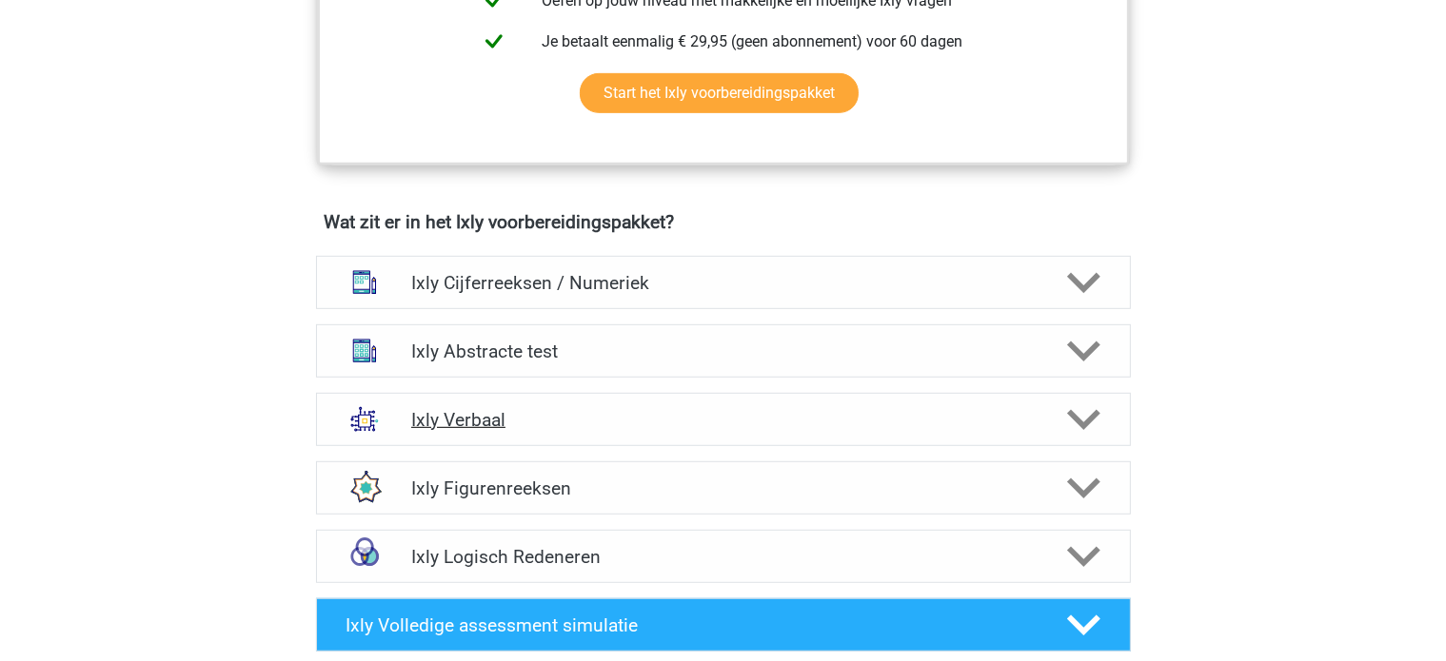
click at [504, 418] on h4 "Ixly Verbaal" at bounding box center [722, 420] width 623 height 22
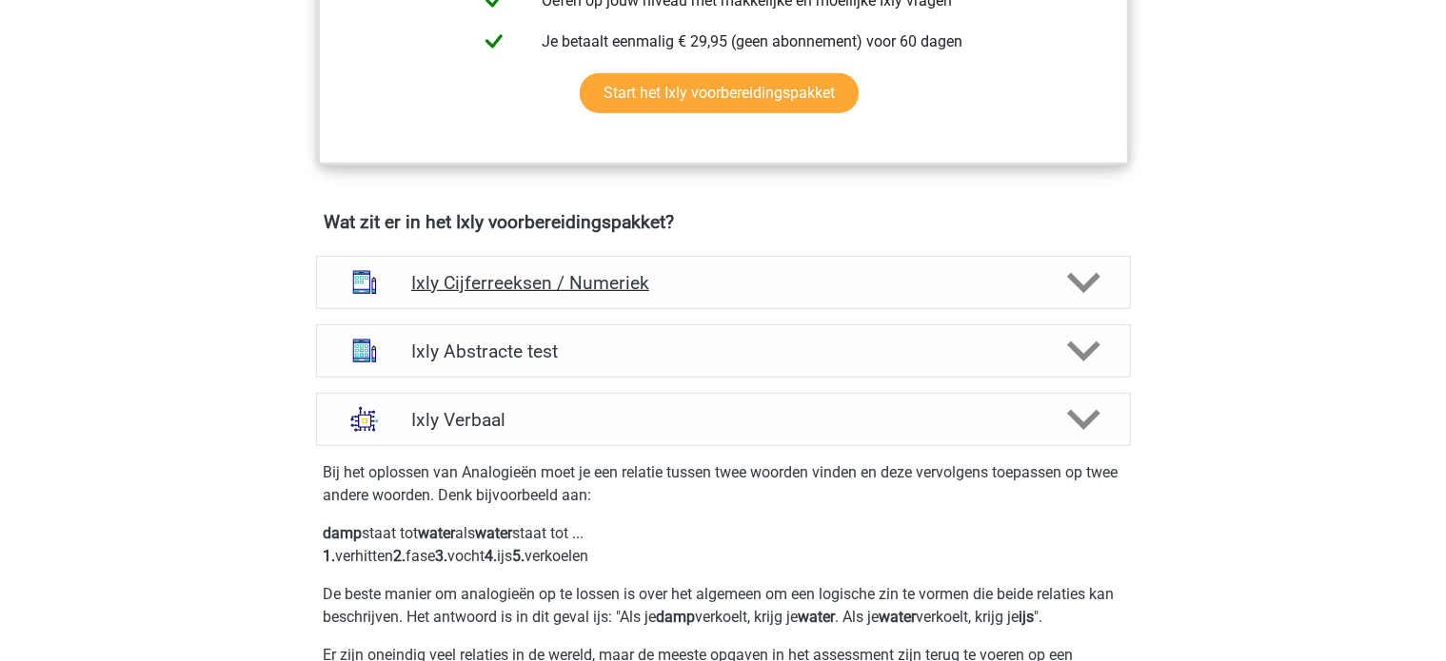
click at [537, 283] on h4 "Ixly Cijferreeksen / Numeriek" at bounding box center [722, 283] width 623 height 22
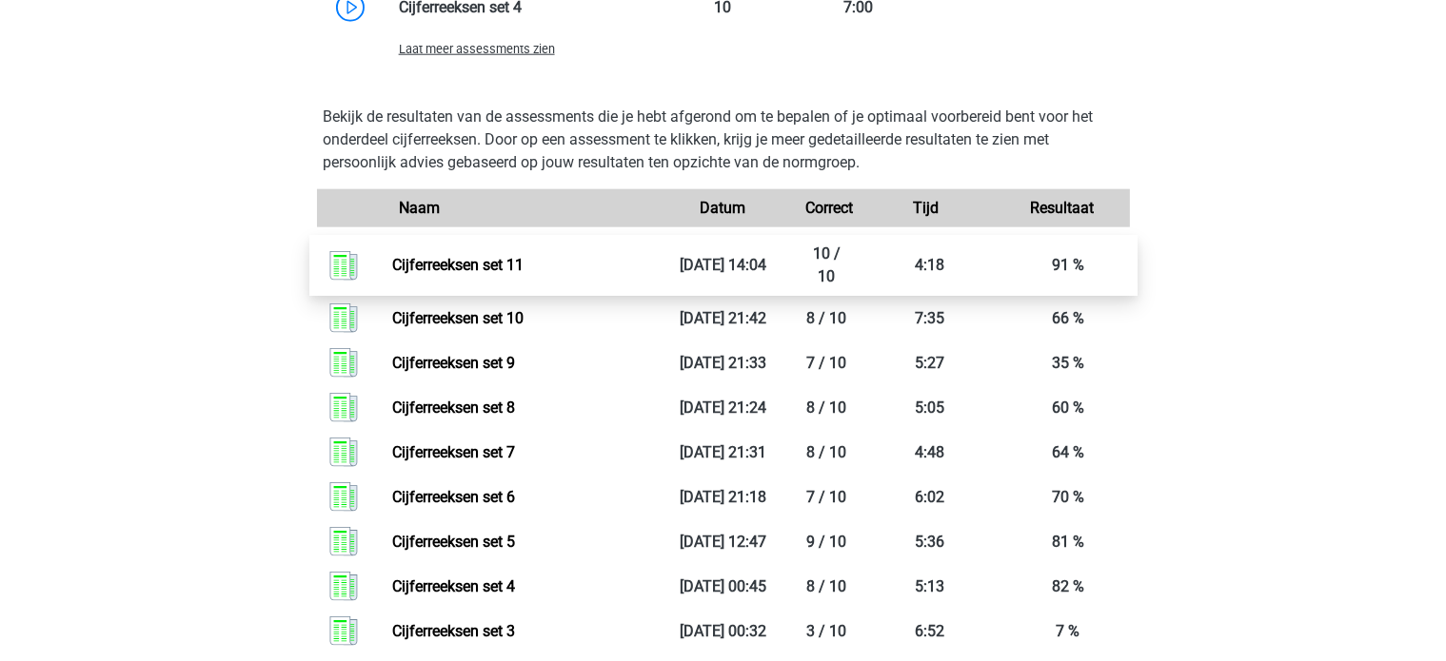
scroll to position [2189, 0]
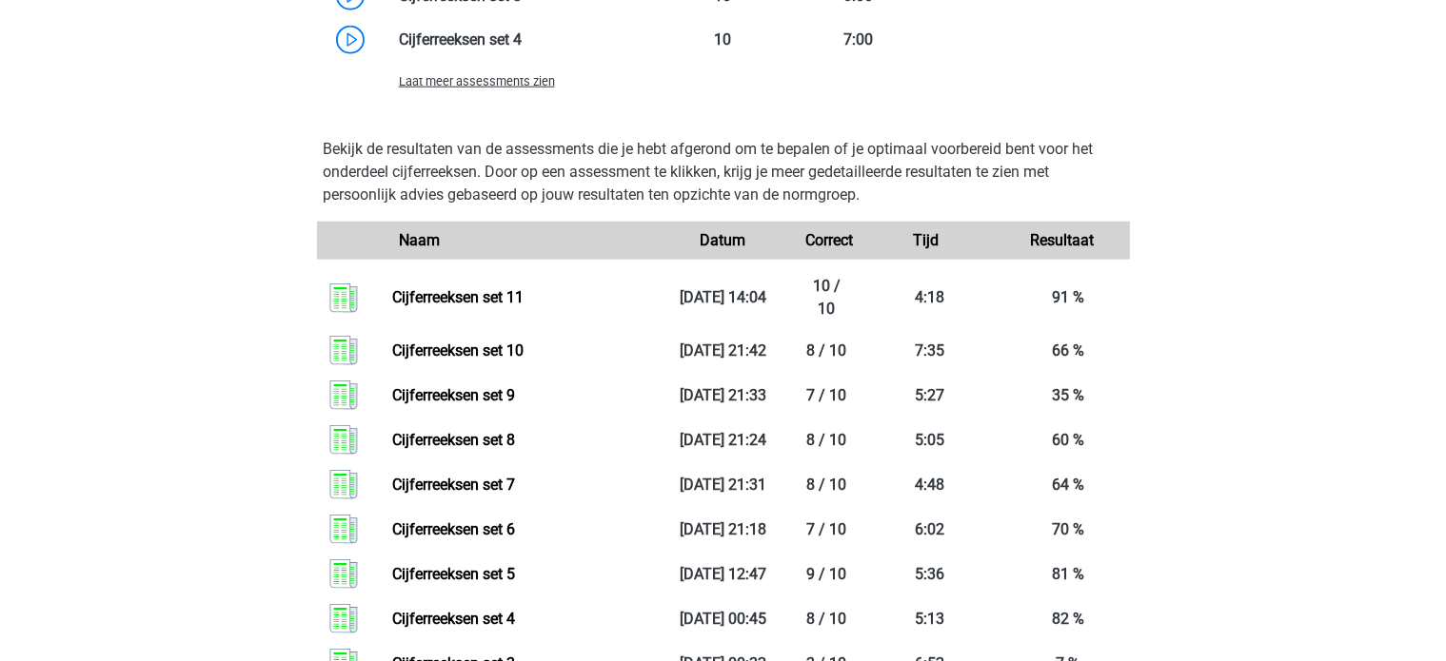
click at [457, 94] on div "Laat meer assessments zien" at bounding box center [723, 81] width 813 height 38
click at [460, 90] on div "Laat meer assessments zien" at bounding box center [723, 81] width 813 height 38
click at [472, 83] on span "Laat meer assessments zien" at bounding box center [477, 81] width 156 height 14
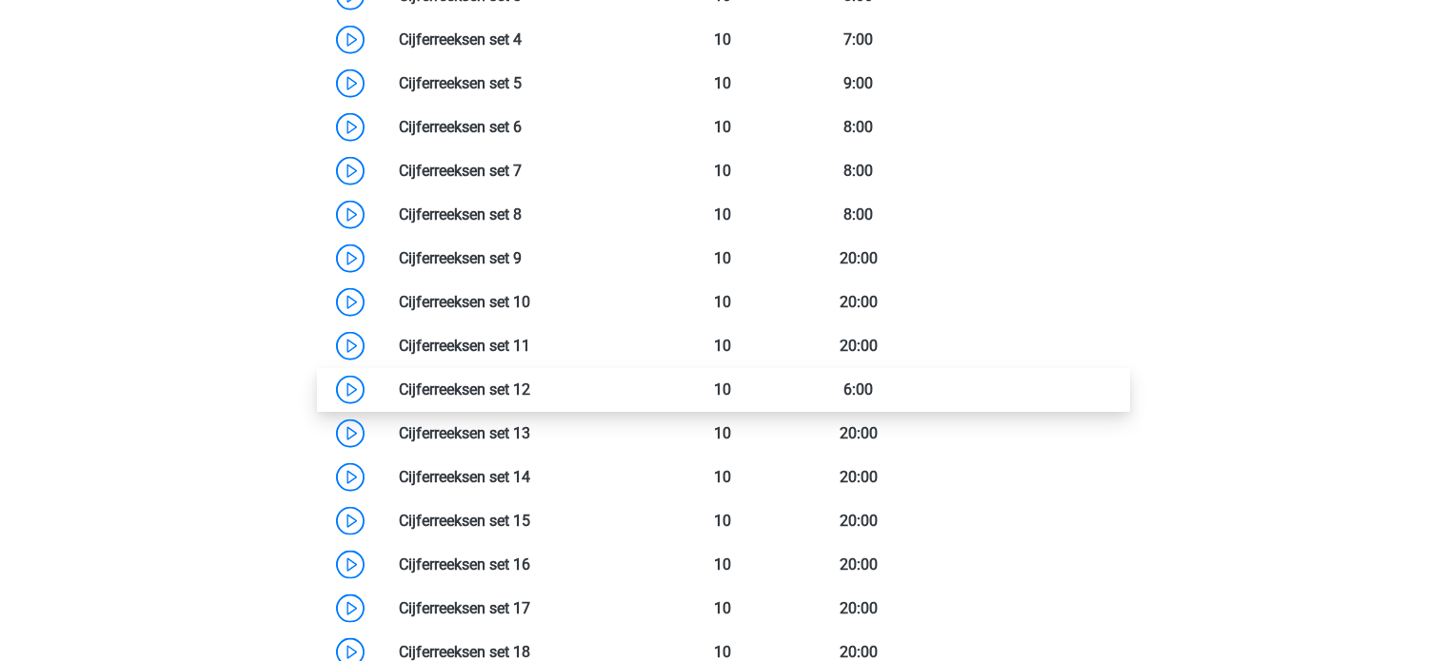
click at [530, 385] on link at bounding box center [530, 390] width 0 height 18
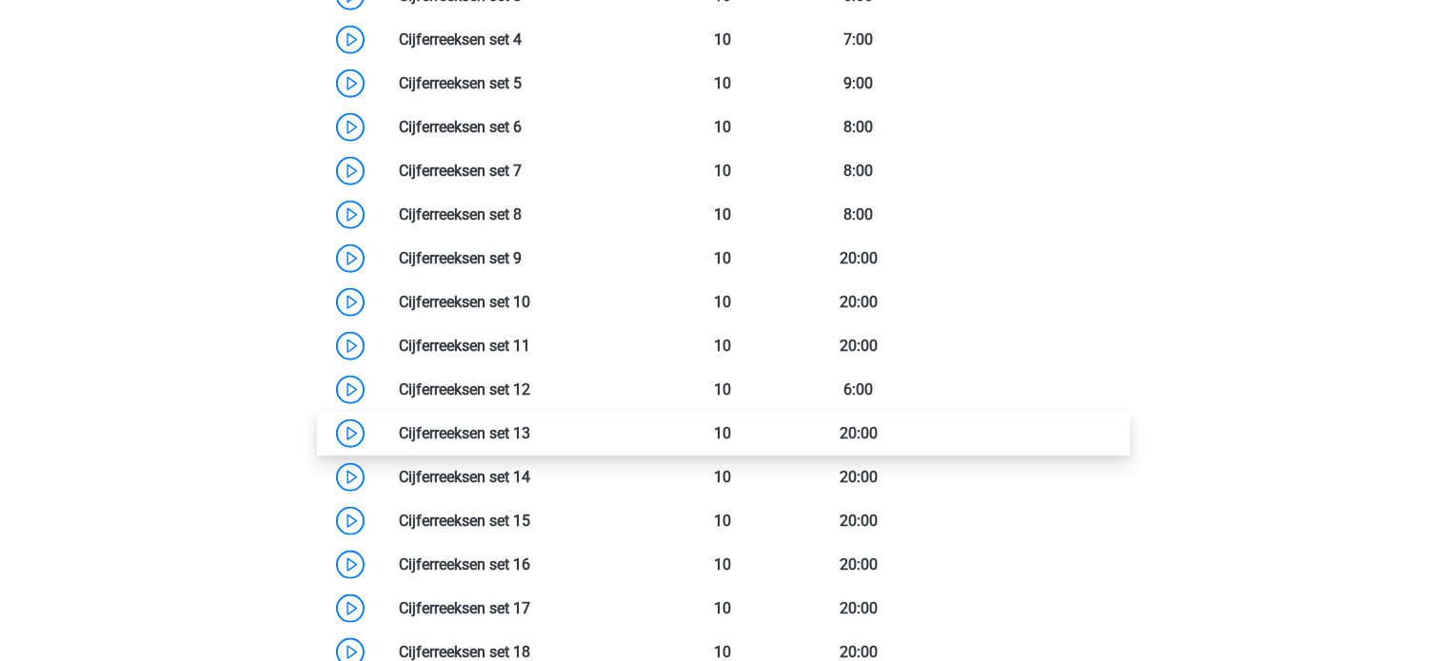
click at [530, 437] on link at bounding box center [530, 433] width 0 height 18
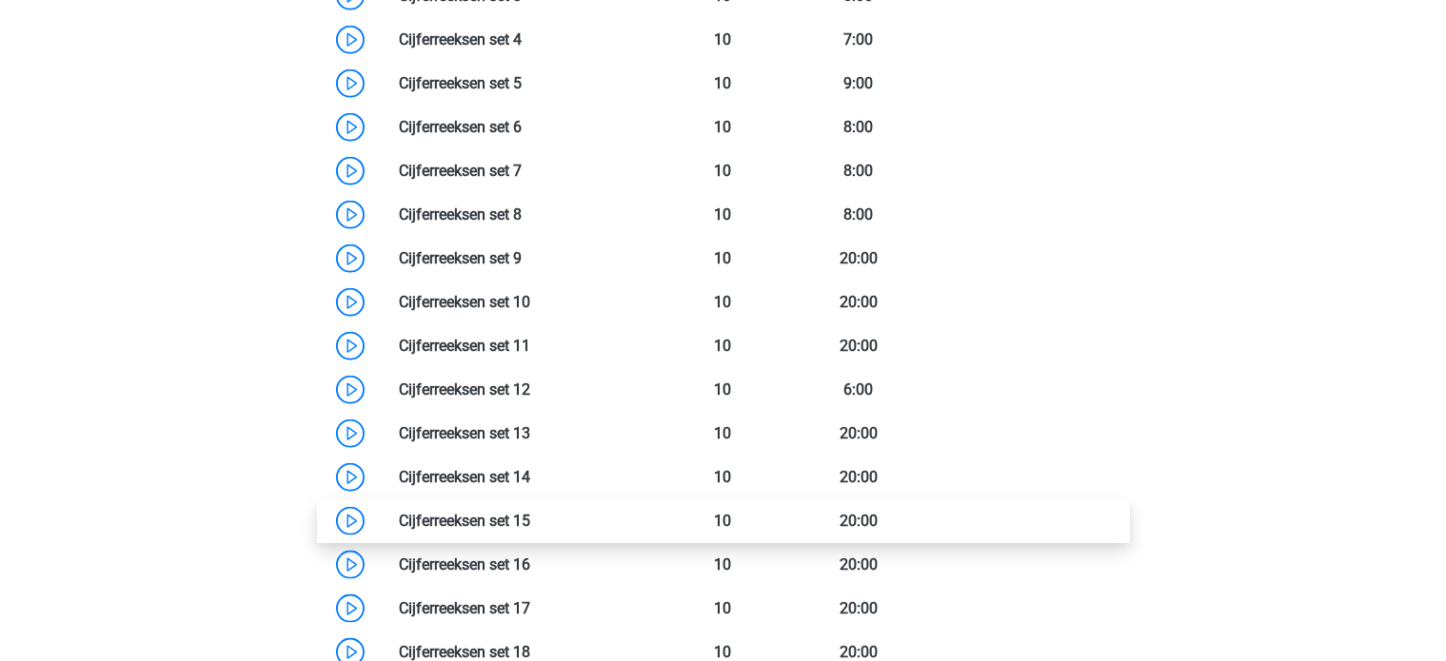
click at [522, 497] on div "Cijferreeksen set 5 10 9:00" at bounding box center [723, 456] width 784 height 788
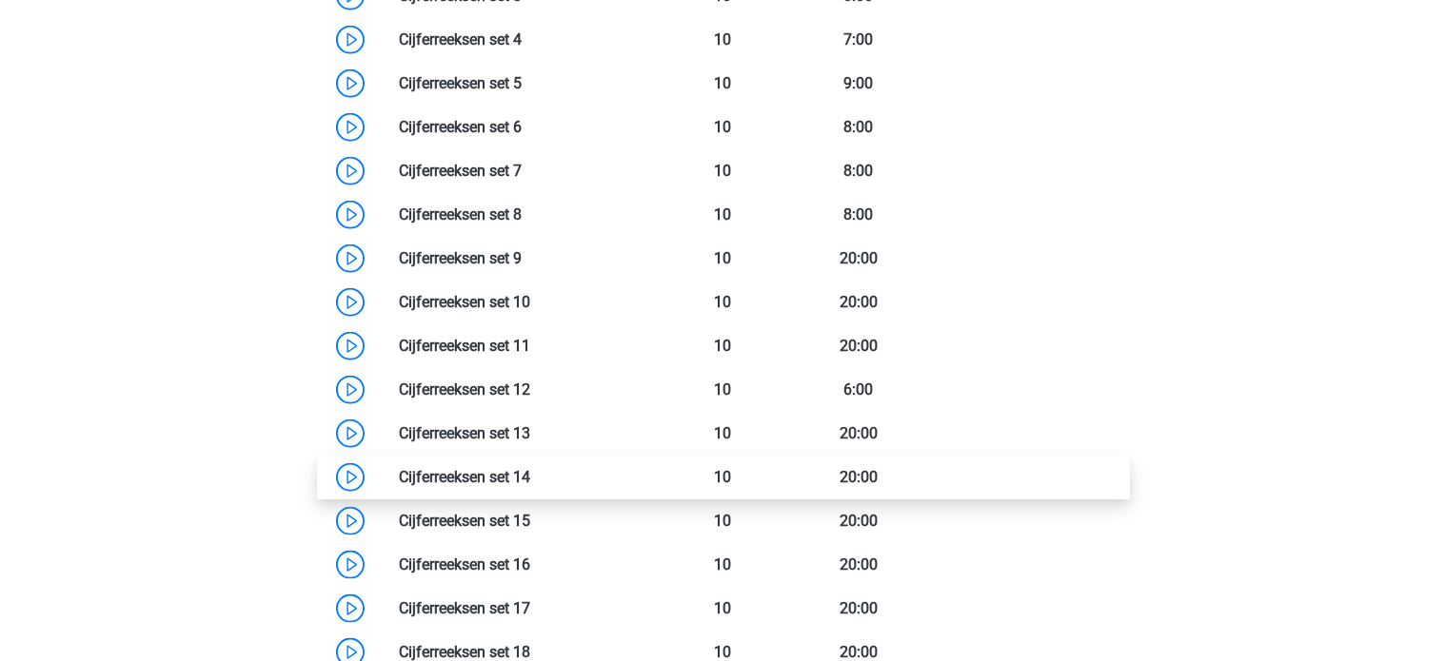
click at [530, 477] on link at bounding box center [530, 477] width 0 height 18
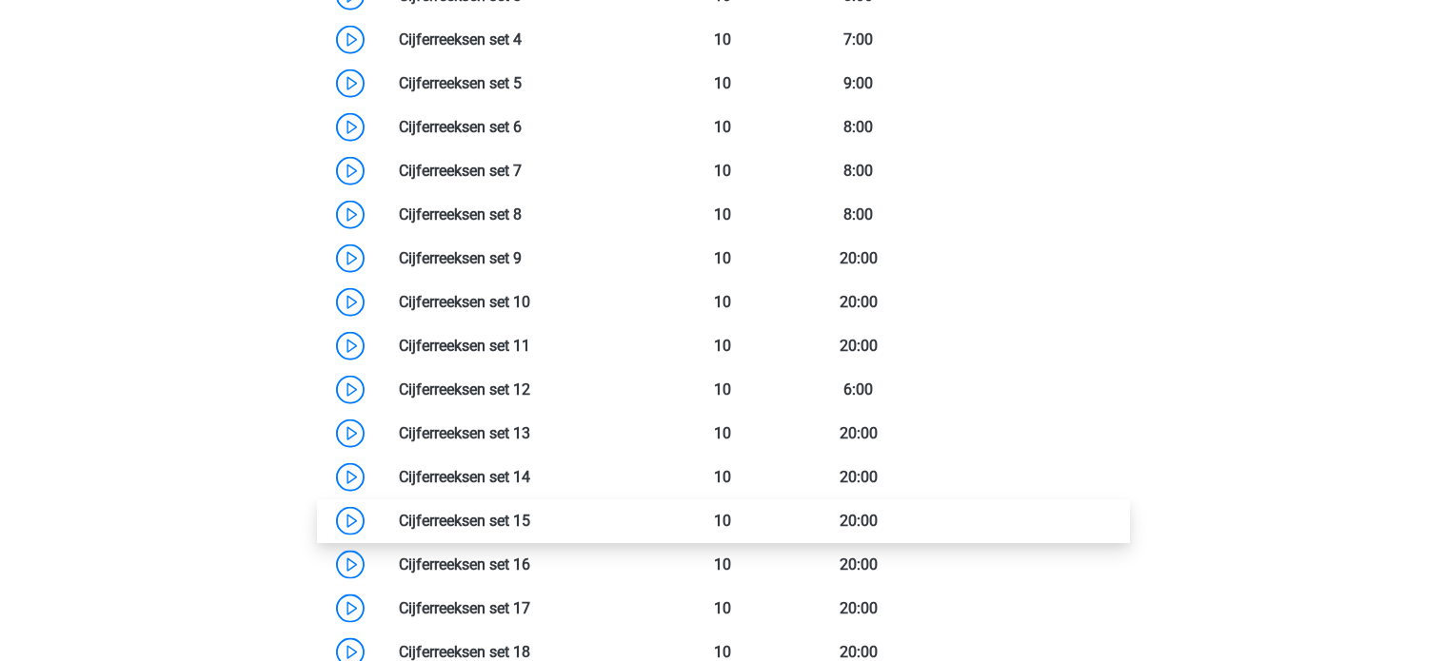
click at [530, 512] on link at bounding box center [530, 521] width 0 height 18
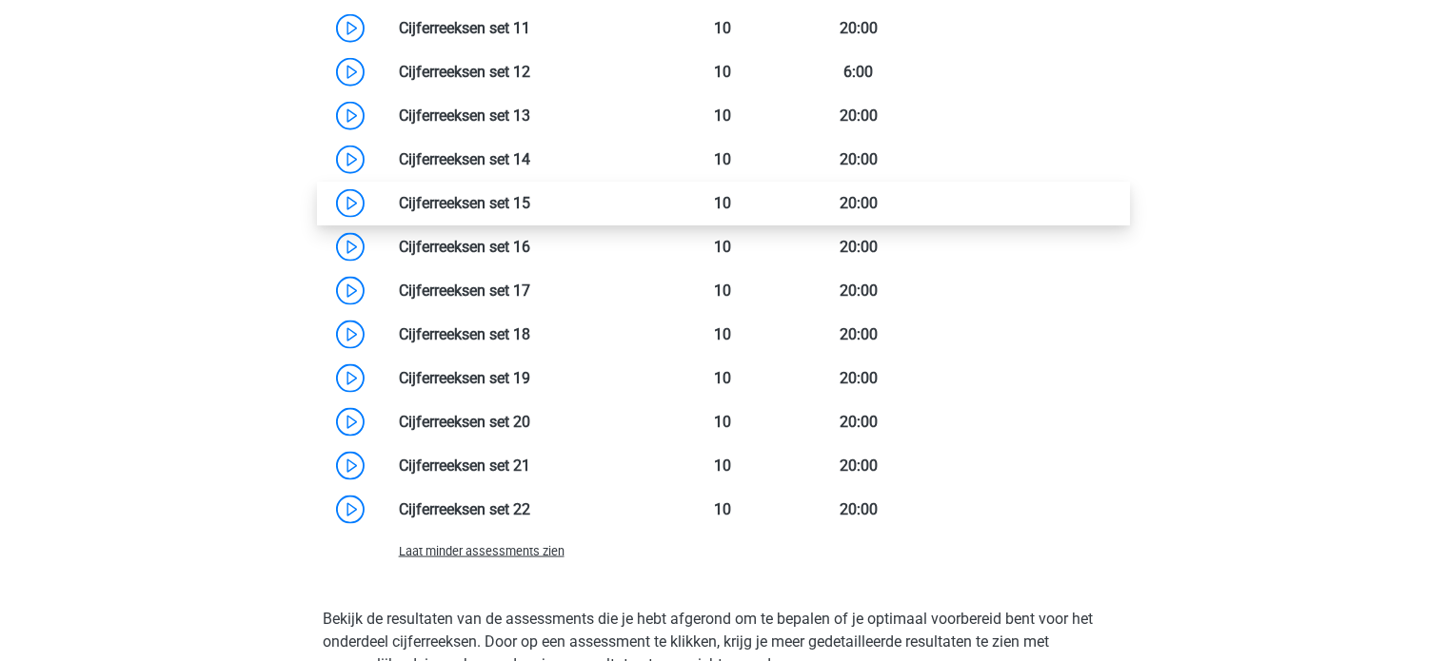
scroll to position [2474, 0]
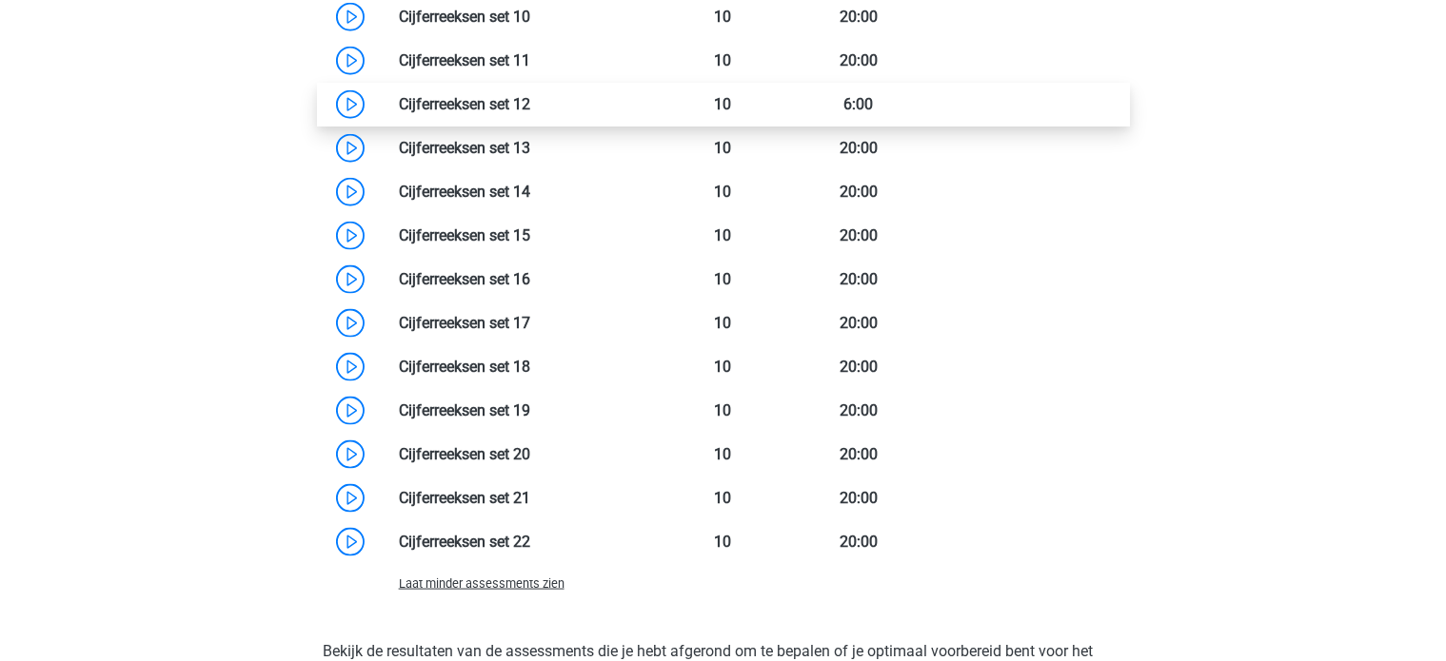
click at [530, 106] on link at bounding box center [530, 104] width 0 height 18
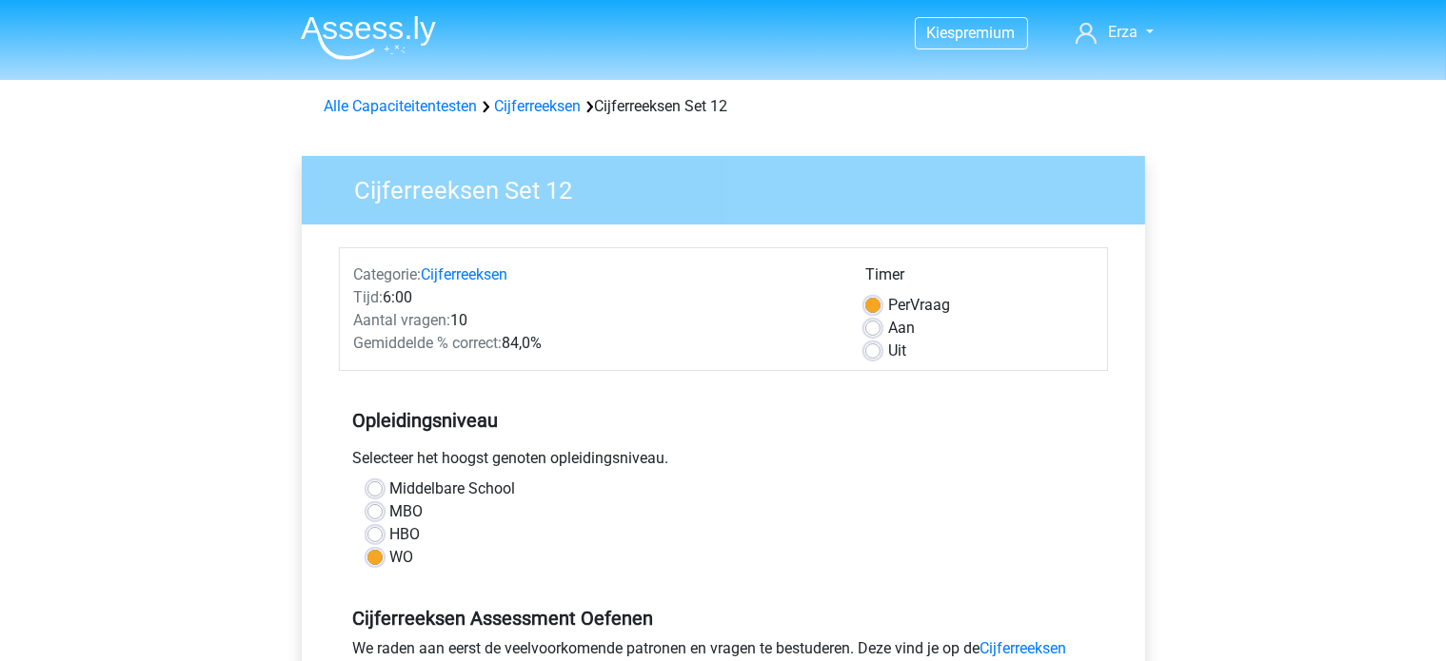
click at [390, 490] on label "Middelbare School" at bounding box center [453, 489] width 126 height 23
click at [369, 490] on input "Middelbare School" at bounding box center [374, 487] width 15 height 19
radio input "true"
click at [390, 554] on label "WO" at bounding box center [402, 557] width 24 height 23
click at [369, 554] on input "WO" at bounding box center [374, 555] width 15 height 19
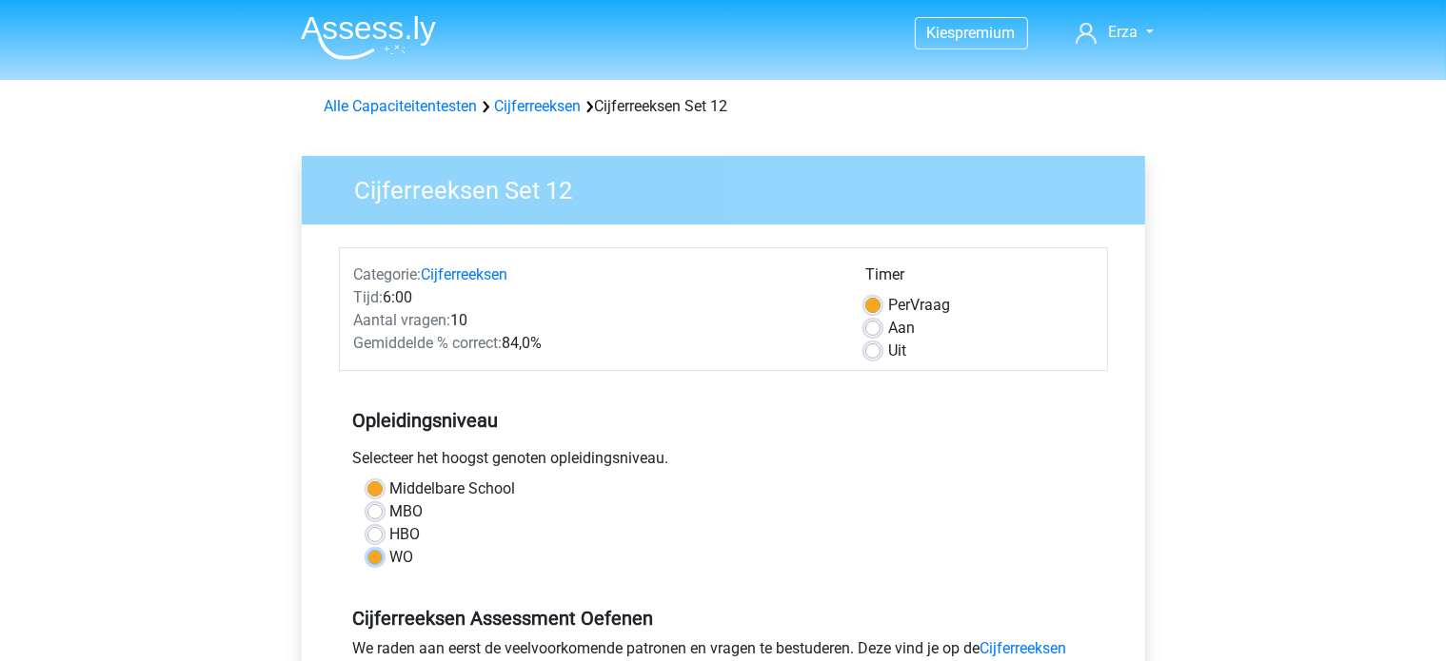
radio input "true"
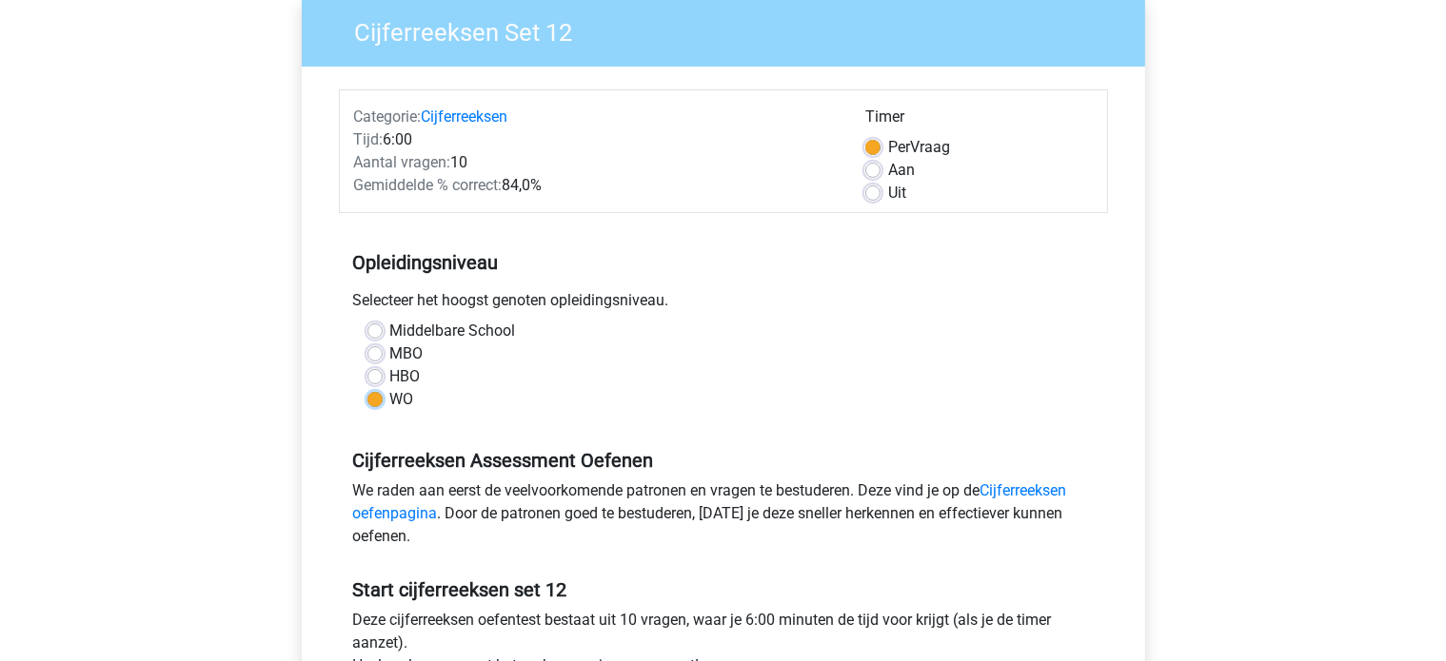
scroll to position [476, 0]
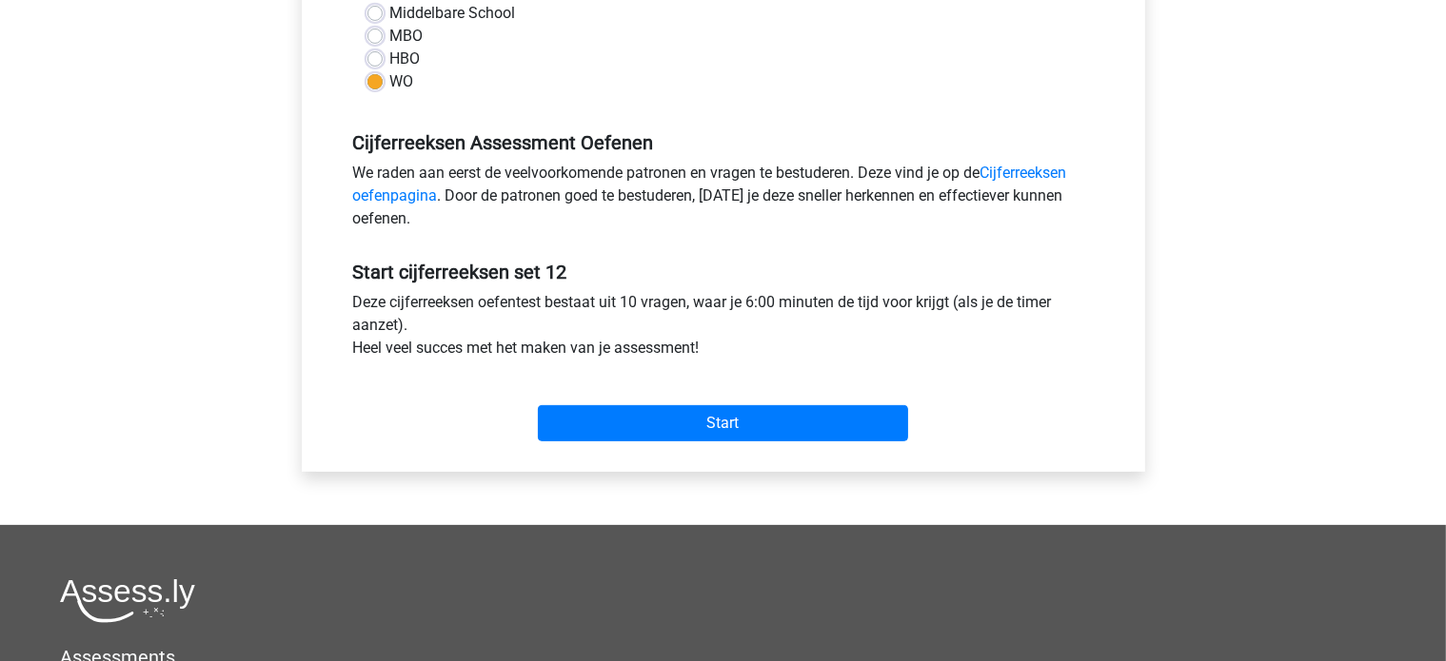
click at [845, 455] on div "Categorie: Cijferreeksen Tijd: 6:00 Aantal vragen: 10 Gemiddelde % correct: 84,…" at bounding box center [723, 110] width 815 height 723
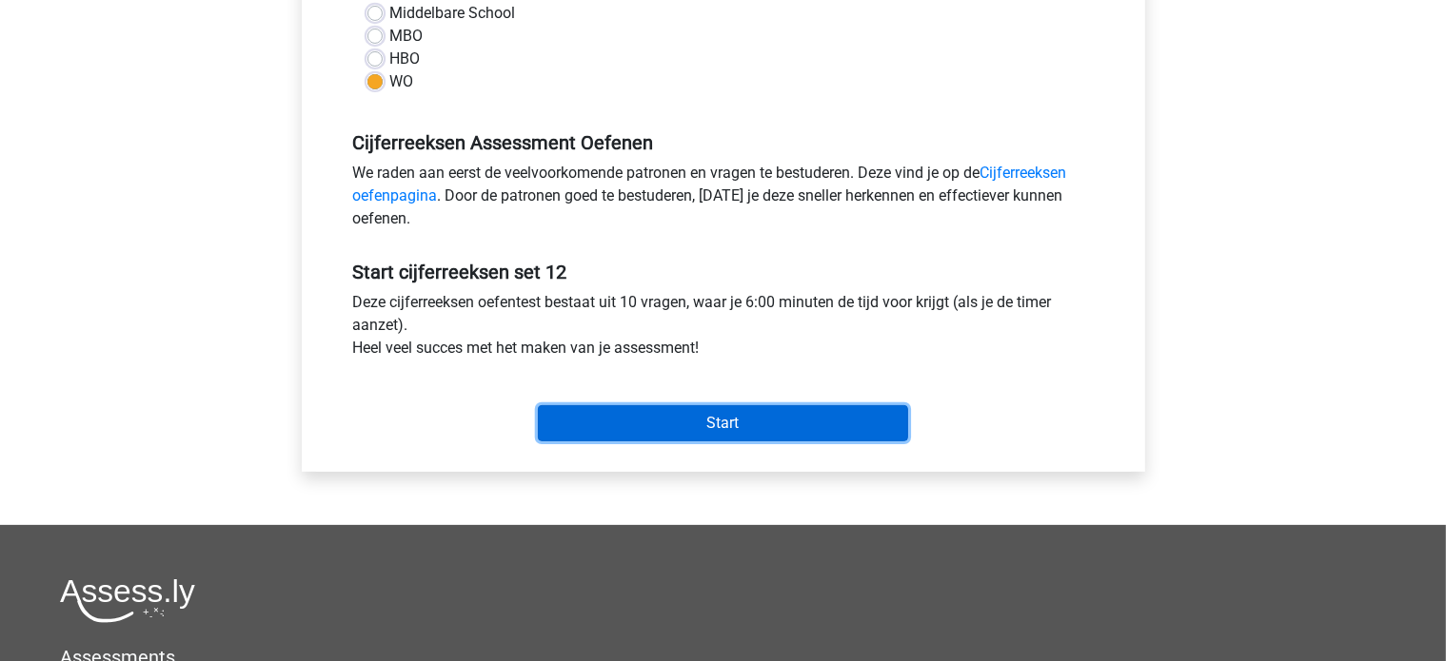
click at [812, 428] on input "Start" at bounding box center [723, 423] width 370 height 36
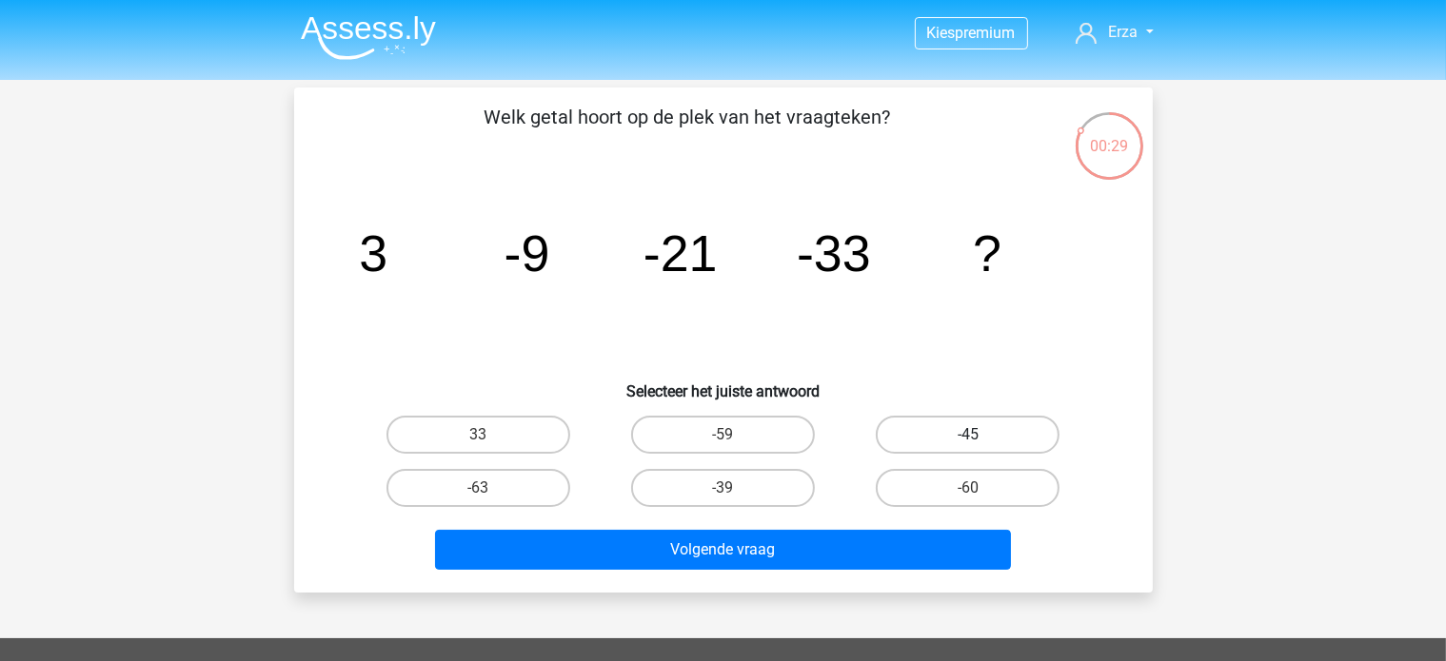
click at [881, 443] on label "-45" at bounding box center [968, 435] width 184 height 38
click at [968, 443] on input "-45" at bounding box center [974, 441] width 12 height 12
radio input "true"
click at [856, 521] on div "Volgende vraag" at bounding box center [724, 546] width 798 height 63
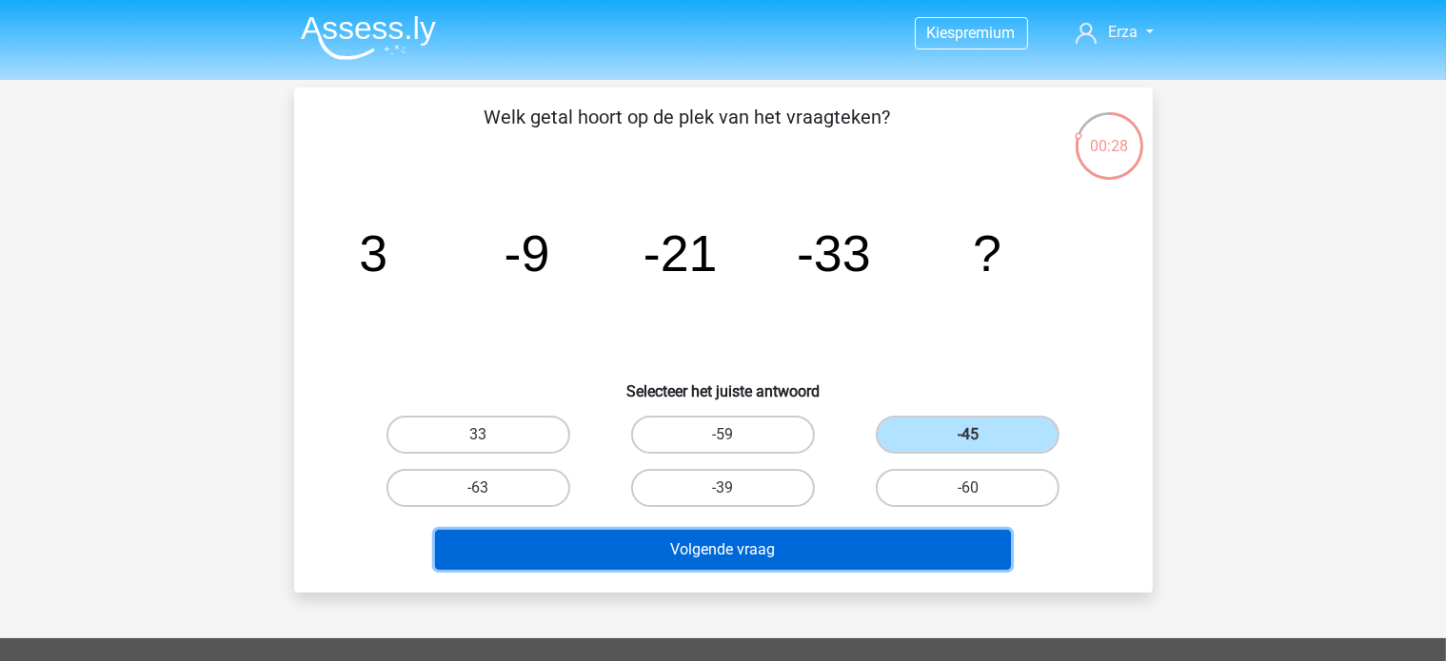
click at [854, 540] on button "Volgende vraag" at bounding box center [723, 550] width 576 height 40
